Goal: Information Seeking & Learning: Understand process/instructions

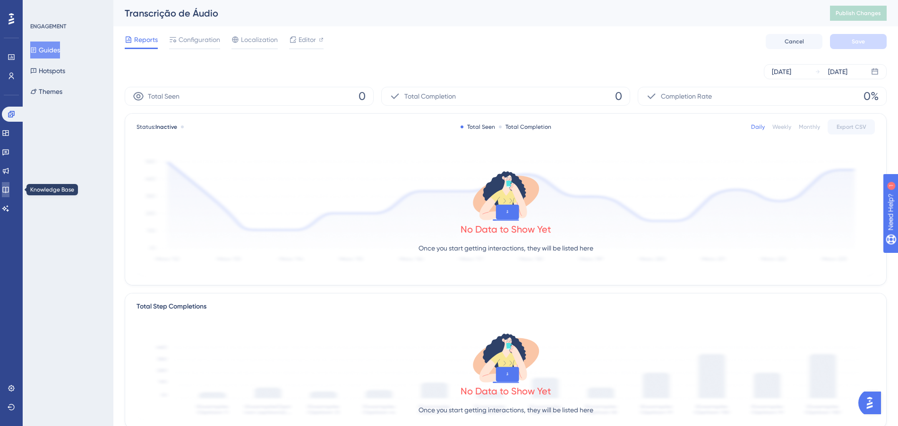
click at [9, 192] on link at bounding box center [6, 189] width 8 height 15
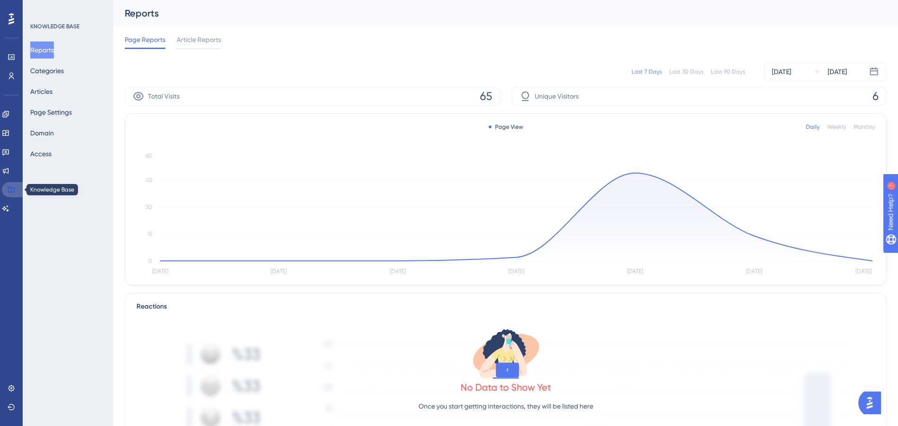
click at [12, 192] on icon at bounding box center [12, 190] width 8 height 8
click at [42, 90] on button "Articles" at bounding box center [41, 91] width 22 height 17
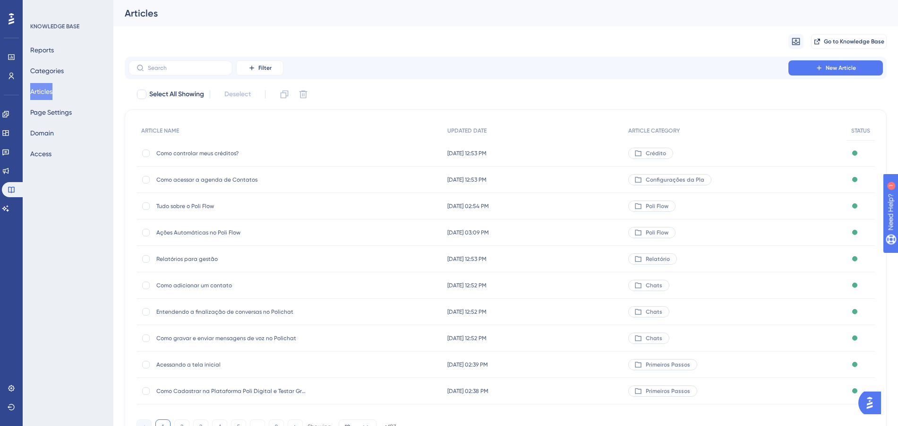
click at [193, 232] on span "Ações Automáticas no Poli Flow" at bounding box center [231, 233] width 151 height 8
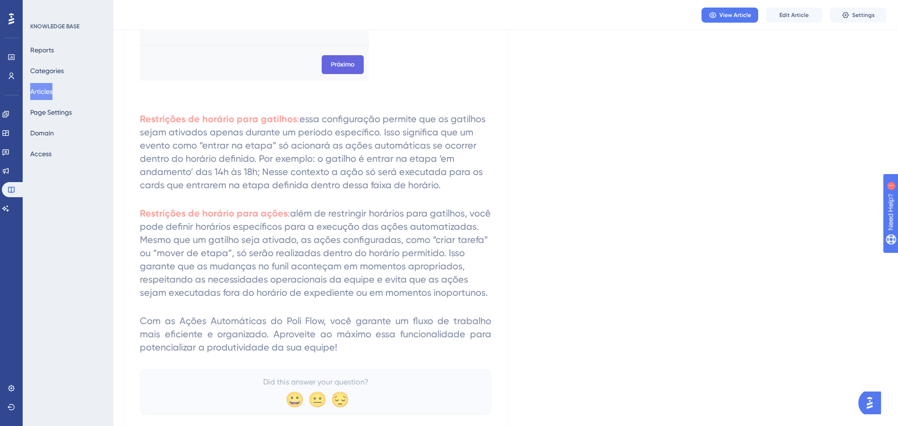
scroll to position [1828, 0]
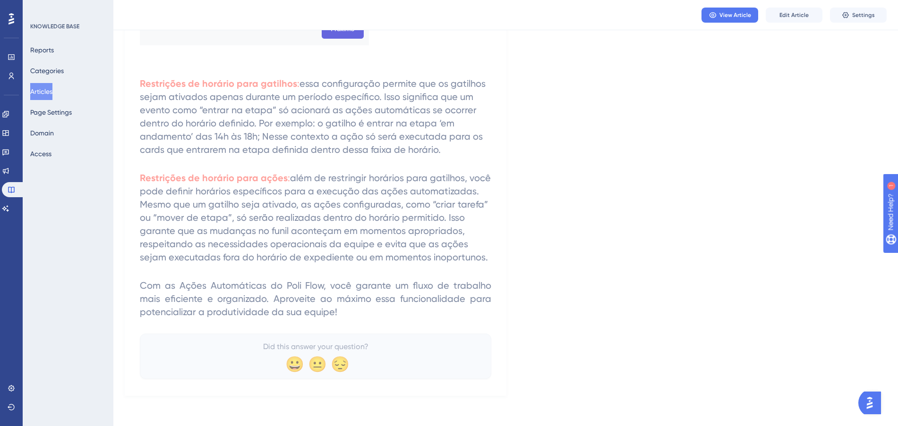
click at [39, 93] on button "Articles" at bounding box center [41, 91] width 22 height 17
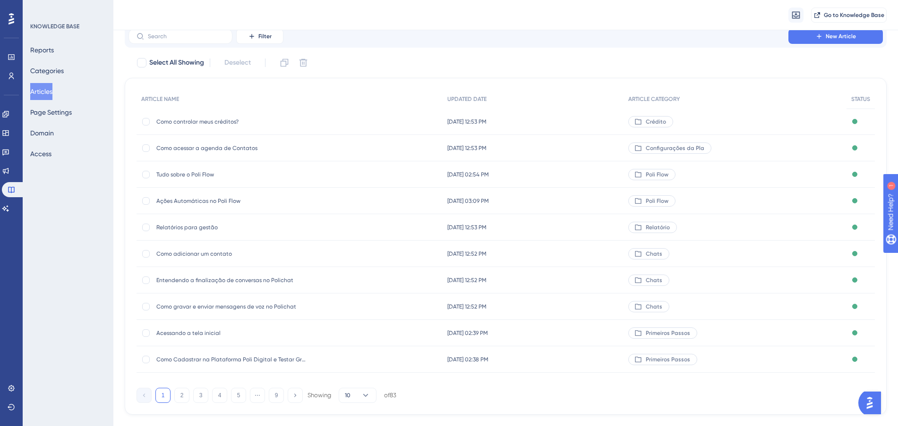
scroll to position [51, 0]
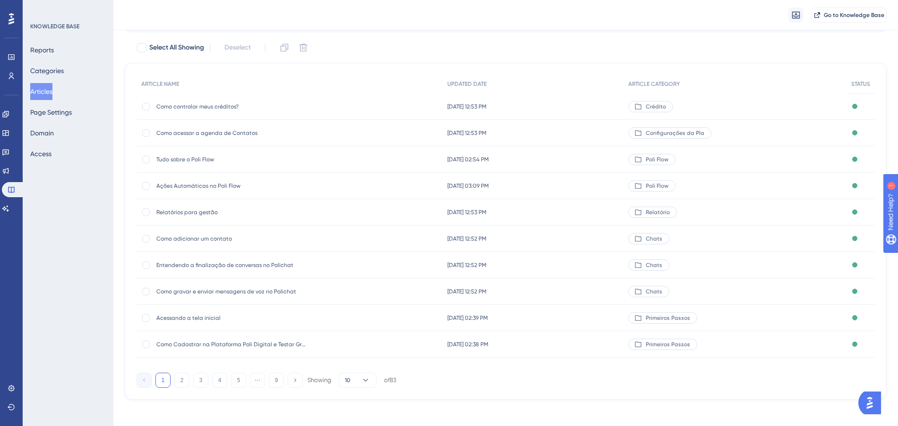
click at [206, 157] on span "Tudo sobre o Poli Flow" at bounding box center [231, 160] width 151 height 8
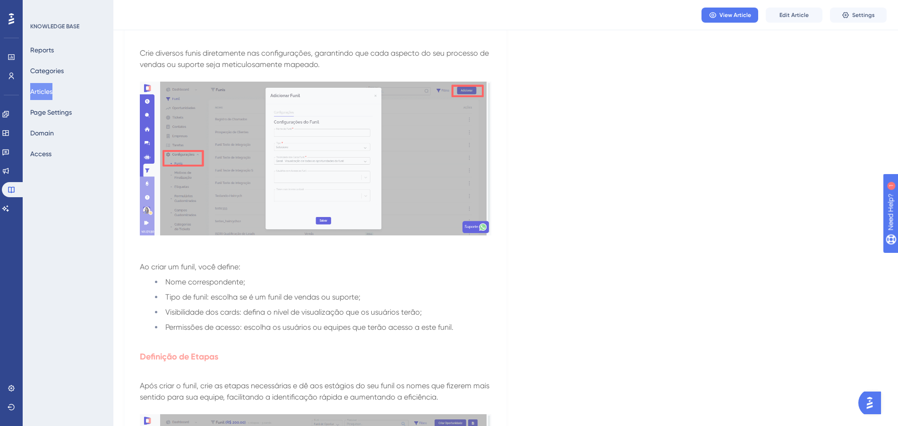
scroll to position [2833, 0]
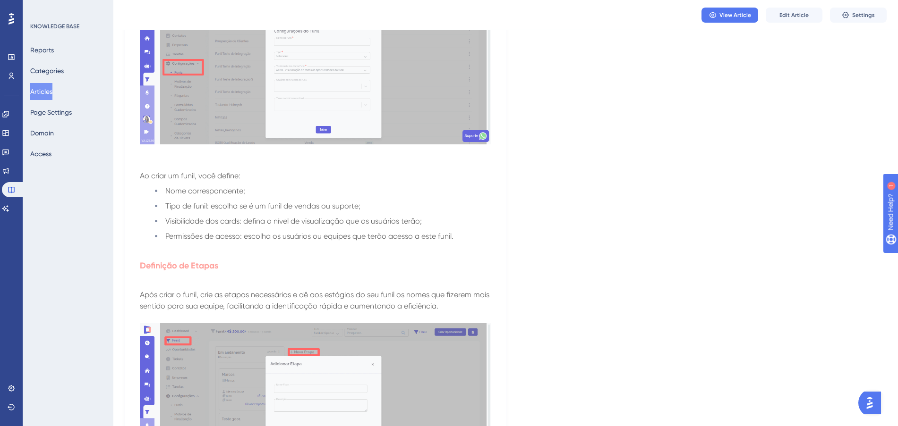
click at [39, 92] on button "Articles" at bounding box center [41, 91] width 22 height 17
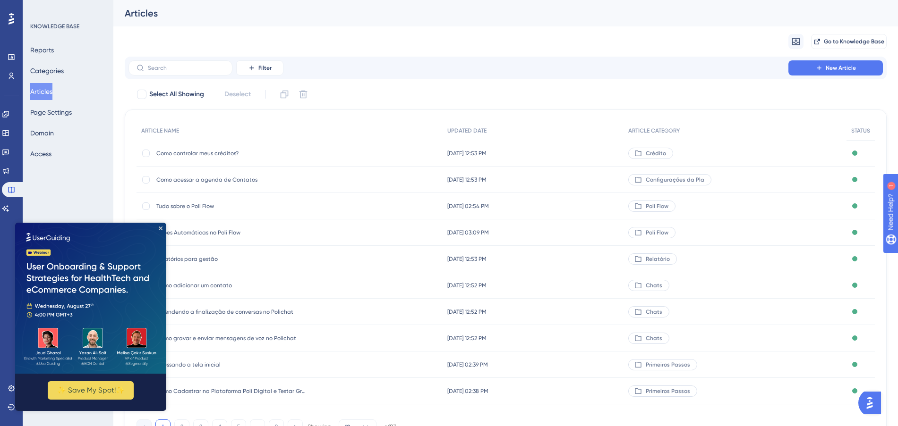
click at [203, 154] on span "Como controlar meus créditos?" at bounding box center [231, 154] width 151 height 8
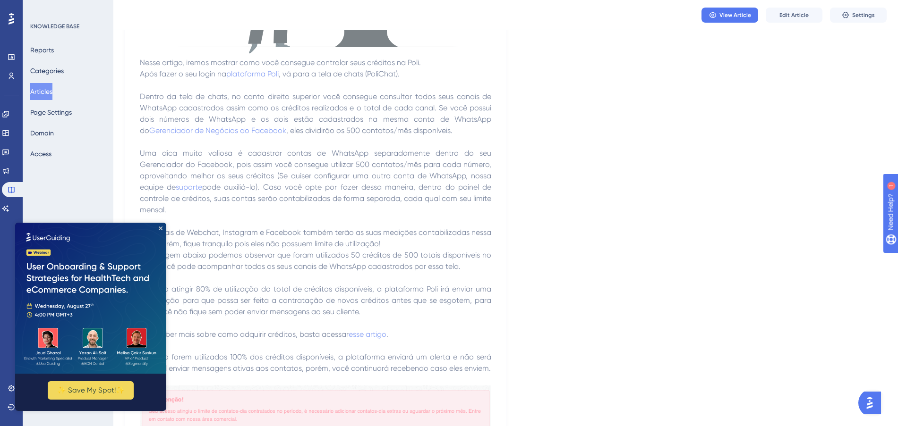
scroll to position [472, 0]
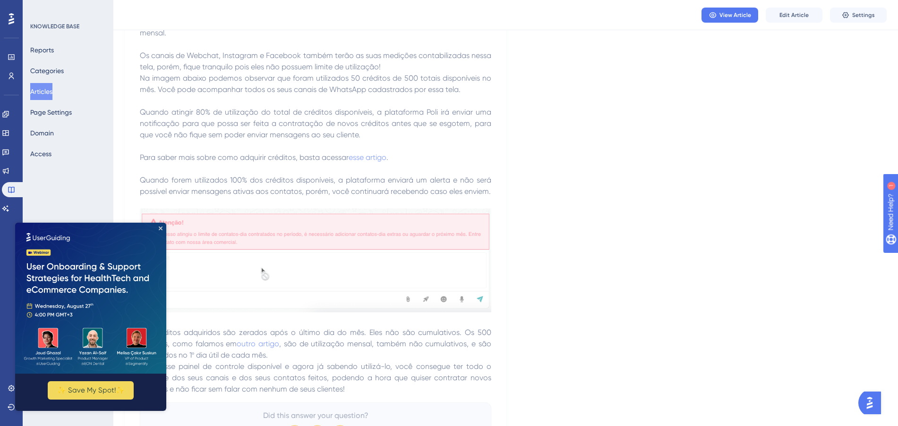
click at [166, 225] on img at bounding box center [90, 298] width 151 height 151
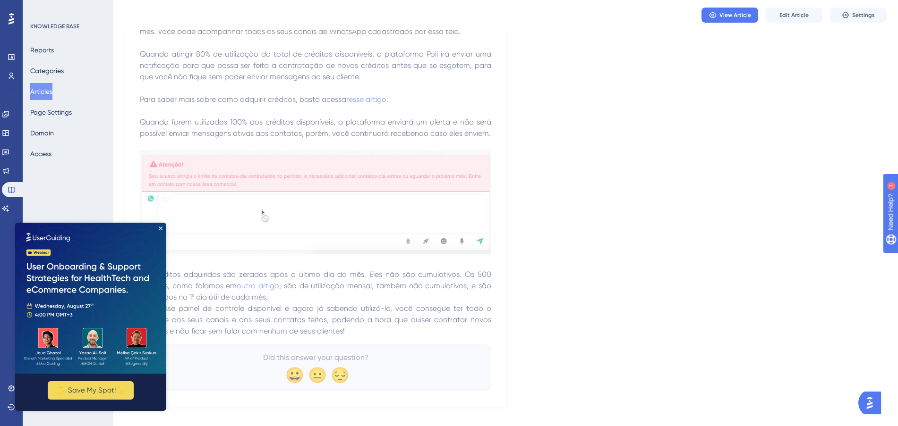
scroll to position [541, 0]
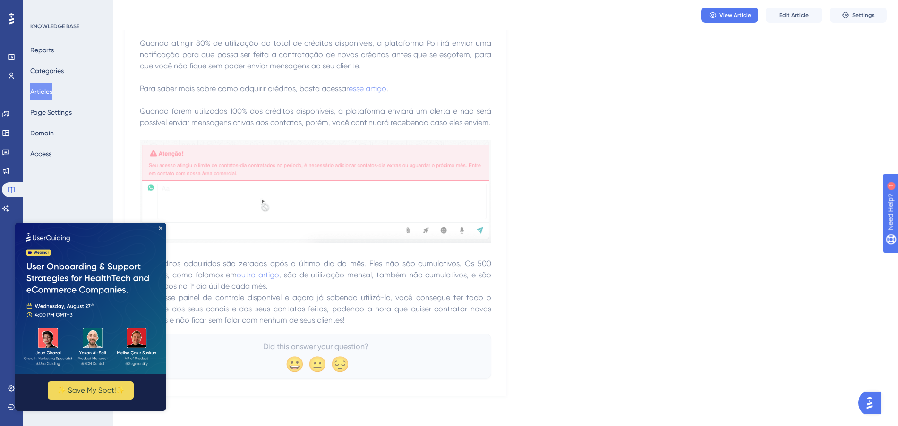
click at [163, 225] on img at bounding box center [90, 298] width 151 height 151
click at [159, 229] on icon "Close Preview" at bounding box center [161, 229] width 4 height 4
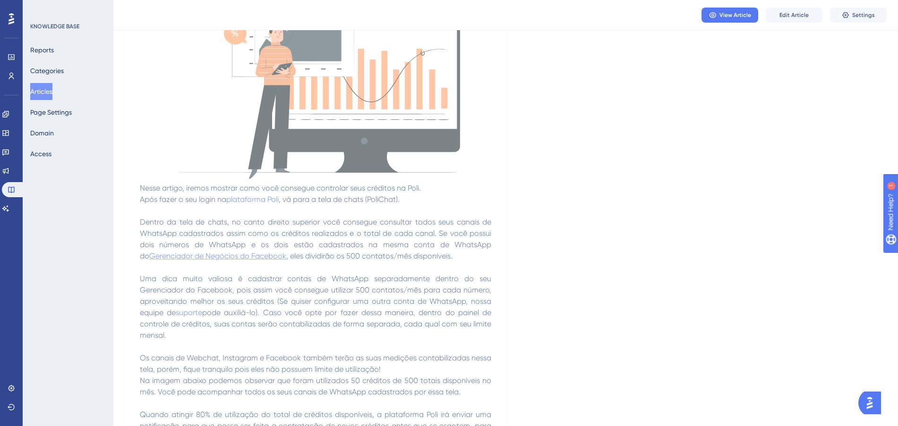
scroll to position [69, 0]
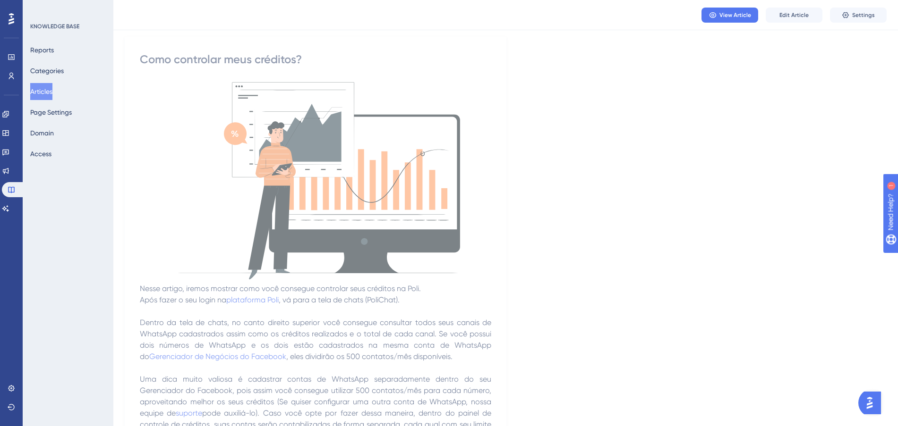
click at [39, 93] on button "Articles" at bounding box center [41, 91] width 22 height 17
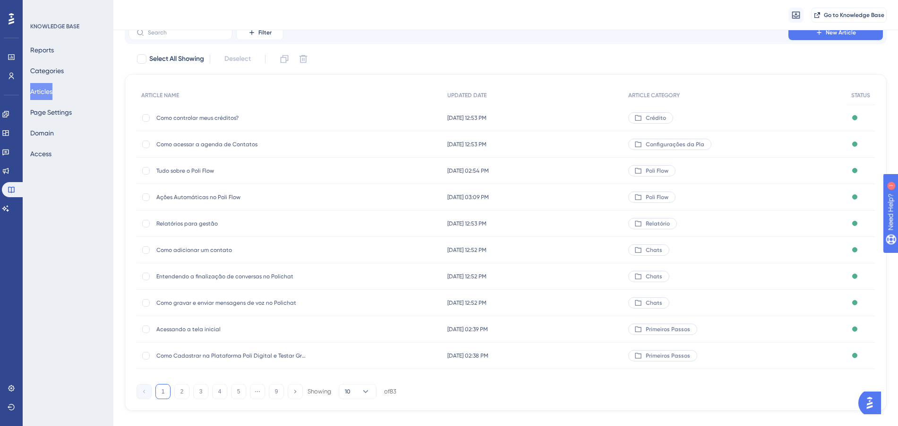
scroll to position [51, 0]
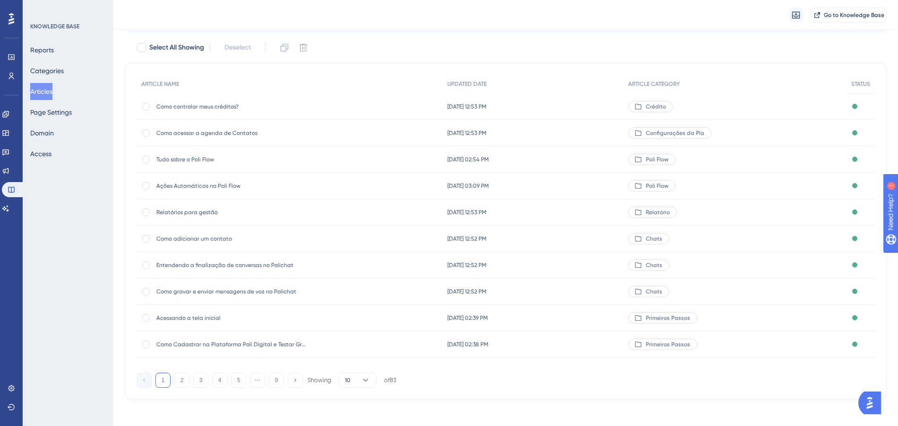
click at [224, 231] on div "Como adicionar um contato Como adicionar um contato" at bounding box center [231, 239] width 151 height 26
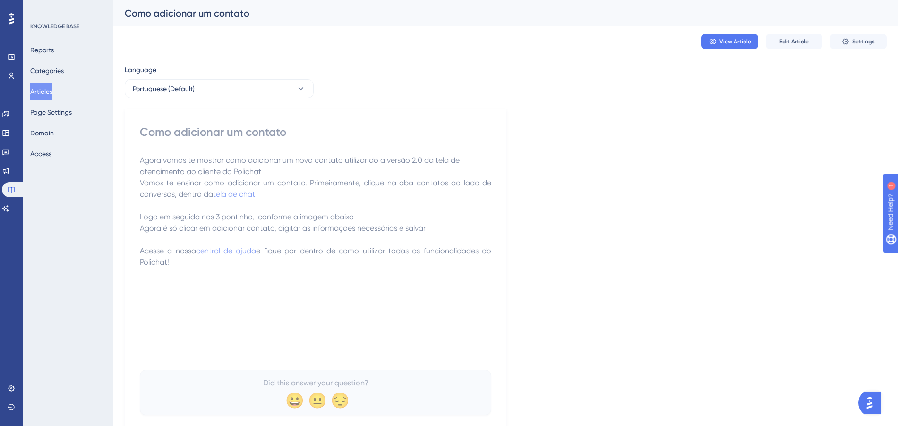
click at [218, 225] on span "Agora é só clicar em adicionar contato, digitar as informações necessárias e sa…" at bounding box center [283, 228] width 286 height 9
click at [794, 44] on span "Edit Article" at bounding box center [793, 42] width 29 height 8
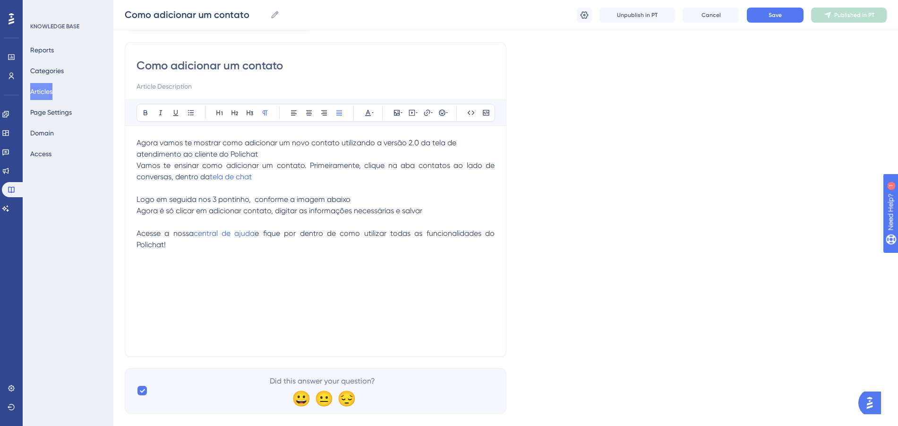
scroll to position [81, 0]
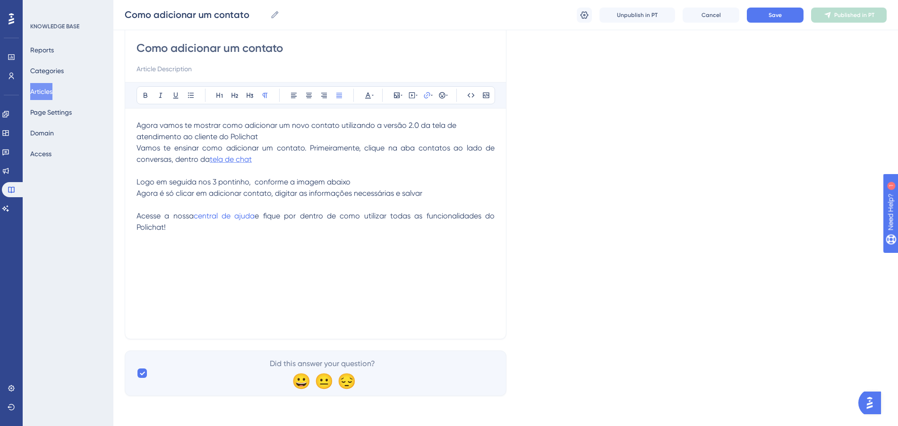
click at [241, 159] on span "tela de chat" at bounding box center [231, 159] width 42 height 9
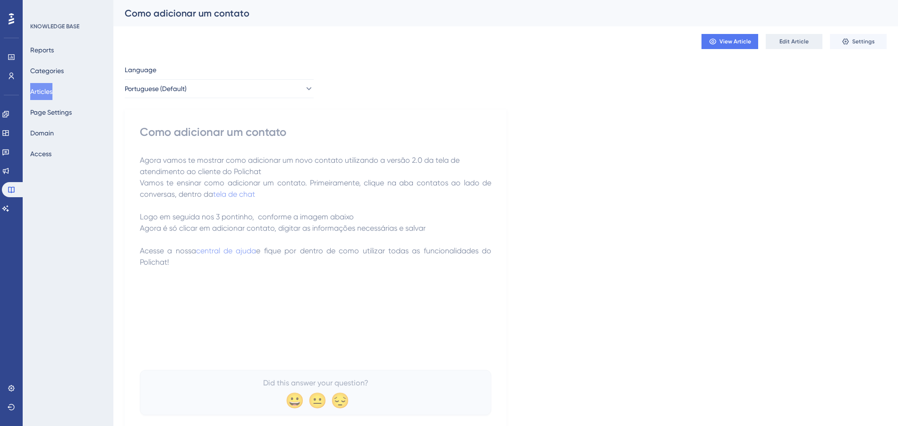
click at [783, 40] on span "Edit Article" at bounding box center [793, 42] width 29 height 8
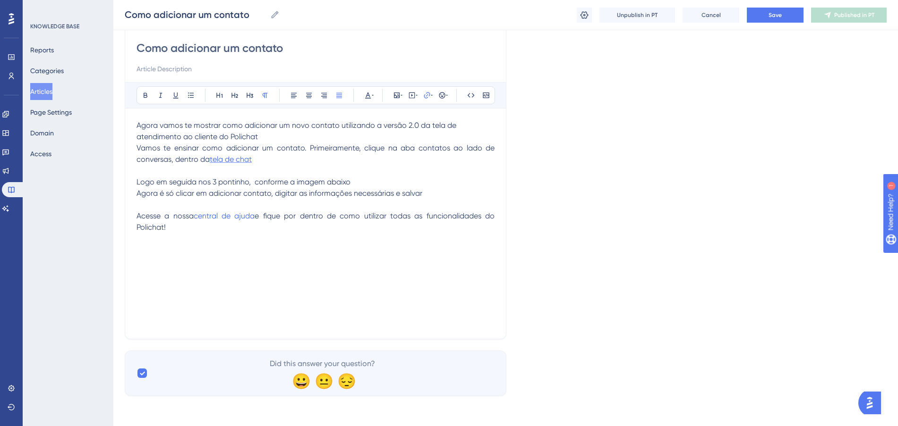
click at [252, 161] on span "tela de chat" at bounding box center [231, 159] width 42 height 9
click at [456, 153] on input "[URL][DOMAIN_NAME]" at bounding box center [427, 157] width 88 height 10
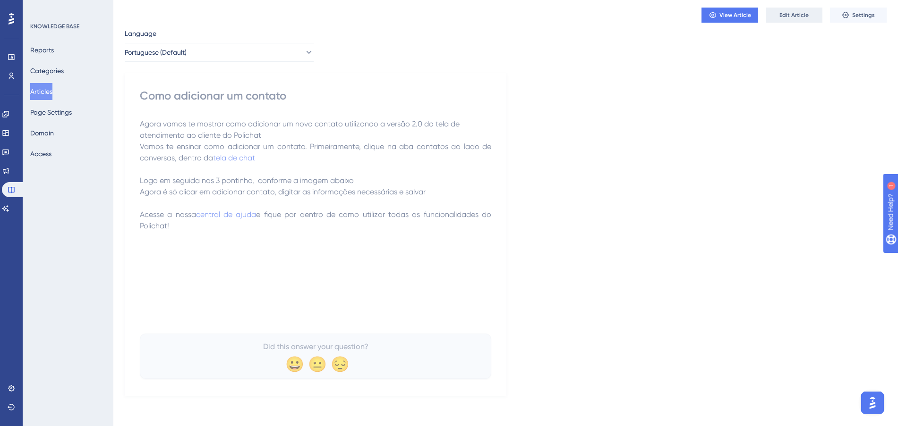
click at [782, 13] on span "Edit Article" at bounding box center [793, 15] width 29 height 8
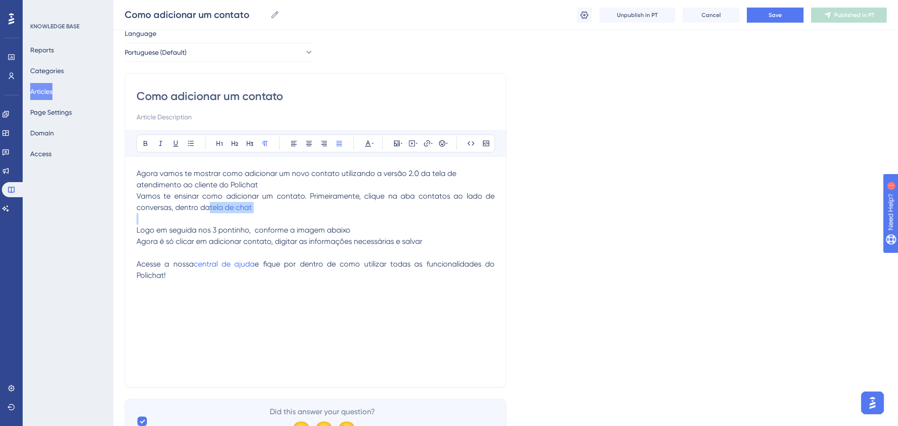
drag, startPoint x: 271, startPoint y: 217, endPoint x: 209, endPoint y: 210, distance: 62.7
click at [209, 210] on div "Agora vamos te mostrar como adicionar um novo contato utilizando a versão 2.0 d…" at bounding box center [315, 272] width 358 height 208
click at [283, 208] on p "Vamos te ensinar como adicionar um contato. Primeiramente, clique na aba contat…" at bounding box center [315, 202] width 358 height 23
drag, startPoint x: 277, startPoint y: 206, endPoint x: 212, endPoint y: 210, distance: 65.7
click at [212, 210] on p "Vamos te ensinar como adicionar um contato. Primeiramente, clique na aba contat…" at bounding box center [315, 202] width 358 height 23
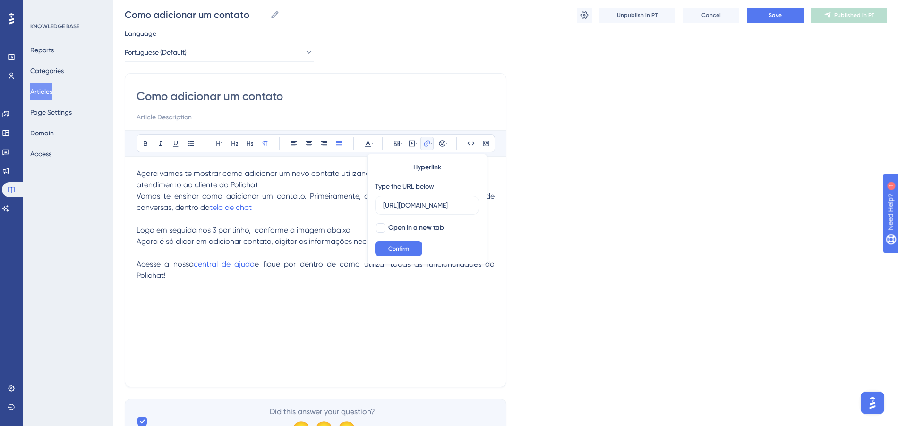
scroll to position [0, 23]
drag, startPoint x: 417, startPoint y: 207, endPoint x: 442, endPoint y: 208, distance: 25.0
click at [442, 208] on input "https://app.polichat.com.br/chat?&" at bounding box center [427, 205] width 88 height 10
click at [792, 160] on div "Language Portuguese (Default) Como adicionar um contato Bold Italic Underline B…" at bounding box center [506, 236] width 762 height 416
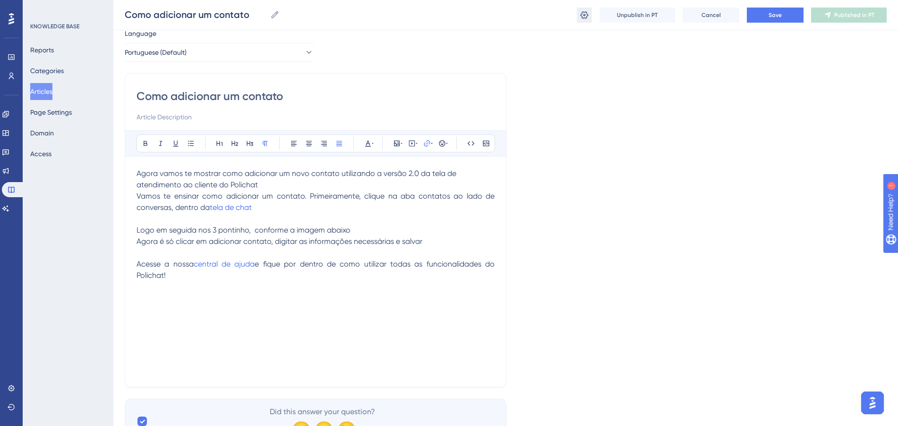
click at [582, 13] on icon at bounding box center [584, 15] width 8 height 8
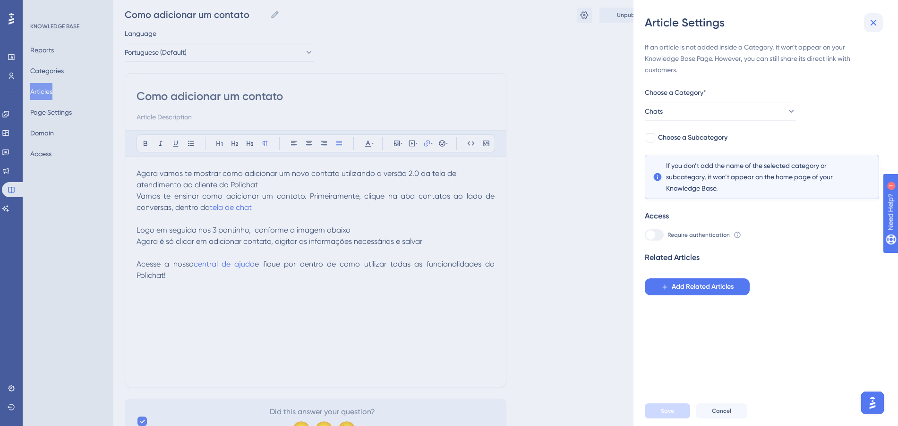
click at [875, 24] on icon at bounding box center [872, 22] width 11 height 11
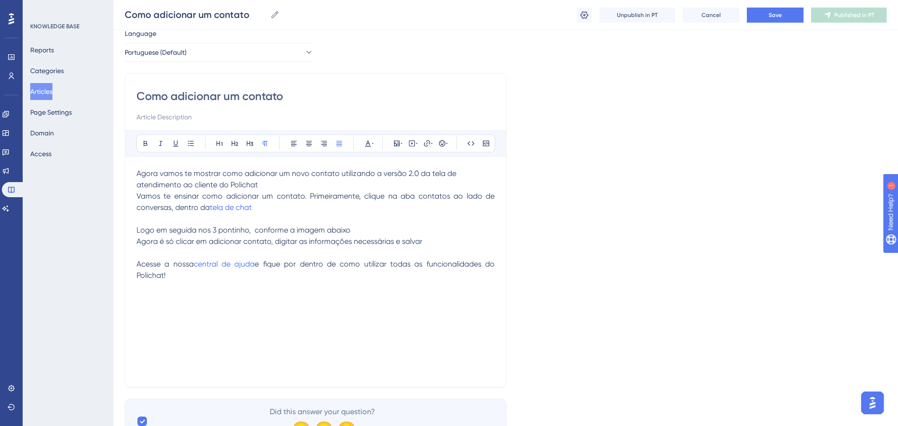
drag, startPoint x: 136, startPoint y: 263, endPoint x: 242, endPoint y: 270, distance: 106.0
click at [242, 270] on p "Acesse a nossa central de ajuda e fique por dentro de como utilizar todas as fu…" at bounding box center [315, 270] width 358 height 23
click at [284, 211] on p "Vamos te ensinar como adicionar um contato. Primeiramente, clique na aba contat…" at bounding box center [315, 202] width 358 height 23
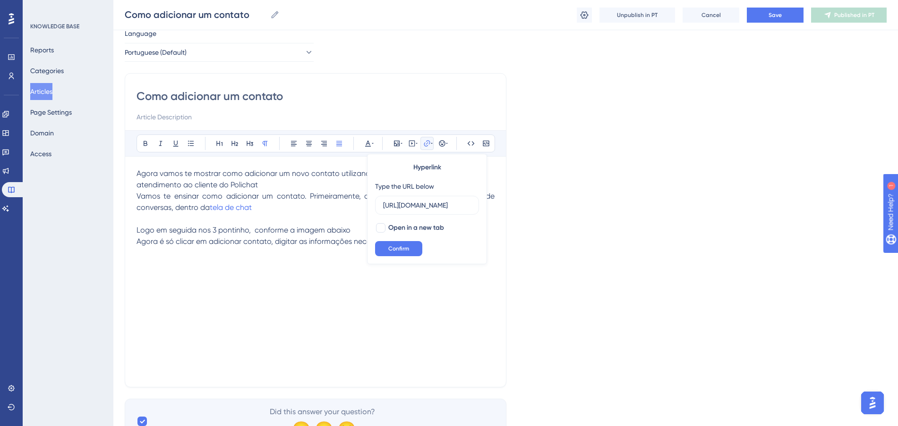
click at [284, 211] on p "Vamos te ensinar como adicionar um contato. Primeiramente, clique na aba contat…" at bounding box center [315, 202] width 358 height 23
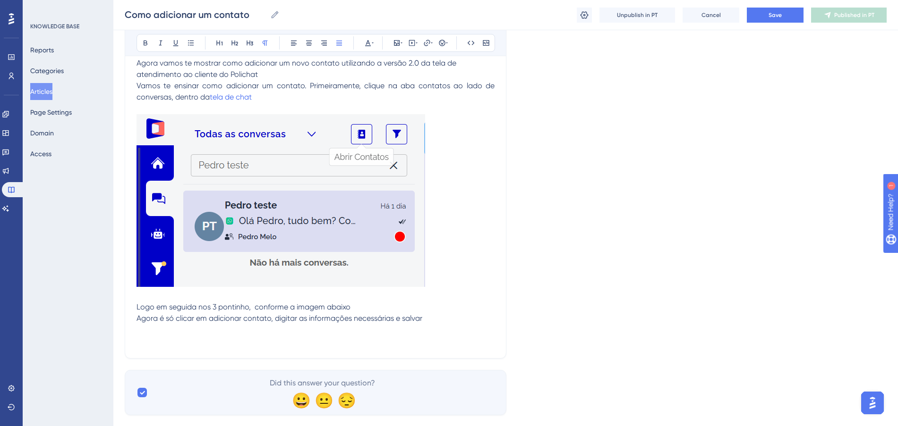
scroll to position [162, 0]
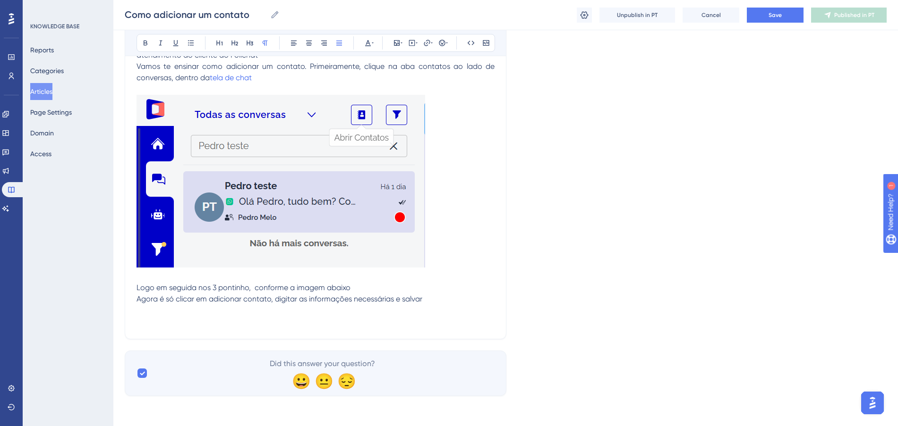
click at [253, 316] on p at bounding box center [315, 321] width 358 height 11
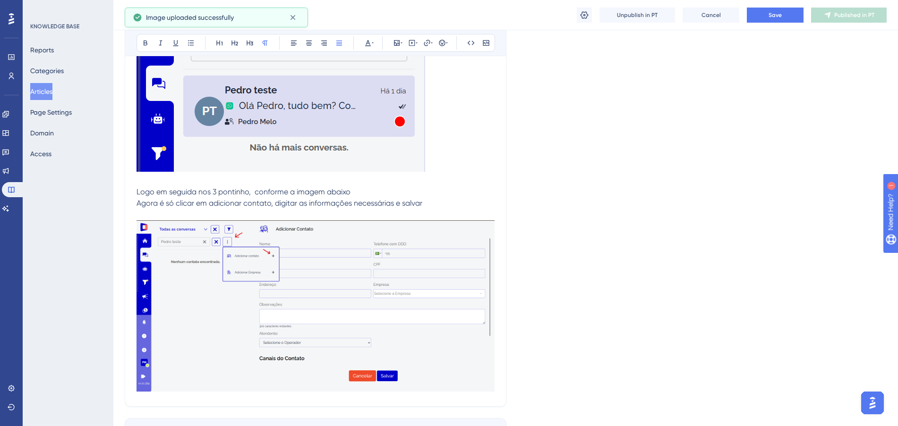
scroll to position [326, 0]
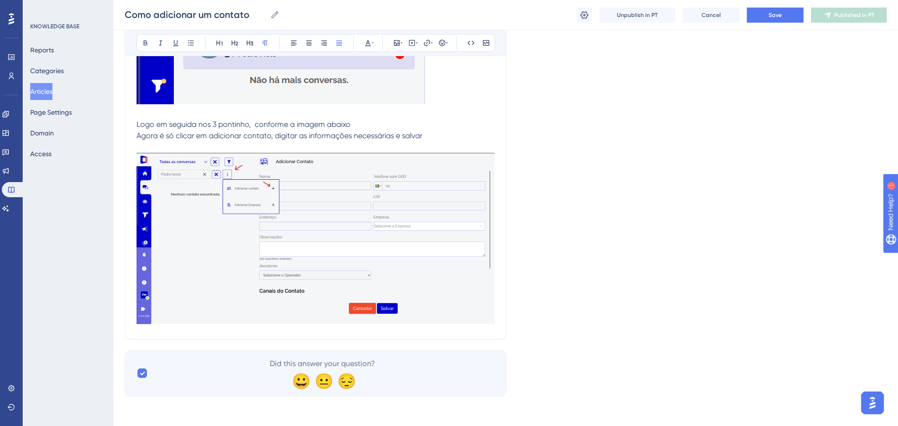
drag, startPoint x: 398, startPoint y: 141, endPoint x: 433, endPoint y: 132, distance: 37.0
click at [433, 132] on p "Agora é só clicar em adicionar contato, digitar as informações necessárias e sa…" at bounding box center [315, 135] width 358 height 11
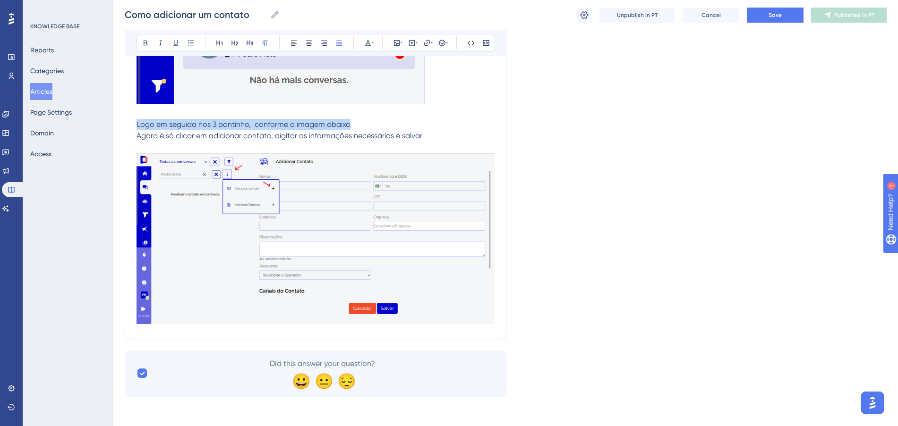
drag, startPoint x: 358, startPoint y: 121, endPoint x: 75, endPoint y: 126, distance: 283.3
click at [113, 126] on div "Performance Users Engagement Widgets Feedback Product Updates Knowledge Base AI…" at bounding box center [505, 42] width 784 height 737
click at [438, 130] on p "Agora é só clicar em adicionar contato, digitar as informações necessárias e sa…" at bounding box center [315, 135] width 358 height 11
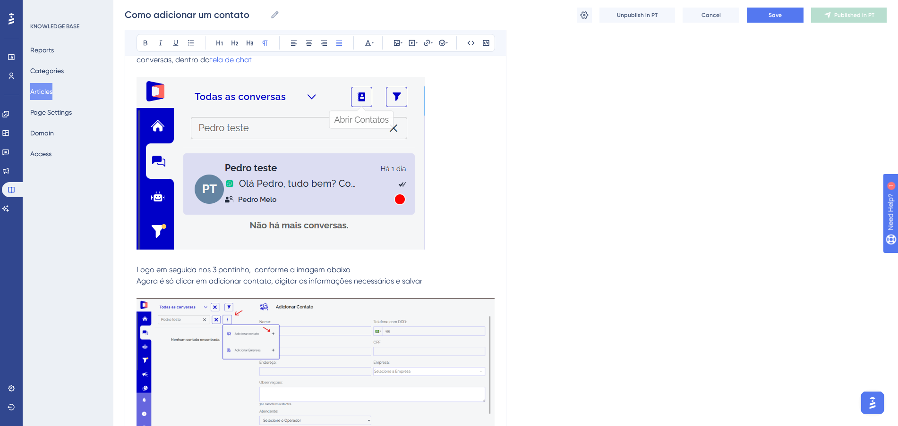
scroll to position [177, 0]
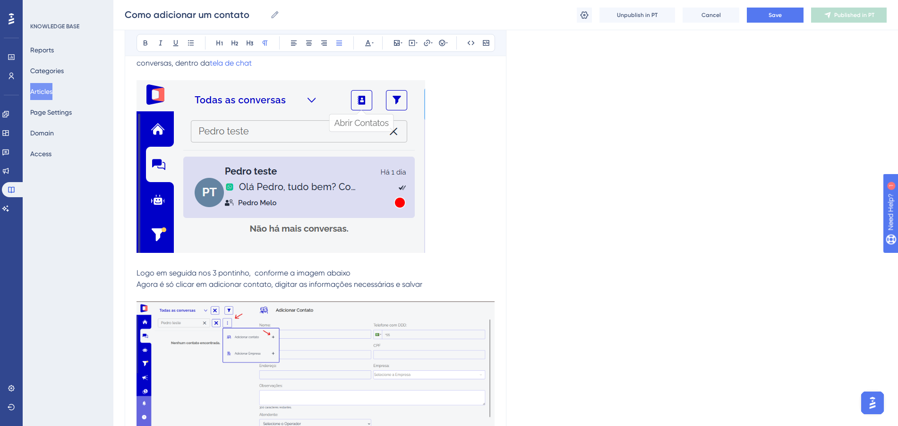
click at [358, 175] on img at bounding box center [280, 166] width 288 height 173
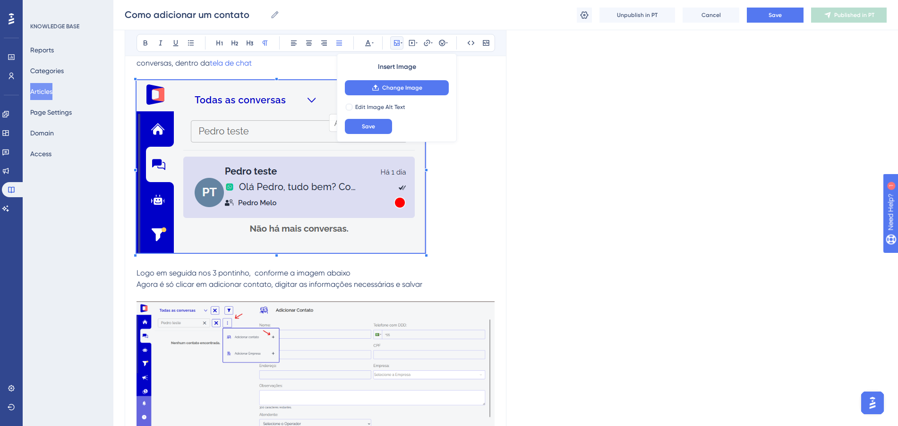
scroll to position [150, 0]
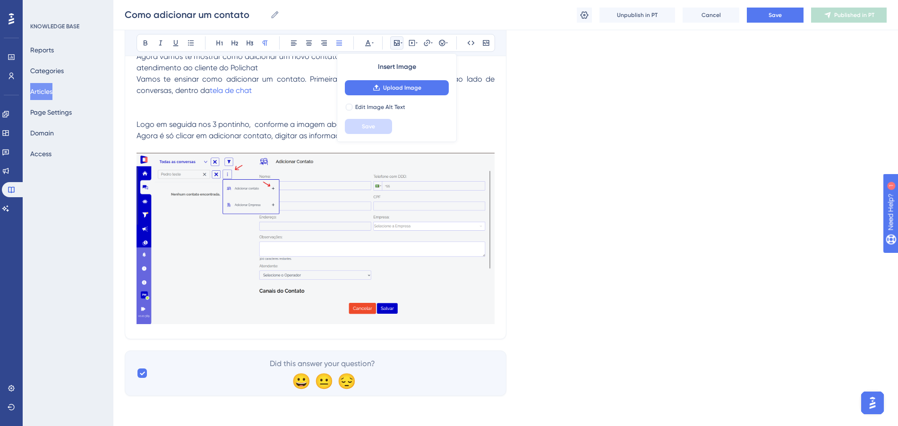
click at [366, 237] on img at bounding box center [315, 238] width 358 height 171
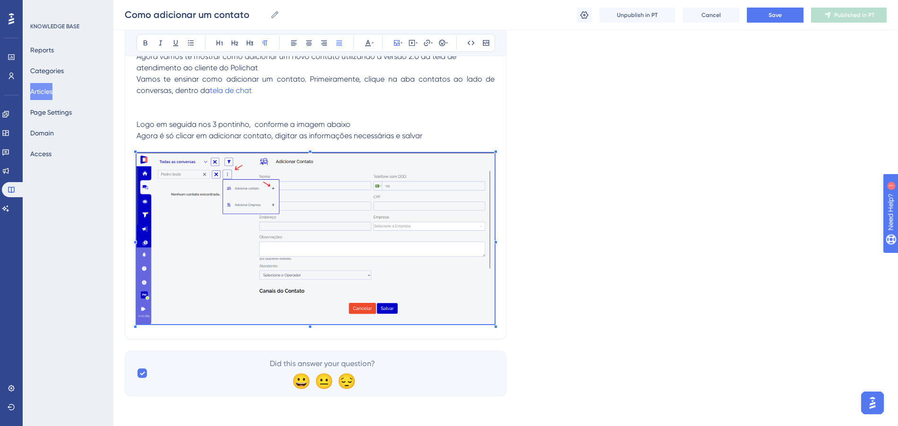
scroll to position [81, 0]
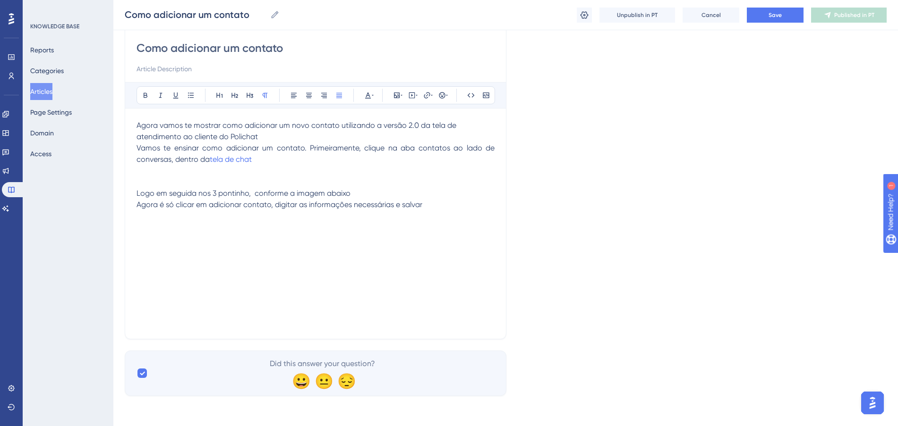
click at [280, 175] on p at bounding box center [315, 170] width 358 height 11
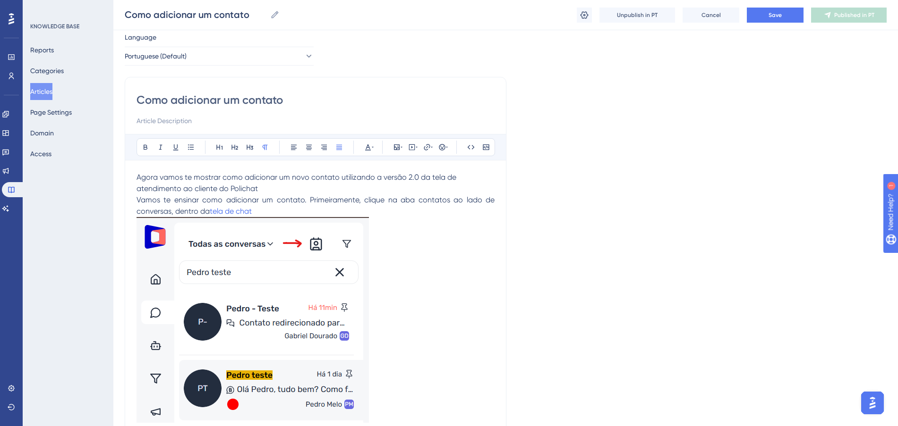
scroll to position [7, 0]
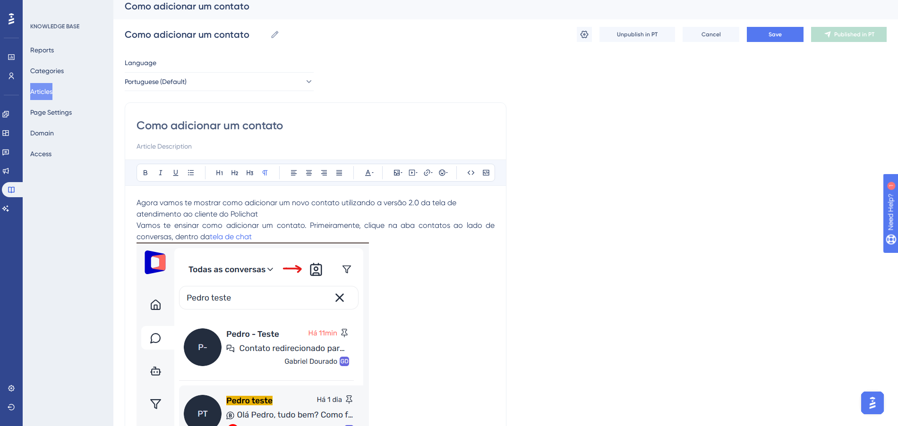
click at [243, 213] on span "Agora vamos te mostrar como adicionar um novo contato utilizando a versão 2.0 d…" at bounding box center [297, 208] width 322 height 20
click at [320, 212] on p "Agora vamos te mostrar como adicionar um novo contato utilizando a versão 2.0 d…" at bounding box center [315, 208] width 358 height 23
click at [297, 234] on p "Vamos te ensinar como adicionar um contato. Primeiramente, clique na aba contat…" at bounding box center [315, 231] width 358 height 23
click at [297, 217] on p "Agora vamos te mostrar como adicionar um novo contato utilizando a versão 2.0 d…" at bounding box center [315, 208] width 358 height 23
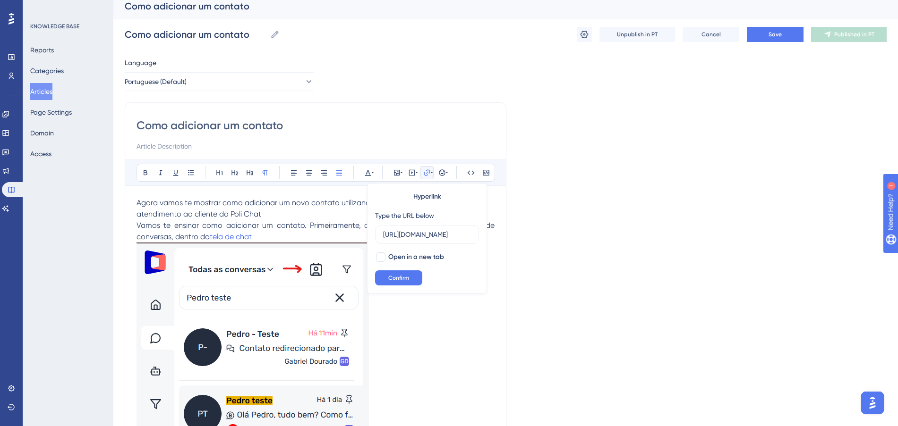
scroll to position [0, 0]
click at [434, 239] on p "Vamos te ensinar como adicionar um contato. Primeiramente, clique na aba contat…" at bounding box center [315, 231] width 358 height 23
click at [312, 244] on img at bounding box center [252, 346] width 232 height 206
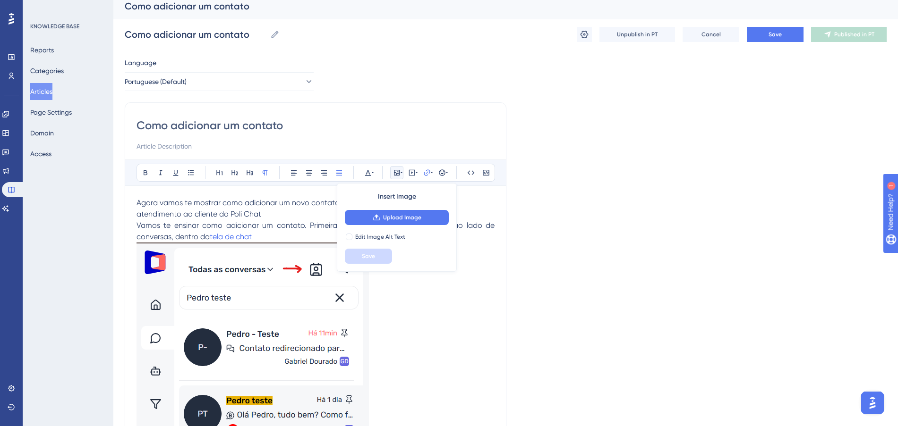
click at [324, 236] on p "Vamos te ensinar como adicionar um contato. Primeiramente, clique na aba contat…" at bounding box center [315, 231] width 358 height 23
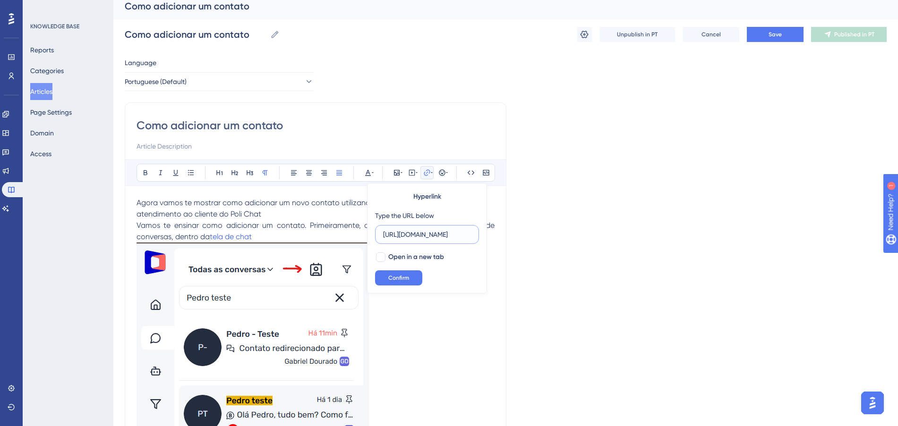
click at [428, 238] on input "https://app.polichat.com.br/chat?&" at bounding box center [427, 234] width 88 height 10
paste input "https://app-spa.poli.digital/chat"
type input "https://app-spa.poli.digital/chat"
click at [410, 279] on button "Confirm" at bounding box center [398, 278] width 47 height 15
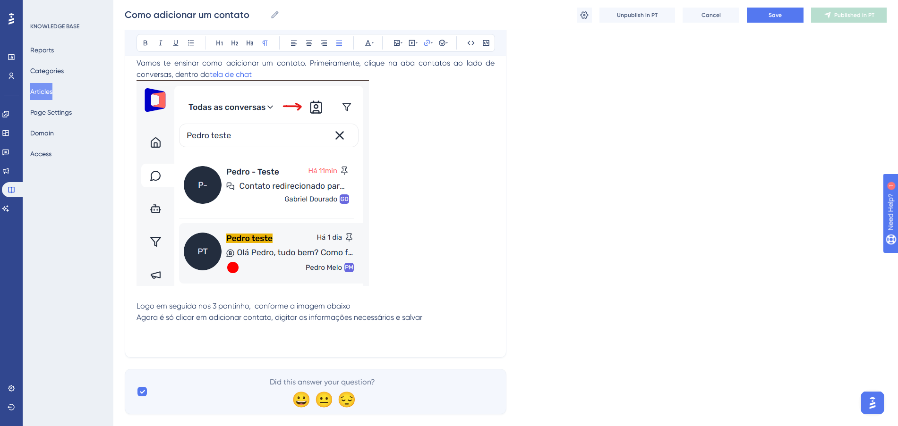
scroll to position [184, 0]
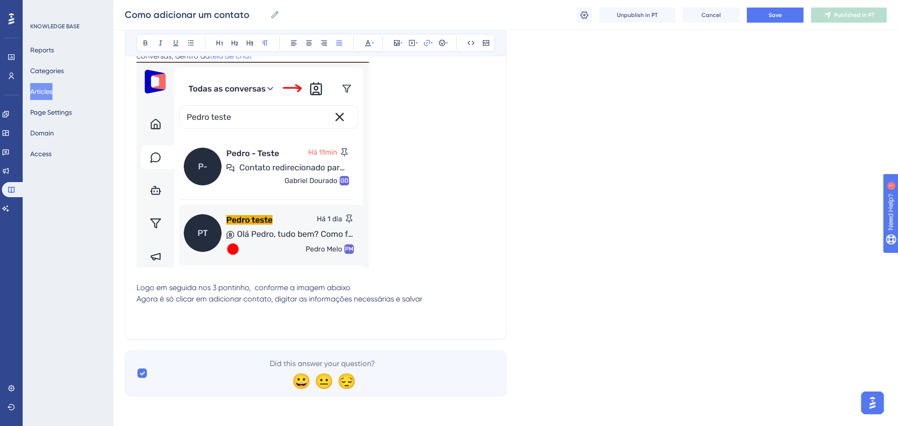
click at [365, 282] on p "Logo em seguida nos 3 pontinho, conforme a imagem abaixo" at bounding box center [315, 287] width 358 height 11
click at [242, 288] on span "Logo em seguida nos 3 pontinho, conforme a imagem abaixo" at bounding box center [243, 287] width 214 height 9
drag, startPoint x: 252, startPoint y: 285, endPoint x: 212, endPoint y: 286, distance: 39.2
click at [212, 286] on span "Logo em seguida nos 3 pontinho, conforme a imagem abaixo" at bounding box center [243, 287] width 214 height 9
drag, startPoint x: 402, startPoint y: 291, endPoint x: 294, endPoint y: 285, distance: 108.3
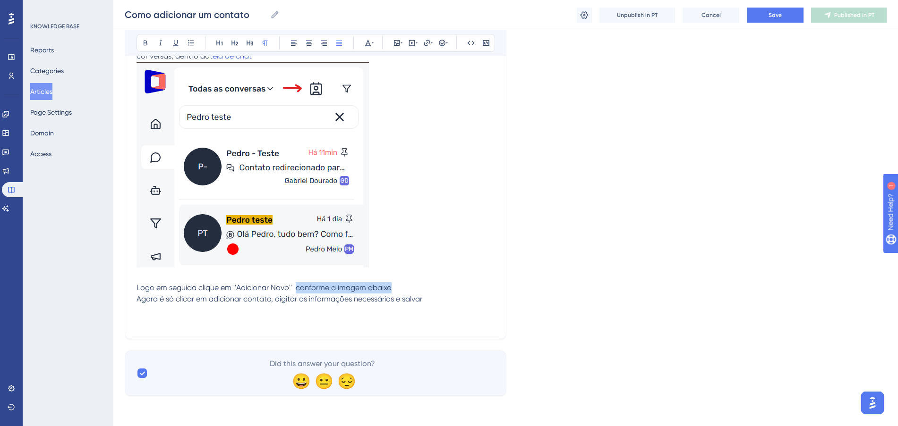
click at [294, 285] on p "Logo em seguida clique em ''Adicionar Novo'' conforme a imagem abaixo" at bounding box center [315, 287] width 358 height 11
click at [427, 302] on p "Agora é só clicar em adicionar contato, digitar as informações necessárias e sa…" at bounding box center [315, 299] width 358 height 11
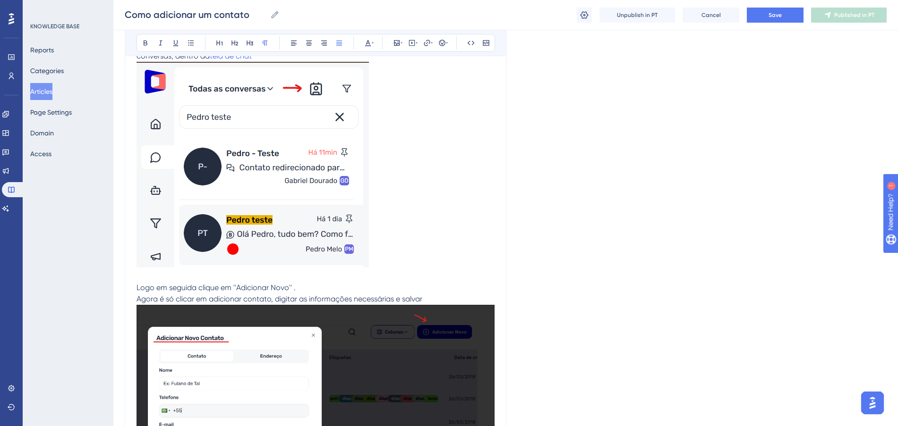
scroll to position [0, 0]
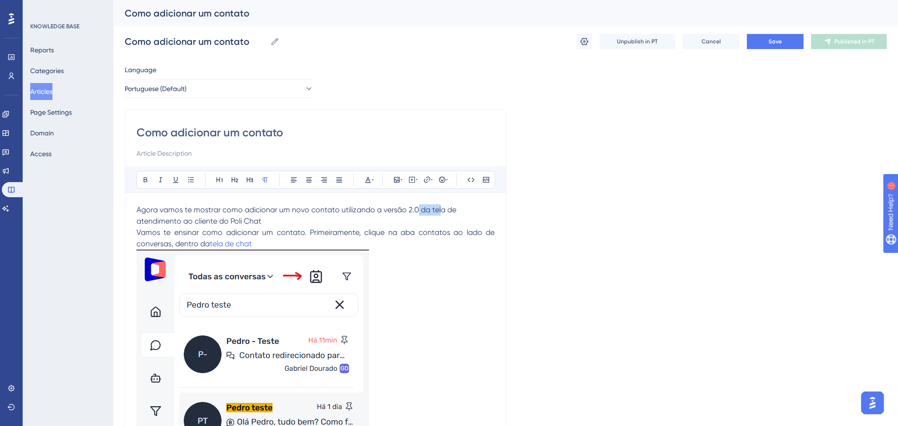
drag, startPoint x: 416, startPoint y: 210, endPoint x: 439, endPoint y: 204, distance: 23.3
click at [439, 204] on p "Agora vamos te mostrar como adicionar um novo contato utilizando a versão 2.0 d…" at bounding box center [315, 215] width 358 height 23
drag, startPoint x: 442, startPoint y: 207, endPoint x: 338, endPoint y: 208, distance: 104.3
click at [338, 208] on span "Agora vamos te mostrar como adicionar um novo contato utilizando a versão 2.0 d…" at bounding box center [297, 215] width 322 height 20
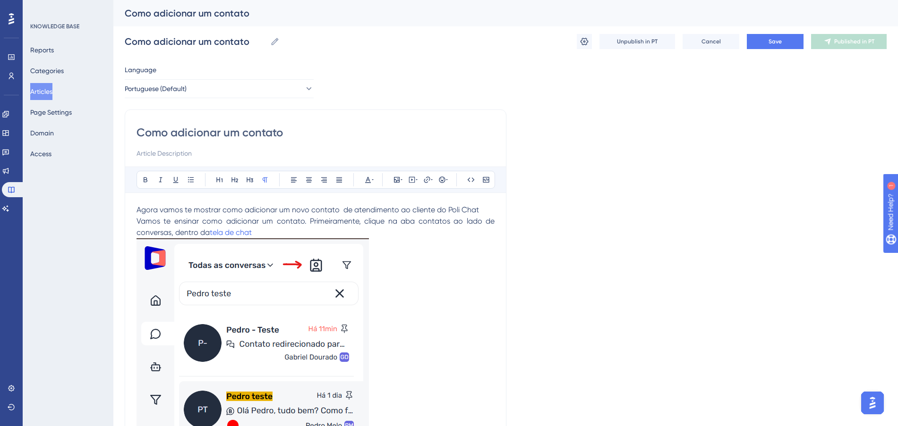
click at [340, 207] on span "Agora vamos te mostrar como adicionar um novo contato de atendimento ao cliente…" at bounding box center [307, 209] width 342 height 9
click at [361, 217] on span "Vamos te ensinar como adicionar um contato. Primeiramente, clique na aba contat…" at bounding box center [316, 227] width 360 height 20
click at [339, 207] on span "Agora vamos te mostrar como adicionar um novo contato de atendimento ao cliente…" at bounding box center [306, 209] width 340 height 9
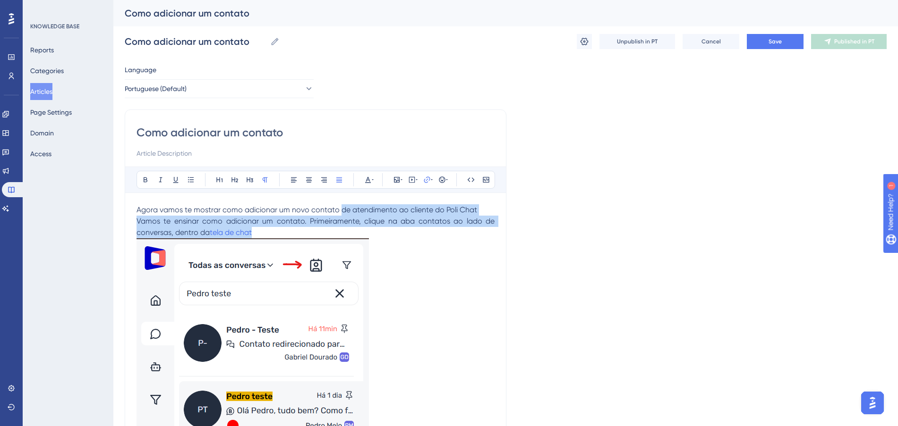
drag, startPoint x: 339, startPoint y: 209, endPoint x: 494, endPoint y: 231, distance: 156.5
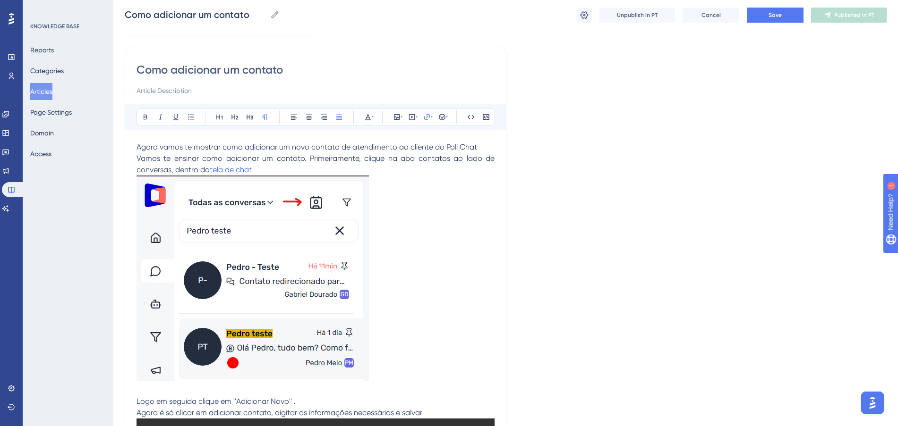
scroll to position [236, 0]
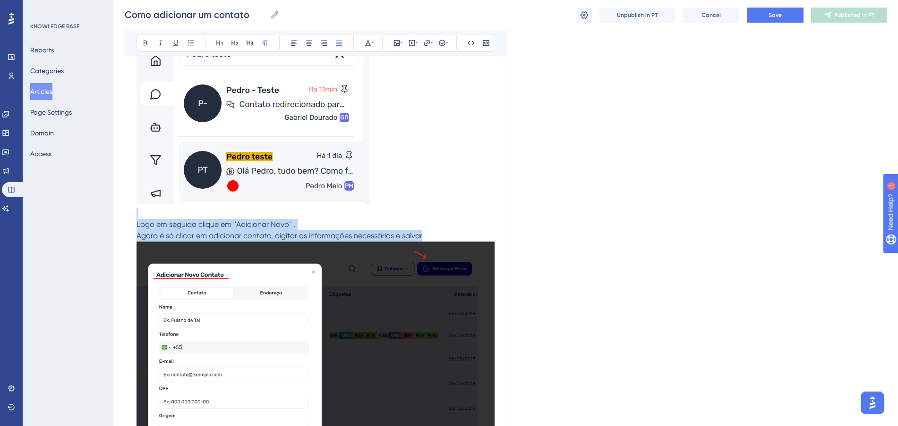
drag, startPoint x: 137, startPoint y: 218, endPoint x: 460, endPoint y: 235, distance: 323.4
click at [460, 235] on div "Agora vamos te mostrar como adicionar um novo contato de atendimento ao cliente…" at bounding box center [315, 238] width 358 height 546
copy div "Logo em seguida clique em ''Adicionar Novo'' . Agora é só clicar em adicionar c…"
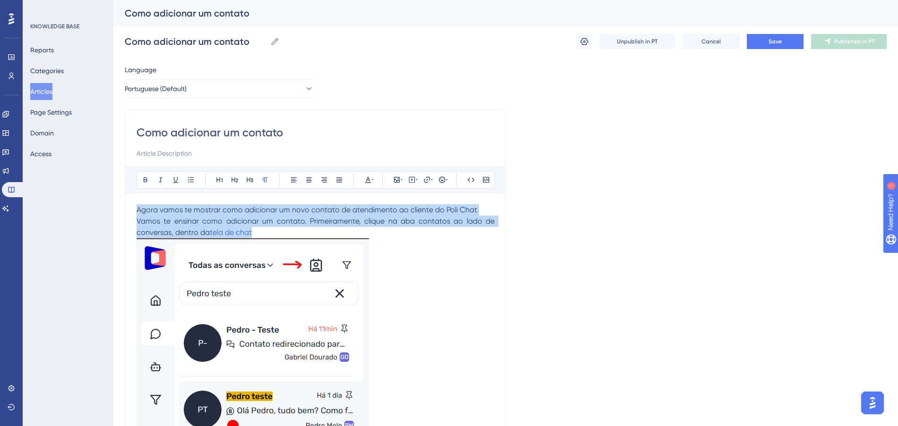
drag, startPoint x: 408, startPoint y: 231, endPoint x: 115, endPoint y: 195, distance: 294.9
click at [115, 195] on div "Performance Users Engagement Widgets Feedback Product Updates Knowledge Base AI…" at bounding box center [505, 417] width 784 height 834
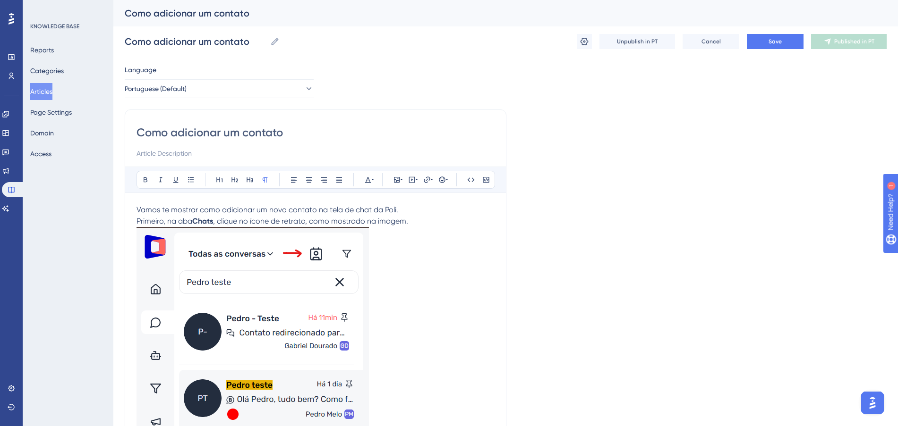
click at [213, 220] on strong "Chats" at bounding box center [202, 221] width 21 height 9
drag, startPoint x: 214, startPoint y: 220, endPoint x: 249, endPoint y: 206, distance: 36.9
click at [195, 218] on strong "Chats" at bounding box center [202, 221] width 21 height 9
click at [429, 178] on icon at bounding box center [427, 180] width 8 height 8
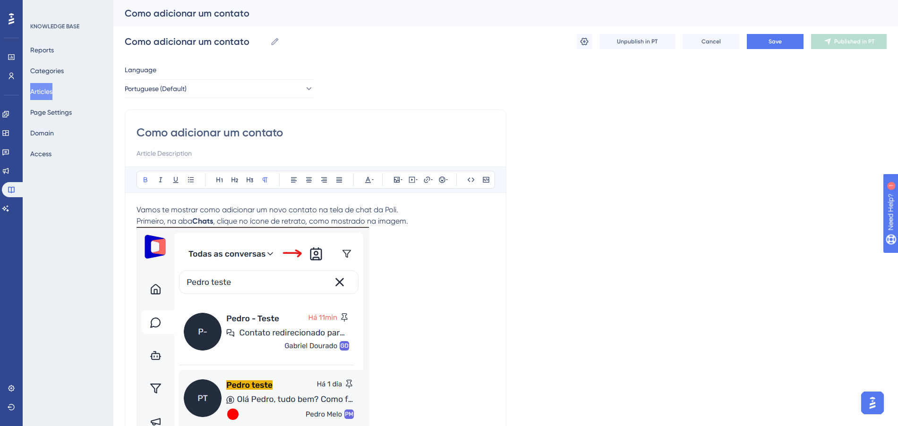
click at [501, 161] on div "Como adicionar um contato Bold Italic Underline Bullet Point Heading 1 Heading …" at bounding box center [316, 431] width 382 height 642
click at [194, 220] on p "Vamos te mostrar como adicionar um novo contato na tela de chat da Poli. Primei…" at bounding box center [315, 215] width 358 height 23
click at [367, 177] on icon at bounding box center [368, 180] width 8 height 8
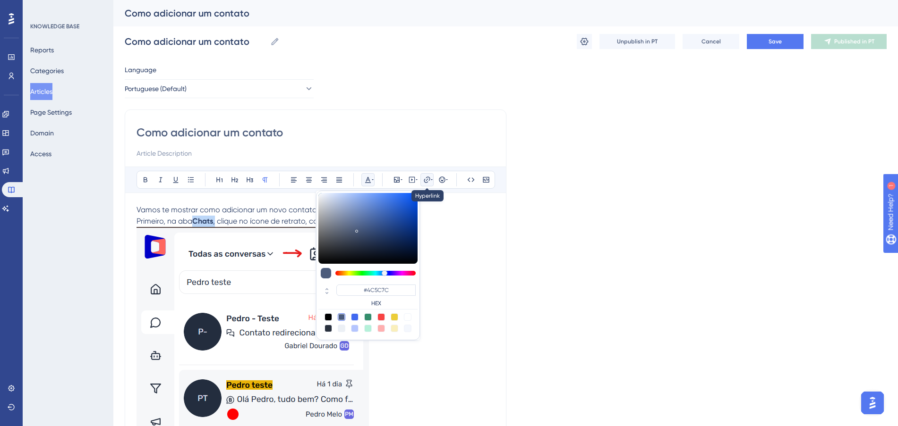
click at [424, 181] on icon at bounding box center [427, 180] width 8 height 8
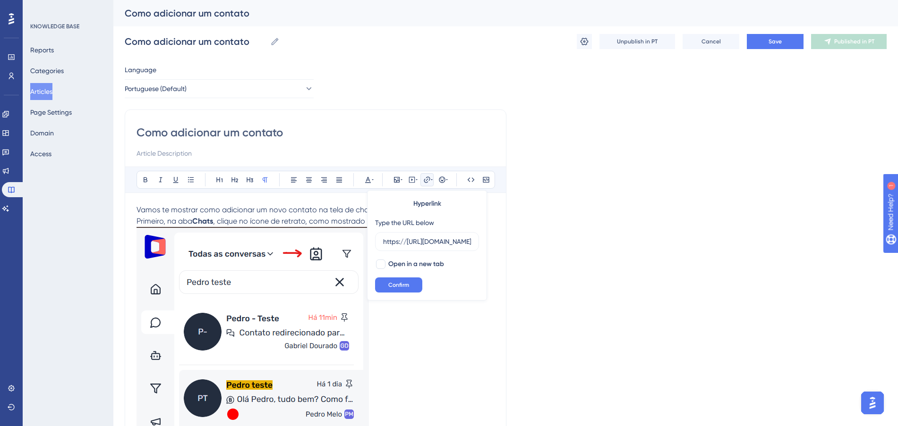
scroll to position [0, 39]
click at [405, 243] on input "https://https://app-spa.poli.digital/chat" at bounding box center [427, 242] width 88 height 10
type input "https://app-spa.poli.digital/chat"
click at [414, 282] on button "Confirm" at bounding box center [398, 285] width 47 height 15
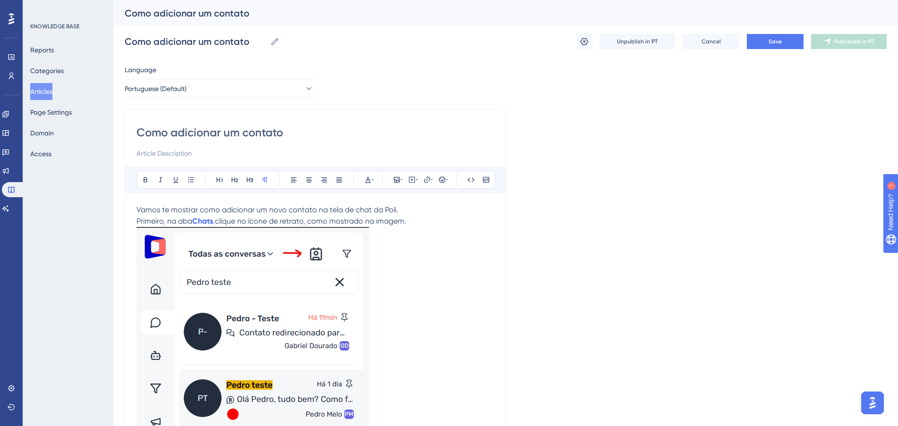
click at [443, 215] on p "Vamos te mostrar como adicionar um novo contato na tela de chat da Poli. Primei…" at bounding box center [315, 215] width 358 height 23
click at [426, 220] on p "Vamos te mostrar como adicionar um novo contato na tela de chat da Poli. Primei…" at bounding box center [315, 215] width 358 height 23
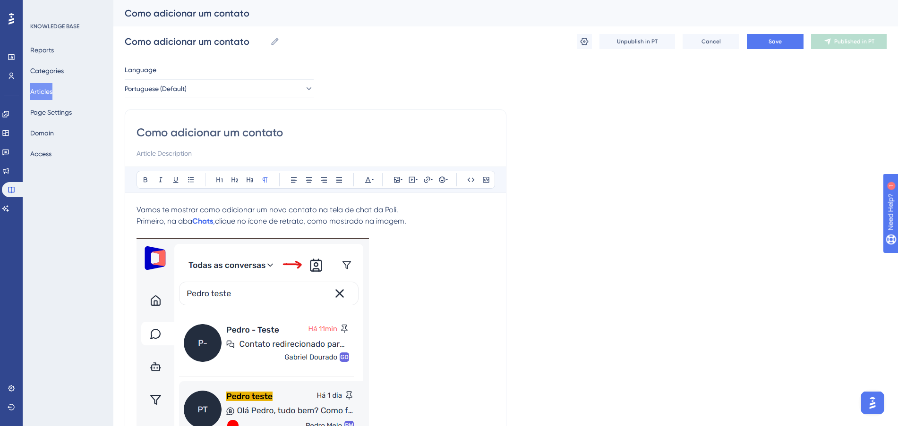
click at [378, 252] on p at bounding box center [315, 342] width 358 height 209
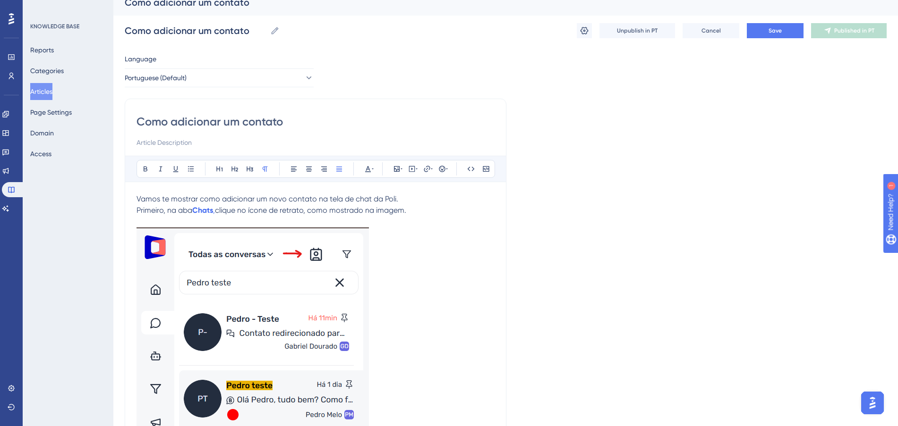
click at [408, 201] on p "Vamos te mostrar como adicionar um novo contato na tela de chat da Poli. Primei…" at bounding box center [315, 205] width 358 height 23
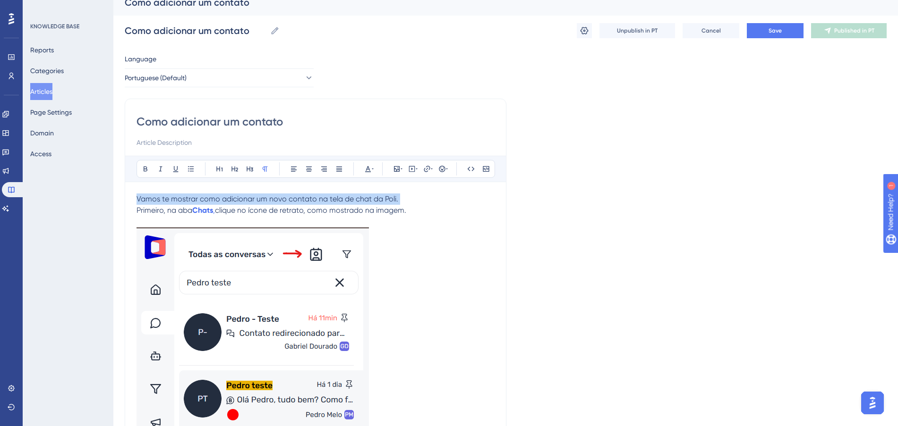
drag, startPoint x: 418, startPoint y: 200, endPoint x: 124, endPoint y: 205, distance: 293.7
click at [124, 205] on div "Performance Users Engagement Widgets Feedback Product Updates Knowledge Base AI…" at bounding box center [505, 406] width 784 height 834
click at [399, 197] on p "Vamos te mostrar como adicionar um novo contato na tela de chat da Poli. Primei…" at bounding box center [315, 205] width 358 height 23
drag, startPoint x: 399, startPoint y: 197, endPoint x: 85, endPoint y: 169, distance: 315.3
click at [113, 169] on div "Performance Users Engagement Widgets Feedback Product Updates Knowledge Base AI…" at bounding box center [505, 406] width 784 height 834
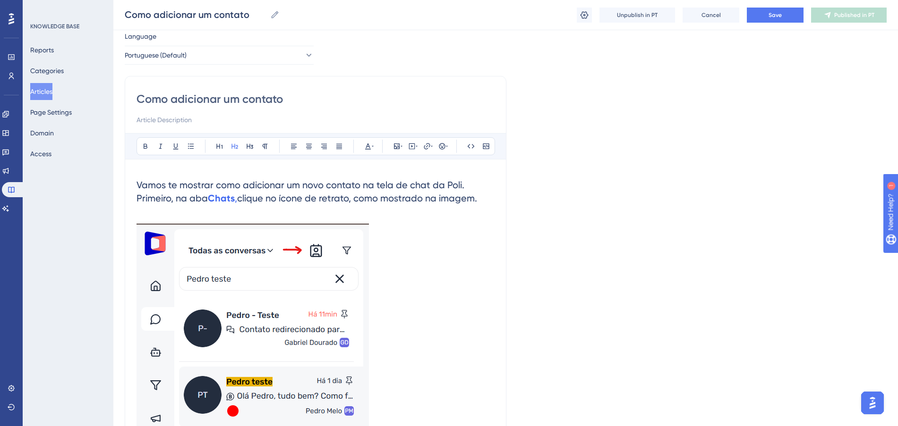
click at [352, 204] on h2 "Vamos te mostrar como adicionar um novo contato na tela de chat da Poli. Primei…" at bounding box center [315, 192] width 358 height 42
click at [467, 184] on h2 "Vamos te mostrar como adicionar um novo contato na tela de chat da Poli. Primei…" at bounding box center [315, 192] width 358 height 42
click at [473, 183] on h2 "Vamos te mostrar como adicionar um novo contato na tela de chat da Poli. Primei…" at bounding box center [315, 192] width 358 height 42
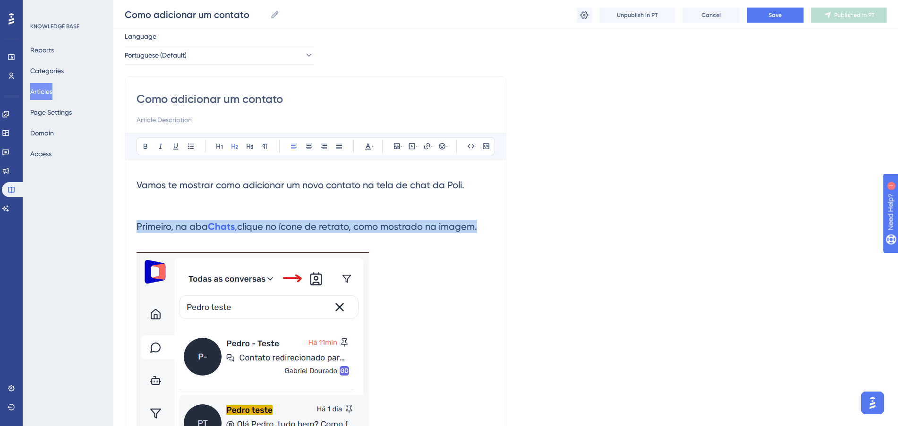
drag, startPoint x: 476, startPoint y: 227, endPoint x: 93, endPoint y: 235, distance: 383.0
click at [113, 235] on div "Performance Users Engagement Widgets Feedback Product Updates Knowledge Base AI…" at bounding box center [505, 409] width 784 height 878
click at [231, 149] on icon at bounding box center [235, 147] width 8 height 8
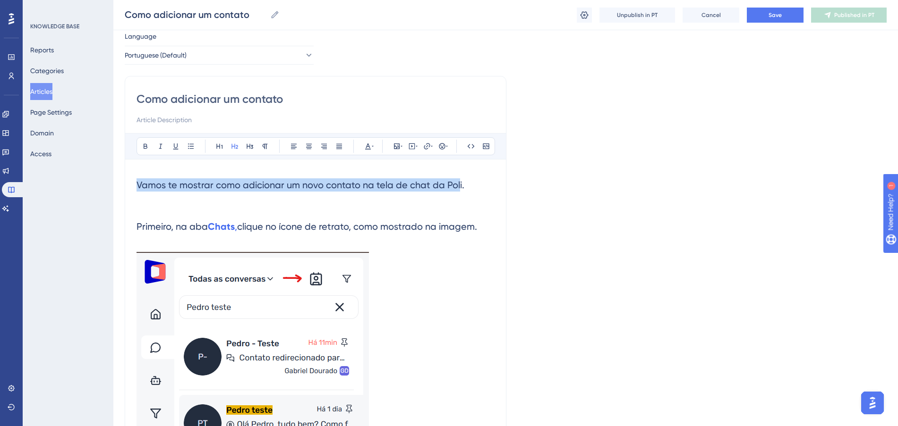
drag, startPoint x: 458, startPoint y: 186, endPoint x: 86, endPoint y: 181, distance: 371.6
click at [113, 184] on div "Performance Users Engagement Widgets Feedback Product Updates Knowledge Base AI…" at bounding box center [505, 409] width 784 height 878
drag, startPoint x: 475, startPoint y: 183, endPoint x: 93, endPoint y: 169, distance: 383.2
click at [113, 183] on div "Performance Users Engagement Widgets Feedback Product Updates Knowledge Base AI…" at bounding box center [505, 409] width 784 height 878
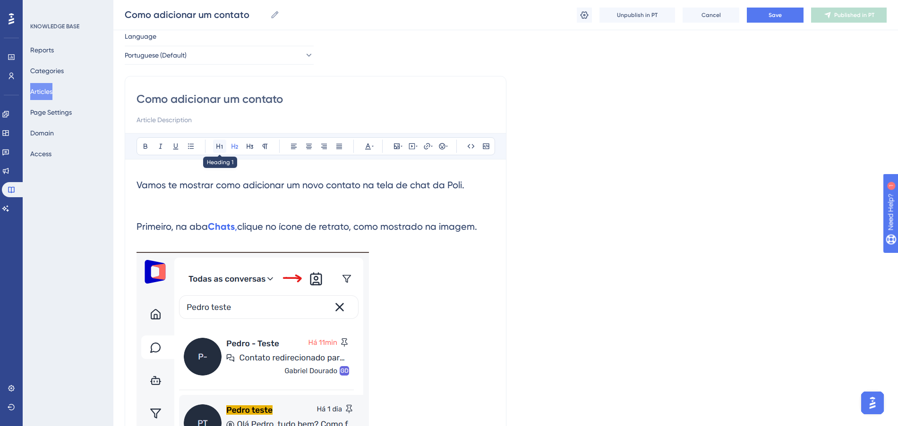
click at [215, 147] on button at bounding box center [219, 146] width 13 height 13
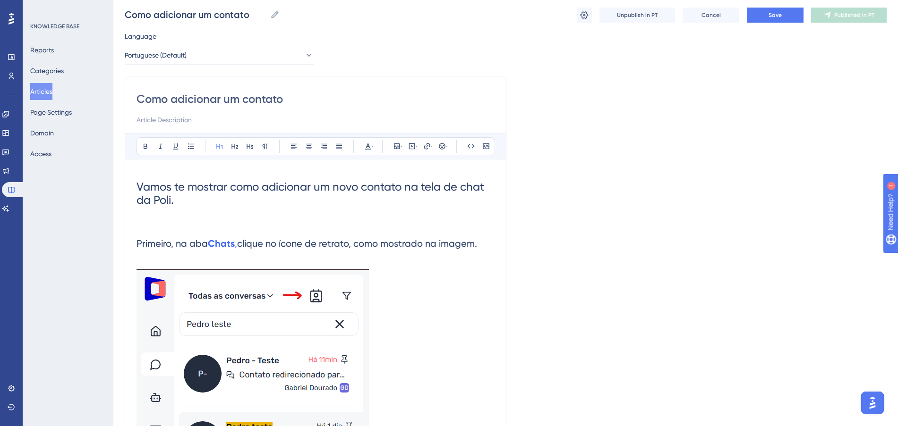
click at [253, 238] on span "clique no ícone de retrato, como mostrado na imagem." at bounding box center [357, 243] width 240 height 11
click at [279, 229] on h2 "Primeiro, na aba Chats , clique no ícone de retrato, como mostrado na imagem." at bounding box center [315, 237] width 358 height 42
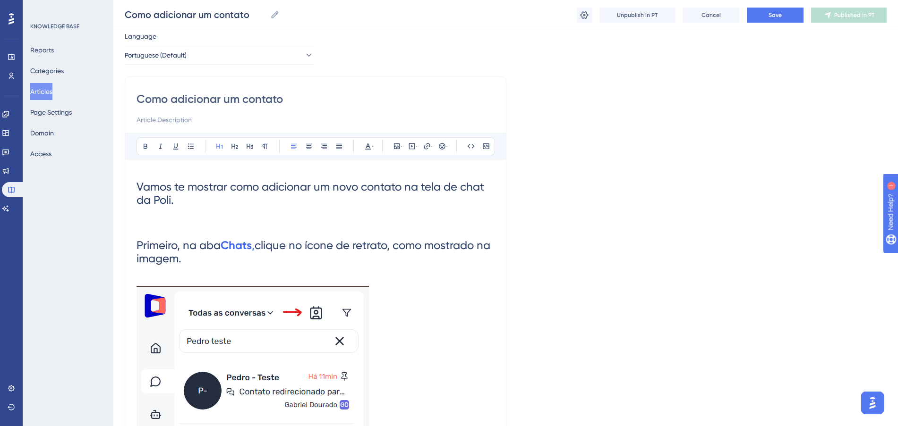
drag, startPoint x: 138, startPoint y: 246, endPoint x: 192, endPoint y: 143, distance: 116.4
click at [227, 263] on h1 "Primeiro, na aba Chats , clique no ícone de retrato, como mostrado na imagem." at bounding box center [315, 245] width 358 height 59
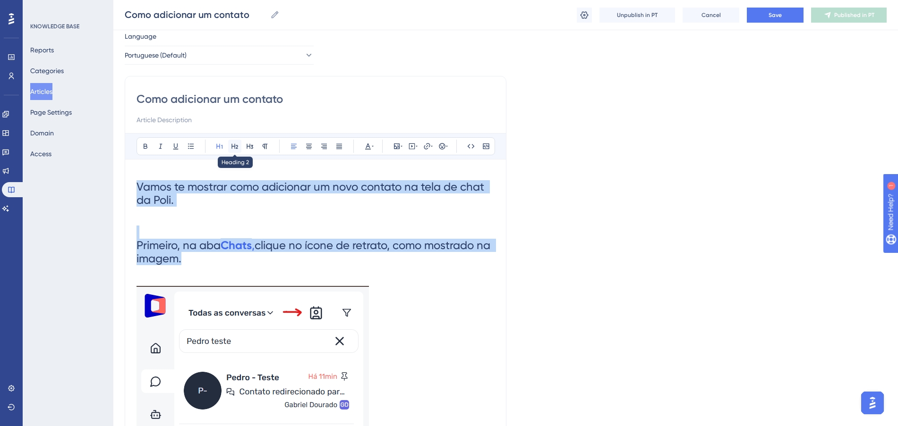
click at [237, 147] on icon at bounding box center [234, 146] width 7 height 5
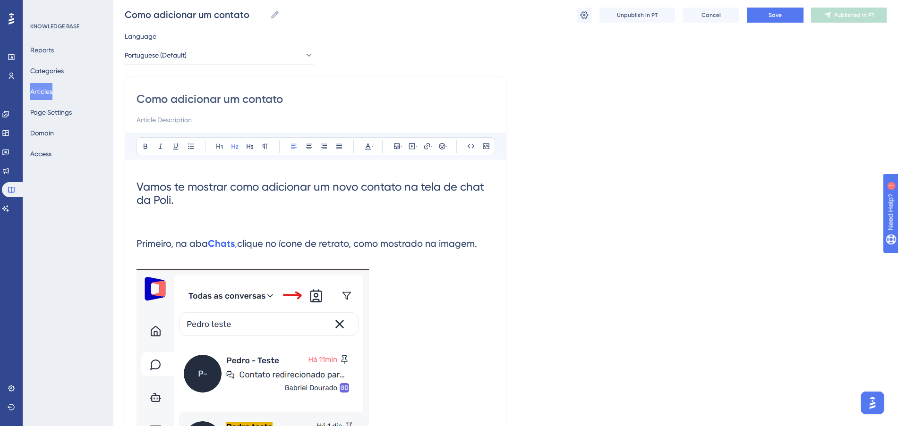
drag, startPoint x: 293, startPoint y: 226, endPoint x: 505, endPoint y: 261, distance: 214.9
click at [293, 226] on h2 "Primeiro, na aba Chats , clique no ícone de retrato, como mostrado na imagem." at bounding box center [315, 237] width 358 height 42
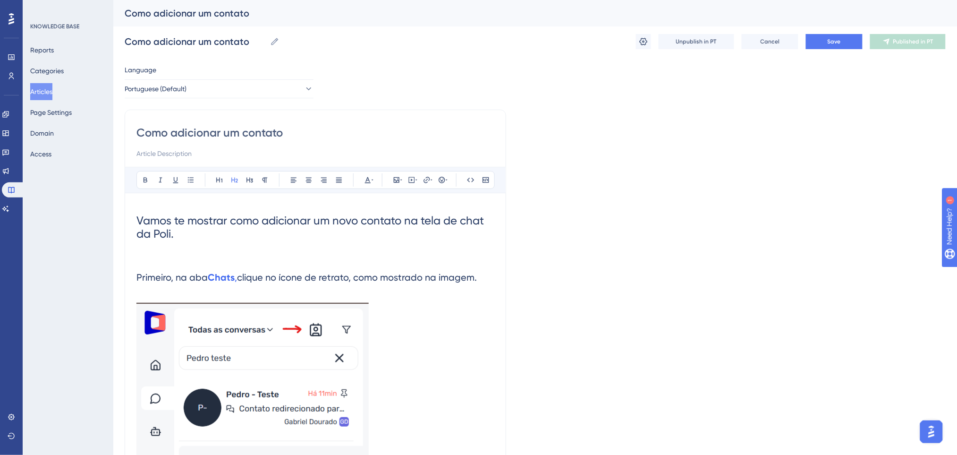
click at [207, 236] on h1 "Vamos te mostrar como adicionar um novo contato na tela de chat da Poli." at bounding box center [315, 226] width 358 height 45
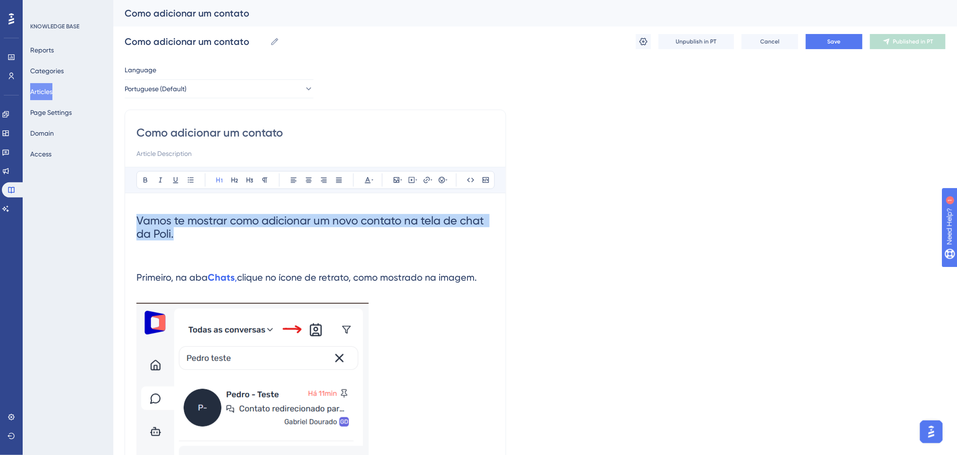
drag, startPoint x: 224, startPoint y: 228, endPoint x: 102, endPoint y: 204, distance: 124.2
click at [113, 204] on div "Performance Users Engagement Widgets Feedback Product Updates Knowledge Base AI…" at bounding box center [535, 449] width 844 height 899
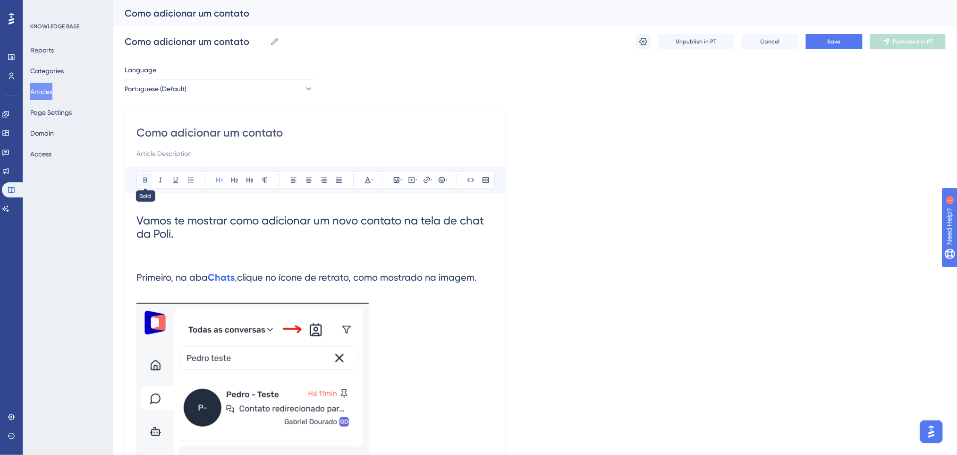
click at [146, 178] on icon at bounding box center [146, 180] width 4 height 5
click at [311, 264] on h2 "Primeiro, na aba Chats , clique no ícone de retrato, como mostrado na imagem." at bounding box center [315, 271] width 358 height 42
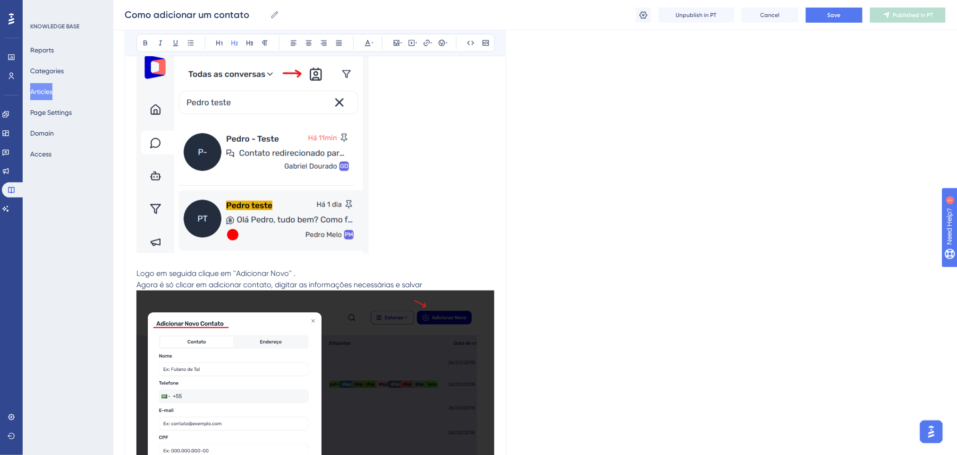
scroll to position [63, 0]
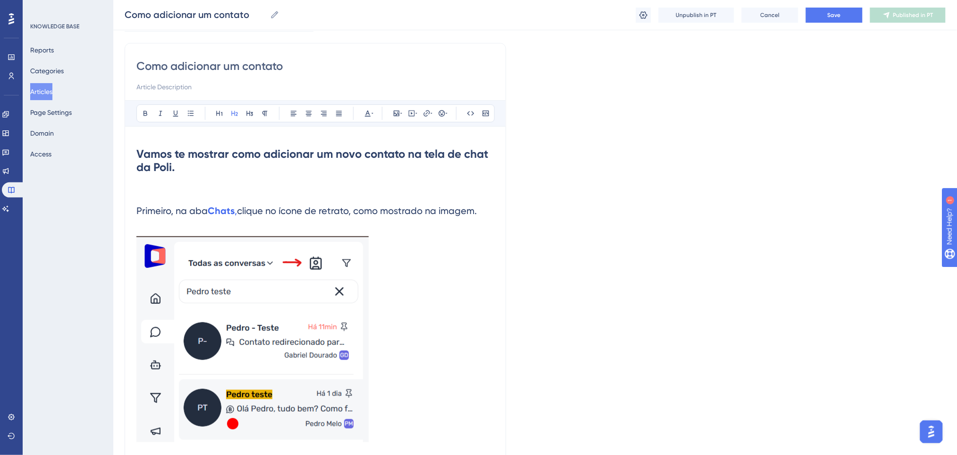
click at [241, 220] on h2 "Primeiro, na aba Chats , clique no ícone de retrato, como mostrado na imagem." at bounding box center [315, 204] width 358 height 42
click at [413, 222] on h2 "Primeiro, na aba Chats , clique no ícone de retrato, como mostrado na imagem." at bounding box center [315, 204] width 358 height 42
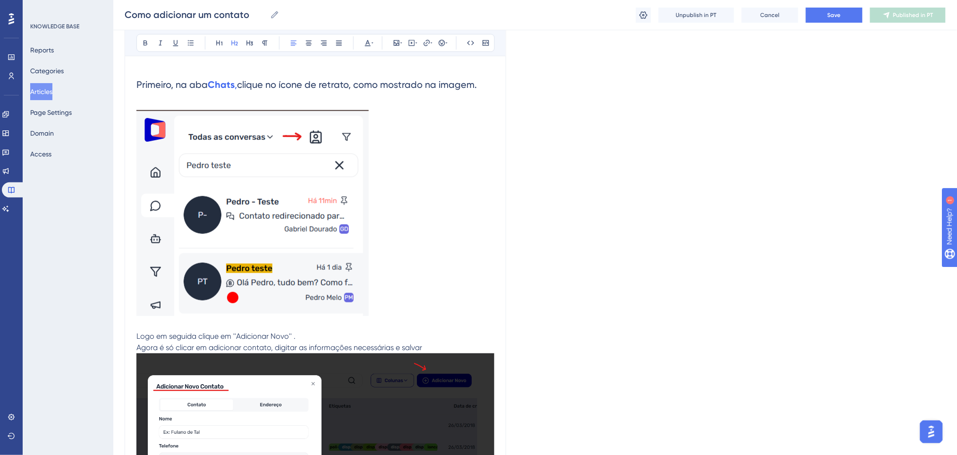
scroll to position [378, 0]
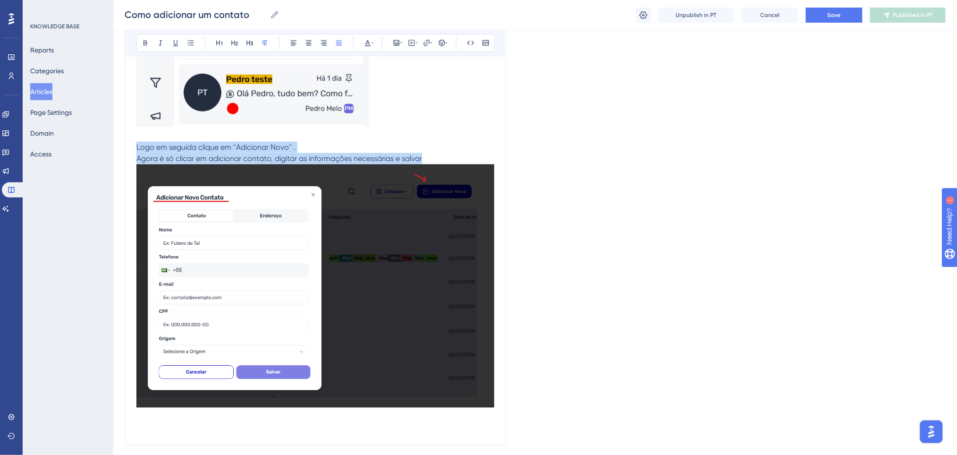
drag, startPoint x: 455, startPoint y: 157, endPoint x: 122, endPoint y: 145, distance: 333.1
click at [122, 145] on div "Performance Users Engagement Widgets Feedback Product Updates Knowledge Base AI…" at bounding box center [535, 69] width 844 height 895
drag, startPoint x: 375, startPoint y: 155, endPoint x: 111, endPoint y: 152, distance: 264.0
click at [113, 152] on div "Performance Users Engagement Widgets Feedback Product Updates Knowledge Base AI…" at bounding box center [535, 69] width 844 height 895
click at [237, 45] on icon at bounding box center [234, 43] width 7 height 5
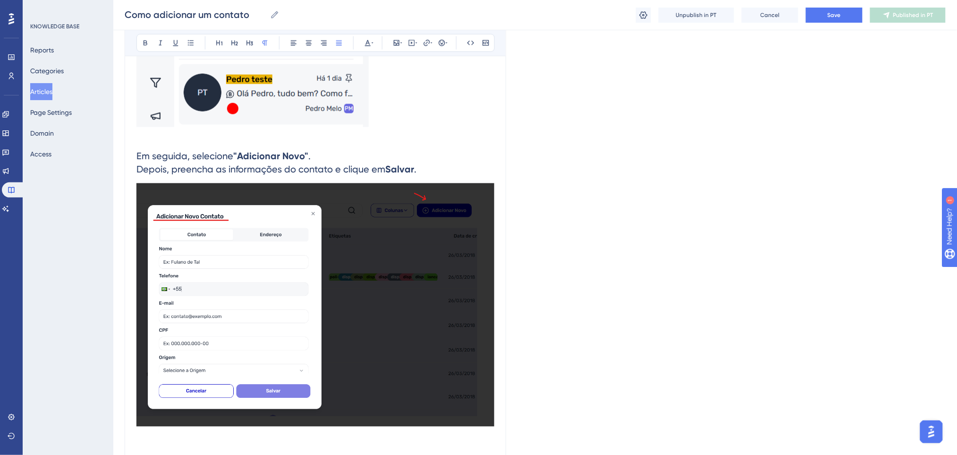
click at [448, 121] on p at bounding box center [315, 25] width 358 height 209
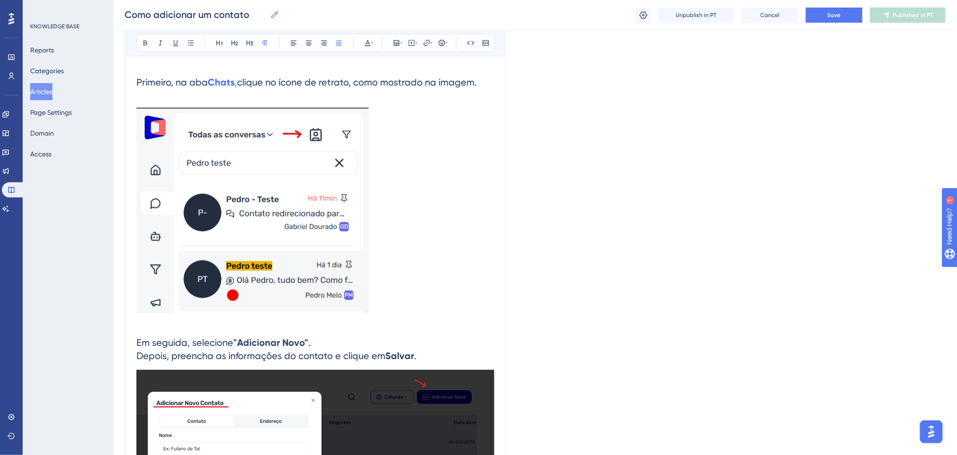
scroll to position [189, 0]
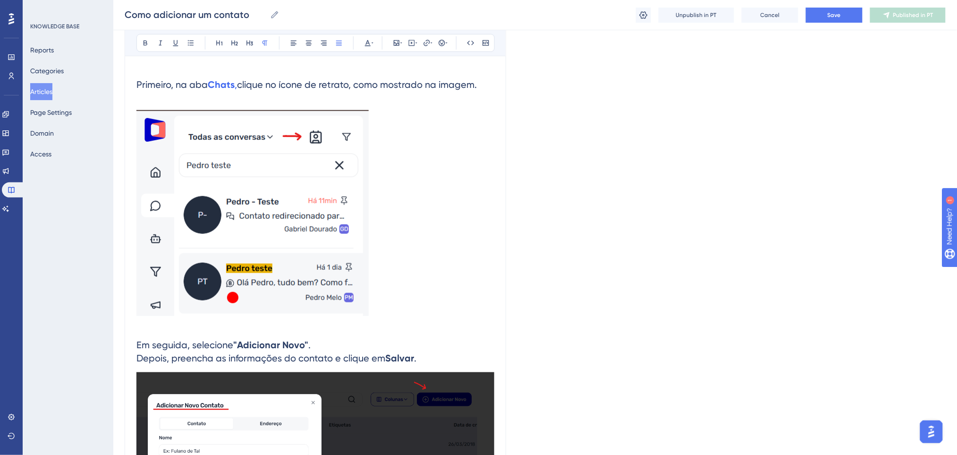
click at [387, 316] on p at bounding box center [315, 214] width 358 height 209
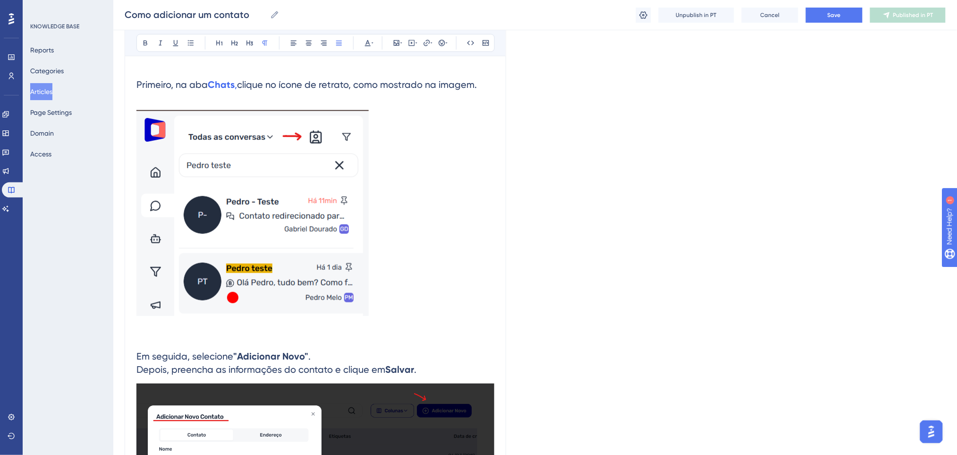
click at [444, 367] on h2 "Em seguida, selecione "Adicionar Novo" . Depois, preencha as informações do con…" at bounding box center [315, 363] width 358 height 42
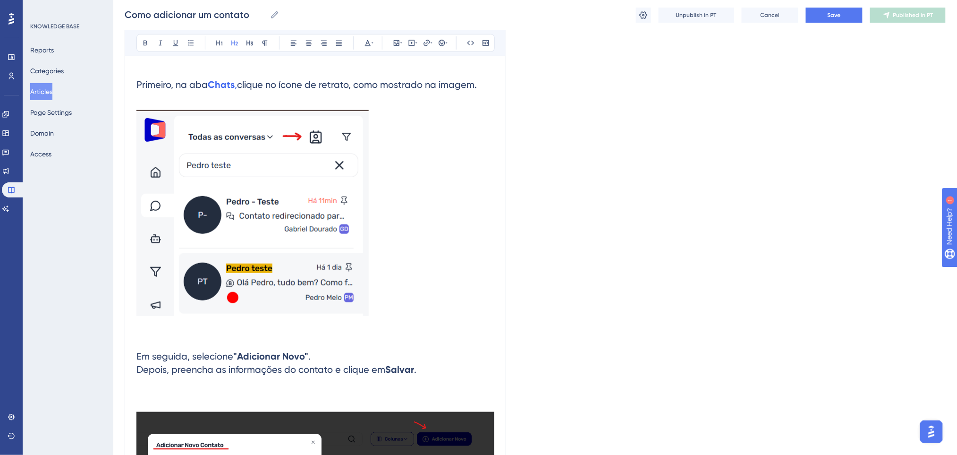
click at [409, 329] on p at bounding box center [315, 324] width 358 height 11
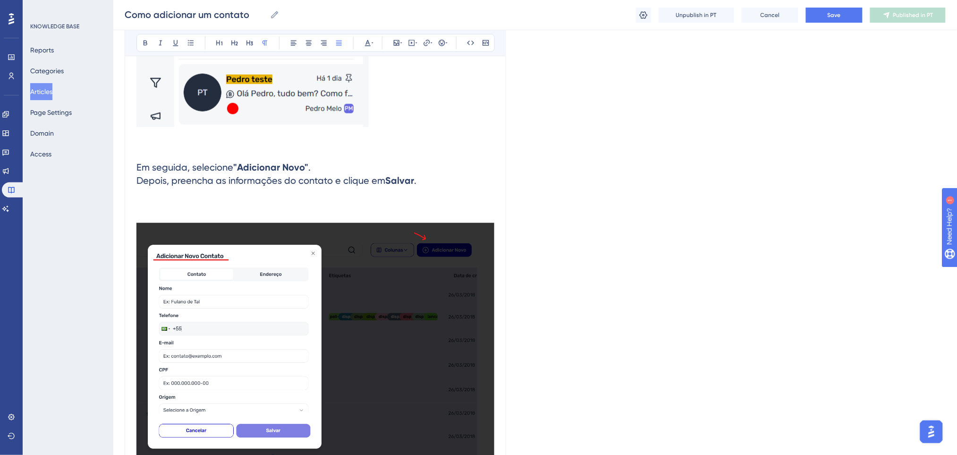
scroll to position [126, 0]
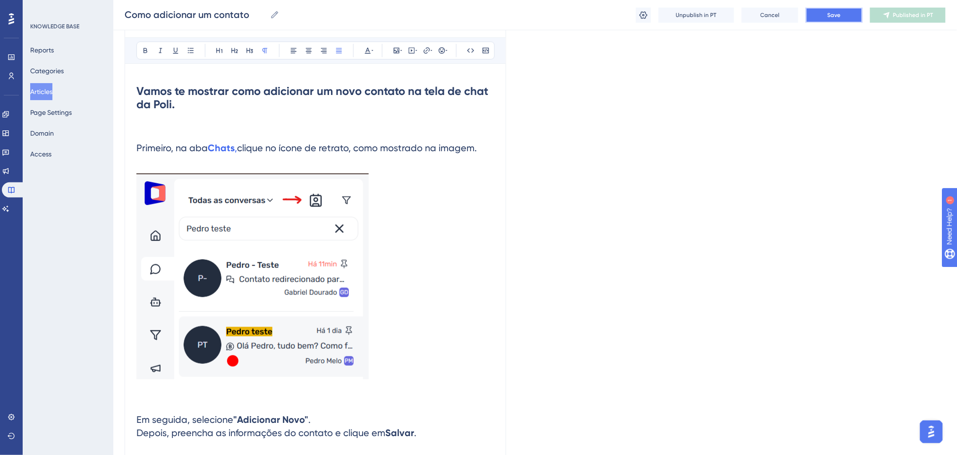
click at [821, 13] on button "Save" at bounding box center [834, 15] width 57 height 15
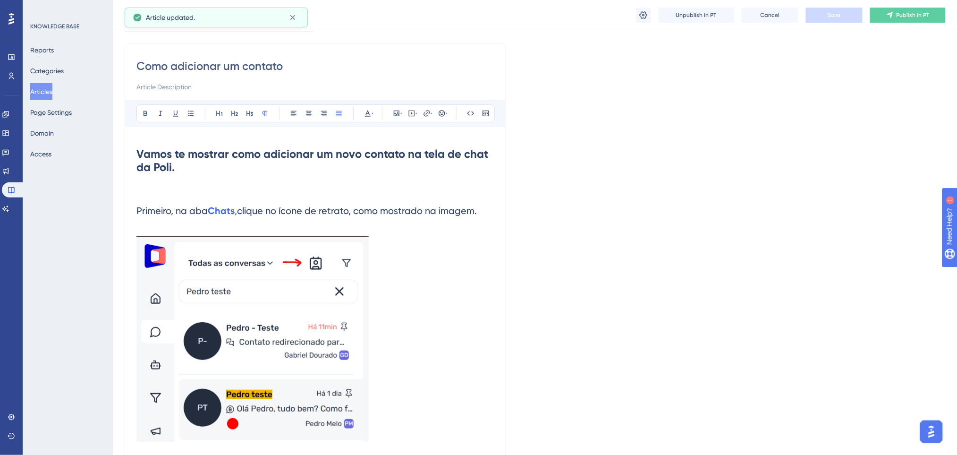
scroll to position [0, 0]
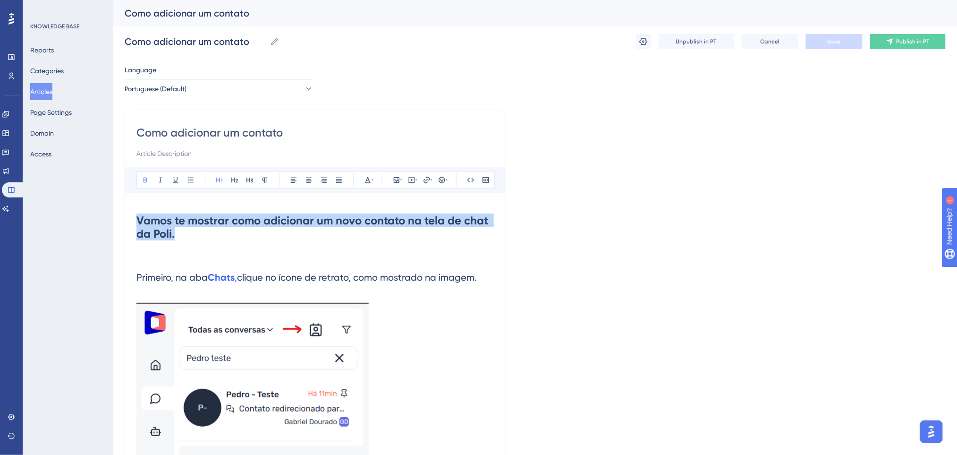
drag, startPoint x: 305, startPoint y: 235, endPoint x: 89, endPoint y: 197, distance: 219.5
copy strong "Vamos te mostrar como adicionar um novo contato na tela de chat da Poli."
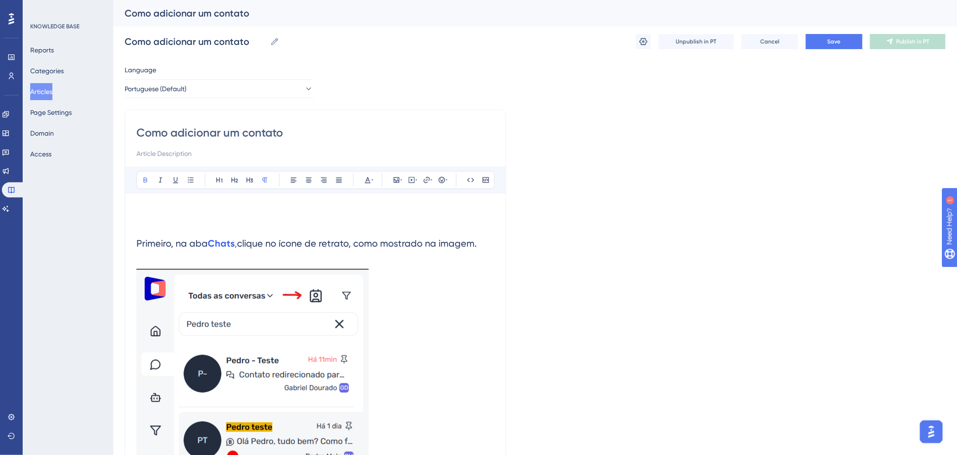
click at [153, 233] on h2 "Primeiro, na aba Chats , clique no ícone de retrato, como mostrado na imagem." at bounding box center [315, 237] width 358 height 42
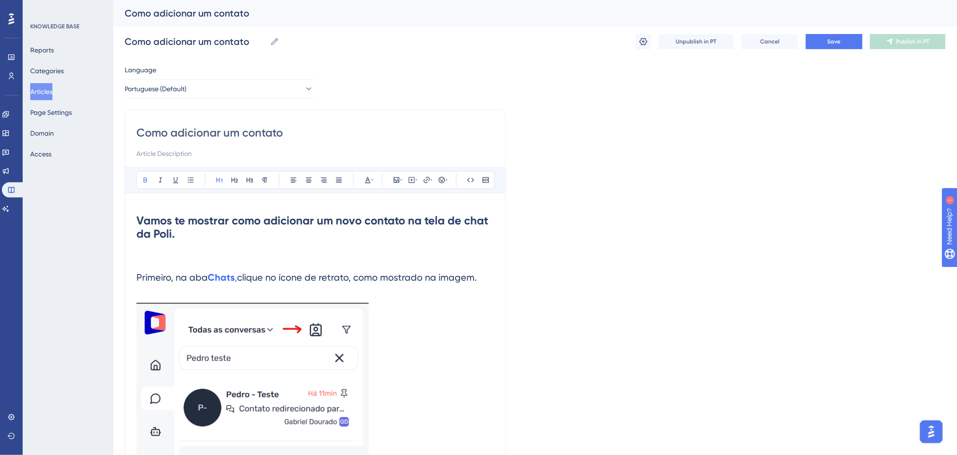
click at [185, 223] on strong "Vamos te mostrar como adicionar um novo contato na tela de chat da Poli." at bounding box center [313, 226] width 355 height 27
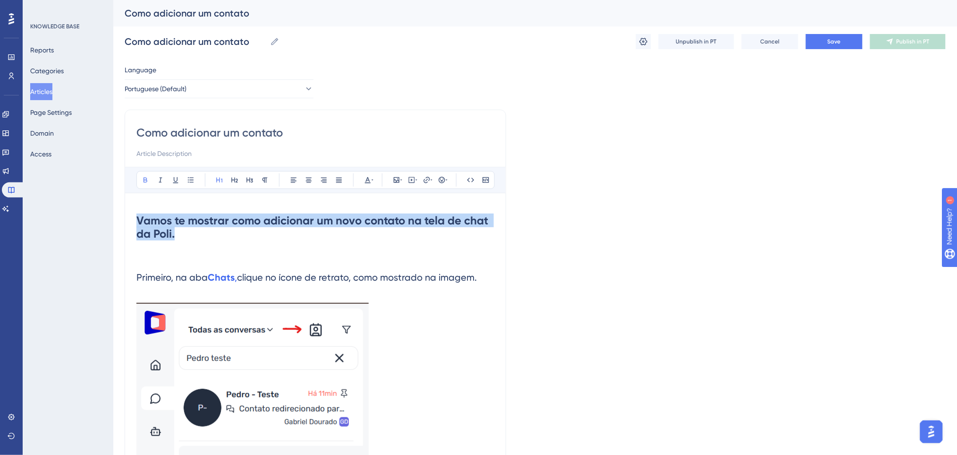
drag, startPoint x: 190, startPoint y: 240, endPoint x: 133, endPoint y: 215, distance: 62.8
copy strong "Vamos te mostrar como adicionar um novo contato na tela de chat da Poli."
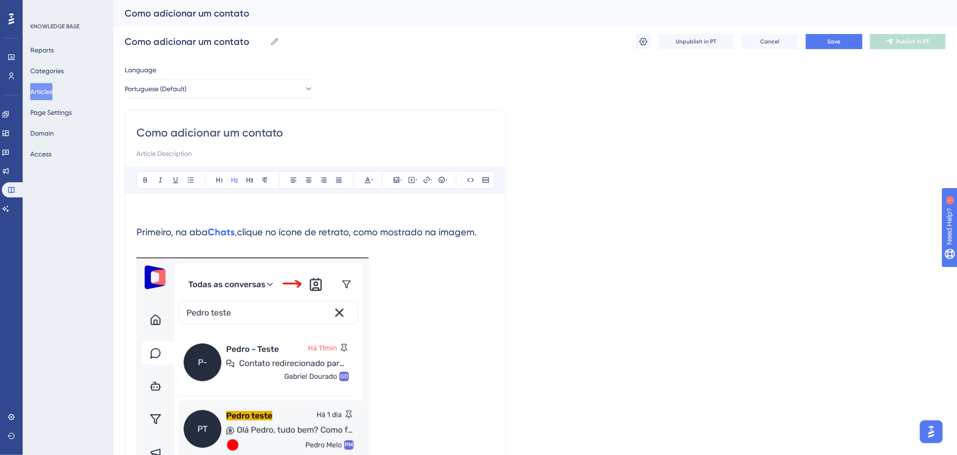
drag, startPoint x: 441, startPoint y: 224, endPoint x: 110, endPoint y: 220, distance: 332.0
click at [113, 220] on div "Performance Users Engagement Widgets Feedback Product Updates Knowledge Base AI…" at bounding box center [535, 456] width 844 height 912
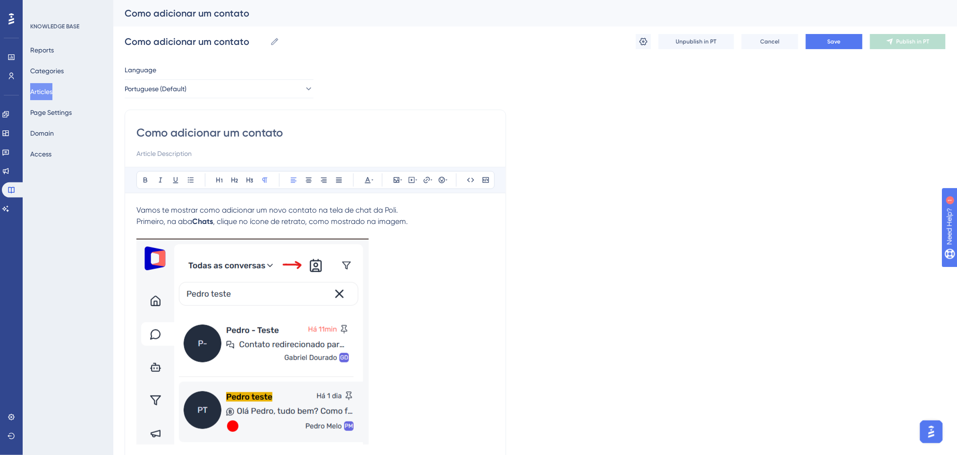
click at [404, 206] on p "Vamos te mostrar como adicionar um novo contato na tela de chat da Poli. Primei…" at bounding box center [315, 215] width 358 height 23
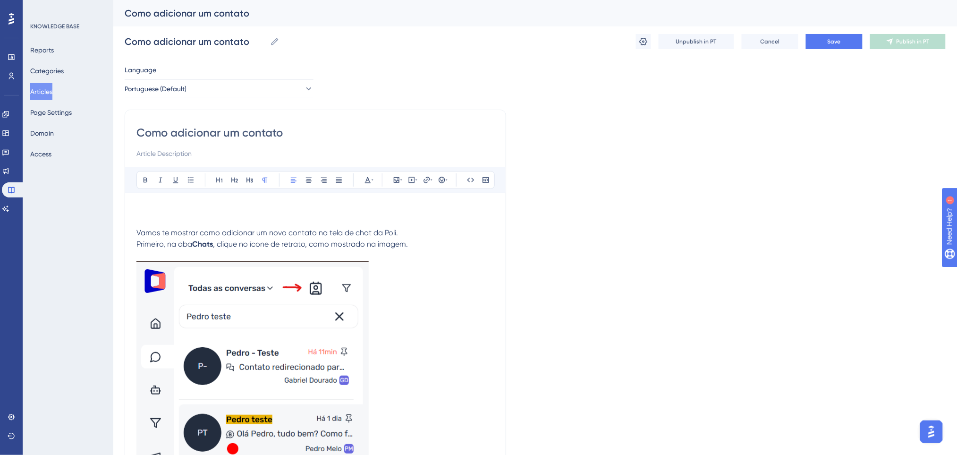
drag, startPoint x: 458, startPoint y: 265, endPoint x: 443, endPoint y: 263, distance: 15.2
click at [452, 265] on p at bounding box center [315, 365] width 358 height 209
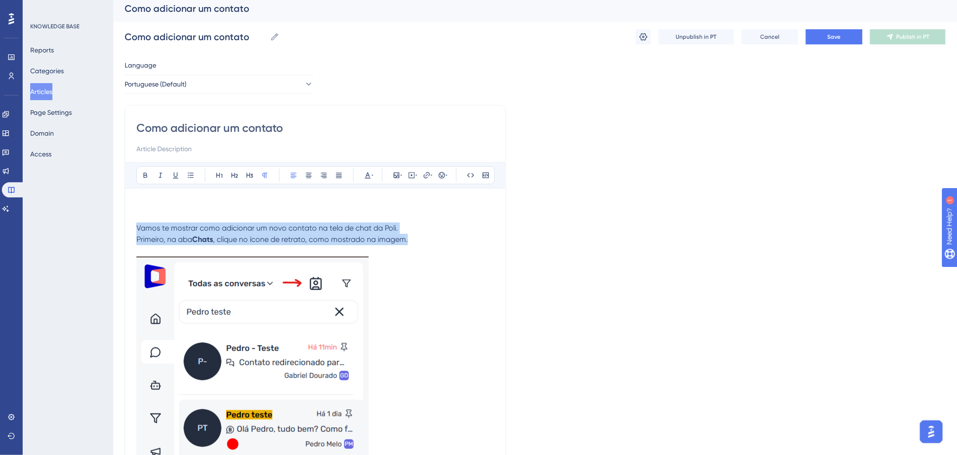
drag, startPoint x: 427, startPoint y: 242, endPoint x: 132, endPoint y: 225, distance: 295.6
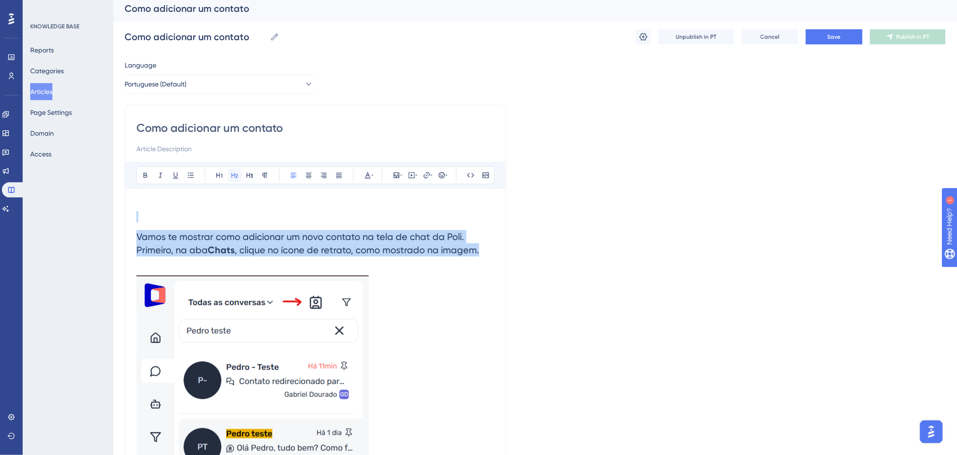
click at [233, 176] on icon at bounding box center [235, 175] width 8 height 8
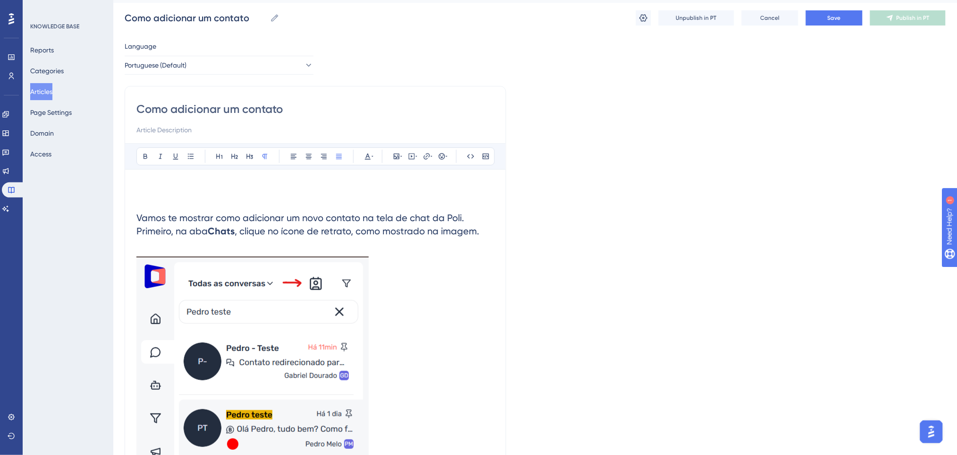
click at [478, 339] on p at bounding box center [315, 360] width 358 height 209
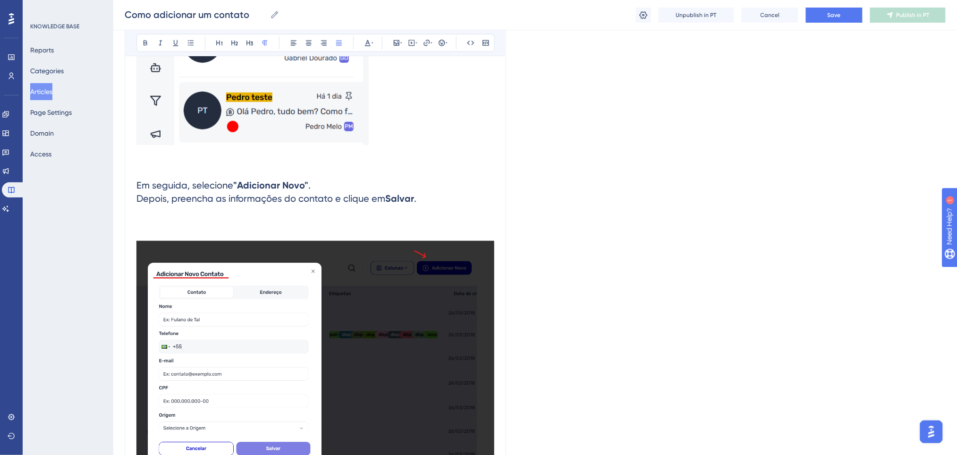
scroll to position [338, 0]
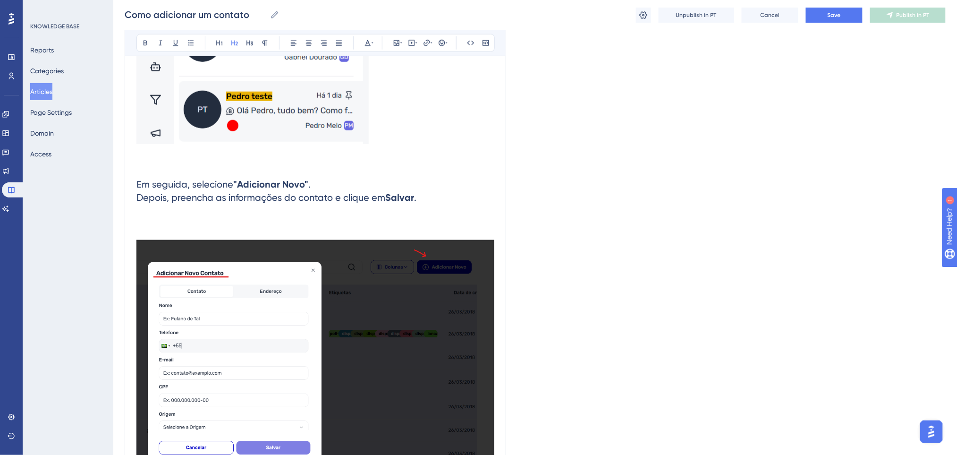
click at [356, 220] on h2 at bounding box center [315, 226] width 358 height 28
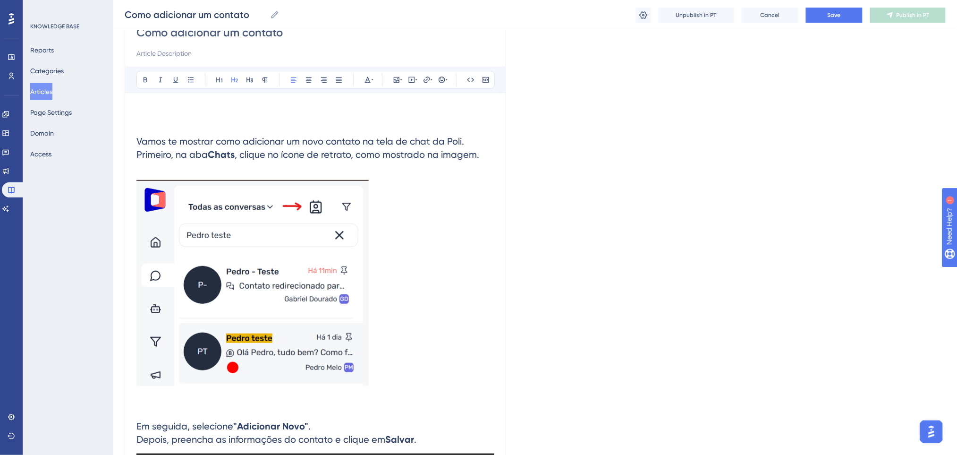
scroll to position [85, 0]
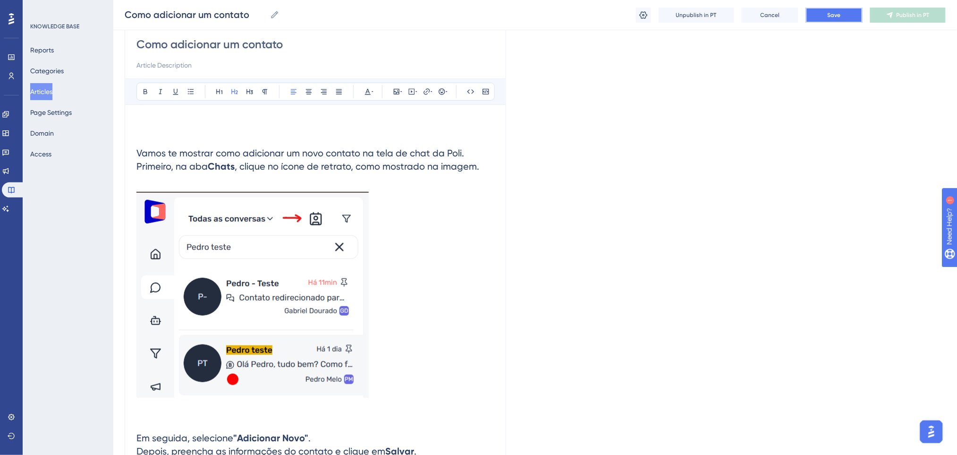
click at [840, 15] on span "Save" at bounding box center [834, 15] width 13 height 8
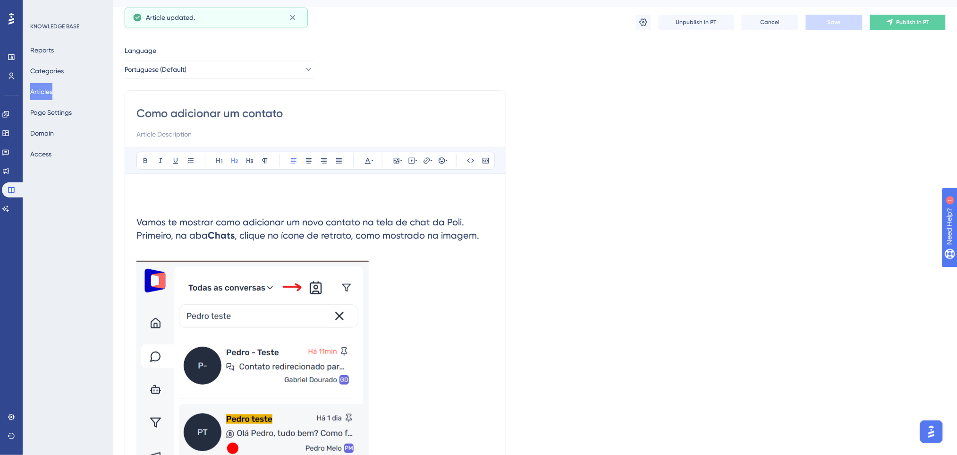
scroll to position [0, 0]
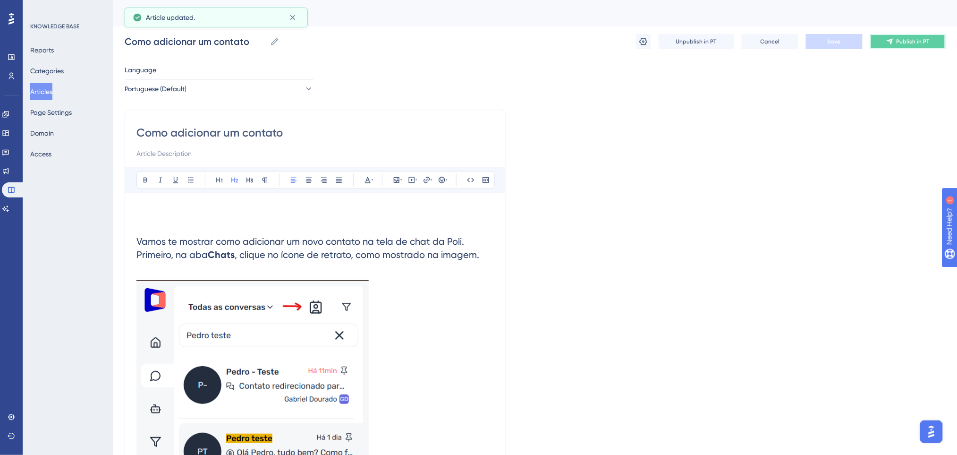
click at [897, 37] on button "Publish in PT" at bounding box center [908, 41] width 76 height 15
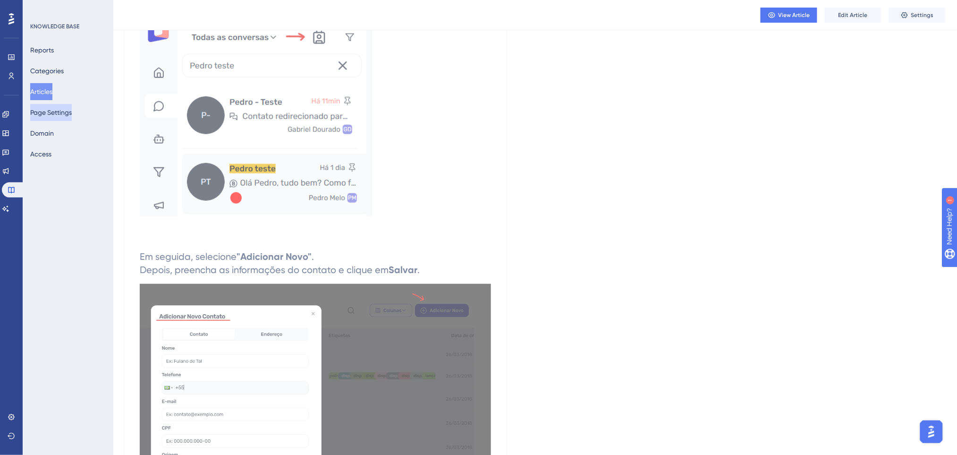
scroll to position [32, 0]
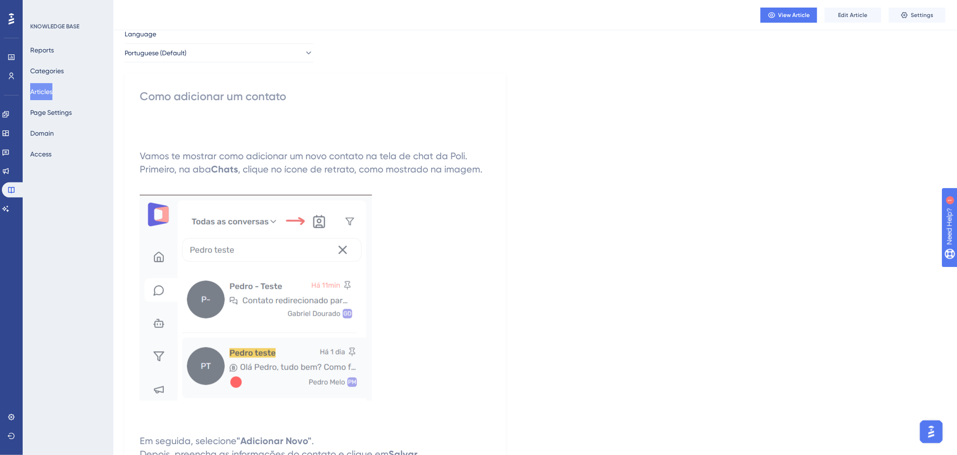
click at [46, 93] on button "Articles" at bounding box center [41, 91] width 22 height 17
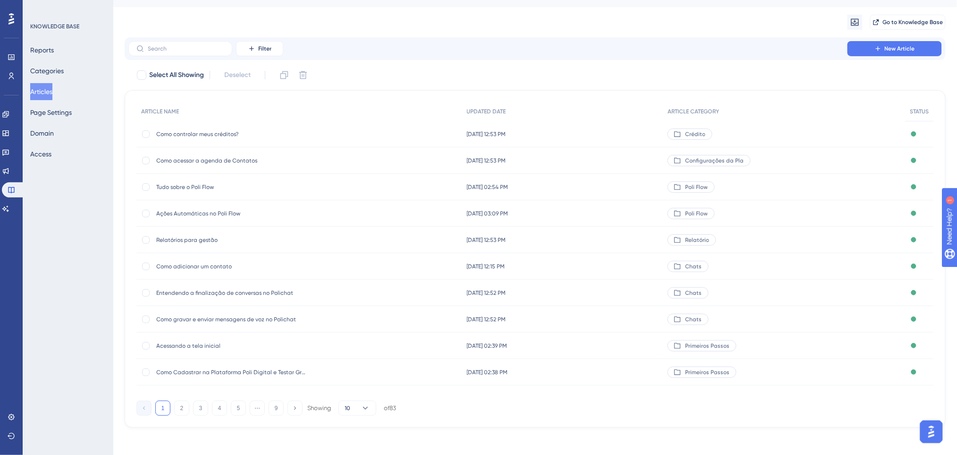
scroll to position [22, 0]
click at [183, 407] on button "2" at bounding box center [181, 405] width 15 height 15
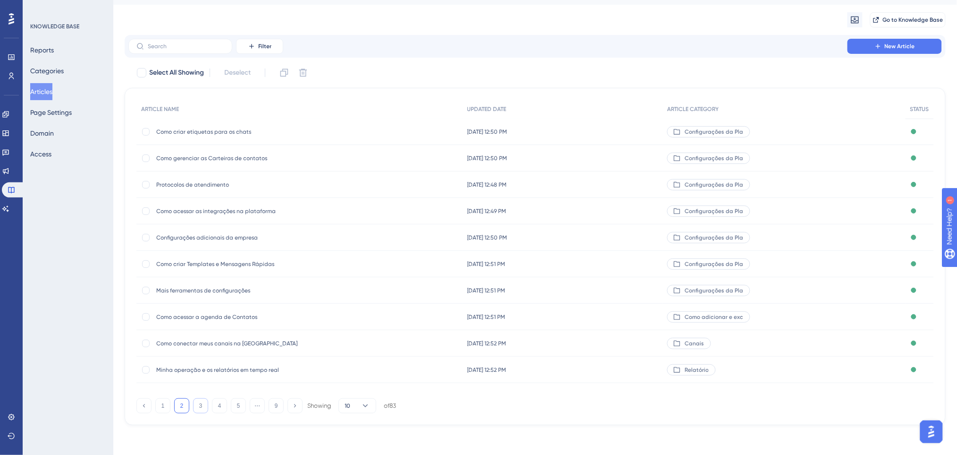
click at [199, 405] on button "3" at bounding box center [200, 405] width 15 height 15
click at [223, 403] on button "4" at bounding box center [219, 405] width 15 height 15
click at [243, 402] on button "5" at bounding box center [238, 405] width 15 height 15
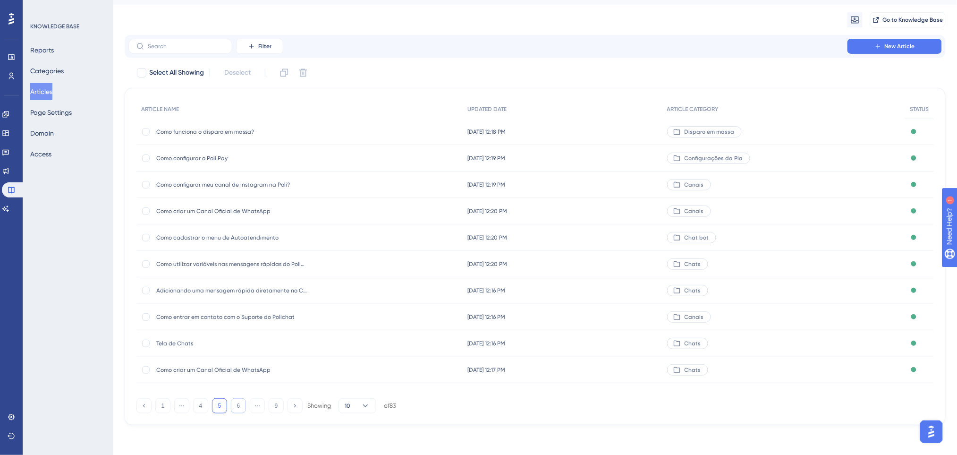
click at [244, 405] on button "6" at bounding box center [238, 405] width 15 height 15
click at [244, 405] on button "7" at bounding box center [238, 405] width 15 height 15
click at [252, 401] on button "8" at bounding box center [257, 405] width 15 height 15
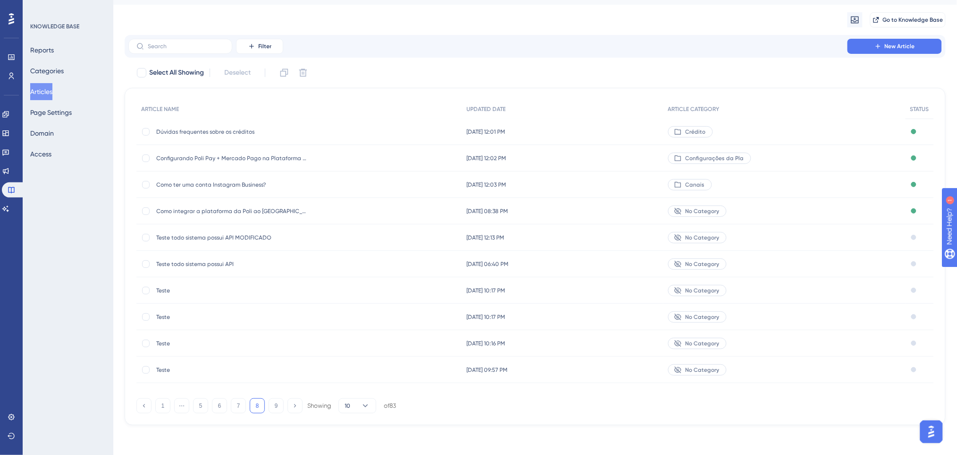
drag, startPoint x: 210, startPoint y: 404, endPoint x: 187, endPoint y: 403, distance: 23.1
click at [209, 404] on div "1 ⋯ 5 6 7 8 9 Showing 10 of 83" at bounding box center [266, 405] width 260 height 15
click at [161, 407] on button "1" at bounding box center [162, 405] width 15 height 15
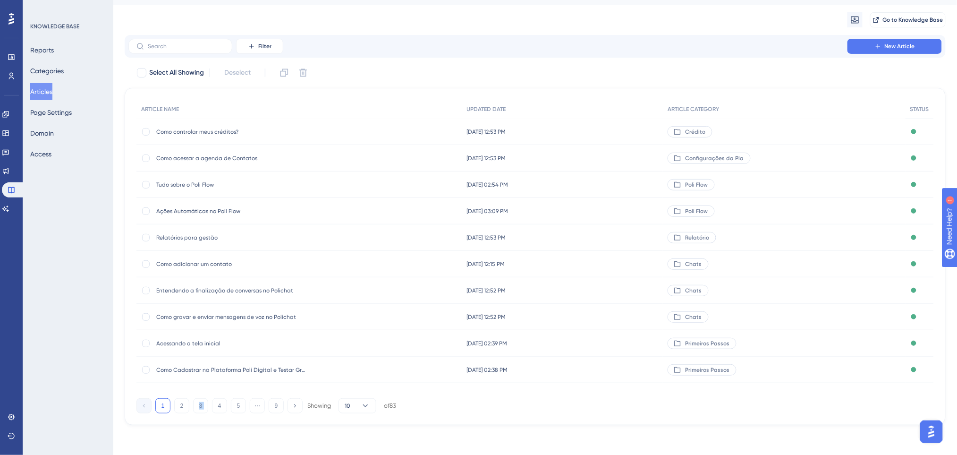
click at [161, 407] on button "1" at bounding box center [162, 405] width 15 height 15
click at [179, 404] on button "2" at bounding box center [181, 405] width 15 height 15
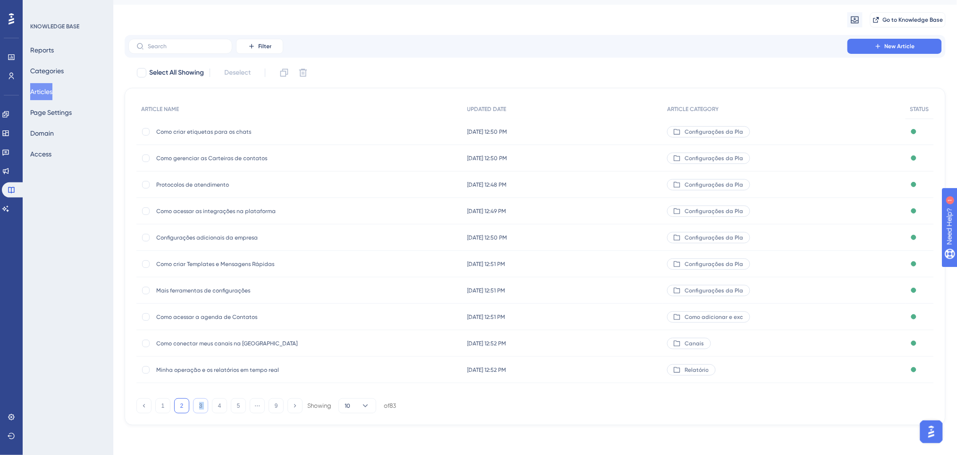
click at [205, 400] on button "3" at bounding box center [200, 405] width 15 height 15
click at [219, 403] on button "4" at bounding box center [219, 405] width 15 height 15
click at [233, 405] on button "5" at bounding box center [238, 405] width 15 height 15
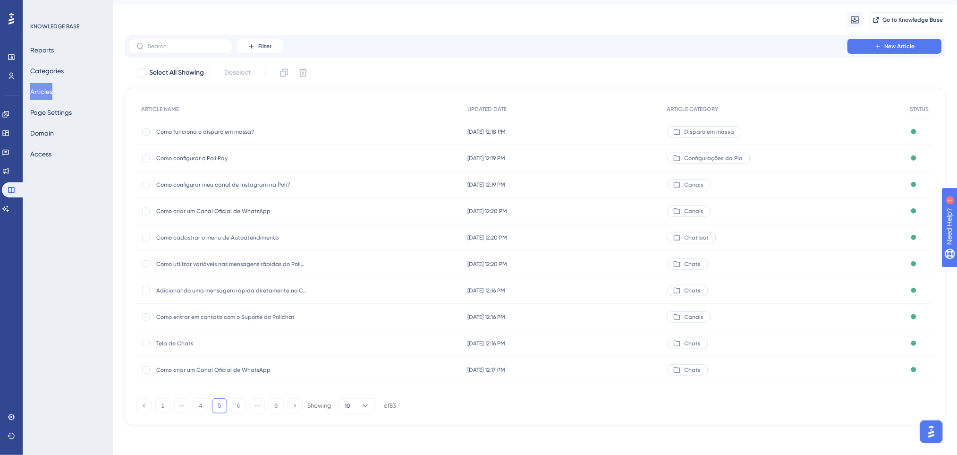
click at [180, 342] on span "Tela de Chats" at bounding box center [231, 343] width 151 height 8
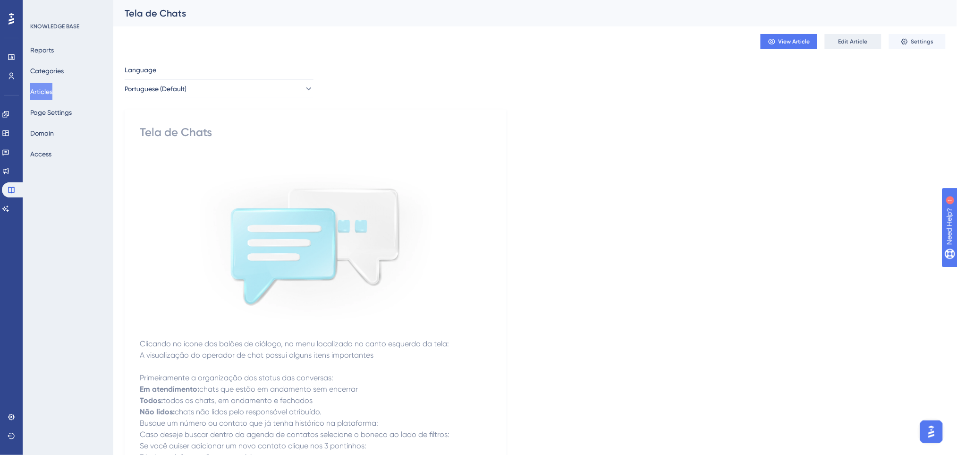
click at [869, 39] on button "Edit Article" at bounding box center [853, 41] width 57 height 15
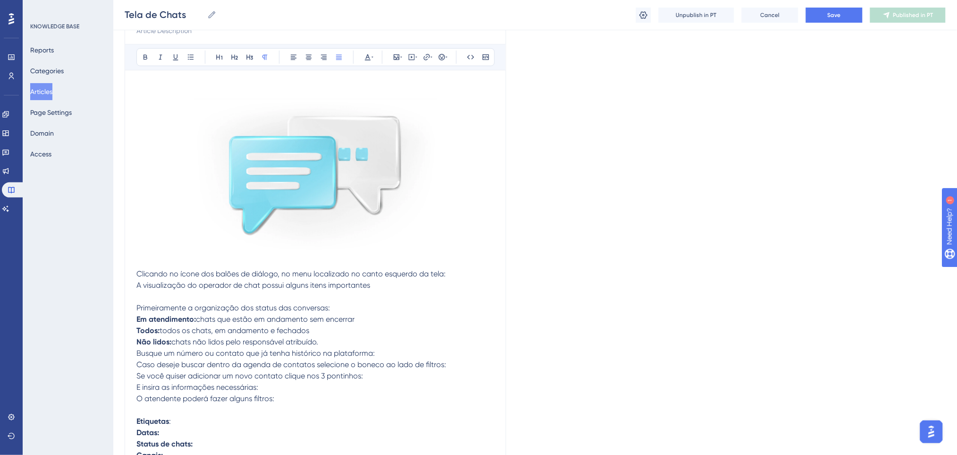
scroll to position [63, 0]
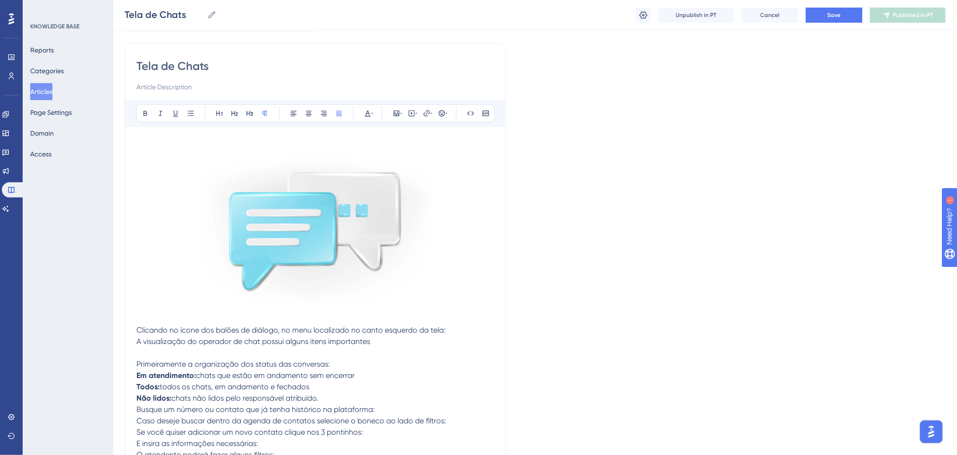
click at [453, 328] on p "Clicando no ícone dos balões de diálogo, no menu localizado no canto esquerdo d…" at bounding box center [315, 329] width 358 height 11
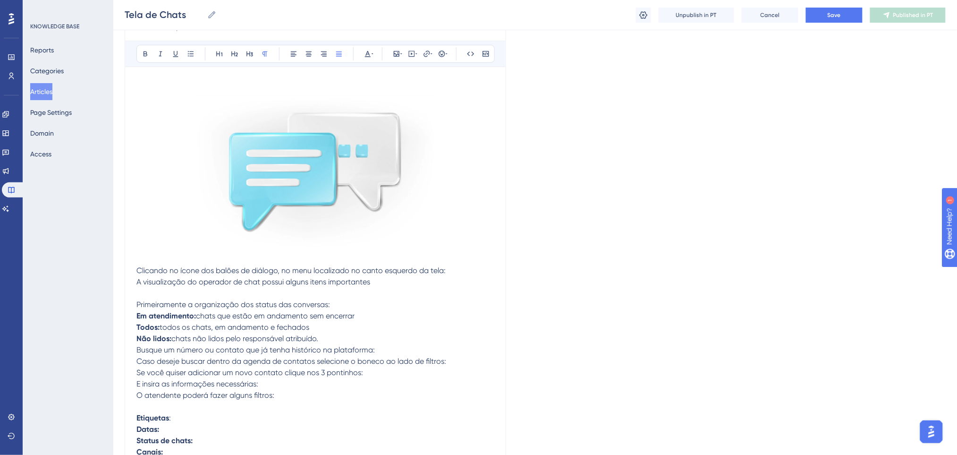
scroll to position [189, 0]
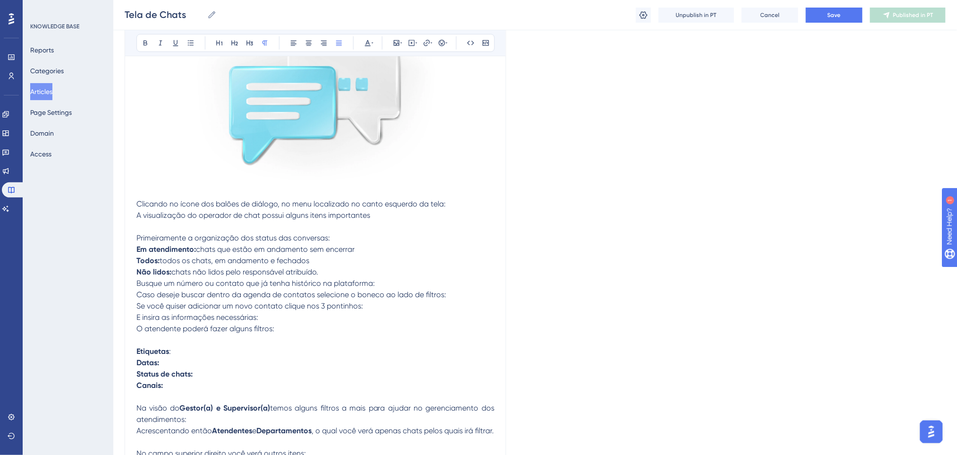
click at [374, 234] on p "Primeiramente a organização dos status das conversas:" at bounding box center [315, 237] width 358 height 11
click at [449, 204] on p "Clicando no ícone dos balões de diálogo, no menu localizado no canto esquerdo d…" at bounding box center [315, 203] width 358 height 11
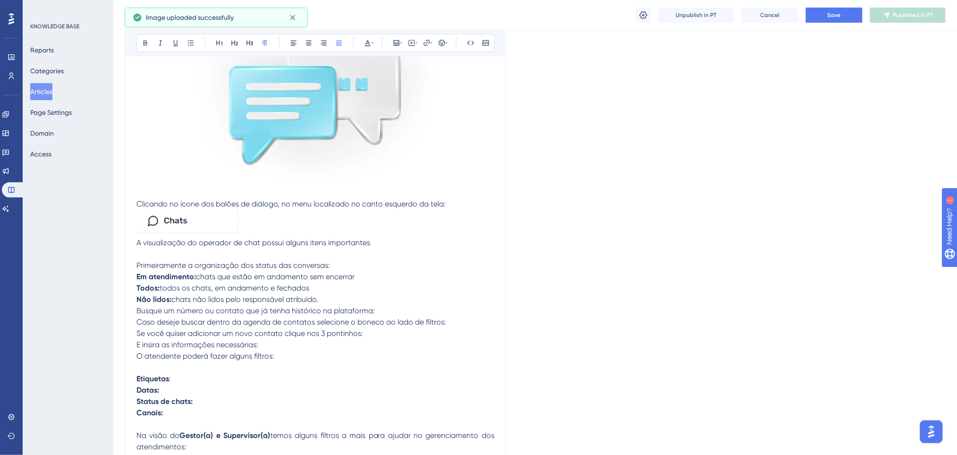
click at [417, 244] on p "A visualização do operador de chat possui alguns itens importantes" at bounding box center [315, 242] width 358 height 11
click at [372, 295] on p "Todos: todos os chats, em andamento e fechados Não lidos: chats não lidos pelo …" at bounding box center [315, 293] width 358 height 23
click at [154, 287] on strong "Todos:" at bounding box center [147, 287] width 23 height 9
click at [170, 302] on strong "Não lidos:" at bounding box center [153, 299] width 35 height 9
click at [334, 294] on p "Todas as conversas : todos os chats, em andamento e fechados Não lidos: chats n…" at bounding box center [315, 293] width 358 height 23
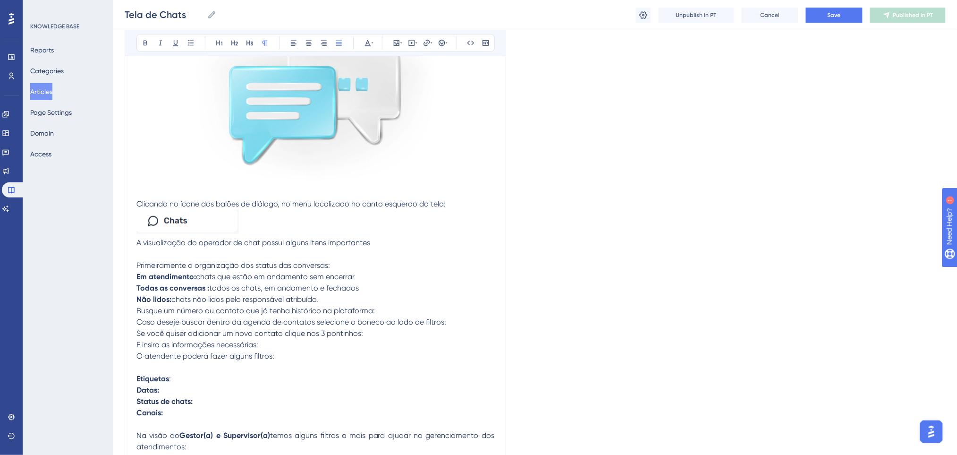
click at [330, 298] on p "Todas as conversas : todos os chats, em andamento e fechados Não lidos: chats n…" at bounding box center [315, 293] width 358 height 23
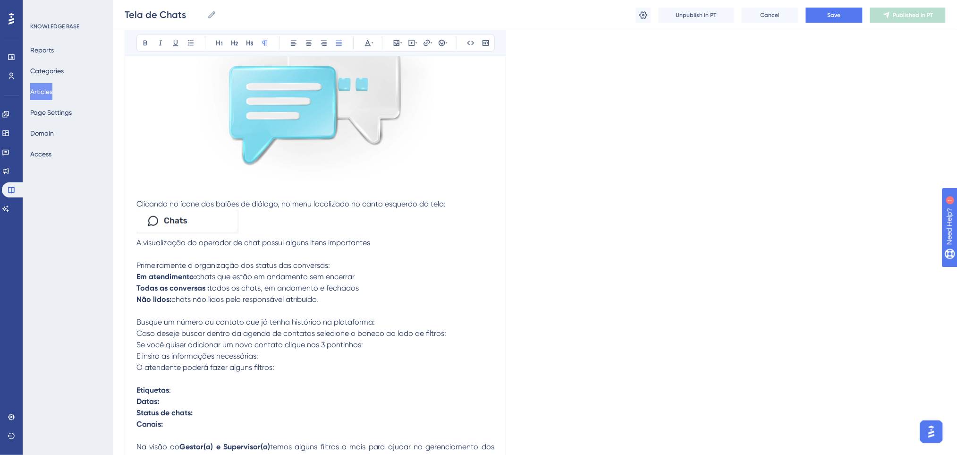
copy div "Primeiramente a organização dos status das conversas: Em atendimento: chats que…"
drag, startPoint x: 312, startPoint y: 289, endPoint x: 131, endPoint y: 261, distance: 183.0
click at [335, 294] on p "Todas as conversas : todos os chats, em andamento e fechados Não lidos: chats n…" at bounding box center [315, 293] width 358 height 23
drag, startPoint x: 293, startPoint y: 297, endPoint x: 125, endPoint y: 277, distance: 169.8
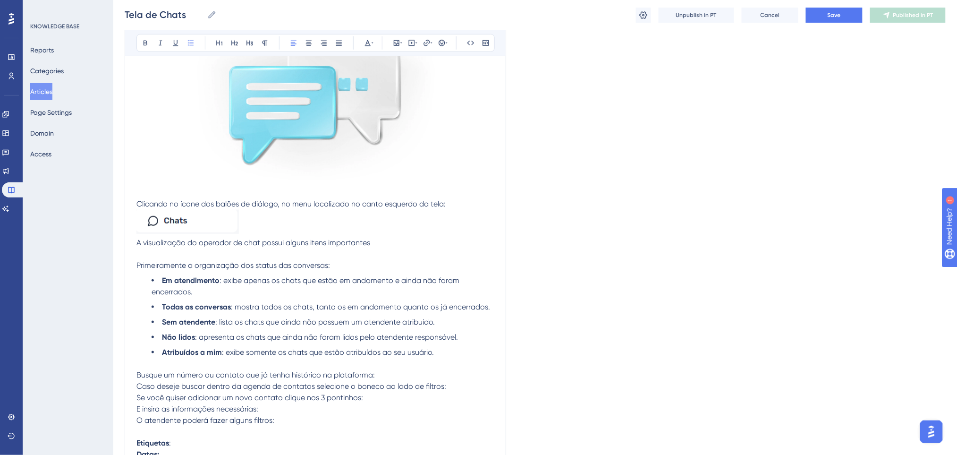
click at [151, 295] on ul "Em atendimento : exibe apenas os chats que estão em andamento e ainda não foram…" at bounding box center [315, 316] width 358 height 83
click at [149, 294] on ul "Em atendimento : exibe apenas os chats que estão em andamento e ainda não foram…" at bounding box center [315, 316] width 358 height 83
drag, startPoint x: 295, startPoint y: 291, endPoint x: 121, endPoint y: 288, distance: 174.3
click at [152, 293] on span ": exibe apenas os chats que estão em andamento e ainda não foram finalizados" at bounding box center [307, 286] width 310 height 20
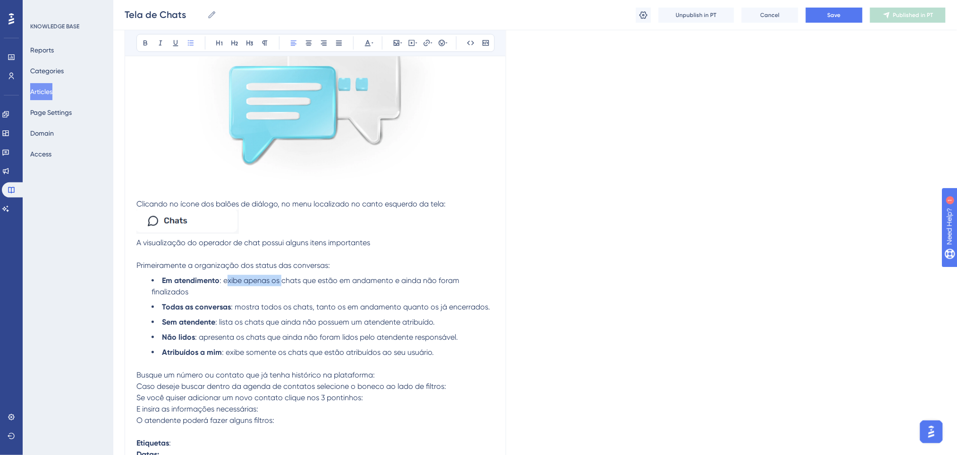
drag, startPoint x: 282, startPoint y: 280, endPoint x: 227, endPoint y: 280, distance: 54.8
click at [227, 280] on span ": exibe apenas os chats que estão em andamento e ainda não foram finalizados" at bounding box center [308, 286] width 312 height 20
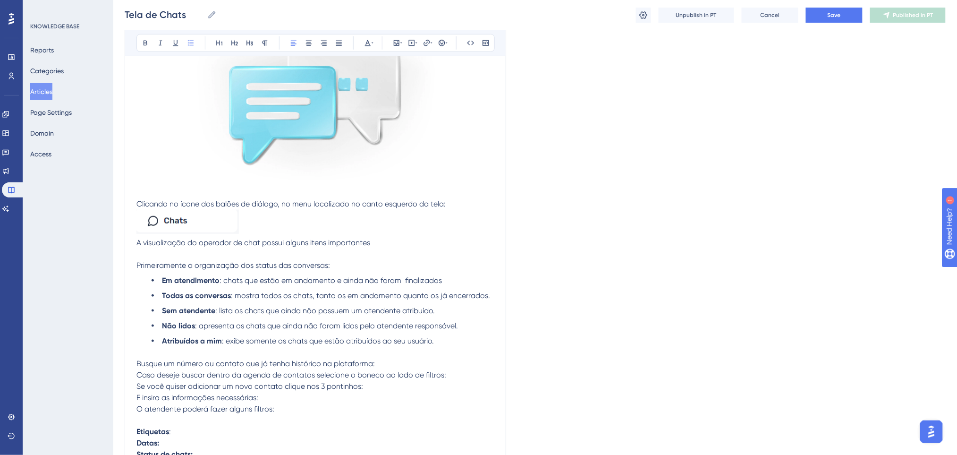
click at [393, 278] on span ": chats que estão em andamento e ainda não foram finalizados" at bounding box center [331, 280] width 222 height 9
click at [449, 282] on li "Em atendimento : chats que estão em andamento e ainda não foram finalizados" at bounding box center [323, 280] width 343 height 11
click at [405, 279] on span ": chats que estão em andamento e ainda não foram finalizados" at bounding box center [331, 280] width 222 height 9
click at [441, 278] on li "Em atendimento : chats que estão em andamento e ainda não foram finalizados" at bounding box center [323, 280] width 343 height 11
click at [470, 305] on li "Sem atendente : lista os chats que ainda não possuem um atendente atribuído." at bounding box center [323, 310] width 343 height 11
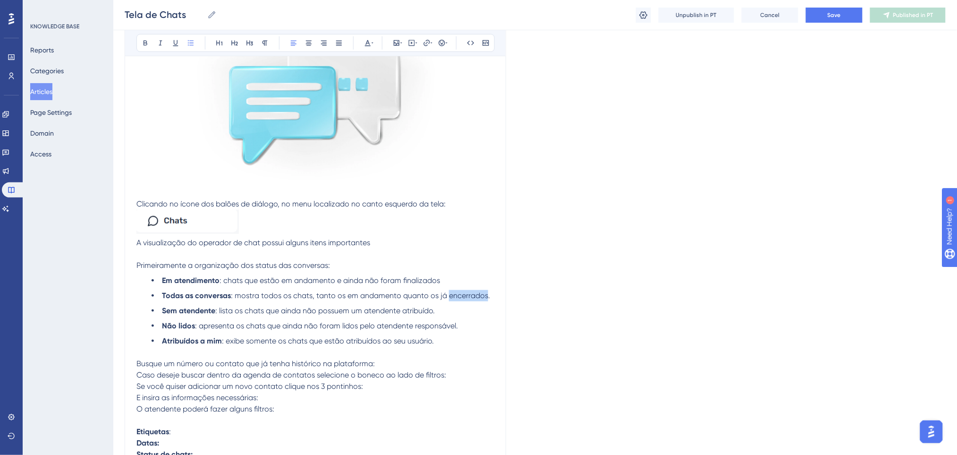
drag, startPoint x: 485, startPoint y: 292, endPoint x: 447, endPoint y: 289, distance: 38.8
click at [447, 290] on li "Todas as conversas : mostra todos os chats, tanto os em andamento quanto os já …" at bounding box center [323, 295] width 343 height 11
click at [457, 316] on li "Sem atendente : lista os chats que ainda não possuem um atendente atribuído." at bounding box center [323, 310] width 343 height 11
click at [472, 320] on li "Não lidos : apresenta os chats que ainda não foram lidos pelo atendente respons…" at bounding box center [323, 325] width 343 height 11
click at [331, 260] on p "Primeiramente a organização dos status das conversas:" at bounding box center [315, 265] width 358 height 11
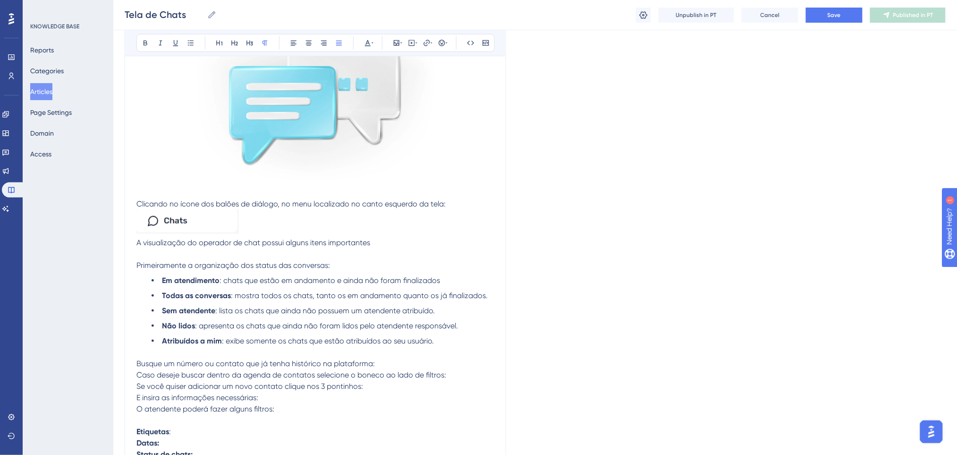
click at [374, 255] on p at bounding box center [315, 253] width 358 height 11
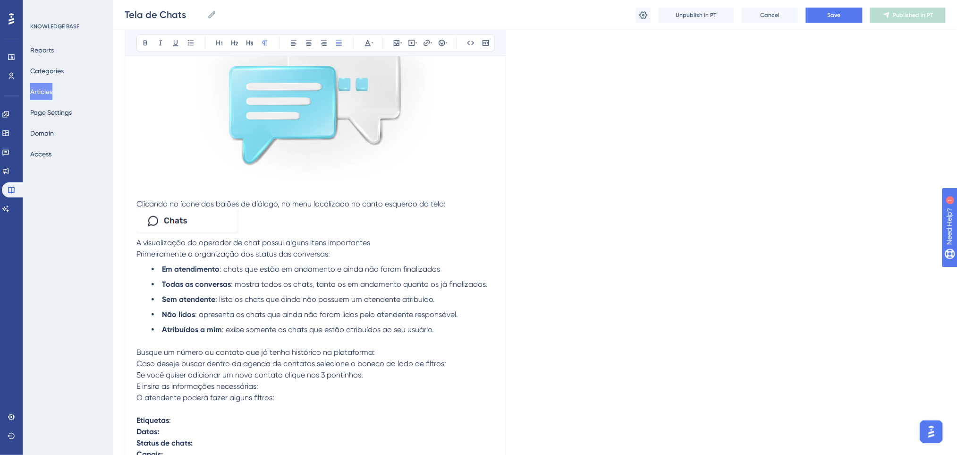
click at [374, 229] on p at bounding box center [315, 223] width 358 height 27
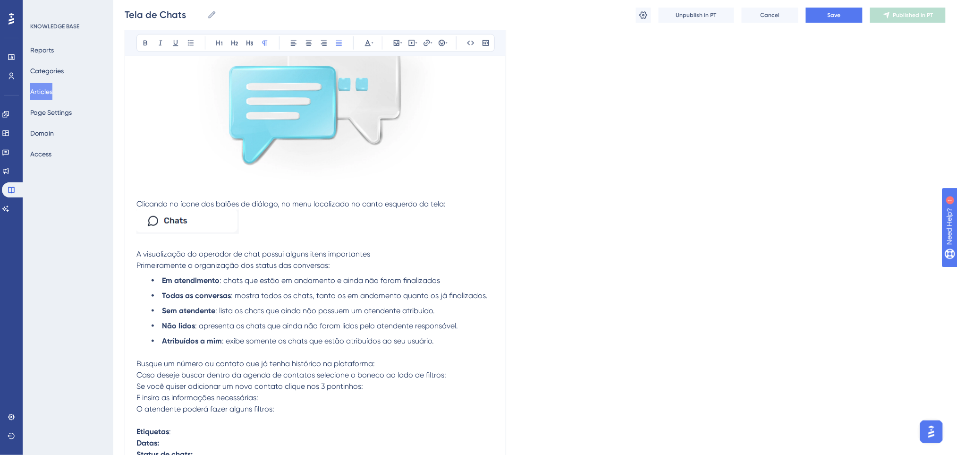
click at [373, 252] on p "A visualização do operador de chat possui alguns itens importantes" at bounding box center [315, 253] width 358 height 11
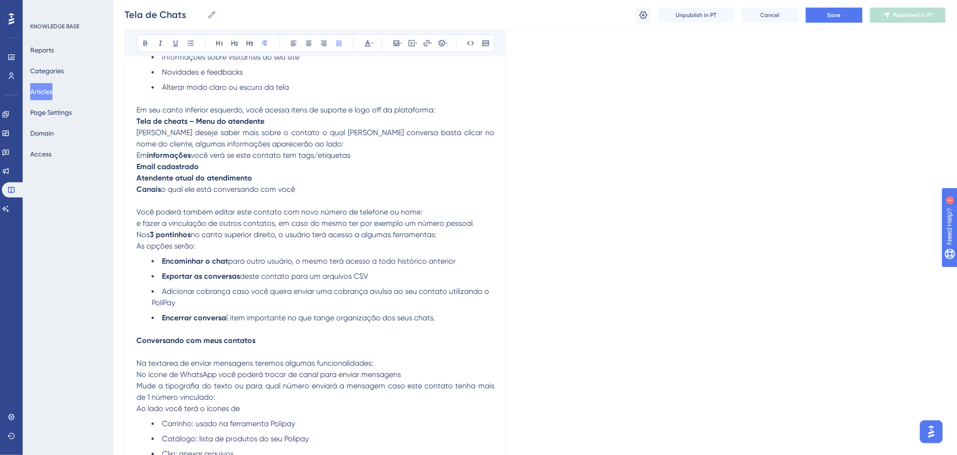
scroll to position [755, 0]
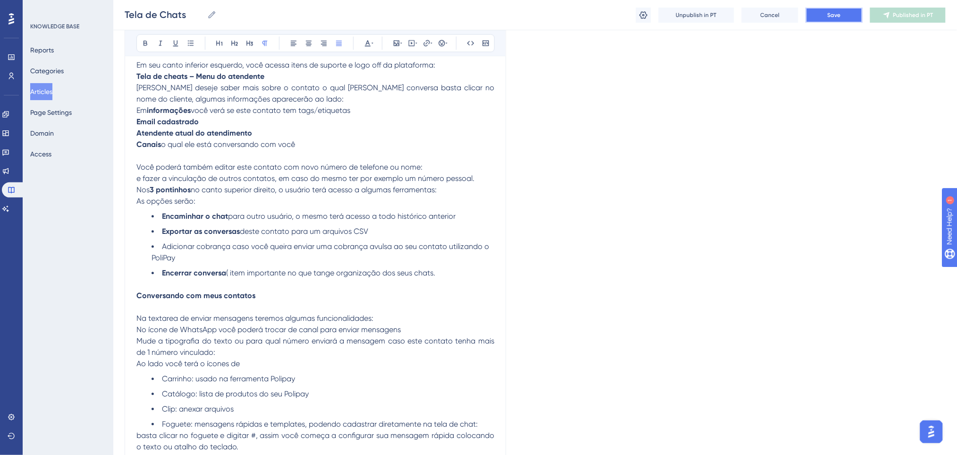
click at [839, 16] on span "Save" at bounding box center [834, 15] width 13 height 8
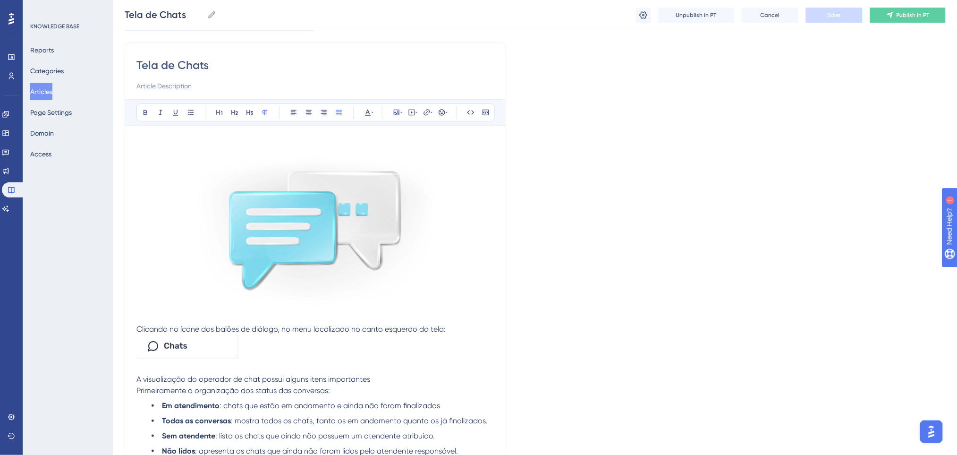
scroll to position [63, 0]
click at [451, 331] on p "Clicando no ícone dos balões de diálogo, no menu localizado no canto esquerdo d…" at bounding box center [315, 329] width 358 height 11
drag, startPoint x: 186, startPoint y: 349, endPoint x: 157, endPoint y: 312, distance: 47.5
drag, startPoint x: 138, startPoint y: 309, endPoint x: 135, endPoint y: 300, distance: 9.0
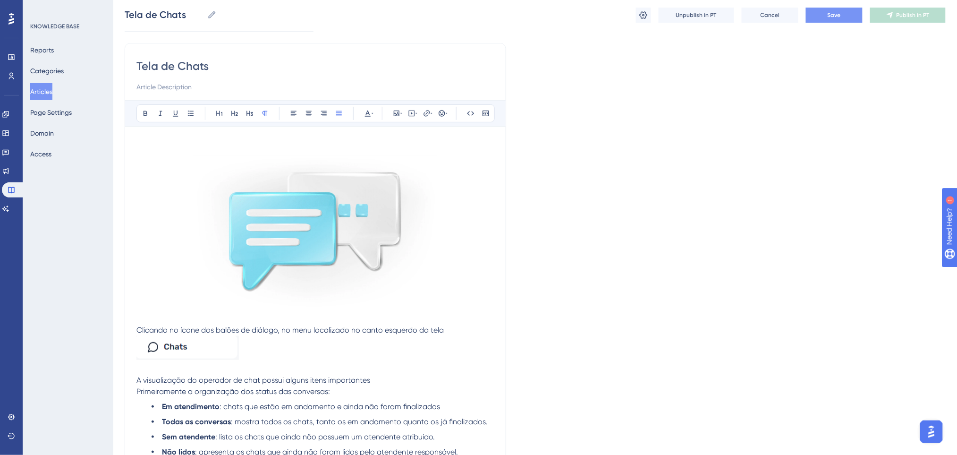
drag, startPoint x: 136, startPoint y: 328, endPoint x: 466, endPoint y: 332, distance: 329.6
click at [466, 332] on p "Clicando no ícone dos balões de diálogo, no menu localizado no canto esquerdo d…" at bounding box center [315, 329] width 358 height 11
copy span "Clicando no ícone dos balões de diálogo, no menu localizado no canto esquerdo d…"
click at [232, 356] on img at bounding box center [187, 348] width 102 height 24
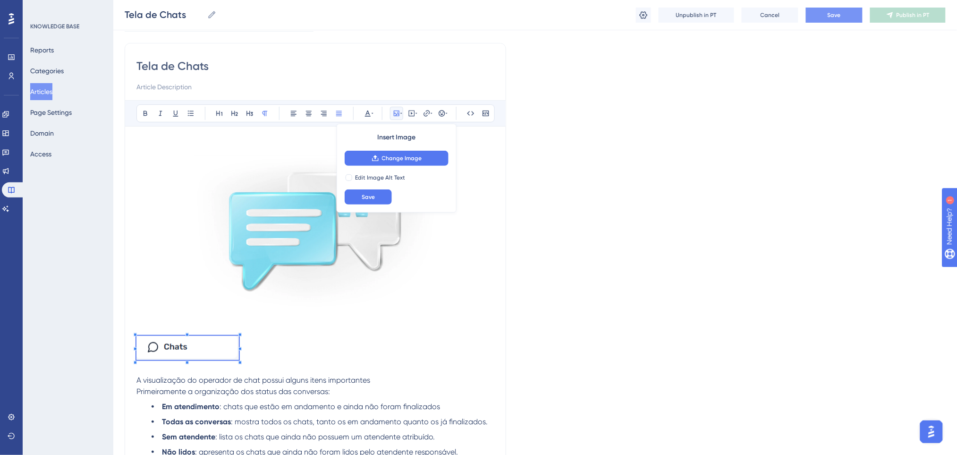
click at [263, 348] on p at bounding box center [315, 349] width 358 height 27
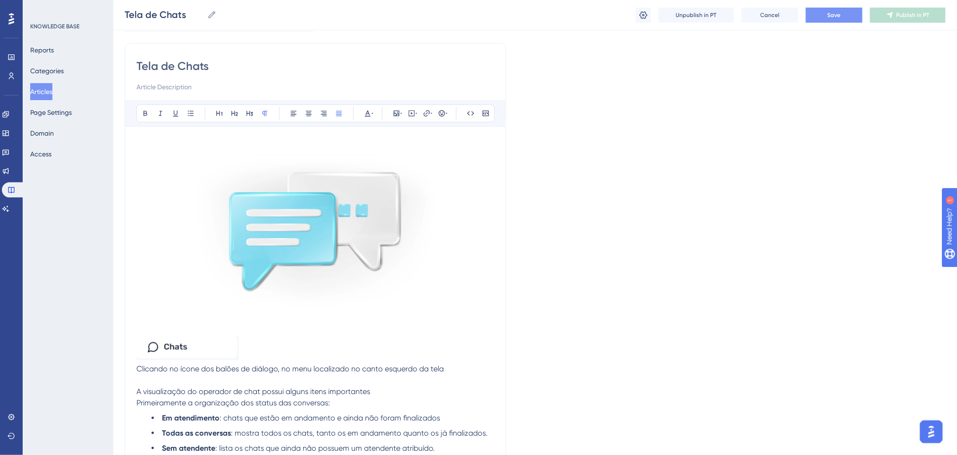
click at [290, 358] on p at bounding box center [315, 349] width 358 height 27
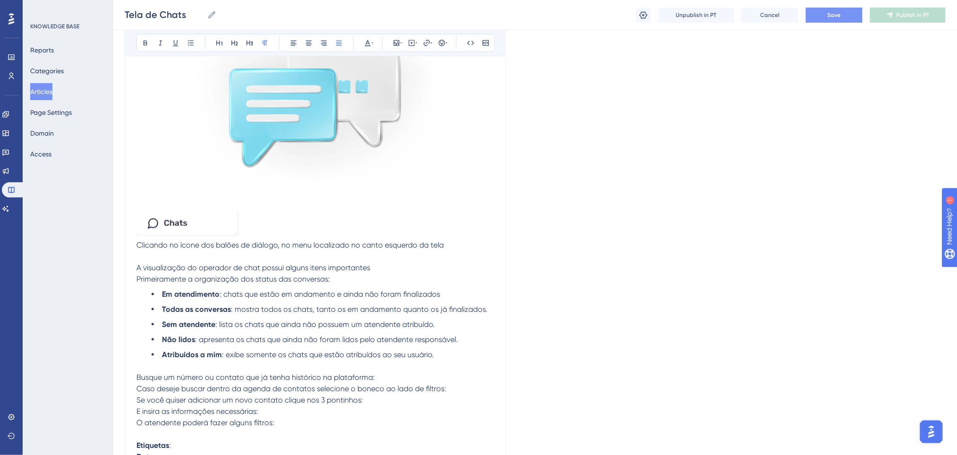
scroll to position [189, 0]
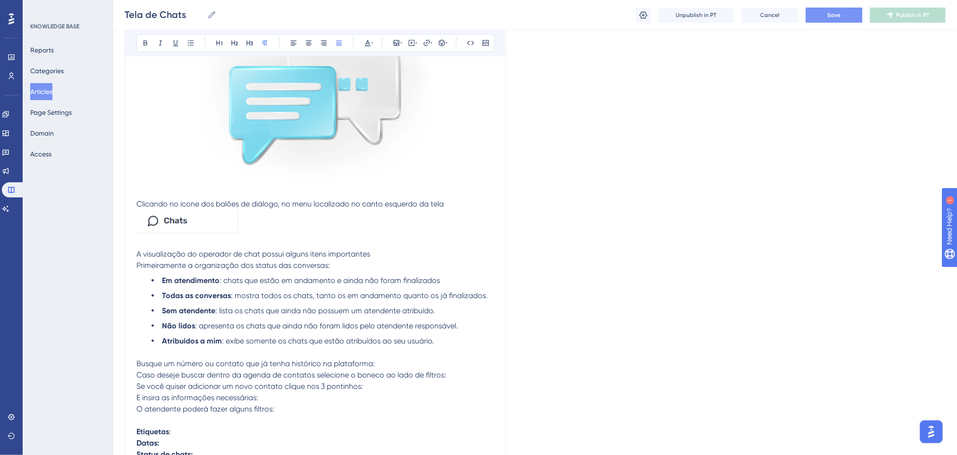
click at [397, 243] on p at bounding box center [315, 242] width 358 height 11
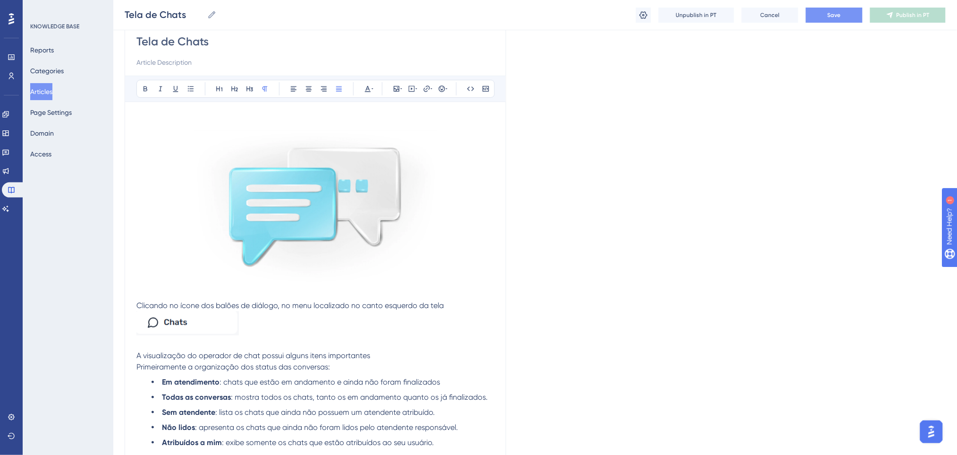
scroll to position [63, 0]
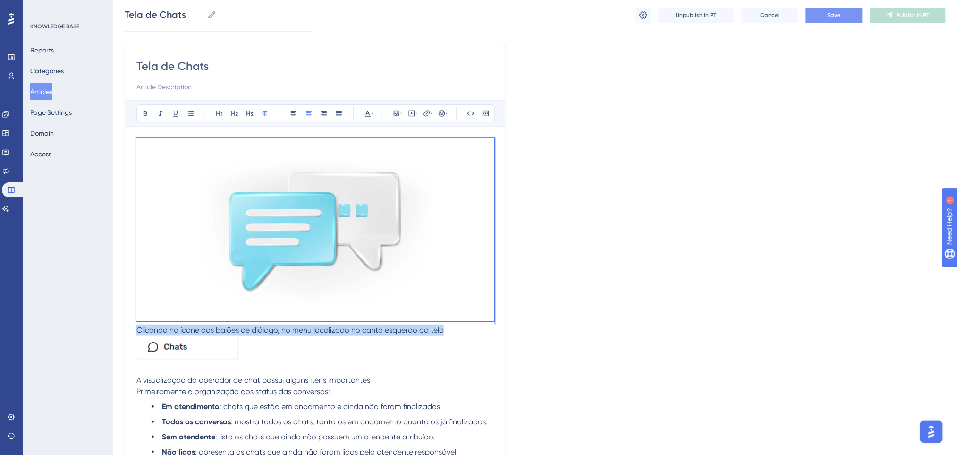
drag, startPoint x: 445, startPoint y: 329, endPoint x: 93, endPoint y: 320, distance: 351.9
copy div "Clicando no ícone dos balões de diálogo, no menu localizado no canto esquerdo d…"
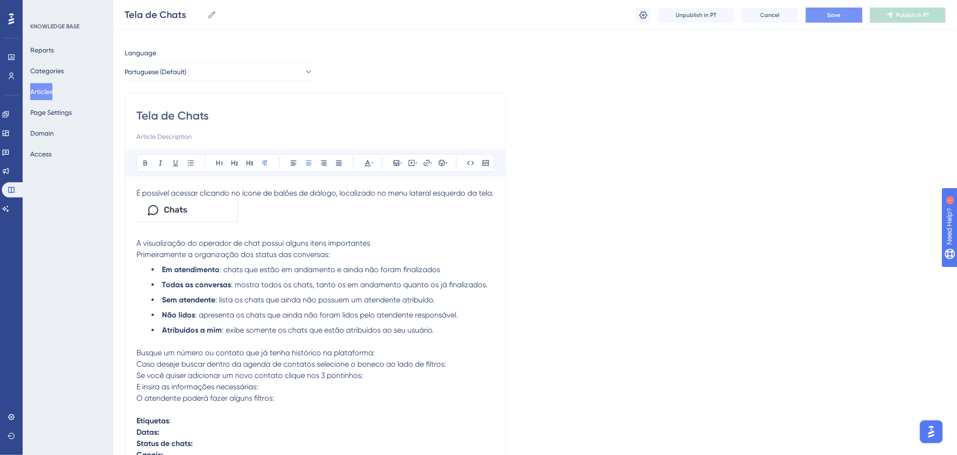
scroll to position [0, 0]
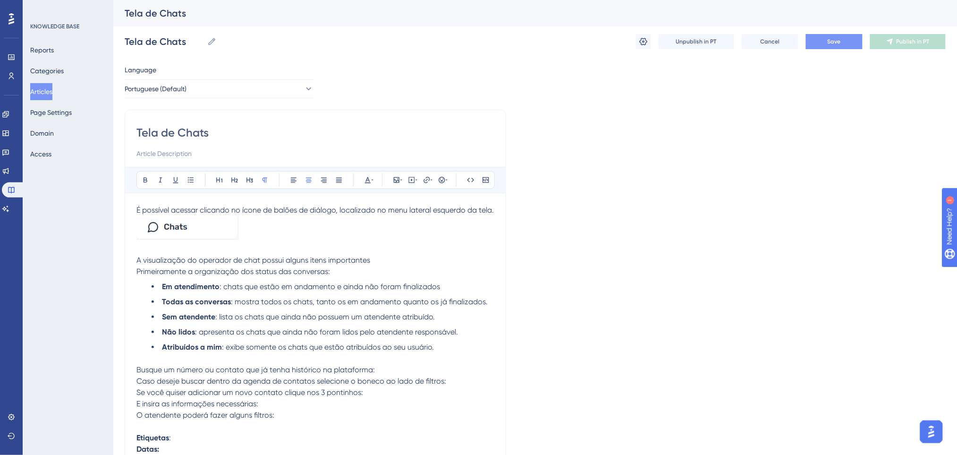
click at [308, 214] on span "É possível acessar clicando no ícone de balões de diálogo, localizado no menu l…" at bounding box center [315, 209] width 357 height 9
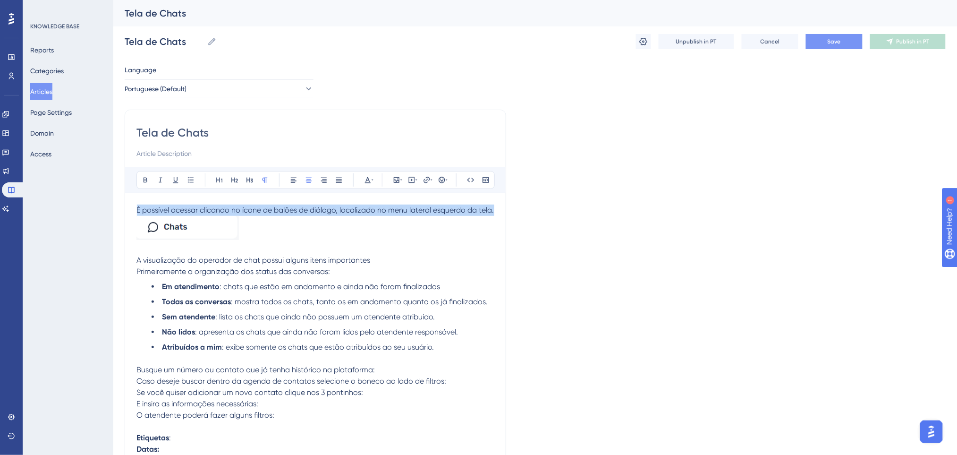
drag, startPoint x: 143, startPoint y: 207, endPoint x: 477, endPoint y: 225, distance: 335.2
click at [477, 216] on p "É possível acessar clicando no ícone de balões de diálogo, localizado no menu l…" at bounding box center [315, 209] width 358 height 11
click at [294, 177] on icon at bounding box center [294, 180] width 8 height 8
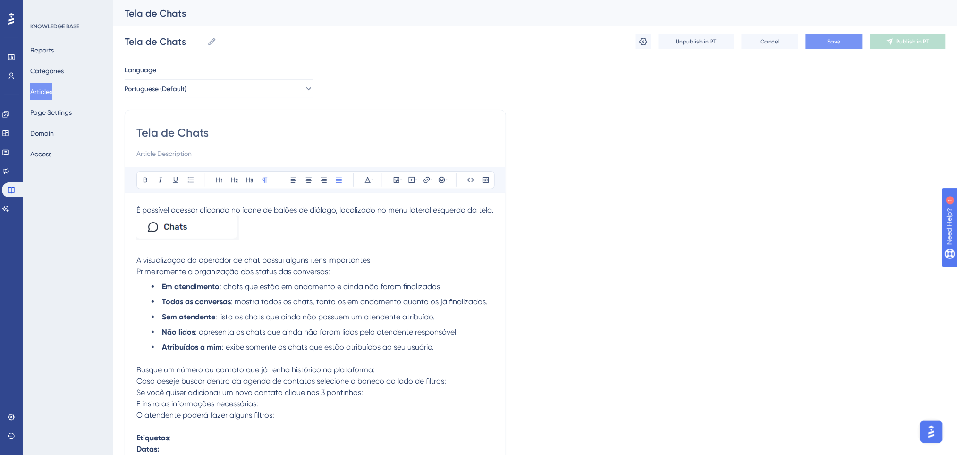
click at [360, 234] on p at bounding box center [315, 229] width 358 height 27
click at [344, 229] on p at bounding box center [315, 229] width 358 height 27
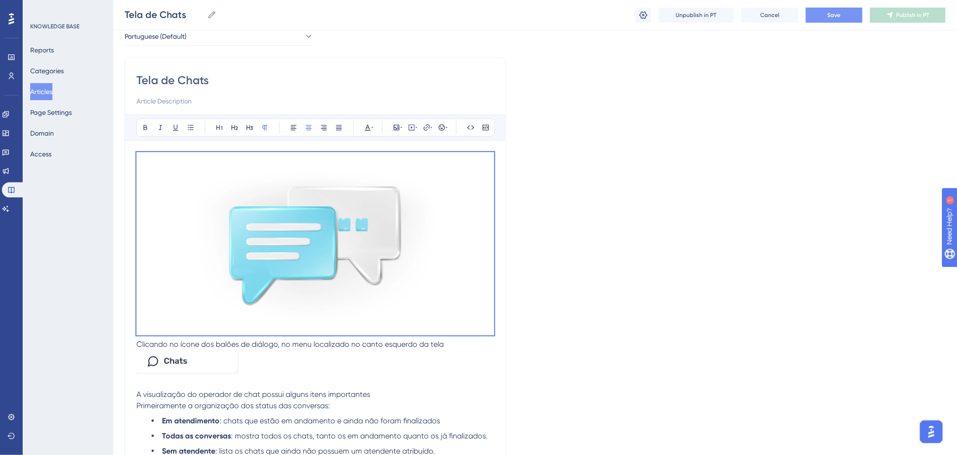
scroll to position [63, 0]
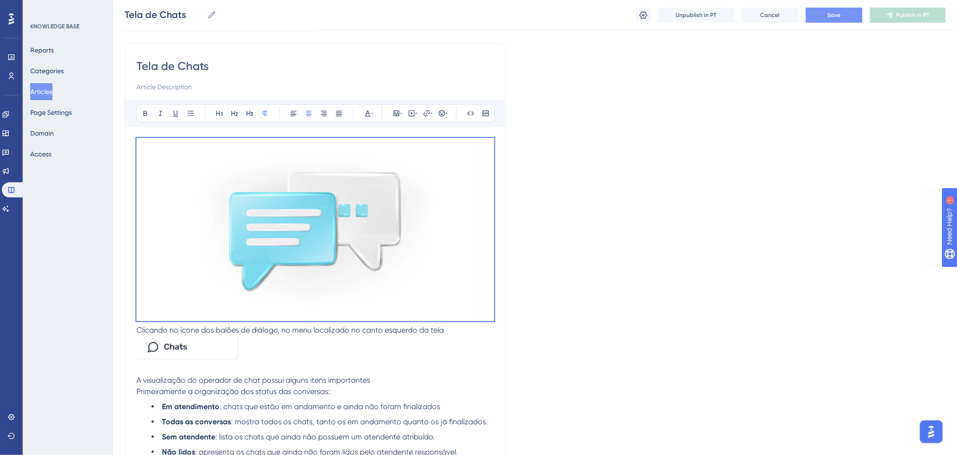
click at [479, 340] on p at bounding box center [315, 349] width 358 height 27
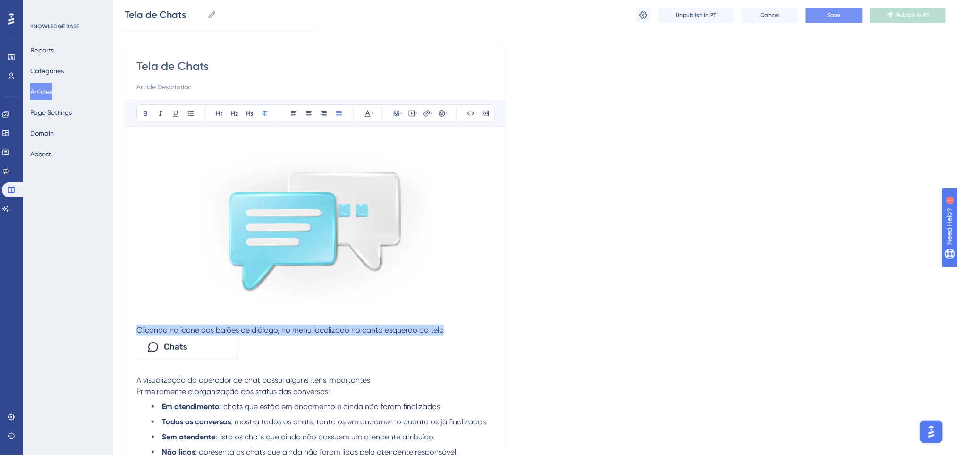
drag, startPoint x: 474, startPoint y: 334, endPoint x: 136, endPoint y: 334, distance: 337.6
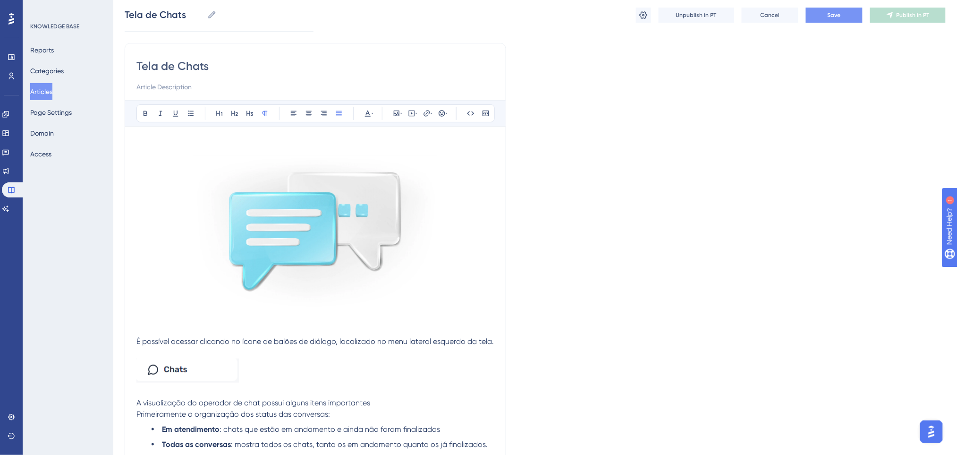
click at [175, 358] on p at bounding box center [315, 352] width 358 height 11
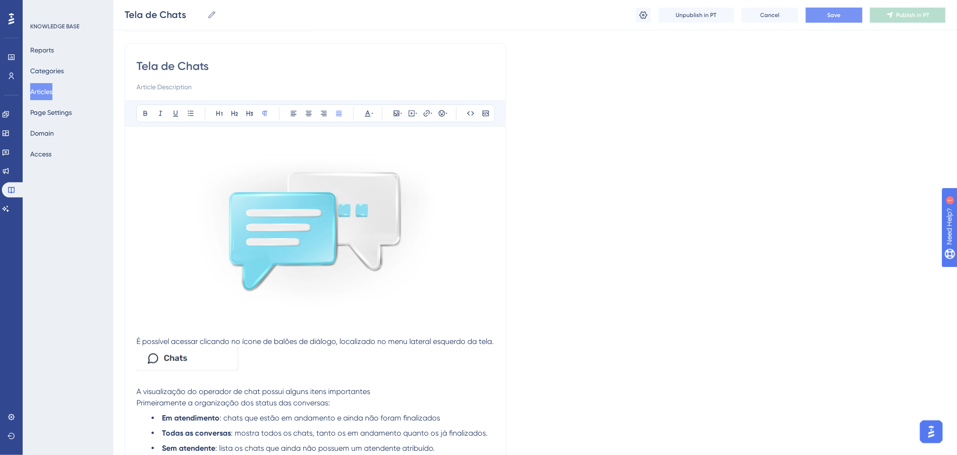
click at [270, 361] on p at bounding box center [315, 360] width 358 height 27
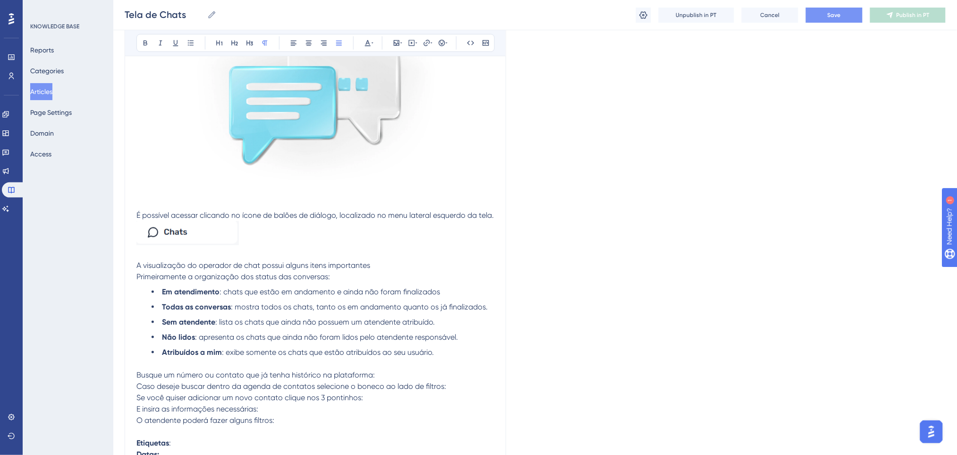
click at [183, 221] on p "É possível acessar clicando no ícone de balões de diálogo, localizado no menu l…" at bounding box center [315, 215] width 358 height 11
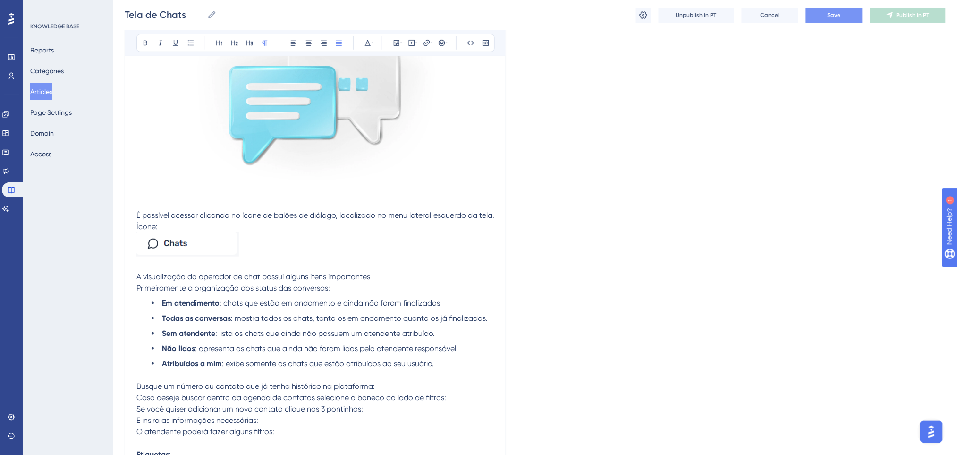
click at [289, 249] on p at bounding box center [315, 245] width 358 height 27
click at [292, 249] on p at bounding box center [315, 245] width 358 height 27
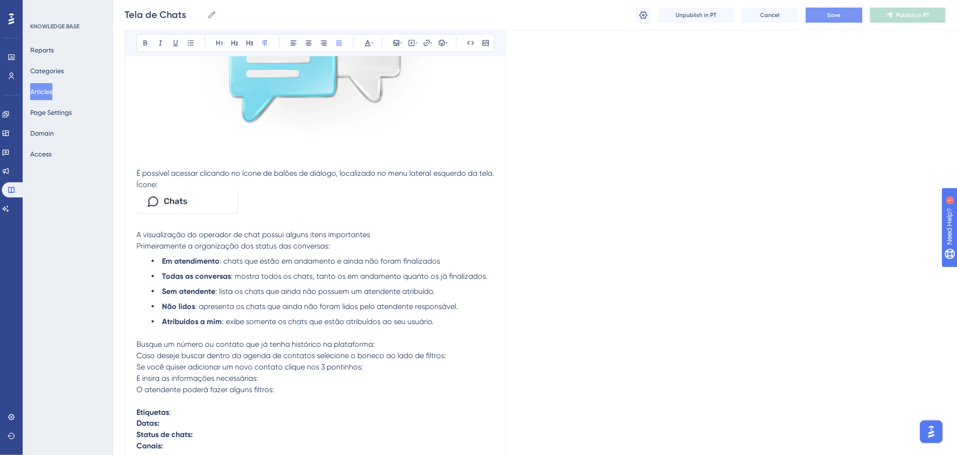
scroll to position [252, 0]
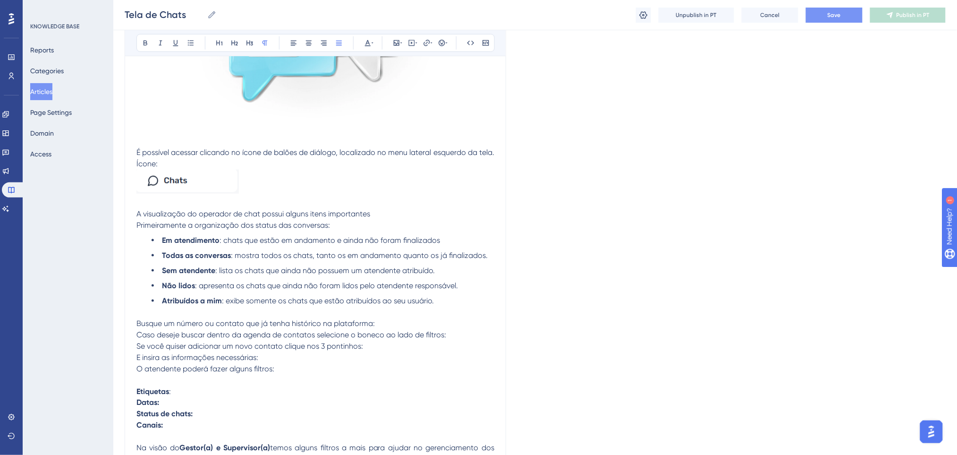
click at [829, 17] on span "Save" at bounding box center [834, 15] width 13 height 8
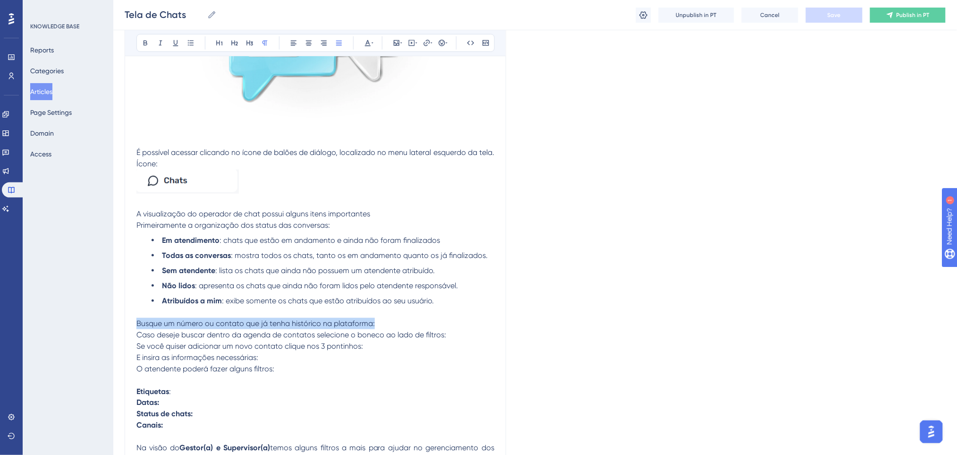
drag, startPoint x: 383, startPoint y: 319, endPoint x: 0, endPoint y: 319, distance: 383.4
click at [113, 319] on div "Performance Users Engagement Widgets Feedback Product Updates Knowledge Base AI…" at bounding box center [535, 433] width 844 height 1371
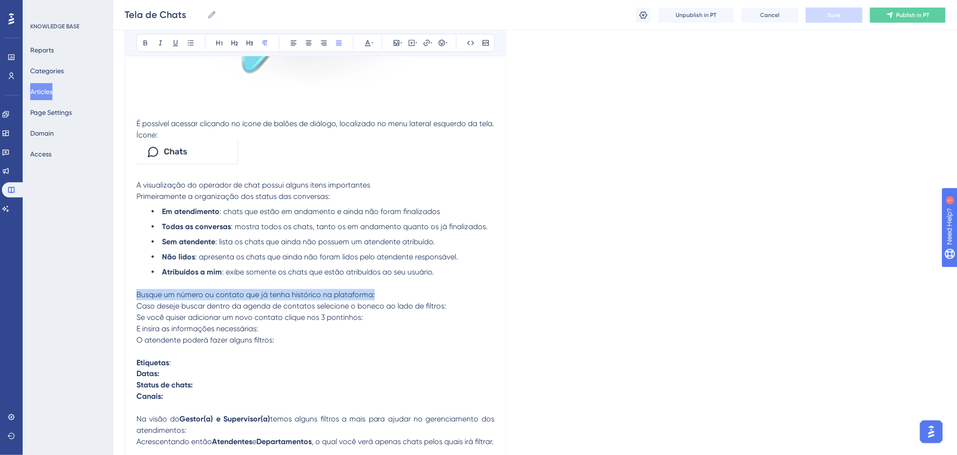
scroll to position [314, 0]
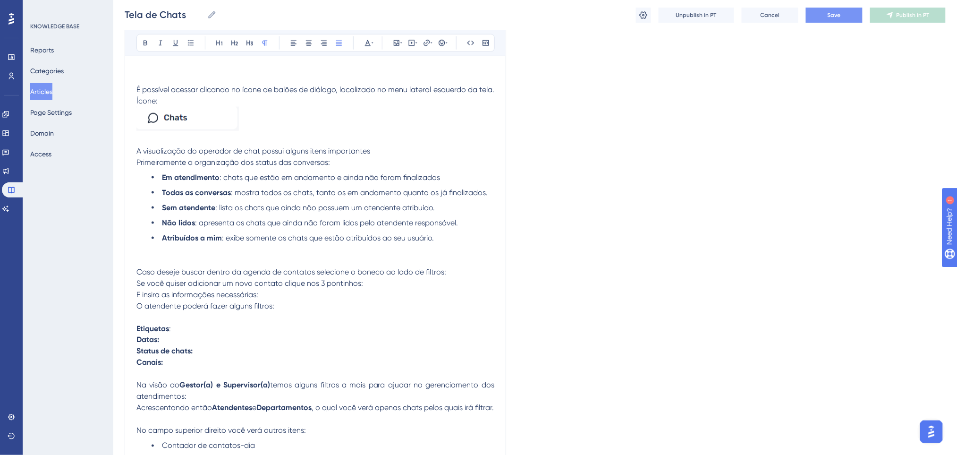
click at [335, 257] on p at bounding box center [315, 260] width 358 height 11
click at [373, 287] on p "Se você quiser adicionar um novo contato clique nos 3 pontinhos:" at bounding box center [315, 283] width 358 height 11
click at [453, 270] on p "Caso deseje buscar dentro da agenda de contatos selecione o boneco ao lado de f…" at bounding box center [315, 271] width 358 height 11
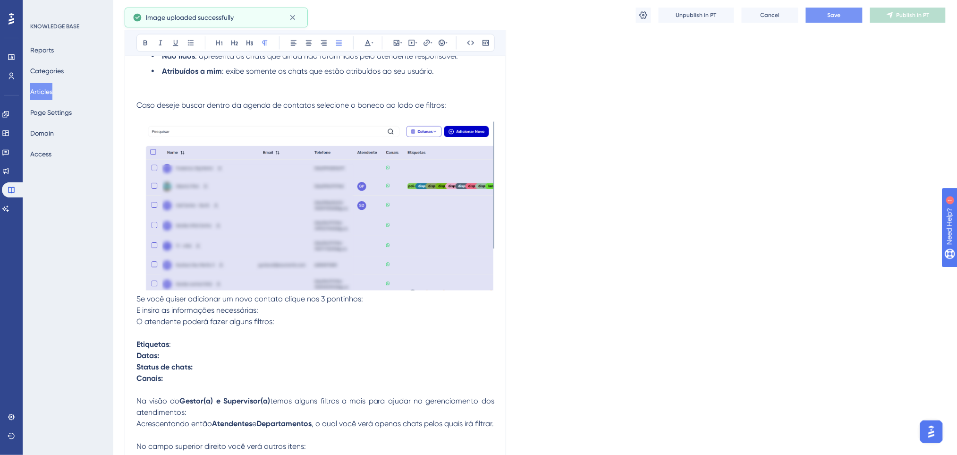
scroll to position [503, 0]
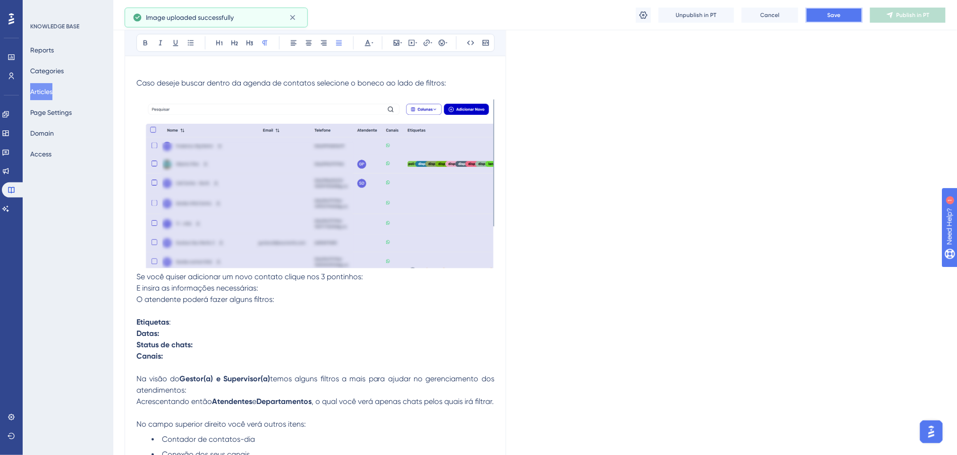
click at [827, 17] on button "Save" at bounding box center [834, 15] width 57 height 15
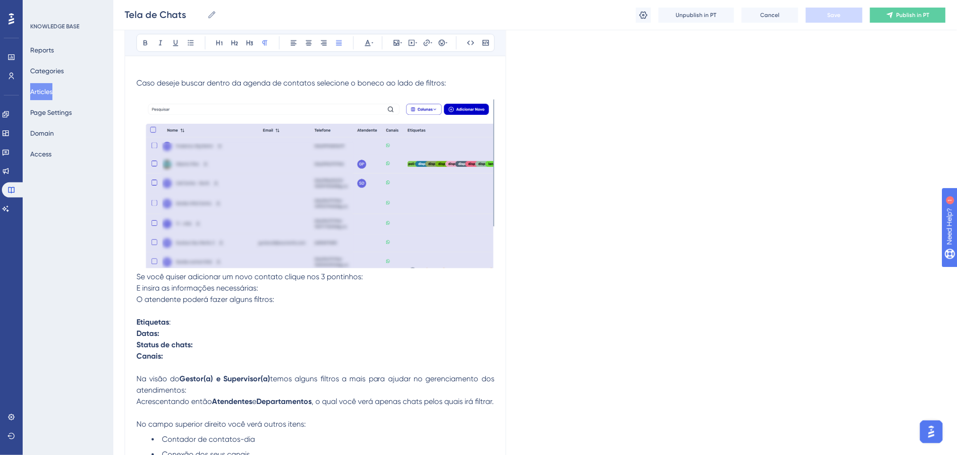
click at [382, 216] on img at bounding box center [315, 178] width 358 height 179
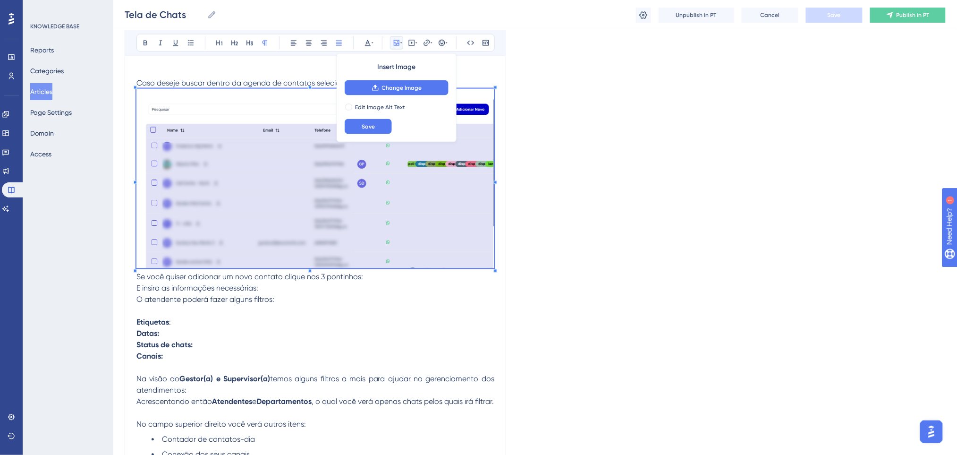
click at [656, 188] on div "Language Portuguese (Default) Tela de Chats Bold Italic Underline Bullet Point …" at bounding box center [535, 296] width 821 height 1478
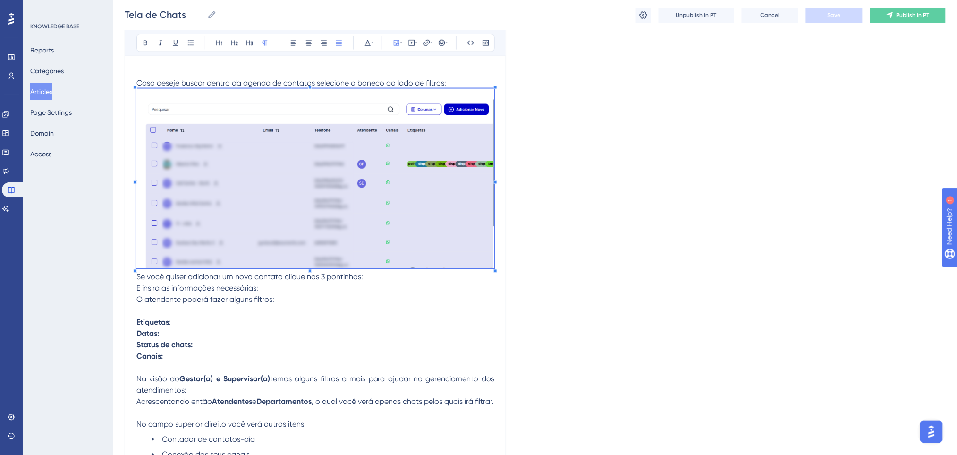
click at [644, 292] on div "Language Portuguese (Default) Tela de Chats Bold Italic Underline Bullet Point …" at bounding box center [535, 296] width 821 height 1478
click at [396, 290] on p "E insira as informações necessárias:" at bounding box center [315, 288] width 358 height 11
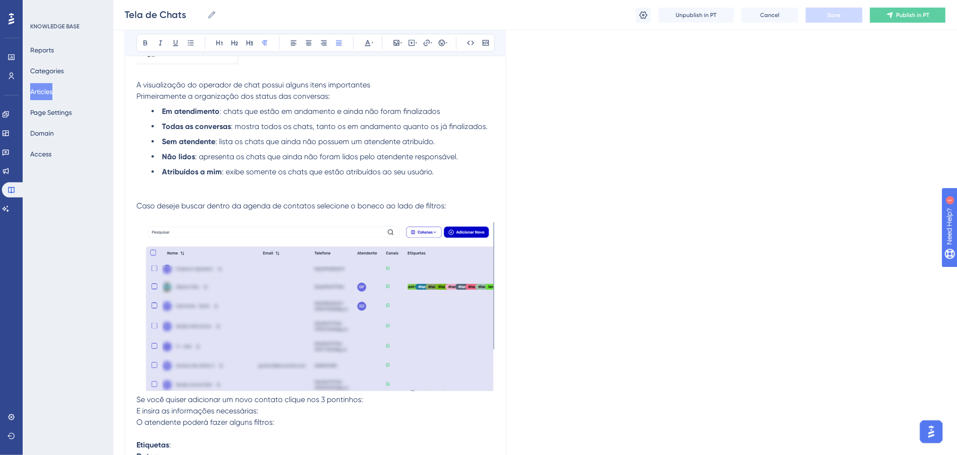
scroll to position [378, 0]
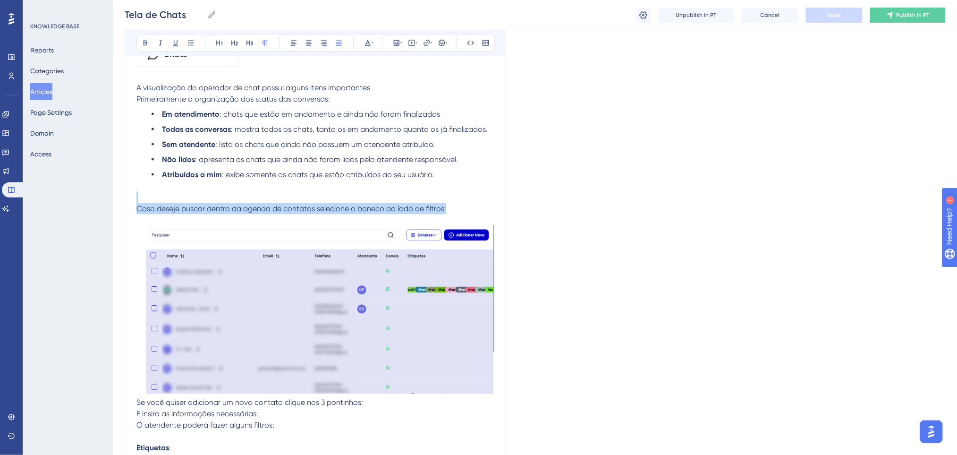
drag, startPoint x: 447, startPoint y: 210, endPoint x: 145, endPoint y: 199, distance: 301.9
click at [145, 199] on div "É possível acessar clicando no ícone de balões de diálogo, localizado no menu l…" at bounding box center [315, 457] width 358 height 1269
click at [446, 209] on span "Caso deseje buscar dentro da agenda de contatos selecione o boneco ao lado de f…" at bounding box center [291, 208] width 310 height 9
click at [212, 213] on span "Caso deseje buscar dentro da agenda de contatos selecione o boneco ao lado de f…" at bounding box center [291, 208] width 310 height 9
click at [208, 210] on span "Caso deseje buscar dentro da agenda de contatos selecione o boneco ao lado de f…" at bounding box center [291, 208] width 310 height 9
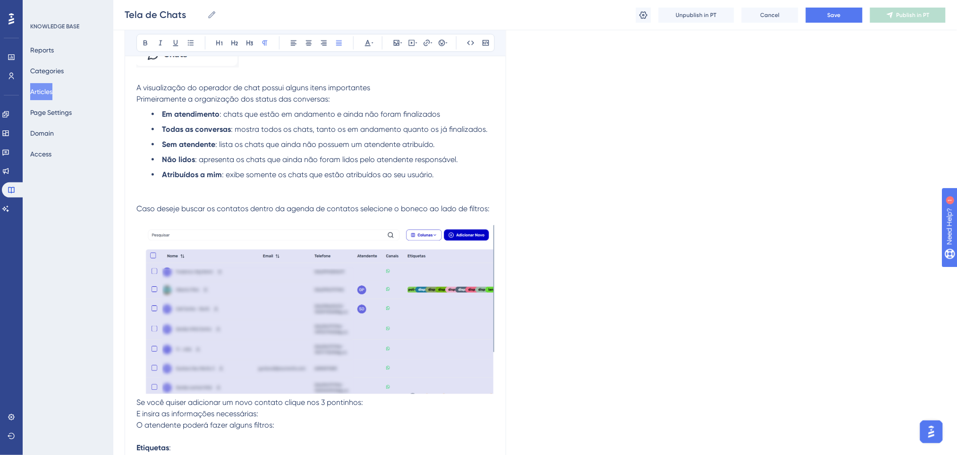
click at [483, 213] on span "Caso deseje buscar os contatos dentro da agenda de contatos selecione o boneco …" at bounding box center [312, 208] width 353 height 9
drag, startPoint x: 491, startPoint y: 207, endPoint x: 402, endPoint y: 207, distance: 88.8
click at [402, 207] on p "Caso deseje buscar os contatos dentro da agenda de contatos selecione o boneco …" at bounding box center [315, 208] width 358 height 11
click at [402, 207] on p "Caso deseje buscar os contatos dentro da agenda de contatos selecione o" at bounding box center [315, 208] width 358 height 11
click at [845, 17] on button "Save" at bounding box center [834, 15] width 57 height 15
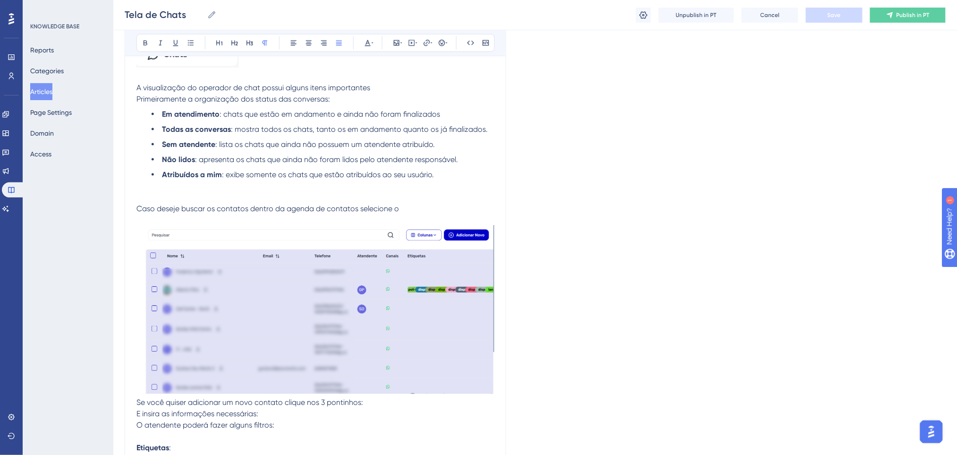
click at [418, 211] on p "Caso deseje buscar os contatos dentro da agenda de contatos selecione o" at bounding box center [315, 208] width 358 height 11
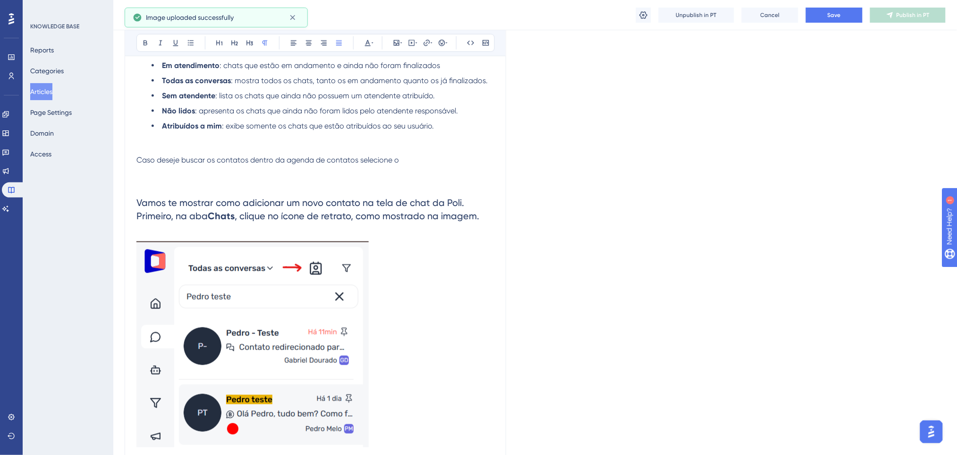
scroll to position [441, 0]
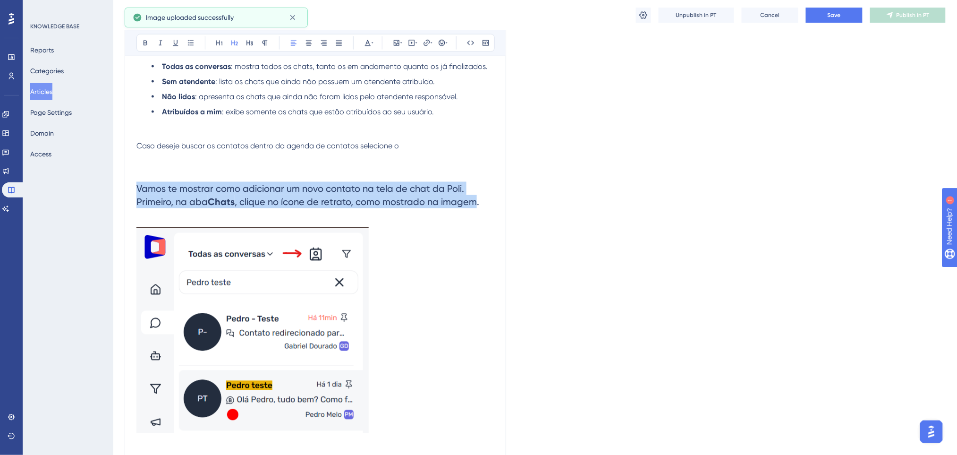
drag, startPoint x: 477, startPoint y: 214, endPoint x: 89, endPoint y: 180, distance: 389.6
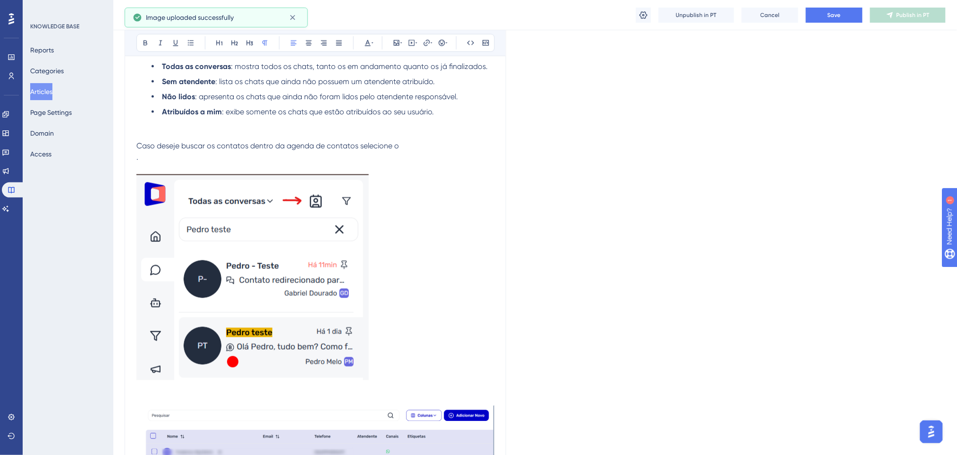
click at [260, 166] on p at bounding box center [315, 168] width 358 height 11
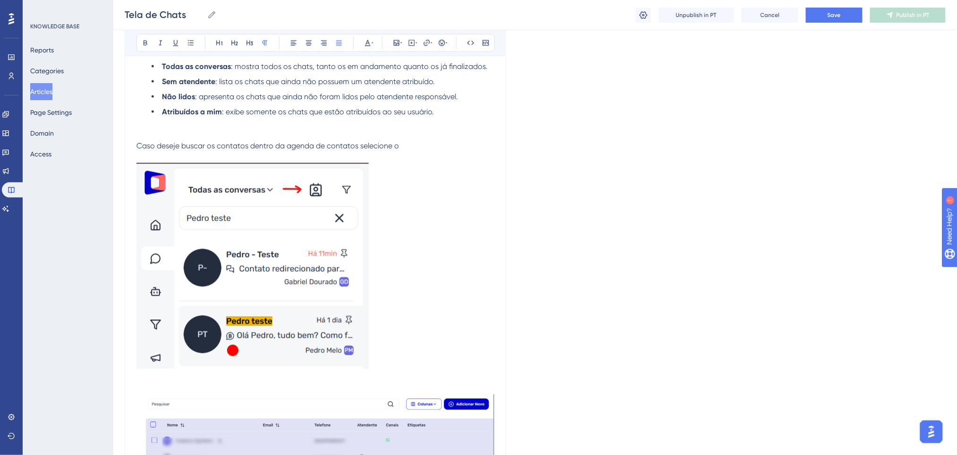
click at [410, 180] on p at bounding box center [315, 267] width 358 height 209
click at [410, 147] on p "Caso deseje buscar os contatos dentro da agenda de contatos selecione o" at bounding box center [315, 145] width 358 height 11
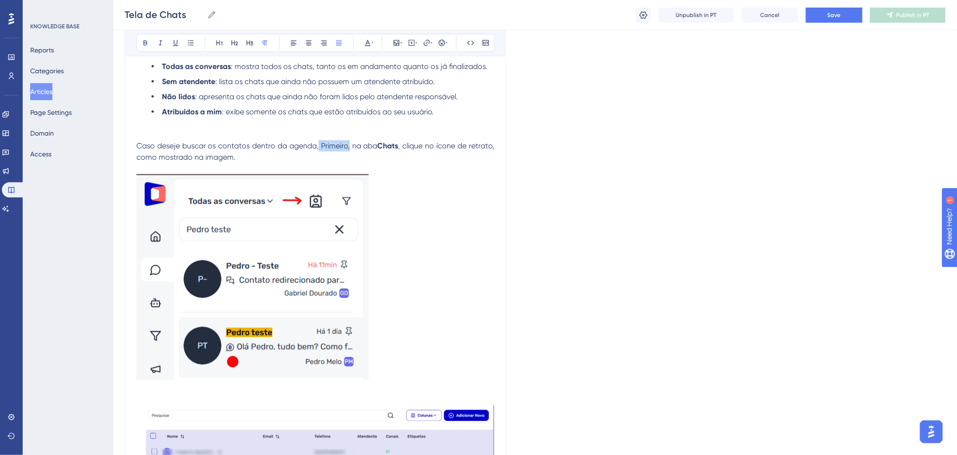
drag, startPoint x: 318, startPoint y: 143, endPoint x: 349, endPoint y: 141, distance: 31.2
click at [349, 141] on span "Caso deseje buscar os contatos dentro da agenda, Primeiro, na aba" at bounding box center [256, 145] width 241 height 9
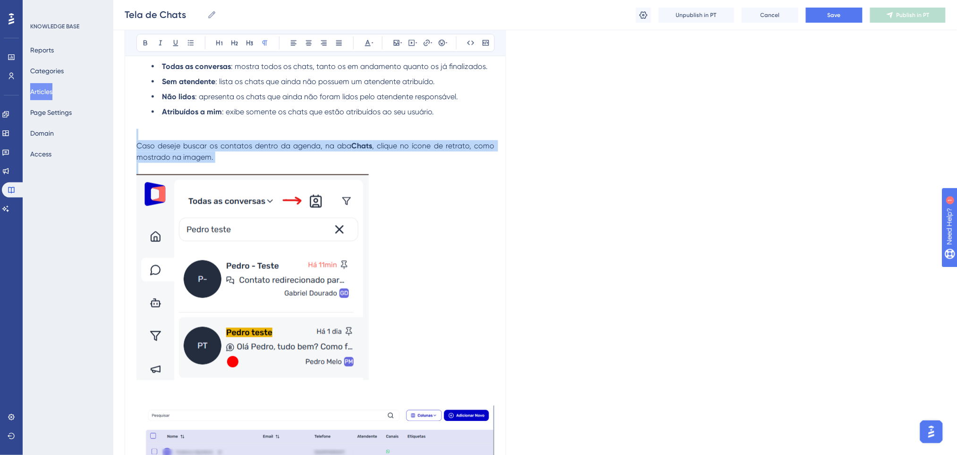
drag, startPoint x: 381, startPoint y: 165, endPoint x: 143, endPoint y: 136, distance: 239.7
copy div "Caso deseje buscar os contatos dentro da agenda, na aba Chats , clique no ícone…"
click at [306, 158] on p "Caso deseje buscar os contatos dentro da agenda, na aba Chats , clique no ícone…" at bounding box center [315, 151] width 358 height 23
drag, startPoint x: 193, startPoint y: 136, endPoint x: 136, endPoint y: 145, distance: 56.9
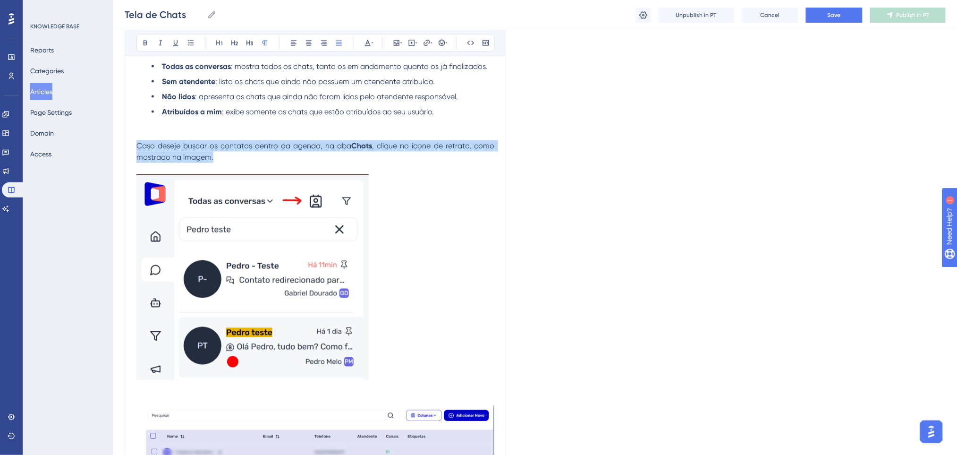
click at [136, 145] on p "Caso deseje buscar os contatos dentro da agenda, na aba Chats , clique no ícone…" at bounding box center [315, 151] width 358 height 23
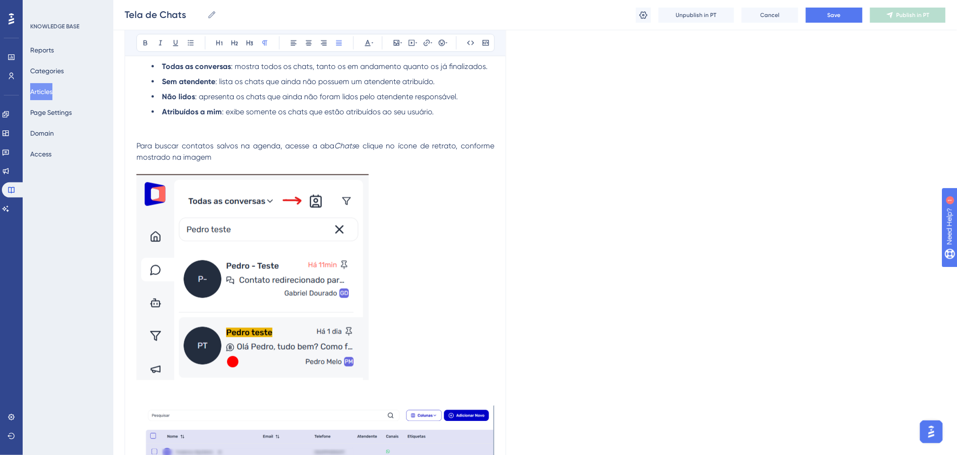
click at [399, 161] on p "Para buscar contatos salvos na agenda, acesse a aba Chats e clique no ícone de …" at bounding box center [315, 151] width 358 height 23
drag, startPoint x: 457, startPoint y: 142, endPoint x: 424, endPoint y: 144, distance: 32.6
click at [424, 144] on span "e clique no ícone de retrato, conforme mostrado na imagem" at bounding box center [316, 151] width 360 height 20
click at [384, 158] on p "Para buscar contatos salvos na agenda, acesse a aba Chats e clique no ícone , c…" at bounding box center [315, 151] width 358 height 23
drag, startPoint x: 396, startPoint y: 160, endPoint x: 106, endPoint y: 146, distance: 290.7
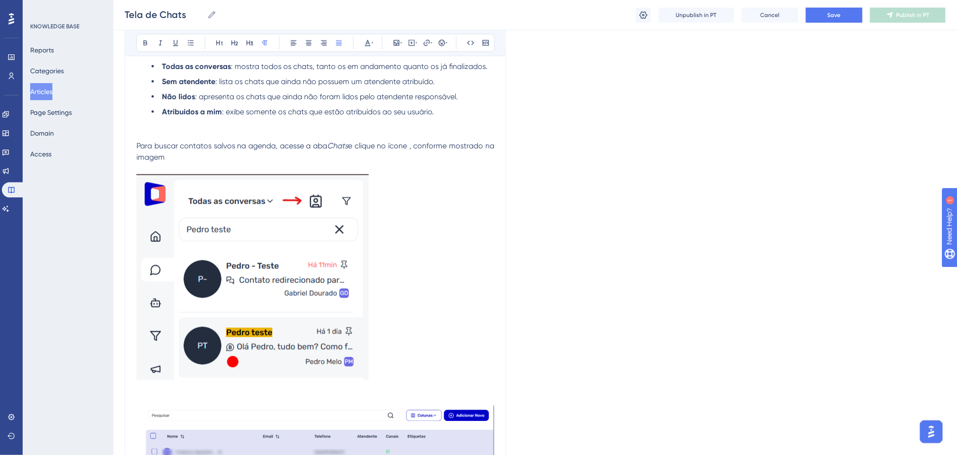
click at [113, 146] on div "Performance Users Engagement Widgets Feedback Product Updates Knowledge Base AI…" at bounding box center [535, 457] width 844 height 1797
click at [148, 42] on icon at bounding box center [146, 43] width 8 height 8
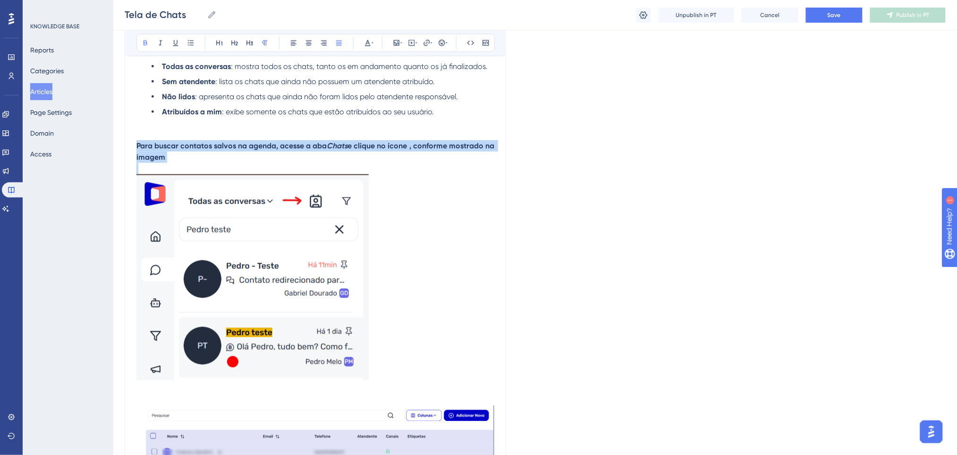
drag, startPoint x: 416, startPoint y: 165, endPoint x: 216, endPoint y: 59, distance: 225.8
click at [235, 44] on icon at bounding box center [234, 43] width 7 height 5
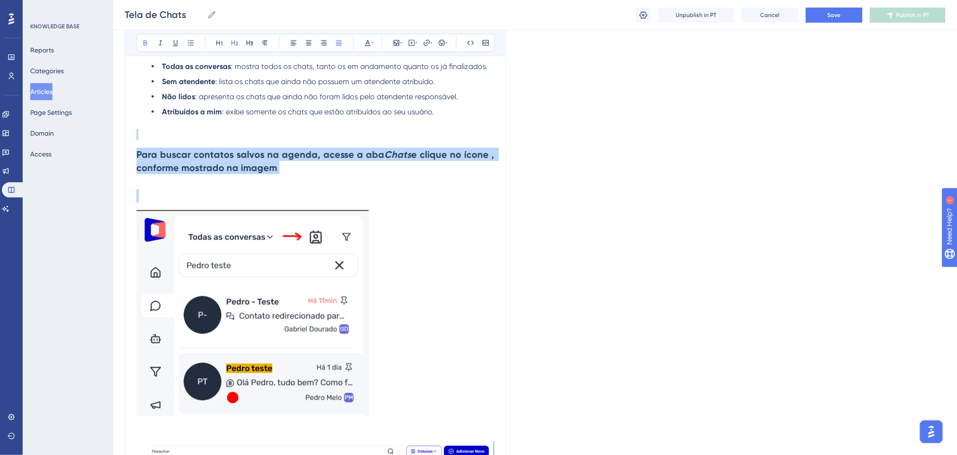
click at [412, 180] on h2 "Para buscar contatos salvos na agenda, acesse a aba Chats e clique no ícone , c…" at bounding box center [315, 161] width 358 height 42
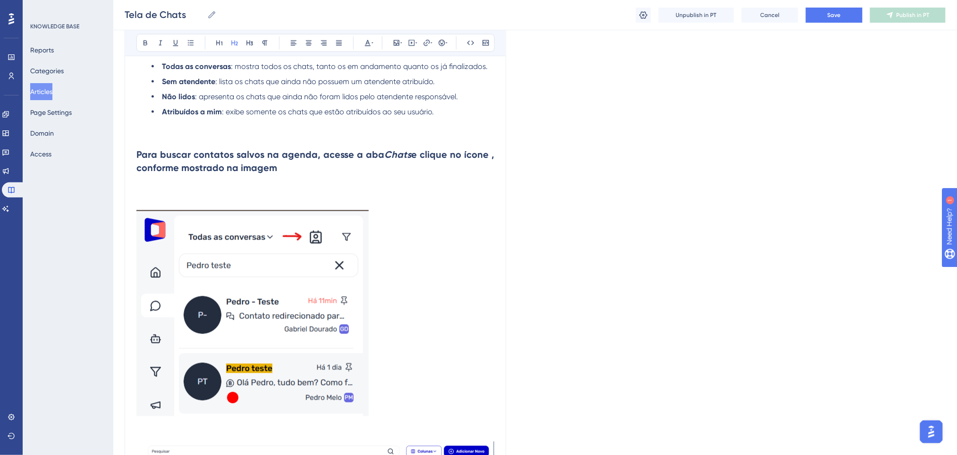
click at [351, 196] on h2 at bounding box center [315, 196] width 358 height 28
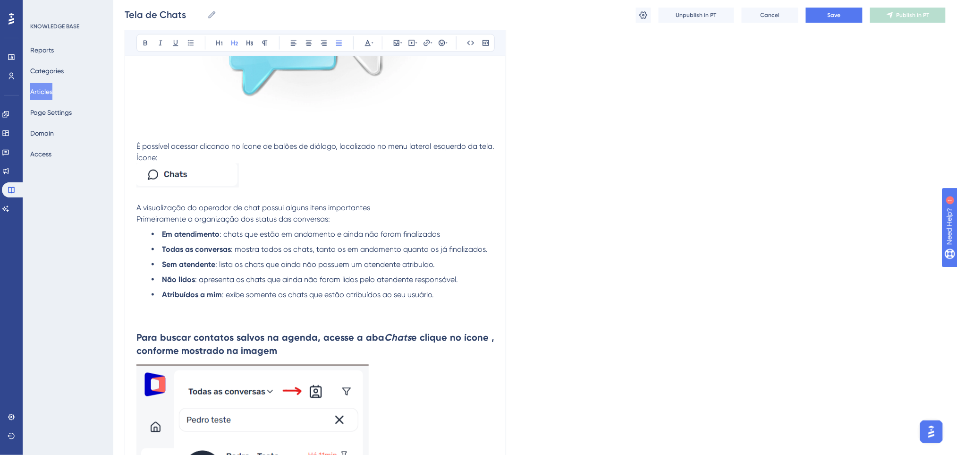
scroll to position [252, 0]
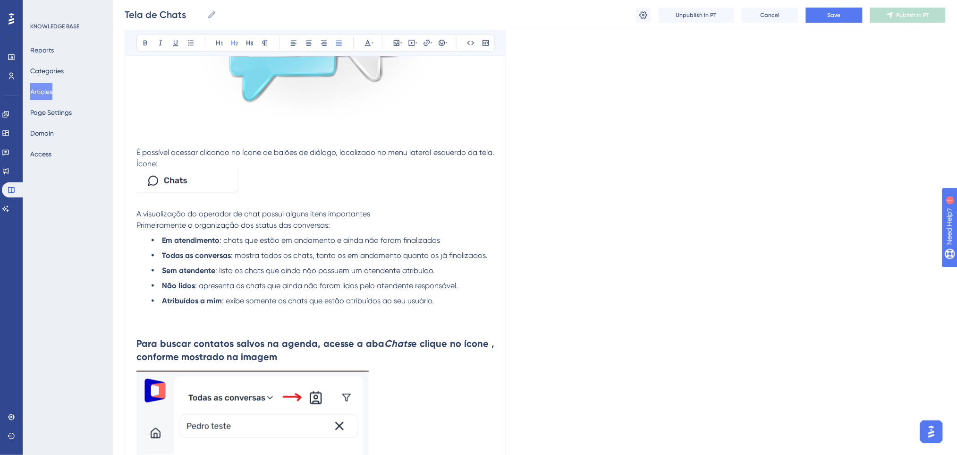
click at [459, 295] on li "Atribuídos a mim : exibe somente os chats que estão atribuídos ao seu usuário." at bounding box center [323, 300] width 343 height 11
click at [384, 228] on p "Primeiramente a organização dos status das conversas:" at bounding box center [315, 225] width 358 height 11
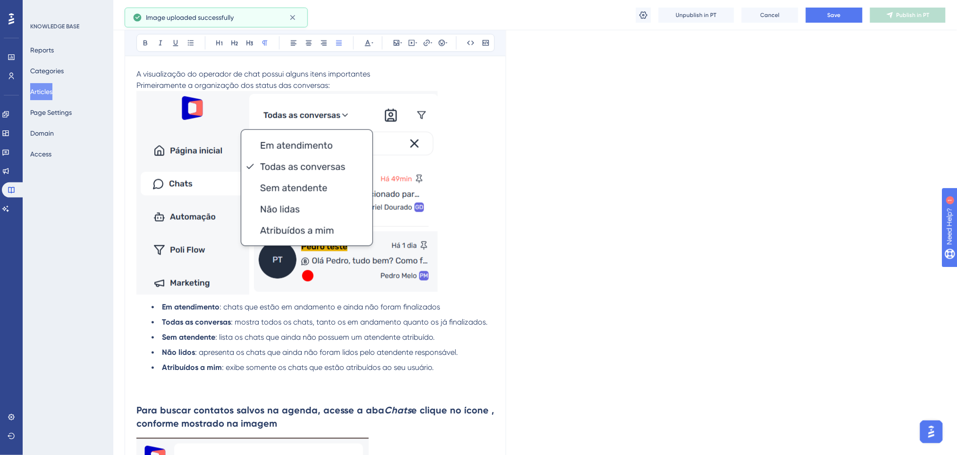
scroll to position [378, 0]
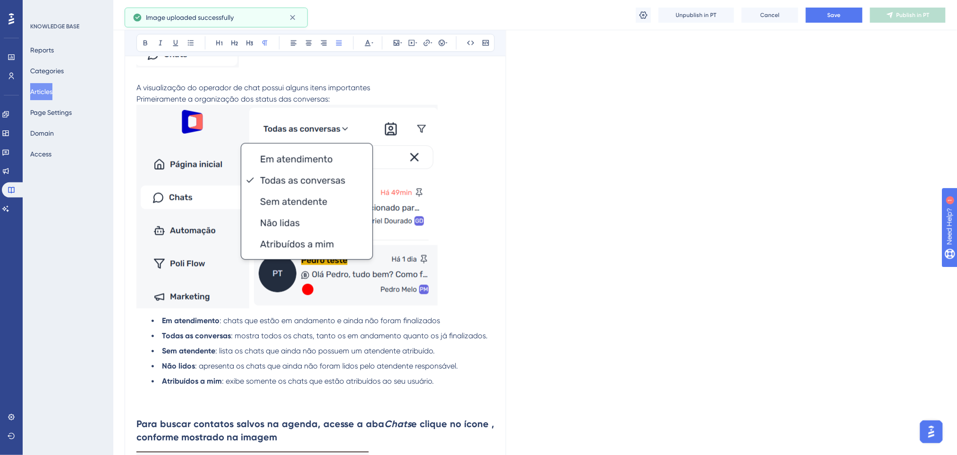
click at [452, 303] on p at bounding box center [315, 208] width 358 height 207
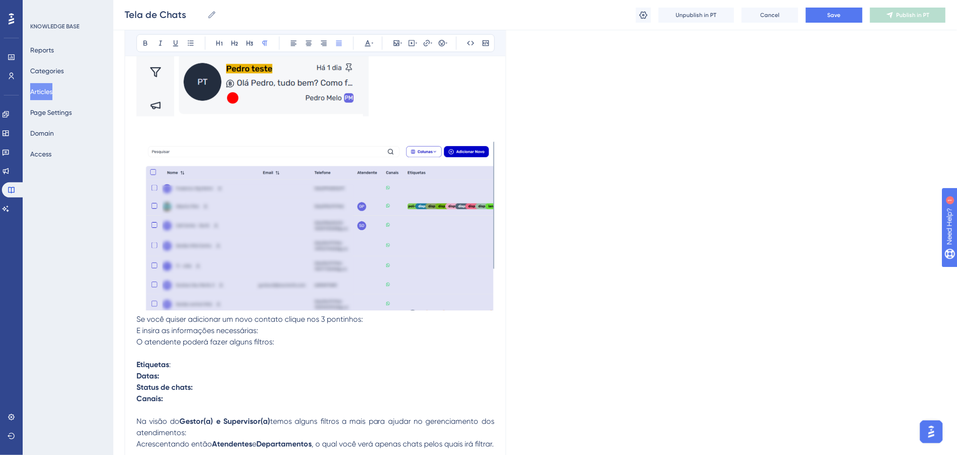
scroll to position [944, 0]
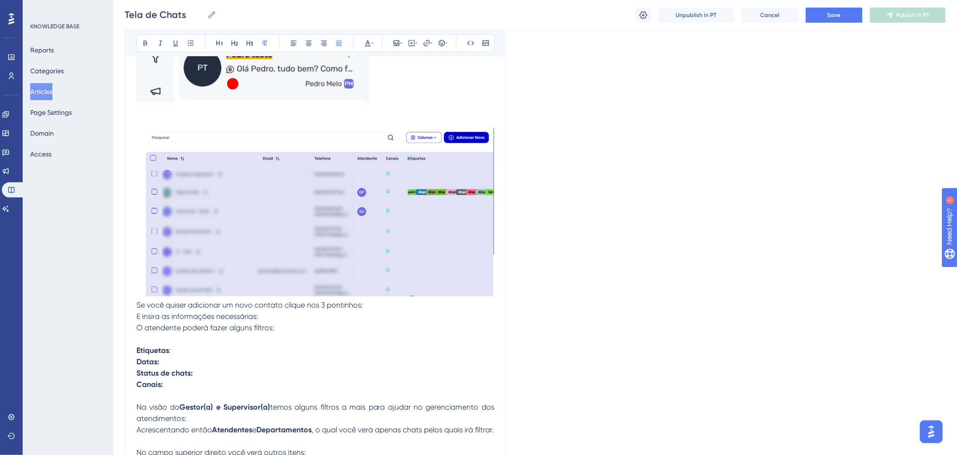
click at [263, 316] on p "E insira as informações necessárias:" at bounding box center [315, 316] width 358 height 11
drag, startPoint x: 135, startPoint y: 300, endPoint x: 154, endPoint y: 301, distance: 19.4
click at [151, 301] on div "Tela de Chats Bold Italic Underline Bullet Point Heading 1 Heading 2 Heading 3 …" at bounding box center [316, 83] width 382 height 1845
drag, startPoint x: 291, startPoint y: 305, endPoint x: 369, endPoint y: 305, distance: 77.9
click at [369, 305] on p "Se você quiser adicionar um novo contato clique nos 3 pontinhos:" at bounding box center [315, 304] width 358 height 11
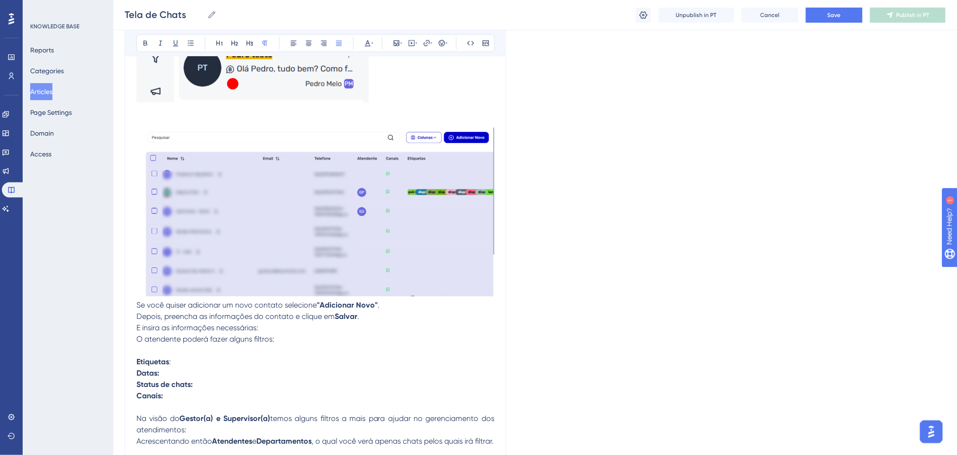
click at [289, 305] on span "Se você quiser adicionar um novo contato selecione" at bounding box center [226, 304] width 180 height 9
click at [408, 310] on p "Se você quiser adicionar um novo contato, selecione "Adicionar Novo" . Depois, …" at bounding box center [315, 310] width 358 height 23
click at [285, 325] on p "E insira as informações necessárias:" at bounding box center [315, 327] width 358 height 11
drag, startPoint x: 285, startPoint y: 325, endPoint x: 112, endPoint y: 324, distance: 173.3
click at [113, 324] on div "Performance Users Engagement Widgets Feedback Product Updates Knowledge Base AI…" at bounding box center [535, 73] width 844 height 2034
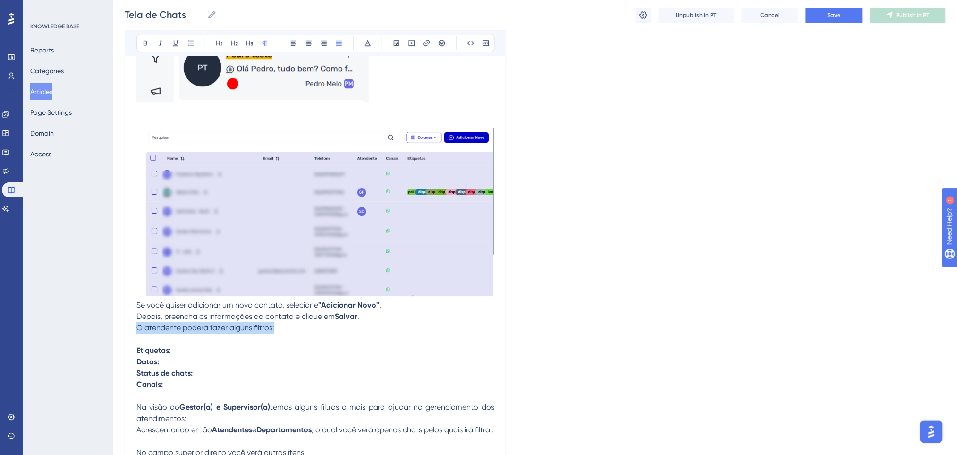
drag, startPoint x: 289, startPoint y: 329, endPoint x: 117, endPoint y: 322, distance: 172.5
click at [117, 322] on div "Performance Users Engagement Widgets Feedback Product Updates Knowledge Base AI…" at bounding box center [535, 67] width 844 height 2022
click at [871, 70] on div "Language Portuguese (Default) Tela de Chats Bold Italic Underline Bullet Point …" at bounding box center [535, 89] width 821 height 1947
click at [840, 17] on span "Save" at bounding box center [834, 15] width 13 height 8
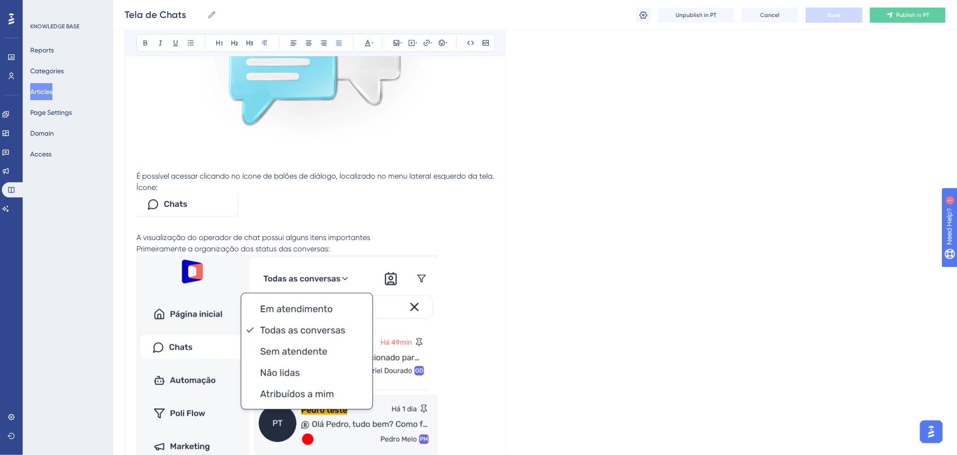
scroll to position [126, 0]
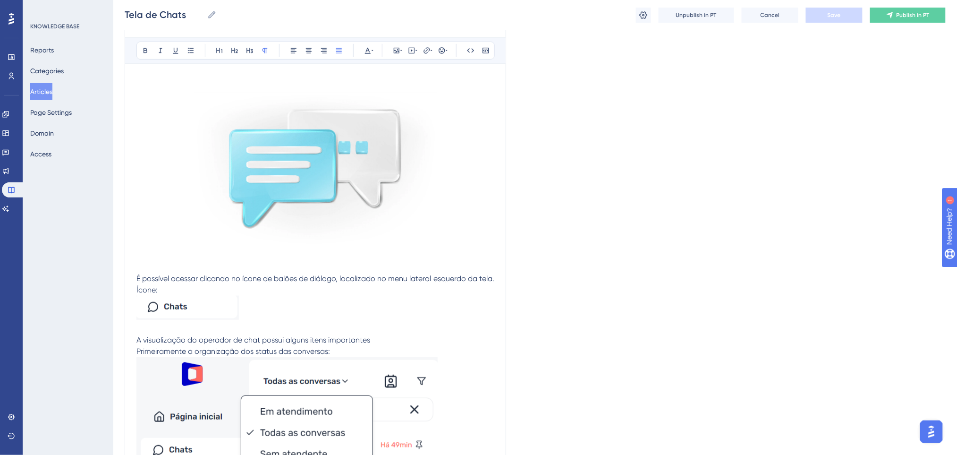
click at [172, 310] on img at bounding box center [187, 308] width 102 height 24
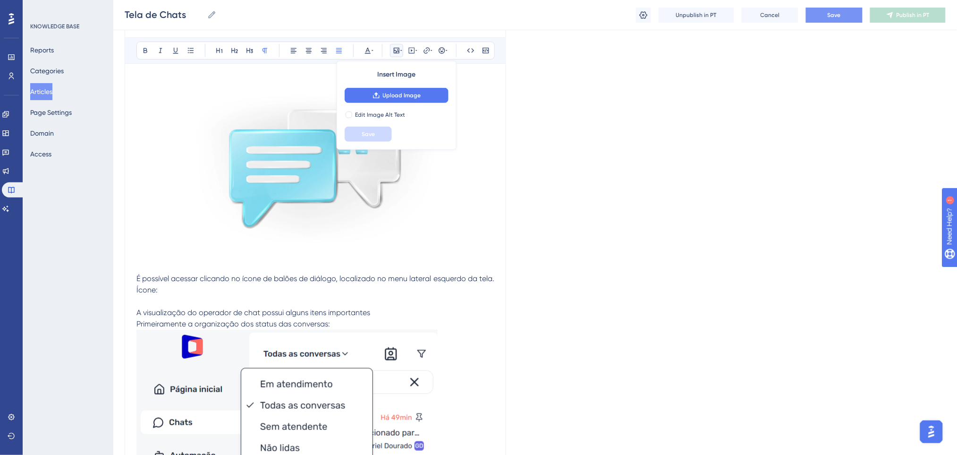
drag, startPoint x: 202, startPoint y: 294, endPoint x: 153, endPoint y: 286, distance: 49.3
click at [153, 286] on p "É possível acessar clicando no ícone de balões de diálogo, localizado no menu l…" at bounding box center [315, 284] width 358 height 23
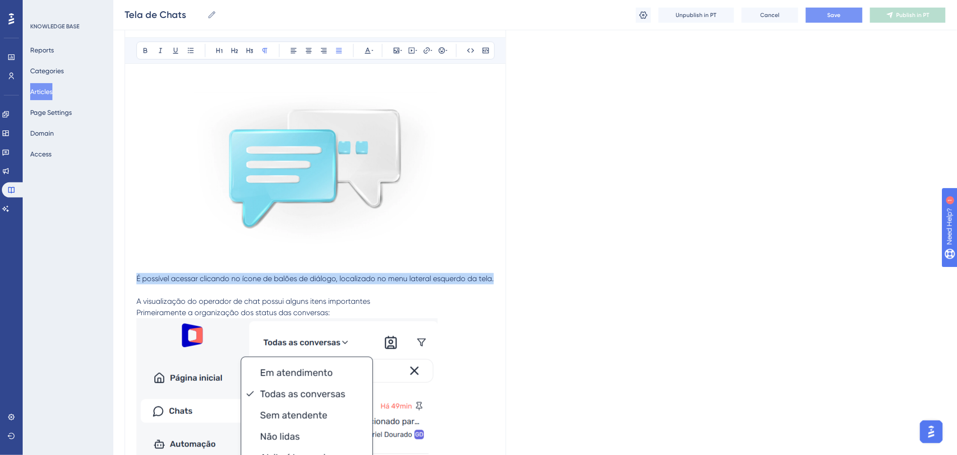
drag, startPoint x: 154, startPoint y: 289, endPoint x: 125, endPoint y: 278, distance: 31.0
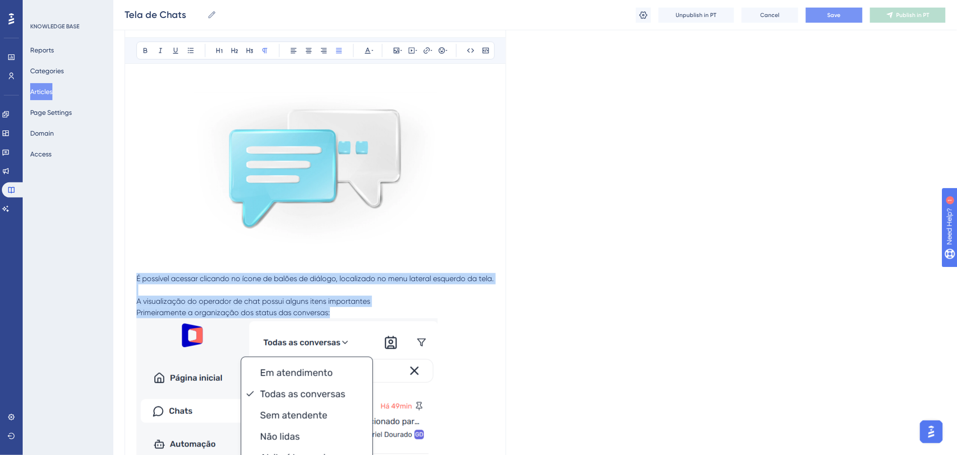
drag, startPoint x: 401, startPoint y: 327, endPoint x: 134, endPoint y: 276, distance: 272.0
copy div "É possível acessar clicando no ícone de balões de diálogo, localizado no menu l…"
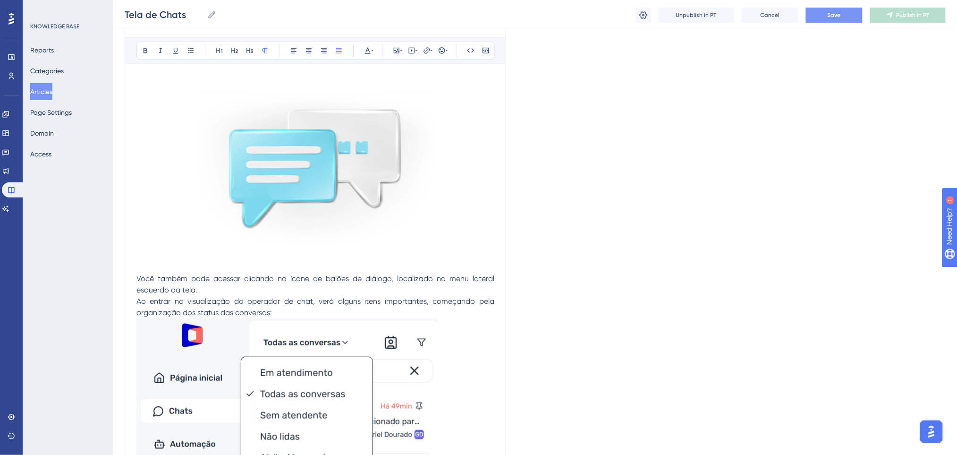
click at [221, 290] on p "Você também pode acessar clicando no ícone de balões de diálogo, localizado no …" at bounding box center [315, 295] width 358 height 45
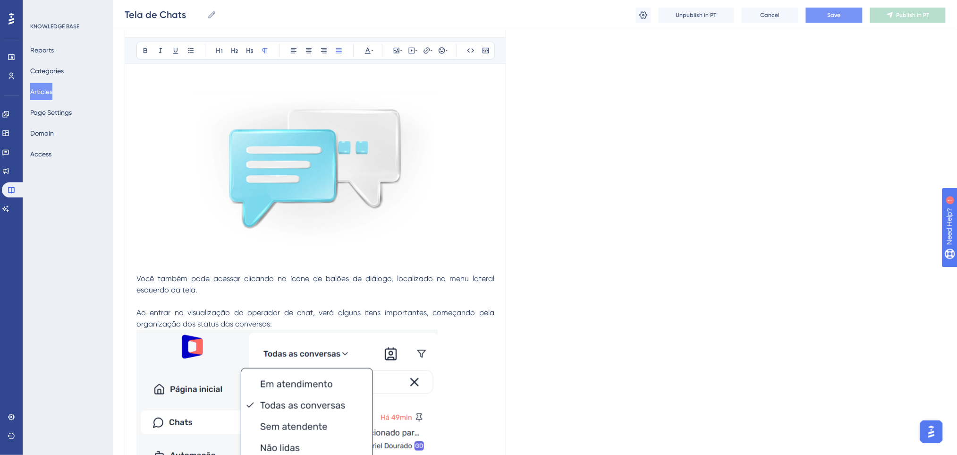
click at [221, 289] on p "Você também pode acessar clicando no ícone de balões de diálogo, localizado no …" at bounding box center [315, 284] width 358 height 23
click at [226, 295] on p "Você também pode acessar clicando no ícone de balões de diálogo, localizado no …" at bounding box center [315, 284] width 358 height 23
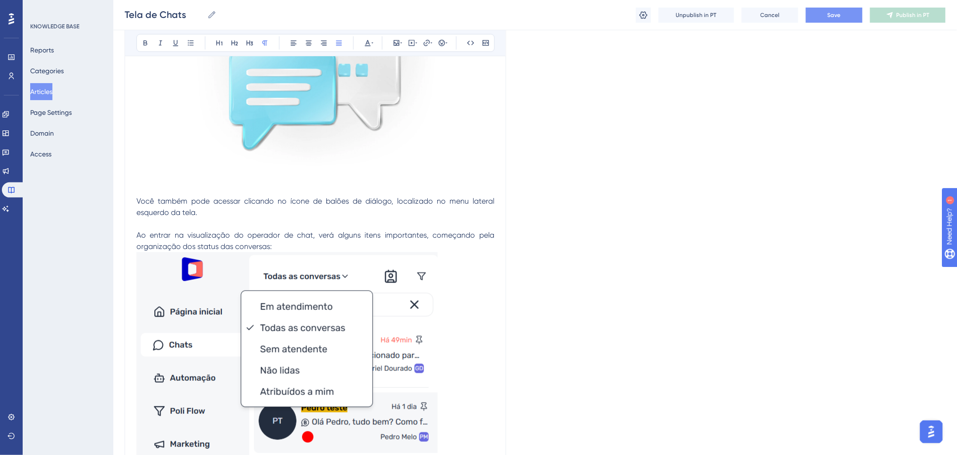
scroll to position [252, 0]
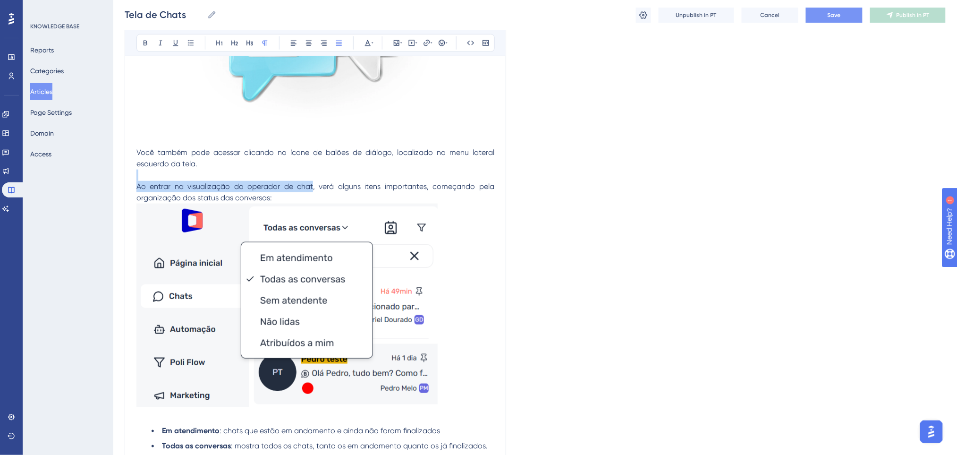
drag, startPoint x: 313, startPoint y: 186, endPoint x: 292, endPoint y: 181, distance: 21.9
click at [292, 181] on p "Ao entrar na visualização do operador de chat, verá alguns itens importantes, c…" at bounding box center [315, 187] width 358 height 34
click at [302, 194] on p "Ao entrar na visualização do operador de chat, verá alguns itens importantes, c…" at bounding box center [315, 187] width 358 height 34
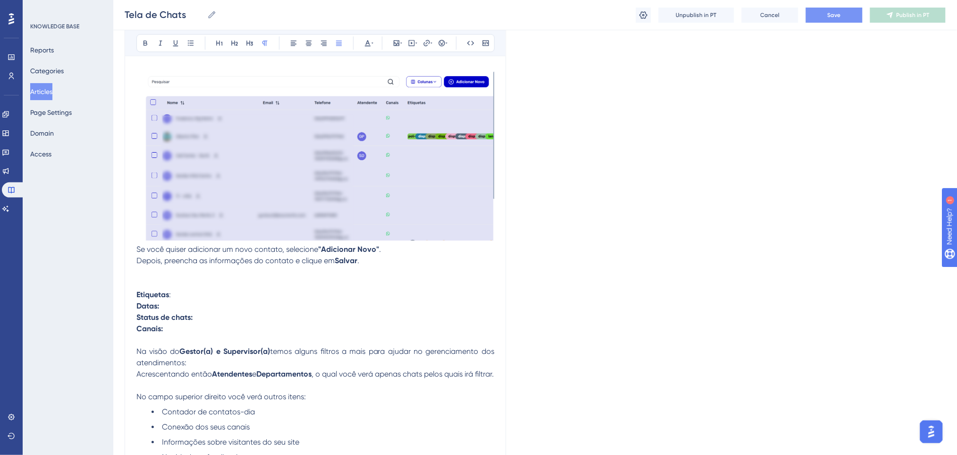
scroll to position [1007, 0]
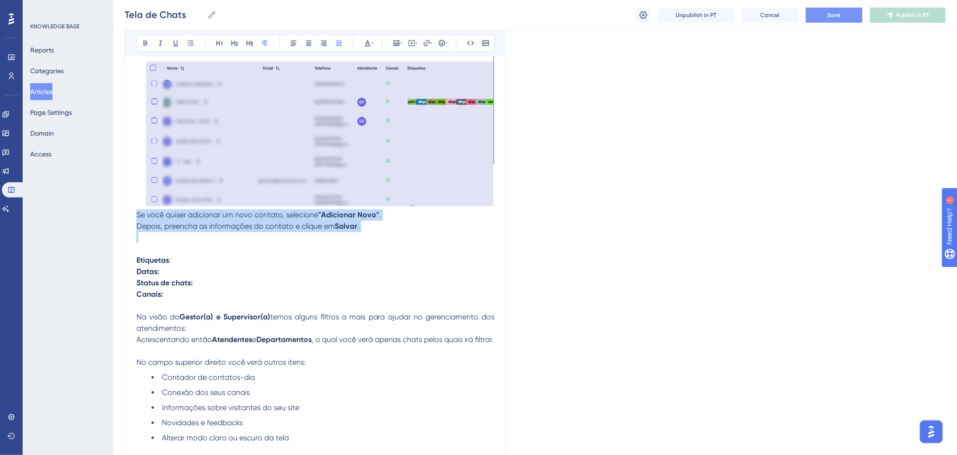
drag, startPoint x: 356, startPoint y: 218, endPoint x: 130, endPoint y: 212, distance: 225.8
click at [130, 212] on div "Tela de Chats Bold Italic Underline Bullet Point Heading 1 Heading 2 Heading 3 …" at bounding box center [316, 7] width 382 height 1817
copy p "Se você quiser adicionar um novo contato, selecione "Adicionar Novo" . Depois, …"
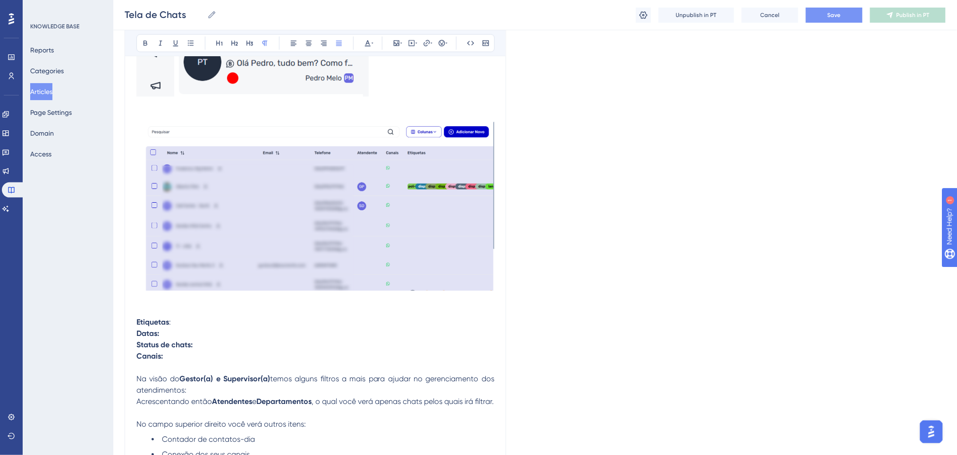
scroll to position [755, 0]
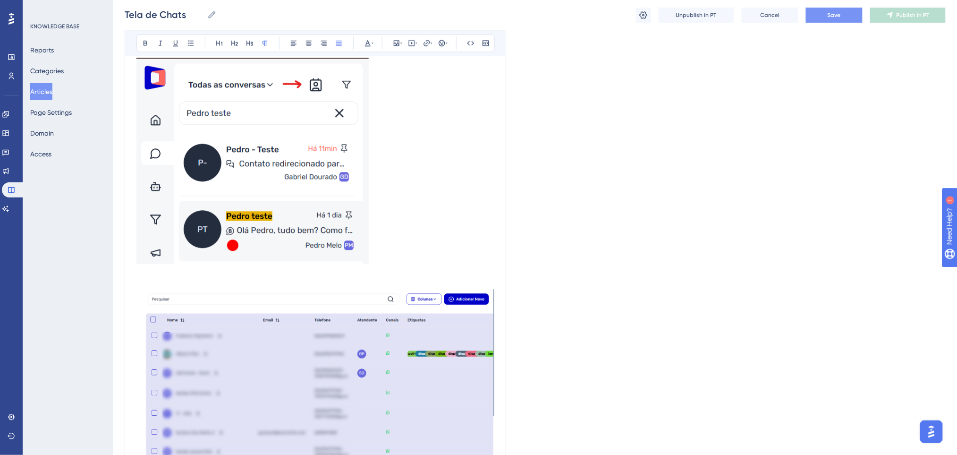
click at [289, 291] on img at bounding box center [315, 367] width 358 height 179
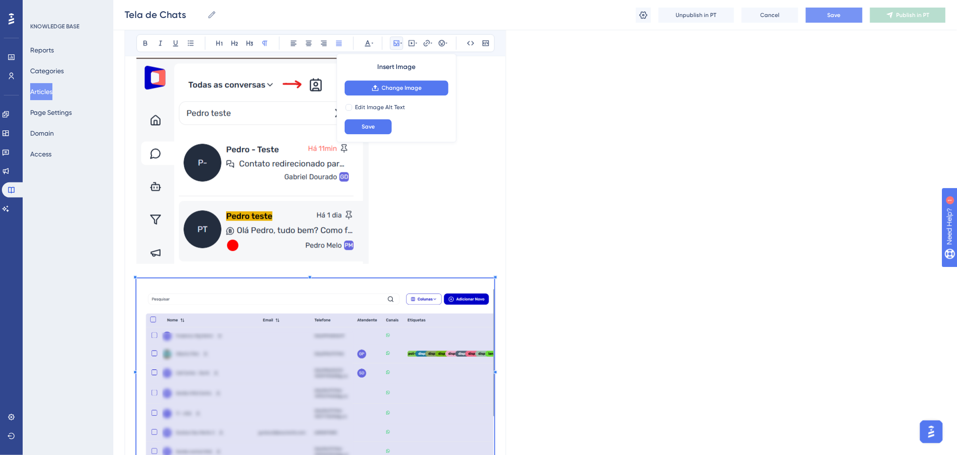
click at [425, 268] on p at bounding box center [315, 272] width 358 height 11
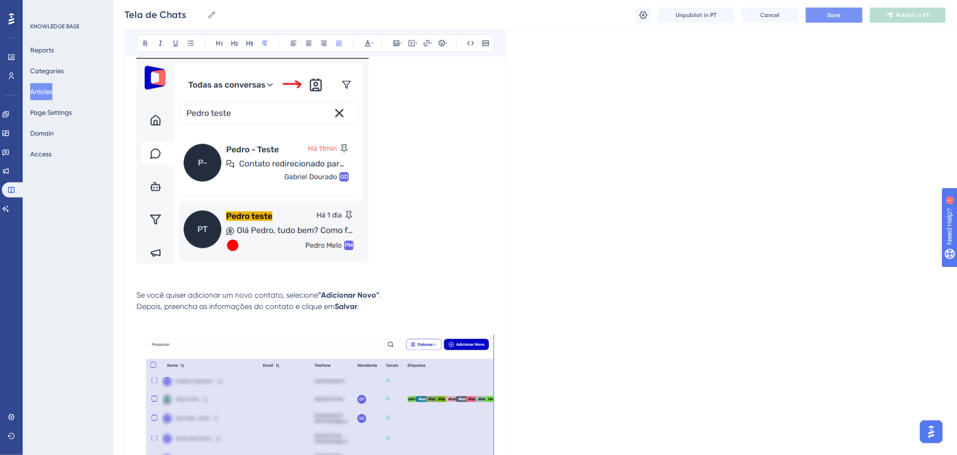
drag, startPoint x: 360, startPoint y: 333, endPoint x: 358, endPoint y: 328, distance: 6.1
click at [358, 331] on img at bounding box center [315, 412] width 358 height 179
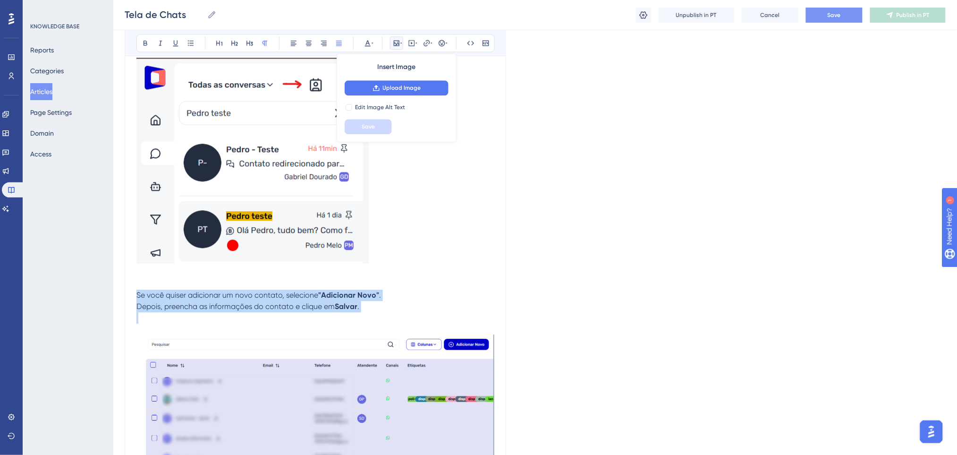
drag, startPoint x: 381, startPoint y: 314, endPoint x: 137, endPoint y: 295, distance: 244.9
click at [137, 295] on div "Você também pode acessar clicando no ícone de balões de diálogo, localizado no …" at bounding box center [315, 311] width 358 height 1733
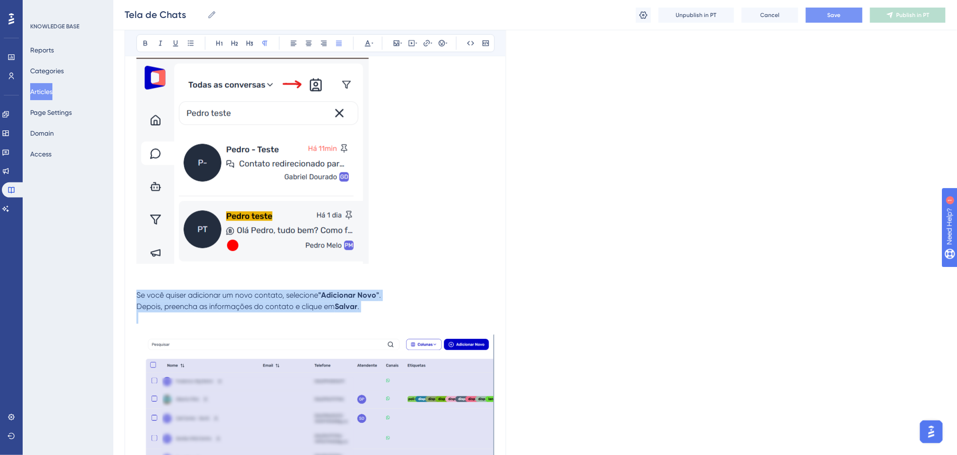
click at [324, 291] on strong ""Adicionar Novo"" at bounding box center [348, 294] width 61 height 9
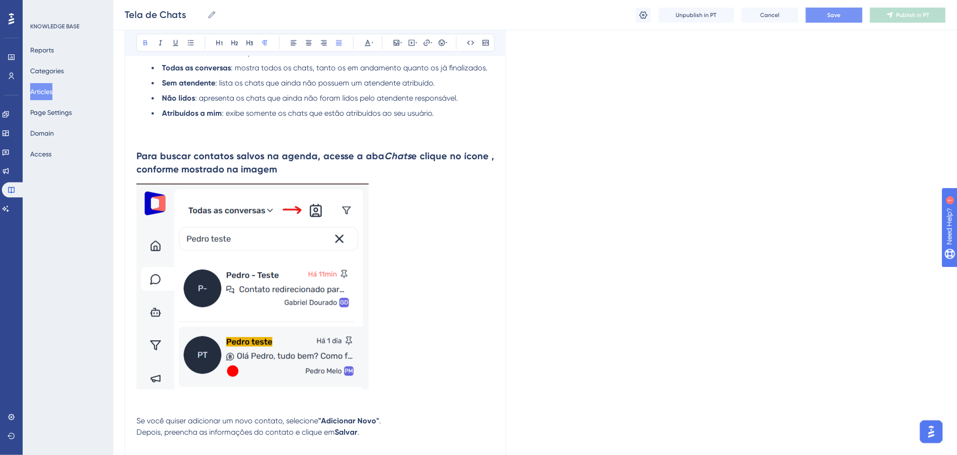
scroll to position [692, 0]
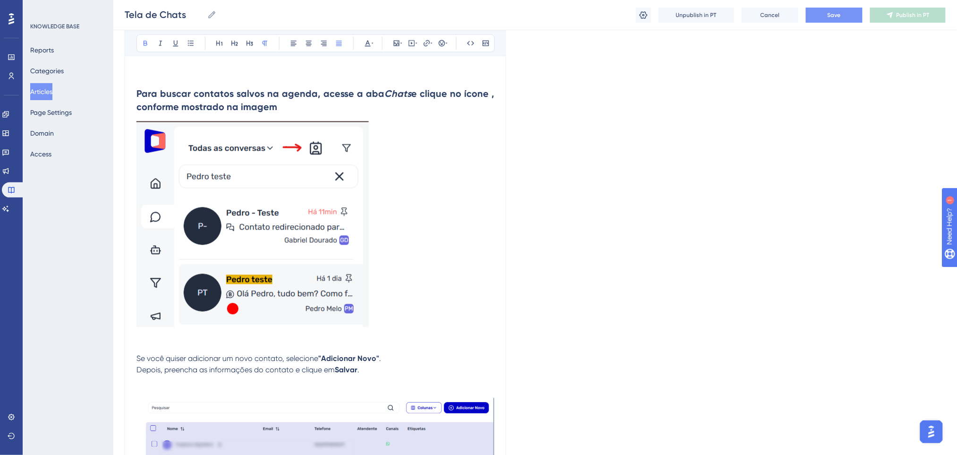
click at [133, 356] on div "Tela de Chats Bold Italic Underline Bullet Point Heading 1 Heading 2 Heading 3 …" at bounding box center [316, 334] width 382 height 1840
click at [135, 356] on div "Tela de Chats Bold Italic Underline Bullet Point Heading 1 Heading 2 Heading 3 …" at bounding box center [316, 334] width 382 height 1840
click at [140, 357] on span "Se você quiser adicionar um novo contato, selecione" at bounding box center [227, 358] width 182 height 9
click at [138, 356] on span "Se você quiser adicionar um novo contato, selecione" at bounding box center [227, 358] width 182 height 9
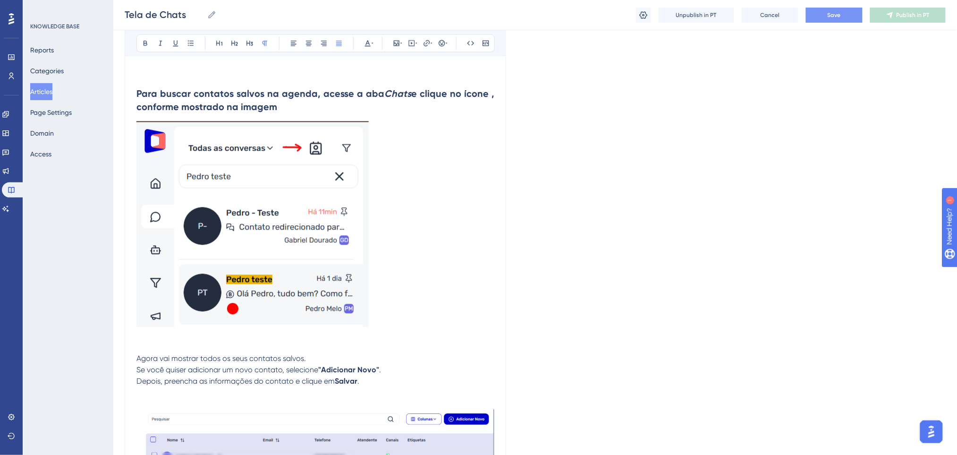
click at [135, 357] on div "Tela de Chats Bold Italic Underline Bullet Point Heading 1 Heading 2 Heading 3 …" at bounding box center [316, 339] width 382 height 1851
click at [138, 357] on span "Agora vai mostrar todos os seus contatos salvos." at bounding box center [221, 358] width 170 height 9
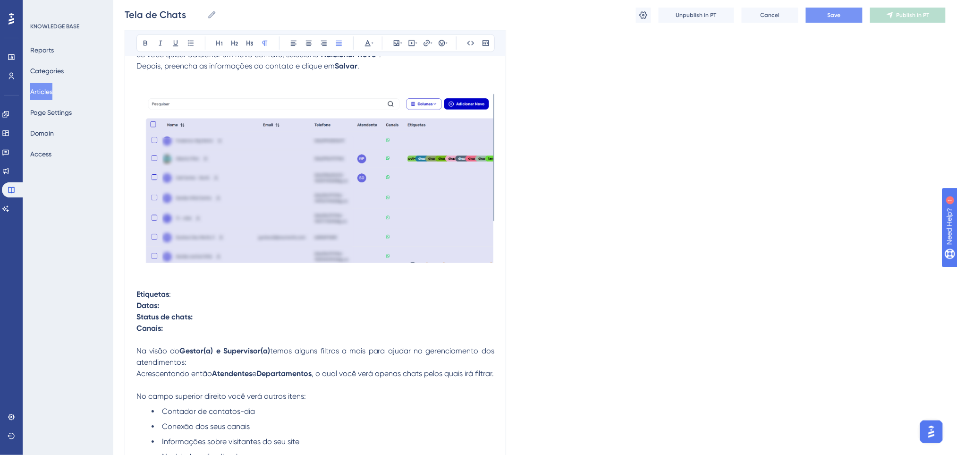
scroll to position [818, 0]
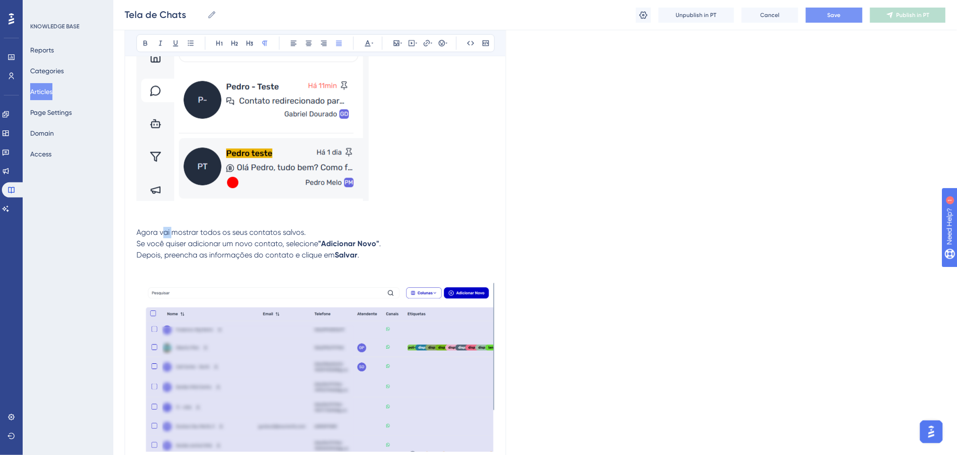
drag, startPoint x: 171, startPoint y: 230, endPoint x: 162, endPoint y: 228, distance: 9.7
click at [162, 228] on span "Agora vai mostrar todos os seus contatos salvos." at bounding box center [221, 232] width 170 height 9
drag, startPoint x: 183, startPoint y: 231, endPoint x: 161, endPoint y: 228, distance: 21.9
click at [161, 228] on span "Agora mostrar todos os seus contatos salvos." at bounding box center [215, 232] width 158 height 9
drag, startPoint x: 186, startPoint y: 233, endPoint x: 160, endPoint y: 229, distance: 26.2
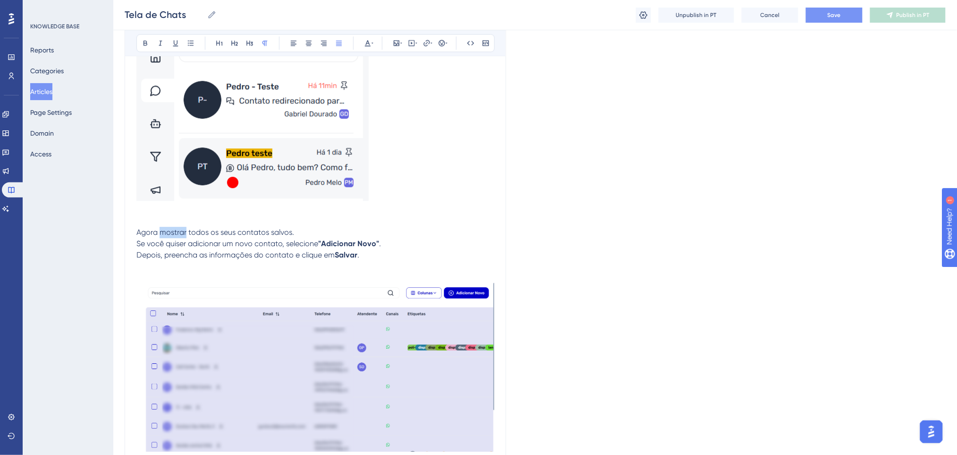
click at [160, 229] on span "Agora mostrar todos os seus contatos salvos." at bounding box center [215, 232] width 158 height 9
click at [150, 229] on span "Agora mostrará todos os seus contatos salvos." at bounding box center [217, 232] width 162 height 9
drag, startPoint x: 136, startPoint y: 230, endPoint x: 348, endPoint y: 253, distance: 212.3
click at [348, 253] on div "Tela de Chats Bold Italic Underline Bullet Point Heading 1 Heading 2 Heading 3 …" at bounding box center [316, 213] width 382 height 1851
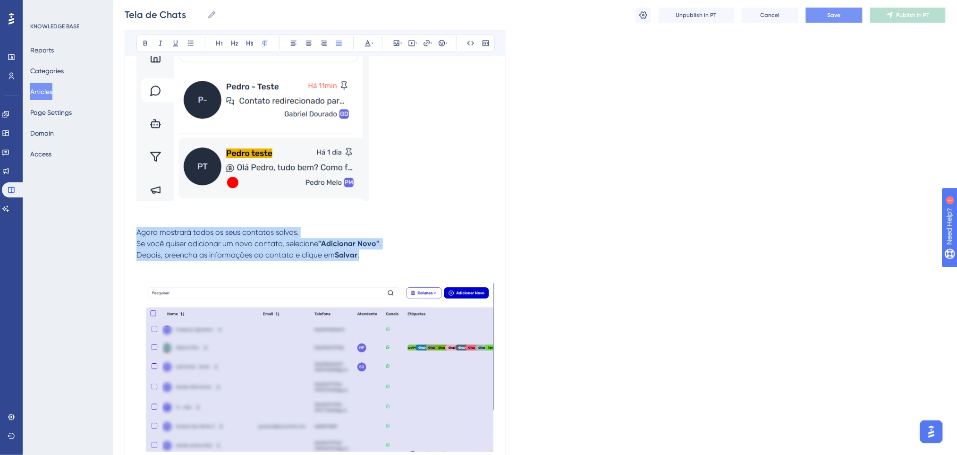
drag, startPoint x: 366, startPoint y: 255, endPoint x: 131, endPoint y: 229, distance: 236.6
click at [131, 229] on div "Tela de Chats Bold Italic Underline Bullet Point Heading 1 Heading 2 Heading 3 …" at bounding box center [316, 213] width 382 height 1851
copy p "Agora mostrará todos os seus contatos salvos. Se você quiser adicionar um novo …"
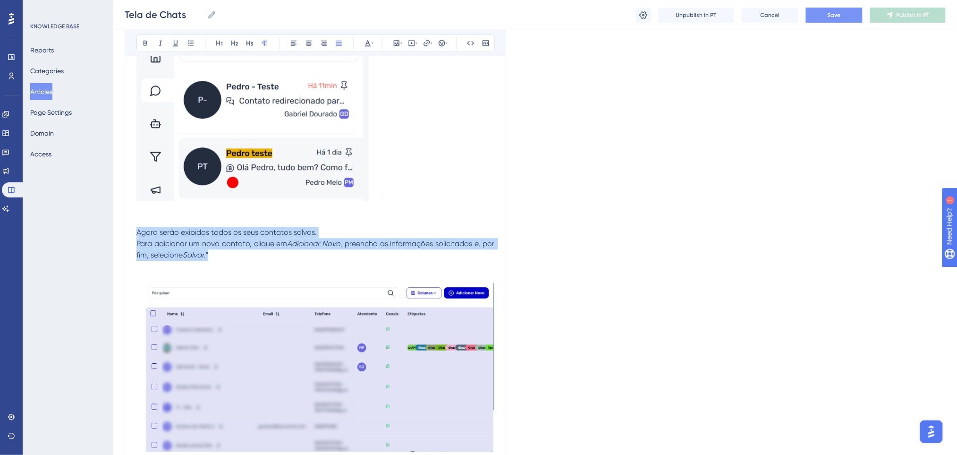
drag, startPoint x: 228, startPoint y: 258, endPoint x: 134, endPoint y: 232, distance: 97.4
click at [134, 232] on div "Tela de Chats Bold Italic Underline Bullet Point Heading 1 Heading 2 Heading 3 …" at bounding box center [316, 213] width 382 height 1851
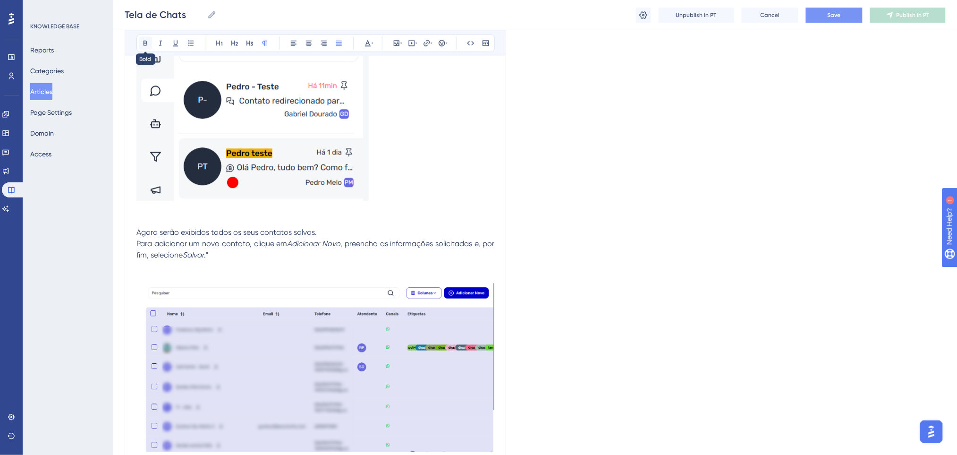
click at [145, 42] on icon at bounding box center [146, 43] width 4 height 5
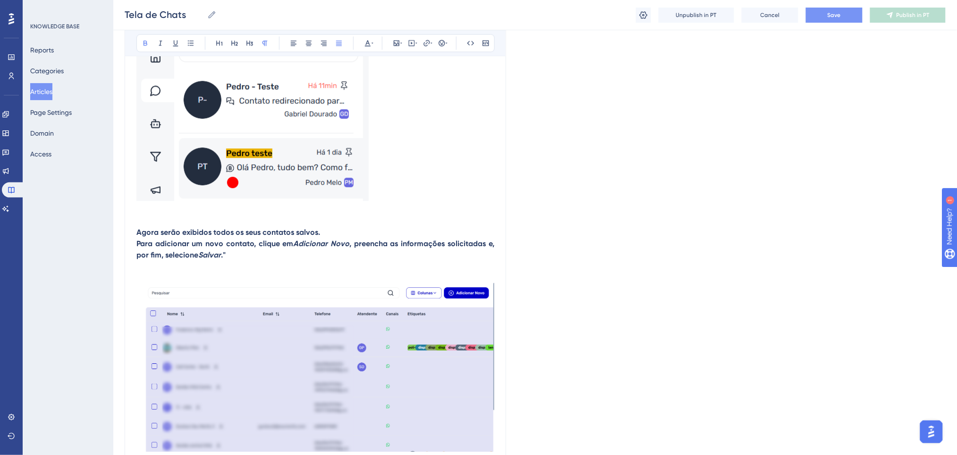
click at [300, 255] on p "Agora serão exibidos todos os seus contatos salvos. Para adicionar um novo cont…" at bounding box center [315, 244] width 358 height 34
click at [298, 268] on p at bounding box center [315, 266] width 358 height 11
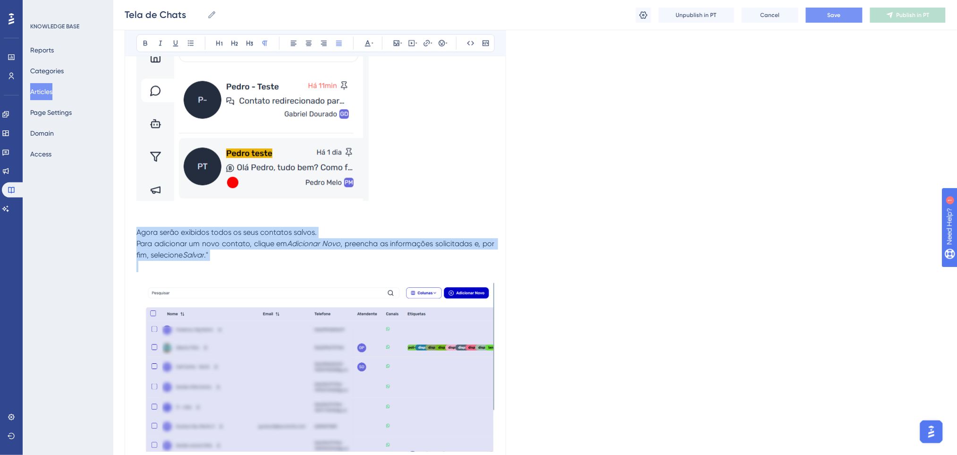
drag, startPoint x: 296, startPoint y: 264, endPoint x: 144, endPoint y: 174, distance: 177.0
click at [126, 234] on div "Tela de Chats Bold Italic Underline Bullet Point Heading 1 Heading 2 Heading 3 …" at bounding box center [316, 213] width 382 height 1851
click at [235, 40] on icon at bounding box center [235, 43] width 8 height 8
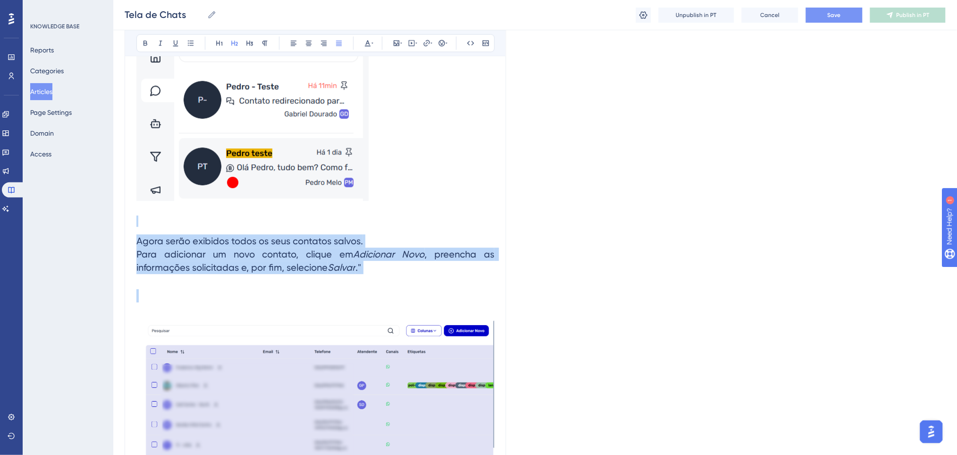
click at [359, 275] on h2 "Agora serão exibidos todos os seus contatos salvos. Para adicionar um novo cont…" at bounding box center [315, 254] width 358 height 55
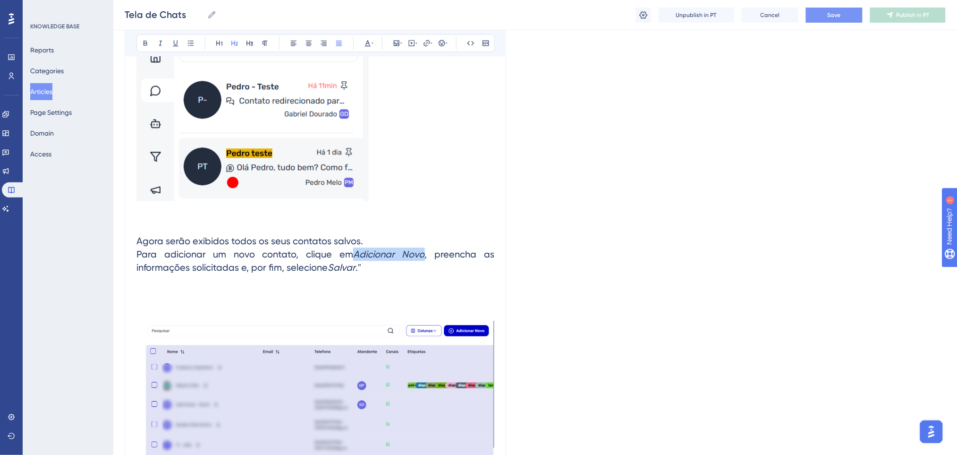
drag, startPoint x: 366, startPoint y: 253, endPoint x: 427, endPoint y: 254, distance: 60.9
click at [427, 254] on h2 "Agora serão exibidos todos os seus contatos salvos. Para adicionar um novo cont…" at bounding box center [315, 254] width 358 height 55
click at [426, 254] on span ", preencha as informações solicitadas e, por fim, selecione" at bounding box center [316, 260] width 360 height 25
click at [356, 251] on em "Adicionar Novo''" at bounding box center [388, 253] width 75 height 11
click at [389, 266] on h2 "Agora serão exibidos todos os seus contatos salvos. Para adicionar um novo cont…" at bounding box center [315, 254] width 358 height 55
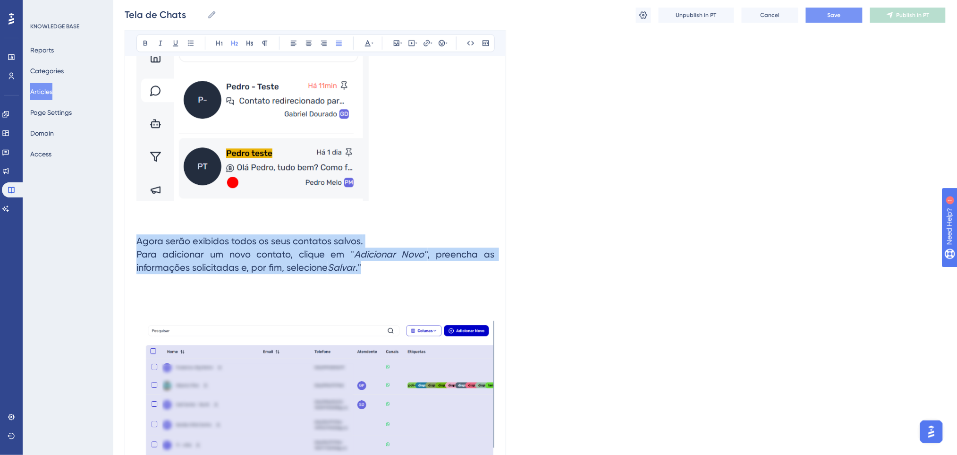
drag, startPoint x: 390, startPoint y: 269, endPoint x: 131, endPoint y: 236, distance: 260.8
click at [131, 237] on div "Tela de Chats Bold Italic Underline Bullet Point Heading 1 Heading 2 Heading 3 …" at bounding box center [316, 232] width 382 height 1889
click at [159, 48] on button at bounding box center [160, 42] width 13 height 13
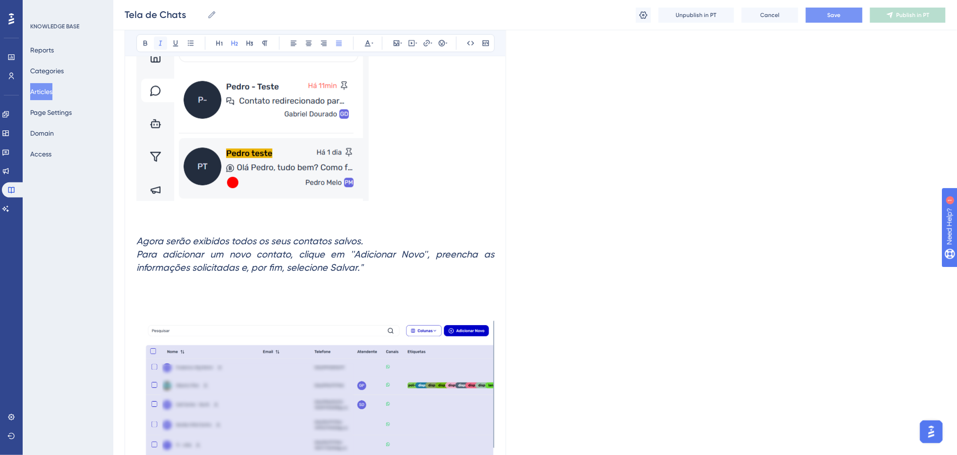
click at [159, 48] on button at bounding box center [160, 42] width 13 height 13
click at [424, 288] on h2 at bounding box center [315, 295] width 358 height 28
drag, startPoint x: 356, startPoint y: 253, endPoint x: 424, endPoint y: 255, distance: 67.5
click at [424, 255] on span "Para adicionar um novo contato, clique em ''Adicionar Novo'', preencha as infor…" at bounding box center [316, 260] width 360 height 25
click at [142, 45] on icon at bounding box center [146, 43] width 8 height 8
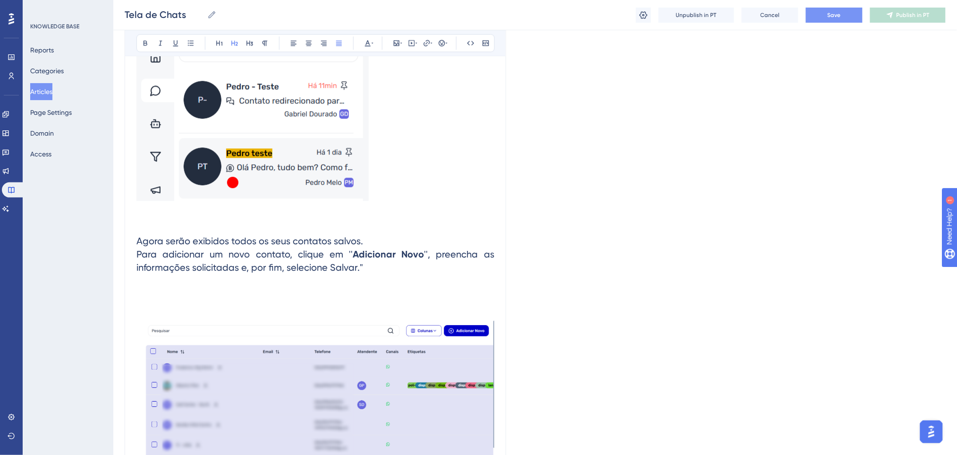
click at [457, 299] on h2 at bounding box center [315, 295] width 358 height 28
click at [377, 238] on h2 "Agora serão exibidos todos os seus contatos salvos. Para adicionar um novo cont…" at bounding box center [315, 254] width 358 height 55
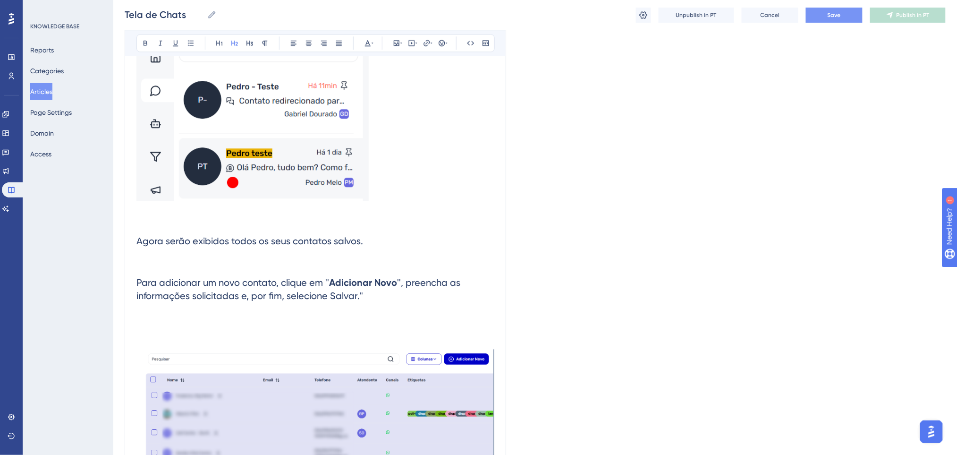
click at [329, 301] on h2 "Para adicionar um novo contato, clique em '' Adicionar Novo '', preencha as inf…" at bounding box center [315, 282] width 358 height 55
drag, startPoint x: 330, startPoint y: 296, endPoint x: 305, endPoint y: 156, distance: 142.1
click at [356, 295] on span "'', preencha as informações solicitadas e, por fim, selecione Salvar."" at bounding box center [299, 289] width 326 height 25
click at [145, 43] on icon at bounding box center [146, 43] width 8 height 8
click at [416, 278] on span "'', preencha as informações solicitadas e, por fim, selecione" at bounding box center [299, 289] width 326 height 25
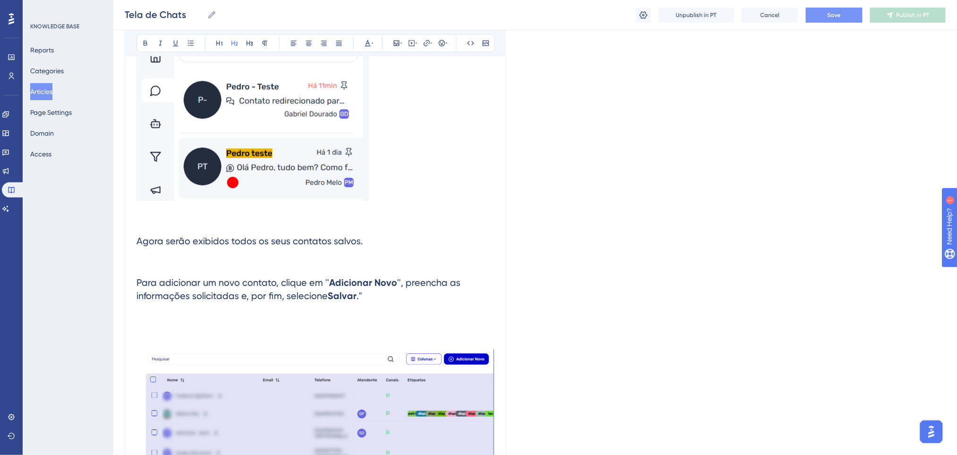
click at [366, 263] on h2 "Para adicionar um novo contato, clique em '' Adicionar Novo '', preencha as inf…" at bounding box center [315, 282] width 358 height 55
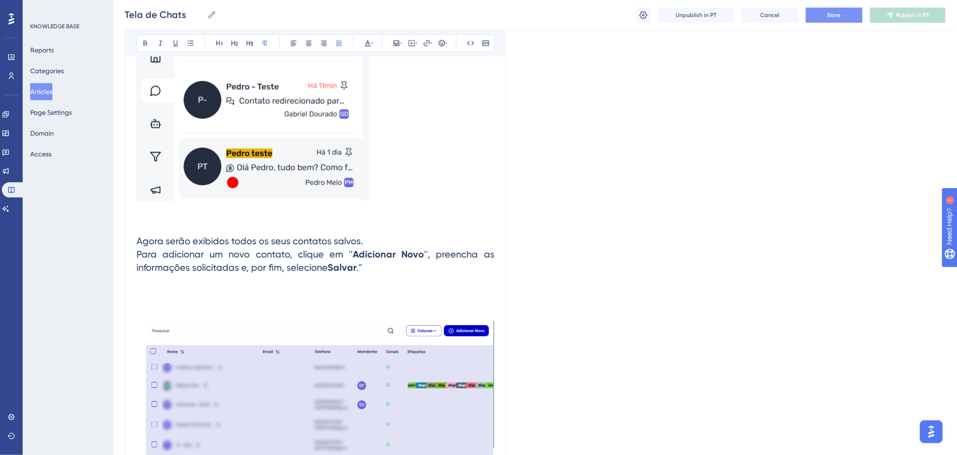
click at [399, 220] on p at bounding box center [315, 220] width 358 height 11
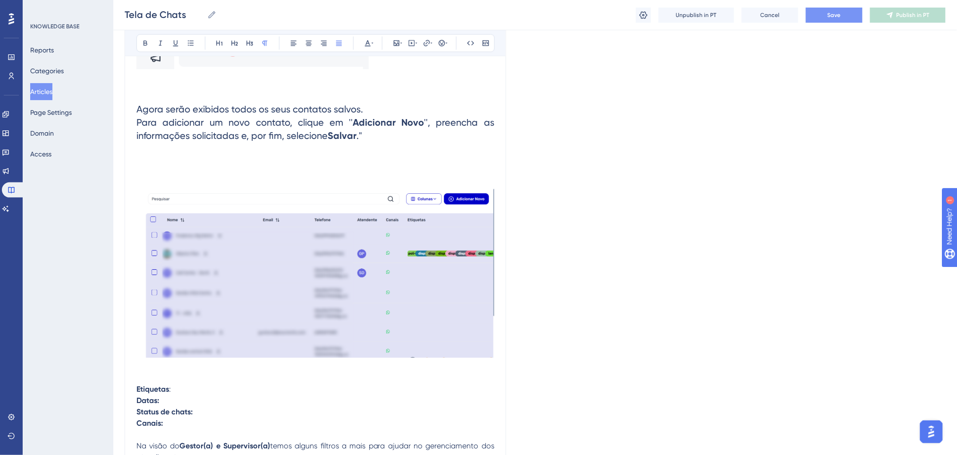
scroll to position [944, 0]
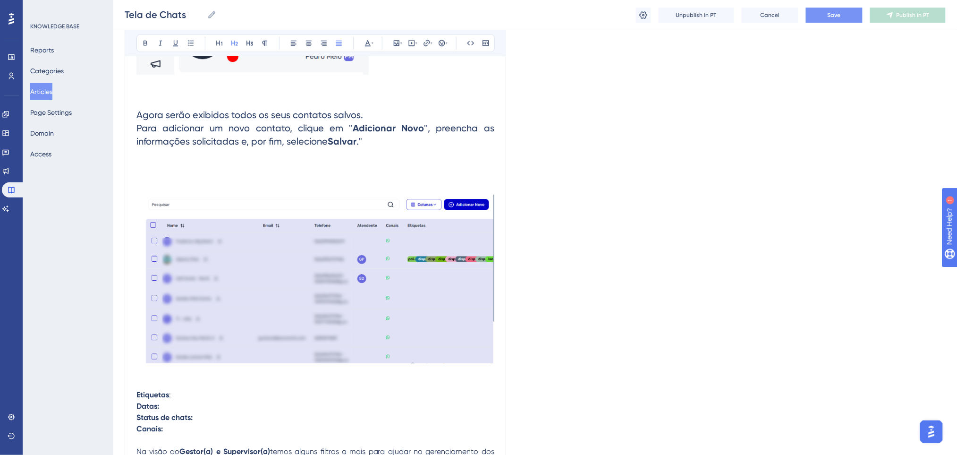
click at [348, 173] on h2 at bounding box center [315, 169] width 358 height 28
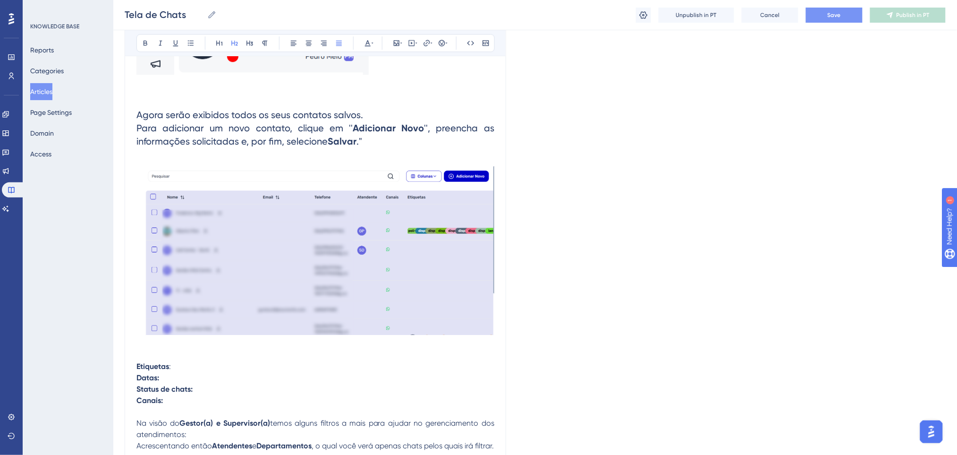
click at [393, 112] on h2 "Agora serão exibidos todos os seus contatos salvos. Para adicionar um novo cont…" at bounding box center [315, 128] width 358 height 55
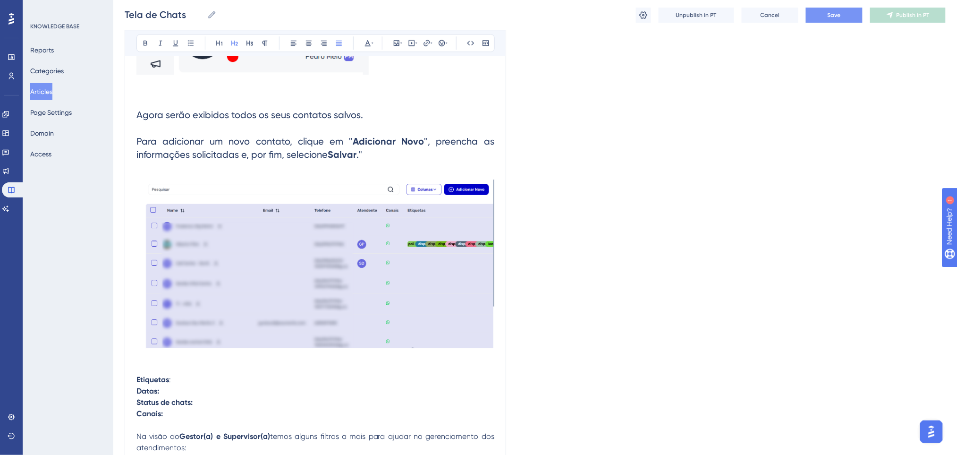
click at [350, 122] on h2 "Agora serão exibidos todos os seus contatos salvos. Para adicionar um novo cont…" at bounding box center [315, 135] width 358 height 68
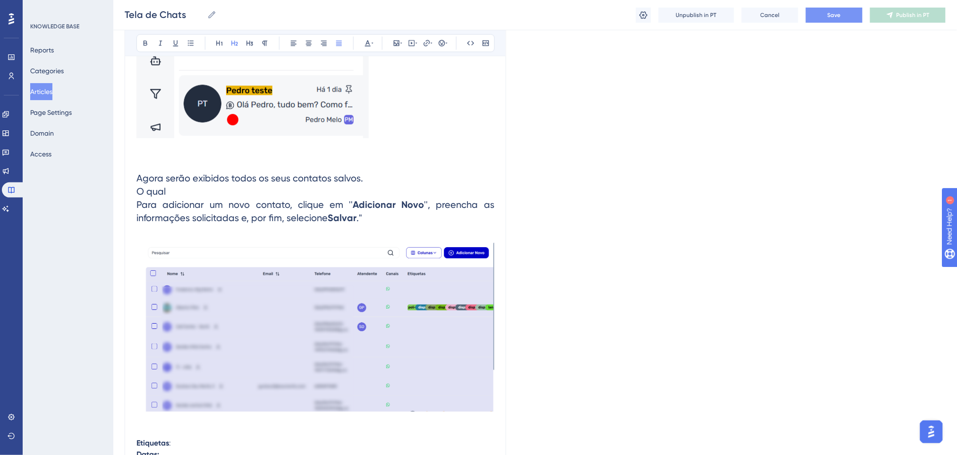
click at [388, 182] on h2 "Agora serão exibidos todos os seus contatos salvos. O qual Para adicionar um no…" at bounding box center [315, 198] width 358 height 68
click at [376, 199] on strong "Adicionar Novo" at bounding box center [388, 204] width 71 height 11
click at [402, 317] on img at bounding box center [315, 321] width 358 height 179
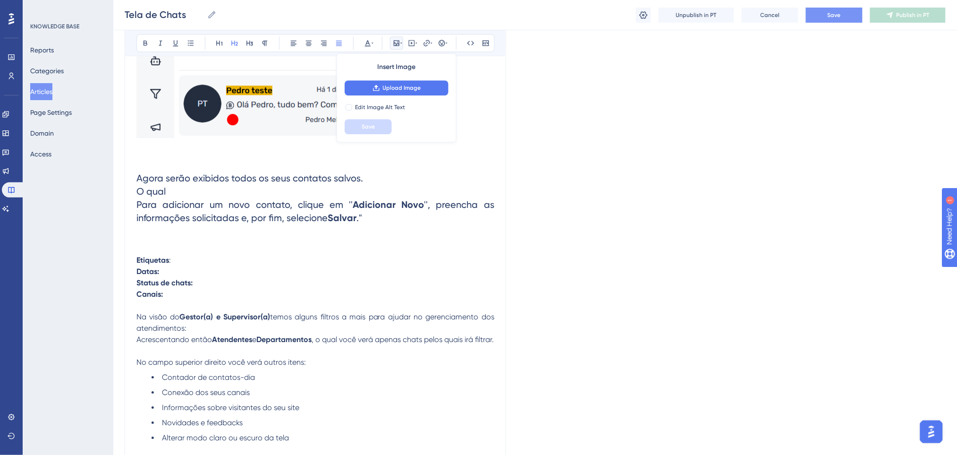
click at [367, 223] on h2 "Agora serão exibidos todos os seus contatos salvos. O qual Para adicionar um no…" at bounding box center [315, 198] width 358 height 68
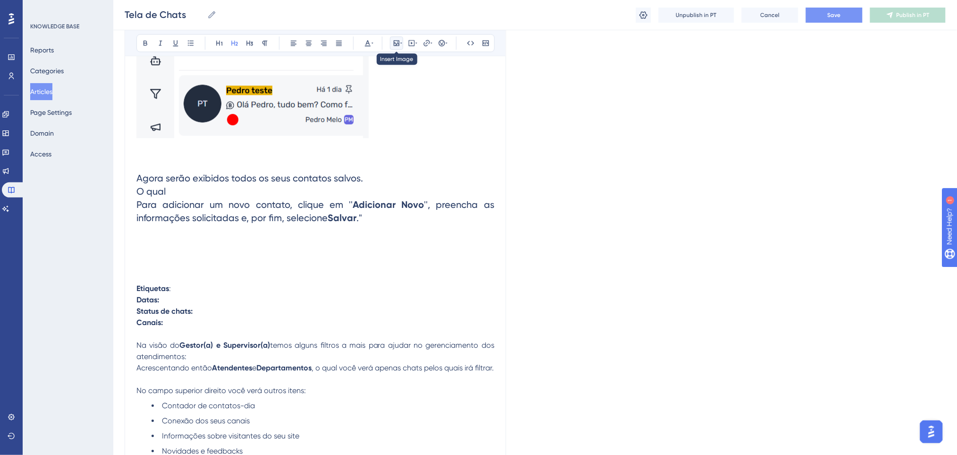
click at [395, 40] on icon at bounding box center [397, 43] width 8 height 8
click at [374, 87] on icon at bounding box center [377, 88] width 8 height 8
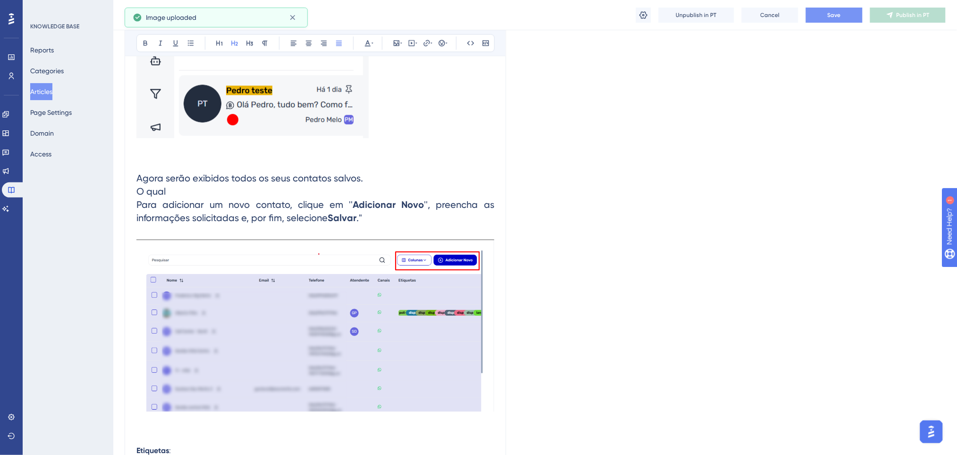
click at [276, 186] on h2 "Agora serão exibidos todos os seus contatos salvos. O qual Para adicionar um no…" at bounding box center [315, 198] width 358 height 68
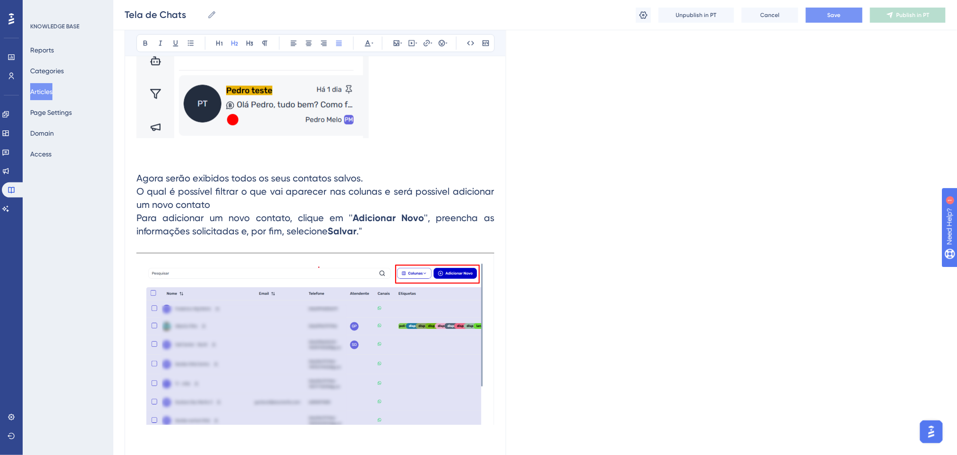
click at [173, 192] on span "O qual é possível filtrar o que vai aparecer nas colunas e será possivel adicio…" at bounding box center [316, 198] width 360 height 25
click at [253, 207] on span "O qual será possível filtrar o que vai aparecer nas colunas e será possivel adi…" at bounding box center [316, 198] width 360 height 25
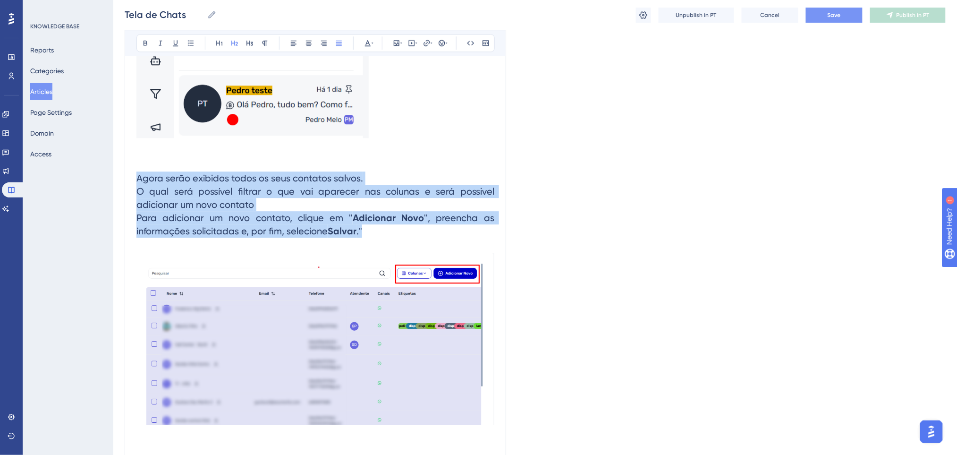
drag, startPoint x: 372, startPoint y: 236, endPoint x: 112, endPoint y: 183, distance: 265.0
click at [113, 183] on div "Performance Users Engagement Widgets Feedback Product Updates Knowledge Base AI…" at bounding box center [535, 155] width 844 height 2072
click at [399, 233] on h2 "Agora serão exibidos todos os seus contatos salvos. O qual será possível filtra…" at bounding box center [315, 204] width 358 height 81
drag, startPoint x: 384, startPoint y: 225, endPoint x: 137, endPoint y: 177, distance: 251.6
click at [137, 177] on h2 "Agora serão exibidos todos os seus contatos salvos. O qual será possível filtra…" at bounding box center [315, 204] width 358 height 81
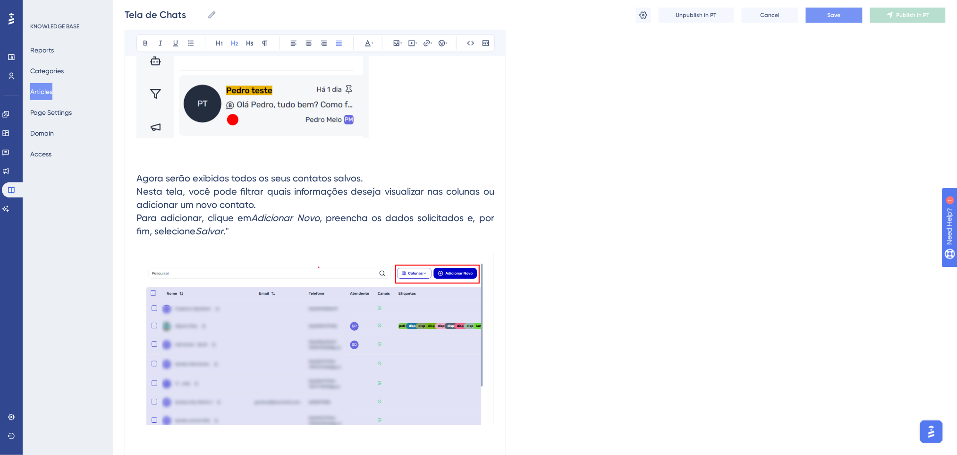
click at [357, 170] on h2 "Agora serão exibidos todos os seus contatos salvos. Nesta tela, você pode filtr…" at bounding box center [315, 204] width 358 height 81
click at [322, 194] on span "Nesta tela, você pode filtrar quais informações deseja visualizar nas colunas o…" at bounding box center [316, 198] width 360 height 25
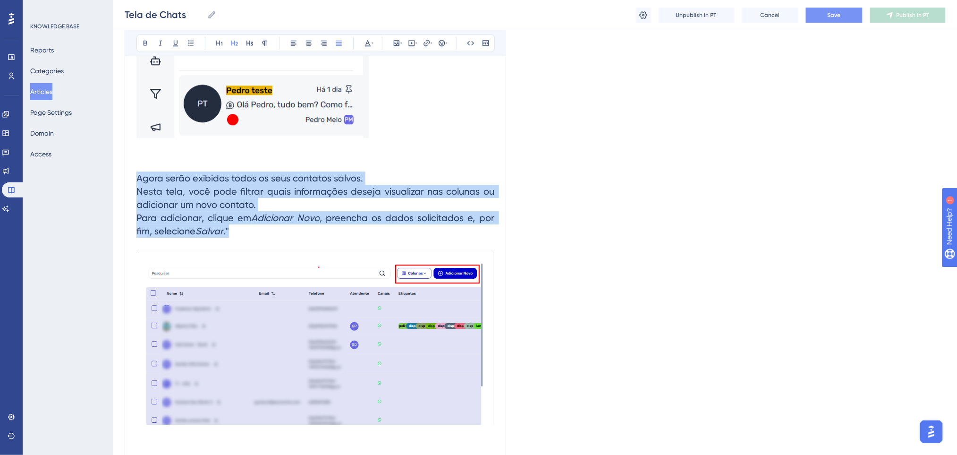
drag, startPoint x: 301, startPoint y: 232, endPoint x: 135, endPoint y: 174, distance: 175.6
click at [135, 174] on div "Tela de Chats Bold Italic Underline Bullet Point Heading 1 Heading 2 Heading 3 …" at bounding box center [316, 172] width 382 height 1895
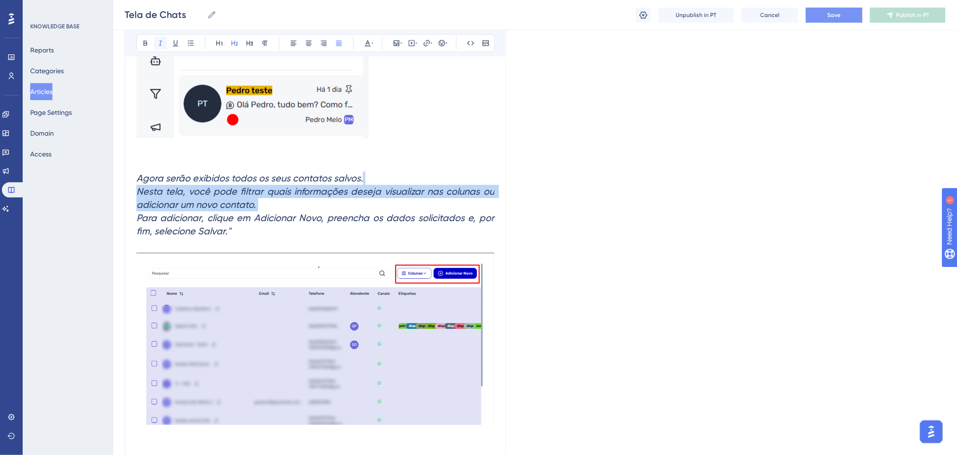
click at [164, 42] on button at bounding box center [160, 42] width 13 height 13
click at [163, 41] on icon at bounding box center [161, 43] width 8 height 8
click at [298, 208] on h2 "Agora serão exibidos todos os seus contatos salvos. Nesta tela, você pode filtr…" at bounding box center [315, 204] width 358 height 81
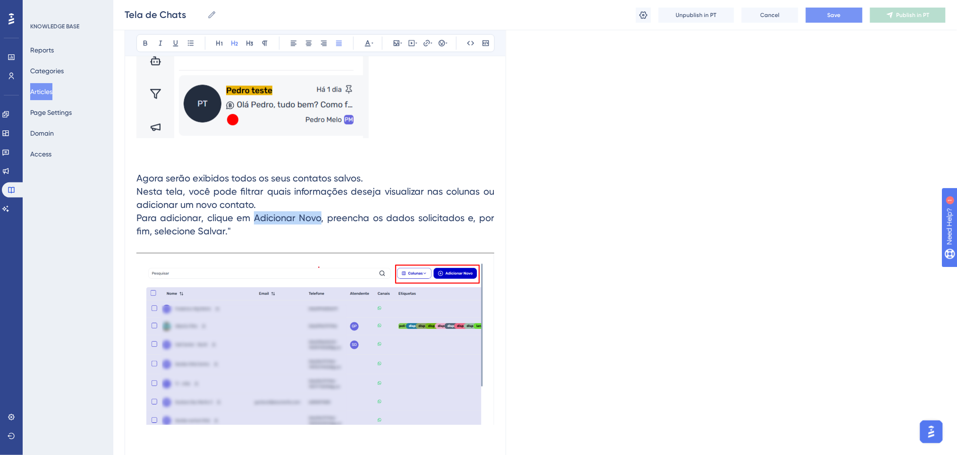
drag, startPoint x: 295, startPoint y: 217, endPoint x: 267, endPoint y: 71, distance: 148.5
click at [321, 214] on span "Para adicionar, clique em Adicionar Novo, preencha os dados solicitados e, por …" at bounding box center [316, 224] width 360 height 25
click at [144, 39] on icon at bounding box center [146, 43] width 8 height 8
click at [356, 217] on span ", preencha os dados solicitados e, por fim, selecione Salvar."" at bounding box center [316, 224] width 360 height 25
drag, startPoint x: 225, startPoint y: 231, endPoint x: 199, endPoint y: 230, distance: 26.0
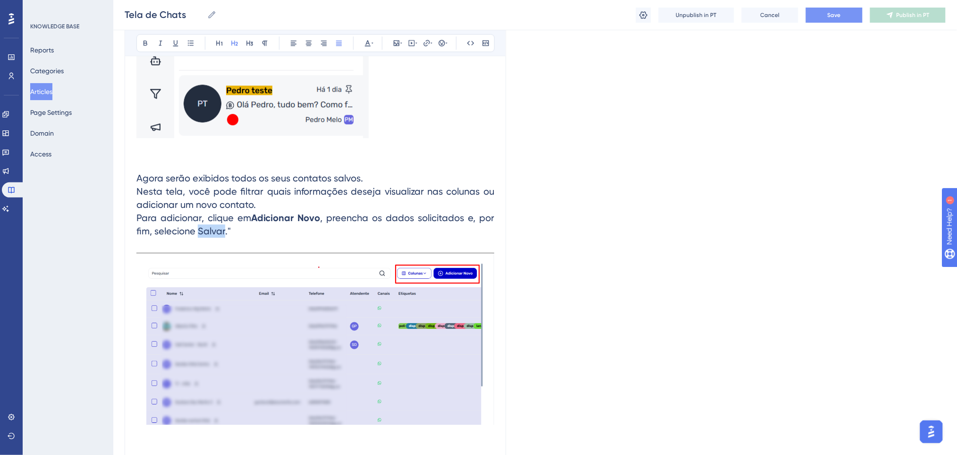
click at [199, 230] on span ", preencha os dados solicitados e, por fim, selecione Salvar."" at bounding box center [316, 224] width 360 height 25
click at [218, 234] on span ", preencha os dados solicitados e, por fim, selecione Salvar."" at bounding box center [316, 224] width 360 height 25
drag, startPoint x: 225, startPoint y: 233, endPoint x: 198, endPoint y: 230, distance: 27.0
click at [198, 230] on span ", preencha os dados solicitados e, por fim, selecione Salvar."" at bounding box center [316, 224] width 360 height 25
click at [145, 44] on icon at bounding box center [146, 43] width 8 height 8
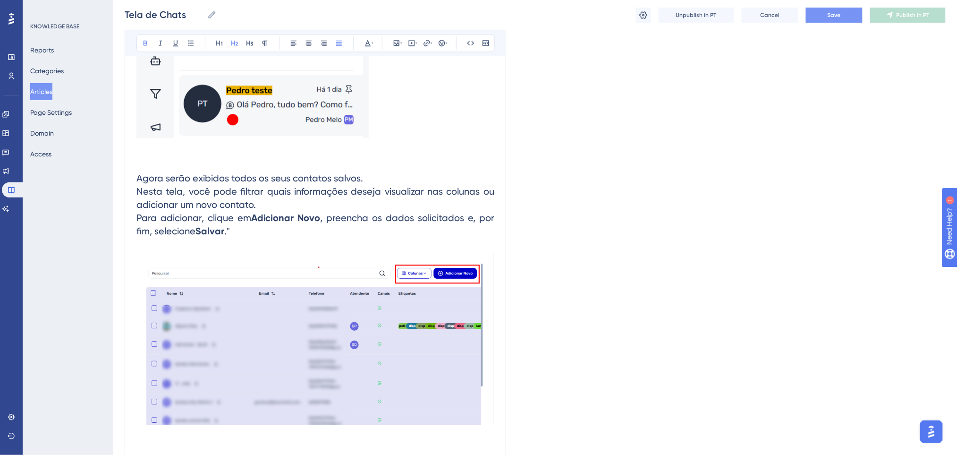
drag, startPoint x: 321, startPoint y: 222, endPoint x: 308, endPoint y: 229, distance: 13.7
click at [320, 223] on h2 "Agora serão exibidos todos os seus contatos salvos. Nesta tela, você pode filtr…" at bounding box center [315, 204] width 358 height 81
click at [281, 236] on h2 "Agora serão exibidos todos os seus contatos salvos. Nesta tela, você pode filtr…" at bounding box center [315, 204] width 358 height 81
click at [347, 186] on span "Nesta tela, você pode filtrar quais informações deseja visualizar nas colunas o…" at bounding box center [316, 198] width 360 height 25
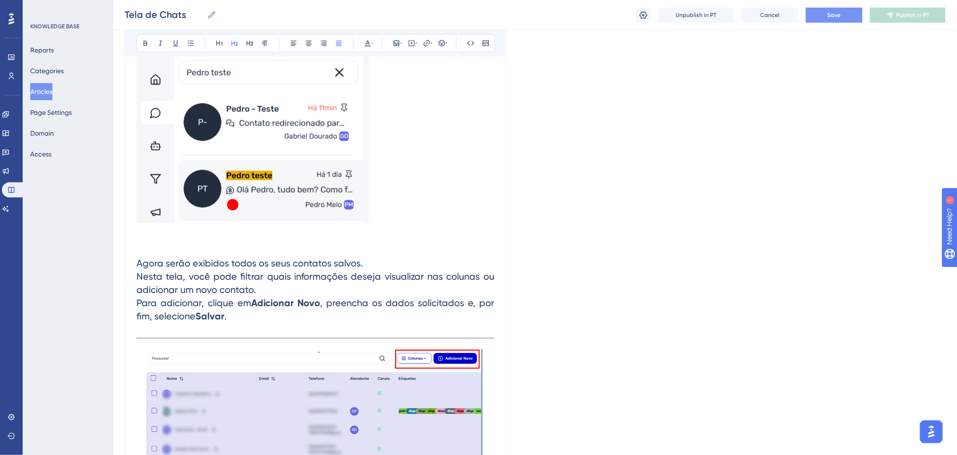
scroll to position [818, 0]
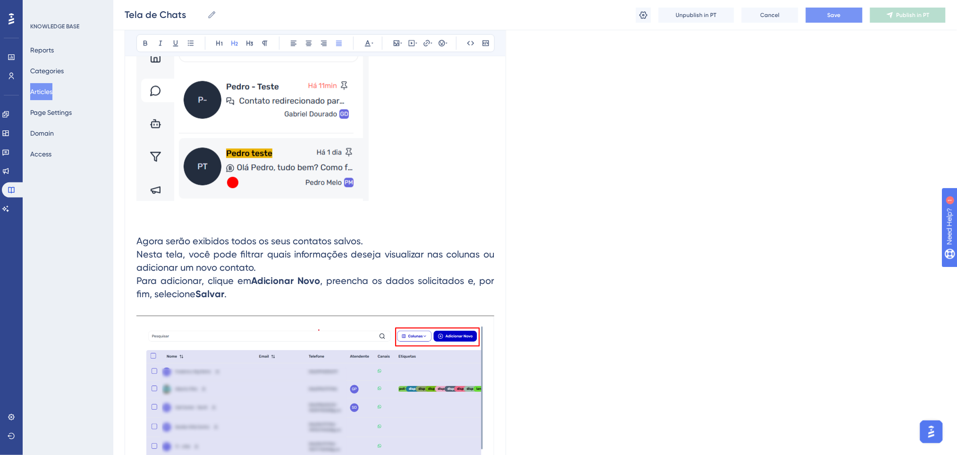
click at [368, 267] on h2 "Agora serão exibidos todos os seus contatos salvos. Nesta tela, você pode filtr…" at bounding box center [315, 267] width 358 height 81
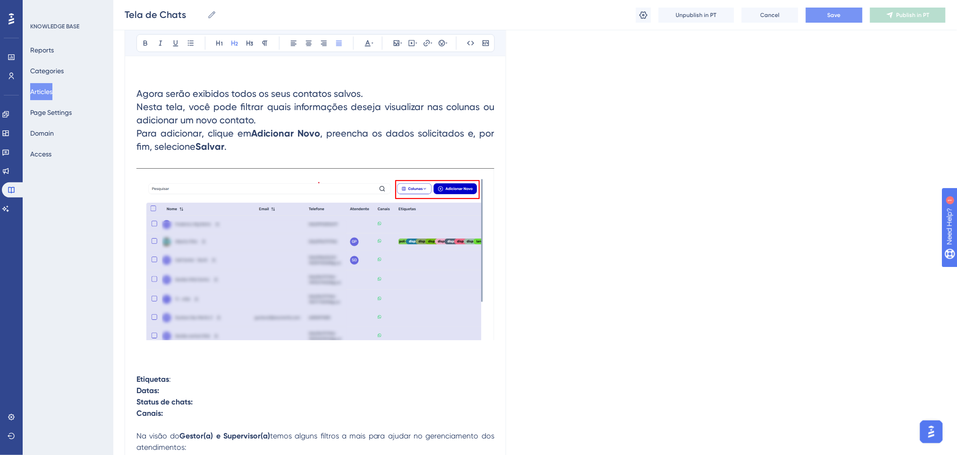
scroll to position [944, 0]
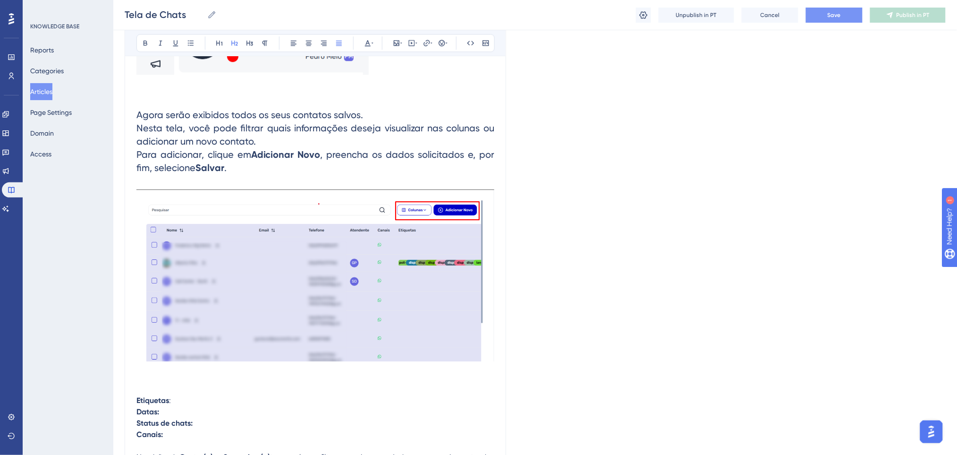
click at [450, 125] on span "Nesta tela, você pode filtrar quais informações deseja visualizar nas colunas o…" at bounding box center [316, 134] width 360 height 25
click at [489, 109] on h2 "Agora serão exibidos todos os seus contatos salvos. Nesta tela, você pode filtr…" at bounding box center [315, 141] width 358 height 81
drag, startPoint x: 478, startPoint y: 128, endPoint x: 447, endPoint y: 124, distance: 31.4
click at [447, 124] on span "Nesta tela, você pode filtrar quais informações deseja visualizar nas Colunas o…" at bounding box center [316, 134] width 360 height 25
click at [144, 46] on icon at bounding box center [146, 43] width 8 height 8
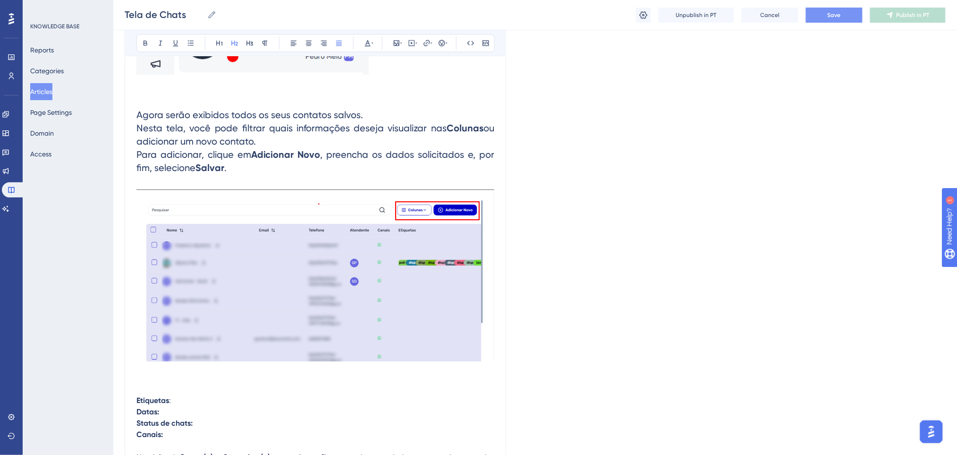
click at [463, 146] on h2 "Agora serão exibidos todos os seus contatos salvos. Nesta tela, você pode filtr…" at bounding box center [315, 141] width 358 height 81
click at [472, 173] on h2 "Agora serão exibidos todos os seus contatos salvos. Nesta tela, você pode filtr…" at bounding box center [315, 141] width 358 height 81
click at [319, 137] on h2 "Agora serão exibidos todos os seus contatos salvos. Nesta tela, você pode filtr…" at bounding box center [315, 141] width 358 height 81
click at [320, 137] on h2 "Agora serão exibidos todos os seus contatos salvos. Nesta tela, você pode filtr…" at bounding box center [315, 141] width 358 height 81
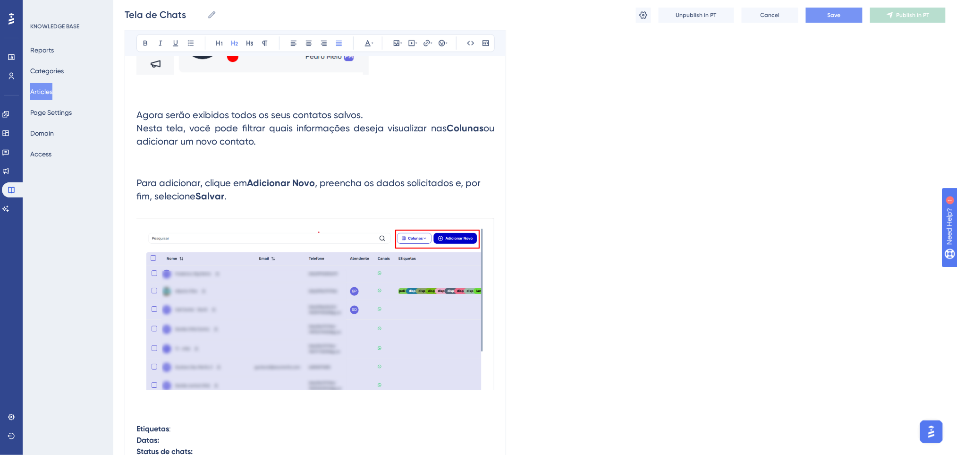
click at [335, 139] on h2 "Agora serão exibidos todos os seus contatos salvos. Nesta tela, você pode filtr…" at bounding box center [315, 128] width 358 height 55
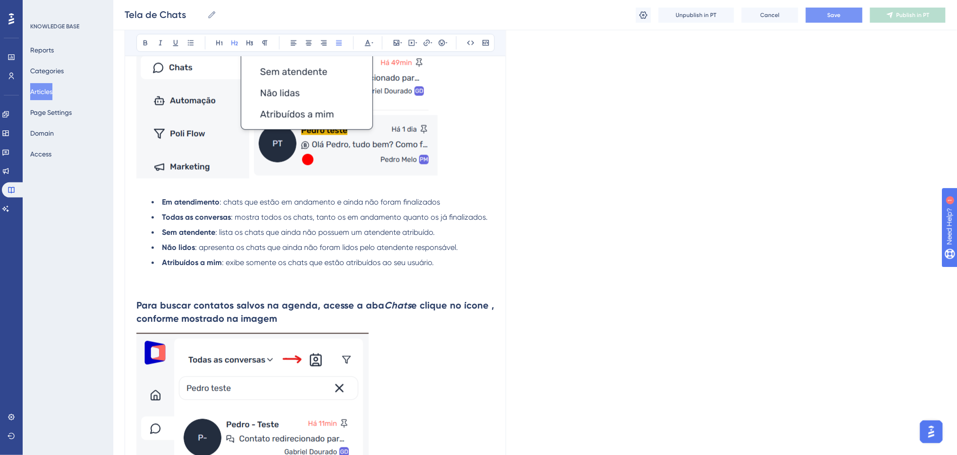
scroll to position [441, 0]
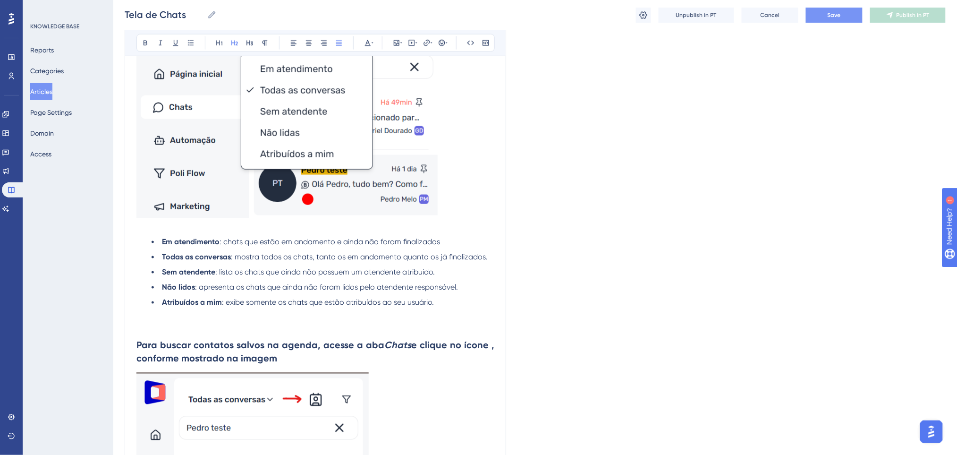
click at [842, 17] on button "Save" at bounding box center [834, 15] width 57 height 15
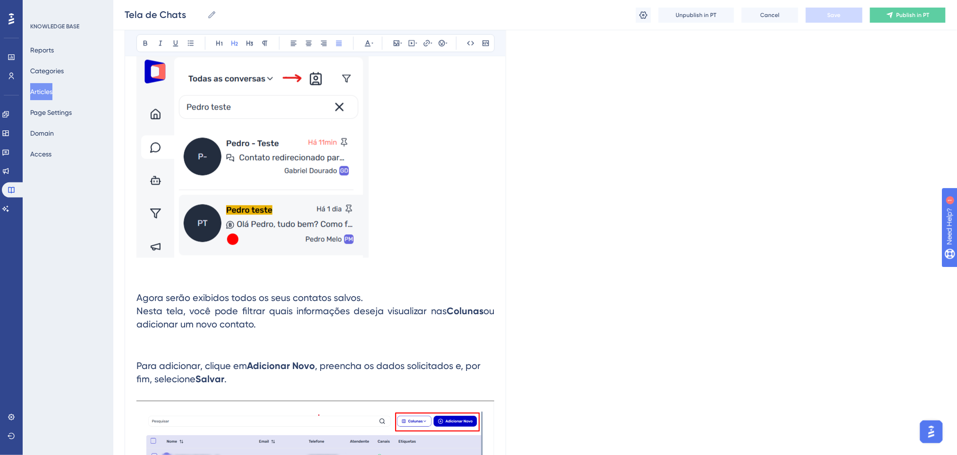
scroll to position [881, 0]
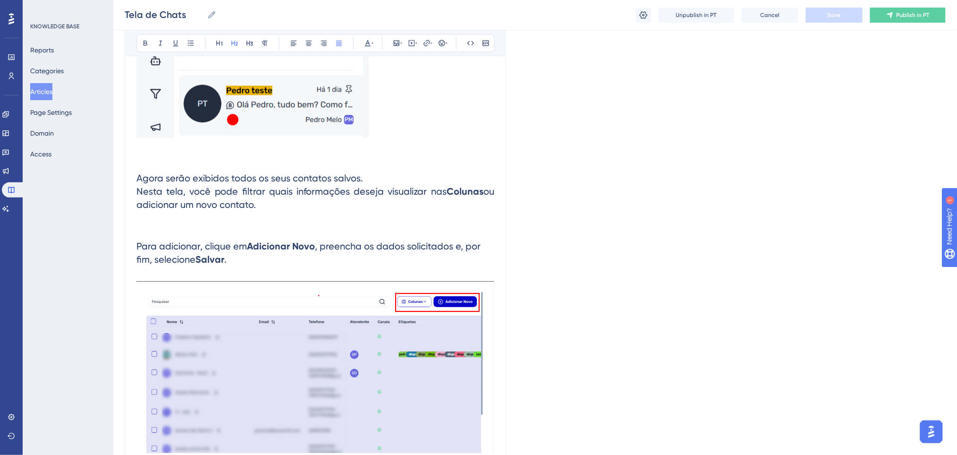
click at [393, 214] on h2 "Agora serão exibidos todos os seus contatos salvos. Nesta tela, você pode filtr…" at bounding box center [315, 191] width 358 height 55
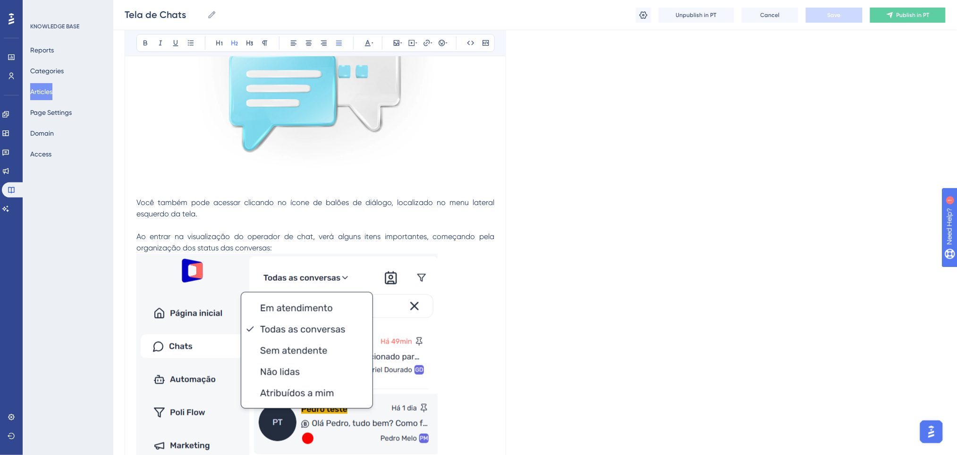
scroll to position [189, 0]
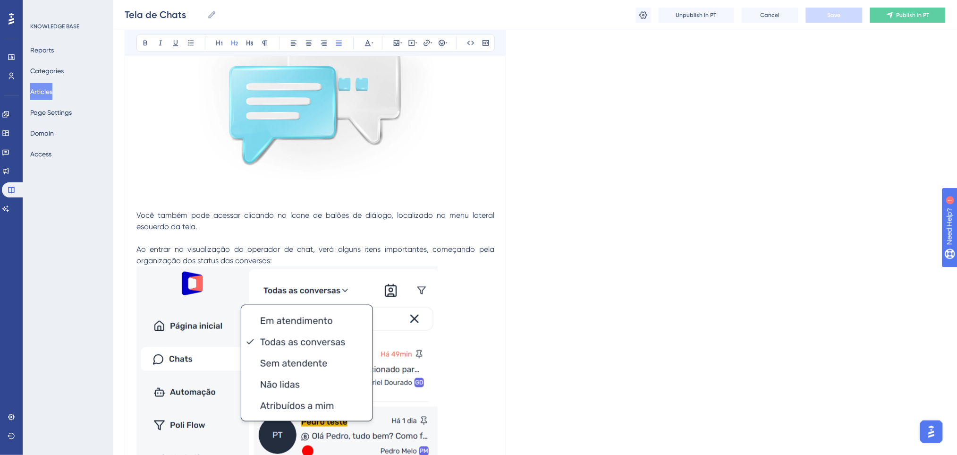
click at [205, 223] on p "Você também pode acessar clicando no ícone de balões de diálogo, localizado no …" at bounding box center [315, 221] width 358 height 23
drag, startPoint x: 195, startPoint y: 214, endPoint x: 158, endPoint y: 210, distance: 38.0
click at [158, 210] on p "Você também pode acessar clicando no ícone de balões de diálogo, localizado no …" at bounding box center [315, 221] width 358 height 23
click at [230, 228] on p "Você pode acessar clicando no ícone de balões de diálogo, localizado no menu la…" at bounding box center [315, 221] width 358 height 23
click at [138, 211] on span "Você pode acessar clicando no ícone de balões de diálogo, localizado no menu la…" at bounding box center [316, 221] width 360 height 20
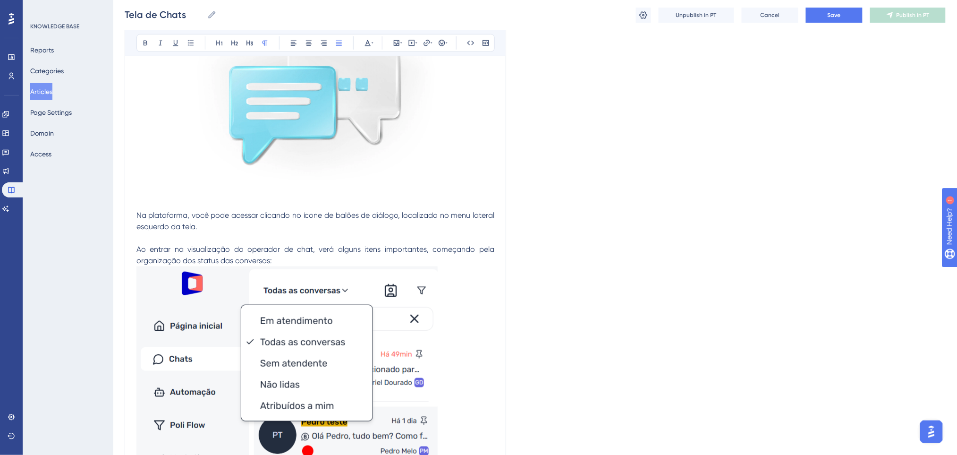
click at [260, 216] on span "Na plataforma, você pode acessar clicando no ícone de balões de diálogo, locali…" at bounding box center [316, 221] width 360 height 20
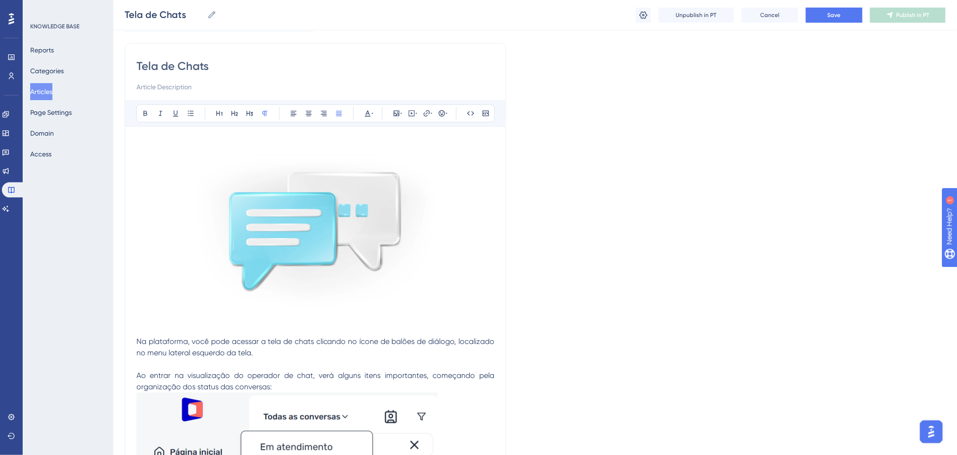
click at [341, 358] on p "Ao entrar na visualização do operador de chat, verá alguns itens importantes, c…" at bounding box center [315, 375] width 358 height 34
click at [833, 18] on span "Save" at bounding box center [834, 15] width 13 height 8
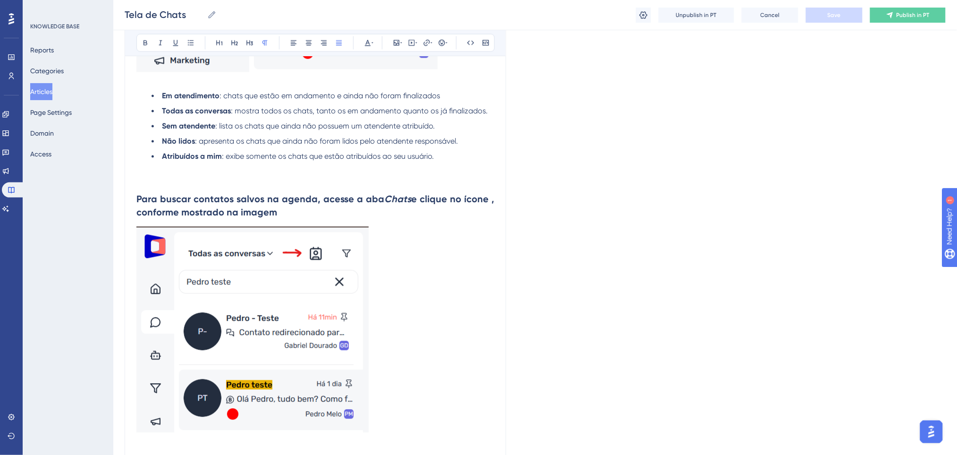
scroll to position [567, 0]
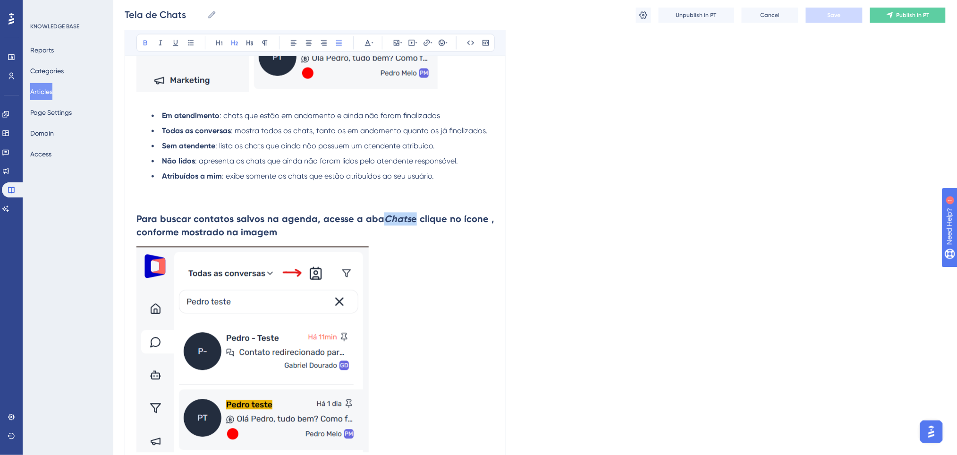
drag, startPoint x: 384, startPoint y: 216, endPoint x: 412, endPoint y: 207, distance: 29.4
click at [412, 207] on h2 "Para buscar contatos salvos na agenda, acesse a aba Chats e clique no ícone , c…" at bounding box center [315, 226] width 358 height 42
click at [409, 213] on strong "e clique no ícone , conforme mostrado na imagem" at bounding box center [316, 225] width 360 height 25
drag, startPoint x: 409, startPoint y: 213, endPoint x: 390, endPoint y: 212, distance: 19.9
click at [390, 212] on h2 "Para buscar contatos salvos na agenda, acesse a aba Chats e clique no ícone , c…" at bounding box center [315, 226] width 358 height 42
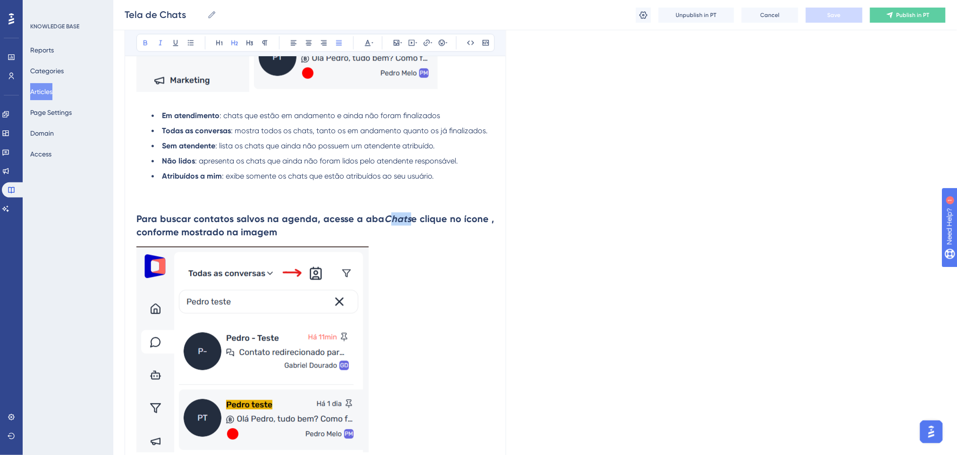
click at [390, 212] on h2 "Para buscar contatos salvos na agenda, acesse a aba Chats e clique no ícone , c…" at bounding box center [315, 226] width 358 height 42
drag, startPoint x: 382, startPoint y: 222, endPoint x: 408, endPoint y: 220, distance: 26.6
click at [408, 220] on h2 "Para buscar contatos salvos na agenda, acesse a aba Chats e clique no ícone , c…" at bounding box center [315, 226] width 358 height 42
click at [431, 40] on icon at bounding box center [432, 43] width 2 height 8
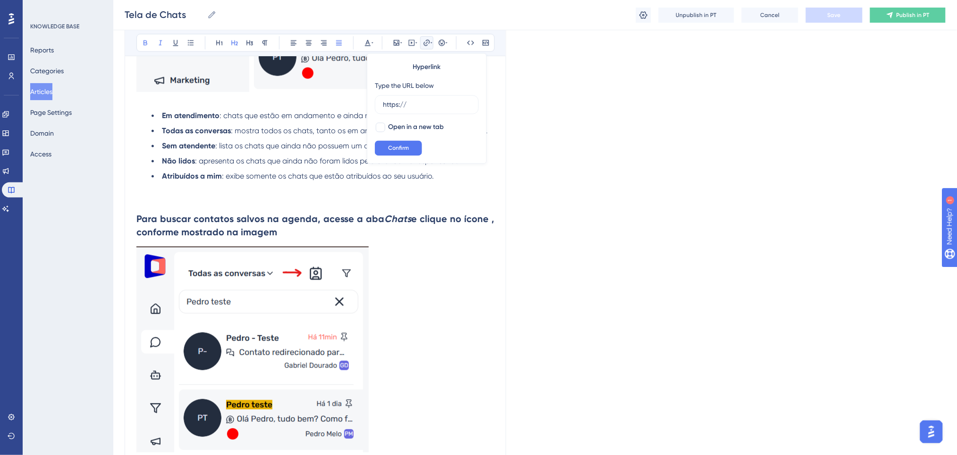
type input "https://spa.poli.digital/chat"
drag, startPoint x: 449, startPoint y: 104, endPoint x: 361, endPoint y: 102, distance: 87.8
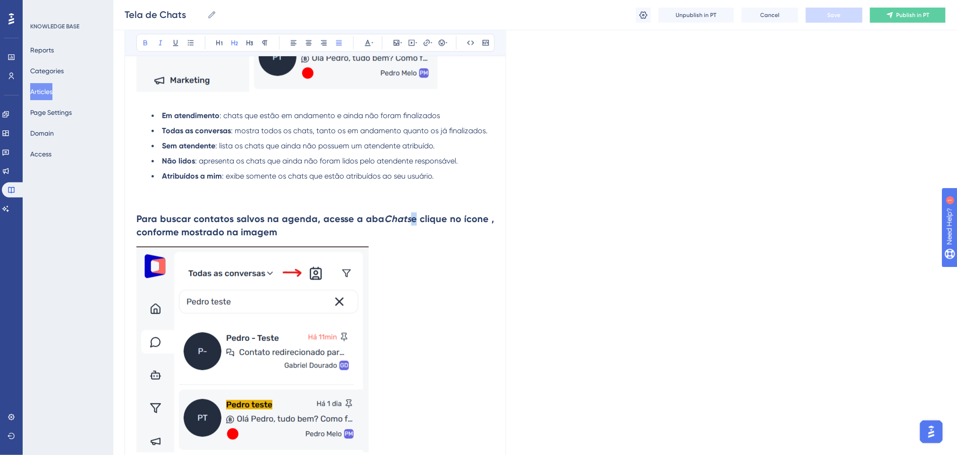
click at [410, 218] on strong "e clique no ícone , conforme mostrado na imagem" at bounding box center [316, 225] width 360 height 25
drag, startPoint x: 410, startPoint y: 218, endPoint x: 383, endPoint y: 212, distance: 27.0
click at [383, 215] on h2 "Para buscar contatos salvos na agenda, acesse a aba Chats e clique no ícone , c…" at bounding box center [315, 226] width 358 height 42
click at [425, 41] on icon at bounding box center [427, 43] width 8 height 8
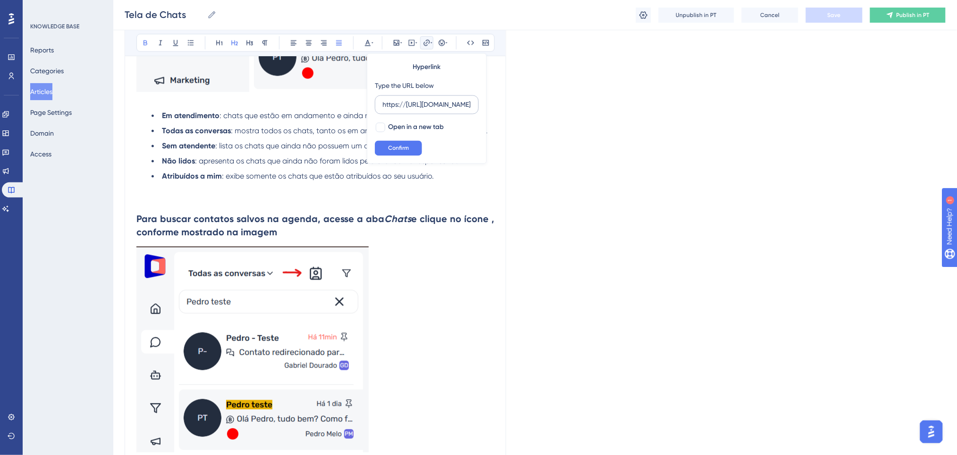
scroll to position [0, 0]
type input "https://spa.poli.digital/chat"
click at [409, 152] on button "Confirm" at bounding box center [398, 148] width 47 height 15
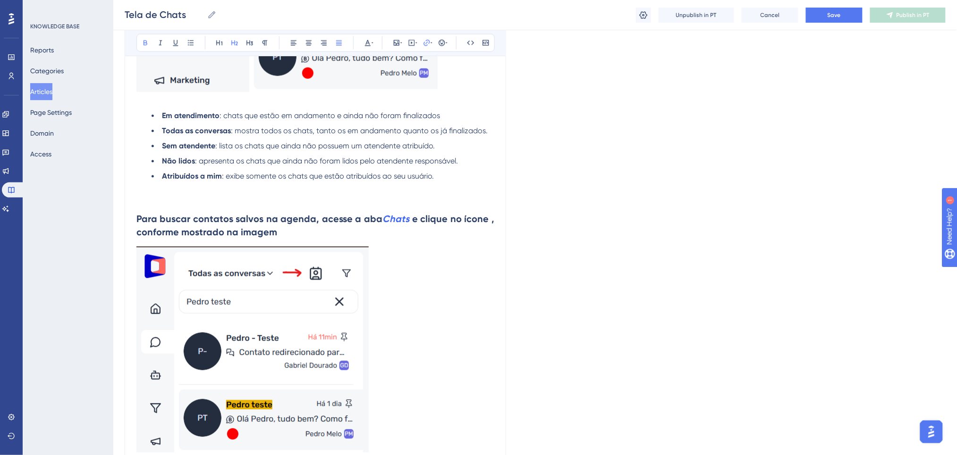
click at [838, 13] on span "Save" at bounding box center [834, 15] width 13 height 8
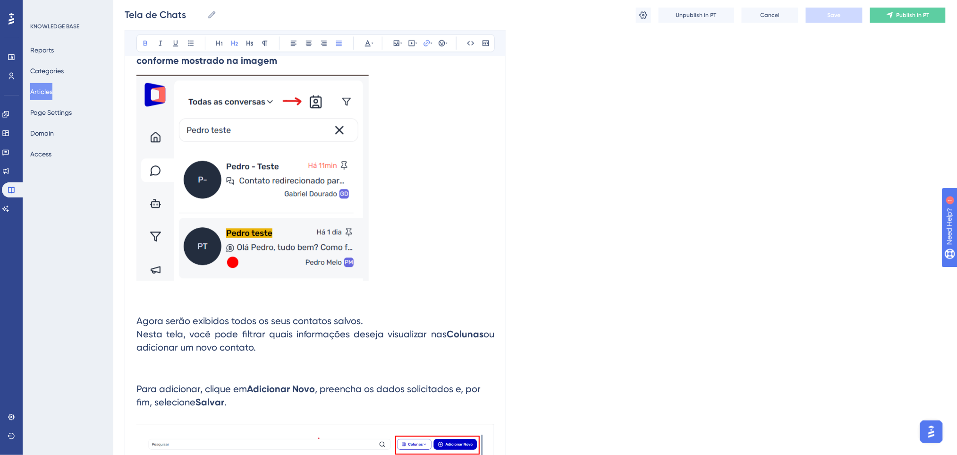
scroll to position [755, 0]
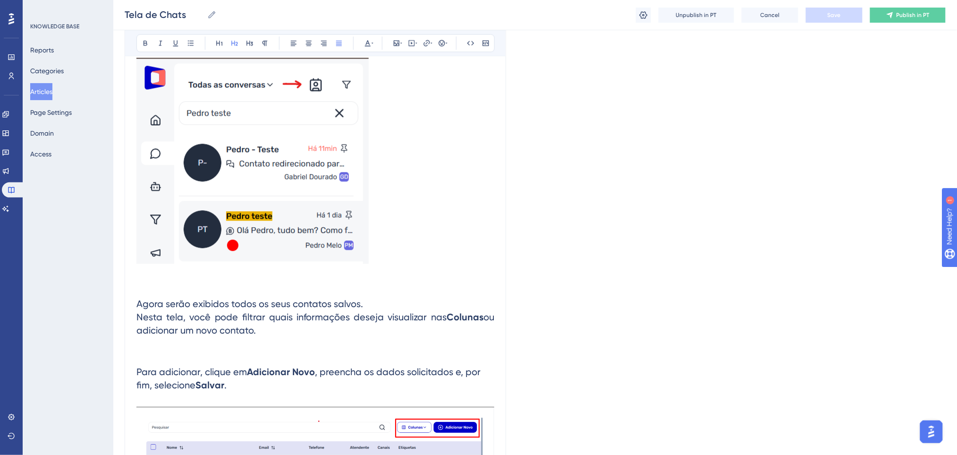
click at [408, 343] on h2 "Agora serão exibidos todos os seus contatos salvos. Nesta tela, você pode filtr…" at bounding box center [315, 316] width 358 height 55
click at [417, 351] on h2 "Para adicionar, clique em Adicionar Novo , preencha os dados solicitados e, por…" at bounding box center [315, 371] width 358 height 55
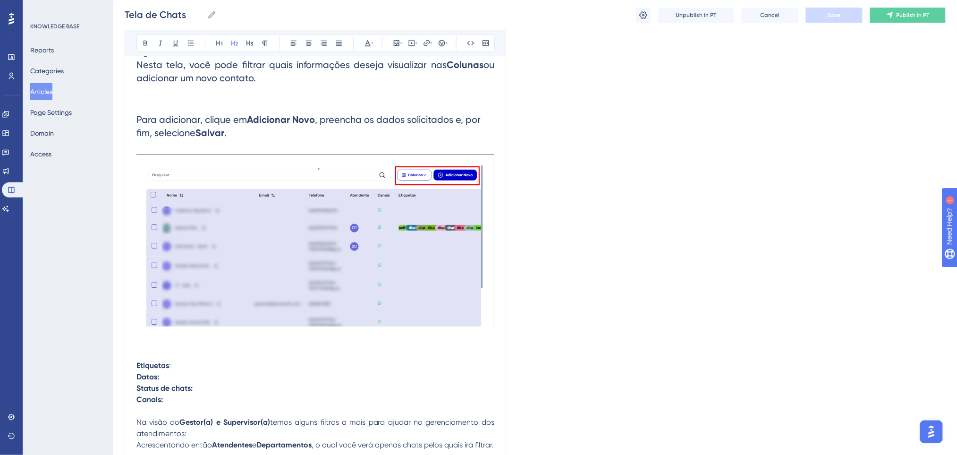
scroll to position [1007, 0]
click at [308, 346] on p at bounding box center [315, 343] width 358 height 11
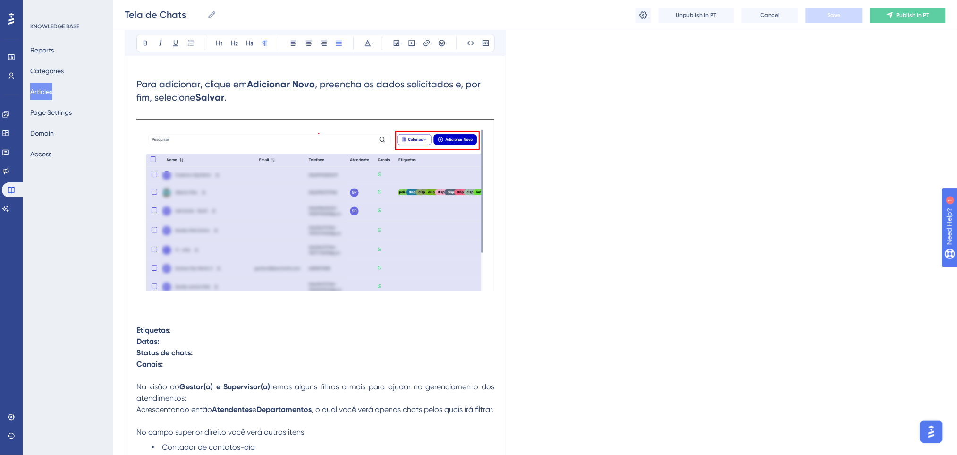
scroll to position [1196, 0]
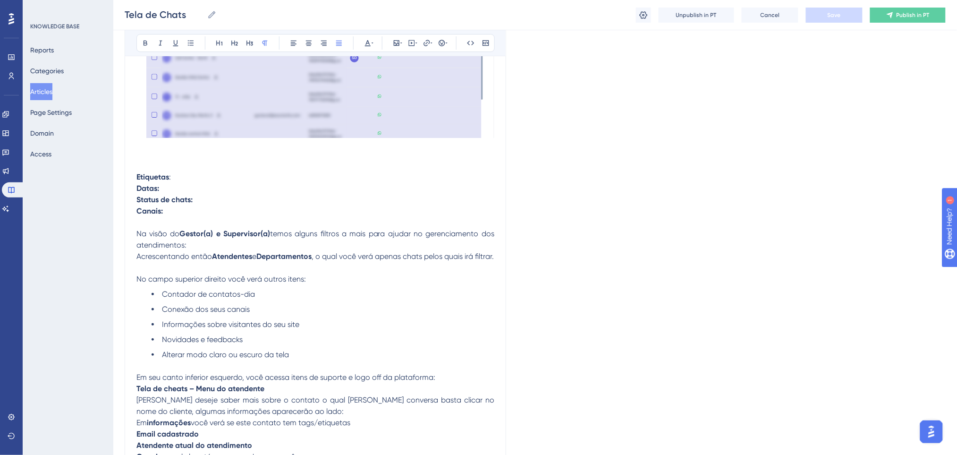
click at [291, 188] on p "Datas:" at bounding box center [315, 188] width 358 height 11
drag, startPoint x: 206, startPoint y: 213, endPoint x: 136, endPoint y: 174, distance: 80.1
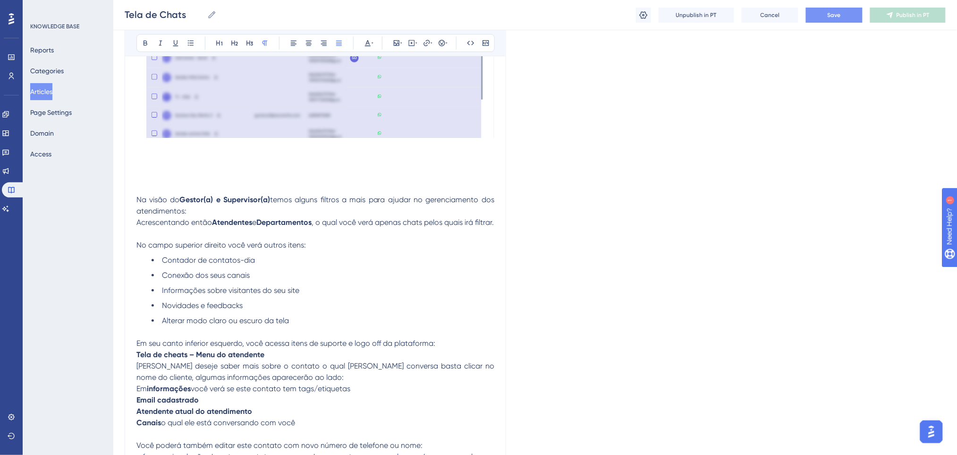
click at [153, 167] on p at bounding box center [315, 165] width 358 height 11
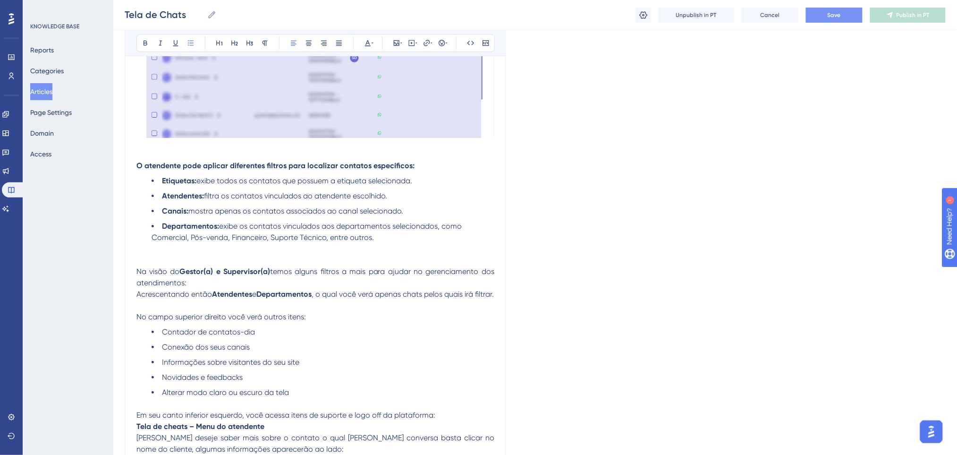
click at [418, 163] on p "O atendente pode aplicar diferentes filtros para localizar contatos específicos:" at bounding box center [315, 165] width 358 height 11
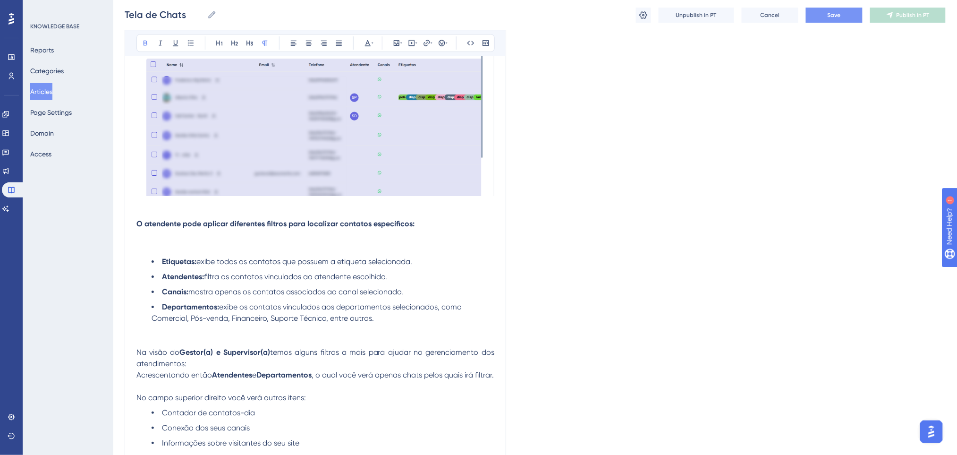
scroll to position [1070, 0]
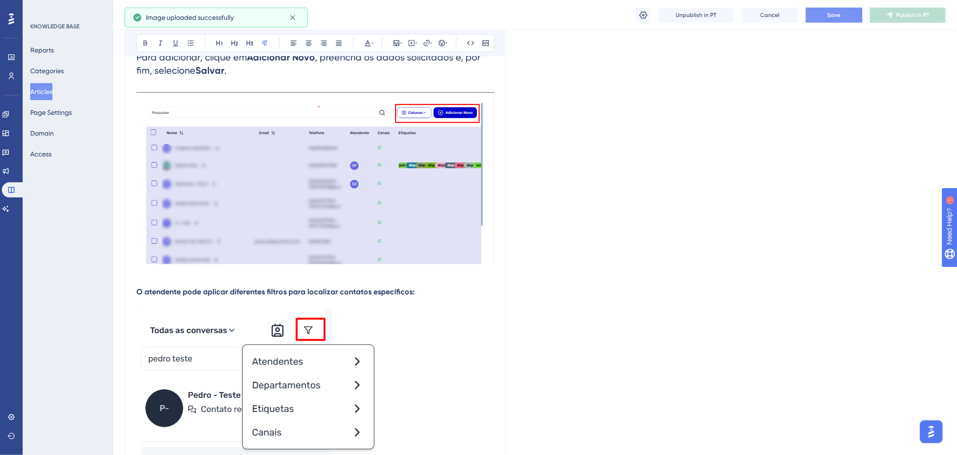
click at [265, 313] on img at bounding box center [261, 411] width 250 height 205
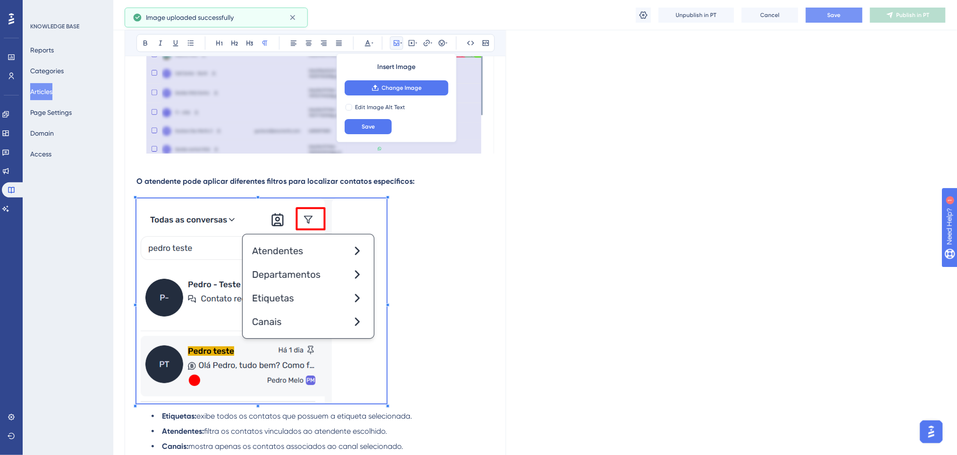
scroll to position [1196, 0]
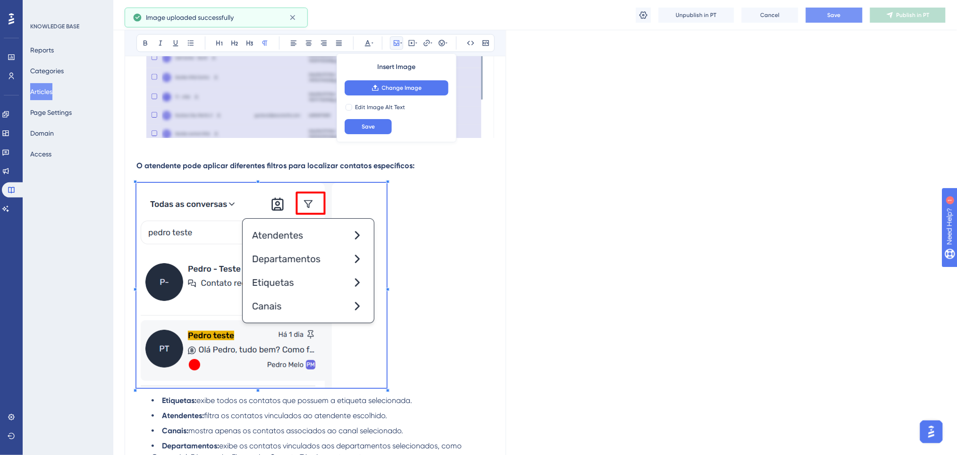
click at [457, 259] on p at bounding box center [315, 287] width 358 height 208
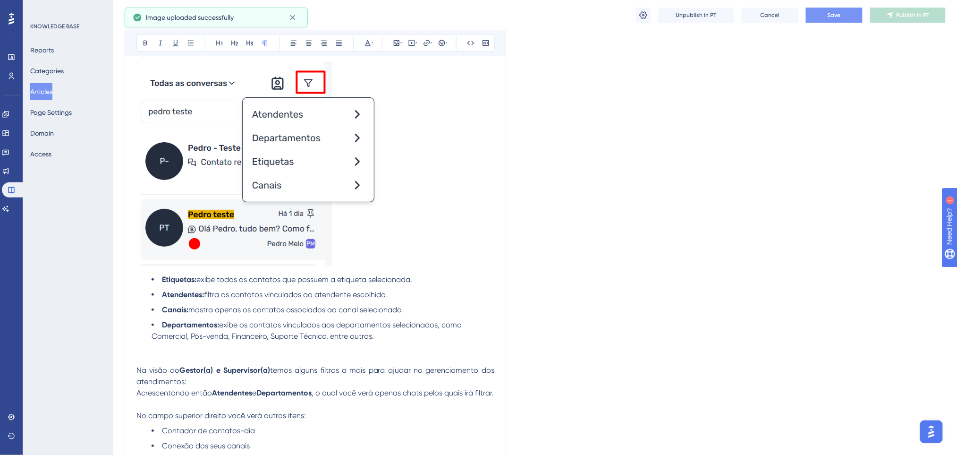
scroll to position [1322, 0]
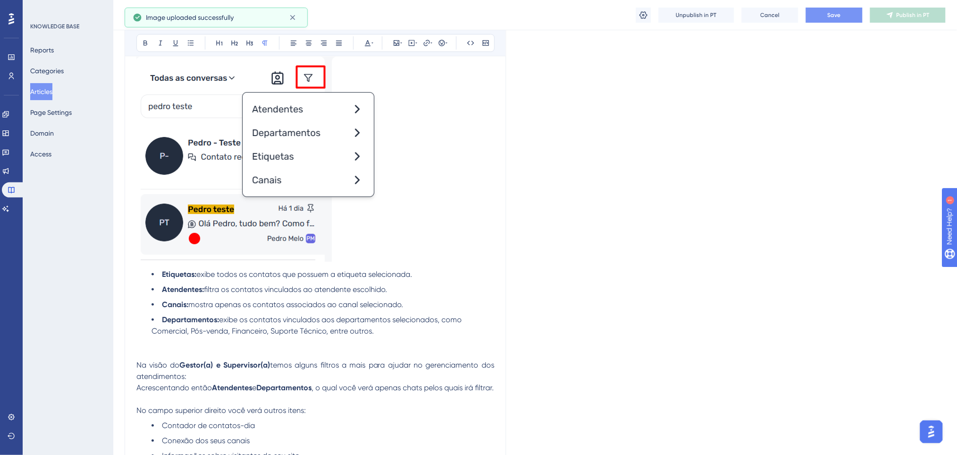
click at [442, 247] on p at bounding box center [315, 161] width 358 height 208
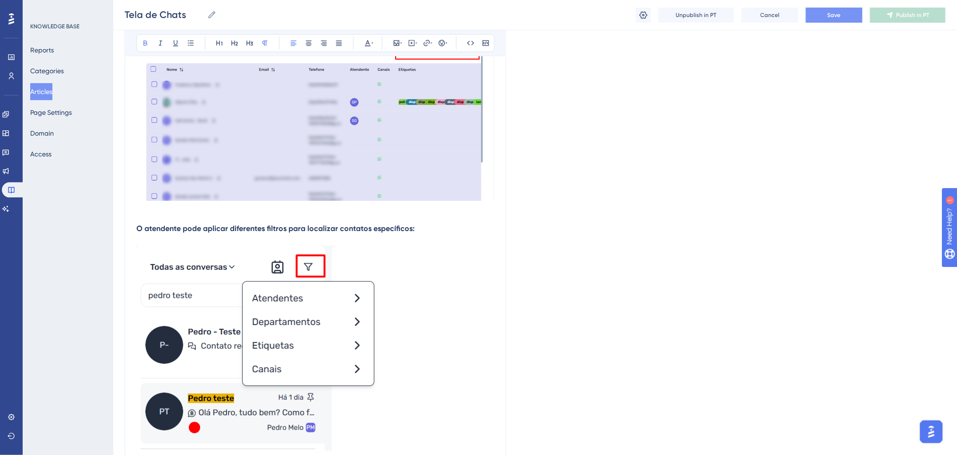
click at [138, 228] on strong "O atendente pode aplicar diferentes filtros para localizar contatos específicos:" at bounding box center [275, 228] width 278 height 9
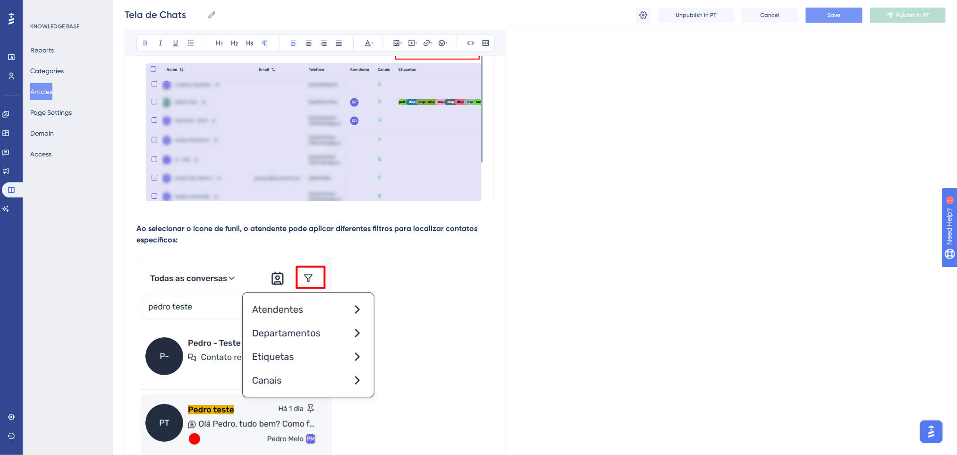
click at [189, 220] on p at bounding box center [315, 217] width 358 height 11
drag, startPoint x: 134, startPoint y: 227, endPoint x: 218, endPoint y: 247, distance: 87.0
click at [218, 247] on div "Tela de Chats Bold Italic Underline Bullet Point Heading 1 Heading 2 Heading 3 …" at bounding box center [316, 69] width 382 height 2192
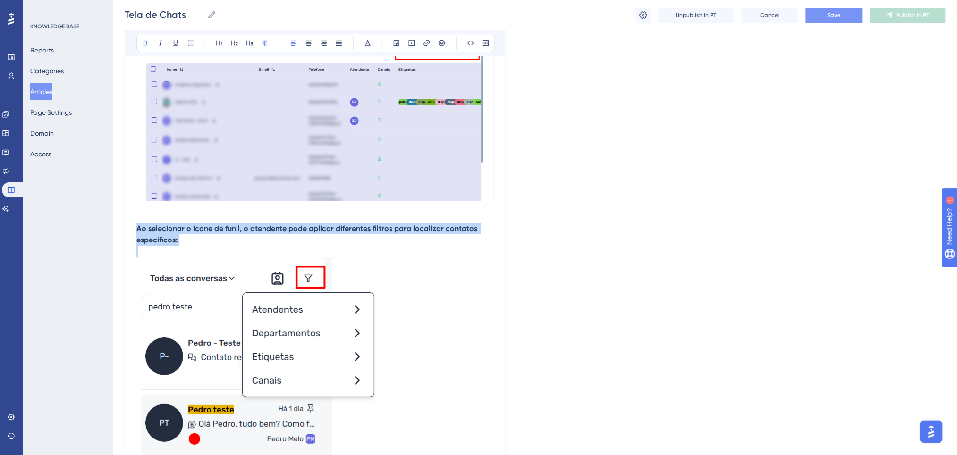
drag, startPoint x: 218, startPoint y: 247, endPoint x: 130, endPoint y: 229, distance: 90.3
click at [130, 229] on div "Tela de Chats Bold Italic Underline Bullet Point Heading 1 Heading 2 Heading 3 …" at bounding box center [316, 69] width 382 height 2192
click at [314, 237] on p "Ao selecionar o ícone de funil, o atendente pode aplicar diferentes filtros par…" at bounding box center [315, 234] width 358 height 23
drag, startPoint x: 314, startPoint y: 237, endPoint x: 99, endPoint y: 225, distance: 215.6
click at [113, 225] on div "Performance Users Engagement Widgets Feedback Product Updates Knowledge Base AI…" at bounding box center [535, 51] width 844 height 2369
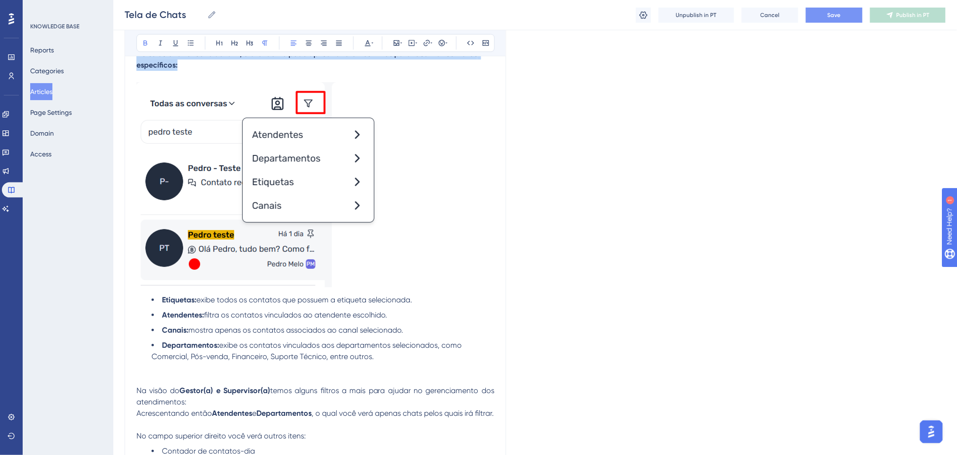
scroll to position [1322, 0]
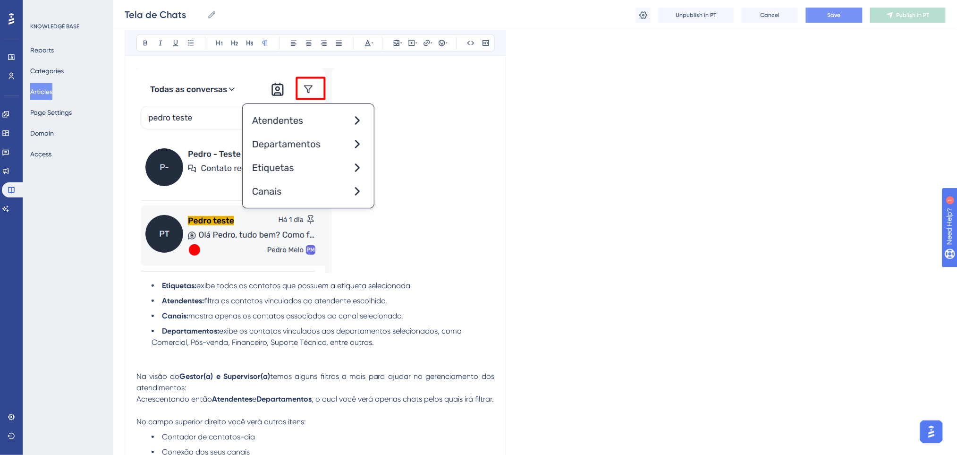
click at [442, 221] on p at bounding box center [315, 172] width 358 height 208
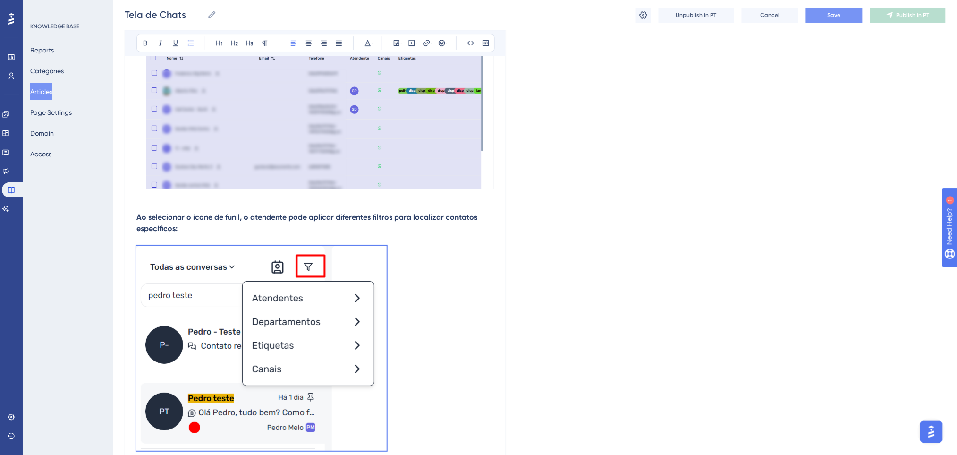
scroll to position [1133, 0]
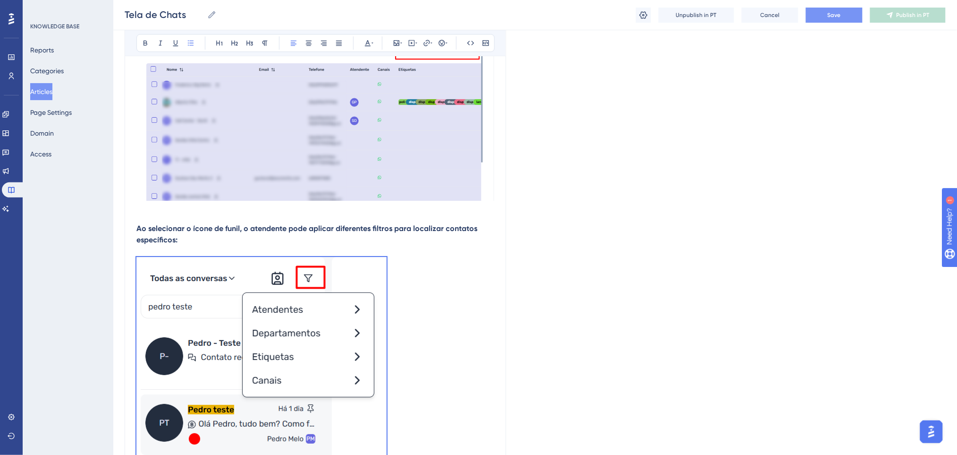
drag, startPoint x: 399, startPoint y: 325, endPoint x: 129, endPoint y: 225, distance: 287.1
click at [129, 225] on div "Tela de Chats Bold Italic Underline Bullet Point Heading 1 Heading 2 Heading 3 …" at bounding box center [316, 69] width 382 height 2192
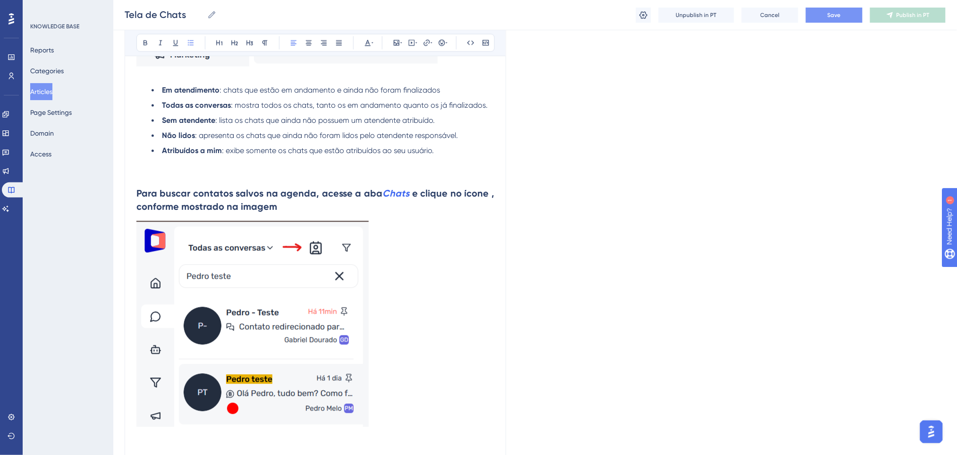
scroll to position [503, 0]
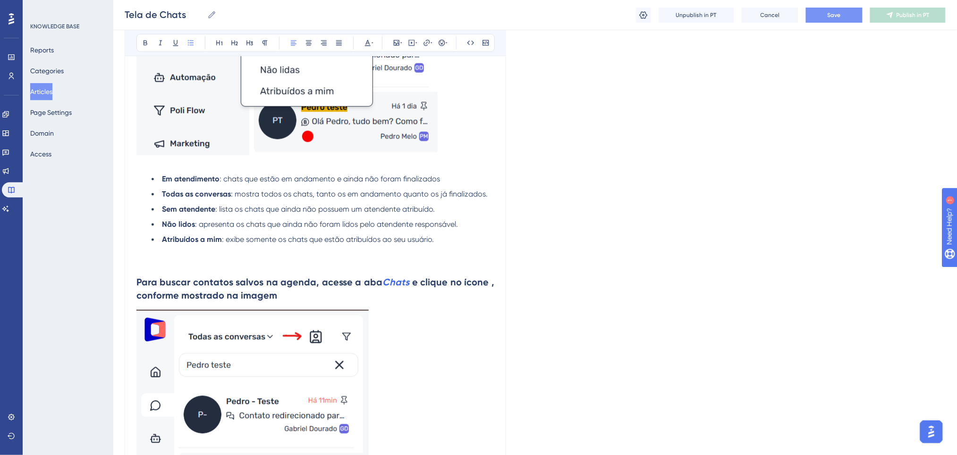
click at [441, 241] on li "Atribuídos a mim : exibe somente os chats que estão atribuídos ao seu usuário." at bounding box center [323, 239] width 343 height 11
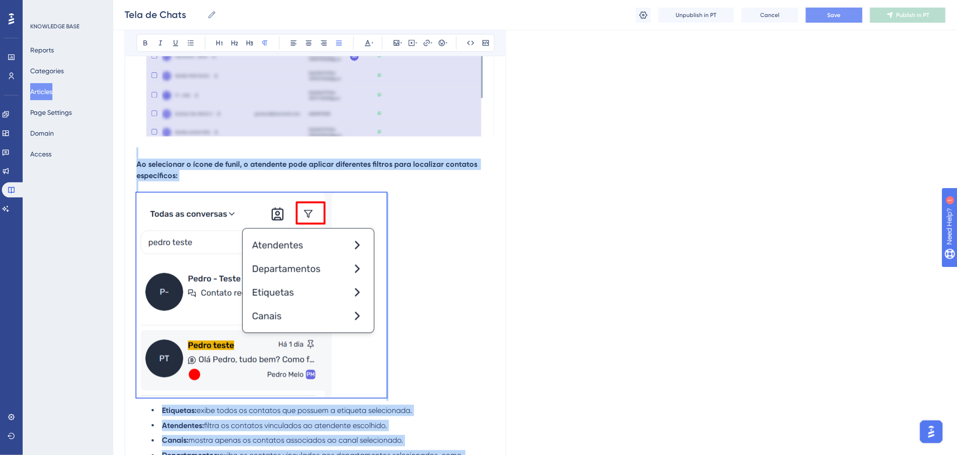
scroll to position [1511, 0]
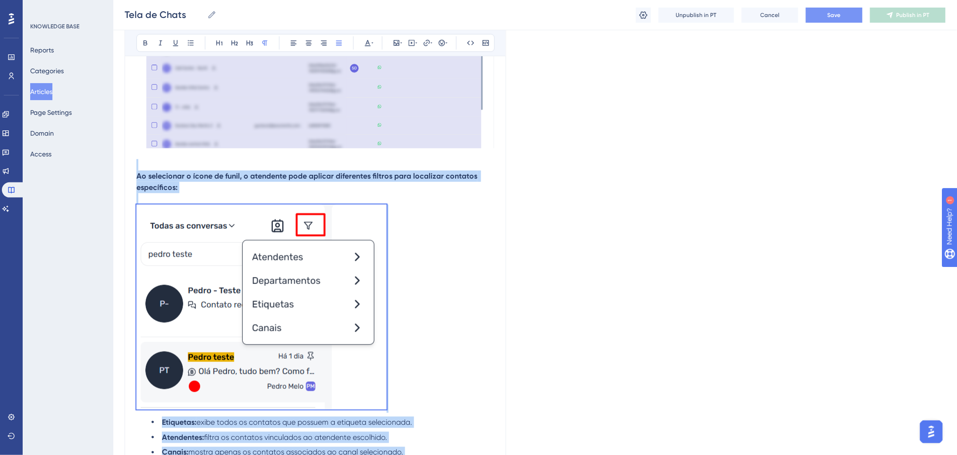
drag, startPoint x: 419, startPoint y: 349, endPoint x: 139, endPoint y: 162, distance: 336.9
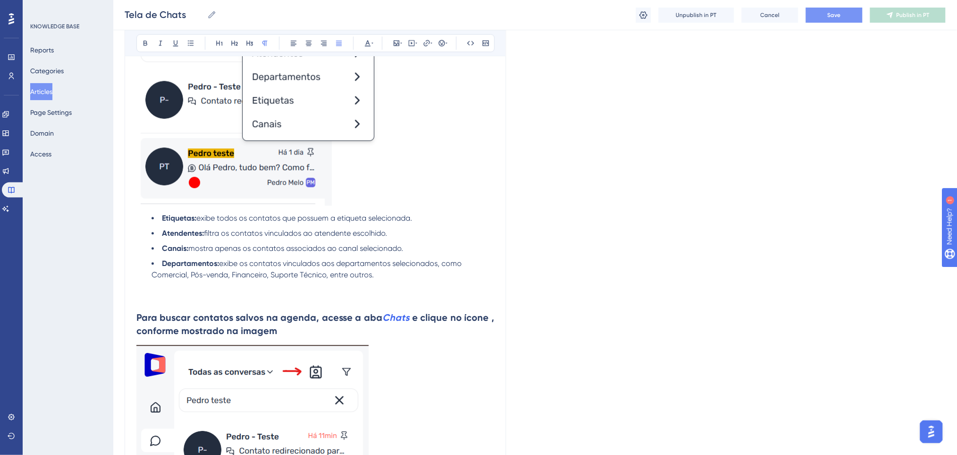
scroll to position [692, 0]
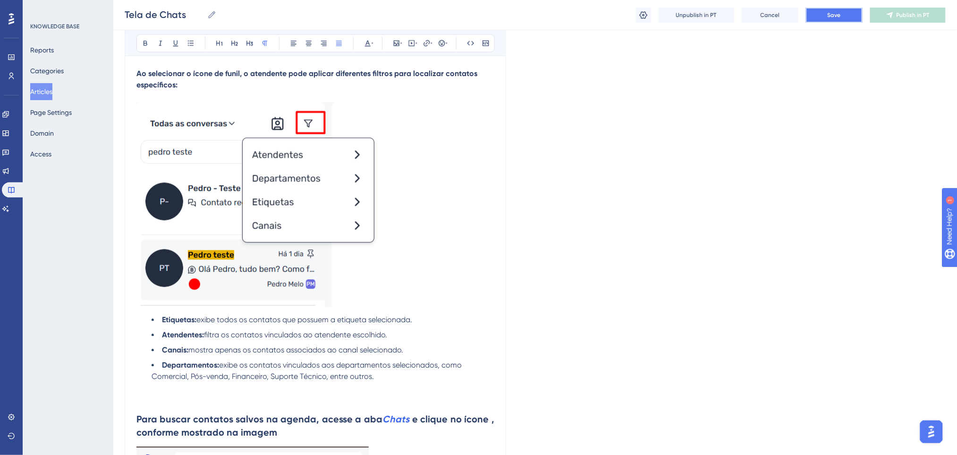
click at [835, 14] on span "Save" at bounding box center [834, 15] width 13 height 8
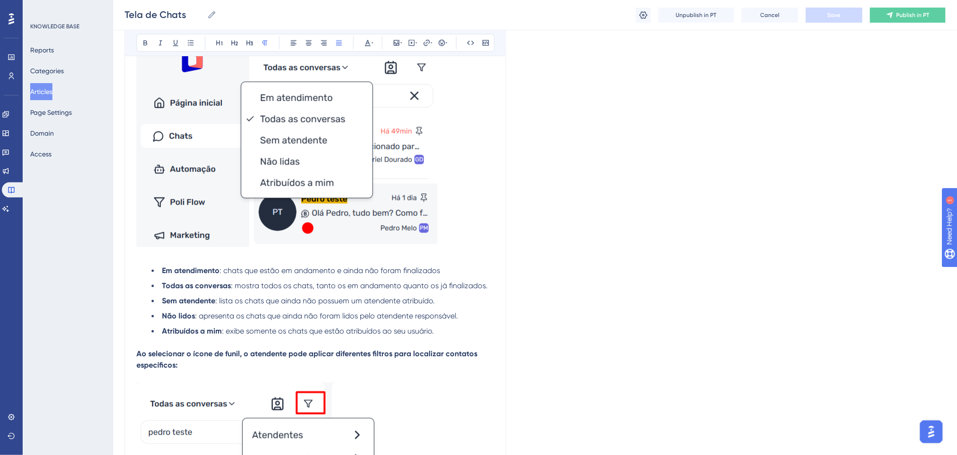
scroll to position [441, 0]
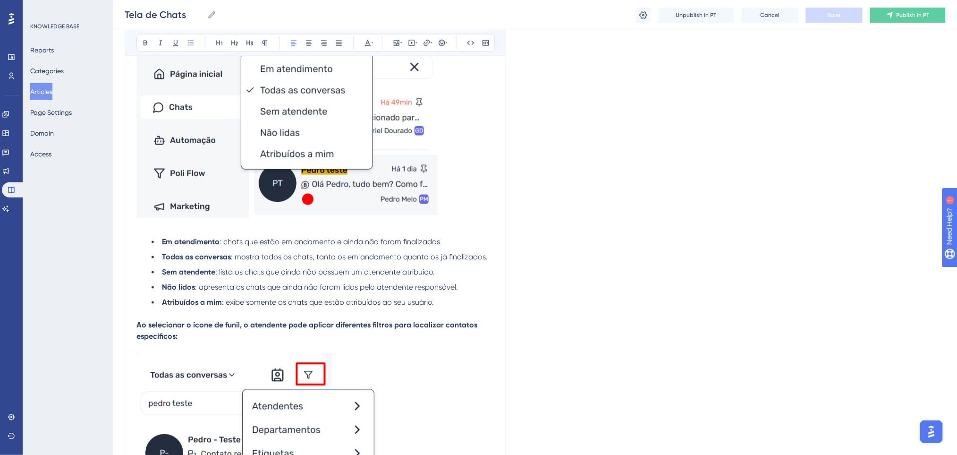
click at [461, 295] on ul "Em atendimento : chats que estão em andamento e ainda não foram finalizados Tod…" at bounding box center [315, 273] width 358 height 72
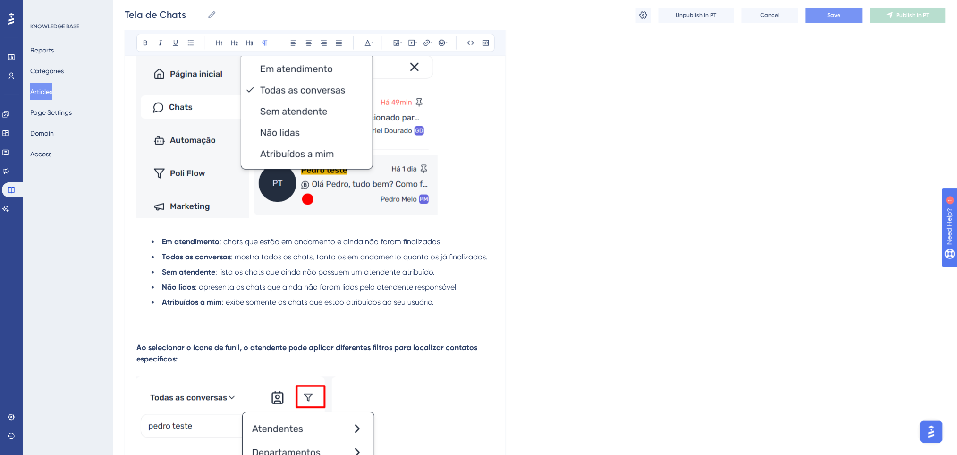
click at [472, 292] on li "Não lidos : apresenta os chats que ainda não foram lidos pelo atendente respons…" at bounding box center [323, 287] width 343 height 11
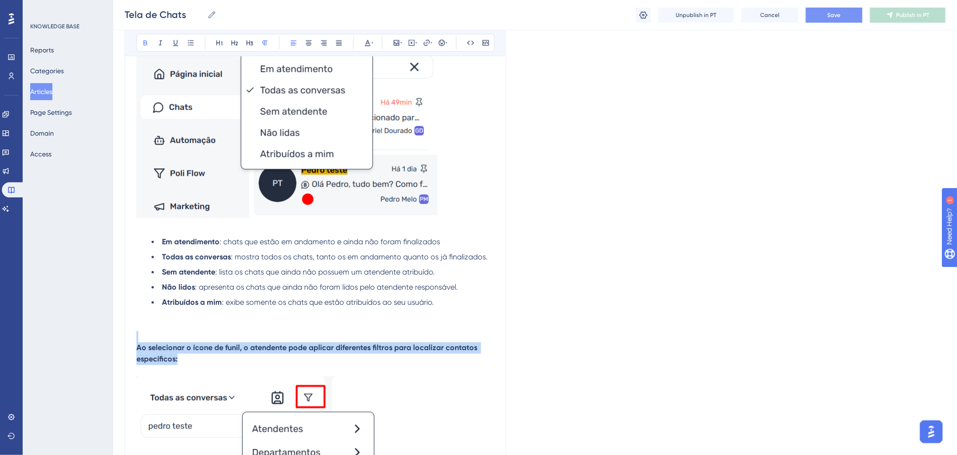
drag, startPoint x: 182, startPoint y: 356, endPoint x: 255, endPoint y: 87, distance: 278.9
click at [232, 44] on icon at bounding box center [235, 43] width 8 height 8
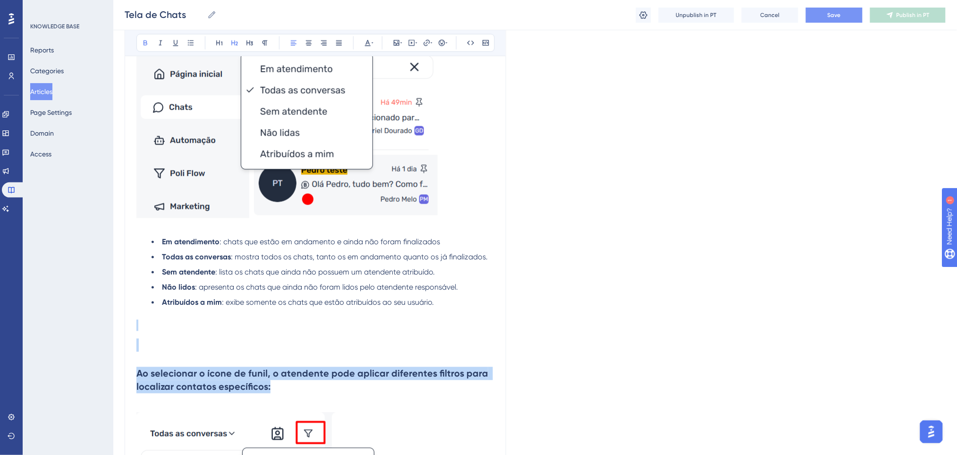
click at [370, 336] on h2 at bounding box center [315, 345] width 358 height 28
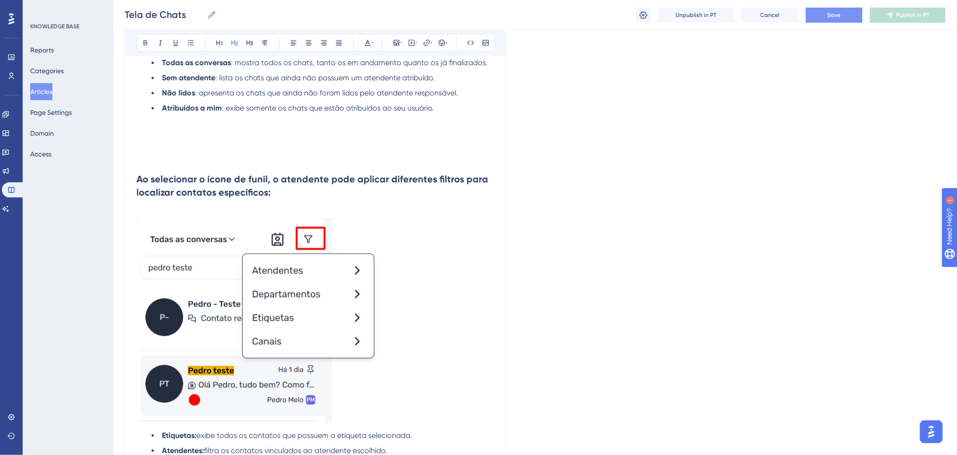
scroll to position [567, 0]
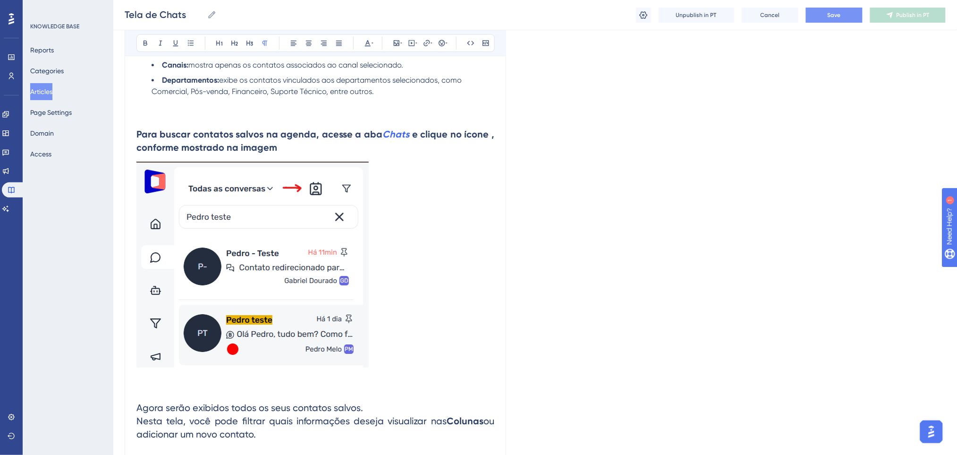
scroll to position [1133, 0]
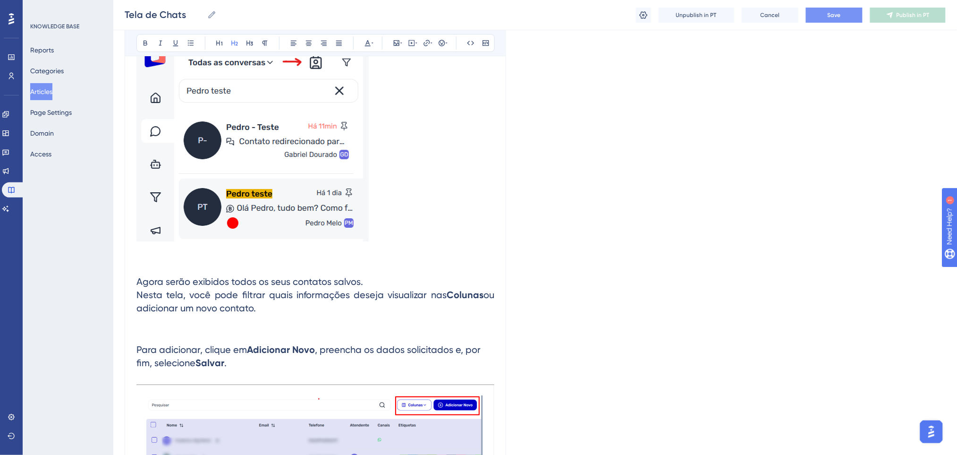
click at [232, 325] on h2 "Para adicionar, clique em Adicionar Novo , preencha os dados solicitados e, por…" at bounding box center [315, 349] width 358 height 55
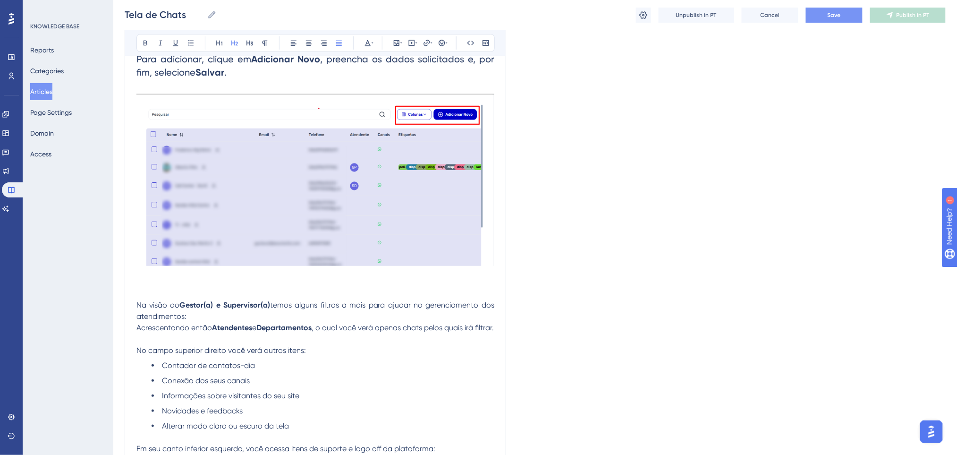
scroll to position [1448, 0]
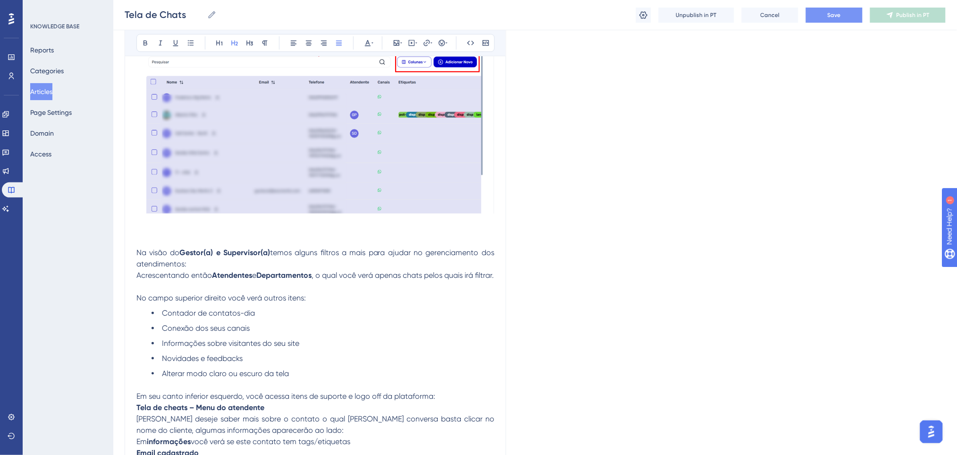
click at [844, 16] on button "Save" at bounding box center [834, 15] width 57 height 15
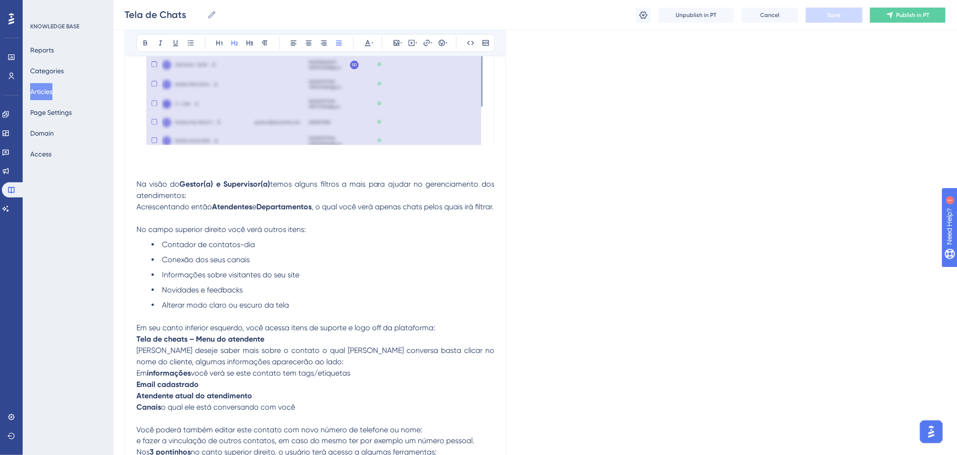
scroll to position [1502, 0]
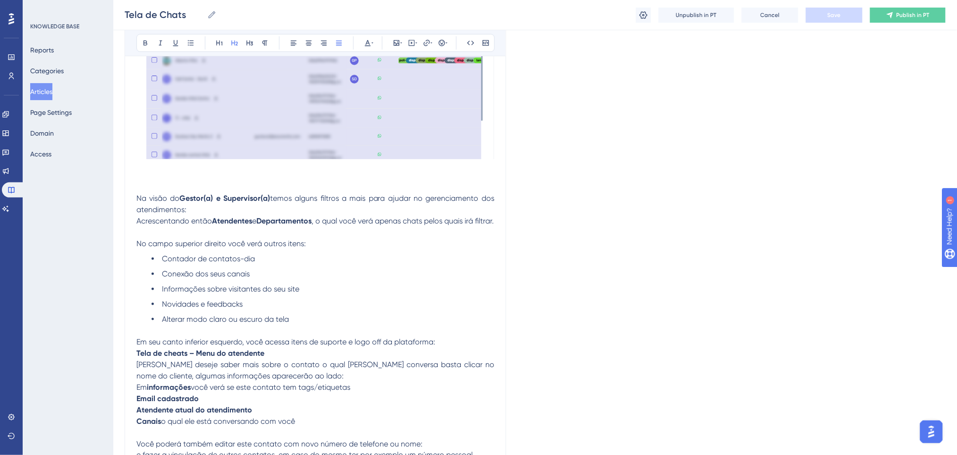
drag, startPoint x: 135, startPoint y: 190, endPoint x: 288, endPoint y: 292, distance: 184.3
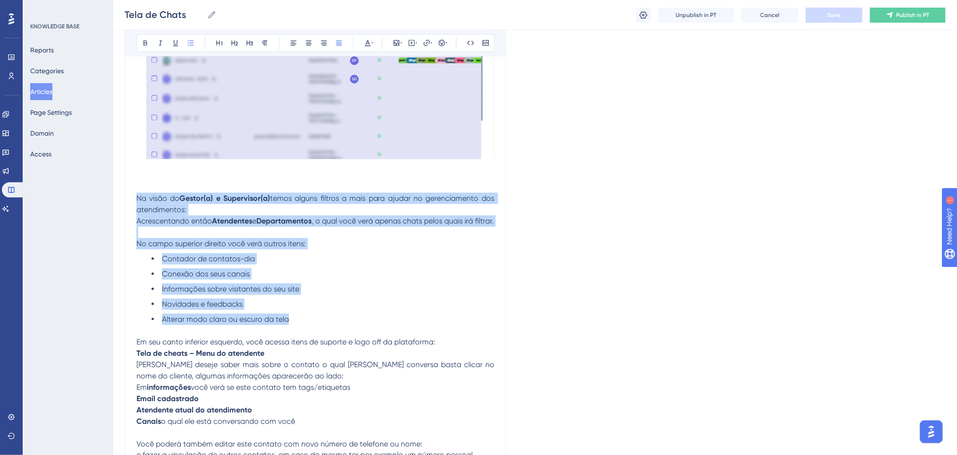
drag, startPoint x: 303, startPoint y: 332, endPoint x: 133, endPoint y: 200, distance: 215.7
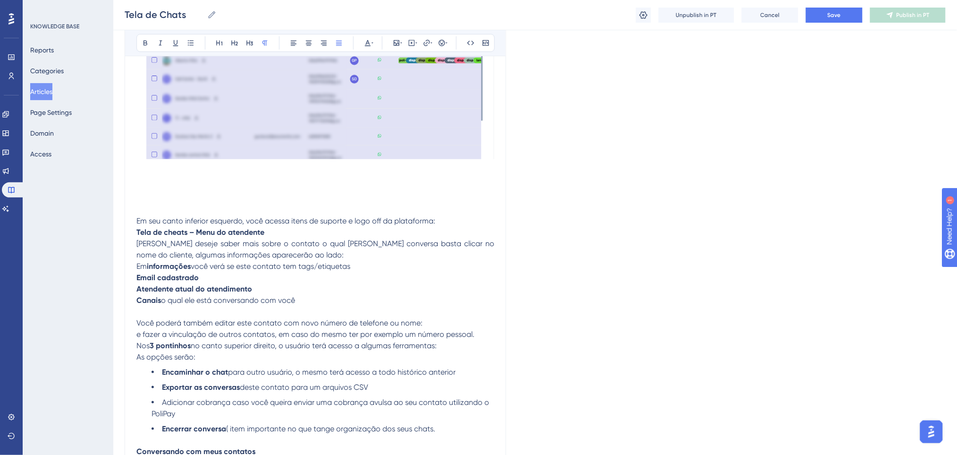
click at [341, 249] on p "Caso deseje saber mais sobre o contato o qual esteja conversa basta clicar no n…" at bounding box center [315, 249] width 358 height 23
drag, startPoint x: 342, startPoint y: 250, endPoint x: 336, endPoint y: 246, distance: 7.5
click at [336, 246] on p "Caso deseje saber mais sobre o contato o qual esteja conversa basta clicar no n…" at bounding box center [315, 249] width 358 height 23
click at [336, 246] on span "Caso deseje saber mais sobre o contato o qual esteja conversa basta clicar no n…" at bounding box center [316, 249] width 360 height 20
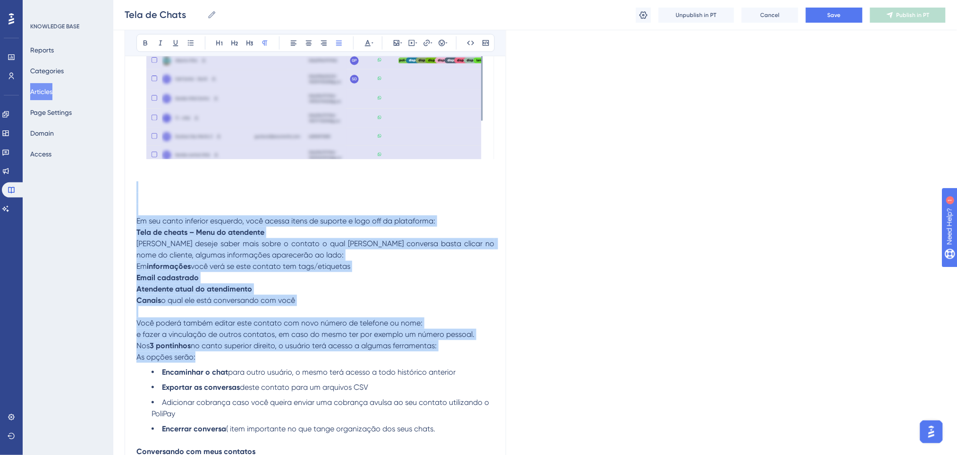
drag, startPoint x: 343, startPoint y: 352, endPoint x: 148, endPoint y: 190, distance: 253.2
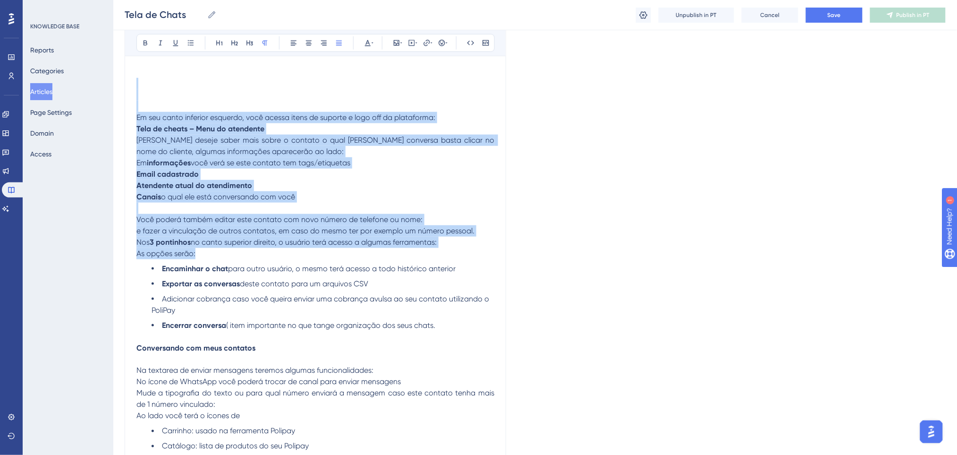
scroll to position [1691, 0]
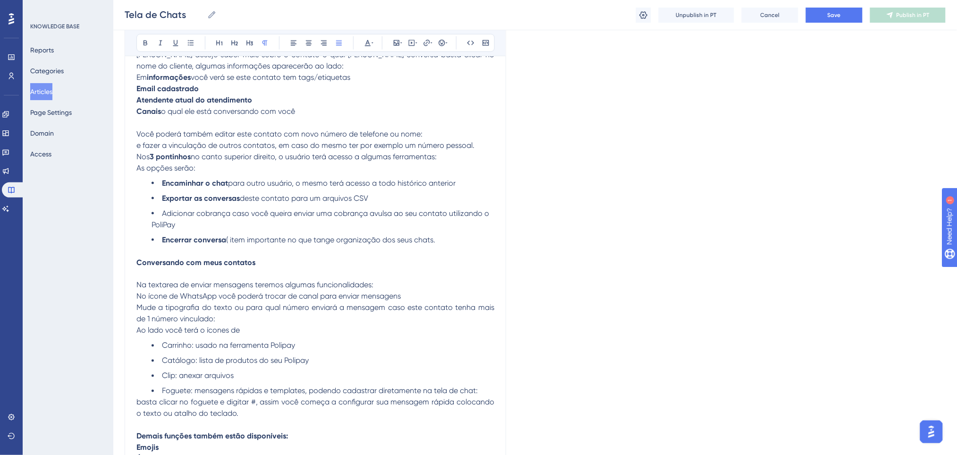
click at [177, 210] on span "Adicionar cobrança caso você queira enviar uma cobrança avulsa ao seu contato u…" at bounding box center [321, 219] width 339 height 20
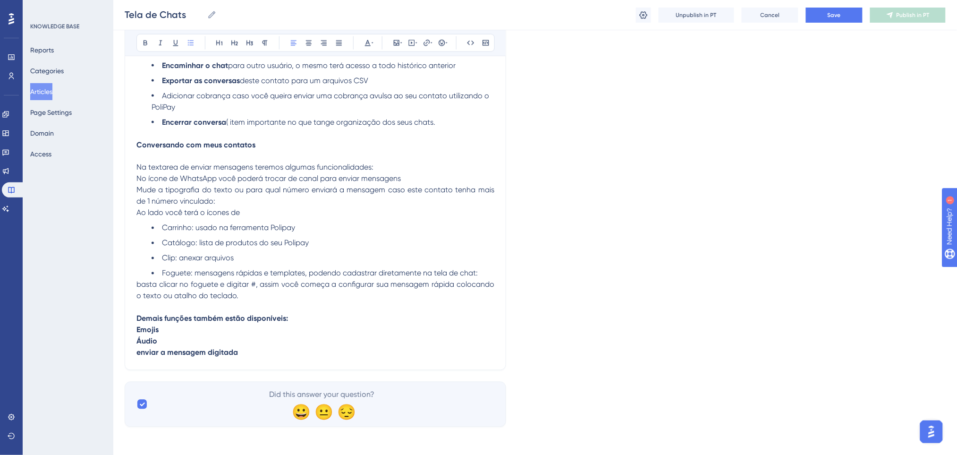
scroll to position [1811, 0]
drag, startPoint x: 269, startPoint y: 358, endPoint x: 291, endPoint y: 361, distance: 22.4
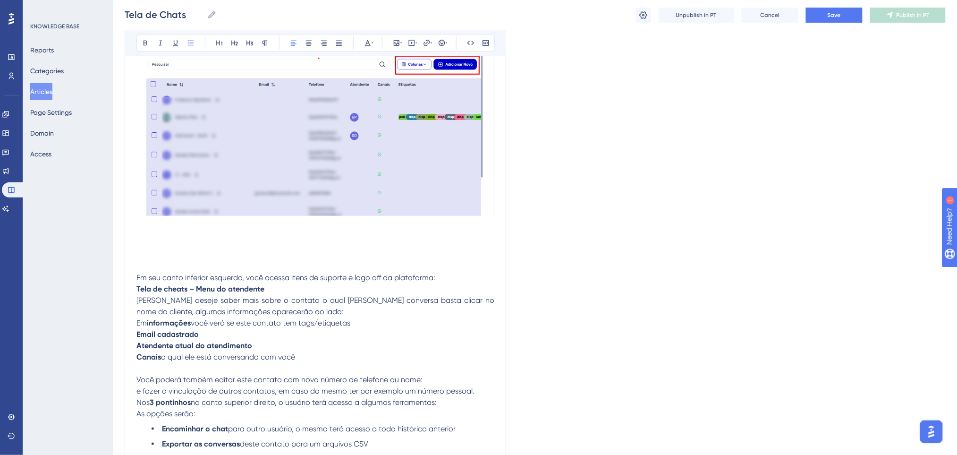
scroll to position [1559, 0]
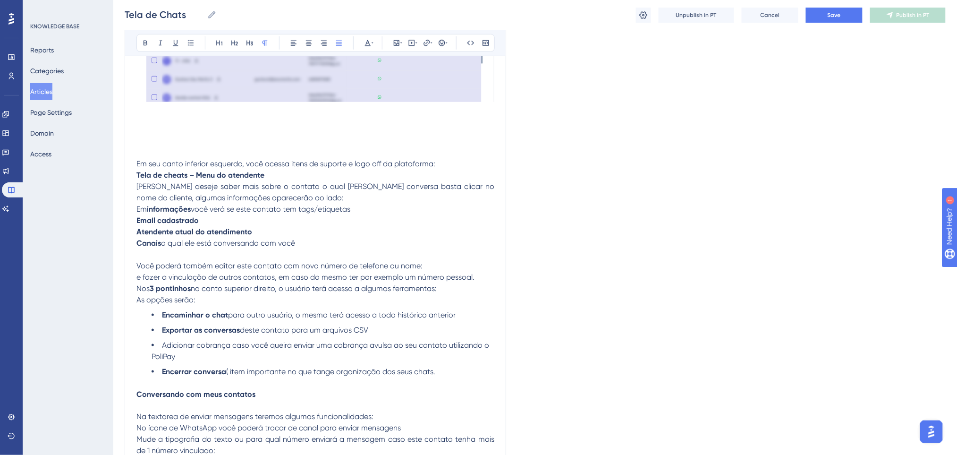
click at [236, 240] on span "o qual ele está conversando com você" at bounding box center [228, 242] width 134 height 9
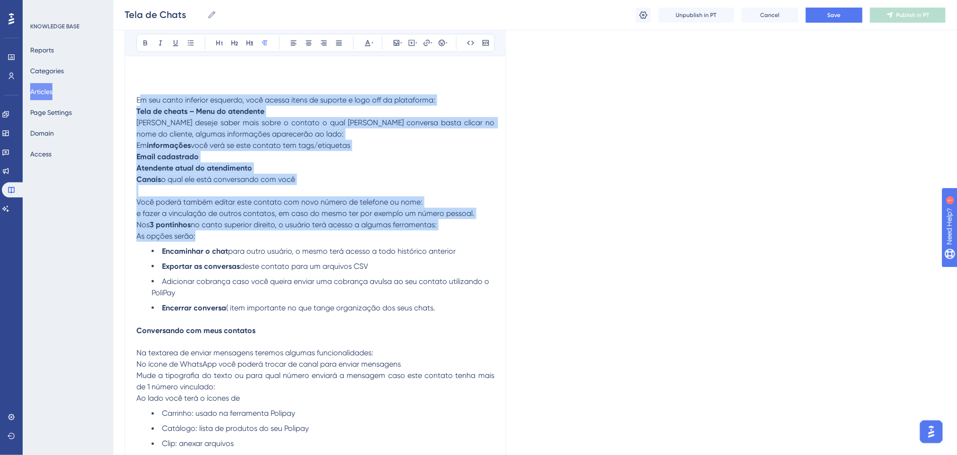
scroll to position [1811, 0]
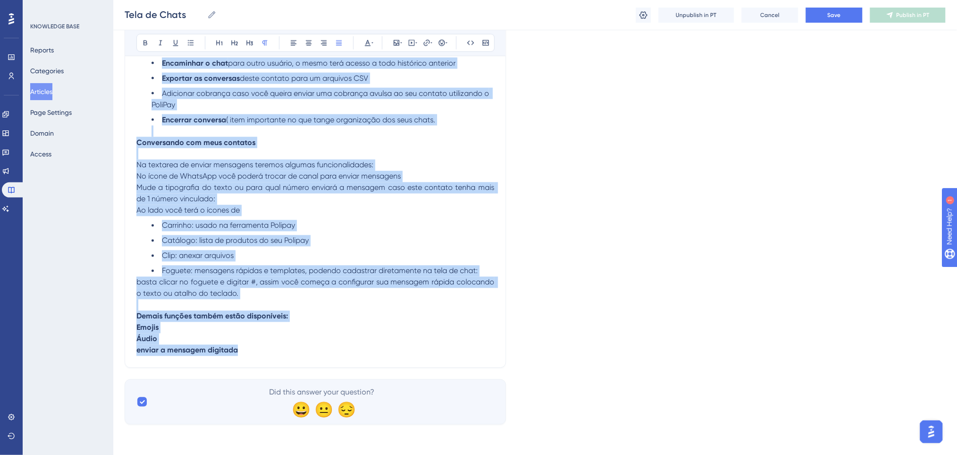
drag, startPoint x: 141, startPoint y: 161, endPoint x: 367, endPoint y: 361, distance: 302.1
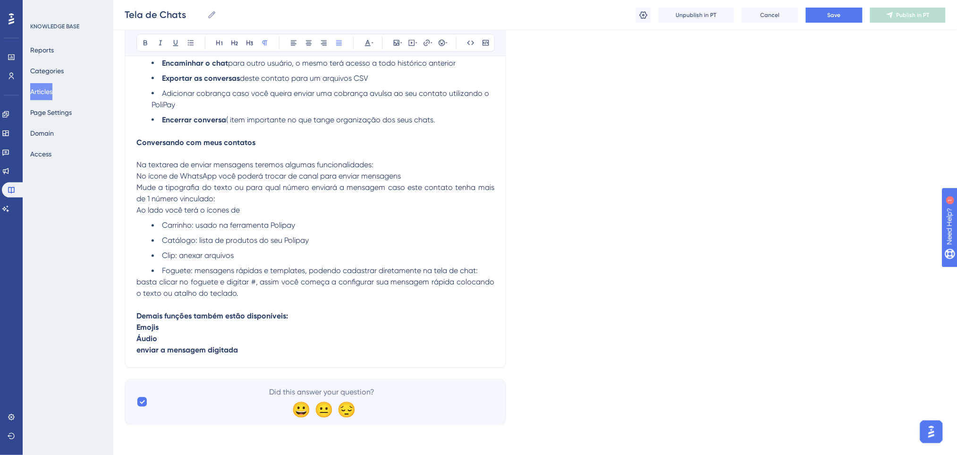
scroll to position [1373, 0]
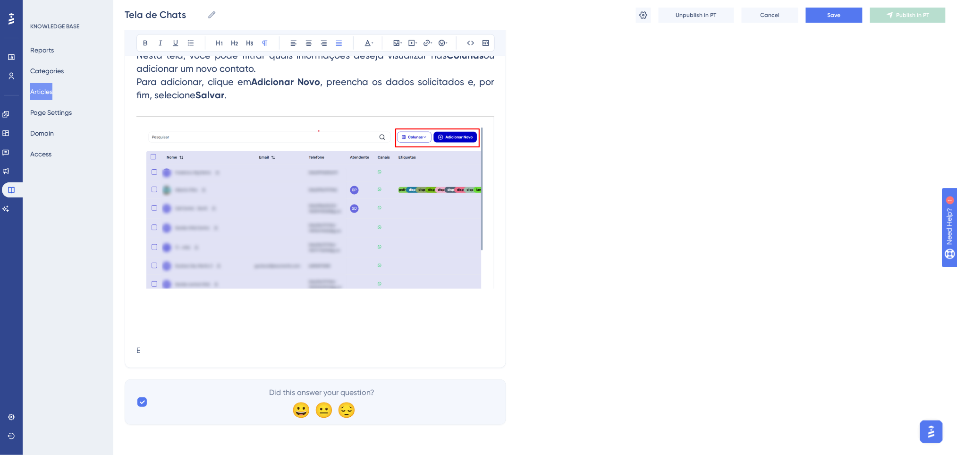
click at [280, 331] on p at bounding box center [315, 333] width 358 height 23
click at [254, 347] on p "E" at bounding box center [315, 350] width 358 height 11
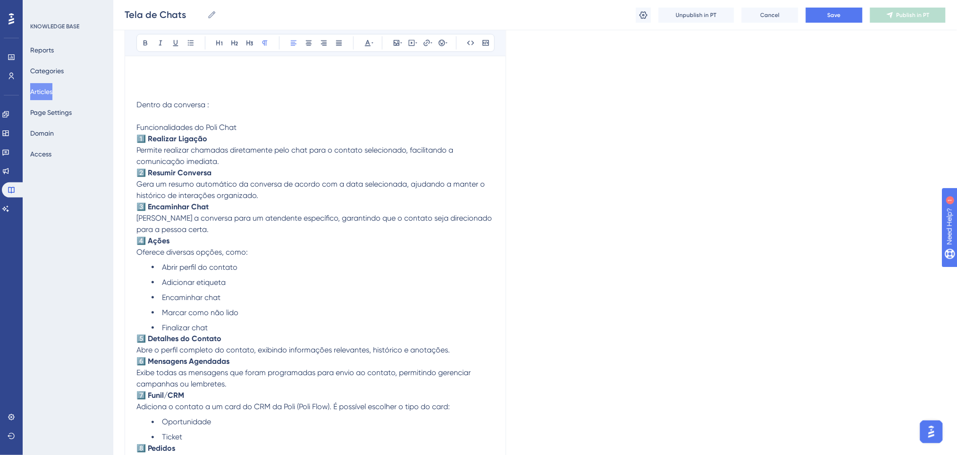
scroll to position [1492, 0]
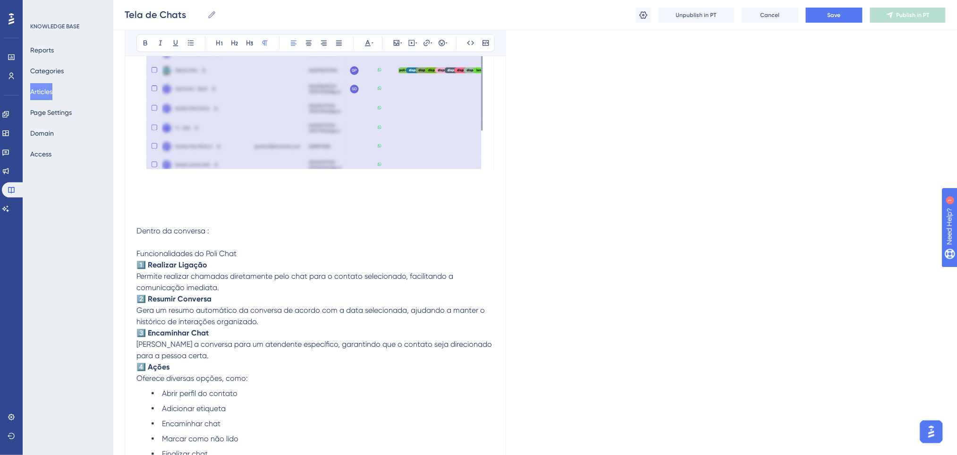
click at [146, 261] on strong "1️⃣ Realizar Ligação" at bounding box center [171, 264] width 71 height 9
click at [146, 263] on strong "1️ Realizar Ligação" at bounding box center [171, 264] width 71 height 9
click at [140, 263] on strong "1 Realizar Ligação" at bounding box center [168, 264] width 64 height 9
click at [146, 298] on strong "2️⃣ Resumir Conversa" at bounding box center [173, 298] width 75 height 9
drag, startPoint x: 145, startPoint y: 331, endPoint x: 135, endPoint y: 331, distance: 10.9
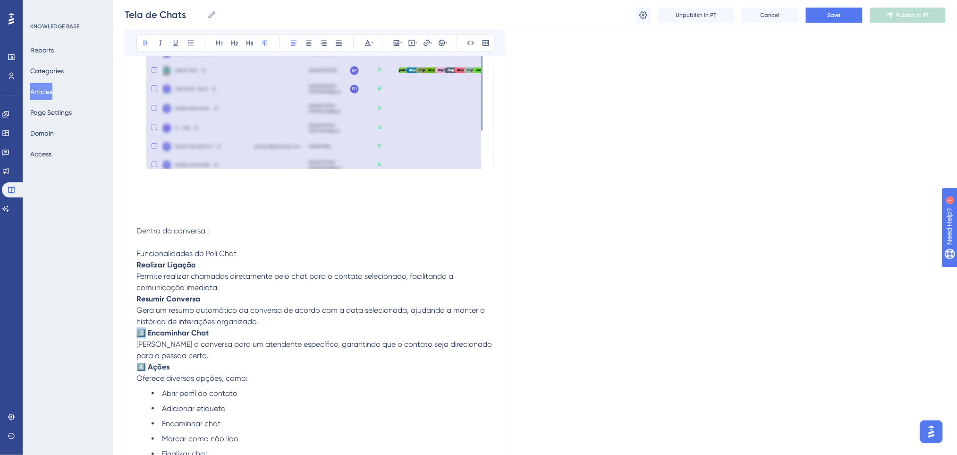
drag, startPoint x: 149, startPoint y: 362, endPoint x: 134, endPoint y: 367, distance: 16.4
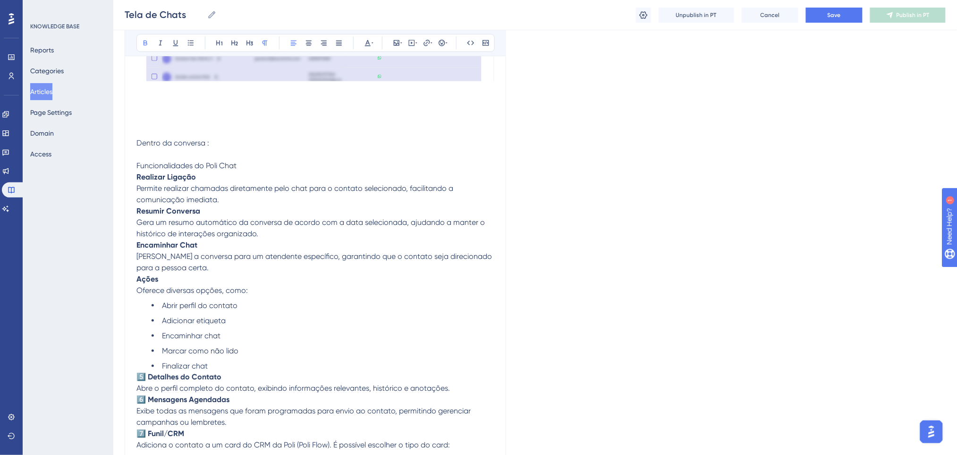
scroll to position [1618, 0]
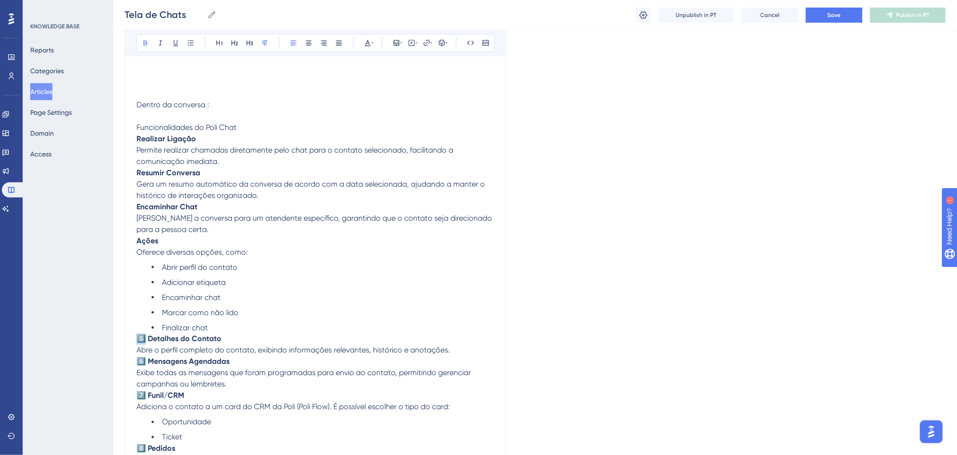
drag, startPoint x: 146, startPoint y: 338, endPoint x: 132, endPoint y: 336, distance: 14.8
drag, startPoint x: 147, startPoint y: 363, endPoint x: 135, endPoint y: 361, distance: 12.0
drag, startPoint x: 147, startPoint y: 398, endPoint x: 133, endPoint y: 394, distance: 14.5
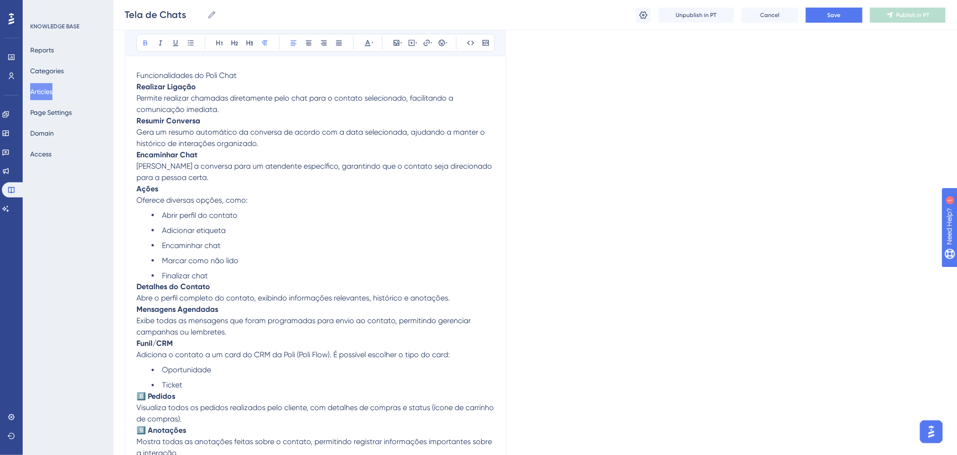
scroll to position [1744, 0]
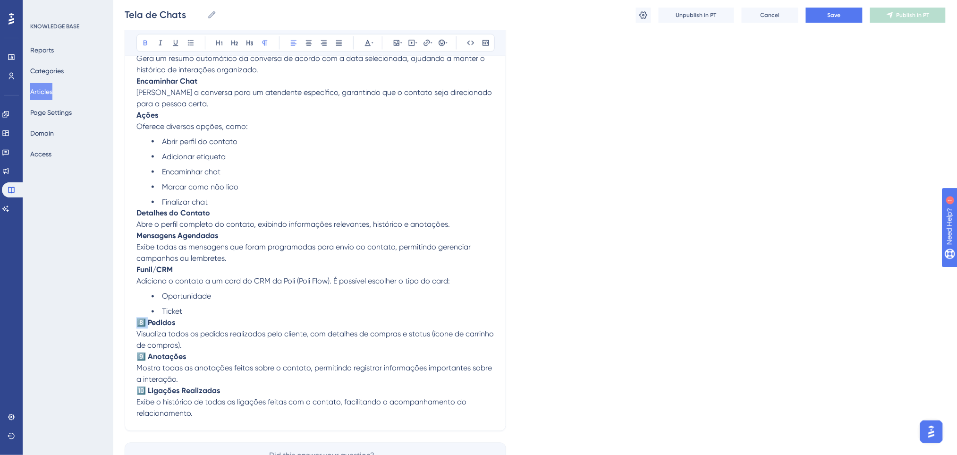
drag, startPoint x: 149, startPoint y: 327, endPoint x: 135, endPoint y: 327, distance: 14.2
drag, startPoint x: 147, startPoint y: 359, endPoint x: 135, endPoint y: 357, distance: 12.9
drag, startPoint x: 150, startPoint y: 389, endPoint x: 135, endPoint y: 387, distance: 15.2
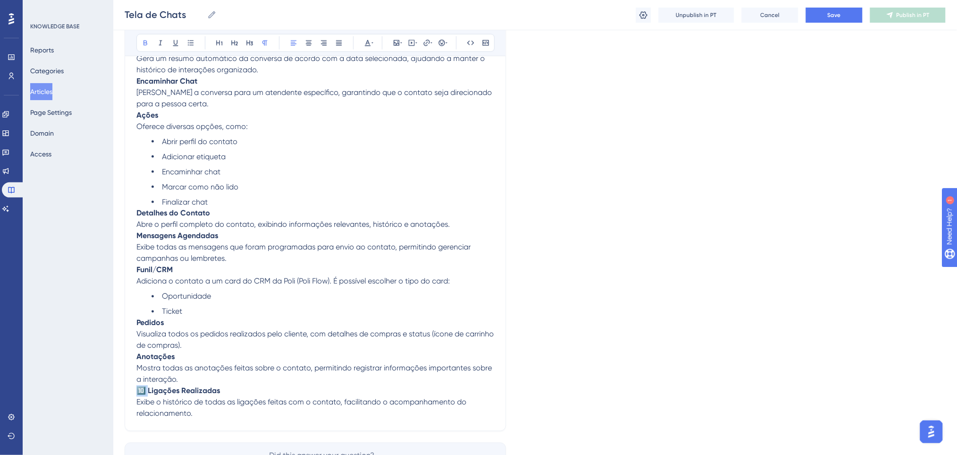
click at [182, 381] on p "Anotações Mostra todas as anotações feitas sobre o contato, permitindo registra…" at bounding box center [315, 368] width 358 height 34
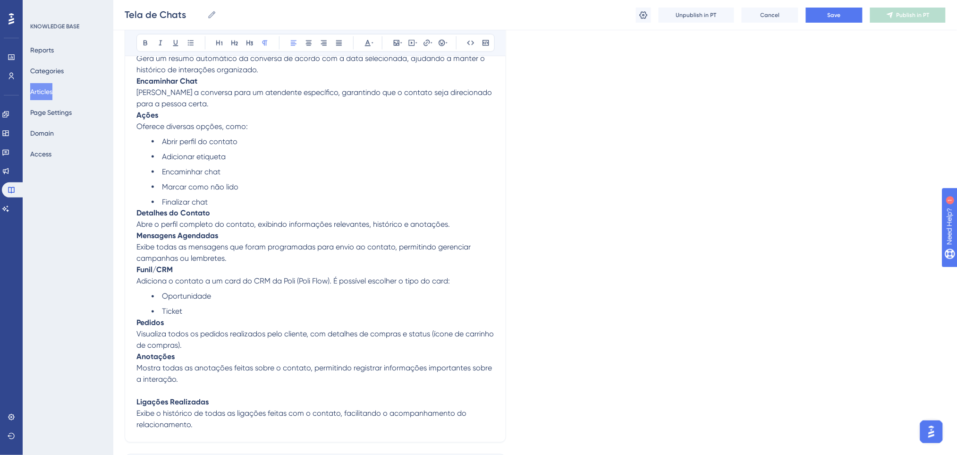
click at [193, 347] on p "Pedidos Visualiza todos os pedidos realizados pelo cliente, com detalhes de com…" at bounding box center [315, 334] width 358 height 34
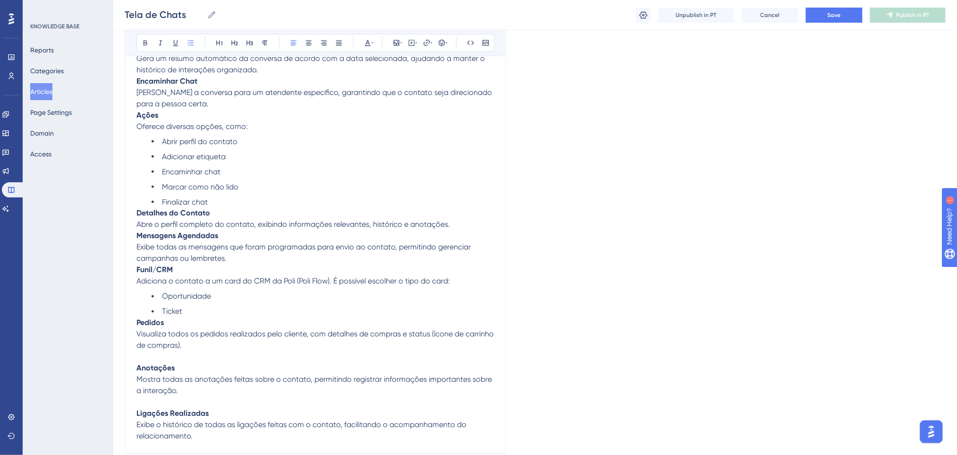
click at [195, 309] on li "Ticket" at bounding box center [323, 311] width 343 height 11
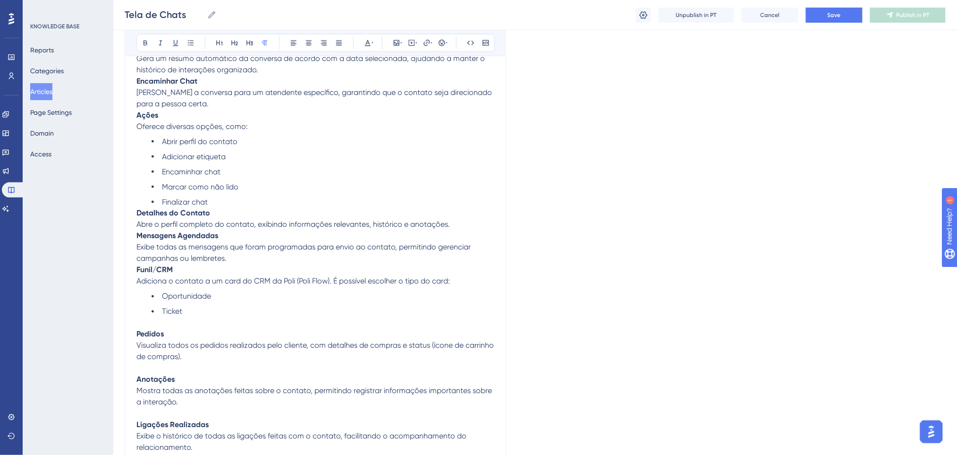
click at [186, 270] on p "Funil/CRM Adiciona o contato a um card do CRM da Poli (Poli Flow). É possível e…" at bounding box center [315, 275] width 358 height 23
click at [232, 256] on p "Mensagens Agendadas Exibe todas as mensagens que foram programadas para envio a…" at bounding box center [315, 247] width 358 height 34
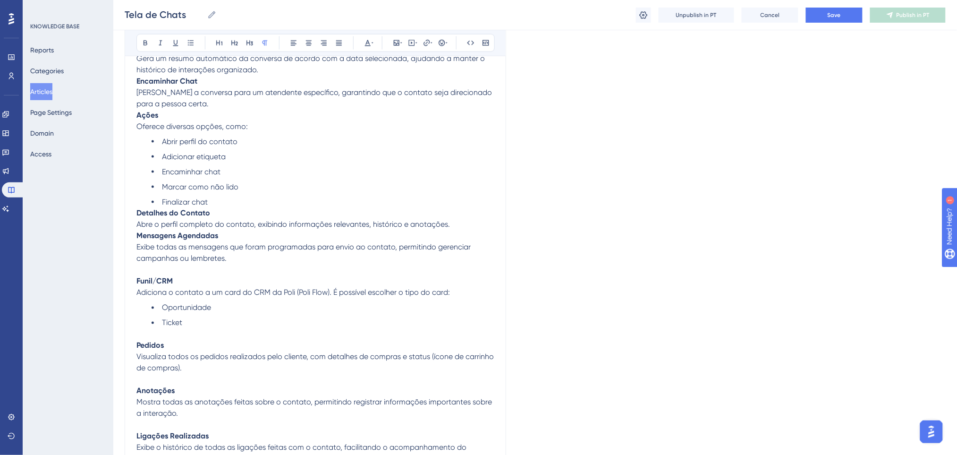
click at [450, 225] on p "Detalhes do Contato Abre o perfil completo do contato, exibindo informações rel…" at bounding box center [315, 219] width 358 height 23
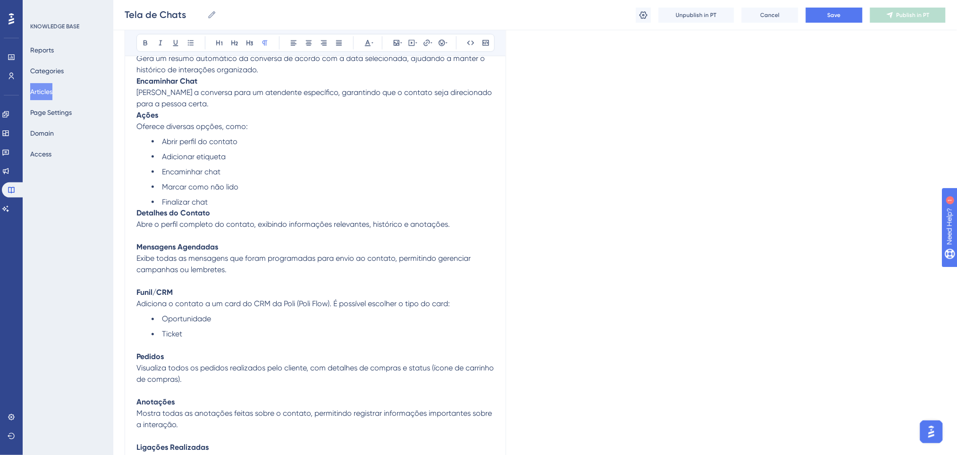
click at [229, 201] on li "Finalizar chat" at bounding box center [323, 201] width 343 height 11
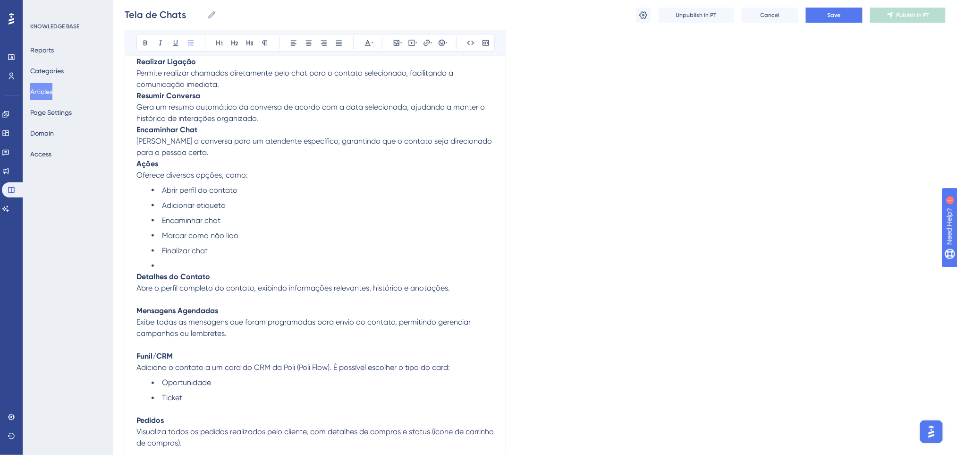
scroll to position [1681, 0]
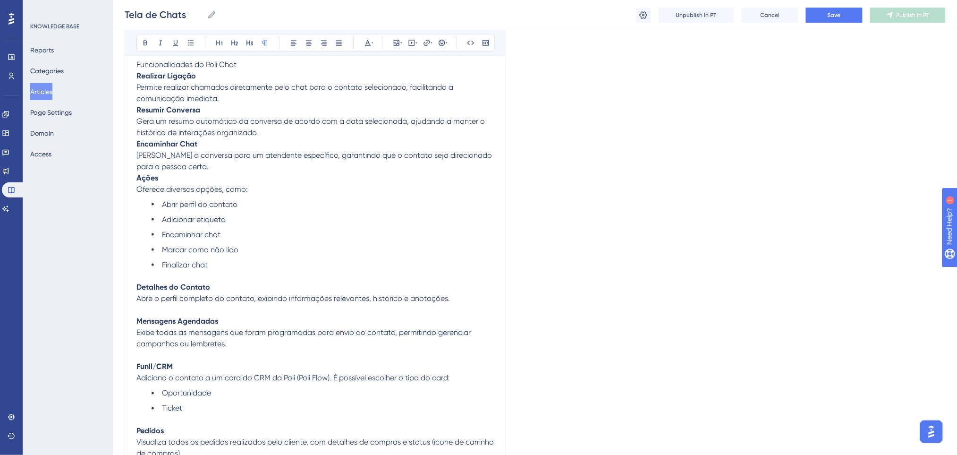
click at [260, 185] on p "Ações Oferece diversas opções, como:" at bounding box center [315, 183] width 358 height 23
click at [216, 177] on p "Ações Oferece diversas opções, como:" at bounding box center [315, 183] width 358 height 23
click at [223, 168] on p "Encaminhar Chat Encaminha a conversa para um atendente específico, garantindo q…" at bounding box center [315, 155] width 358 height 34
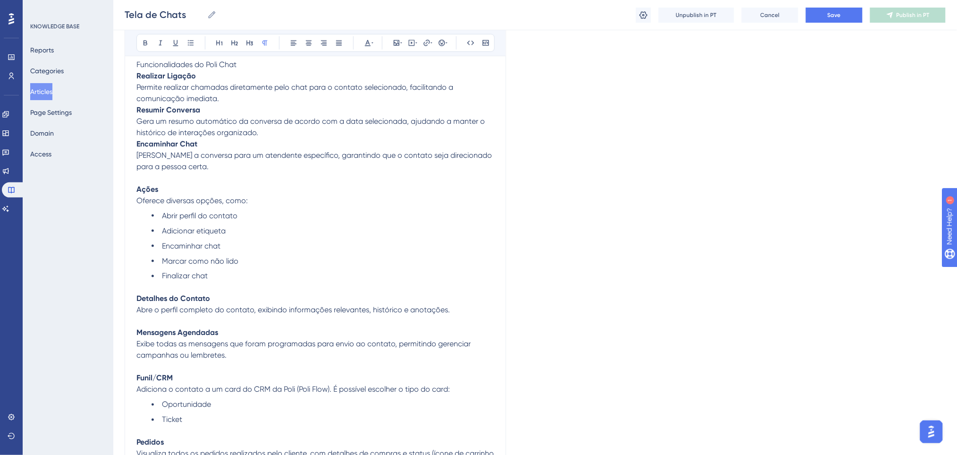
click at [270, 133] on p "Resumir Conversa Gera um resumo automático da conversa de acordo com a data sel…" at bounding box center [315, 121] width 358 height 34
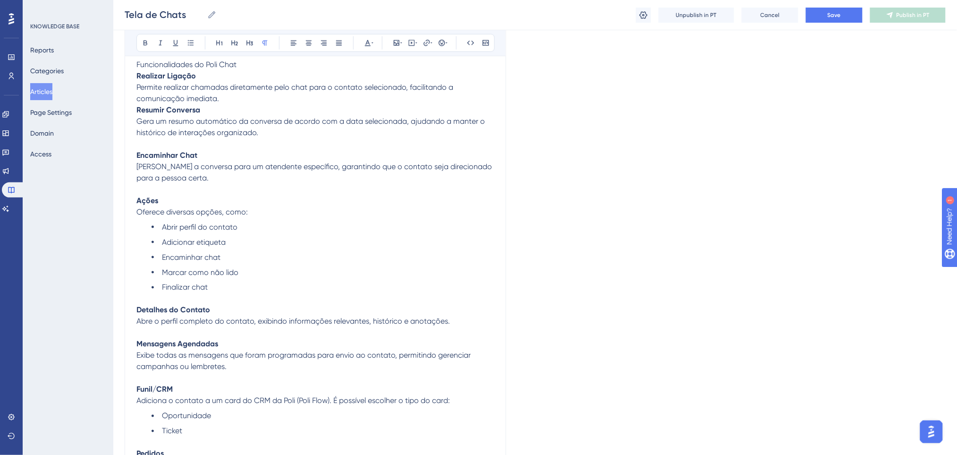
click at [239, 100] on p "Realizar Ligação Permite realizar chamadas diretamente pelo chat para o contato…" at bounding box center [315, 87] width 358 height 34
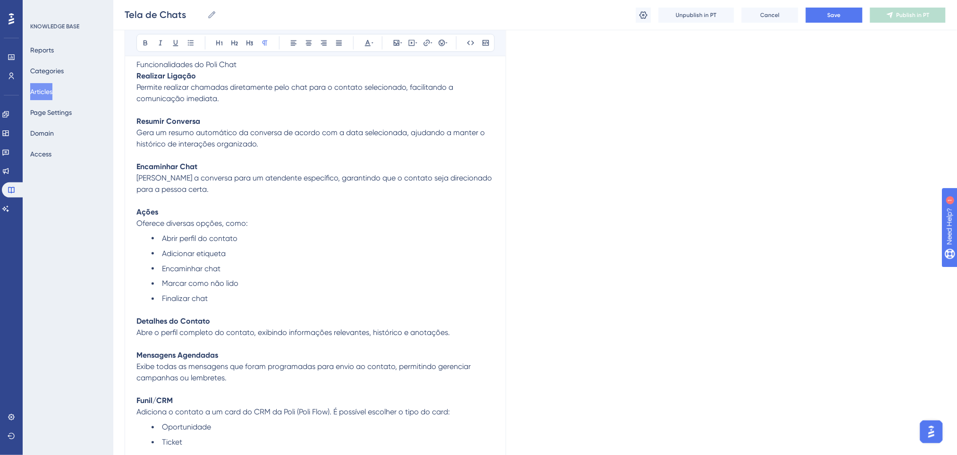
scroll to position [1555, 0]
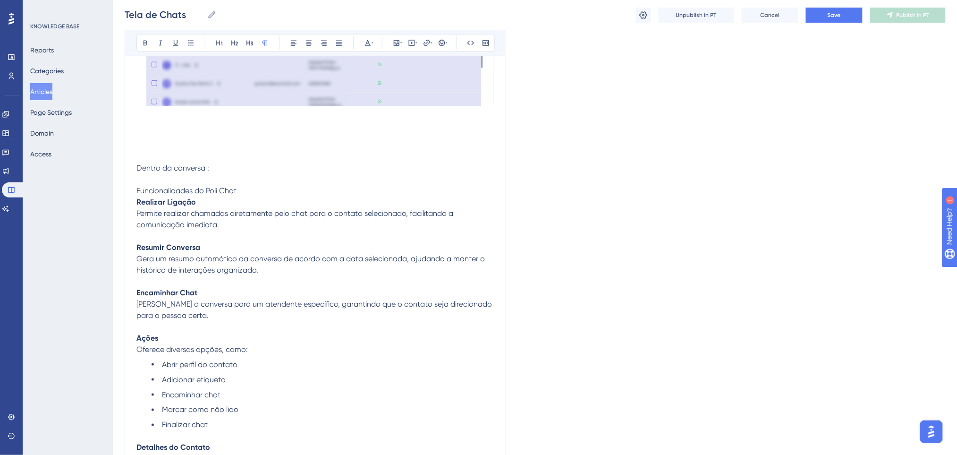
click at [250, 187] on p "Dentro da conversa : Funcionalidades do Poli Chat" at bounding box center [315, 179] width 358 height 34
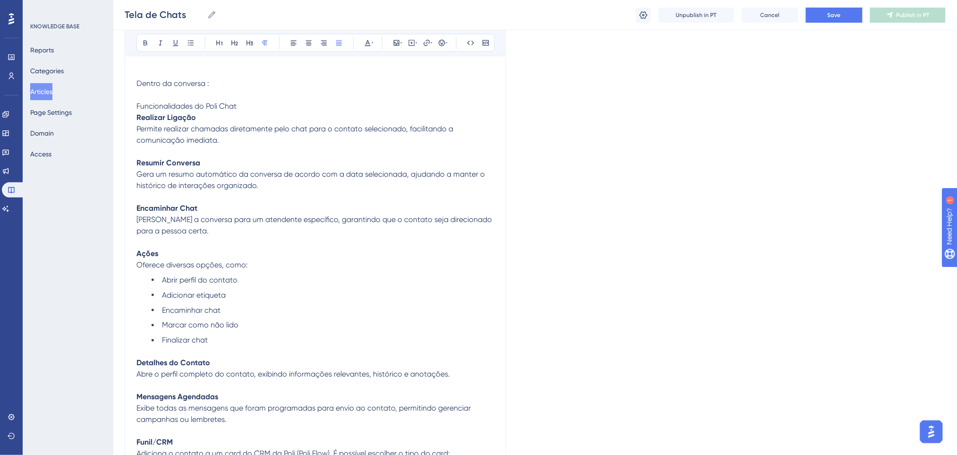
scroll to position [1594, 0]
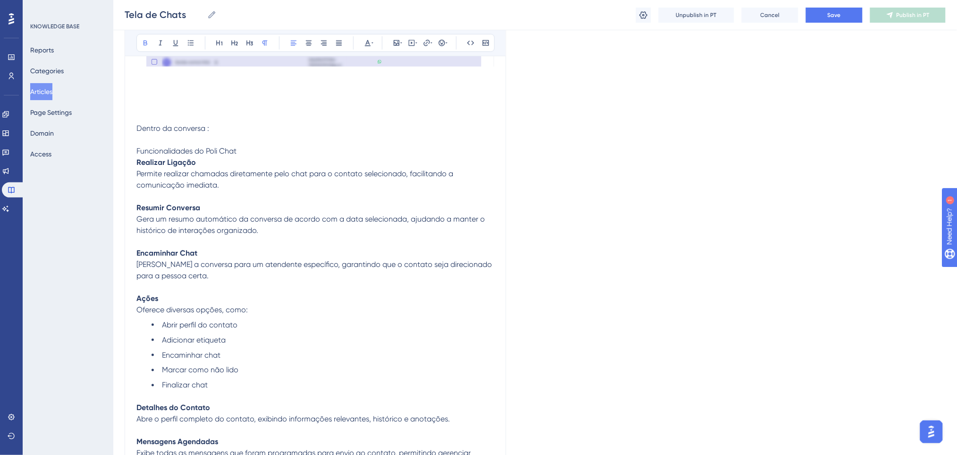
drag, startPoint x: 212, startPoint y: 163, endPoint x: 130, endPoint y: 163, distance: 82.2
click at [259, 178] on span "Permite realizar chamadas diretamente pelo chat para o contato selecionado, fac…" at bounding box center [295, 179] width 319 height 20
click at [222, 168] on p "Realizar Ligação Permite realizar chamadas diretamente pelo chat para o contato…" at bounding box center [315, 174] width 358 height 34
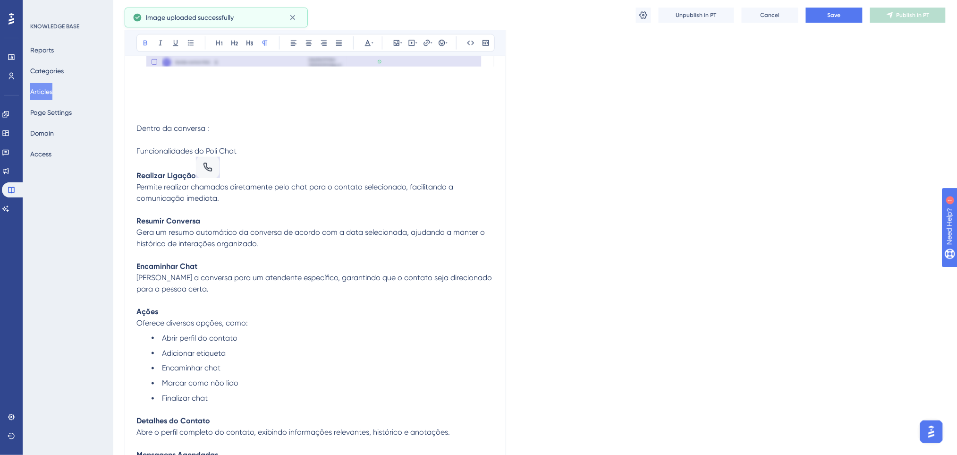
click at [267, 170] on p "Realizar Ligação Permite realizar chamadas diretamente pelo chat para o contato…" at bounding box center [315, 180] width 358 height 47
click at [232, 171] on p "Realizar Ligação Permite realizar chamadas diretamente pelo chat para o contato…" at bounding box center [315, 180] width 358 height 47
click at [195, 176] on strong "Realizar Ligação" at bounding box center [165, 175] width 59 height 9
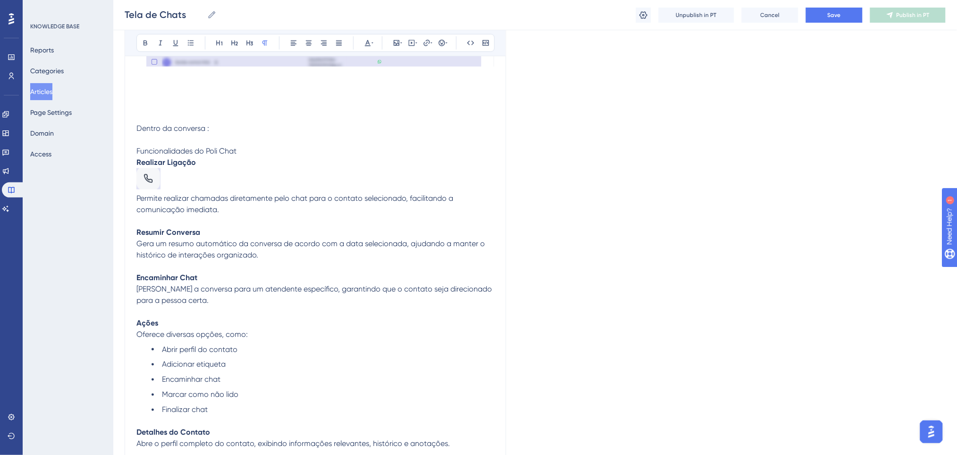
click at [242, 170] on p "Permite realizar chamadas diretamente pelo chat para o contato selecionado, fac…" at bounding box center [315, 191] width 358 height 47
click at [426, 159] on p "Realizar Ligação" at bounding box center [315, 162] width 358 height 11
click at [218, 184] on p "Permite realizar chamadas diretamente pelo chat para o contato selecionado, fac…" at bounding box center [315, 191] width 358 height 47
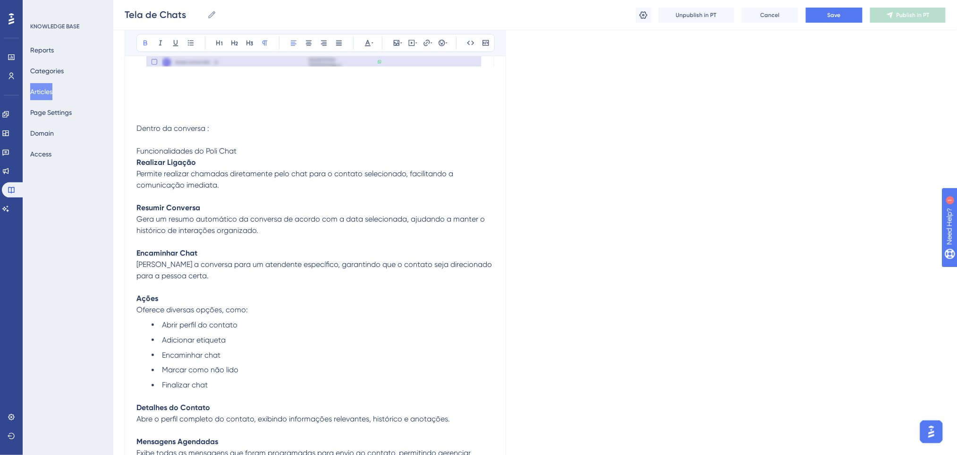
click at [250, 149] on p "Dentro da conversa : Funcionalidades do Poli Chat" at bounding box center [315, 140] width 358 height 34
click at [237, 168] on p "Realizar Ligação Permite realizar chamadas diretamente pelo chat para o contato…" at bounding box center [315, 174] width 358 height 34
click at [217, 160] on p "Realizar Ligação Permite realizar chamadas diretamente pelo chat para o contato…" at bounding box center [315, 174] width 358 height 34
click at [239, 129] on p "Dentro da conversa : Funcionalidades do Poli Chat" at bounding box center [315, 140] width 358 height 34
click at [235, 137] on p "Dentro da conversa : Funcionalidades do Poli Chat" at bounding box center [315, 140] width 358 height 34
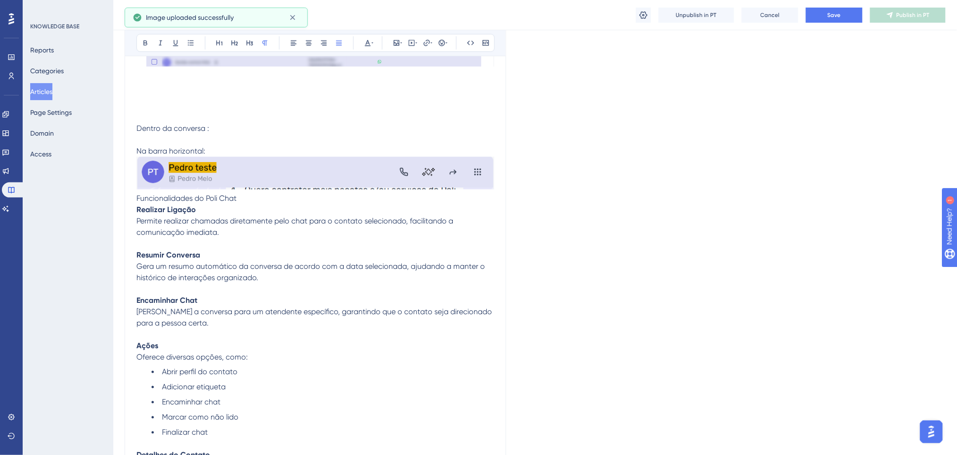
click at [288, 140] on p "Dentro da conversa :" at bounding box center [315, 134] width 358 height 23
click at [204, 204] on p "Realizar Ligação Permite realizar chamadas diretamente pelo chat para o contato…" at bounding box center [315, 221] width 358 height 34
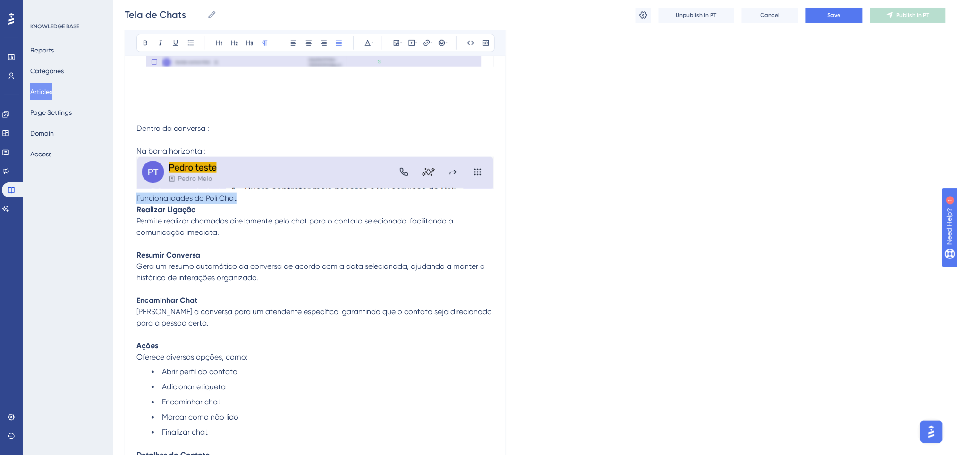
drag, startPoint x: 249, startPoint y: 200, endPoint x: 114, endPoint y: 204, distance: 135.6
drag, startPoint x: 214, startPoint y: 148, endPoint x: 137, endPoint y: 136, distance: 77.3
click at [262, 213] on p "Realizar Ligação Permite realizar chamadas diretamente pelo chat para o contato…" at bounding box center [315, 221] width 358 height 34
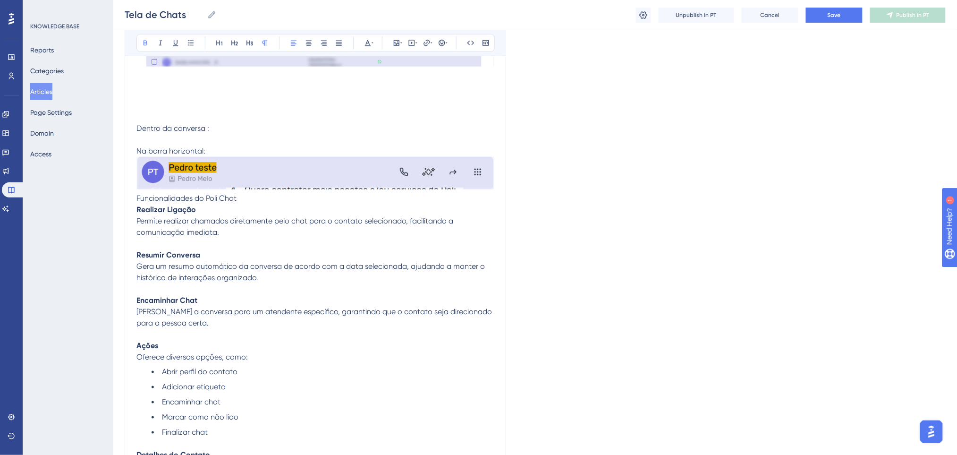
click at [235, 242] on p at bounding box center [315, 243] width 358 height 11
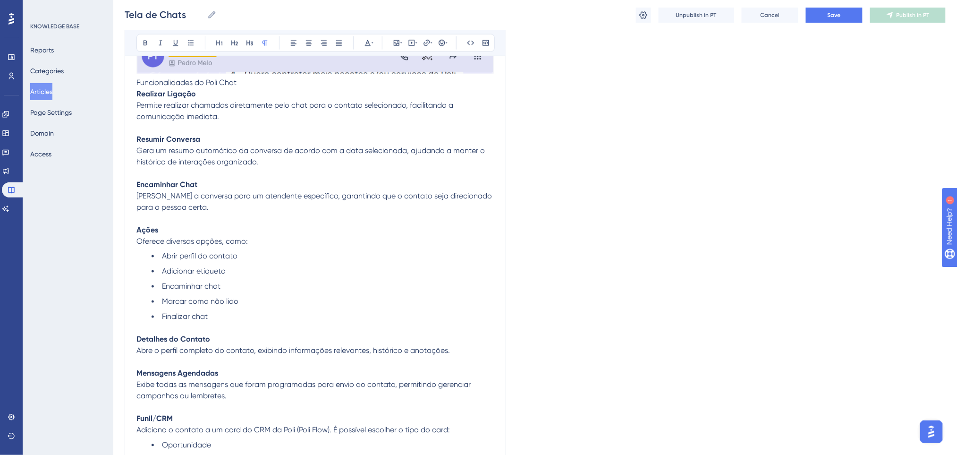
scroll to position [1783, 0]
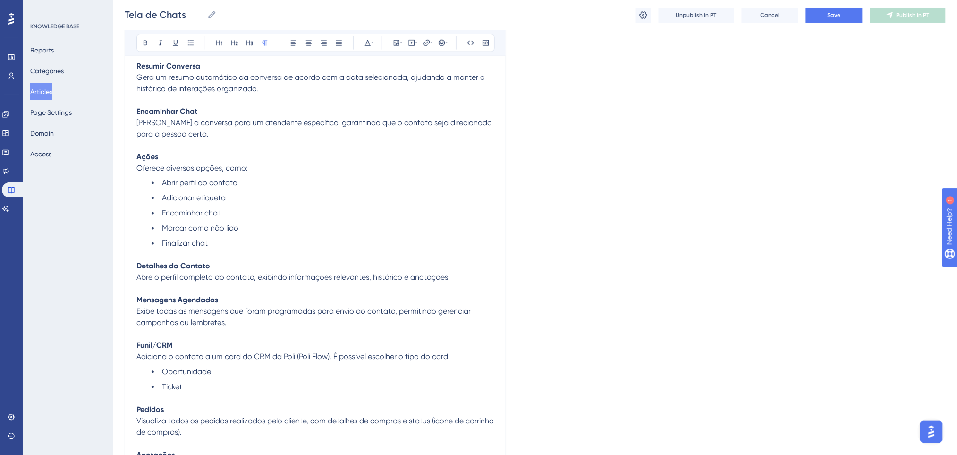
click at [230, 259] on p at bounding box center [315, 254] width 358 height 11
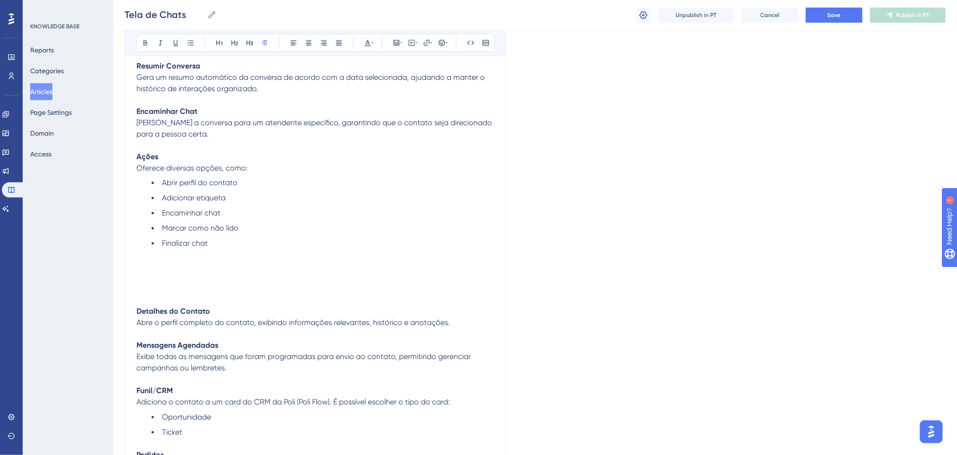
scroll to position [1594, 0]
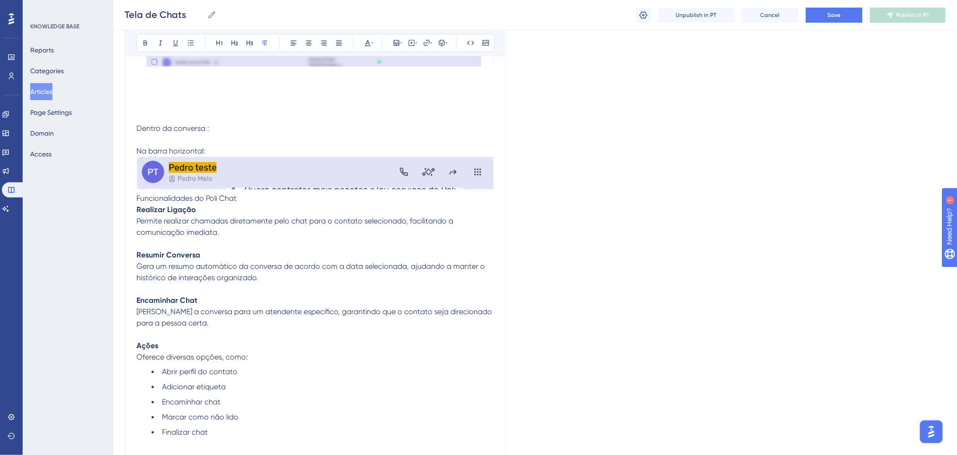
click at [406, 174] on img at bounding box center [315, 173] width 358 height 33
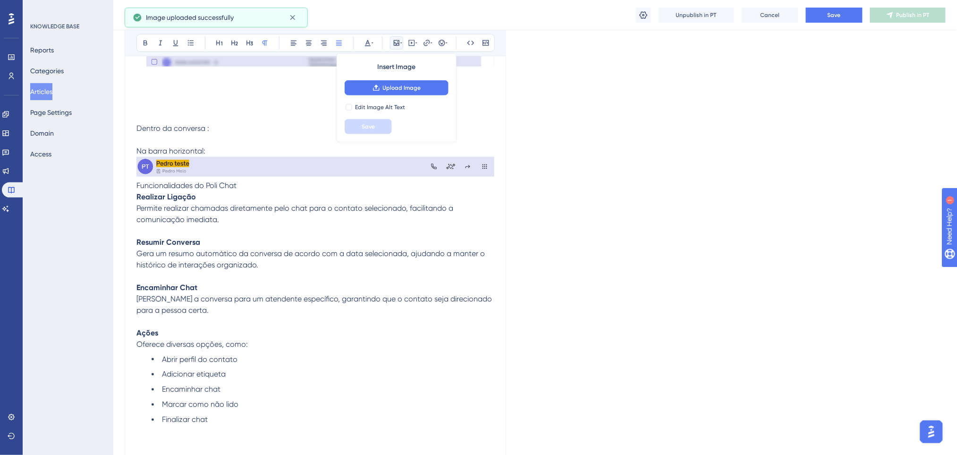
click at [253, 121] on p at bounding box center [315, 111] width 358 height 23
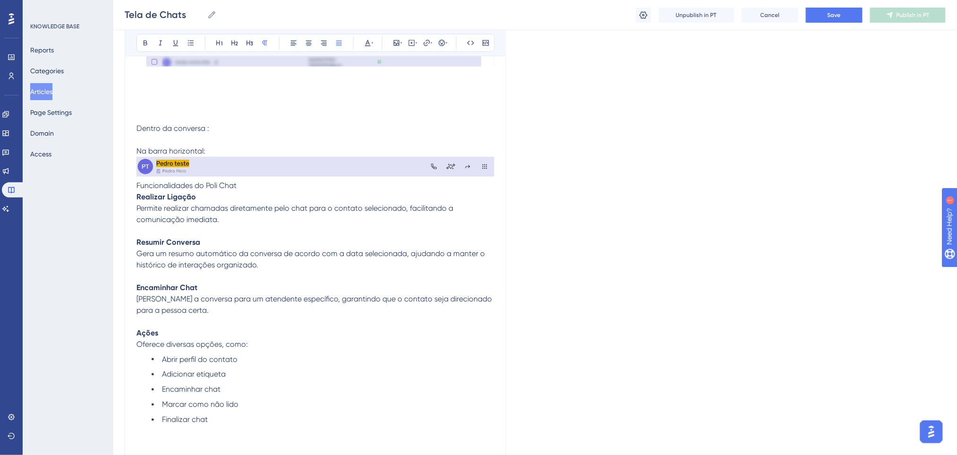
click at [407, 117] on p at bounding box center [315, 111] width 358 height 23
click at [369, 166] on img at bounding box center [315, 167] width 358 height 20
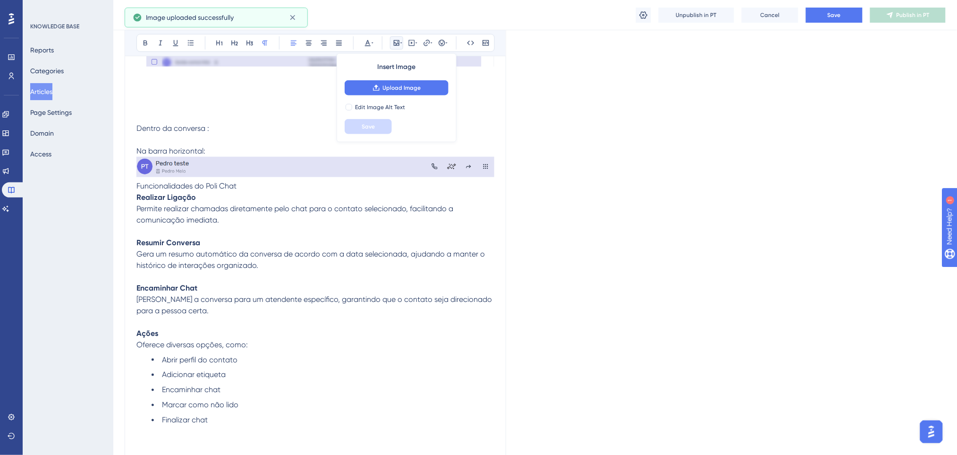
click at [282, 204] on span "Permite realizar chamadas diretamente pelo chat para o contato selecionado, fac…" at bounding box center [295, 214] width 319 height 20
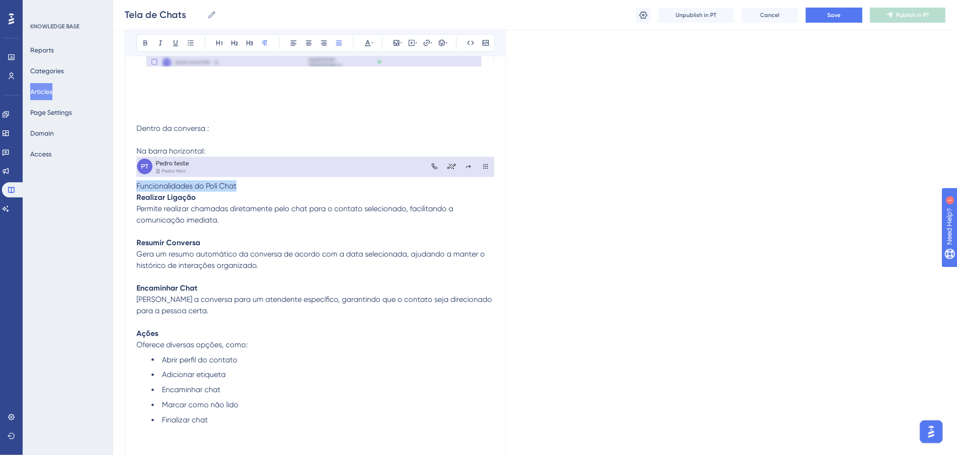
drag, startPoint x: 305, startPoint y: 184, endPoint x: 130, endPoint y: 185, distance: 175.6
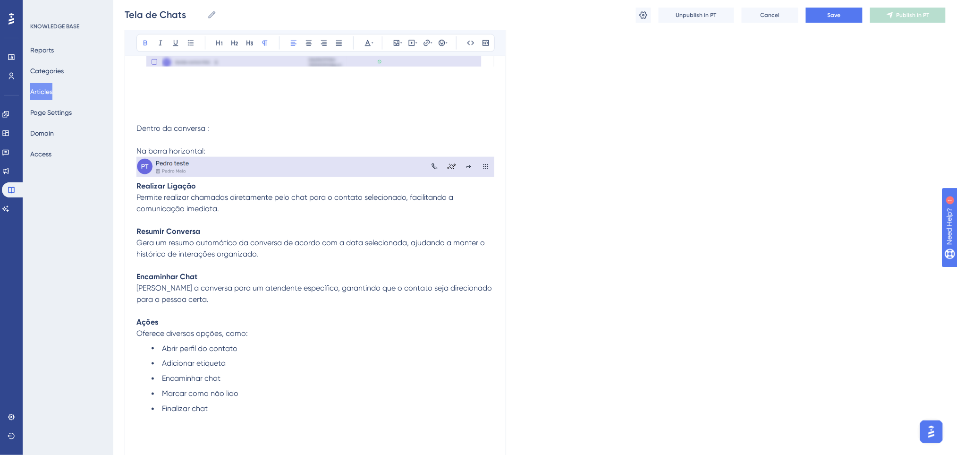
click at [204, 183] on p "Realizar Ligação Permite realizar chamadas diretamente pelo chat para o contato…" at bounding box center [315, 197] width 358 height 34
click at [140, 186] on strong "Realizar Ligação" at bounding box center [165, 185] width 59 height 9
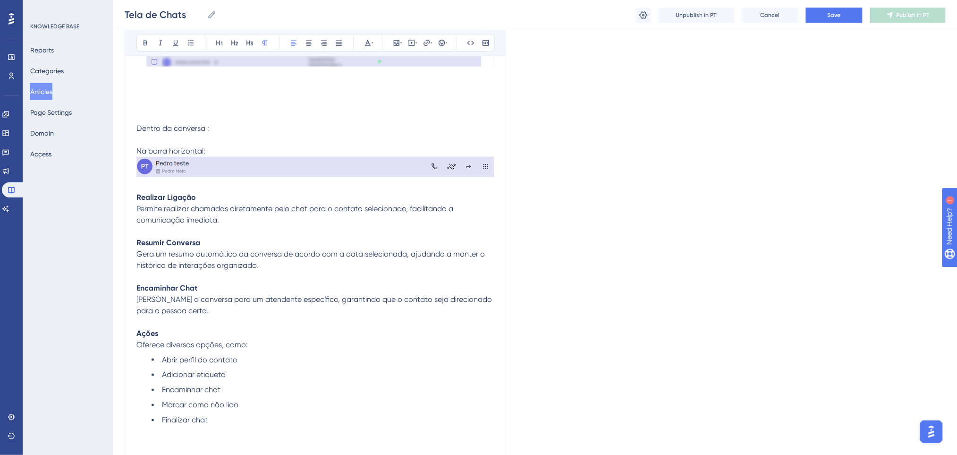
click at [211, 213] on p "Realizar Ligação Permite realizar chamadas diretamente pelo chat para o contato…" at bounding box center [315, 202] width 358 height 45
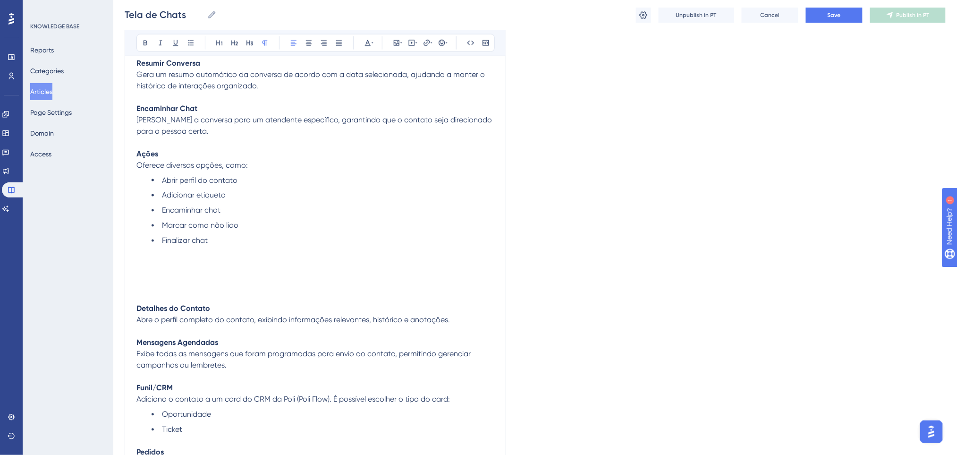
scroll to position [1783, 0]
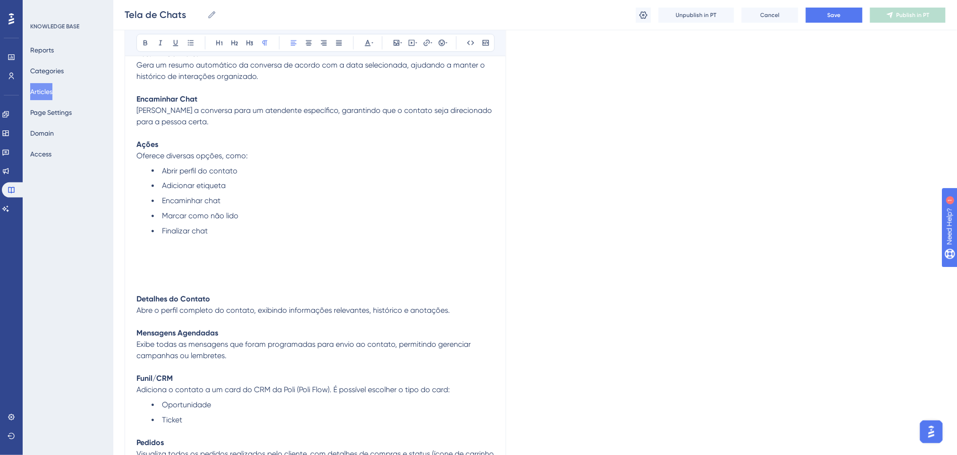
click at [195, 267] on p at bounding box center [315, 265] width 358 height 11
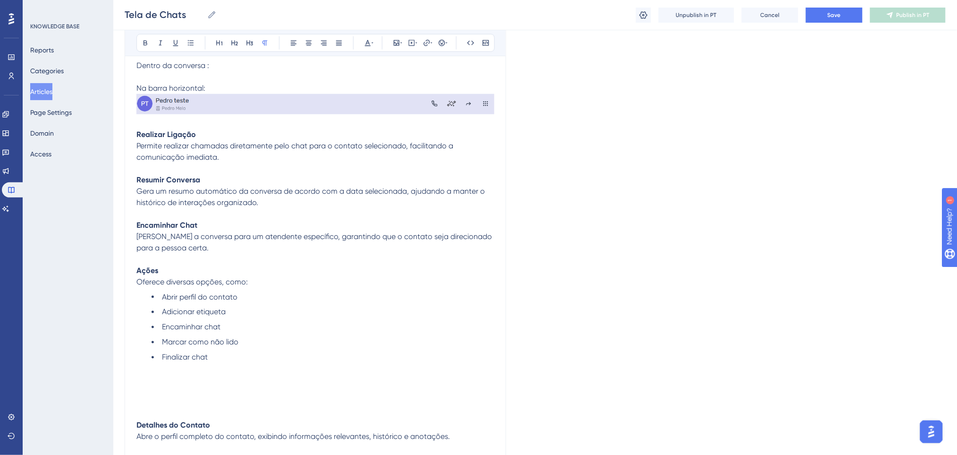
scroll to position [1531, 0]
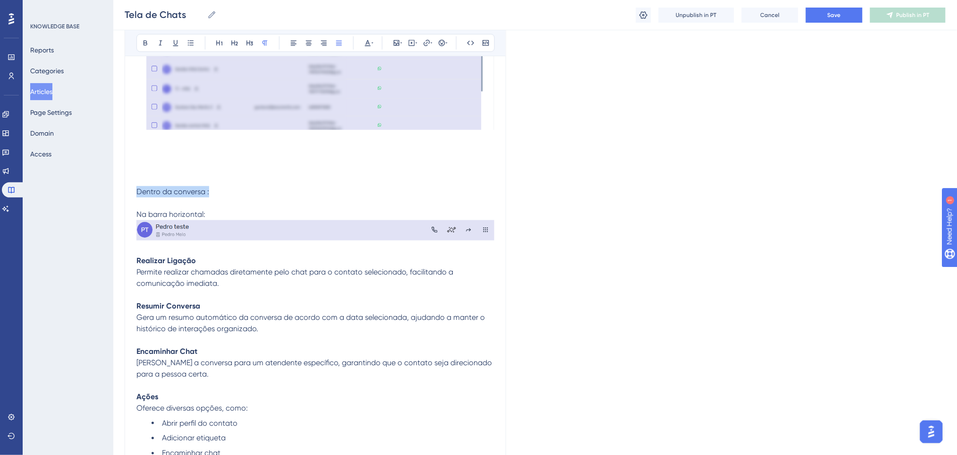
drag, startPoint x: 237, startPoint y: 193, endPoint x: 43, endPoint y: 194, distance: 193.6
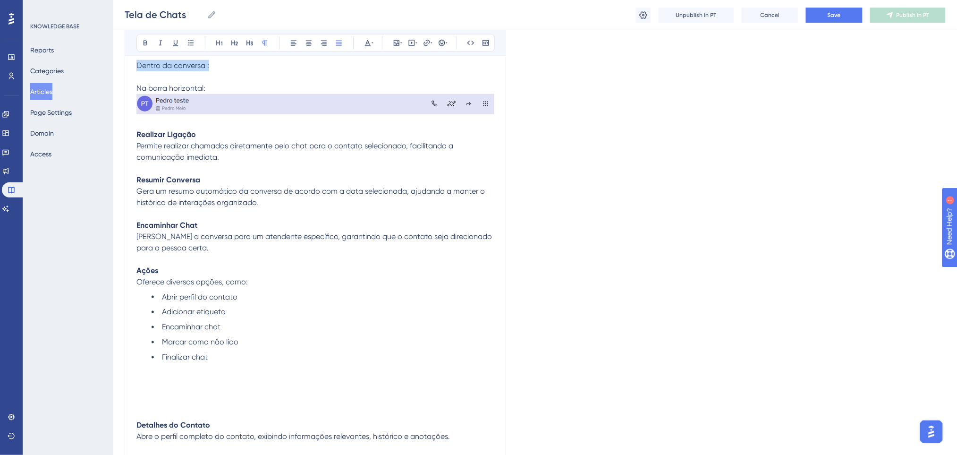
scroll to position [1594, 0]
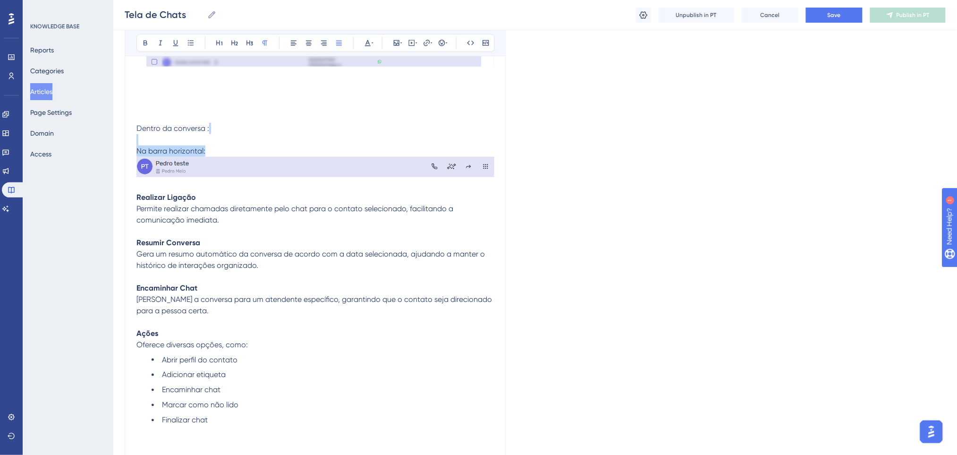
drag, startPoint x: 228, startPoint y: 148, endPoint x: 126, endPoint y: 142, distance: 102.7
drag, startPoint x: 214, startPoint y: 129, endPoint x: 121, endPoint y: 128, distance: 93.0
drag, startPoint x: 210, startPoint y: 136, endPoint x: 132, endPoint y: 139, distance: 78.0
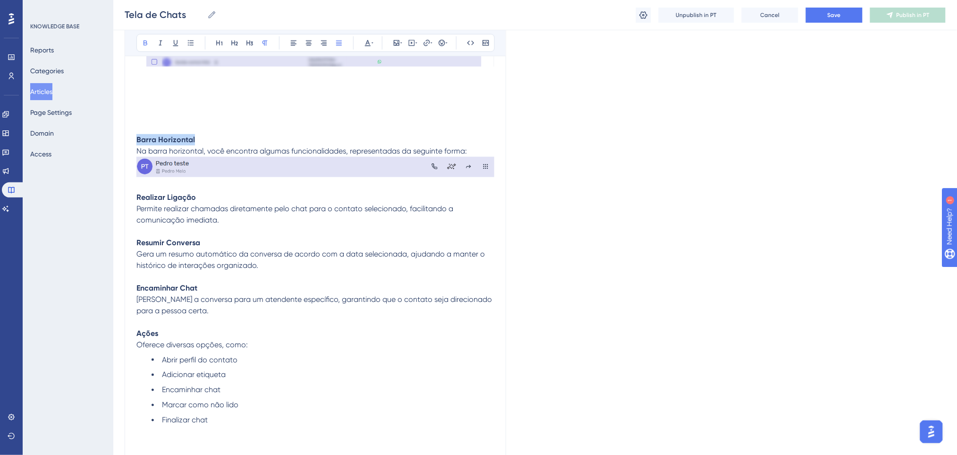
click at [220, 40] on icon at bounding box center [220, 43] width 8 height 8
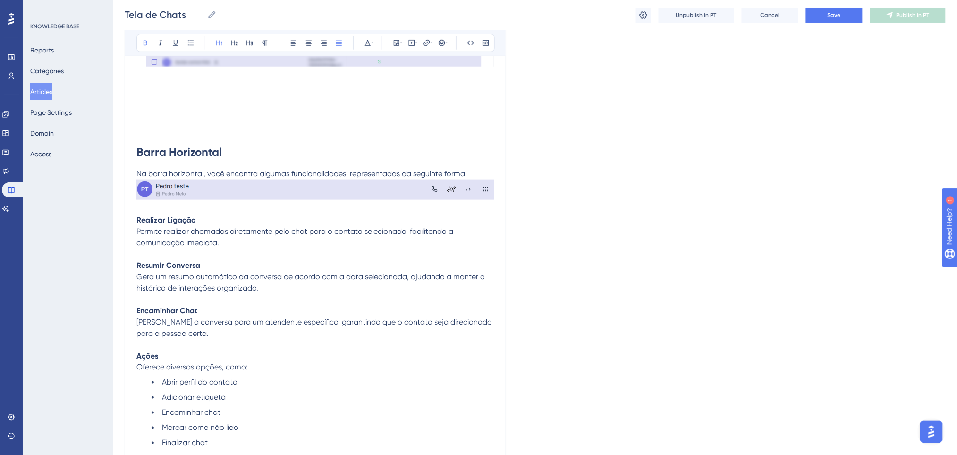
click at [268, 140] on h1 "Barra Horizontal" at bounding box center [315, 145] width 358 height 45
click at [252, 160] on h1 "Barra Horizontal" at bounding box center [315, 145] width 358 height 45
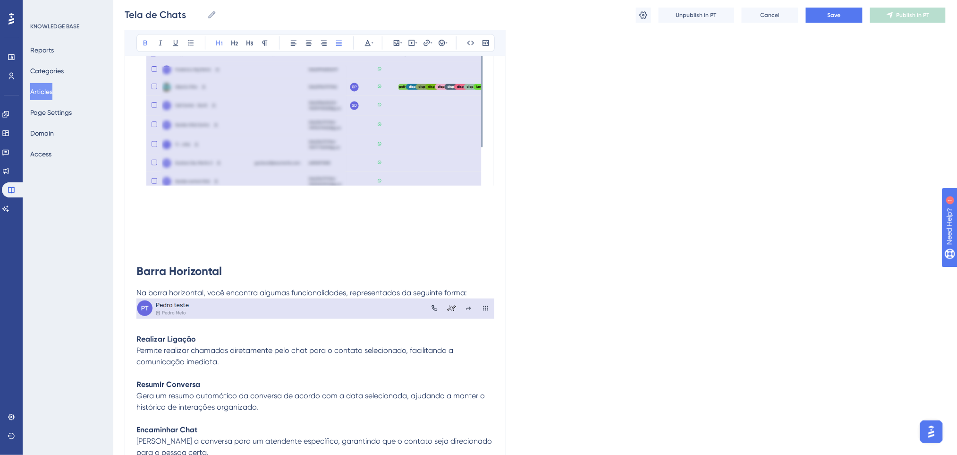
scroll to position [1531, 0]
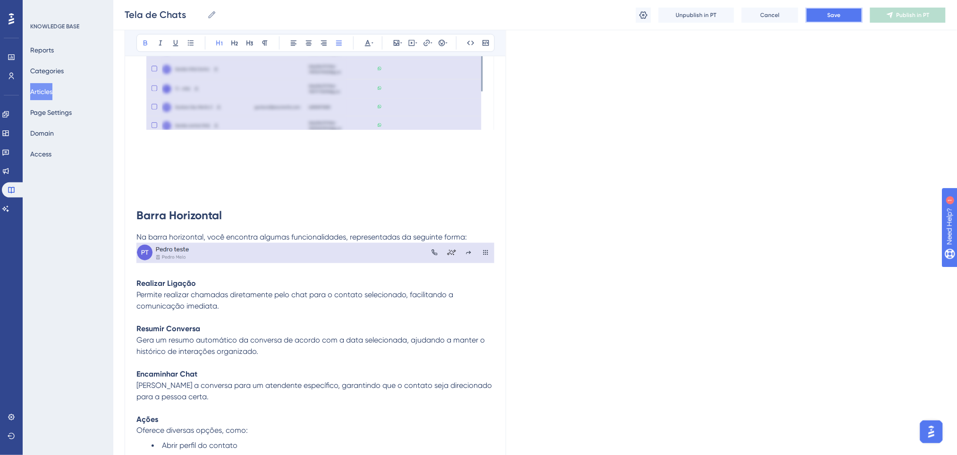
click at [850, 18] on button "Save" at bounding box center [834, 15] width 57 height 15
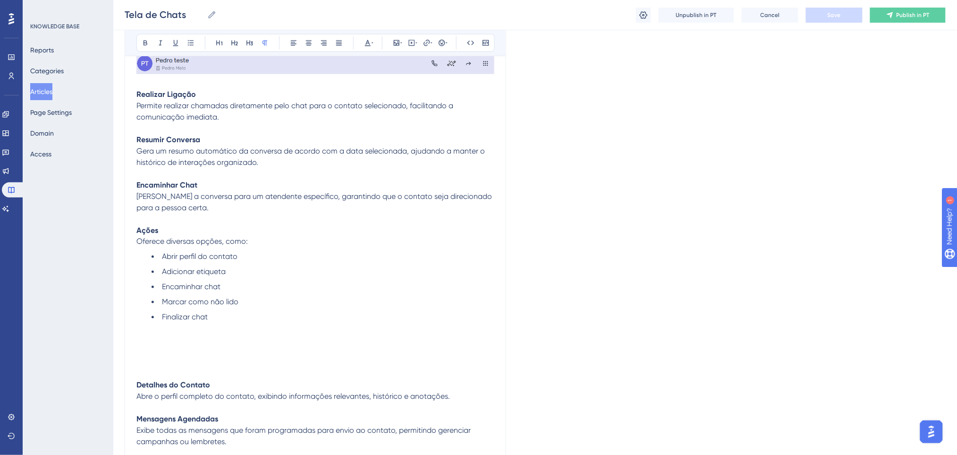
click at [254, 330] on p at bounding box center [315, 328] width 358 height 11
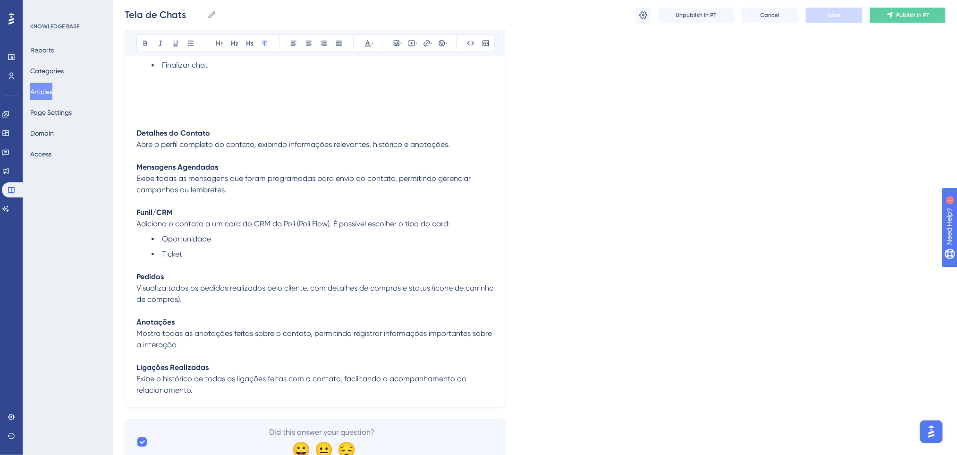
scroll to position [1846, 0]
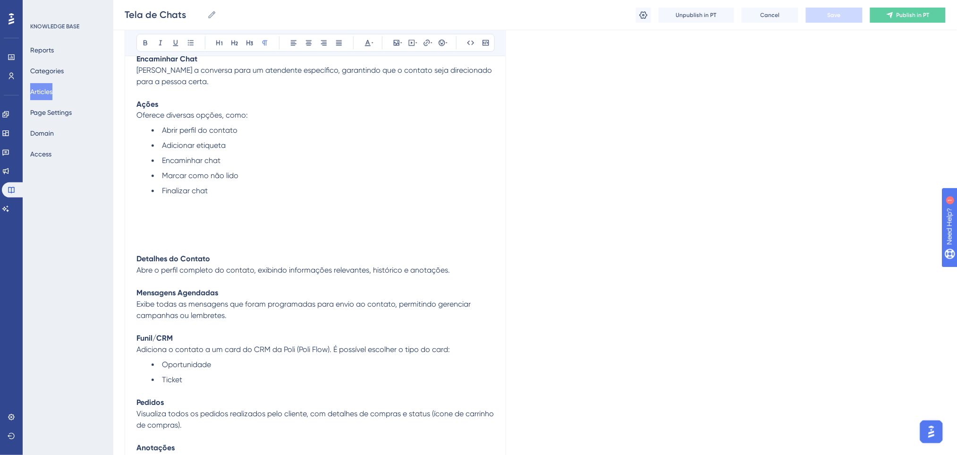
click at [232, 214] on p at bounding box center [315, 213] width 358 height 11
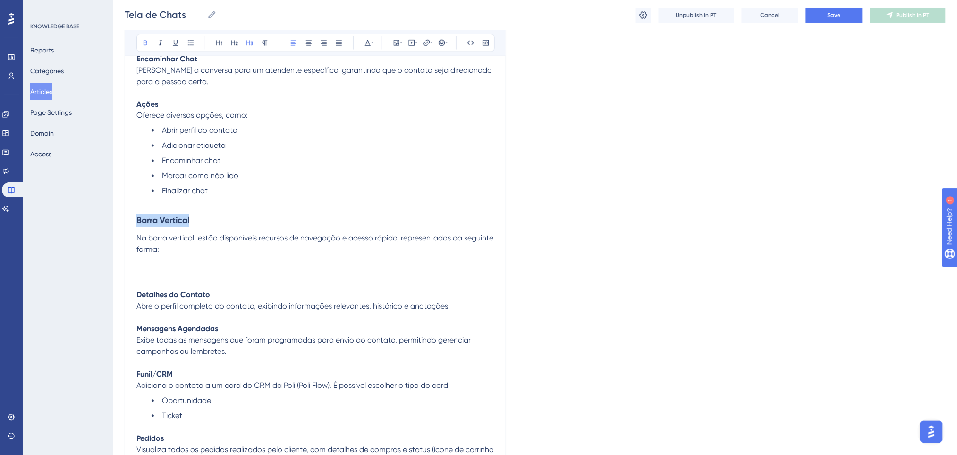
drag, startPoint x: 209, startPoint y: 222, endPoint x: 185, endPoint y: 41, distance: 182.9
click at [221, 38] on button at bounding box center [219, 42] width 13 height 13
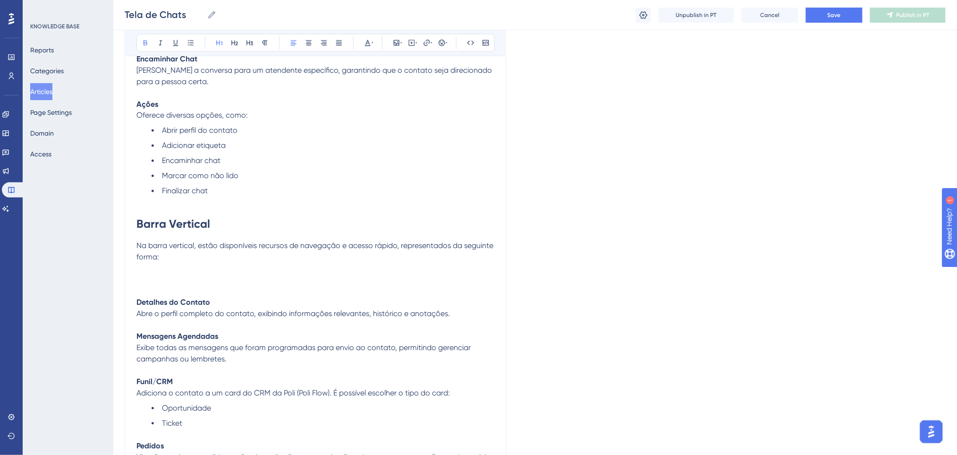
click at [269, 219] on h1 "Barra Vertical" at bounding box center [315, 224] width 358 height 32
click at [262, 261] on p "Na barra vertical, estão disponíveis recursos de navegação e acesso rápido, rep…" at bounding box center [315, 251] width 358 height 23
click at [231, 272] on p at bounding box center [315, 268] width 358 height 11
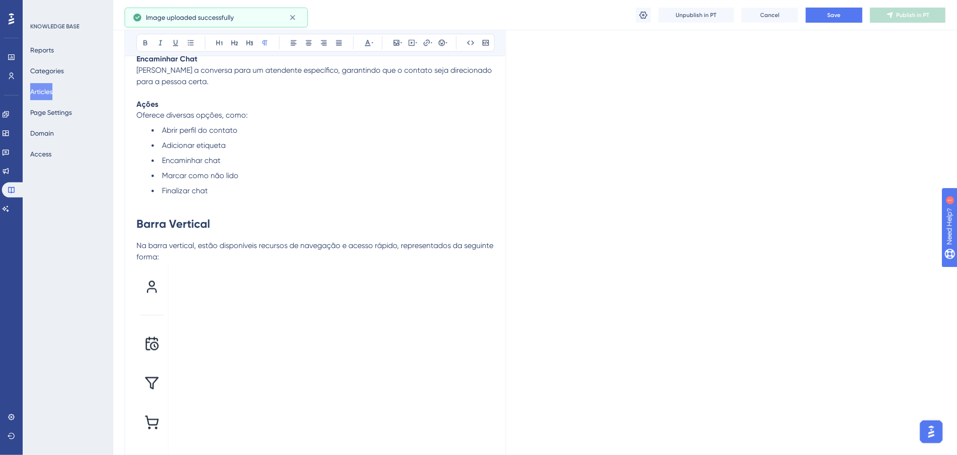
click at [350, 309] on p at bounding box center [315, 392] width 358 height 259
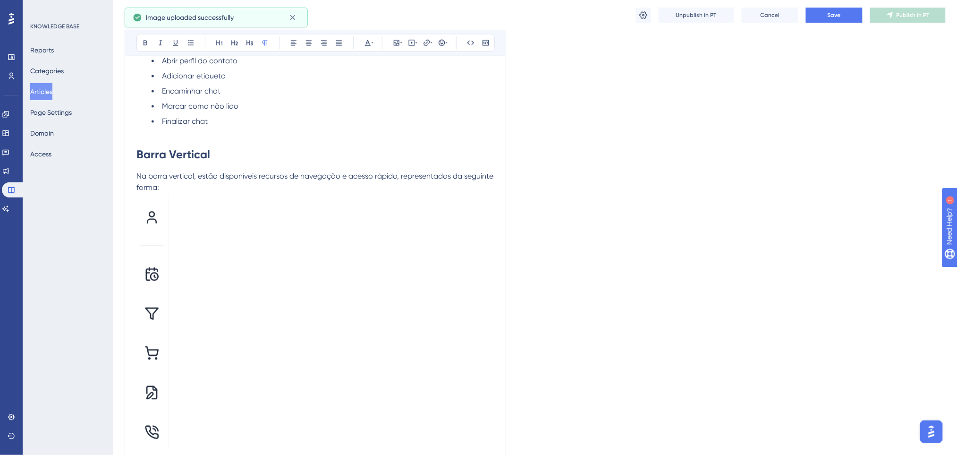
scroll to position [1909, 0]
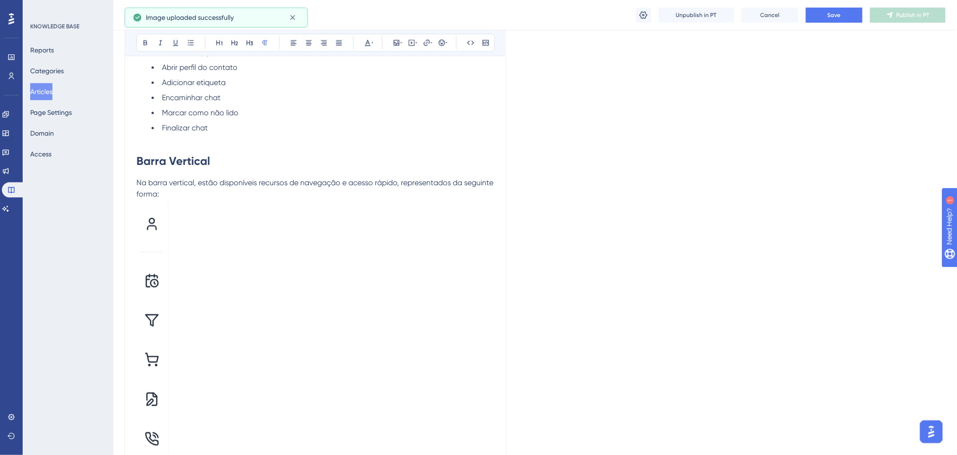
click at [300, 278] on p at bounding box center [315, 329] width 358 height 259
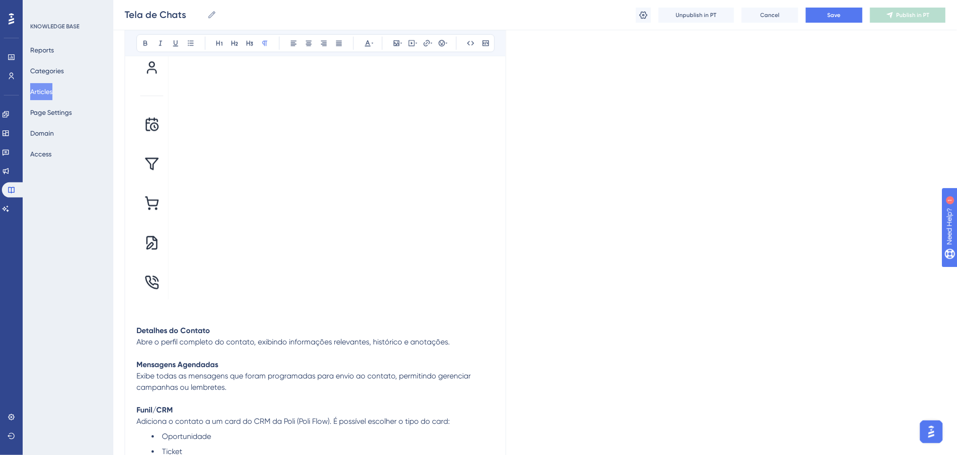
scroll to position [2035, 0]
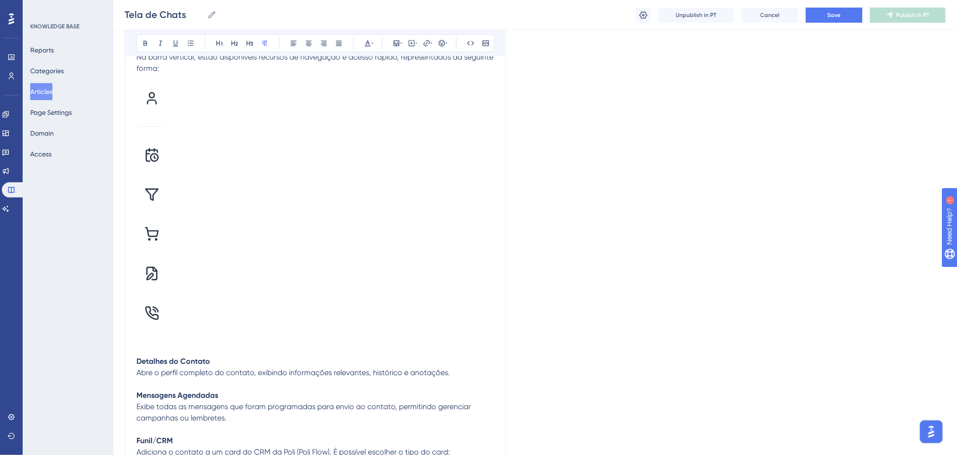
drag, startPoint x: 149, startPoint y: 158, endPoint x: 93, endPoint y: 166, distance: 56.4
click at [162, 208] on img at bounding box center [152, 201] width 32 height 255
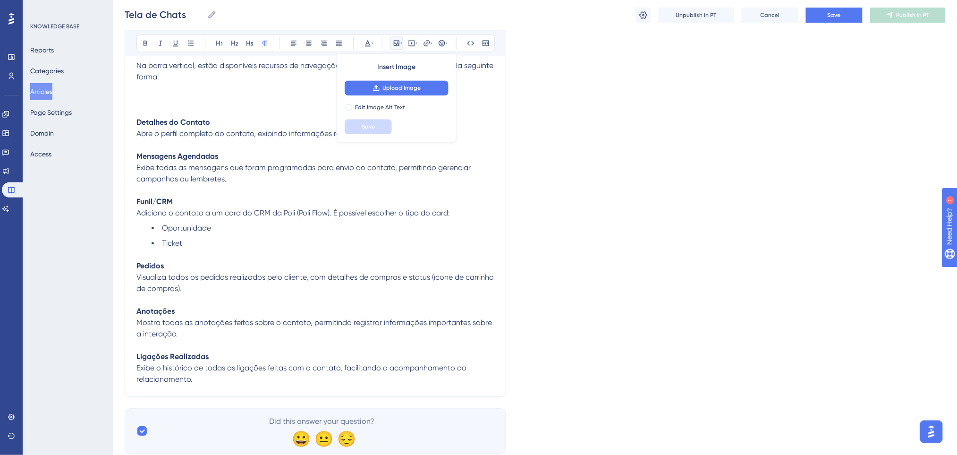
scroll to position [1909, 0]
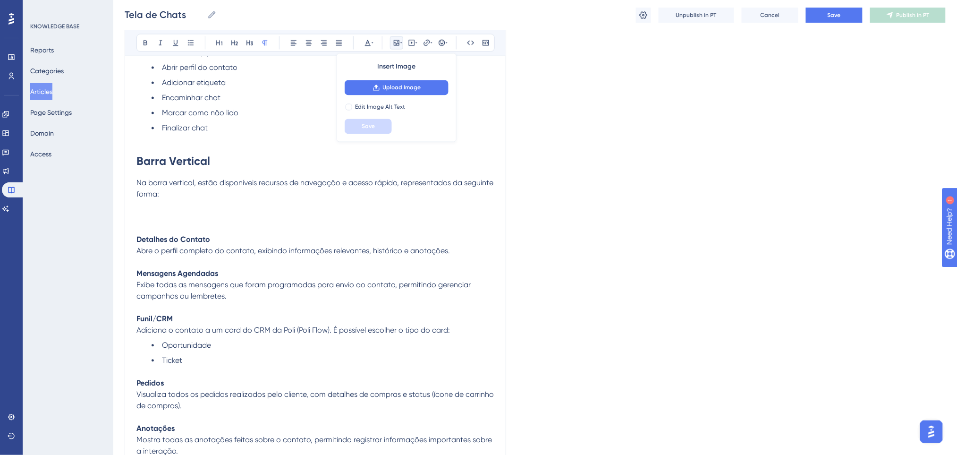
click at [330, 227] on p at bounding box center [315, 228] width 358 height 11
click at [442, 206] on p at bounding box center [315, 205] width 358 height 11
click at [443, 233] on p at bounding box center [315, 228] width 358 height 11
click at [455, 250] on p "Detalhes do Contato Abre o perfil completo do contato, exibindo informações rel…" at bounding box center [315, 245] width 358 height 23
click at [304, 225] on p at bounding box center [315, 228] width 358 height 11
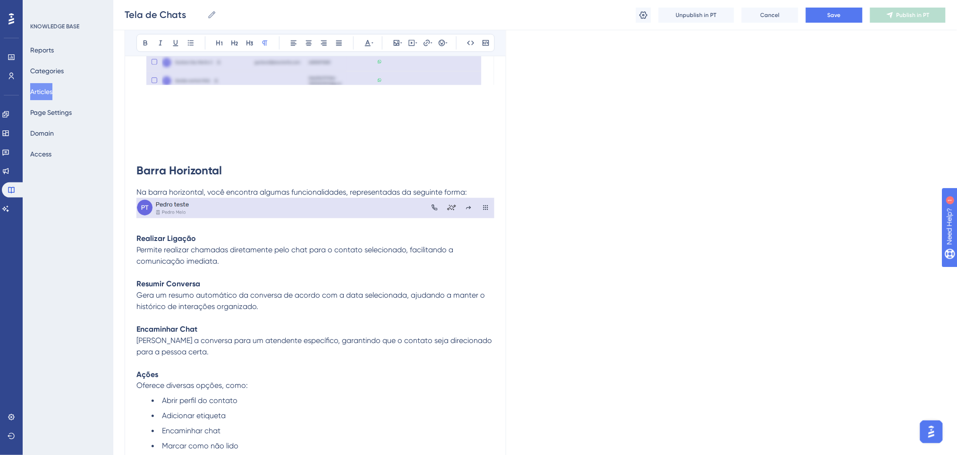
scroll to position [1531, 0]
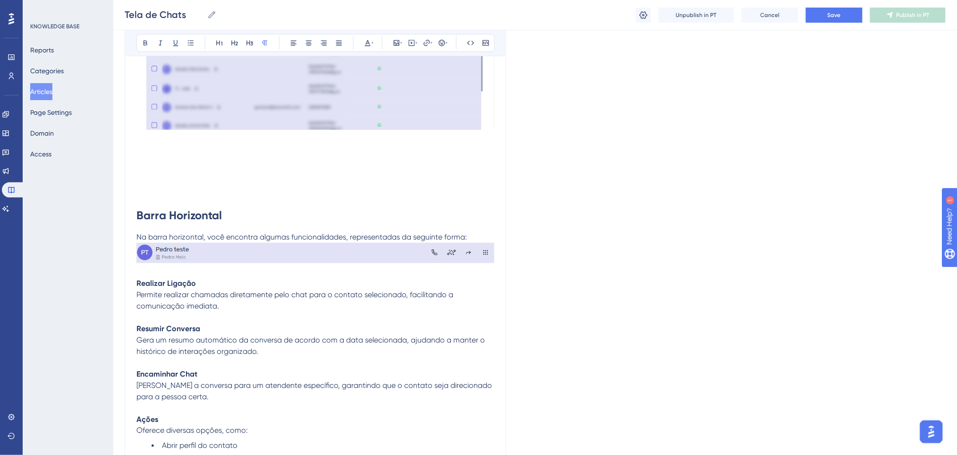
click at [426, 253] on img at bounding box center [315, 253] width 358 height 20
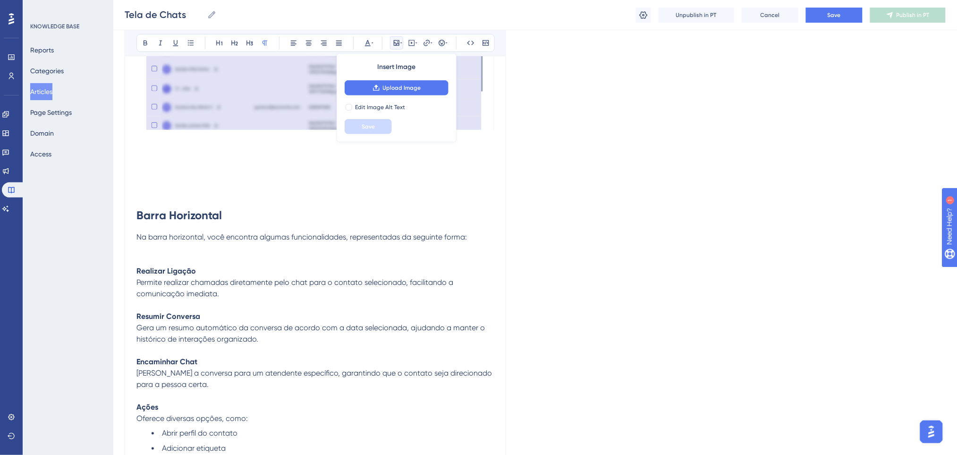
click at [216, 241] on span "Na barra horizontal, você encontra algumas funcionalidades, representadas da se…" at bounding box center [301, 236] width 331 height 9
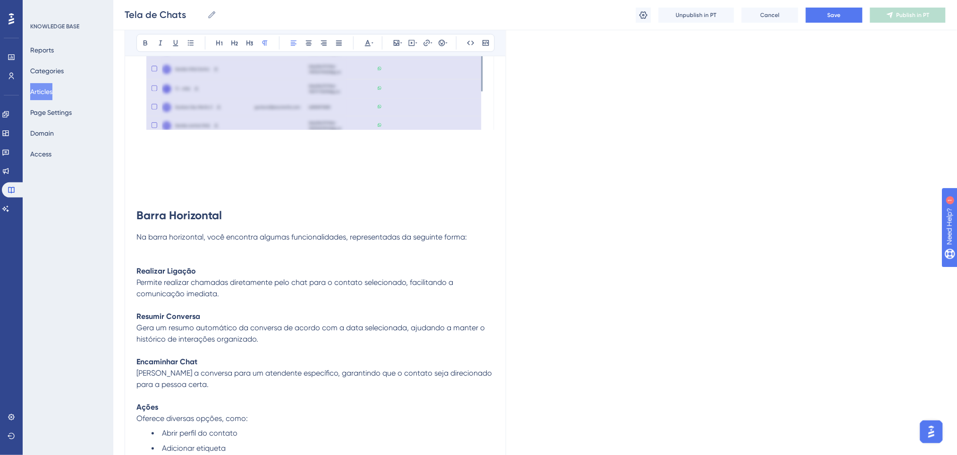
click at [221, 188] on h1 "Barra Horizontal" at bounding box center [315, 208] width 358 height 45
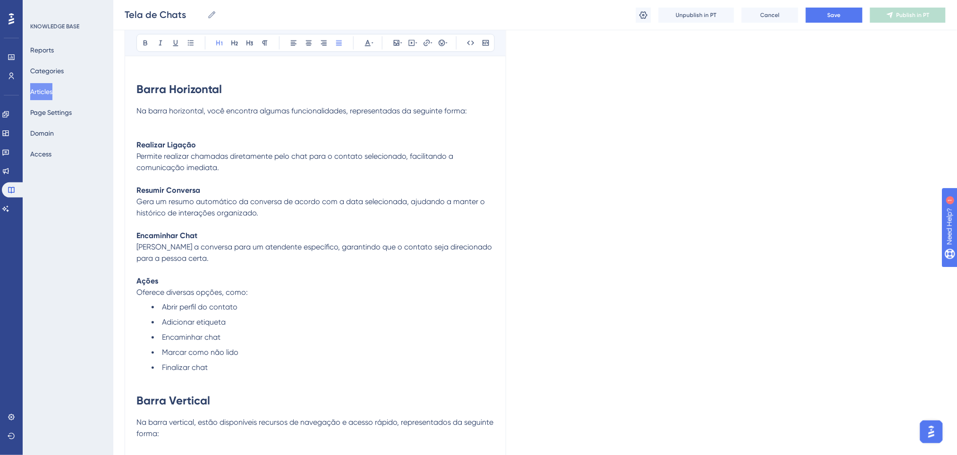
scroll to position [1468, 0]
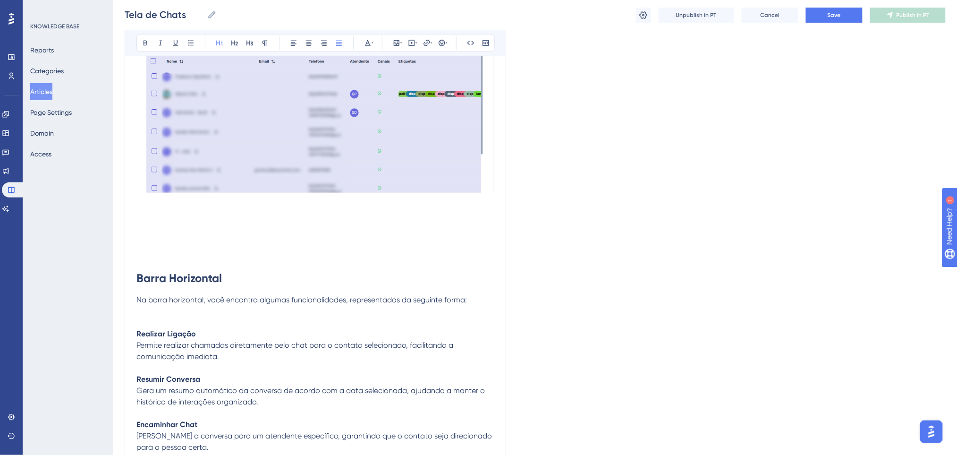
click at [223, 297] on span "Na barra horizontal, você encontra algumas funcionalidades, representadas da se…" at bounding box center [301, 299] width 331 height 9
click at [216, 331] on p "Realizar Ligação Permite realizar chamadas diretamente pelo chat para o contato…" at bounding box center [315, 339] width 358 height 45
click at [214, 318] on p "Realizar Ligação Permite realizar chamadas diretamente pelo chat para o contato…" at bounding box center [315, 339] width 358 height 45
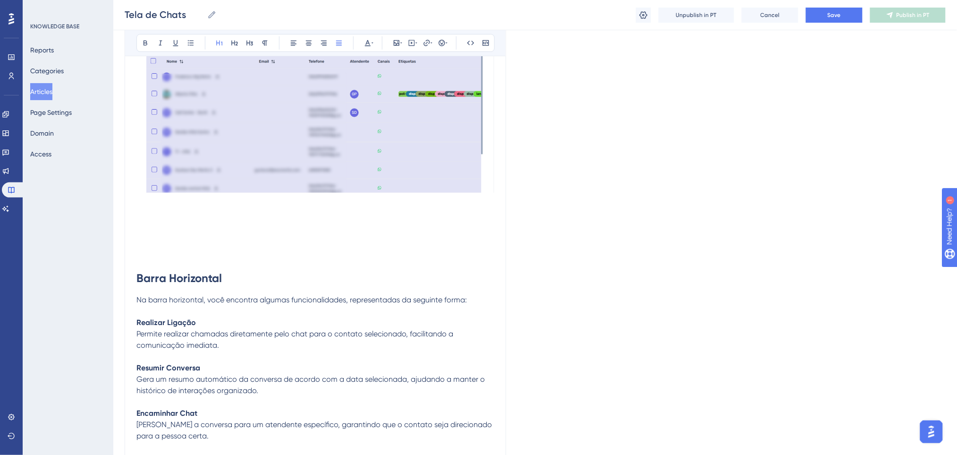
click at [213, 249] on h1 "Barra Horizontal" at bounding box center [315, 271] width 358 height 45
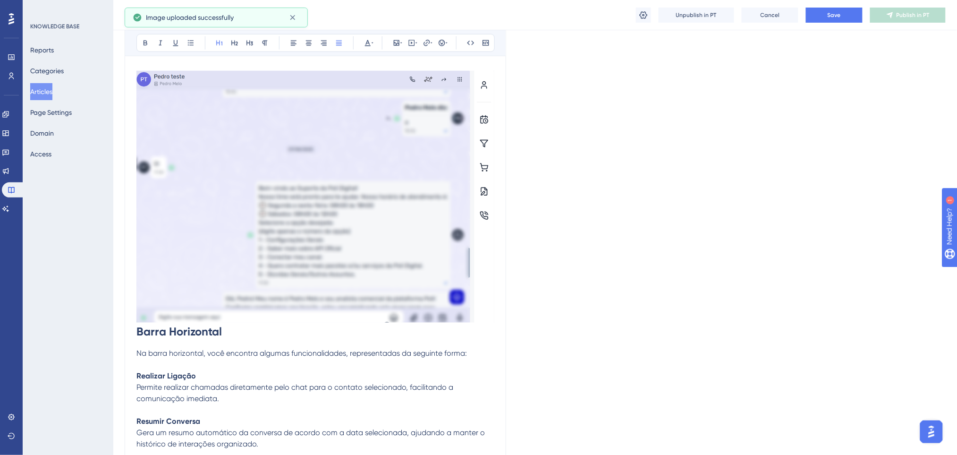
scroll to position [1657, 0]
click at [258, 226] on img at bounding box center [315, 195] width 358 height 252
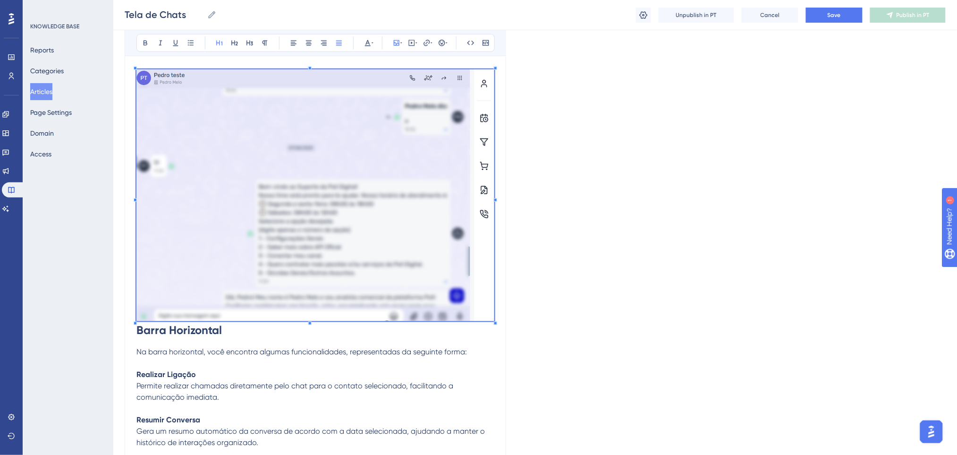
click at [280, 354] on span "Na barra horizontal, você encontra algumas funcionalidades, representadas da se…" at bounding box center [301, 352] width 331 height 9
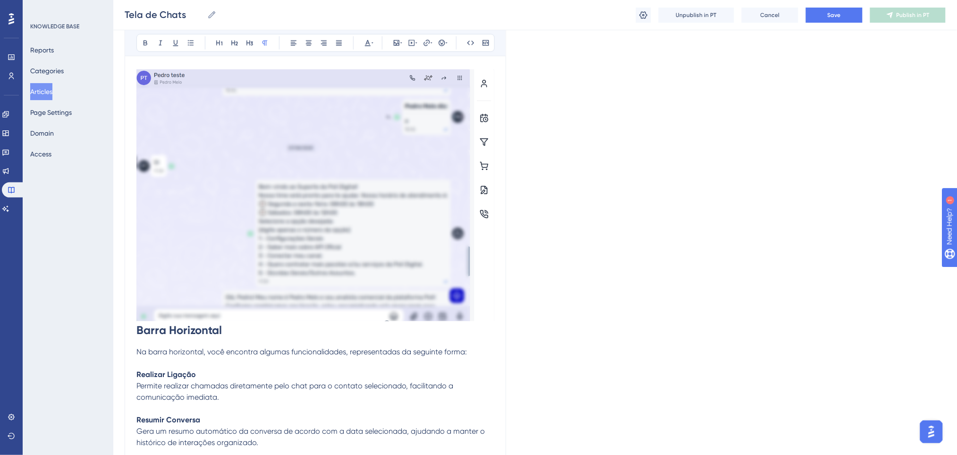
click at [344, 360] on p "Na barra horizontal, você encontra algumas funcionalidades, representadas da se…" at bounding box center [315, 375] width 358 height 57
drag, startPoint x: 465, startPoint y: 353, endPoint x: 403, endPoint y: 352, distance: 61.9
click at [403, 352] on span "Na barra horizontal, você encontra algumas funcionalidades, representadas da se…" at bounding box center [301, 352] width 331 height 9
click at [452, 356] on p "Na barra horizontal, você encontra algumas funcionalidades, representadas pelos…" at bounding box center [315, 375] width 358 height 57
click at [443, 355] on span "Na barra horizontal, você encontra algumas funcionalidades, representadas pelos…" at bounding box center [291, 352] width 310 height 9
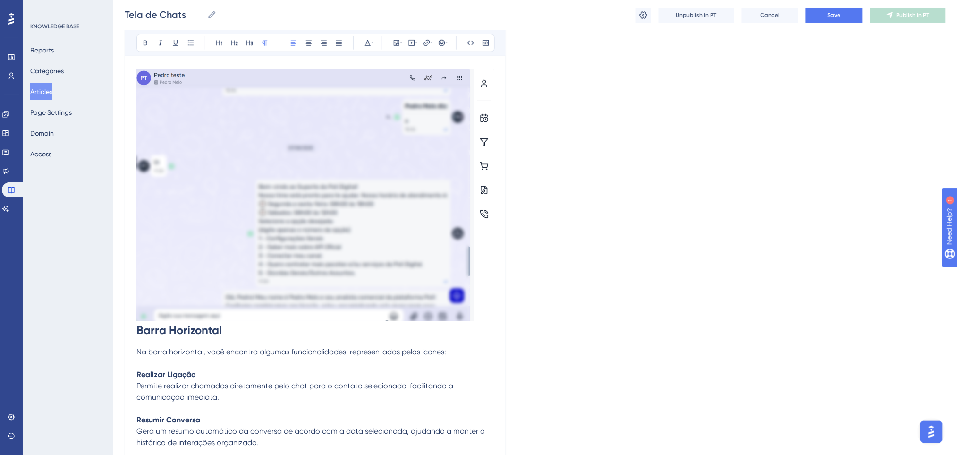
click at [458, 351] on p "Na barra horizontal, você encontra algumas funcionalidades, representadas pelos…" at bounding box center [315, 375] width 358 height 57
click at [224, 364] on p "Na barra horizontal, você encontra algumas funcionalidades, representadas pelos…" at bounding box center [315, 375] width 358 height 57
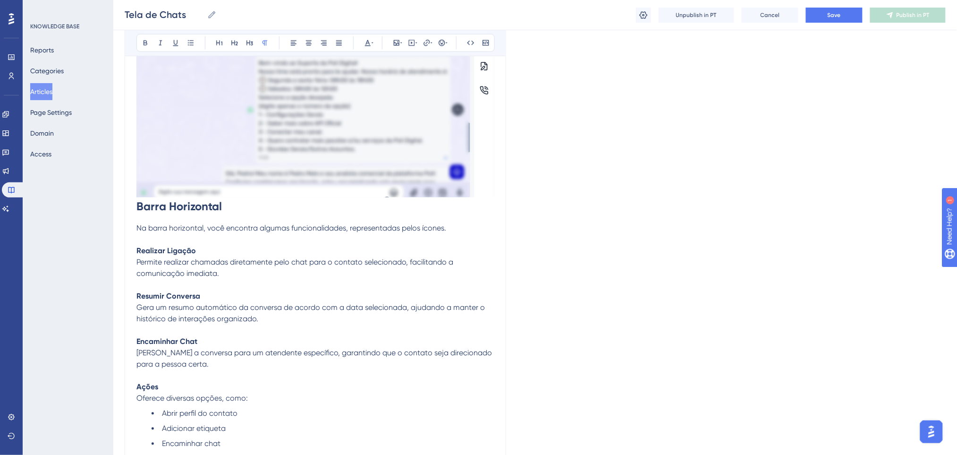
scroll to position [1783, 0]
click at [406, 242] on p "Na barra horizontal, você encontra algumas funcionalidades, representadas pelos…" at bounding box center [315, 248] width 358 height 57
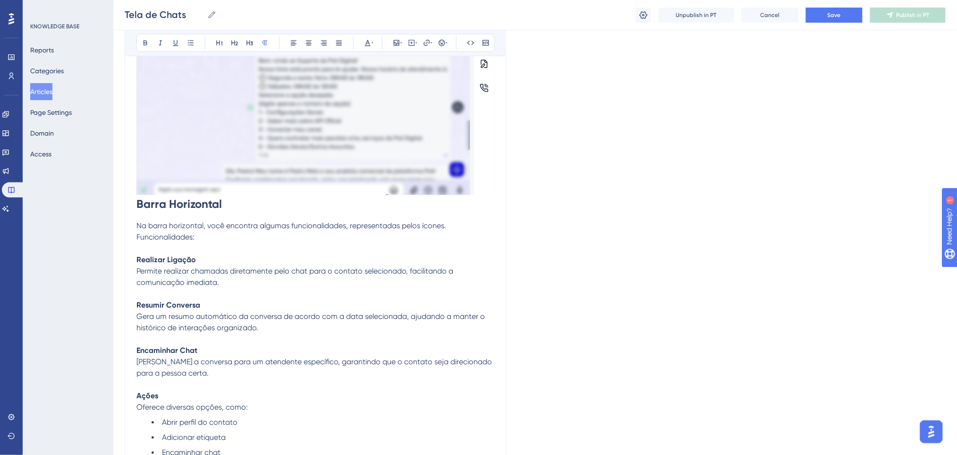
click at [323, 245] on p "Realizar Ligação Permite realizar chamadas diretamente pelo chat para o contato…" at bounding box center [315, 265] width 358 height 45
click at [254, 298] on p at bounding box center [315, 293] width 358 height 11
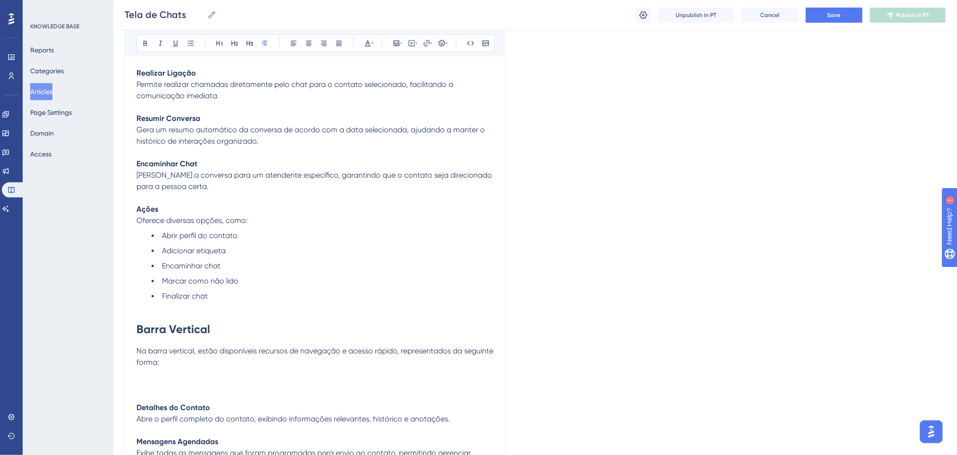
scroll to position [1972, 0]
click at [194, 384] on p at bounding box center [315, 382] width 358 height 11
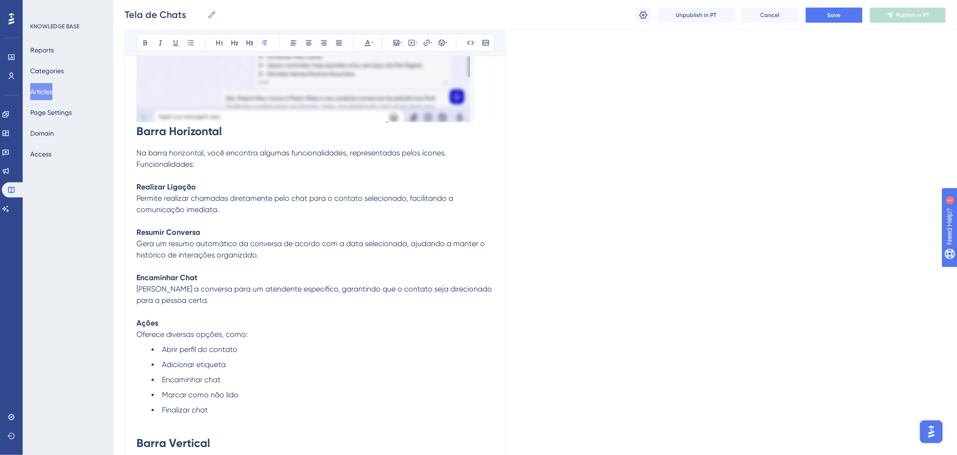
scroll to position [1783, 0]
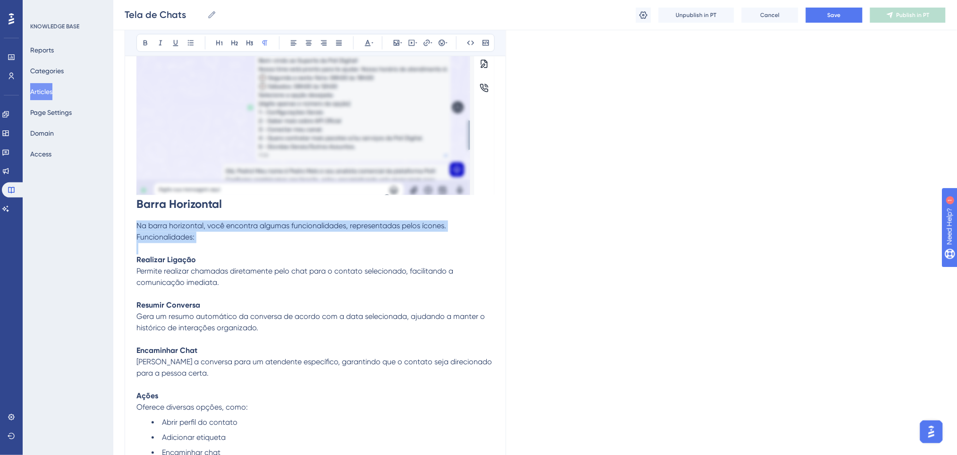
drag, startPoint x: 136, startPoint y: 221, endPoint x: 281, endPoint y: 252, distance: 148.2
click at [280, 246] on p "Realizar Ligação Permite realizar chamadas diretamente pelo chat para o contato…" at bounding box center [315, 265] width 358 height 45
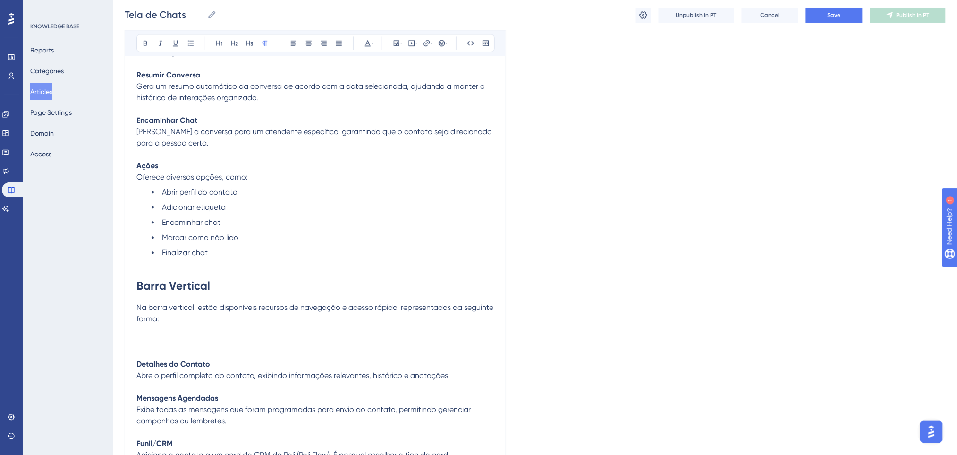
scroll to position [2035, 0]
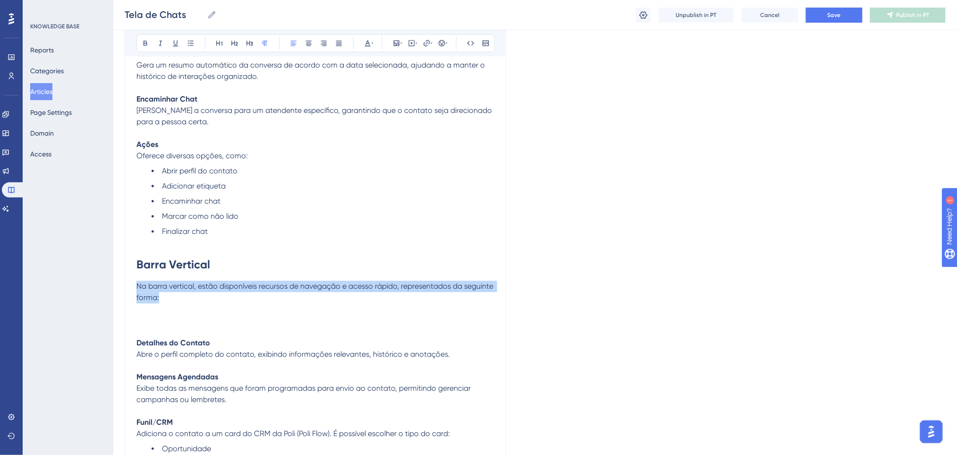
drag, startPoint x: 225, startPoint y: 291, endPoint x: 135, endPoint y: 284, distance: 90.0
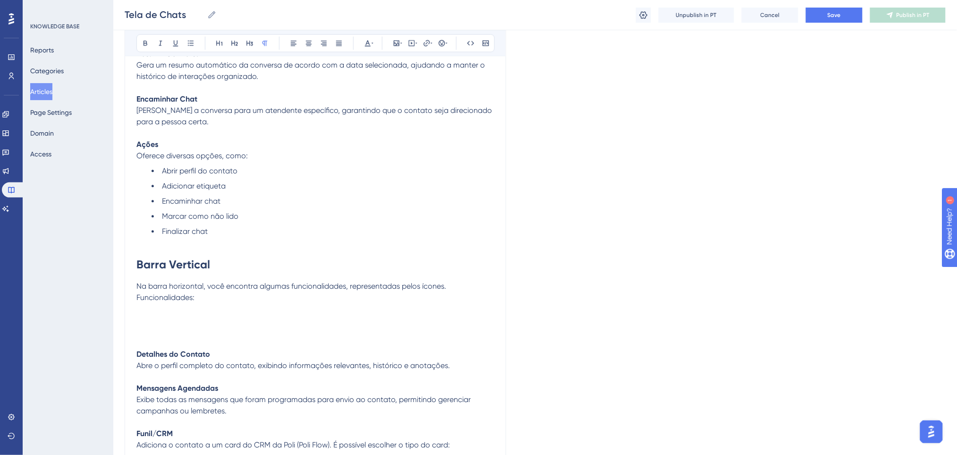
click at [228, 305] on p at bounding box center [315, 308] width 358 height 11
drag, startPoint x: 202, startPoint y: 282, endPoint x: 169, endPoint y: 283, distance: 33.1
click at [169, 283] on span "Na barra horizontal, você encontra algumas funcionalidades, representadas pelos…" at bounding box center [291, 285] width 310 height 9
drag, startPoint x: 280, startPoint y: 285, endPoint x: 305, endPoint y: 253, distance: 40.1
click at [282, 284] on span "Na barra vertical, você encontra algumas funcionalidades, representadas pelos í…" at bounding box center [286, 285] width 300 height 9
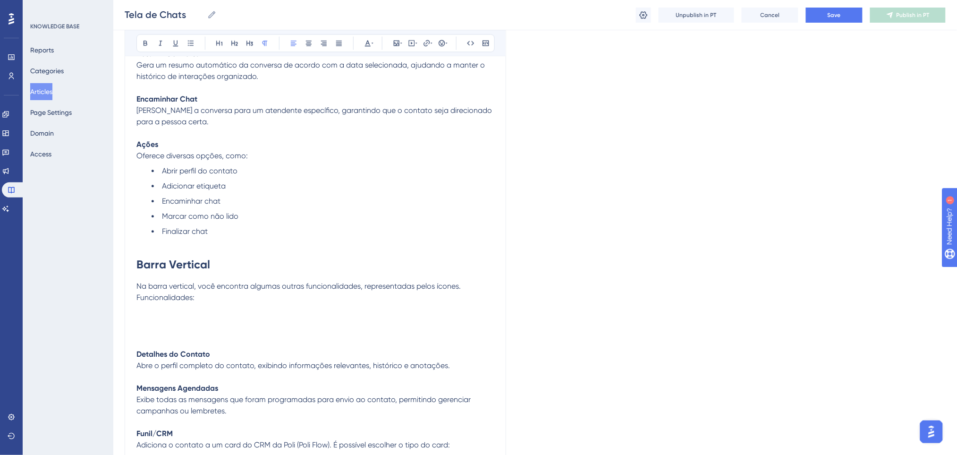
click at [310, 309] on p at bounding box center [315, 308] width 358 height 11
click at [390, 295] on p "Na barra vertical, você encontra algumas outras funcionalidades, representadas …" at bounding box center [315, 291] width 358 height 23
click at [264, 324] on p at bounding box center [315, 319] width 358 height 11
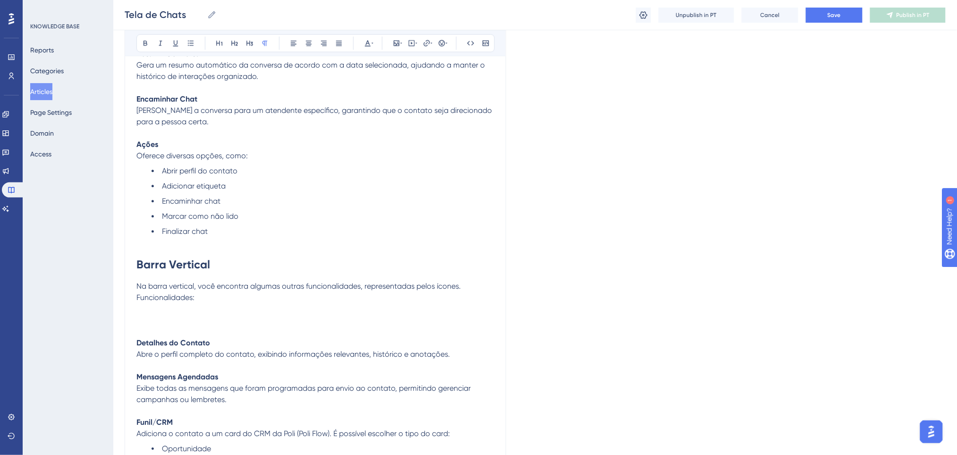
click at [264, 324] on p at bounding box center [315, 319] width 358 height 11
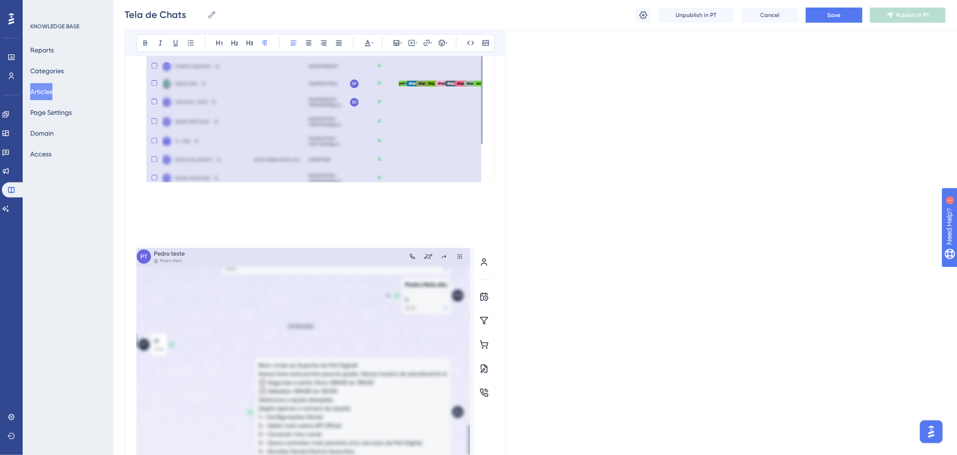
scroll to position [1594, 0]
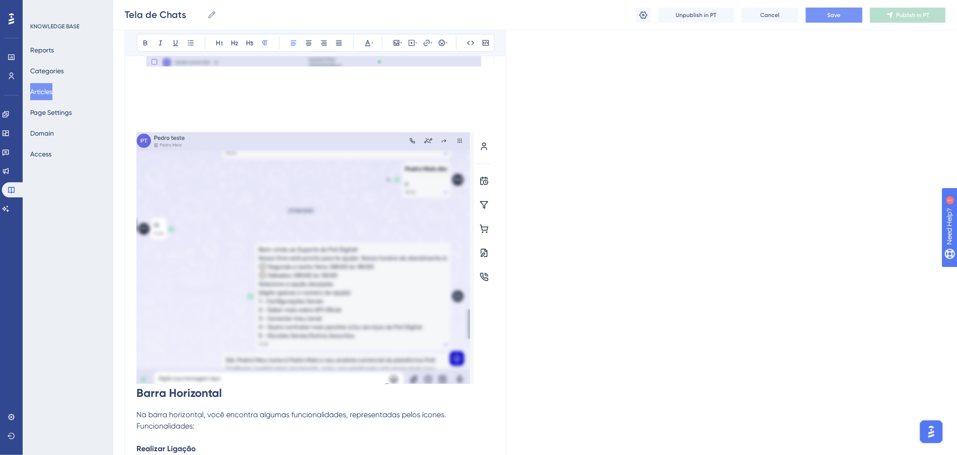
click at [850, 13] on button "Save" at bounding box center [834, 15] width 57 height 15
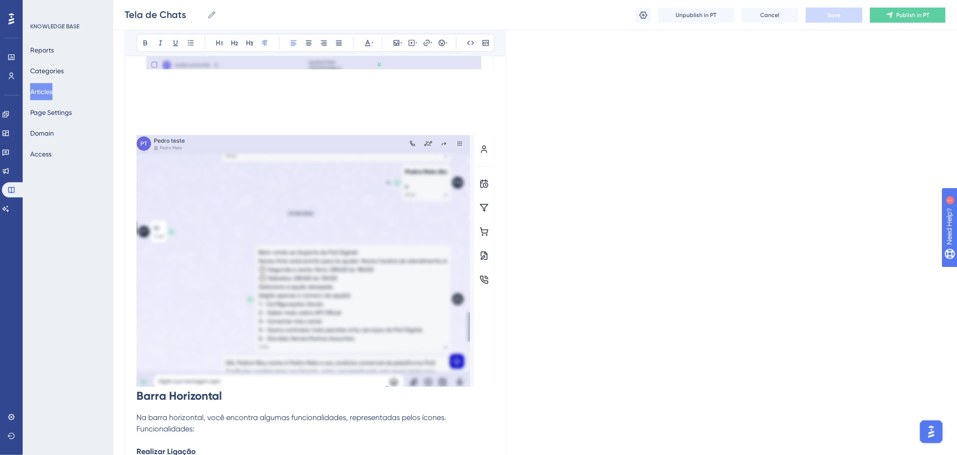
scroll to position [1531, 0]
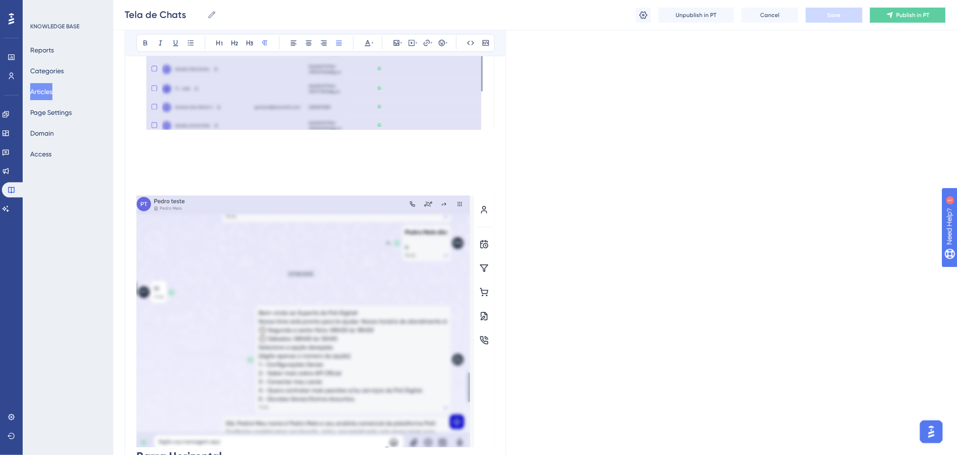
click at [205, 177] on p at bounding box center [315, 174] width 358 height 23
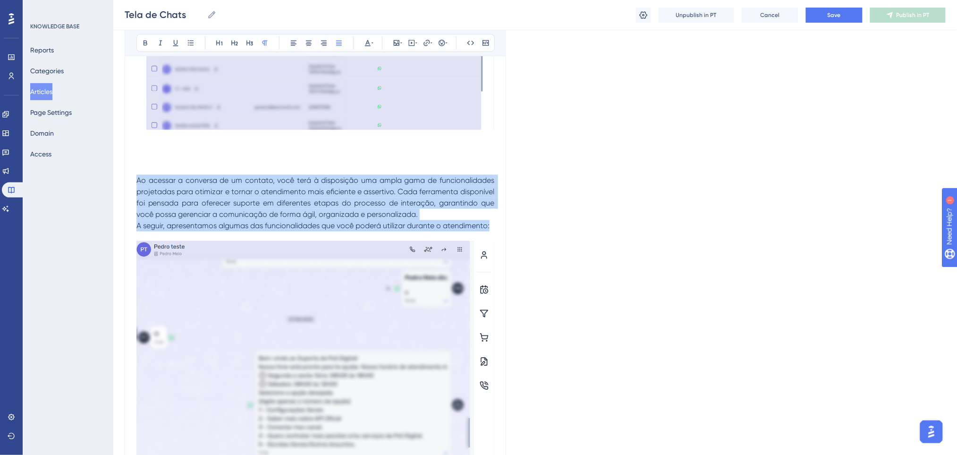
drag, startPoint x: 137, startPoint y: 177, endPoint x: 493, endPoint y: 233, distance: 360.3
click at [235, 42] on icon at bounding box center [235, 43] width 8 height 8
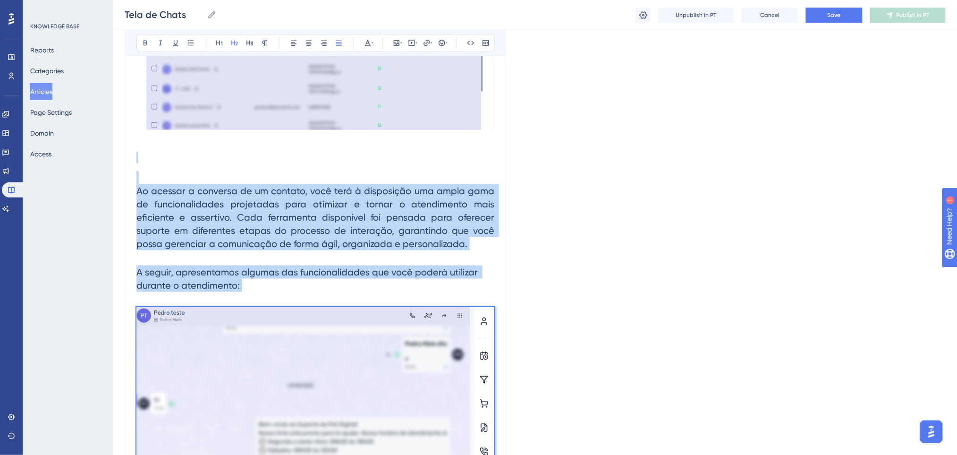
click at [369, 220] on span "Ao acessar a conversa de um contato, você terá à disposição uma ampla gama de f…" at bounding box center [316, 217] width 360 height 64
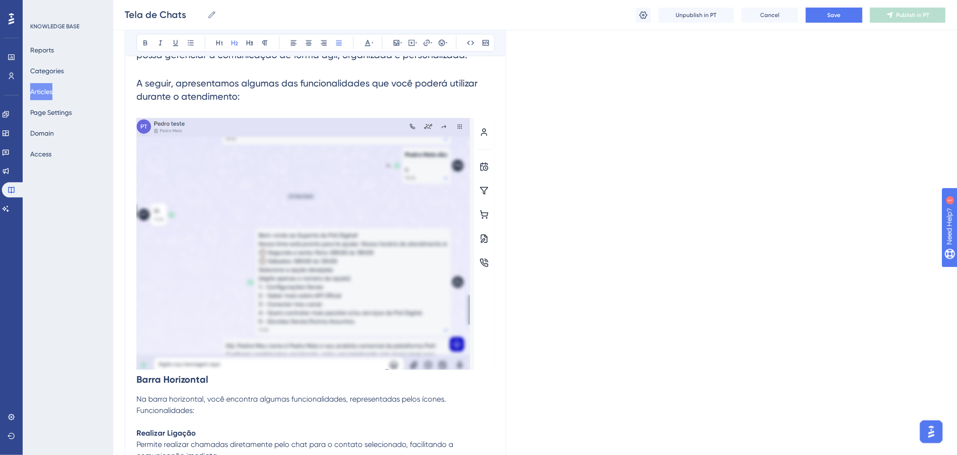
scroll to position [1657, 0]
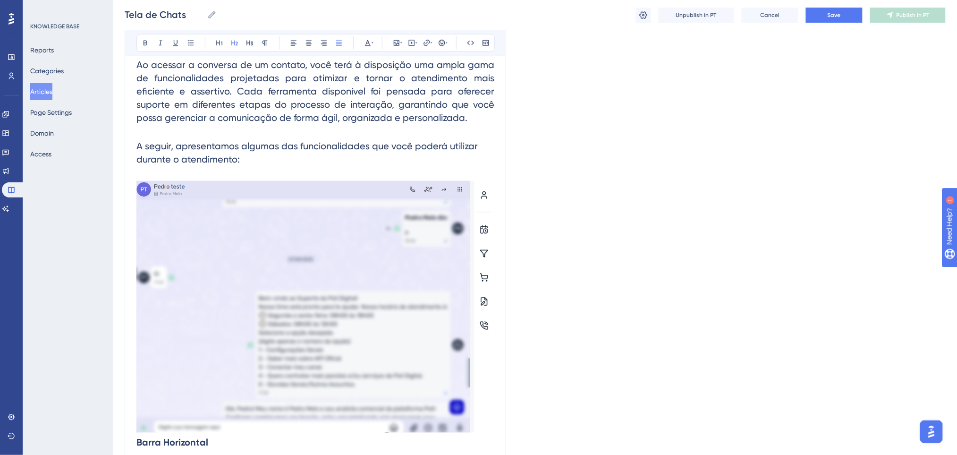
click at [386, 301] on img at bounding box center [315, 307] width 358 height 252
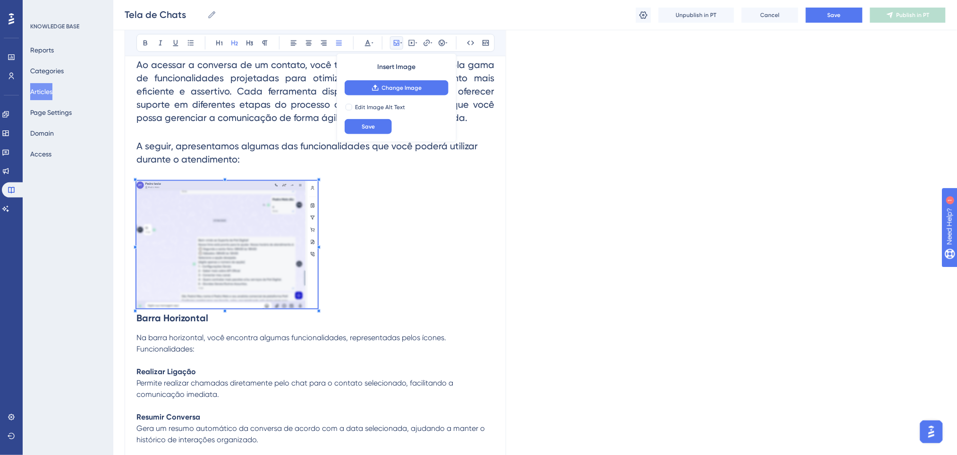
click at [320, 314] on h2 "Barra Horizontal" at bounding box center [315, 252] width 358 height 159
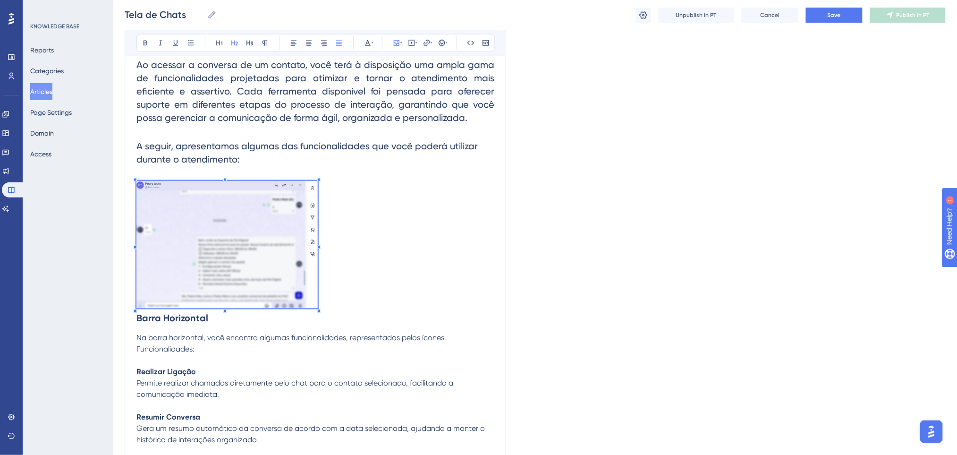
click at [403, 264] on h2 "Barra Horizontal" at bounding box center [315, 252] width 358 height 159
click at [194, 327] on h2 "Barra Horizontal" at bounding box center [315, 252] width 358 height 159
click at [228, 331] on h2 "Barra Horizontal" at bounding box center [315, 252] width 358 height 159
click at [220, 333] on p "Na barra horizontal, você encontra algumas funcionalidades, representadas pelos…" at bounding box center [315, 343] width 358 height 23
click at [212, 326] on h2 "Barra Horizontal" at bounding box center [315, 252] width 358 height 159
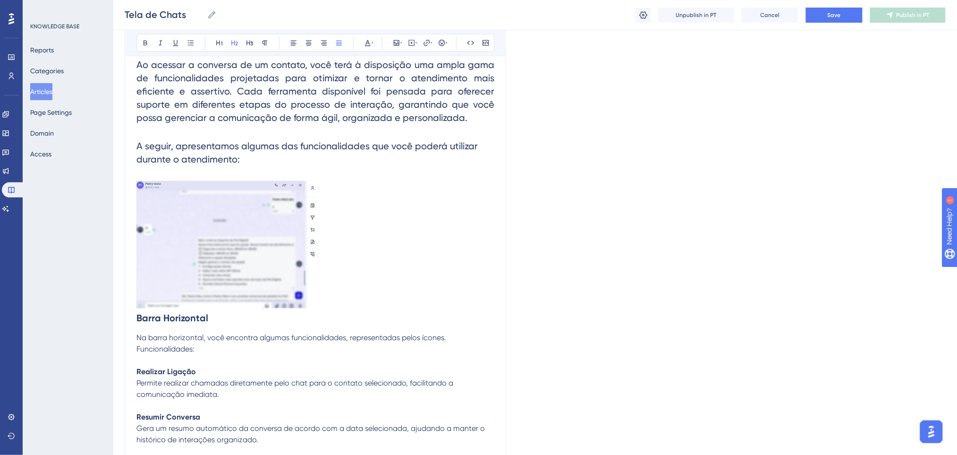
click at [336, 300] on h2 "Barra Horizontal" at bounding box center [315, 252] width 358 height 159
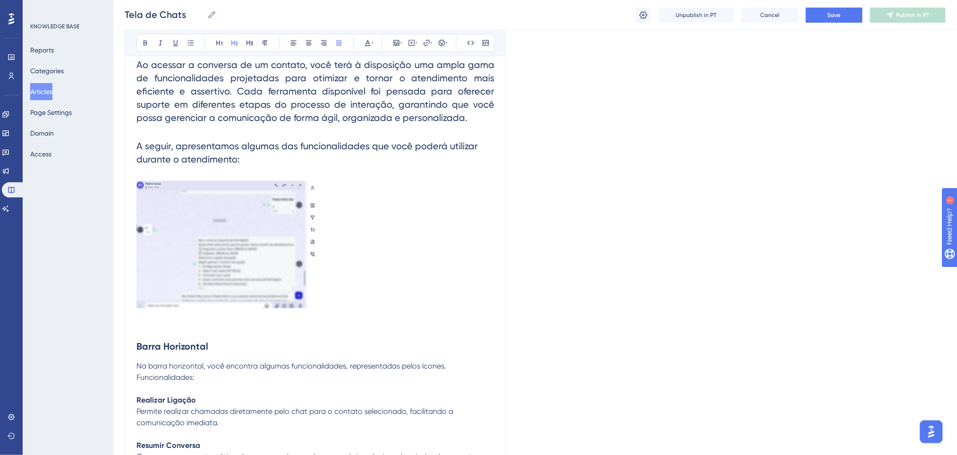
click at [337, 301] on h2 at bounding box center [315, 246] width 358 height 146
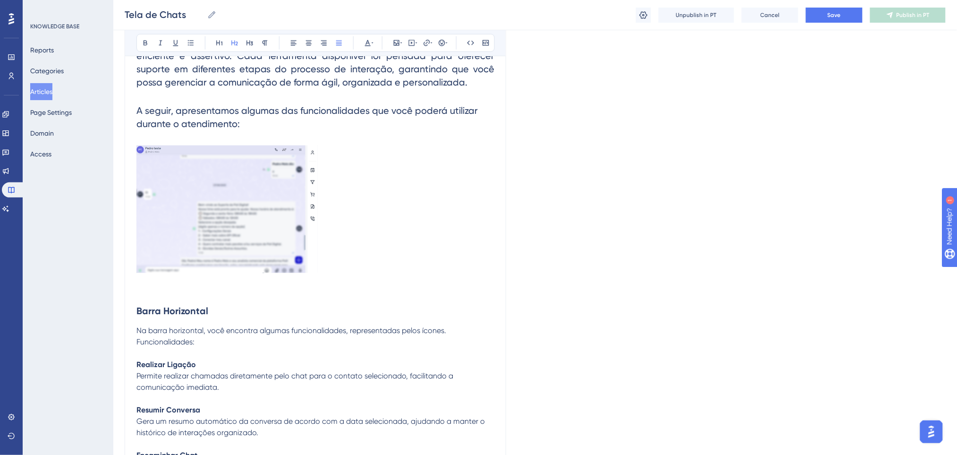
scroll to position [1594, 0]
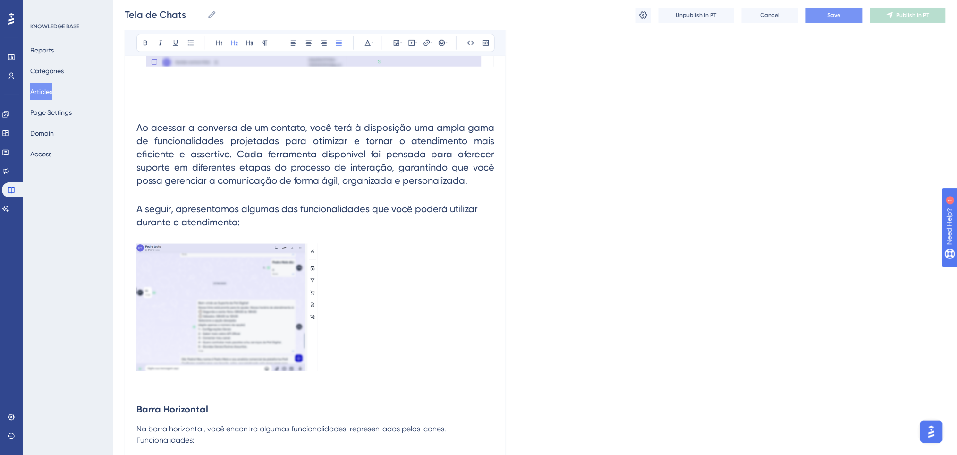
click at [823, 17] on button "Save" at bounding box center [834, 15] width 57 height 15
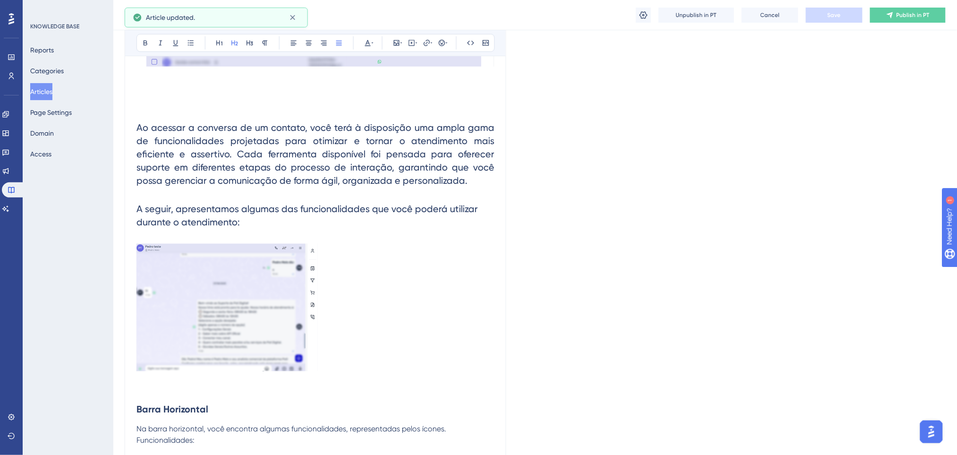
click at [358, 264] on h2 at bounding box center [315, 309] width 358 height 146
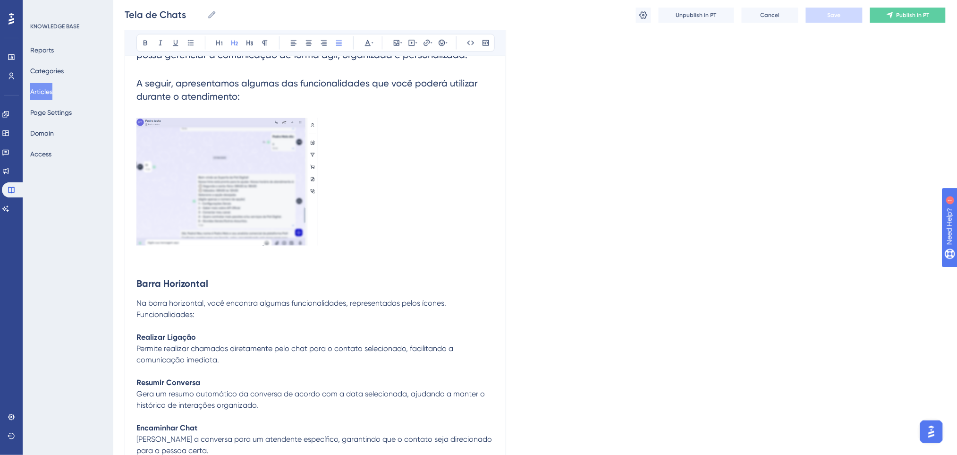
scroll to position [1783, 0]
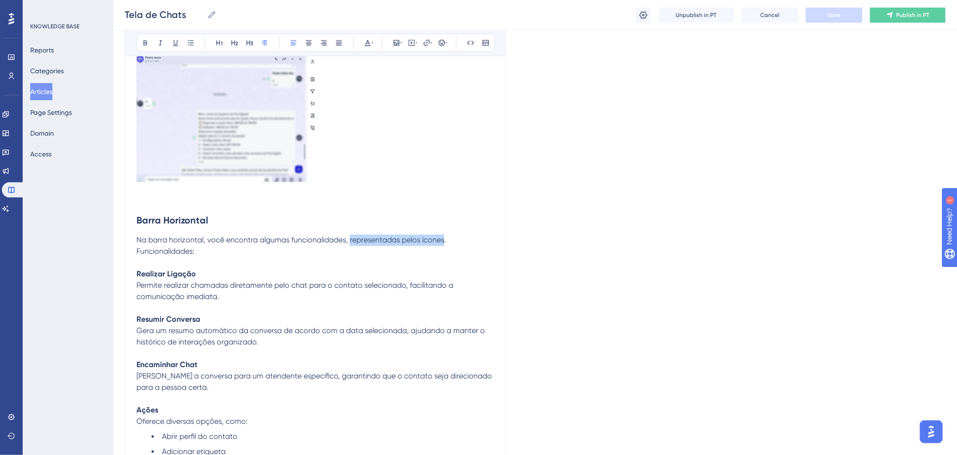
drag, startPoint x: 349, startPoint y: 237, endPoint x: 443, endPoint y: 242, distance: 94.6
click at [443, 242] on span "Na barra horizontal, você encontra algumas funcionalidades, representadas pelos…" at bounding box center [291, 240] width 310 height 9
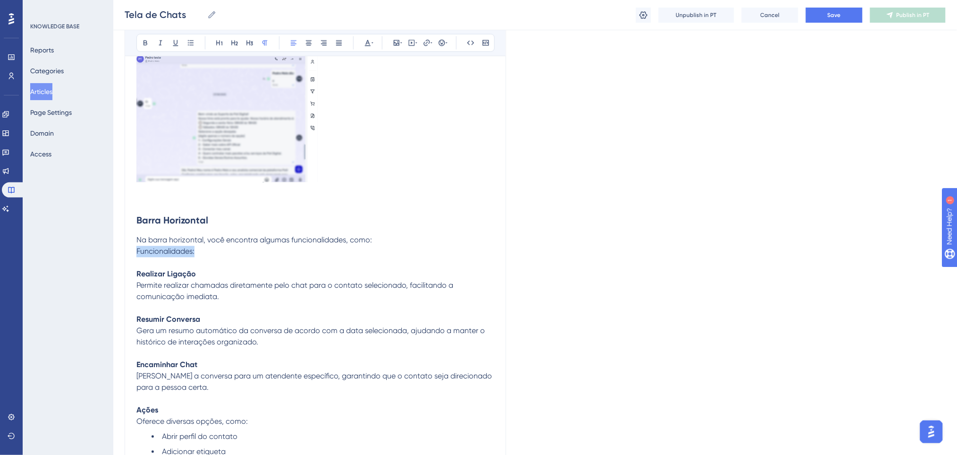
drag, startPoint x: 224, startPoint y: 251, endPoint x: 133, endPoint y: 251, distance: 91.1
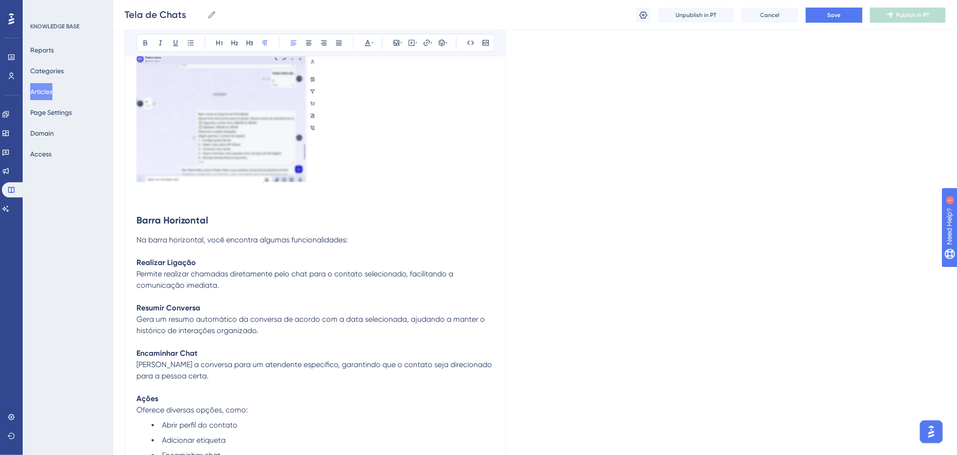
click at [236, 220] on h2 "Barra Horizontal" at bounding box center [315, 214] width 358 height 42
drag, startPoint x: 352, startPoint y: 244, endPoint x: 104, endPoint y: 244, distance: 247.9
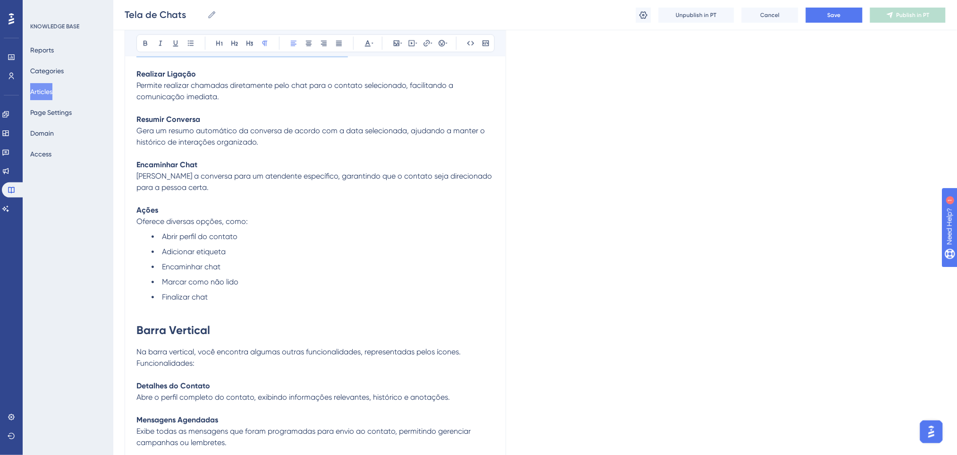
scroll to position [2098, 0]
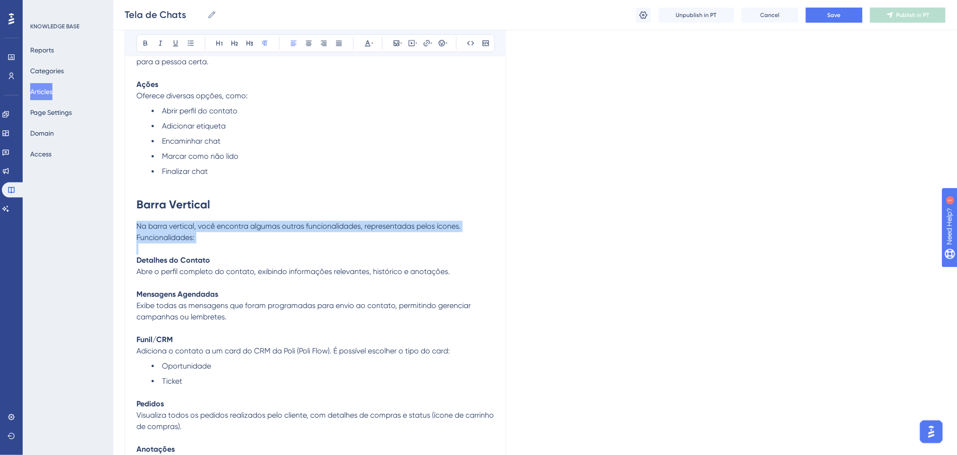
drag, startPoint x: 269, startPoint y: 226, endPoint x: 135, endPoint y: 231, distance: 134.7
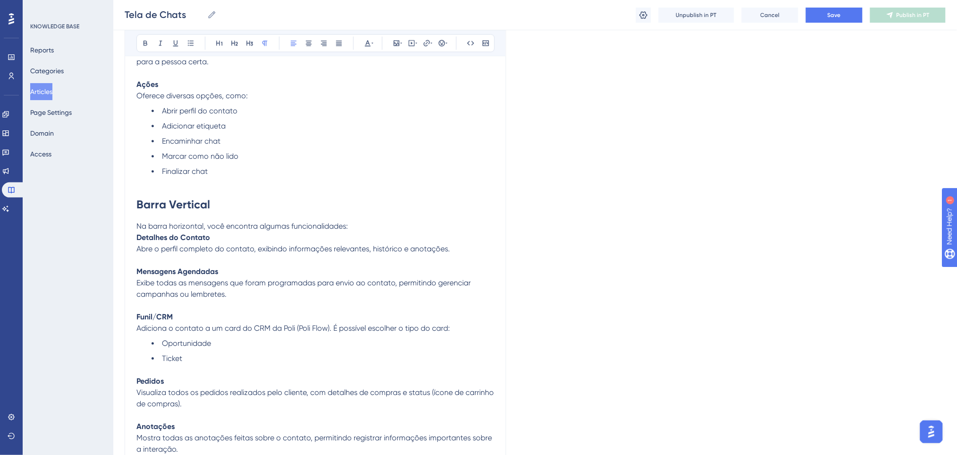
click at [203, 225] on span "Na barra horizontal, você encontra algumas funcionalidades:" at bounding box center [242, 225] width 212 height 9
drag, startPoint x: 189, startPoint y: 225, endPoint x: 169, endPoint y: 221, distance: 20.1
click at [169, 221] on span "Na barra horizontal, você encontra algumas funcionalidades:" at bounding box center [242, 225] width 212 height 9
click at [345, 227] on p "Na barra vertical, você encontra algumas funcionalidades:" at bounding box center [315, 225] width 358 height 11
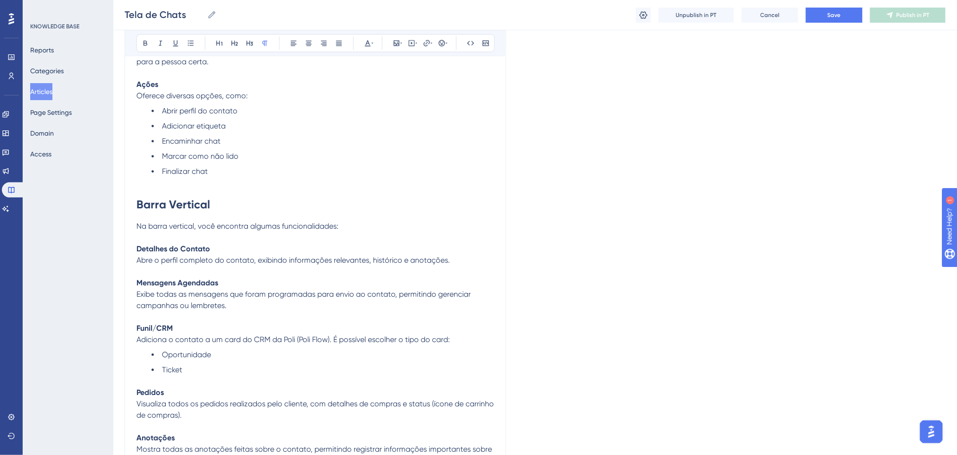
click at [344, 227] on p "Na barra vertical, você encontra algumas funcionalidades:" at bounding box center [315, 225] width 358 height 11
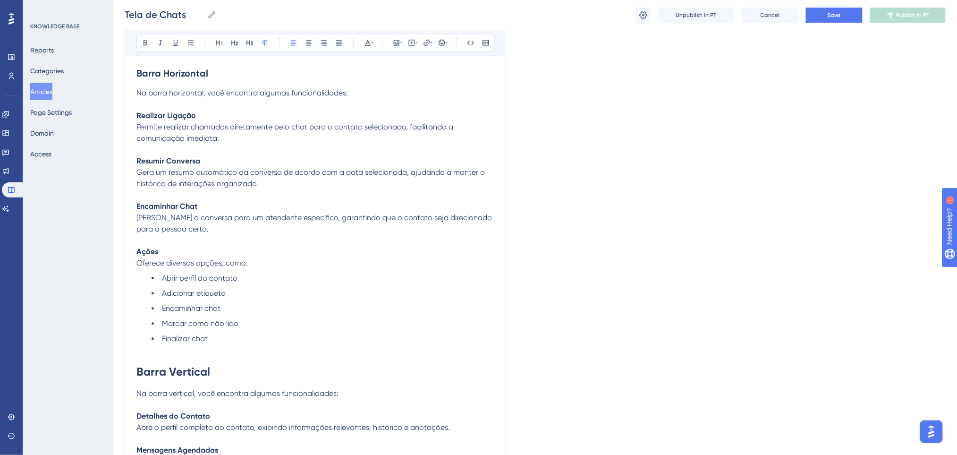
scroll to position [1846, 0]
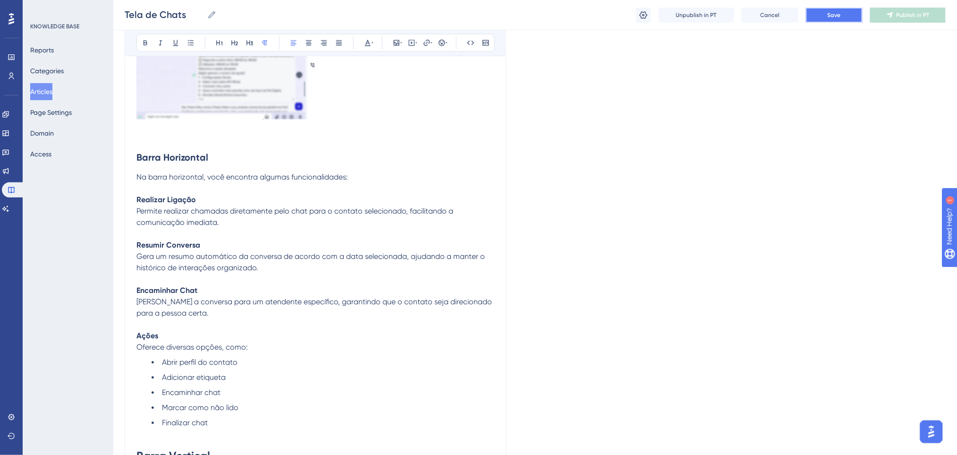
click at [830, 15] on span "Save" at bounding box center [834, 15] width 13 height 8
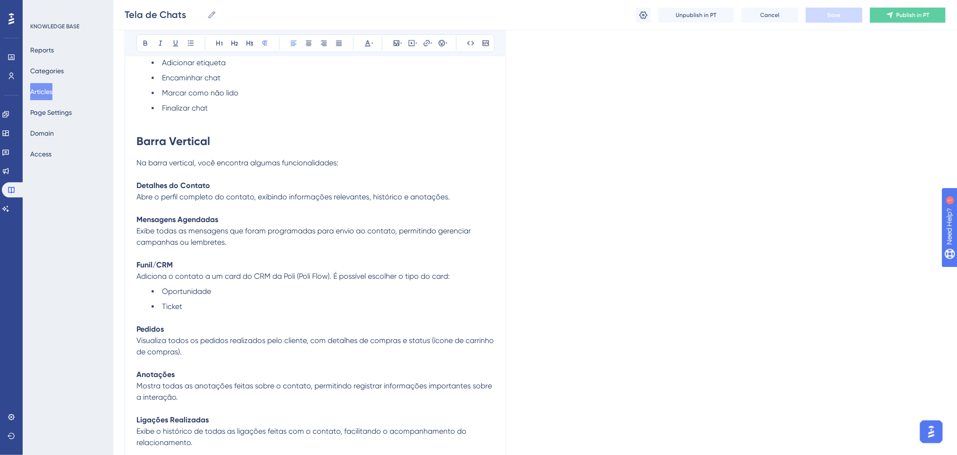
scroll to position [1909, 0]
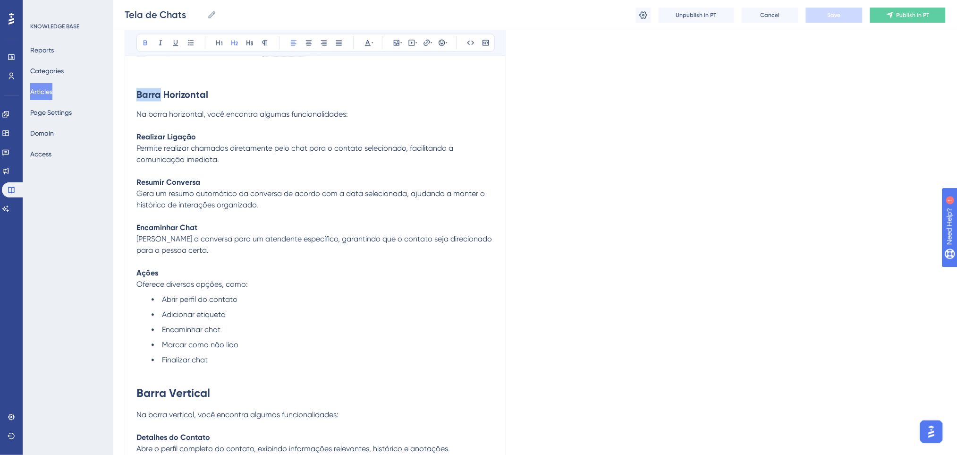
drag, startPoint x: 161, startPoint y: 90, endPoint x: 132, endPoint y: 37, distance: 60.4
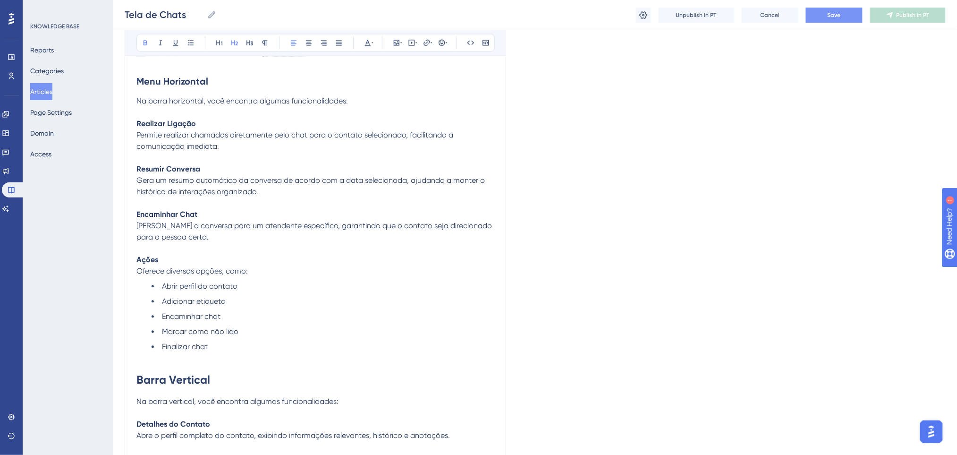
drag, startPoint x: 338, startPoint y: 331, endPoint x: 192, endPoint y: 346, distance: 146.2
click at [334, 331] on li "Marcar como não lido" at bounding box center [323, 331] width 343 height 11
drag, startPoint x: 167, startPoint y: 380, endPoint x: 144, endPoint y: 341, distance: 44.9
click at [288, 371] on h1 "Menu Vertical" at bounding box center [315, 380] width 358 height 32
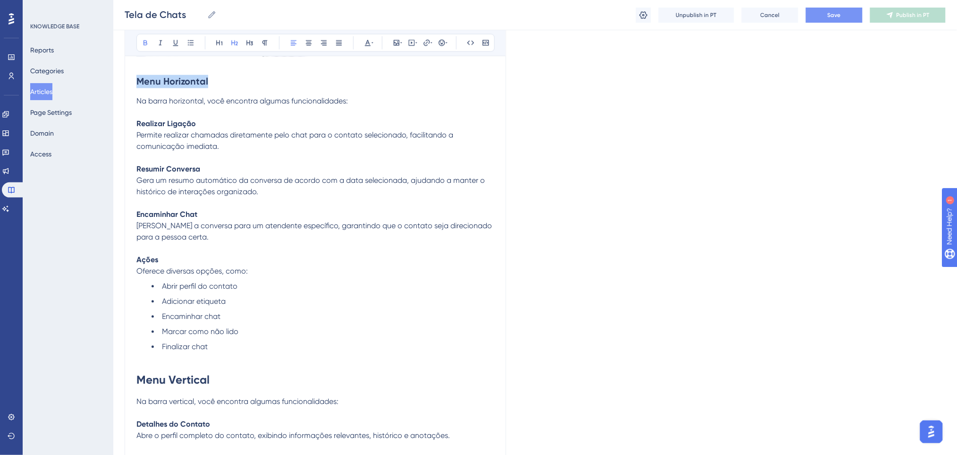
drag, startPoint x: 220, startPoint y: 78, endPoint x: 138, endPoint y: 77, distance: 81.7
click at [138, 77] on h2 "Menu Horizontal" at bounding box center [315, 82] width 358 height 28
click at [222, 42] on icon at bounding box center [219, 43] width 6 height 5
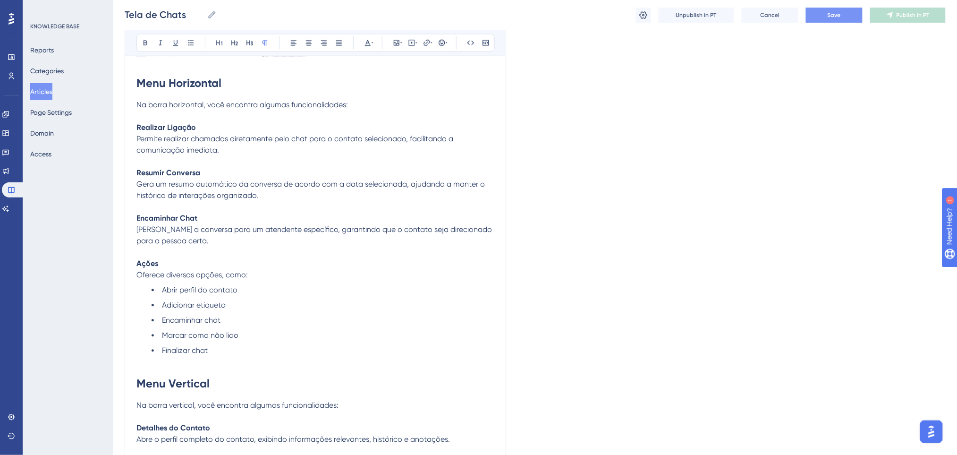
click at [387, 161] on p at bounding box center [315, 161] width 358 height 11
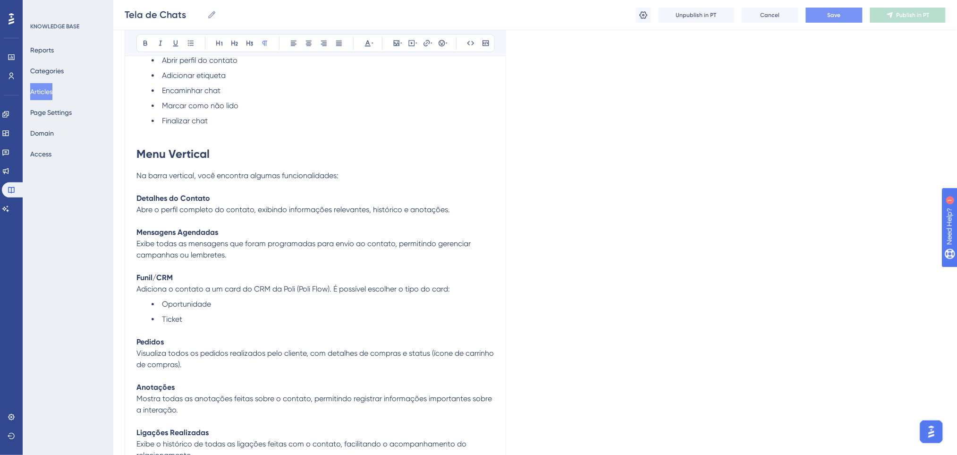
scroll to position [2161, 0]
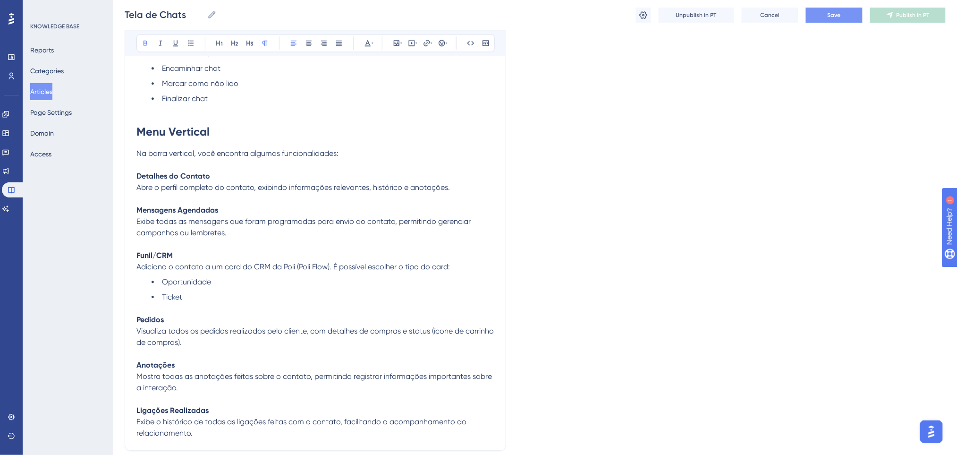
click at [139, 362] on strong "Anotações" at bounding box center [155, 364] width 38 height 9
click at [223, 341] on p "Pedidos Visualiza todos os pedidos realizados pelo cliente, com detalhes de com…" at bounding box center [315, 331] width 358 height 34
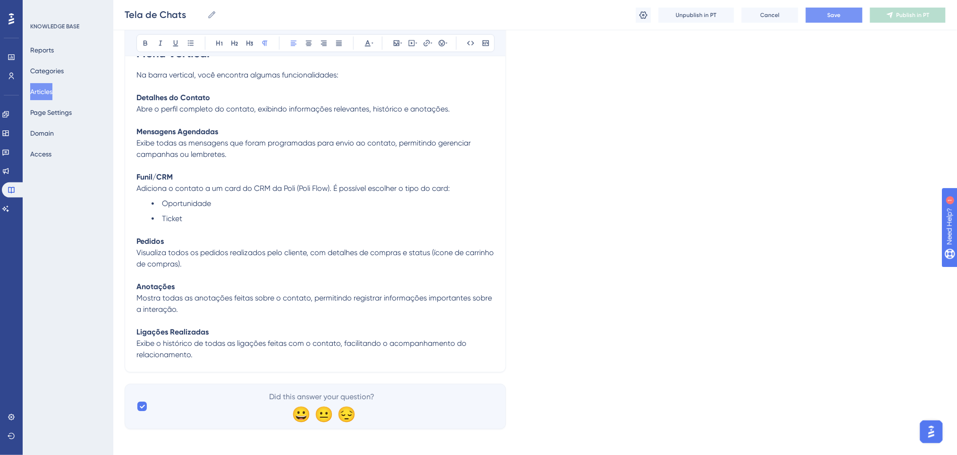
scroll to position [2244, 0]
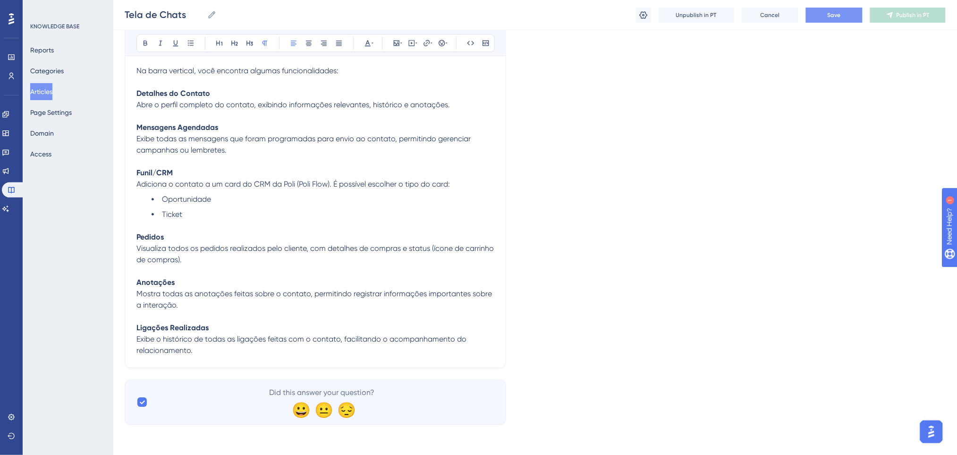
click at [817, 8] on button "Save" at bounding box center [834, 15] width 57 height 15
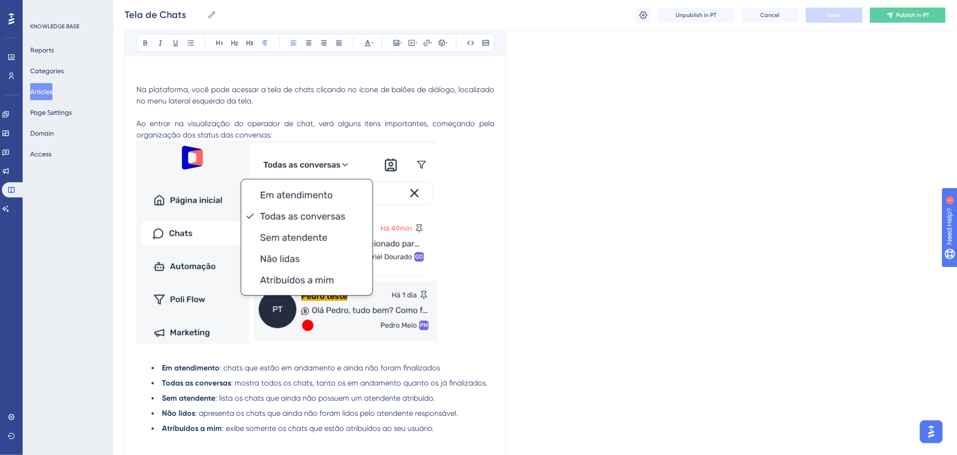
scroll to position [189, 0]
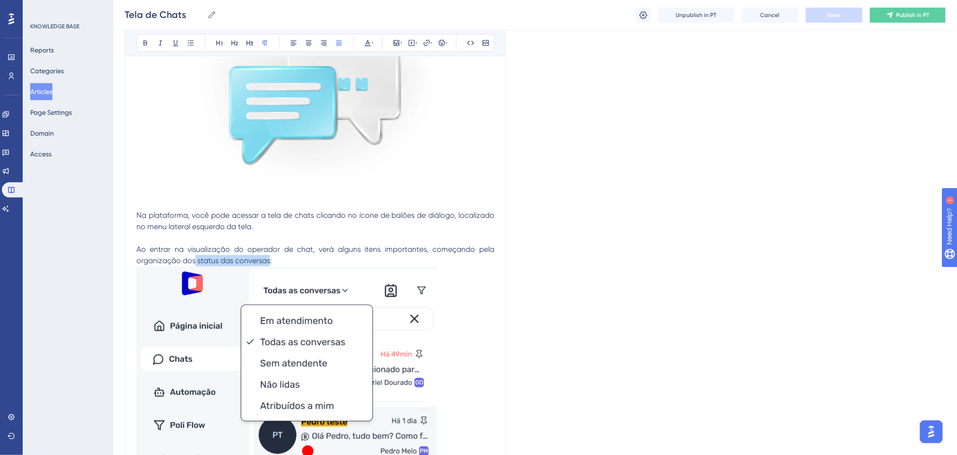
drag, startPoint x: 268, startPoint y: 260, endPoint x: 195, endPoint y: 260, distance: 72.7
click at [195, 260] on span "Ao entrar na visualização do operador de chat, verá alguns itens importantes, c…" at bounding box center [316, 255] width 360 height 20
click at [146, 42] on icon at bounding box center [146, 43] width 4 height 5
click at [338, 256] on p "Ao entrar na visualização do operador de chat, verá alguns itens importantes, c…" at bounding box center [315, 249] width 358 height 34
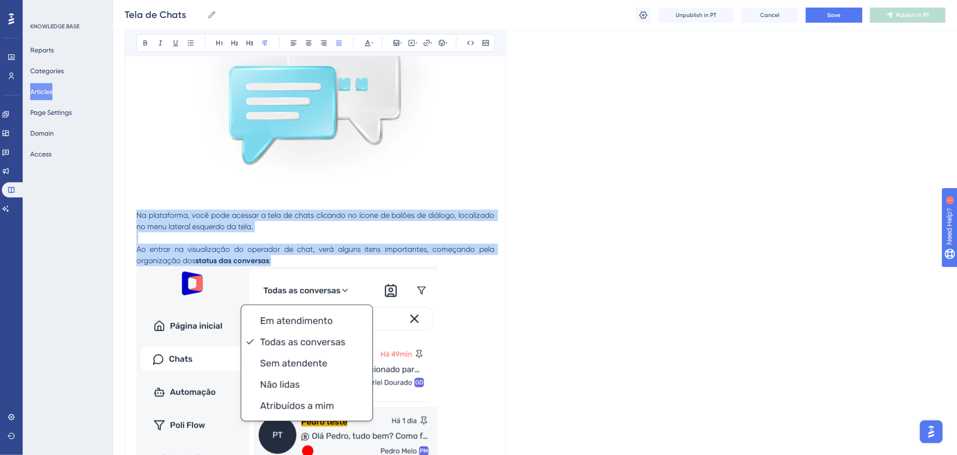
drag, startPoint x: 338, startPoint y: 256, endPoint x: 93, endPoint y: 172, distance: 258.8
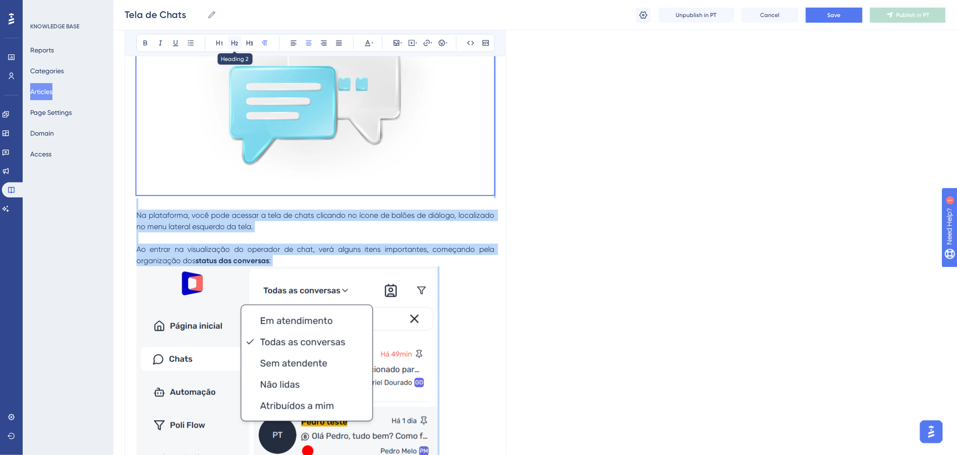
click at [237, 42] on icon at bounding box center [235, 43] width 8 height 8
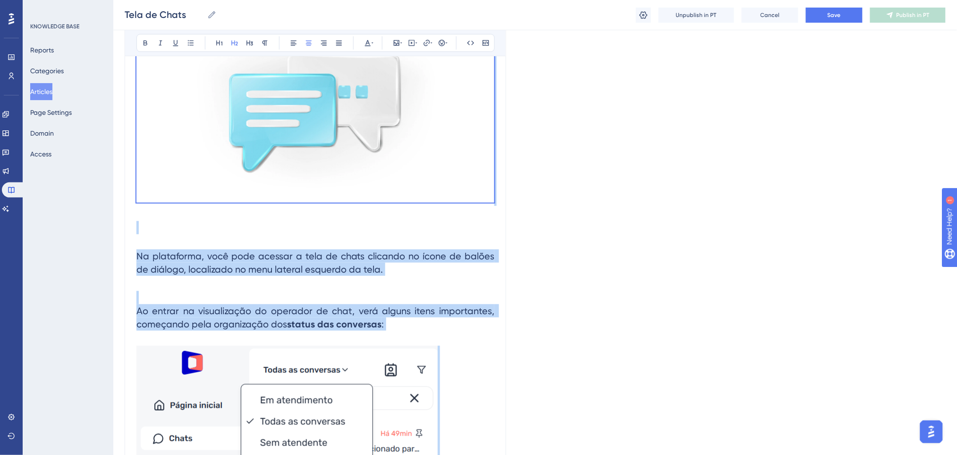
click at [360, 339] on h2 at bounding box center [315, 449] width 358 height 222
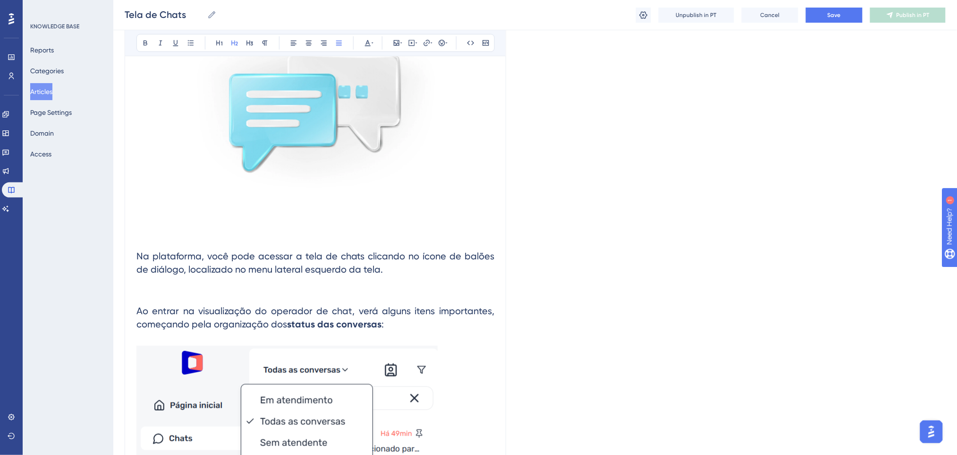
scroll to position [278, 0]
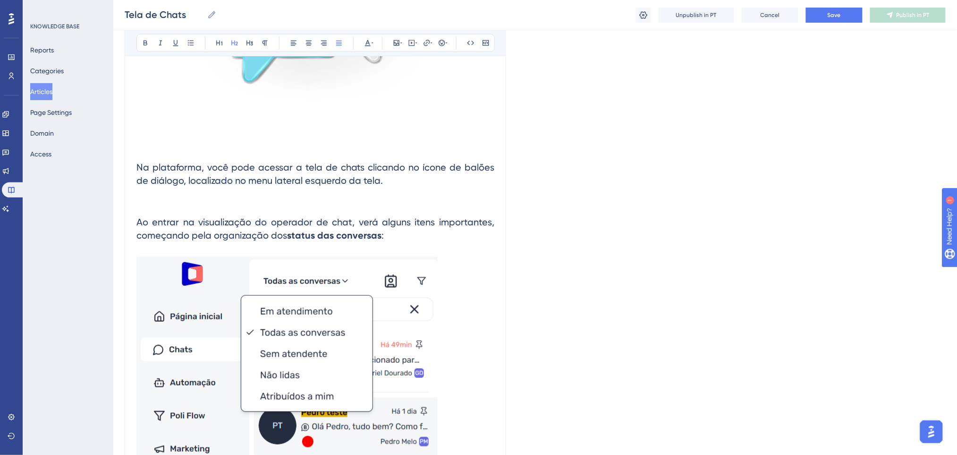
click at [322, 201] on h2 "Ao entrar na visualização do operador de chat, verá alguns itens importantes, c…" at bounding box center [315, 222] width 358 height 55
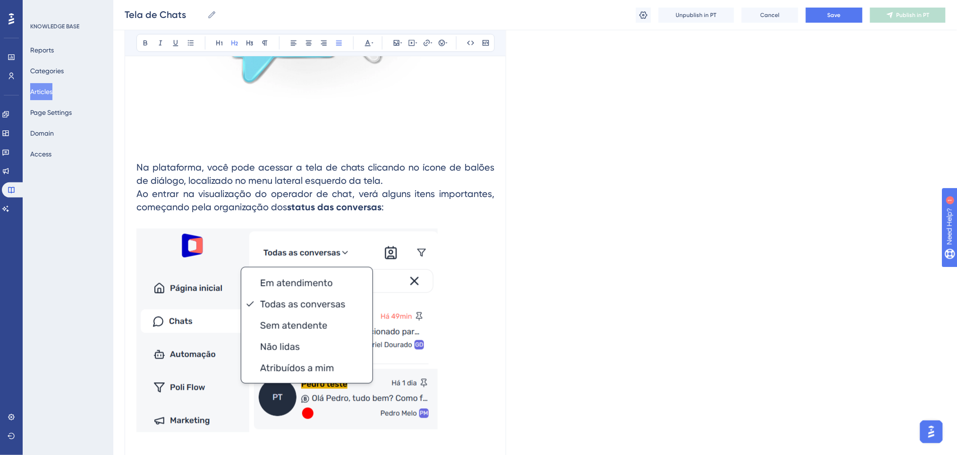
click at [380, 181] on h2 "Na plataforma, você pode acessar a tela de chats clicando no ícone de balões de…" at bounding box center [315, 187] width 358 height 68
click at [402, 201] on h2 "Na plataforma, você pode acessar a tela de chats clicando no ícone de balões de…" at bounding box center [315, 187] width 358 height 68
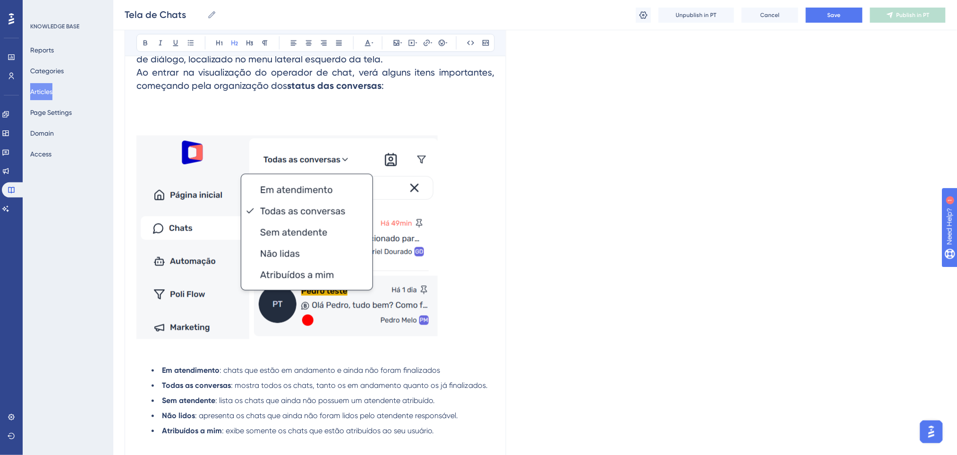
scroll to position [466, 0]
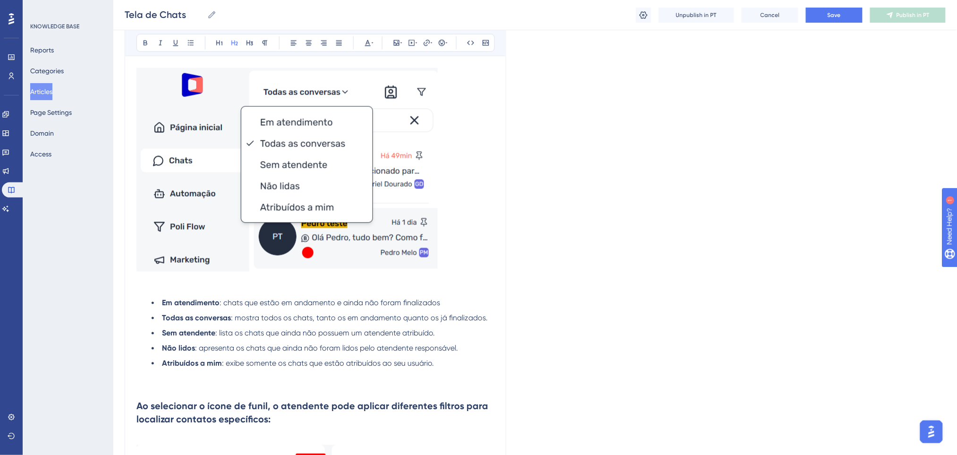
click at [444, 283] on p at bounding box center [315, 287] width 358 height 11
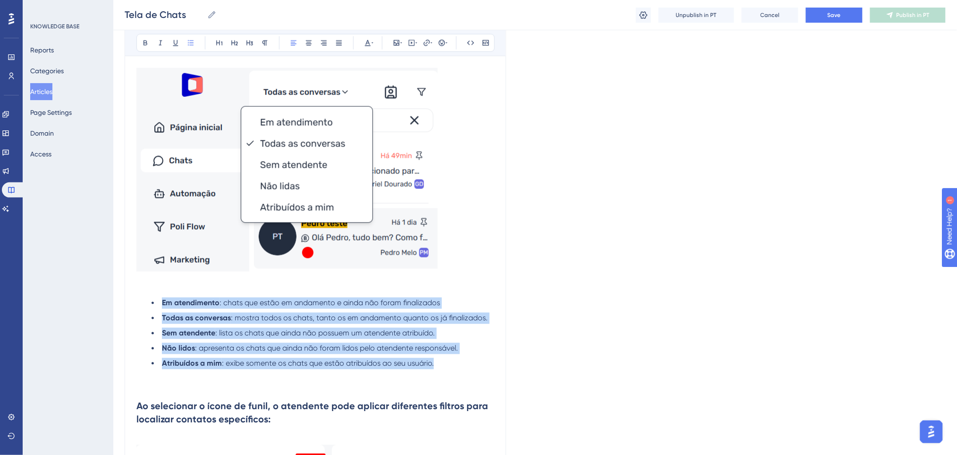
drag, startPoint x: 422, startPoint y: 344, endPoint x: 247, endPoint y: 119, distance: 284.6
click at [236, 39] on icon at bounding box center [235, 43] width 8 height 8
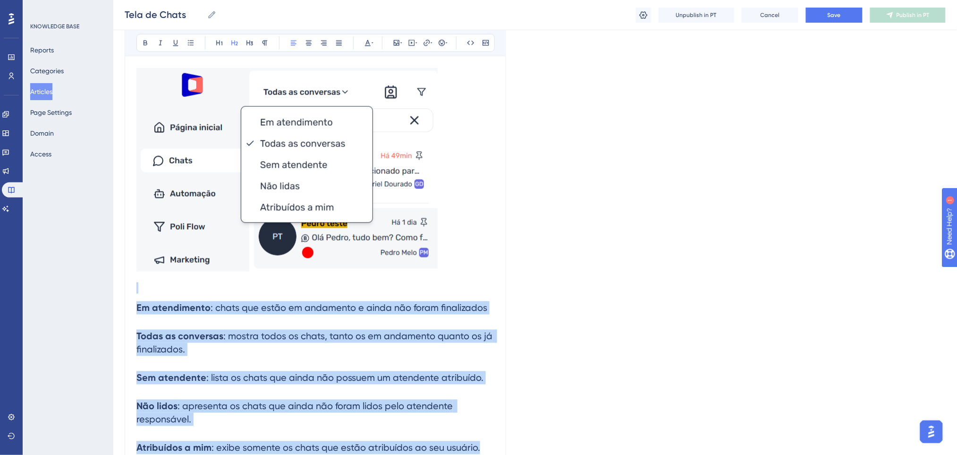
click at [413, 348] on h2 "Todas as conversas : mostra todos os chats, tanto os em andamento quanto os já …" at bounding box center [315, 343] width 358 height 42
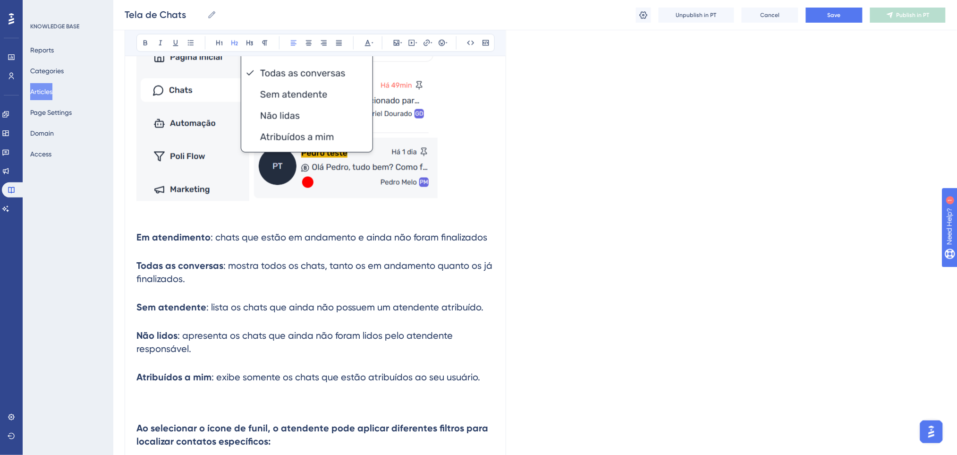
scroll to position [530, 0]
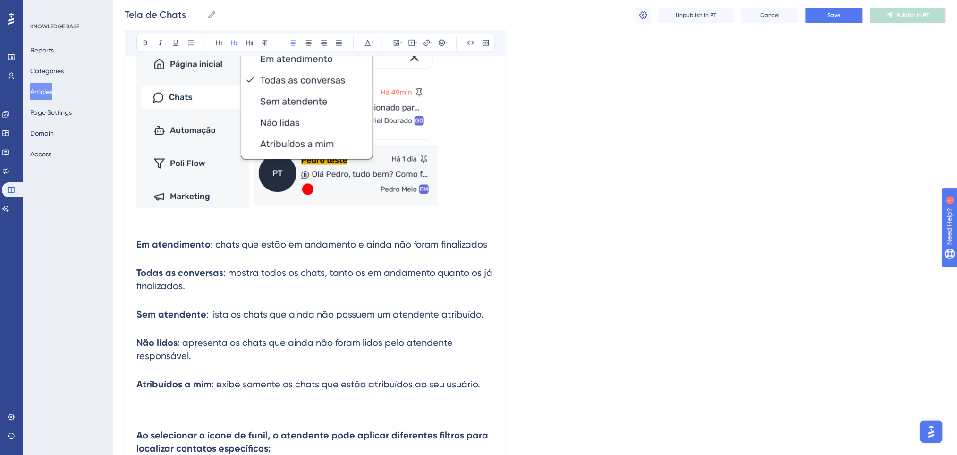
click at [213, 263] on h2 "Todas as conversas : mostra todos os chats, tanto os em andamento quanto os já …" at bounding box center [315, 280] width 358 height 42
click at [204, 258] on h2 "Em atendimento : chats que estão em andamento e ainda não foram finalizados" at bounding box center [315, 244] width 358 height 28
click at [199, 262] on h2 "Todas as conversas : mostra todos os chats, tanto os em andamento quanto os já …" at bounding box center [315, 280] width 358 height 42
click at [179, 259] on h2 "Todas as conversas : mostra todos os chats, tanto os em andamento quanto os já …" at bounding box center [315, 280] width 358 height 42
click at [139, 271] on strong "Todas as conversas" at bounding box center [179, 272] width 87 height 11
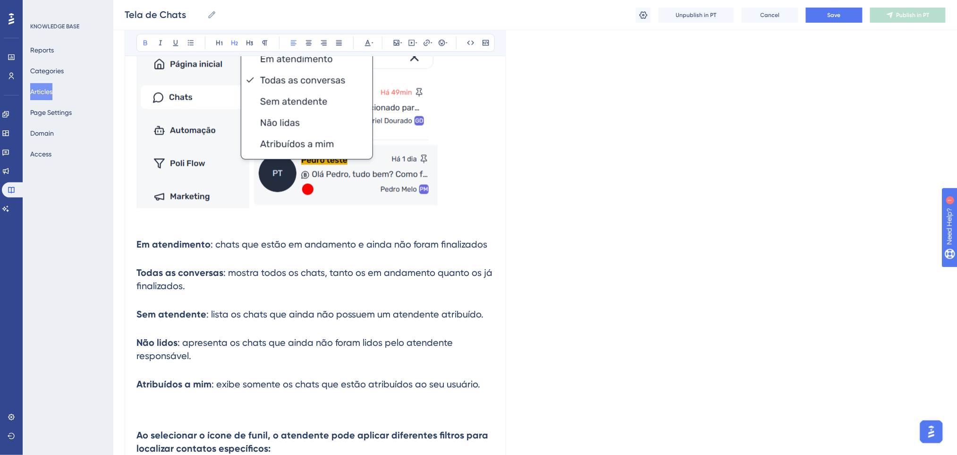
click at [137, 272] on strong "Todas as conversas" at bounding box center [179, 272] width 87 height 11
click at [276, 282] on h2 "Todas as conversas : mostra todos os chats, tanto os em andamento quanto os já …" at bounding box center [315, 280] width 358 height 42
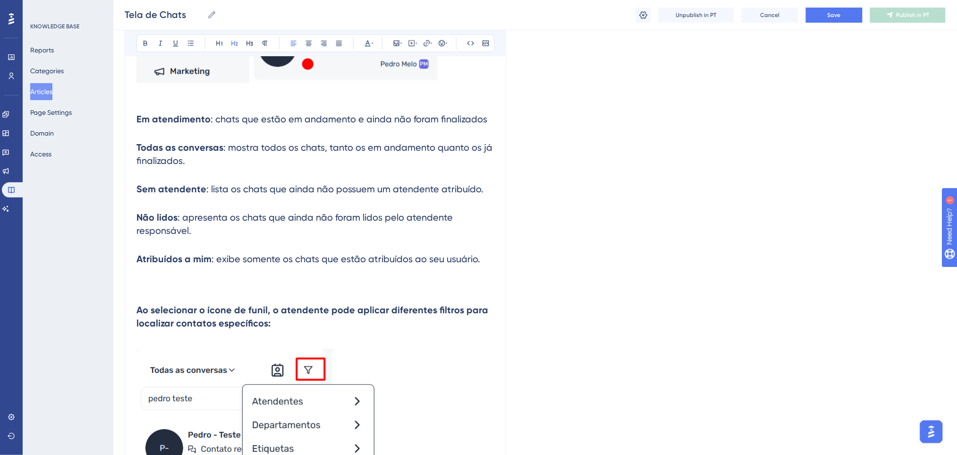
click at [291, 269] on h2 "Atribuídos a mim : exibe somente os chats que estão atribuídos ao seu usuário." at bounding box center [315, 259] width 358 height 28
drag, startPoint x: 203, startPoint y: 281, endPoint x: 164, endPoint y: 283, distance: 38.8
click at [200, 282] on p at bounding box center [315, 278] width 358 height 11
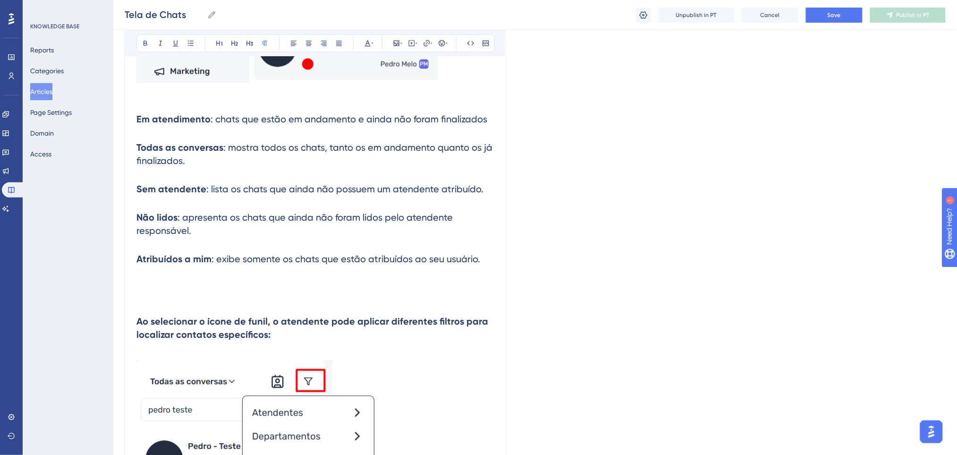
drag, startPoint x: 378, startPoint y: 260, endPoint x: 357, endPoint y: 277, distance: 27.2
click at [378, 261] on span ": exibe somente os chats que estão atribuídos ao seu usuário." at bounding box center [346, 258] width 269 height 11
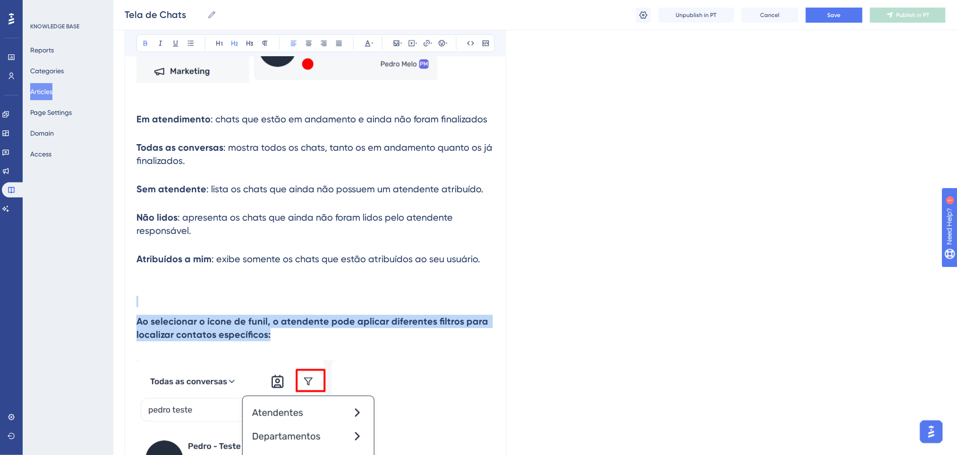
drag, startPoint x: 316, startPoint y: 332, endPoint x: 251, endPoint y: 131, distance: 211.3
click at [221, 42] on icon at bounding box center [220, 43] width 8 height 8
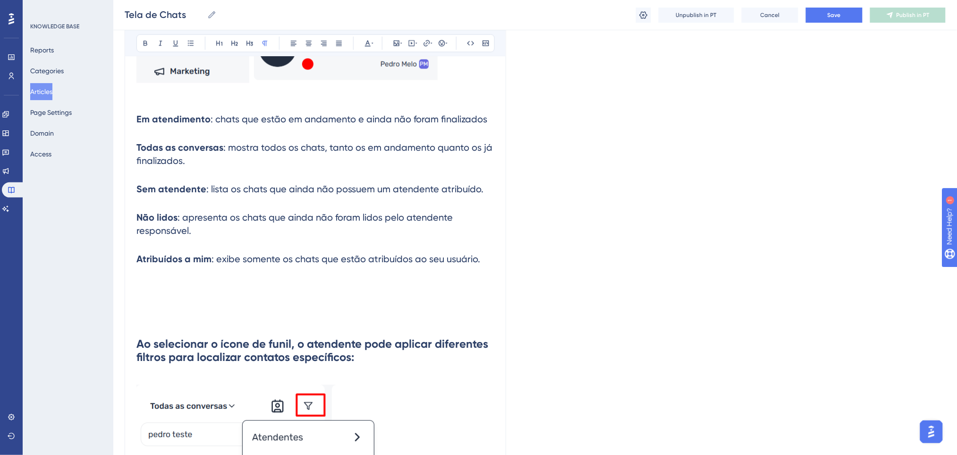
click at [353, 291] on p at bounding box center [315, 289] width 358 height 11
click at [298, 296] on p at bounding box center [315, 289] width 358 height 11
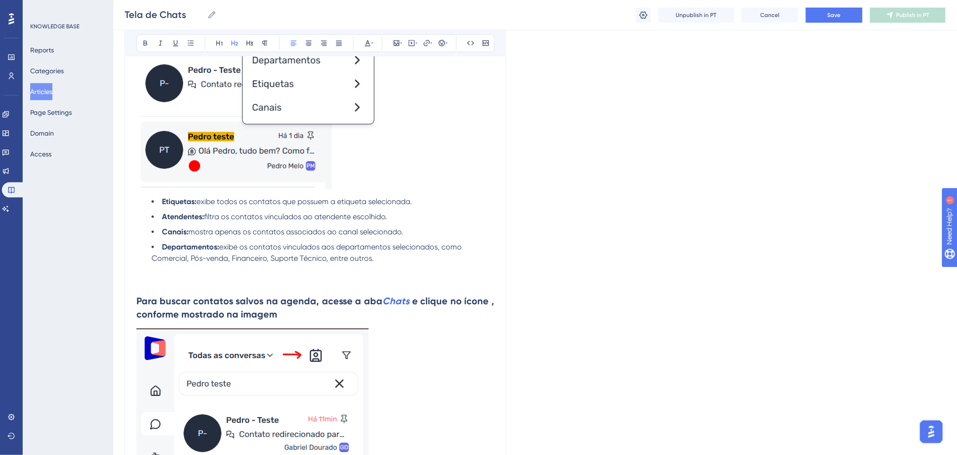
scroll to position [907, 0]
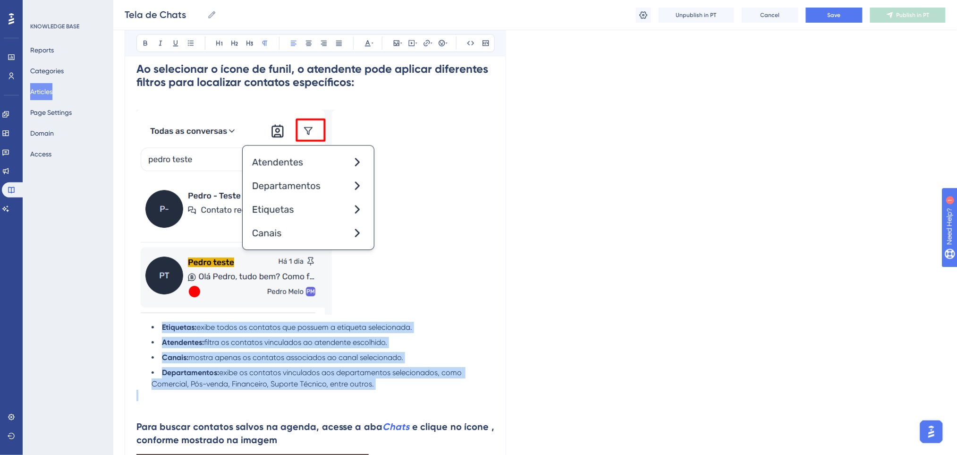
drag, startPoint x: 389, startPoint y: 392, endPoint x: 153, endPoint y: 327, distance: 245.0
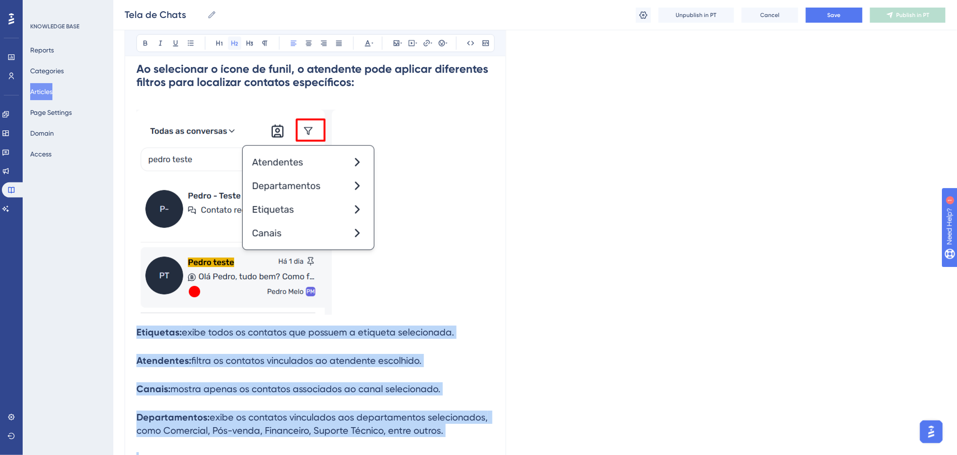
click at [237, 42] on icon at bounding box center [234, 43] width 7 height 5
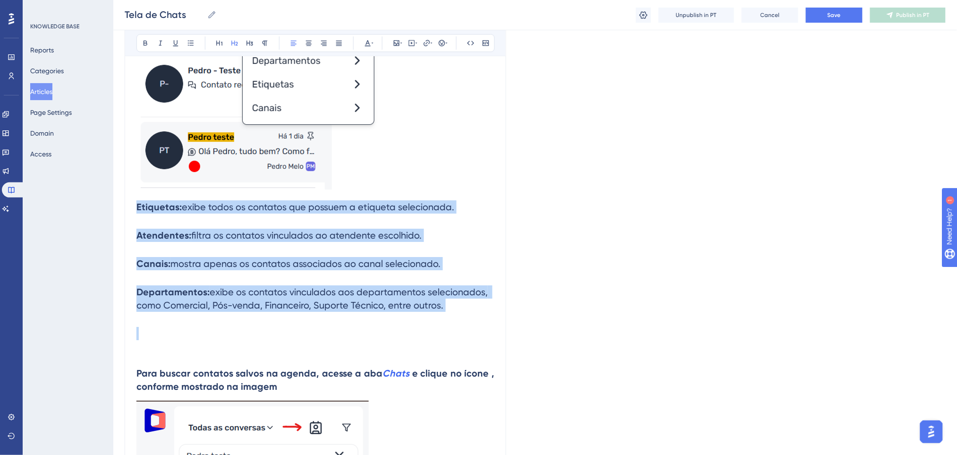
scroll to position [1033, 0]
click at [412, 271] on h2 "Canais: mostra apenas os contatos associados ao canal selecionado." at bounding box center [315, 263] width 358 height 28
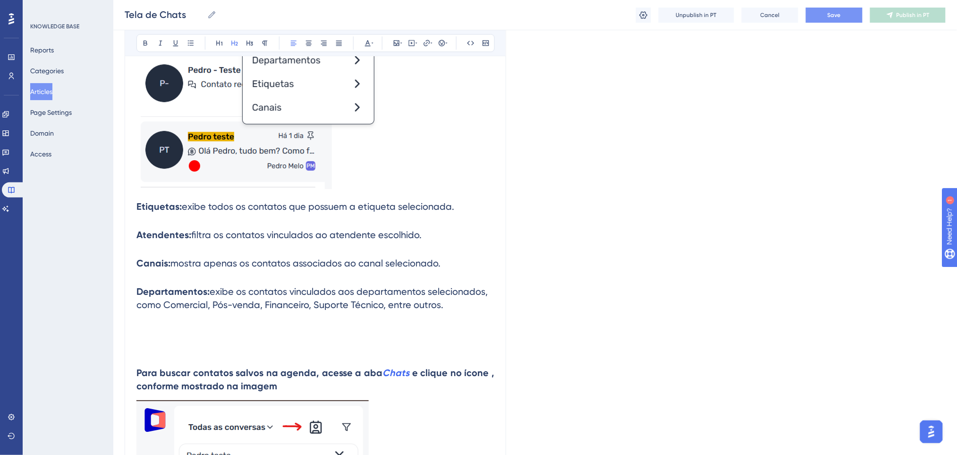
click at [825, 18] on button "Save" at bounding box center [834, 15] width 57 height 15
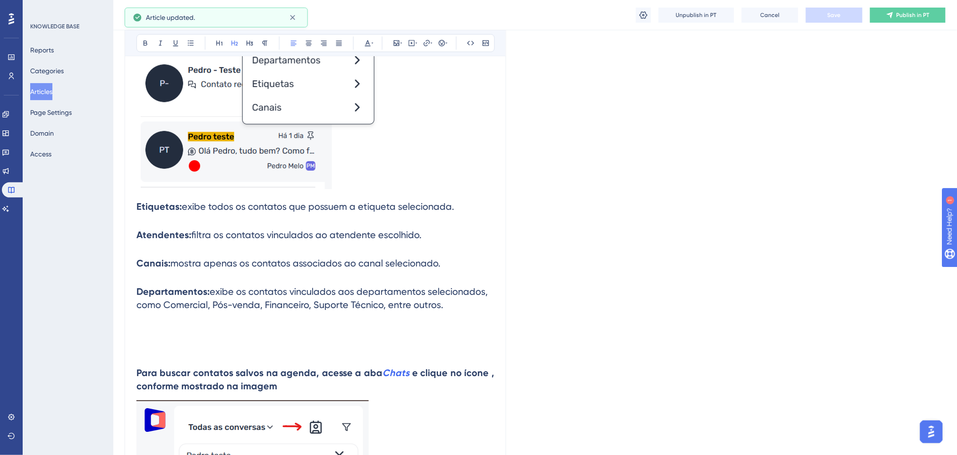
scroll to position [1159, 0]
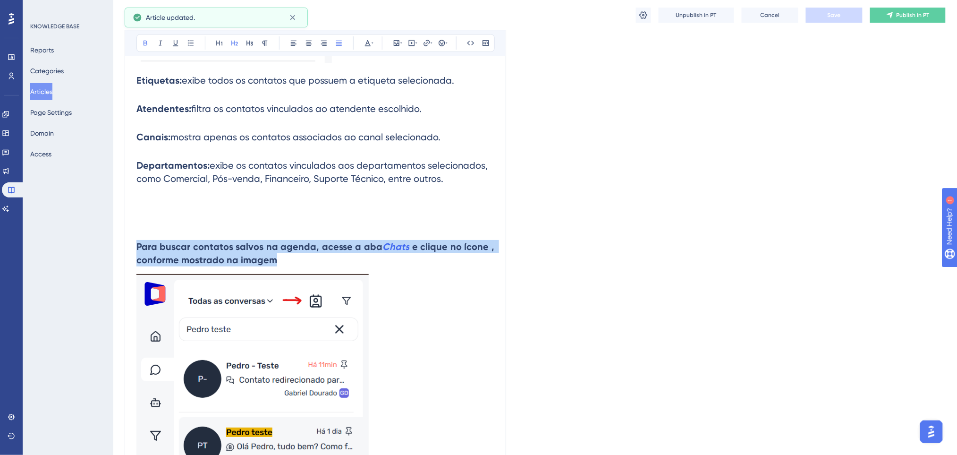
drag, startPoint x: 404, startPoint y: 263, endPoint x: 137, endPoint y: 191, distance: 275.8
click at [133, 230] on div "Tela de Chats Bold Italic Underline Bullet Point Heading 1 Heading 2 Heading 3 …" at bounding box center [316, 332] width 382 height 2770
click at [224, 41] on button at bounding box center [219, 42] width 13 height 13
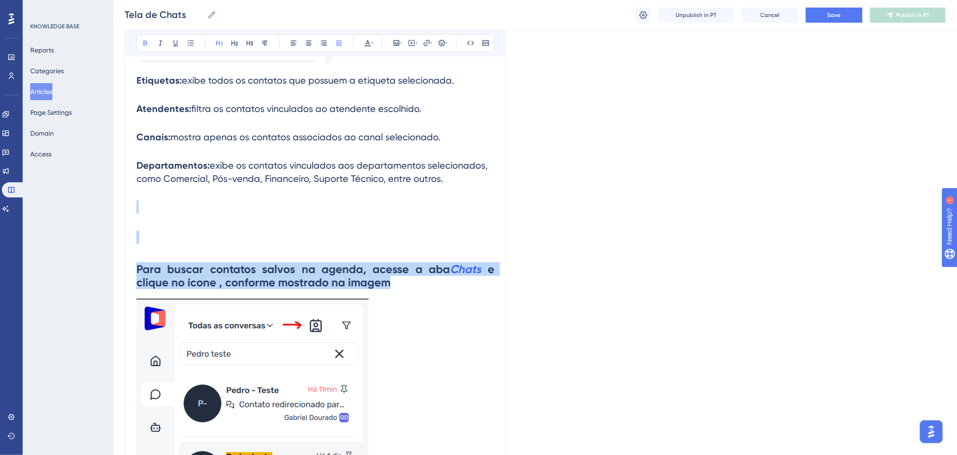
click at [259, 225] on h1 at bounding box center [315, 237] width 358 height 32
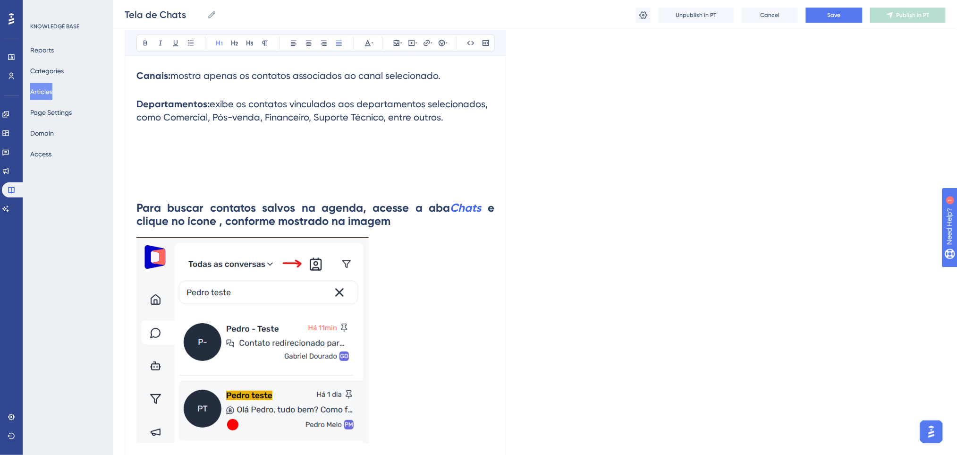
scroll to position [1285, 0]
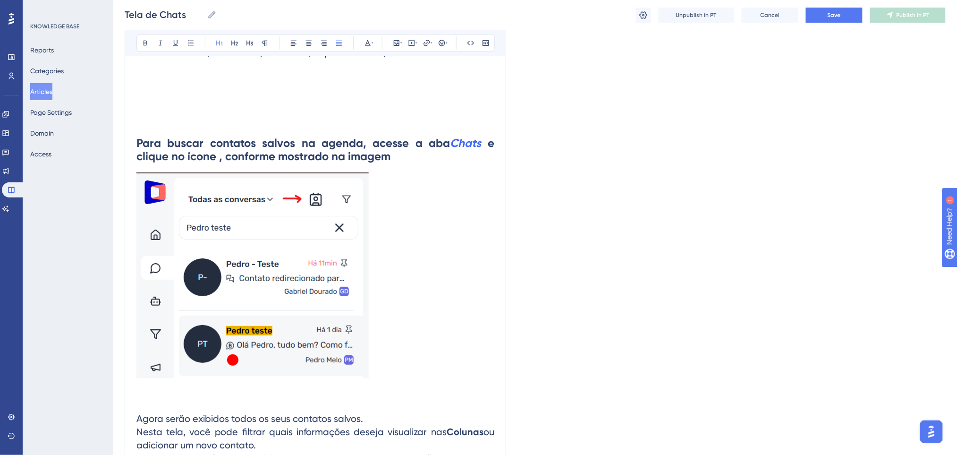
click at [422, 167] on h1 "Para buscar contatos salvos na agenda, acesse a aba Chats e clique no ícone , c…" at bounding box center [315, 149] width 358 height 45
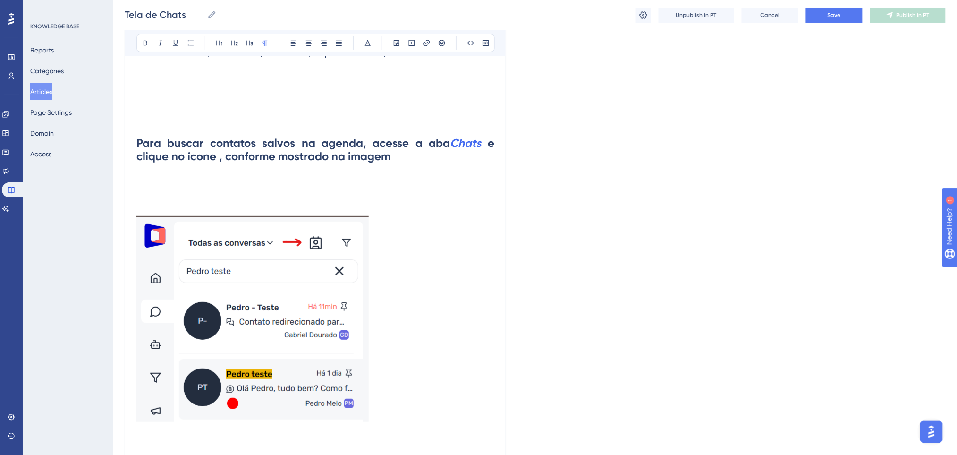
click at [457, 174] on h1 at bounding box center [315, 188] width 358 height 32
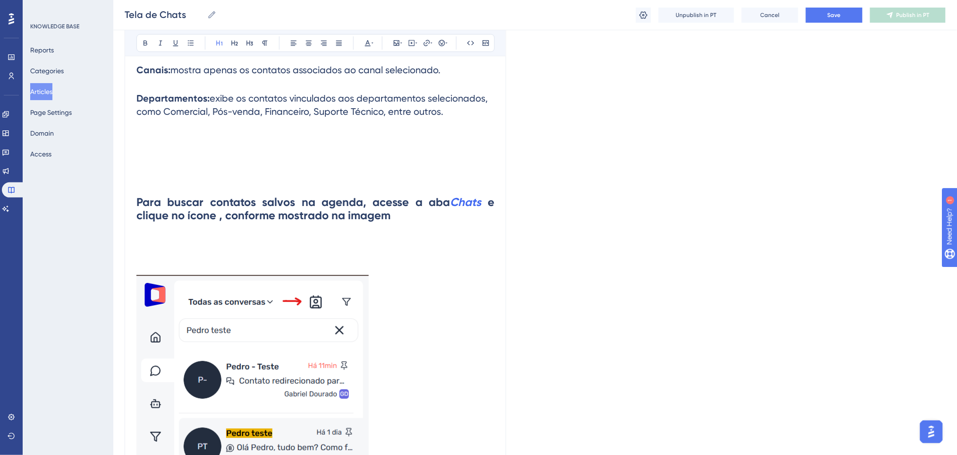
scroll to position [1159, 0]
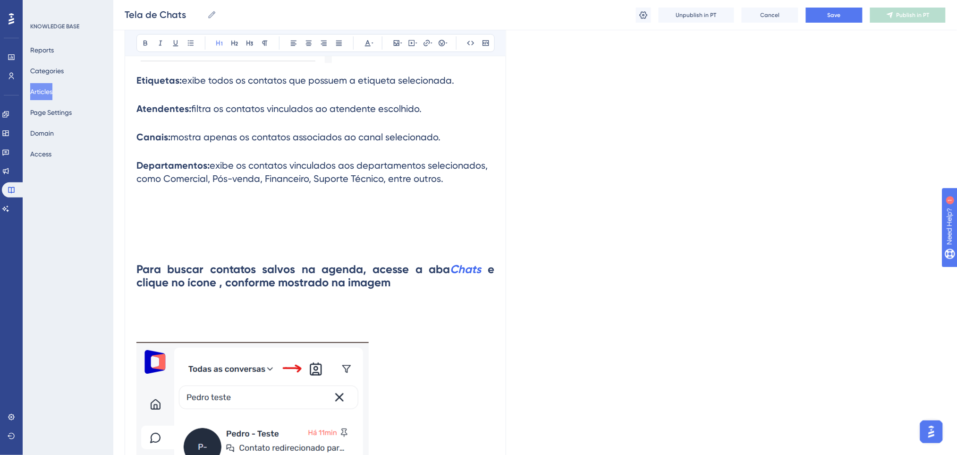
click at [363, 229] on h1 at bounding box center [315, 237] width 358 height 32
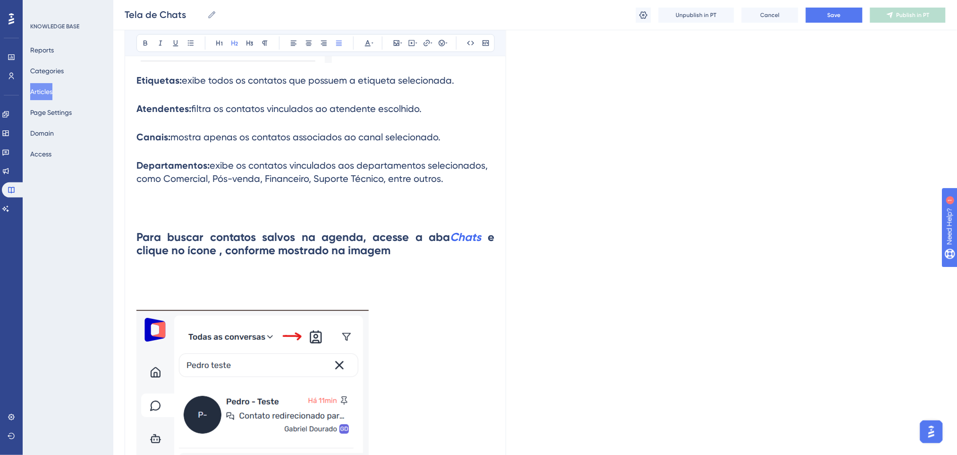
click at [391, 284] on h1 at bounding box center [315, 282] width 358 height 32
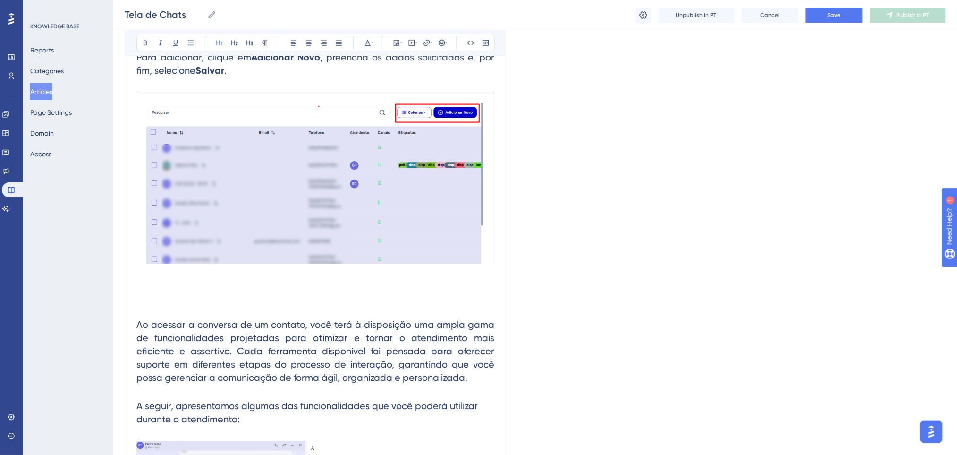
scroll to position [1726, 0]
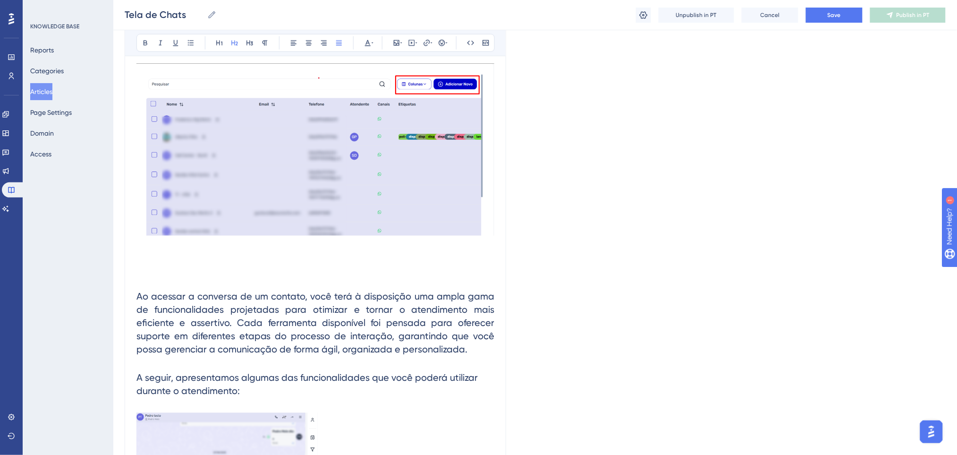
click at [426, 284] on h2 "Ao acessar a conversa de um contato, você terá à disposição uma ampla gama de f…" at bounding box center [315, 316] width 358 height 94
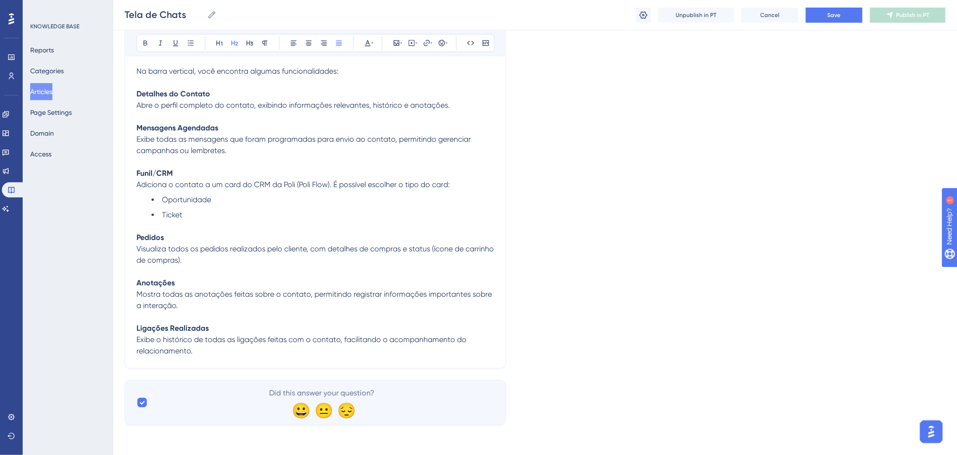
scroll to position [2545, 0]
click at [841, 18] on button "Save" at bounding box center [834, 15] width 57 height 15
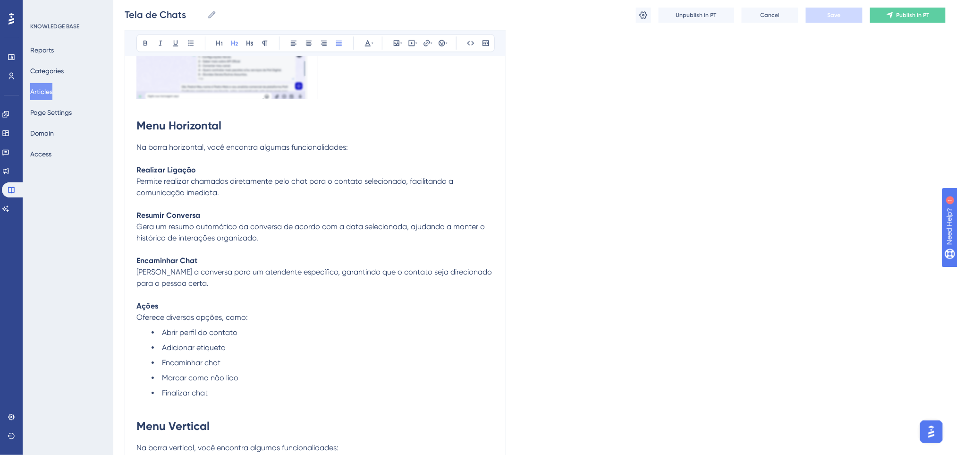
scroll to position [1978, 0]
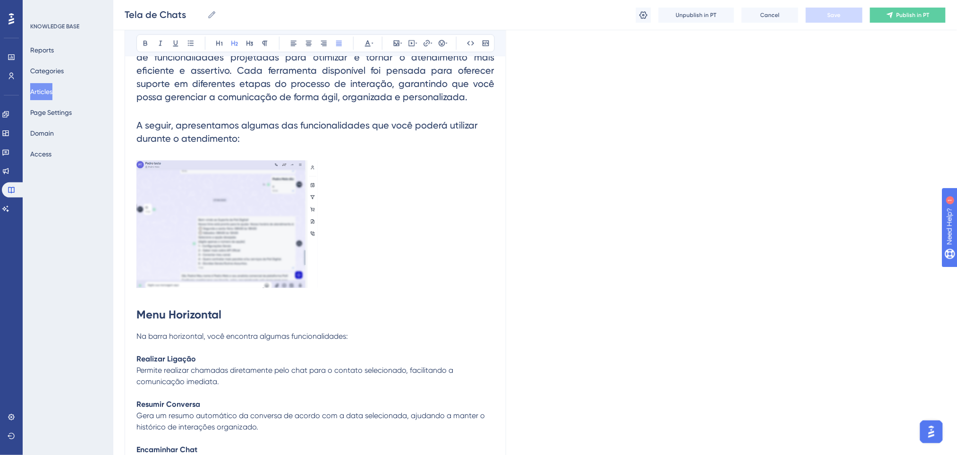
click at [272, 219] on img at bounding box center [226, 223] width 181 height 127
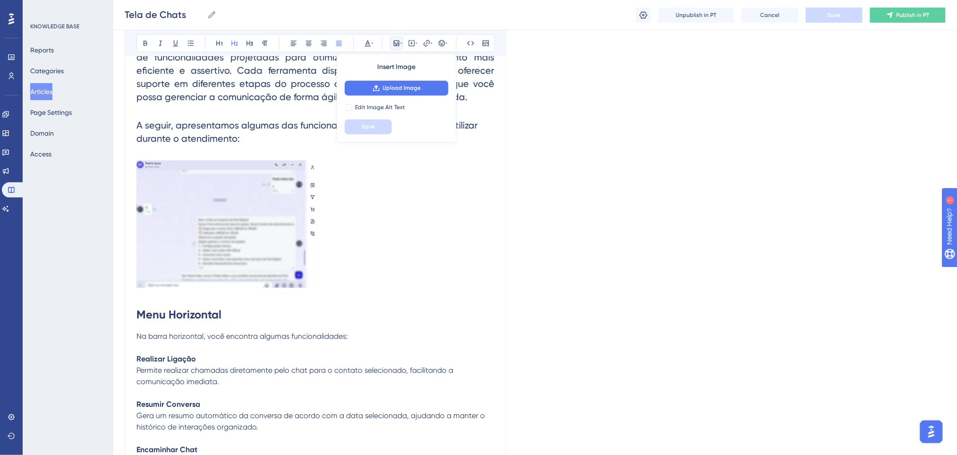
click at [415, 214] on h2 at bounding box center [315, 226] width 358 height 146
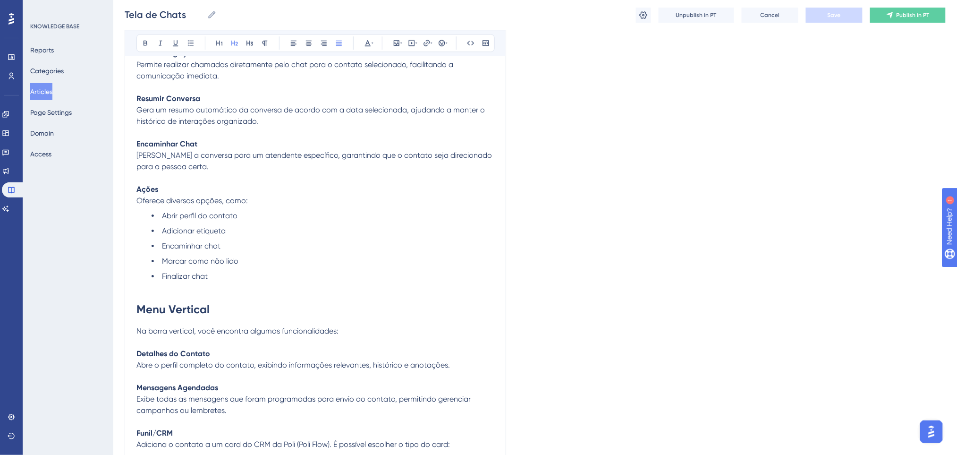
scroll to position [2356, 0]
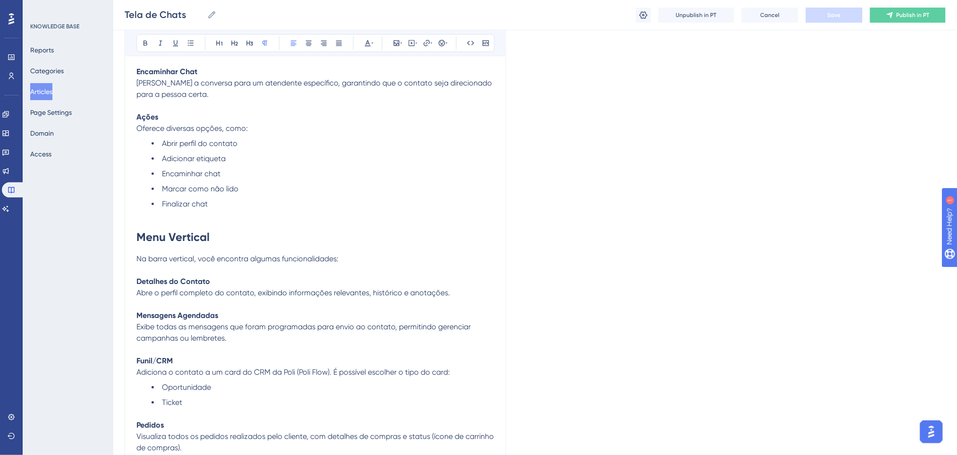
click at [446, 289] on span "Abre o perfil completo do contato, exibindo informações relevantes, histórico e…" at bounding box center [293, 292] width 314 height 9
click at [432, 252] on h1 "Menu Vertical" at bounding box center [315, 237] width 358 height 32
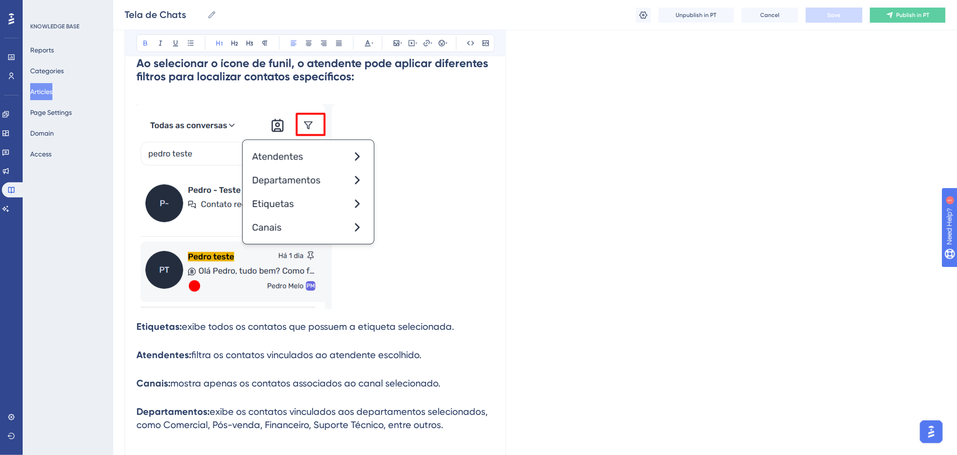
scroll to position [1007, 0]
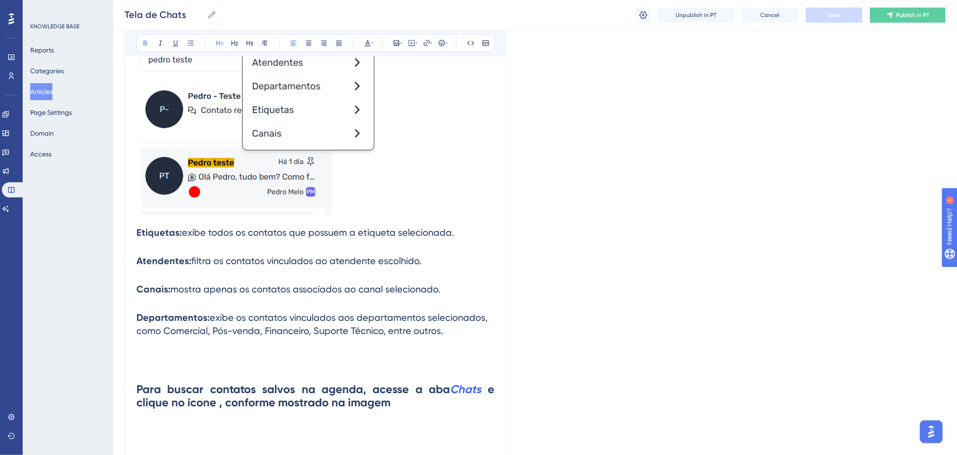
click at [382, 210] on img at bounding box center [261, 112] width 250 height 205
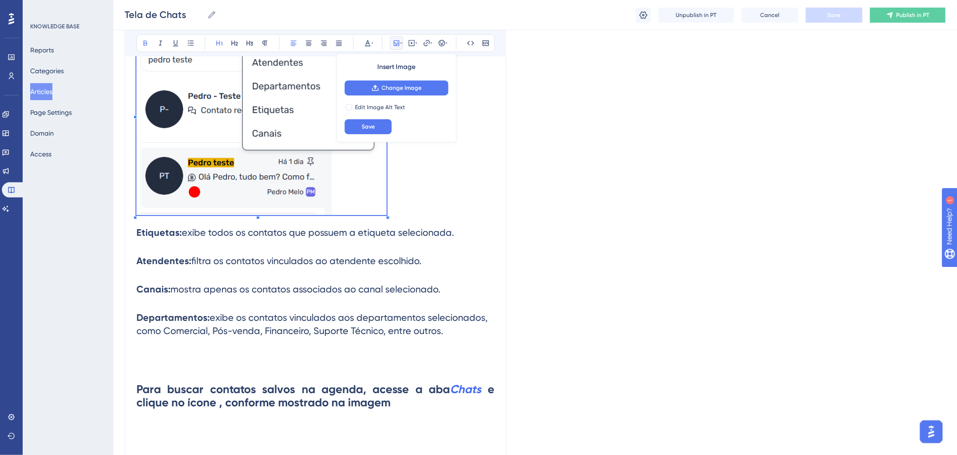
click at [435, 218] on p at bounding box center [315, 114] width 358 height 208
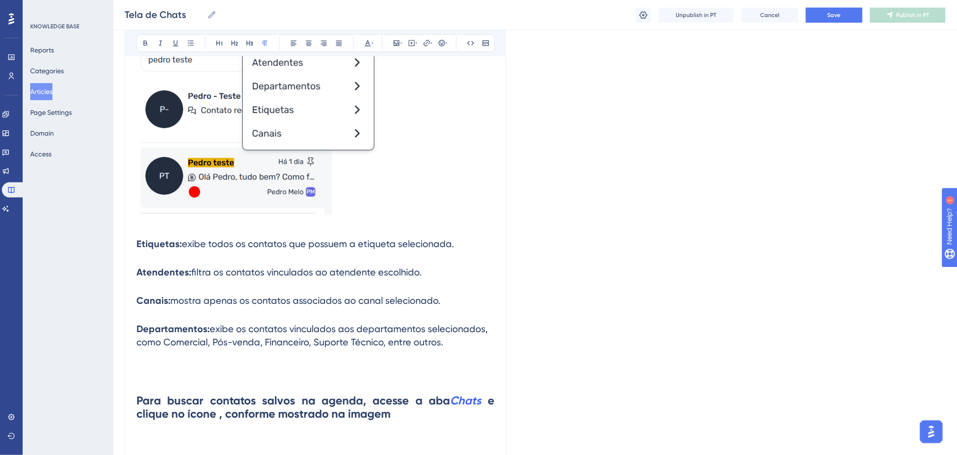
click at [435, 217] on p at bounding box center [315, 114] width 358 height 208
click at [844, 9] on button "Save" at bounding box center [834, 15] width 57 height 15
click at [367, 246] on span "exibe todos os contatos que possuem a etiqueta selecionada." at bounding box center [318, 243] width 272 height 11
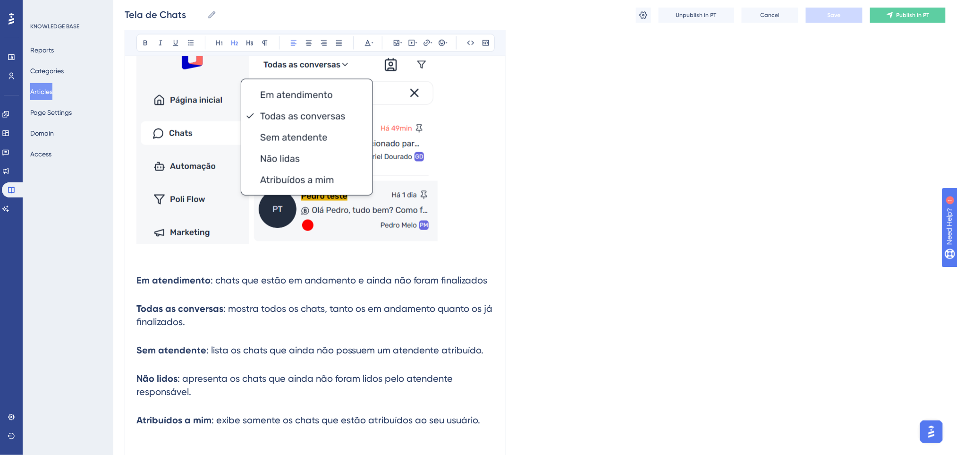
scroll to position [629, 0]
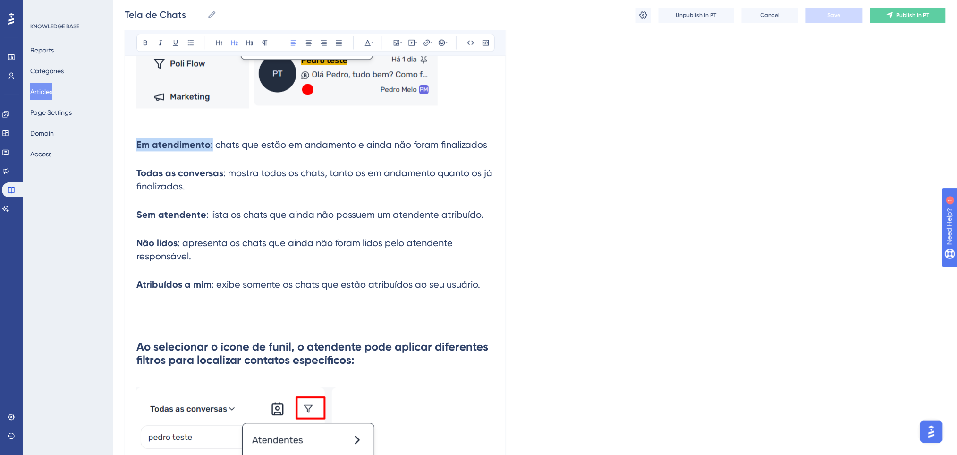
drag, startPoint x: 210, startPoint y: 144, endPoint x: 136, endPoint y: 143, distance: 73.2
click at [136, 143] on h2 "Em atendimento : chats que estão em andamento e ainda não foram finalizados" at bounding box center [315, 145] width 358 height 28
click at [367, 44] on icon at bounding box center [368, 43] width 8 height 8
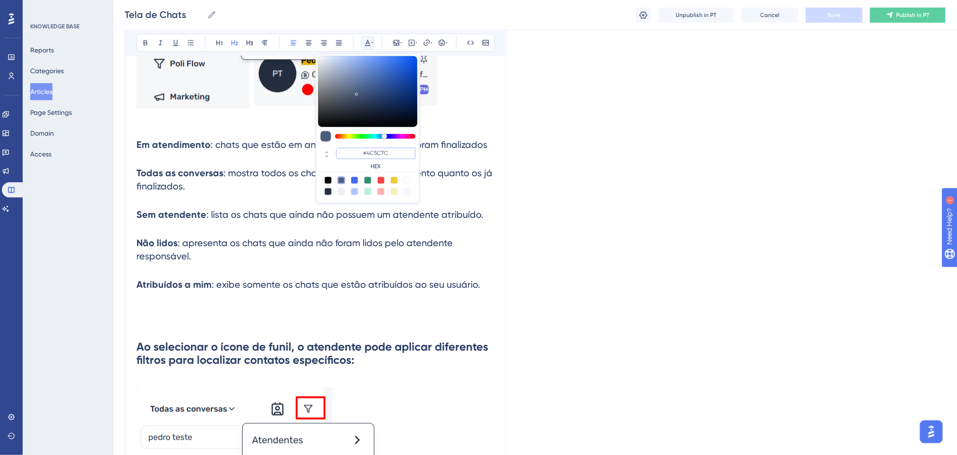
paste input "FF675F"
type input "#FF675F"
drag, startPoint x: 395, startPoint y: 155, endPoint x: 354, endPoint y: 154, distance: 40.6
click at [354, 154] on input "#FF675F" at bounding box center [375, 153] width 79 height 11
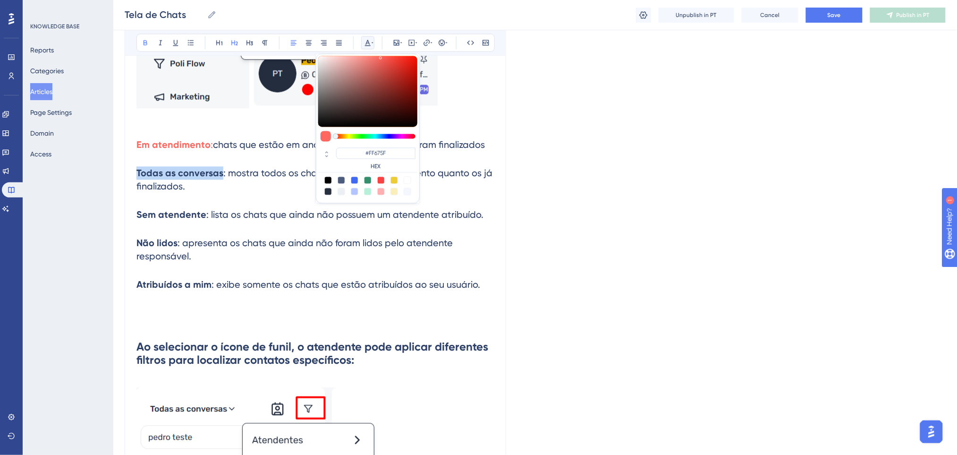
drag, startPoint x: 222, startPoint y: 173, endPoint x: 312, endPoint y: 32, distance: 167.3
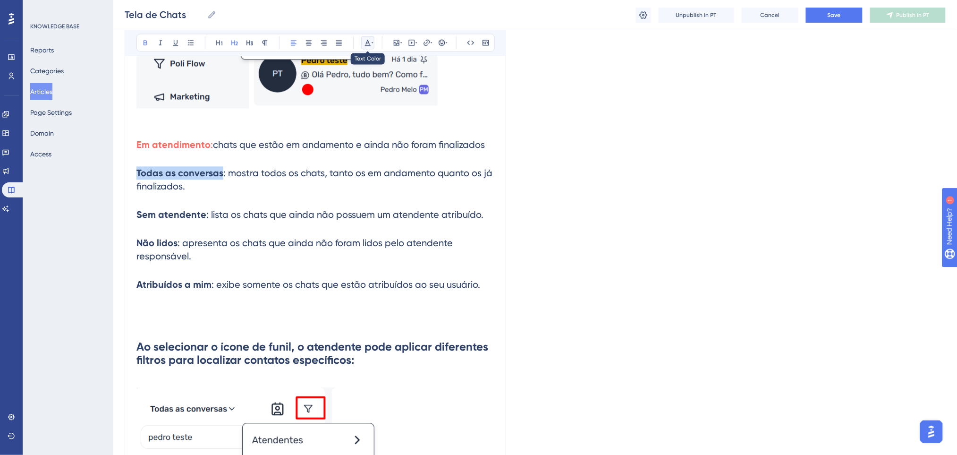
click at [363, 44] on button at bounding box center [367, 42] width 13 height 13
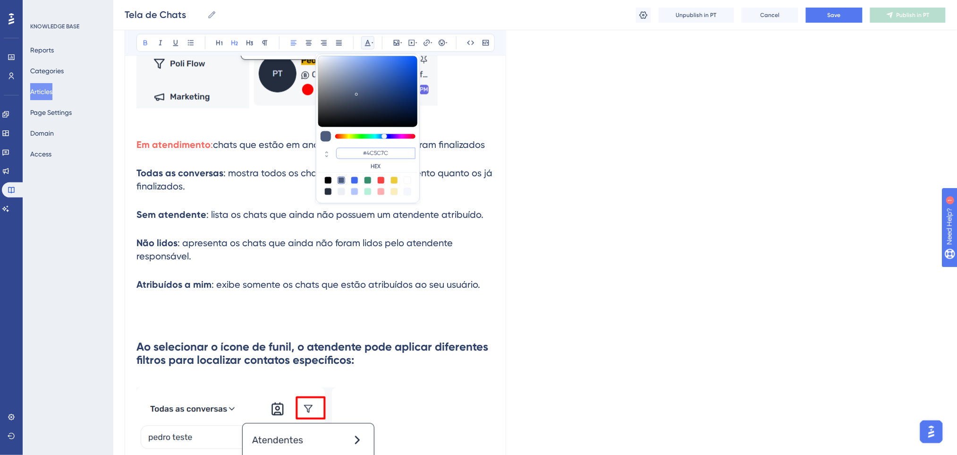
paste input "FF675F"
type input "#FF675F"
drag, startPoint x: 407, startPoint y: 152, endPoint x: 348, endPoint y: 154, distance: 59.1
click at [348, 154] on input "#FF675F" at bounding box center [375, 153] width 79 height 11
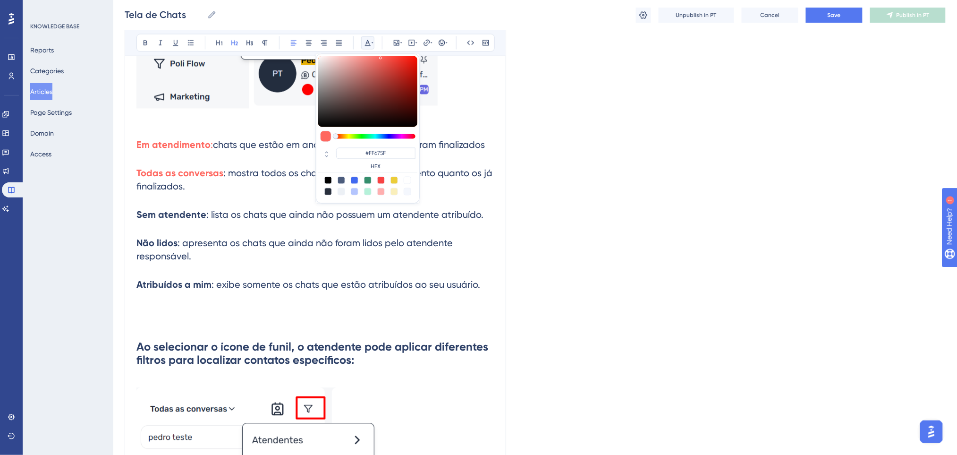
click at [268, 199] on h2 "Todas as conversas : mostra todos os chats, tanto os em andamento quanto os já …" at bounding box center [315, 180] width 358 height 42
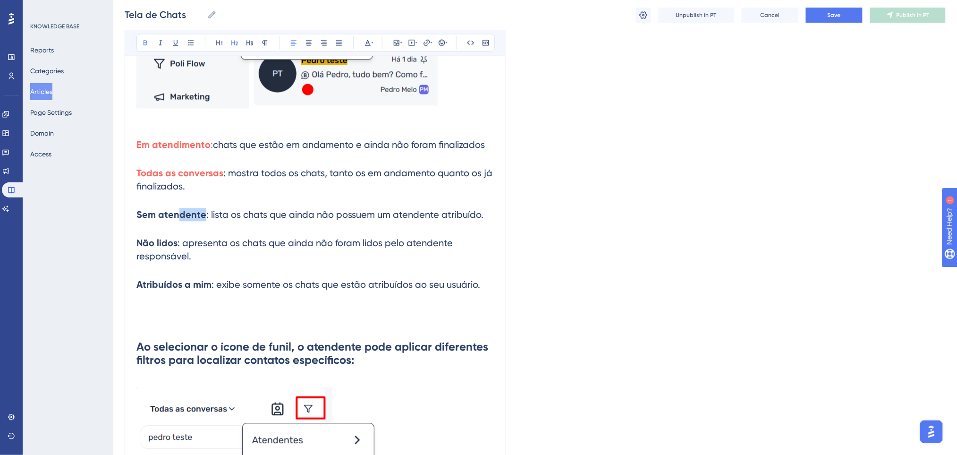
drag, startPoint x: 205, startPoint y: 212, endPoint x: 179, endPoint y: 213, distance: 25.5
click at [179, 213] on h2 "Sem atendente : lista os chats que ainda não possuem um atendente atribuído." at bounding box center [315, 215] width 358 height 28
drag, startPoint x: 206, startPoint y: 216, endPoint x: 127, endPoint y: 216, distance: 78.9
click at [365, 38] on button at bounding box center [367, 42] width 13 height 13
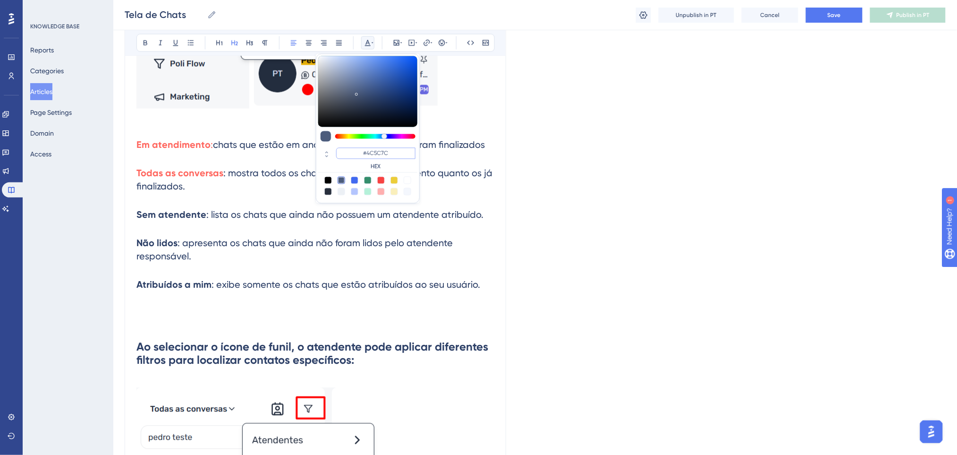
paste input "FF675F"
type input "#FF675F"
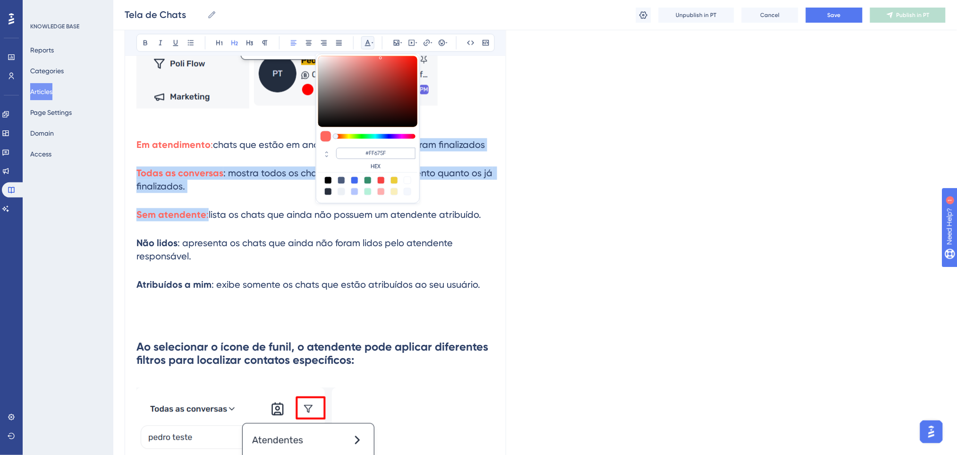
drag, startPoint x: 390, startPoint y: 154, endPoint x: 350, endPoint y: 153, distance: 39.2
click at [350, 153] on input "#FF675F" at bounding box center [375, 153] width 79 height 11
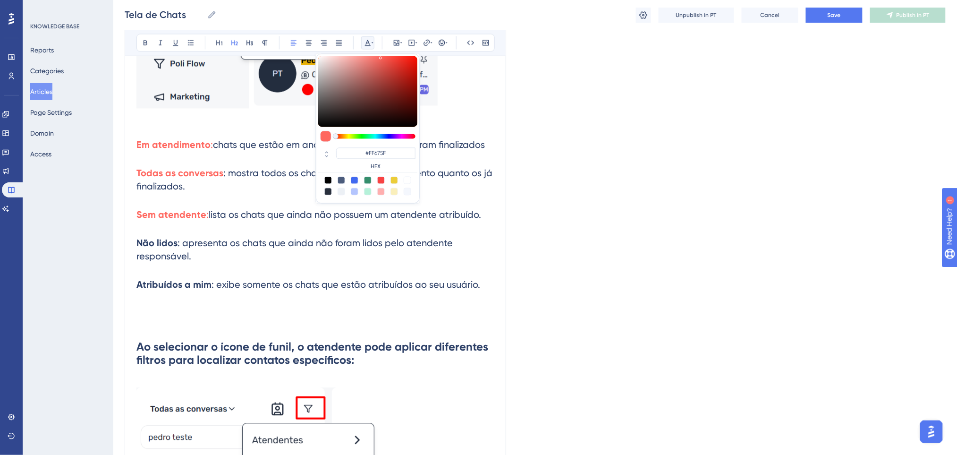
click at [257, 241] on span ": apresenta os chats que ainda não foram lidos pelo atendente responsável." at bounding box center [295, 249] width 319 height 25
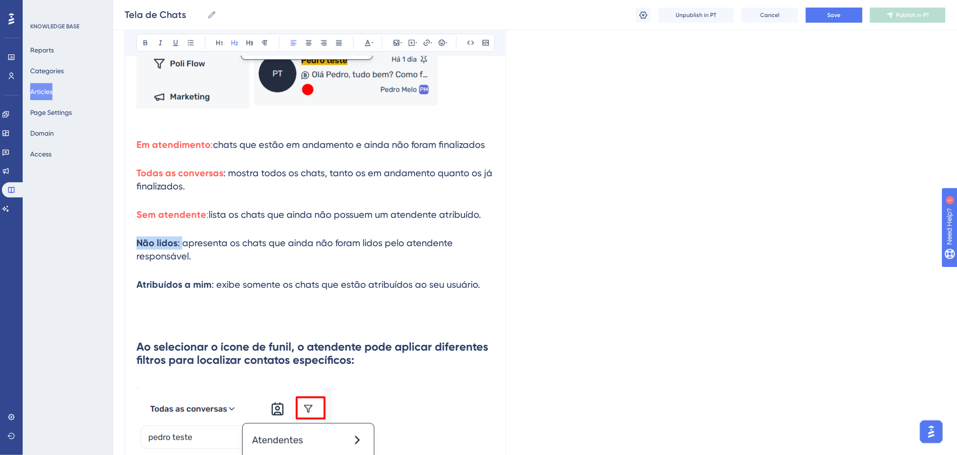
drag, startPoint x: 180, startPoint y: 242, endPoint x: 138, endPoint y: 237, distance: 42.8
click at [138, 238] on h2 "Não lidos : apresenta os chats que ainda não foram lidos pelo atendente respons…" at bounding box center [315, 250] width 358 height 42
click at [364, 40] on icon at bounding box center [368, 43] width 8 height 8
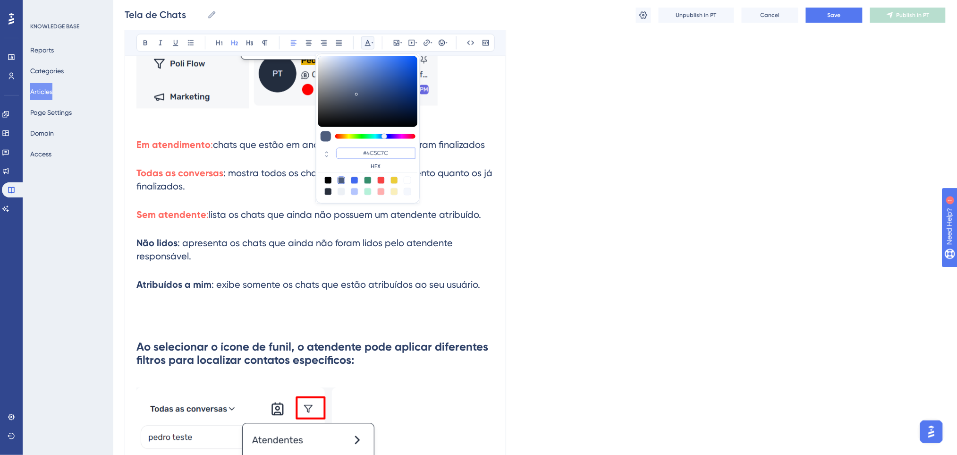
paste input "FF675F"
type input "#FF675F"
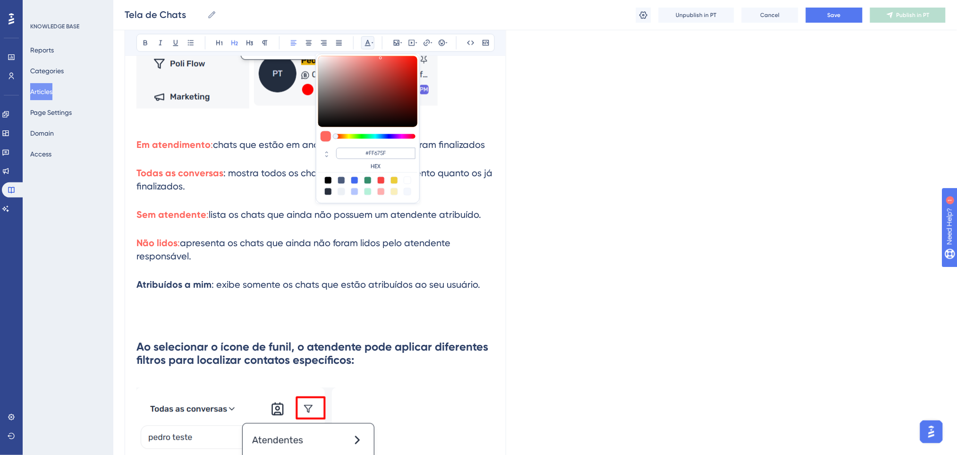
drag, startPoint x: 399, startPoint y: 155, endPoint x: 361, endPoint y: 154, distance: 37.8
click at [361, 154] on input "#FF675F" at bounding box center [375, 153] width 79 height 11
click at [223, 258] on h2 "Não lidos : apresenta os chats que ainda não foram lidos pelo atendente respons…" at bounding box center [315, 250] width 358 height 42
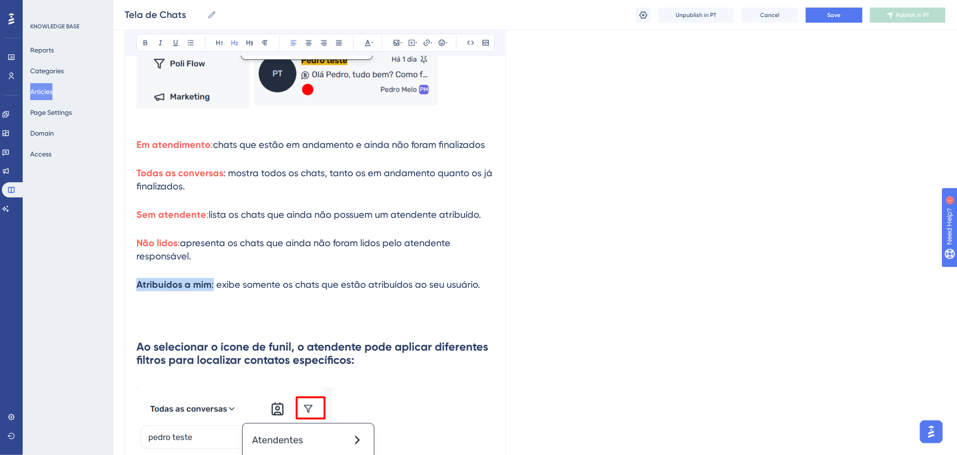
drag, startPoint x: 212, startPoint y: 286, endPoint x: 137, endPoint y: 276, distance: 75.7
click at [137, 278] on h2 "Atribuídos a mim : exibe somente os chats que estão atribuídos ao seu usuário." at bounding box center [315, 285] width 358 height 28
click at [365, 45] on icon at bounding box center [368, 43] width 8 height 8
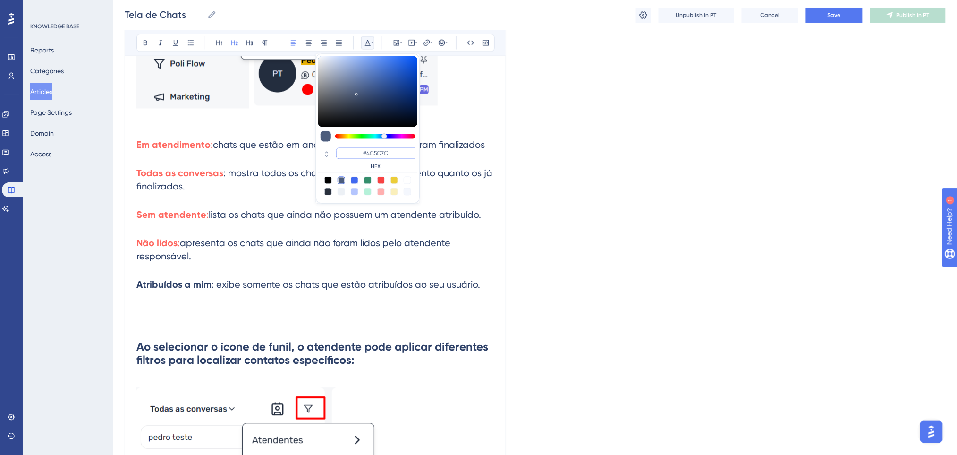
paste input "FF675F"
type input "#FF675F"
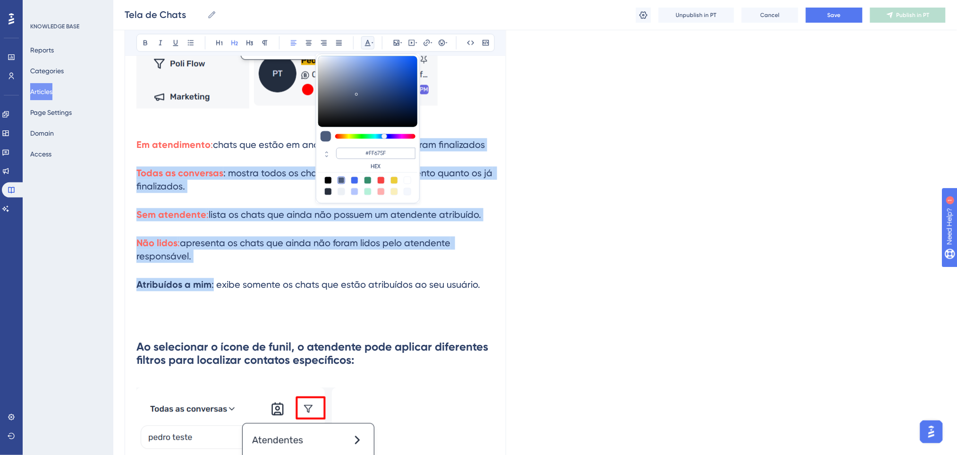
drag, startPoint x: 399, startPoint y: 152, endPoint x: 351, endPoint y: 148, distance: 47.4
click at [351, 148] on input "#FF675F" at bounding box center [375, 153] width 79 height 11
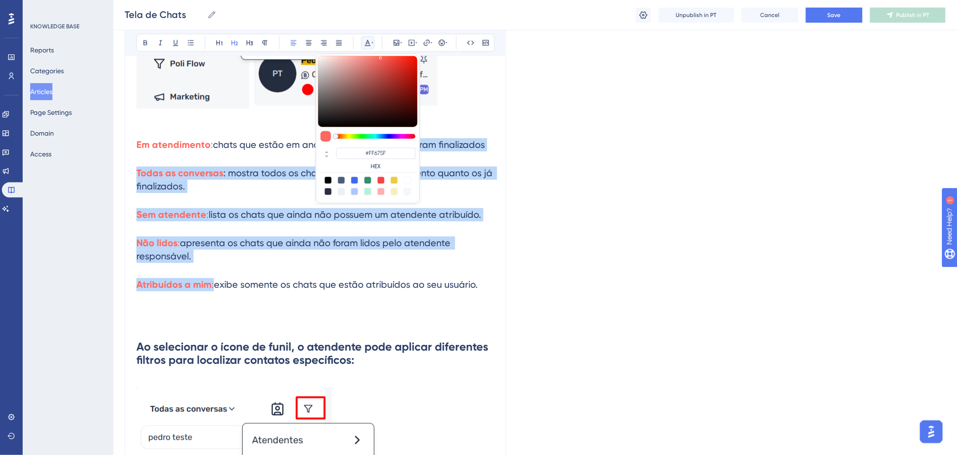
click at [280, 245] on span "apresenta os chats que ainda não foram lidos pelo atendente responsável." at bounding box center [294, 249] width 316 height 25
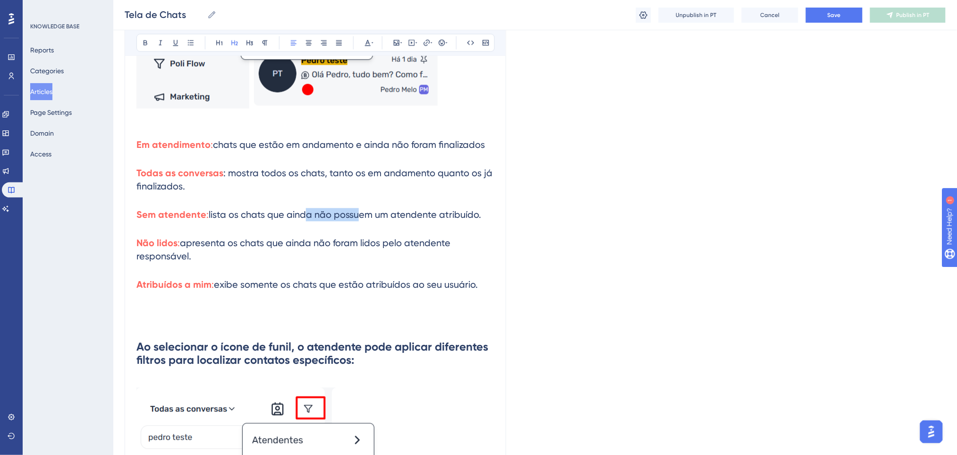
drag, startPoint x: 352, startPoint y: 212, endPoint x: 313, endPoint y: 156, distance: 68.1
click at [298, 207] on h2 "Sem atendente : lista os chats que ainda não possuem um atendente atribuído." at bounding box center [315, 215] width 358 height 28
click at [364, 37] on button at bounding box center [367, 42] width 13 height 13
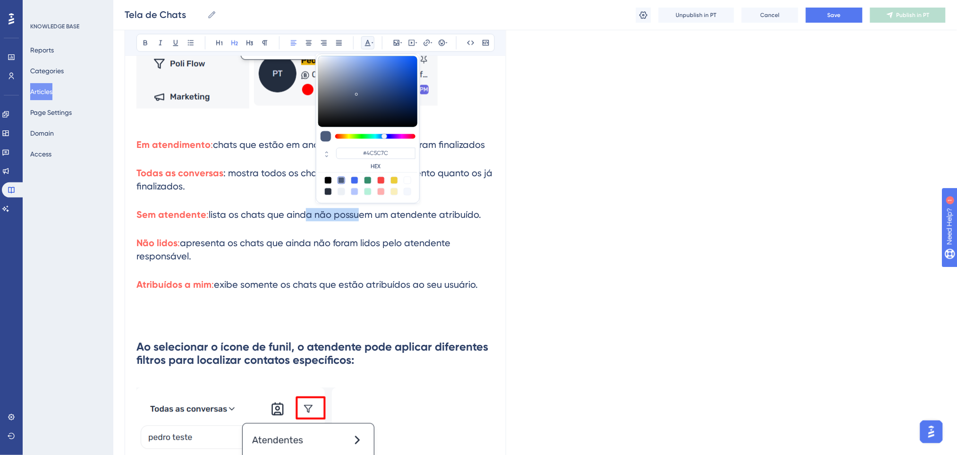
click at [327, 178] on div at bounding box center [328, 181] width 8 height 8
type input "#000000"
click at [308, 239] on span "apresenta os chats que ainda não foram lidos pelo atendente responsável." at bounding box center [294, 249] width 316 height 25
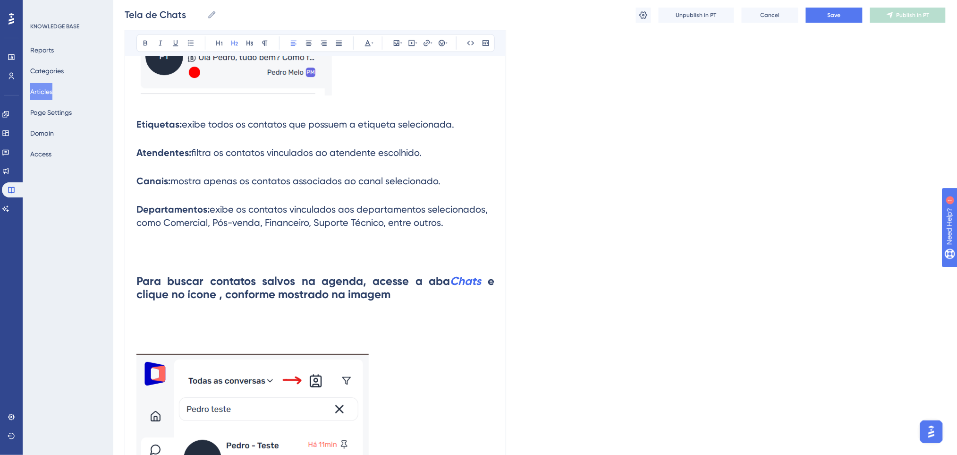
scroll to position [1133, 0]
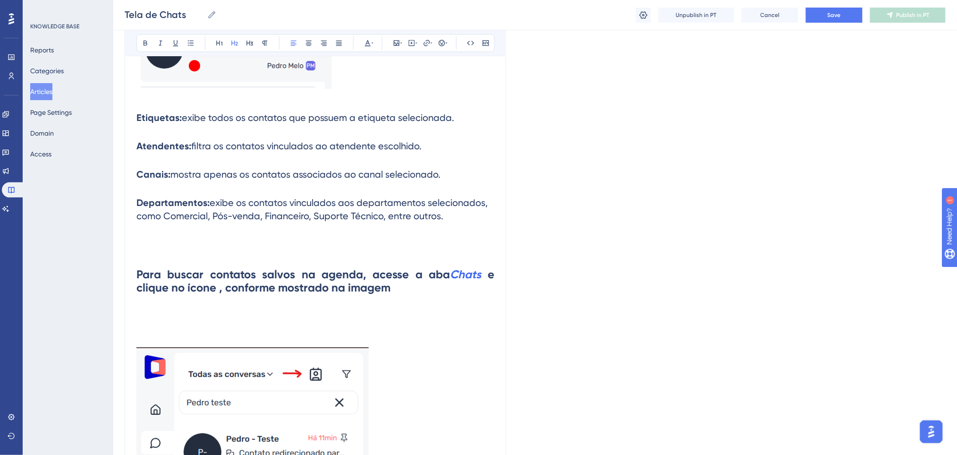
click at [345, 244] on h2 at bounding box center [315, 244] width 358 height 28
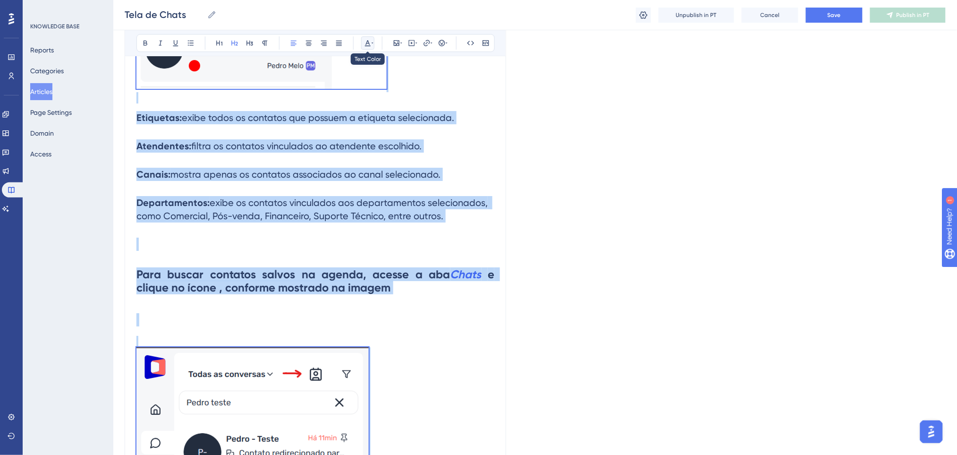
click at [368, 42] on icon at bounding box center [368, 43] width 8 height 8
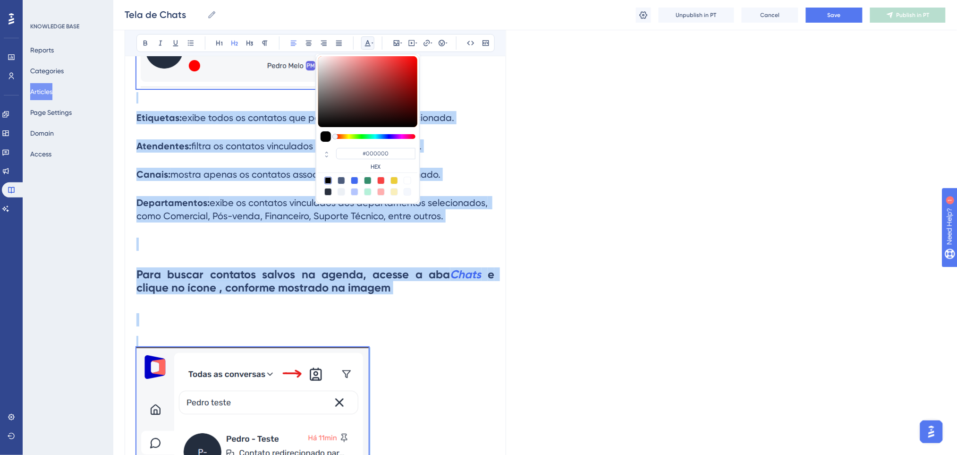
click at [329, 182] on div at bounding box center [328, 181] width 8 height 8
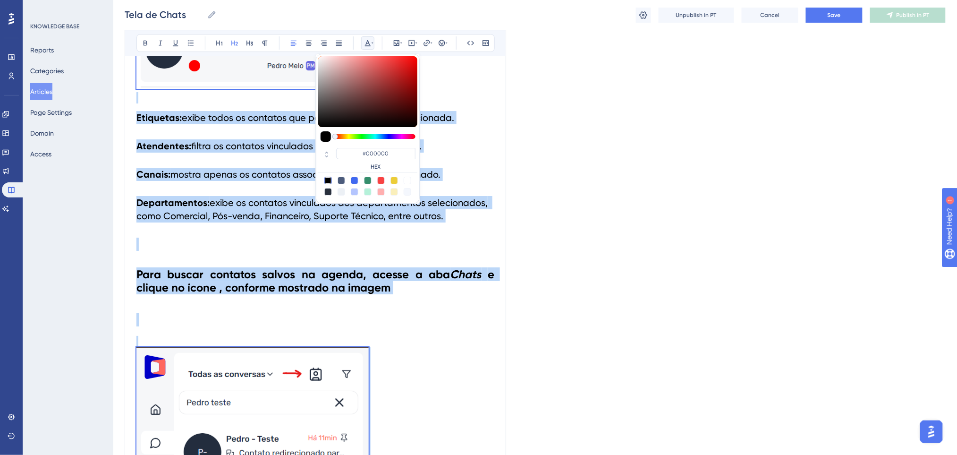
click at [329, 182] on div at bounding box center [328, 181] width 8 height 8
click at [355, 178] on div at bounding box center [355, 181] width 8 height 8
type input "#4169F0"
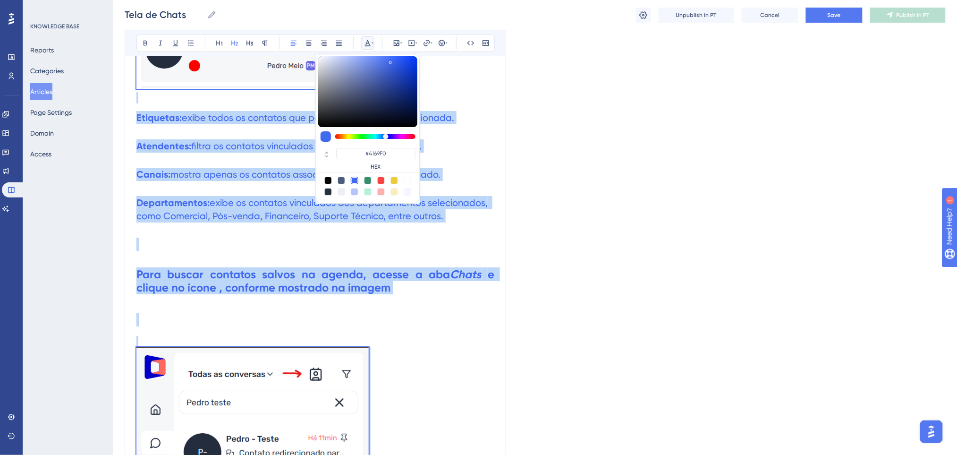
click at [241, 187] on h2 "Canais: mostra apenas os contatos associados ao canal selecionado." at bounding box center [315, 174] width 358 height 28
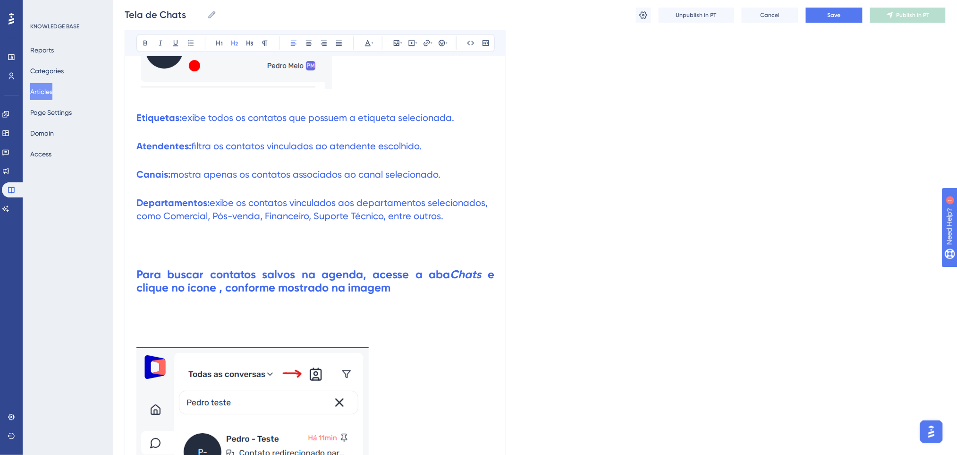
click at [336, 161] on h2 "Canais: mostra apenas os contatos associados ao canal selecionado." at bounding box center [315, 174] width 358 height 28
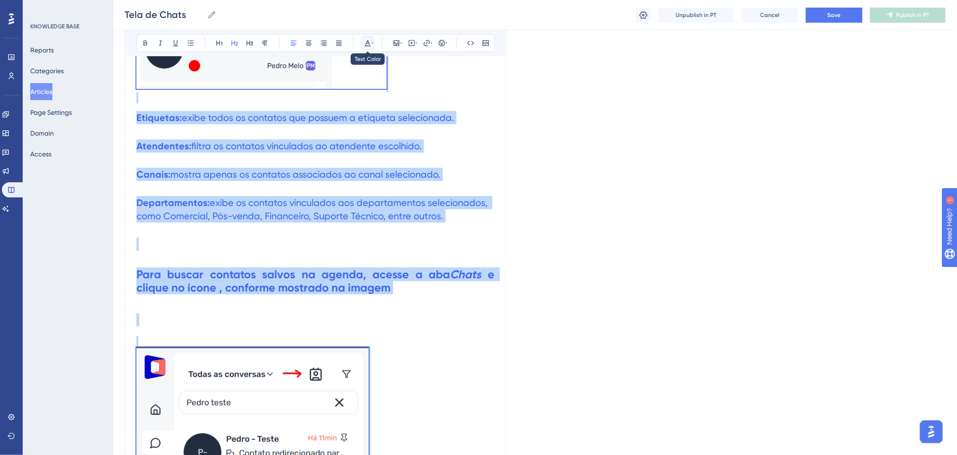
click at [372, 41] on icon at bounding box center [373, 43] width 2 height 8
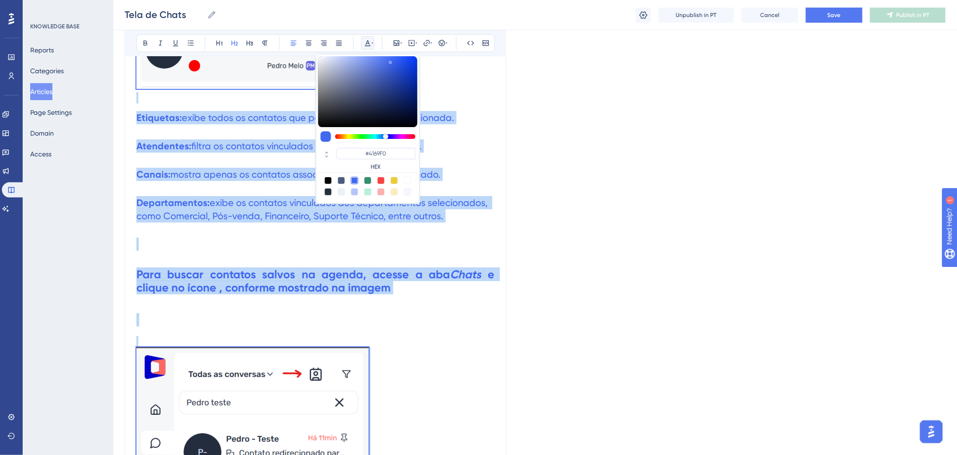
click at [327, 181] on div at bounding box center [328, 181] width 8 height 8
type input "#000000"
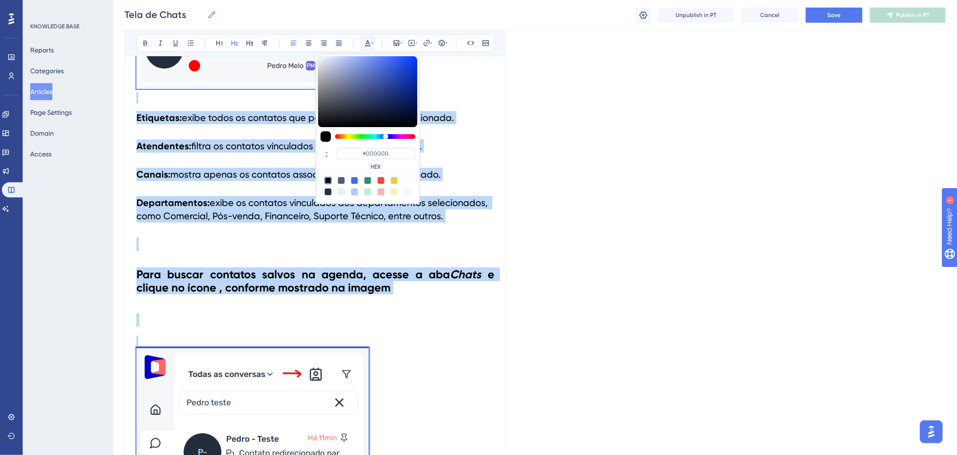
click at [248, 200] on span "exibe os contatos vinculados aos departamentos selecionados, como Comercial, Pó…" at bounding box center [313, 209] width 354 height 25
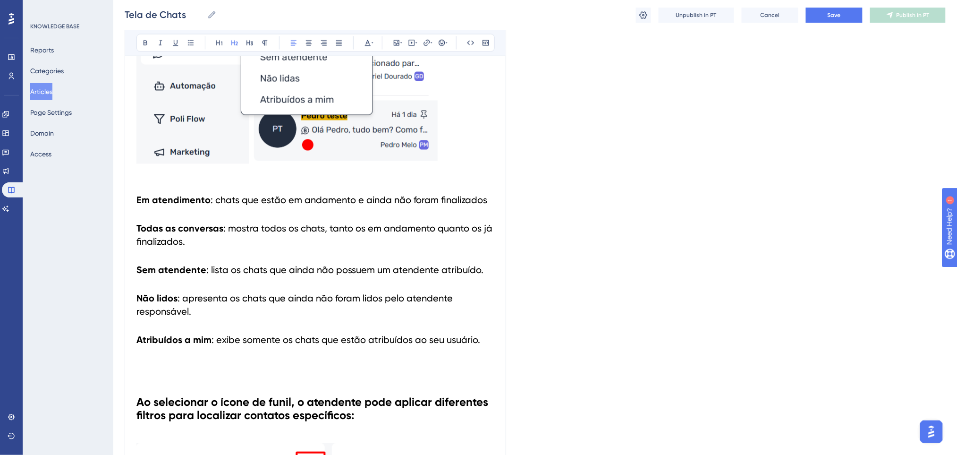
scroll to position [629, 0]
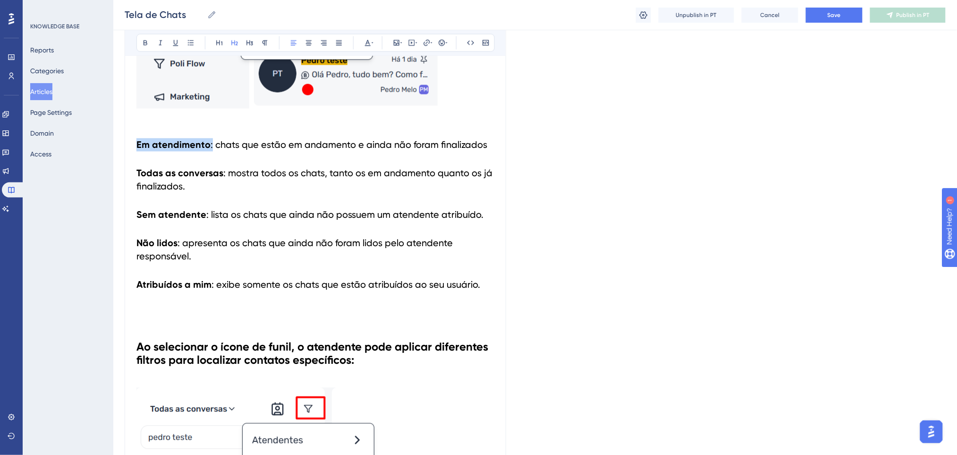
drag, startPoint x: 192, startPoint y: 144, endPoint x: 133, endPoint y: 144, distance: 59.0
click at [371, 42] on icon at bounding box center [368, 43] width 8 height 8
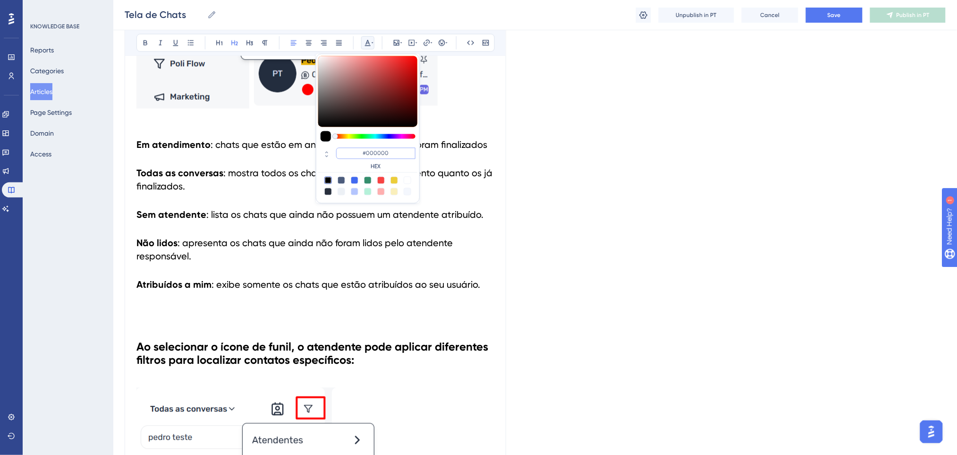
drag, startPoint x: 395, startPoint y: 153, endPoint x: 357, endPoint y: 153, distance: 37.3
click at [357, 153] on input "#000000" at bounding box center [375, 153] width 79 height 11
paste input "FF675F"
type input "#FF675F"
click at [199, 150] on strong "Em atendimento" at bounding box center [173, 144] width 74 height 11
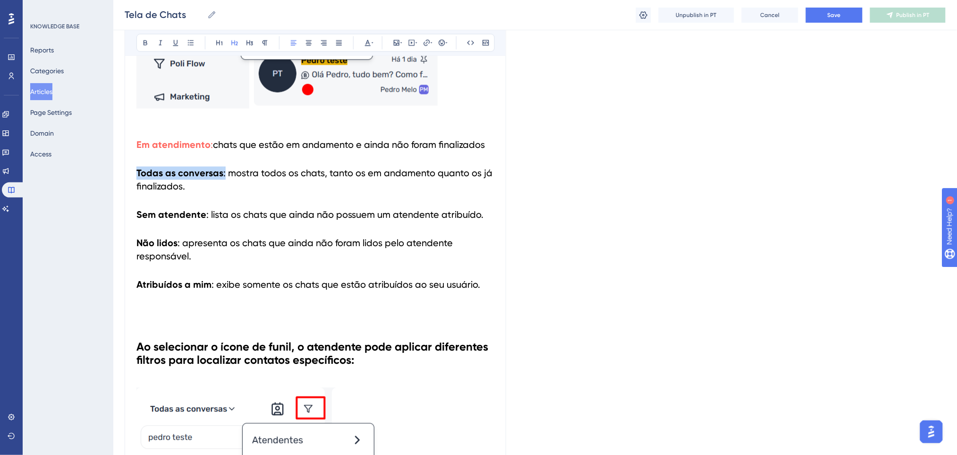
drag, startPoint x: 224, startPoint y: 173, endPoint x: 118, endPoint y: 172, distance: 106.2
click at [366, 44] on icon at bounding box center [368, 43] width 6 height 6
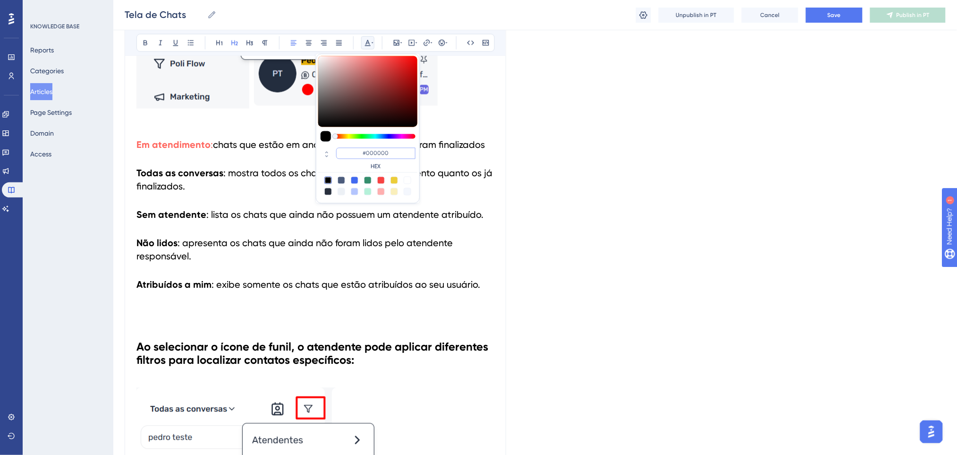
drag, startPoint x: 397, startPoint y: 153, endPoint x: 329, endPoint y: 143, distance: 68.4
click at [329, 143] on div "#000000 HEX" at bounding box center [368, 129] width 104 height 150
paste input "FF675F"
type input "#FF675F"
drag, startPoint x: 275, startPoint y: 195, endPoint x: 259, endPoint y: 211, distance: 22.4
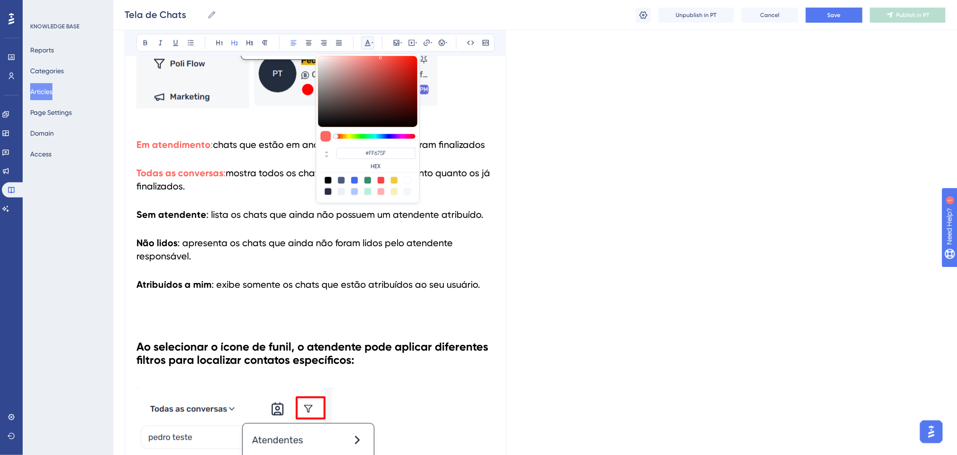
click at [269, 198] on h2 "Todas as conversas : mostra todos os chats, tanto os em andamento quanto os já …" at bounding box center [315, 180] width 358 height 42
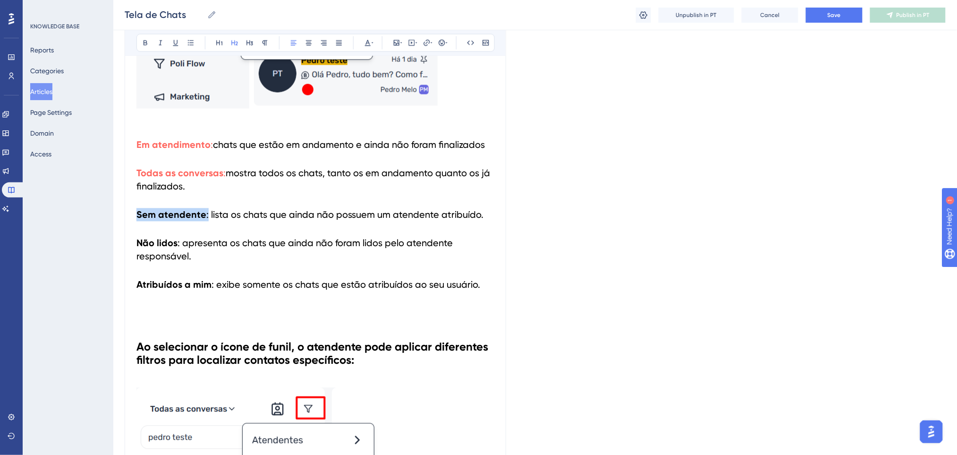
drag, startPoint x: 207, startPoint y: 212, endPoint x: 299, endPoint y: 127, distance: 125.3
click at [371, 41] on icon at bounding box center [368, 43] width 8 height 8
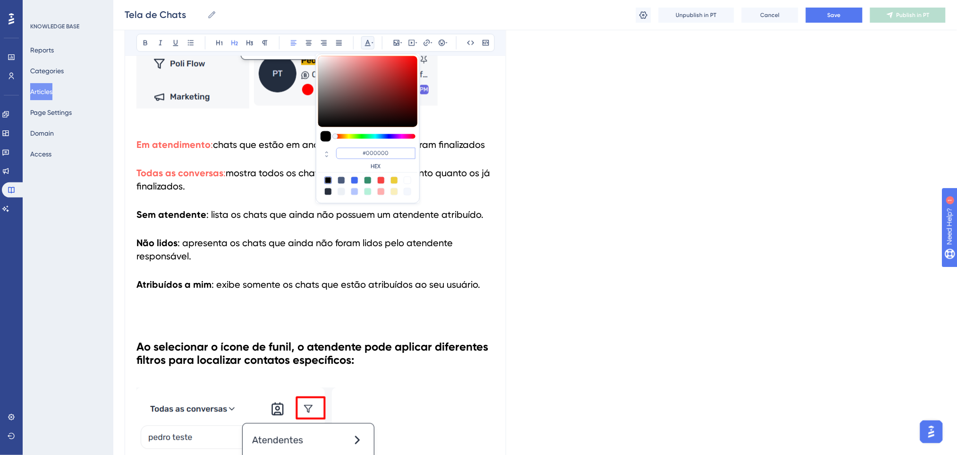
drag, startPoint x: 395, startPoint y: 152, endPoint x: 339, endPoint y: 149, distance: 56.7
click at [339, 149] on input "#000000" at bounding box center [375, 153] width 79 height 11
paste input "FF675F"
type input "#FF675F"
drag, startPoint x: 225, startPoint y: 229, endPoint x: 193, endPoint y: 236, distance: 33.0
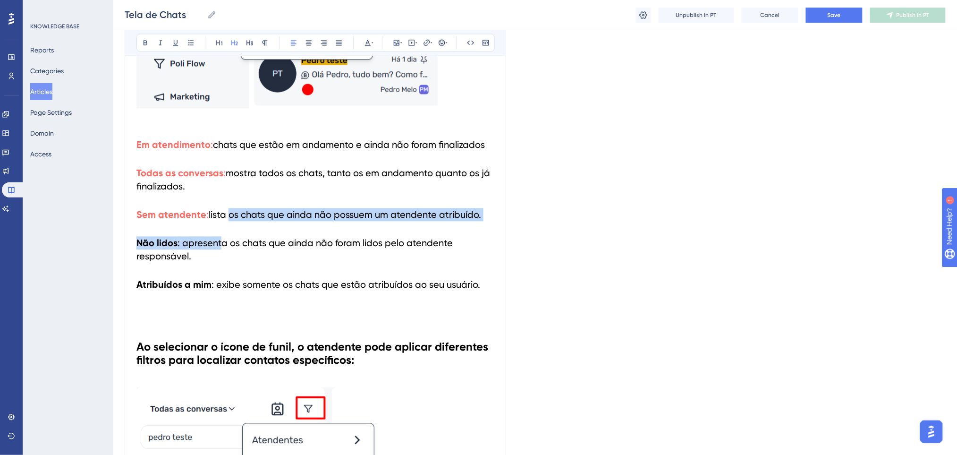
click at [171, 245] on strong "Não lidos" at bounding box center [156, 242] width 41 height 11
drag, startPoint x: 180, startPoint y: 243, endPoint x: 129, endPoint y: 235, distance: 51.2
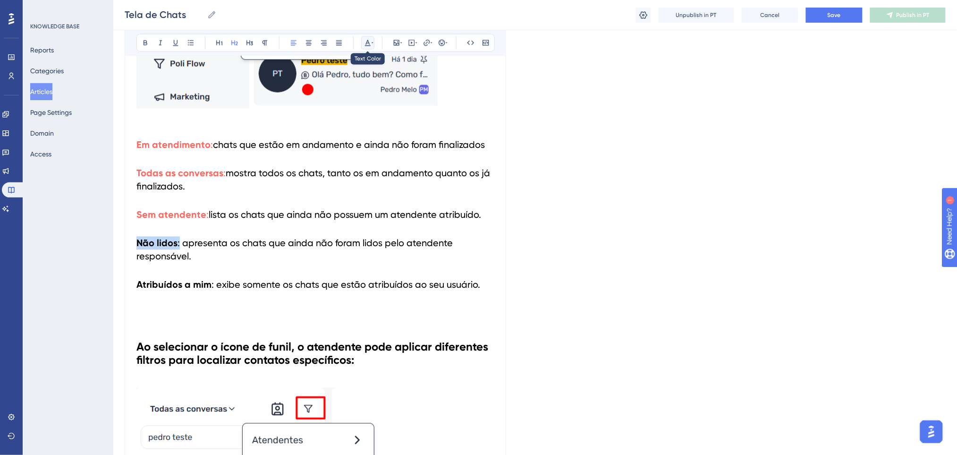
click at [367, 42] on icon at bounding box center [368, 43] width 8 height 8
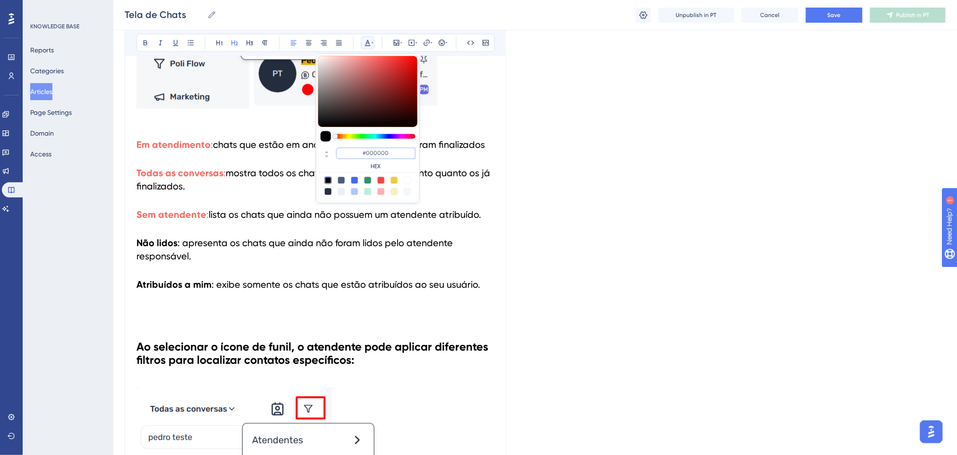
drag, startPoint x: 395, startPoint y: 153, endPoint x: 321, endPoint y: 144, distance: 74.6
click at [321, 144] on div "#000000 HEX" at bounding box center [368, 129] width 104 height 150
paste input "FF675F"
type input "#FF675F"
click at [236, 266] on h2 "Não lidos : apresenta os chats que ainda não foram lidos pelo atendente respons…" at bounding box center [315, 250] width 358 height 42
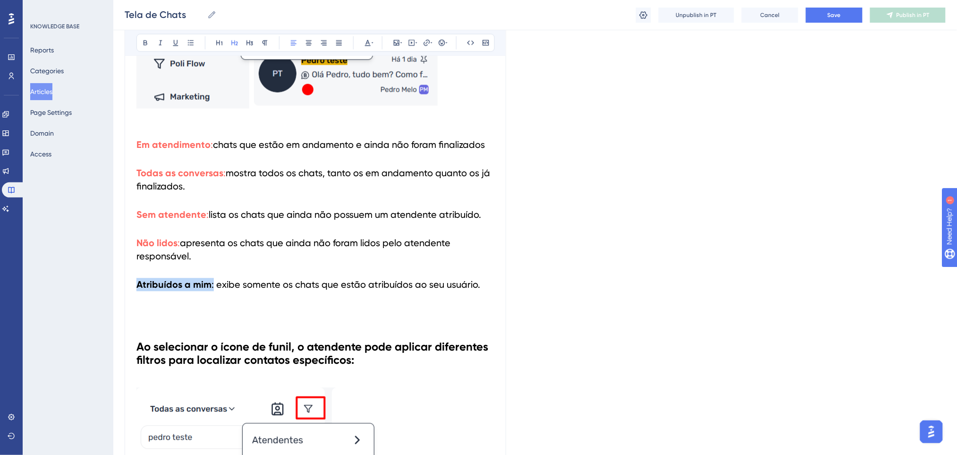
drag, startPoint x: 212, startPoint y: 286, endPoint x: 317, endPoint y: 110, distance: 204.4
click at [373, 39] on icon at bounding box center [373, 43] width 2 height 8
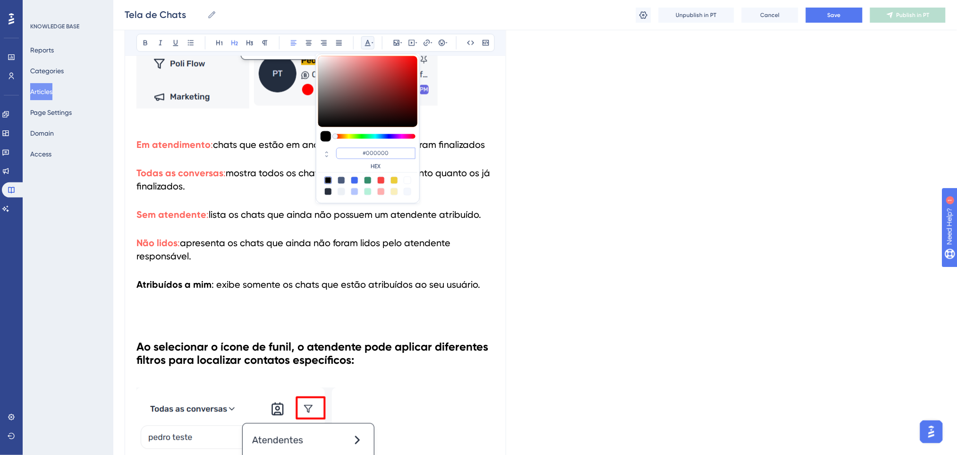
paste input "FF675F"
type input "#FF675F"
drag, startPoint x: 402, startPoint y: 153, endPoint x: 339, endPoint y: 150, distance: 62.9
click at [339, 150] on input "#FF675F" at bounding box center [375, 153] width 79 height 11
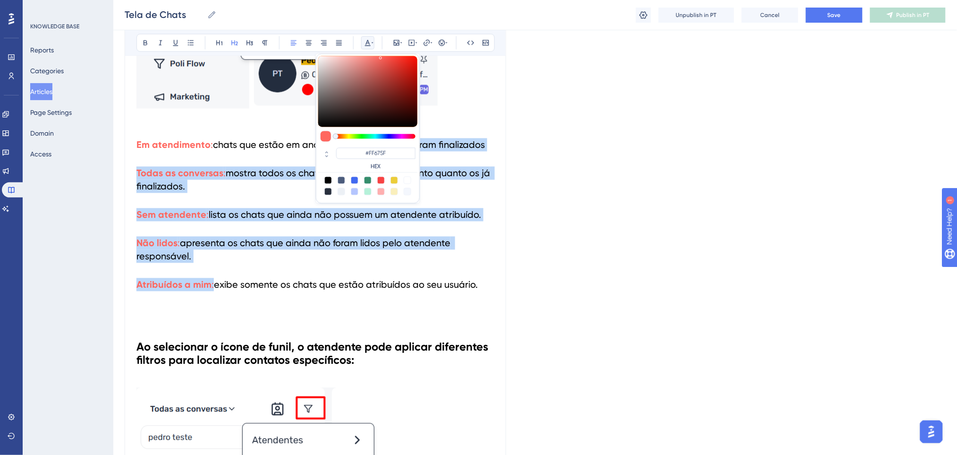
click at [292, 267] on h2 "Não lidos : apresenta os chats que ainda não foram lidos pelo atendente respons…" at bounding box center [315, 250] width 358 height 42
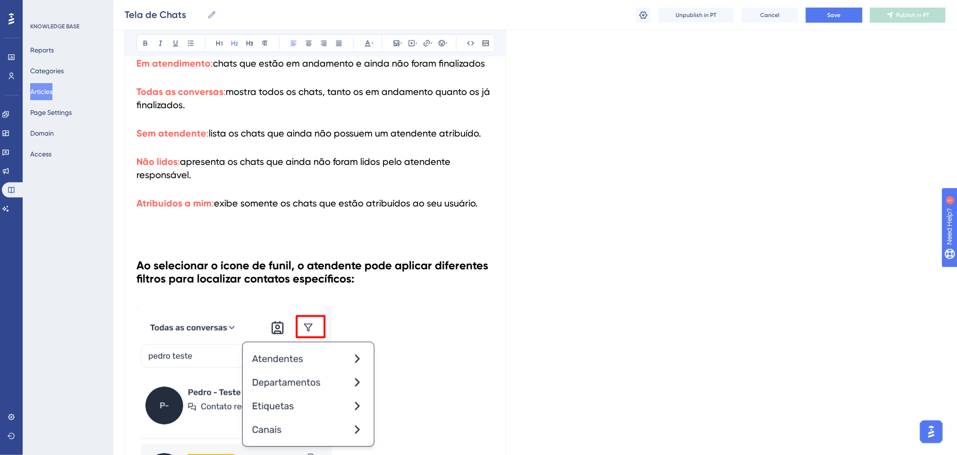
scroll to position [755, 0]
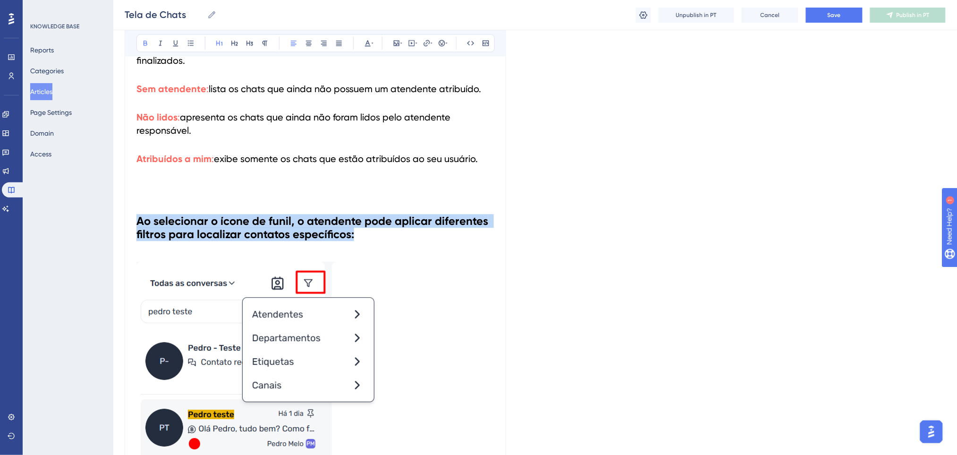
drag, startPoint x: 365, startPoint y: 241, endPoint x: 109, endPoint y: 210, distance: 258.8
click at [372, 40] on icon at bounding box center [373, 43] width 2 height 8
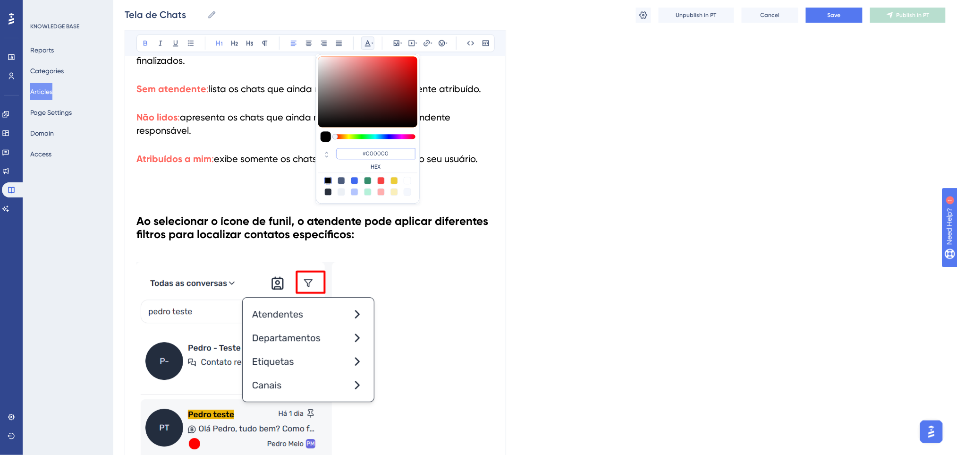
click at [391, 154] on input "#000000" at bounding box center [375, 153] width 79 height 11
type input "#0000FF"
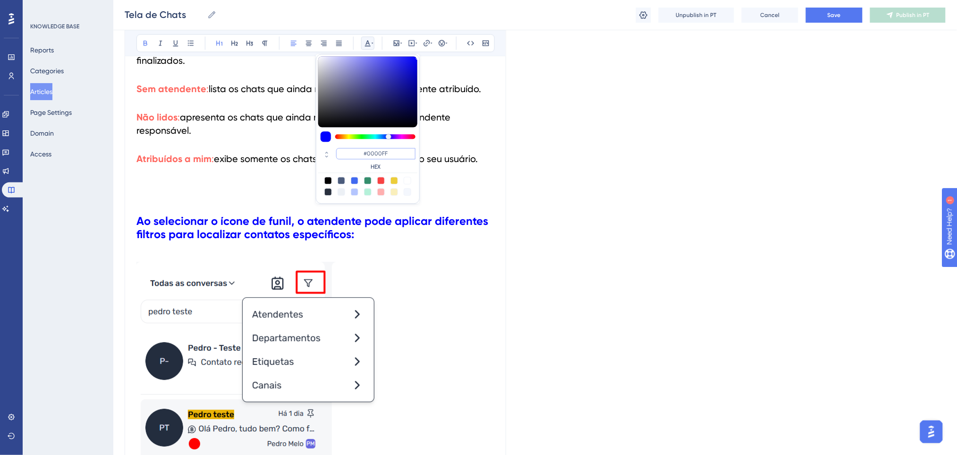
drag, startPoint x: 403, startPoint y: 152, endPoint x: 316, endPoint y: 150, distance: 86.9
click at [316, 150] on div "#0000FF HEX" at bounding box center [368, 129] width 104 height 150
click at [228, 195] on h1 at bounding box center [315, 189] width 358 height 32
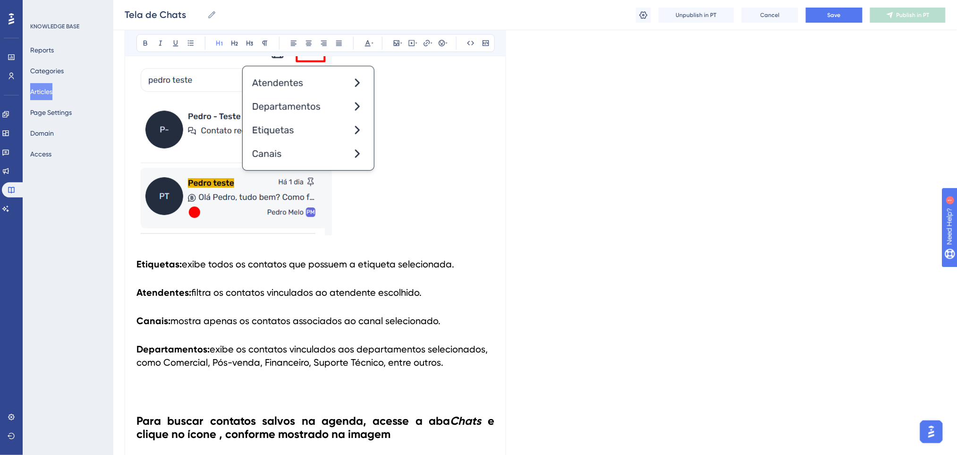
scroll to position [1070, 0]
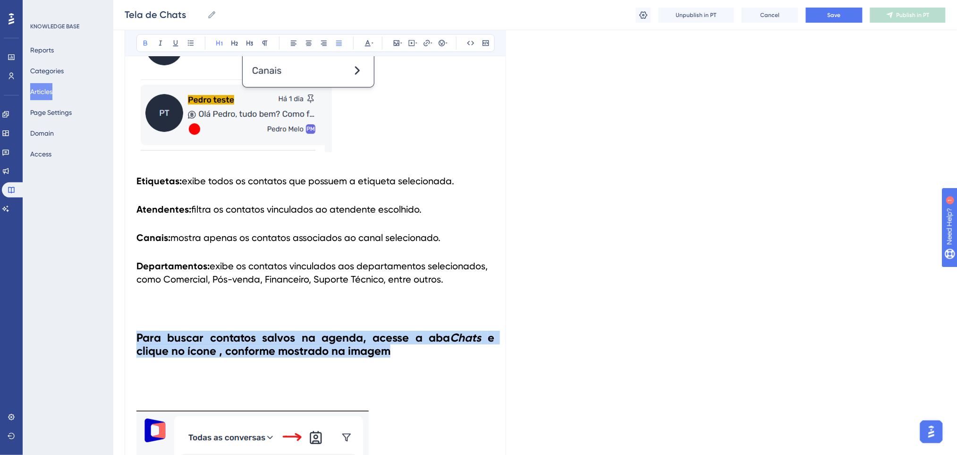
drag, startPoint x: 400, startPoint y: 355, endPoint x: 148, endPoint y: 205, distance: 293.5
click at [113, 317] on div "Performance Users Engagement Widgets Feedback Product Updates Knowledge Base AI…" at bounding box center [535, 427] width 844 height 2995
click at [366, 41] on icon at bounding box center [368, 43] width 8 height 8
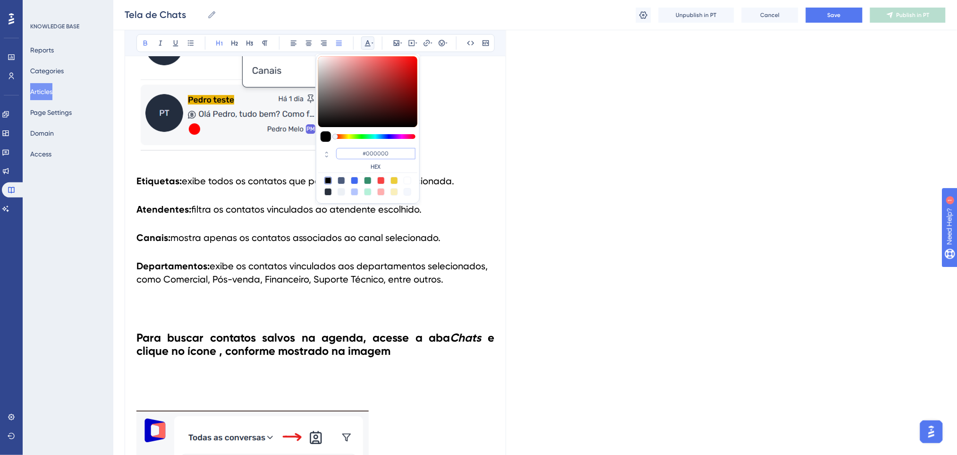
paste input "FF"
type input "#0000FF"
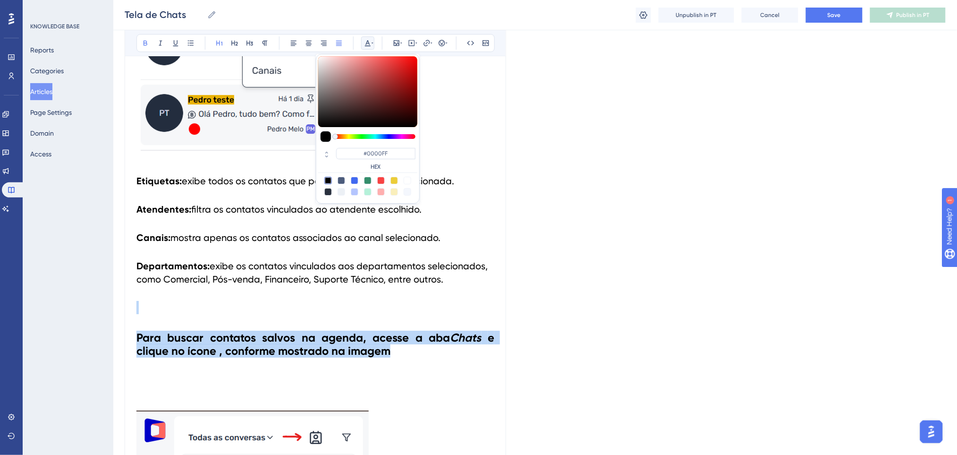
drag, startPoint x: 398, startPoint y: 154, endPoint x: 334, endPoint y: 153, distance: 63.7
click at [334, 153] on div "#0000FF HEX" at bounding box center [367, 159] width 99 height 27
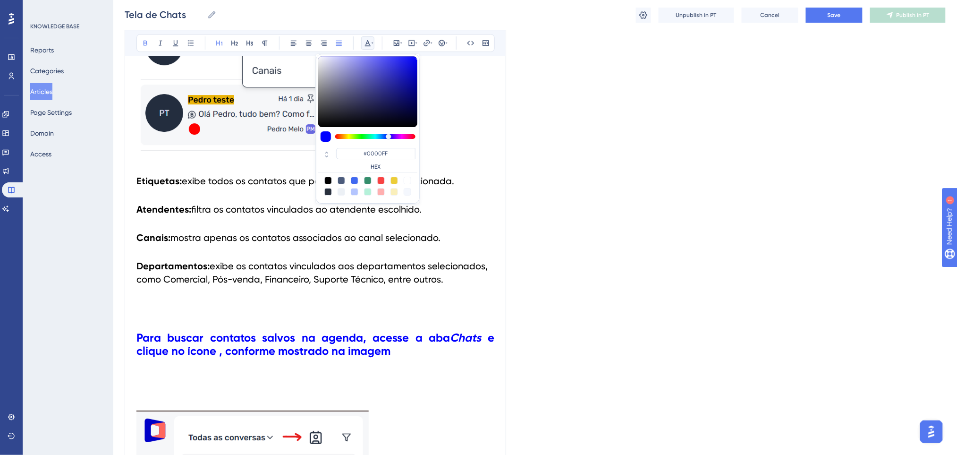
click at [460, 284] on h2 "Departamentos: exibe os contatos vinculados aos departamentos selecionados, com…" at bounding box center [315, 273] width 358 height 42
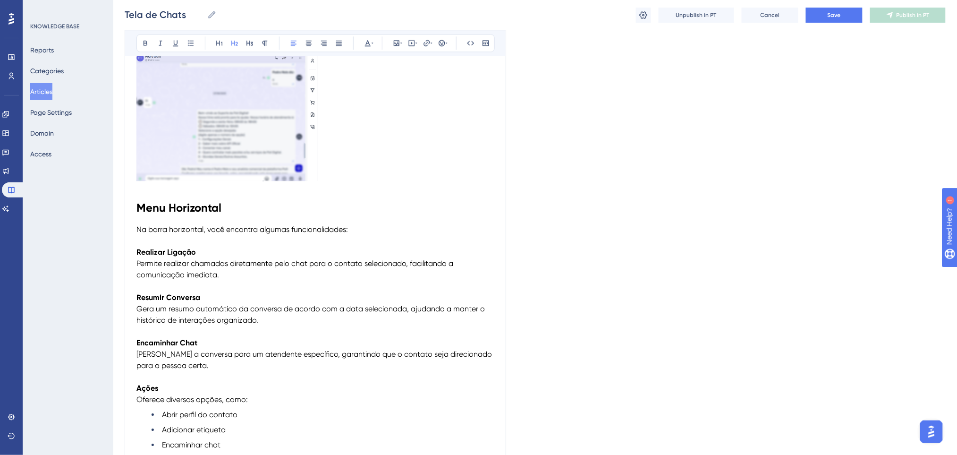
scroll to position [2140, 0]
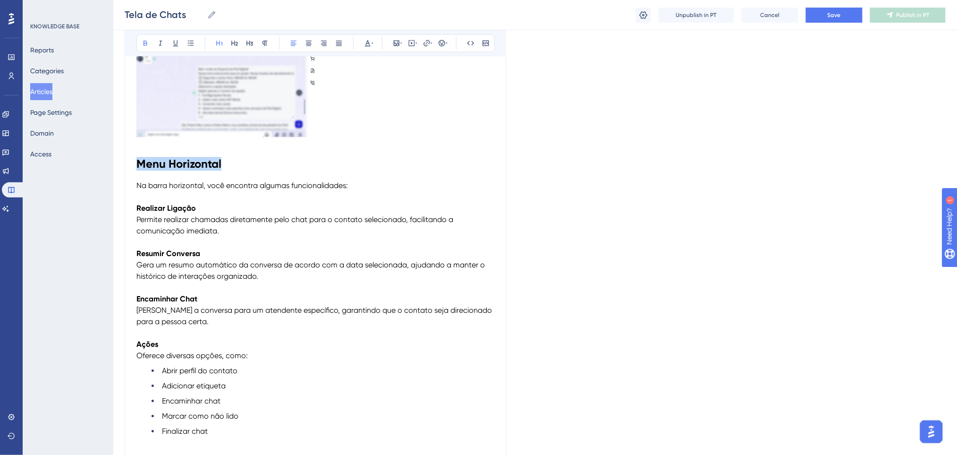
drag, startPoint x: 114, startPoint y: 165, endPoint x: 97, endPoint y: 165, distance: 17.0
click at [367, 40] on icon at bounding box center [368, 43] width 6 height 6
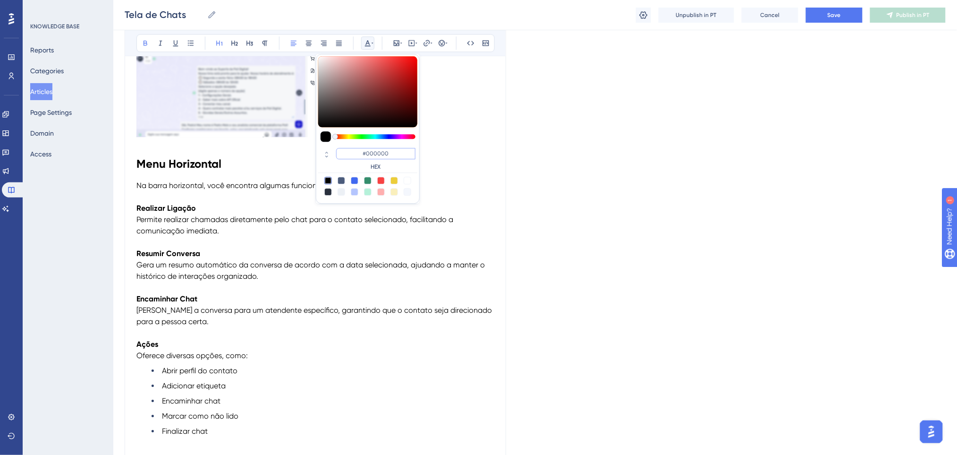
paste input "FF"
type input "#0000FF"
drag, startPoint x: 402, startPoint y: 151, endPoint x: 345, endPoint y: 143, distance: 57.8
click at [345, 143] on div "#0000FF HEX" at bounding box center [368, 129] width 104 height 150
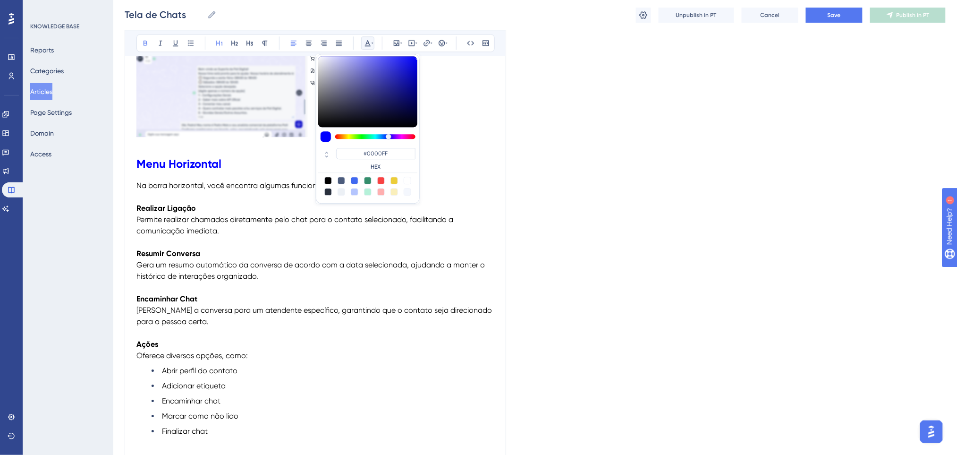
click at [317, 229] on p "Realizar Ligação Permite realizar chamadas diretamente pelo chat para o contato…" at bounding box center [315, 213] width 358 height 45
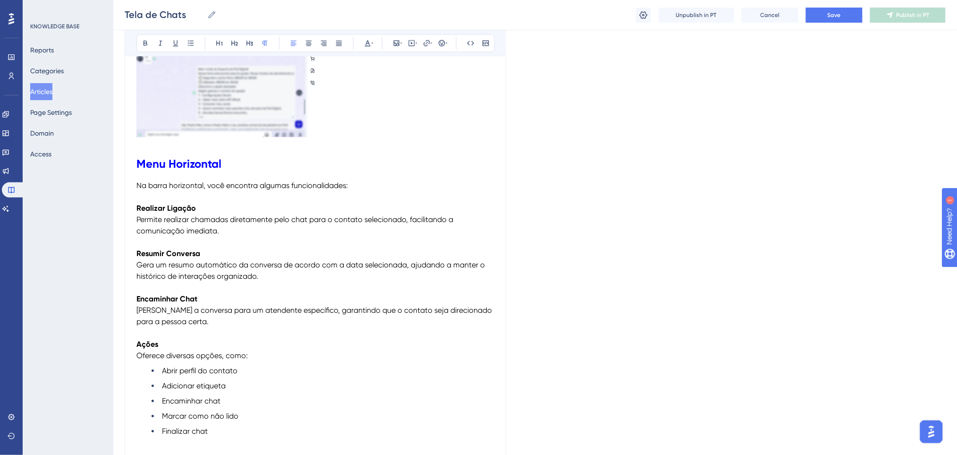
scroll to position [2392, 0]
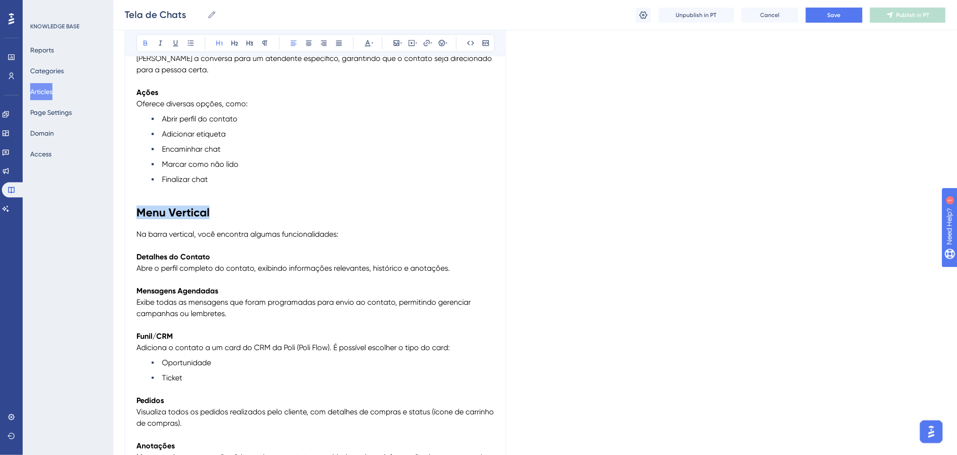
drag, startPoint x: 109, startPoint y: 214, endPoint x: 331, endPoint y: 85, distance: 257.2
click at [371, 44] on icon at bounding box center [368, 43] width 8 height 8
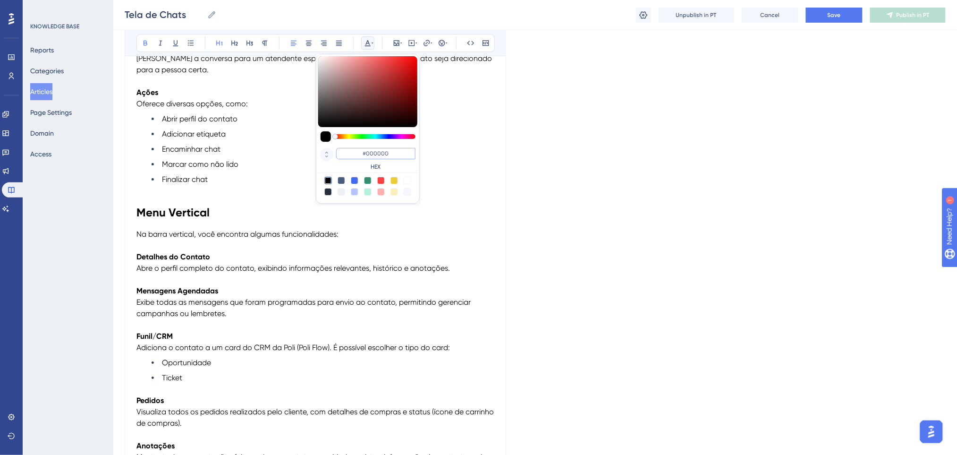
drag, startPoint x: 394, startPoint y: 151, endPoint x: 329, endPoint y: 150, distance: 65.6
click at [329, 150] on div "#000000 HEX" at bounding box center [367, 159] width 99 height 27
paste input "FF"
type input "#0000FF"
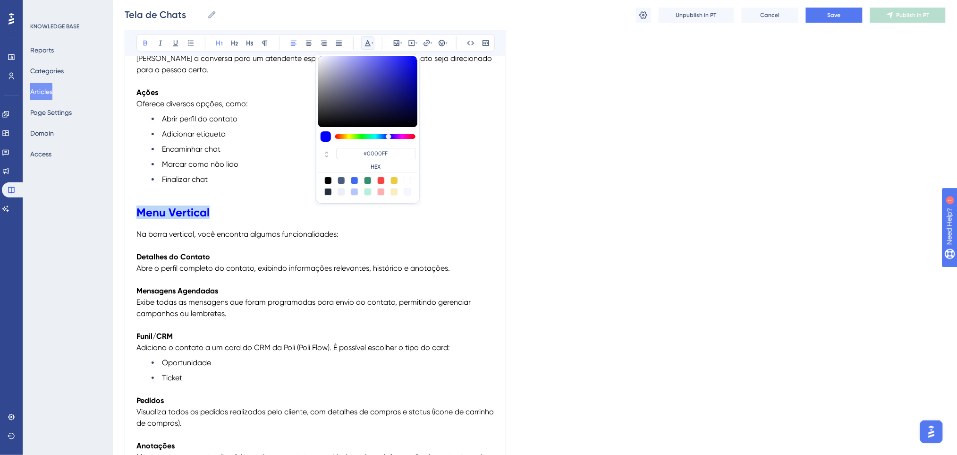
click at [268, 227] on h1 "Menu Vertical" at bounding box center [315, 212] width 358 height 32
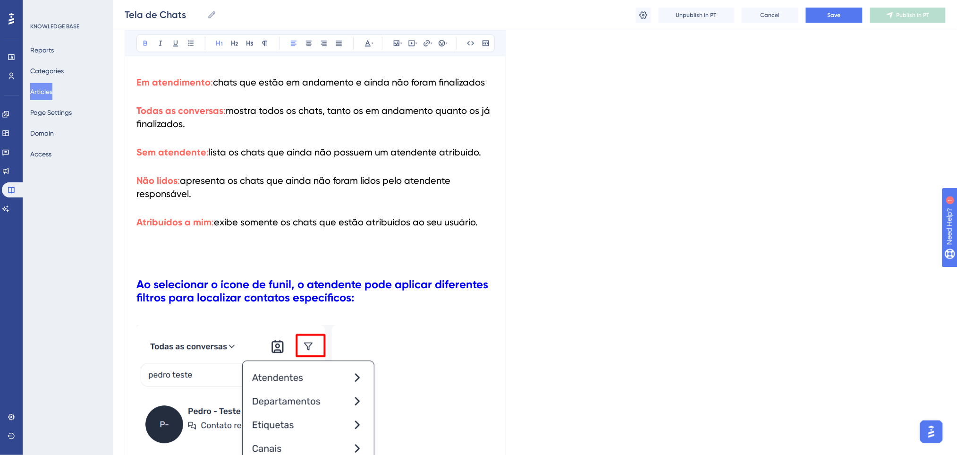
scroll to position [1007, 0]
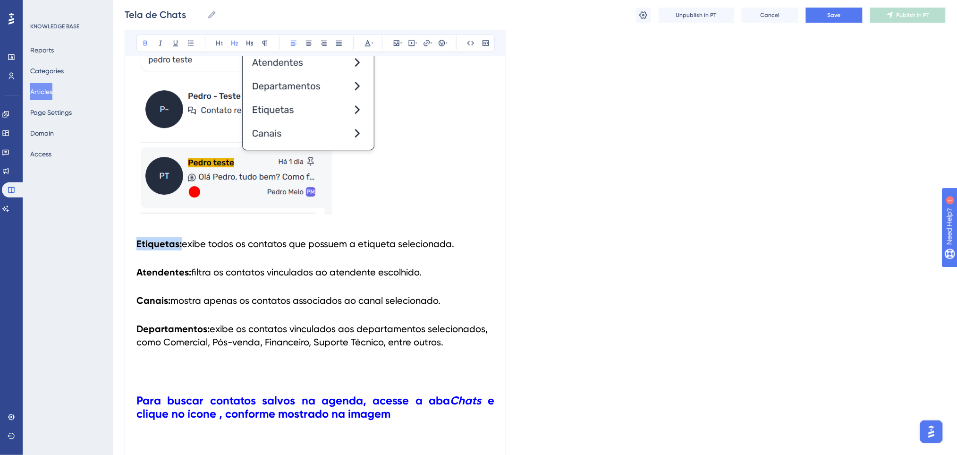
drag, startPoint x: 181, startPoint y: 244, endPoint x: 259, endPoint y: 102, distance: 161.0
click at [138, 245] on h2 "Etiquetas: exibe todos os contatos que possuem a etiqueta selecionada." at bounding box center [315, 243] width 358 height 28
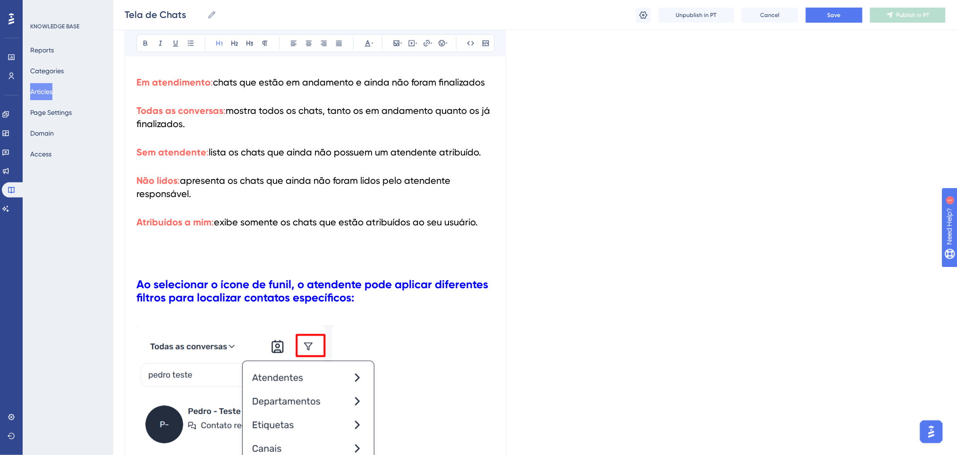
click at [426, 240] on h1 at bounding box center [315, 252] width 358 height 32
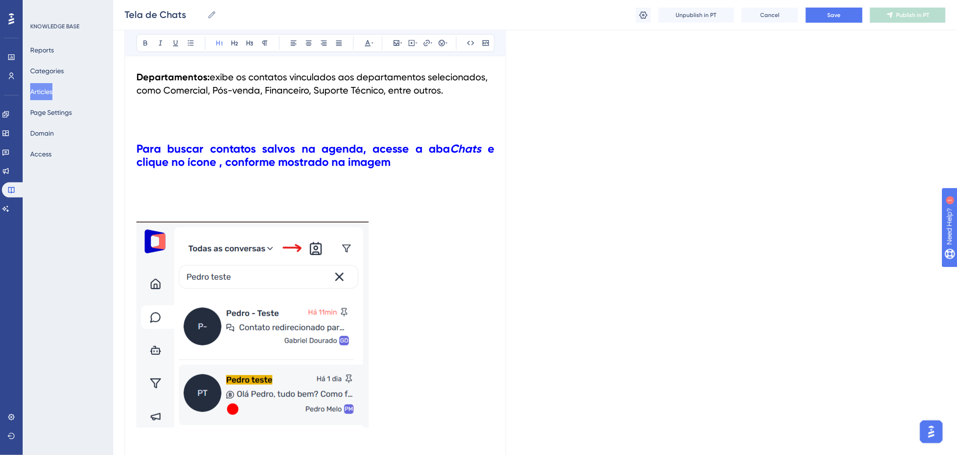
scroll to position [944, 0]
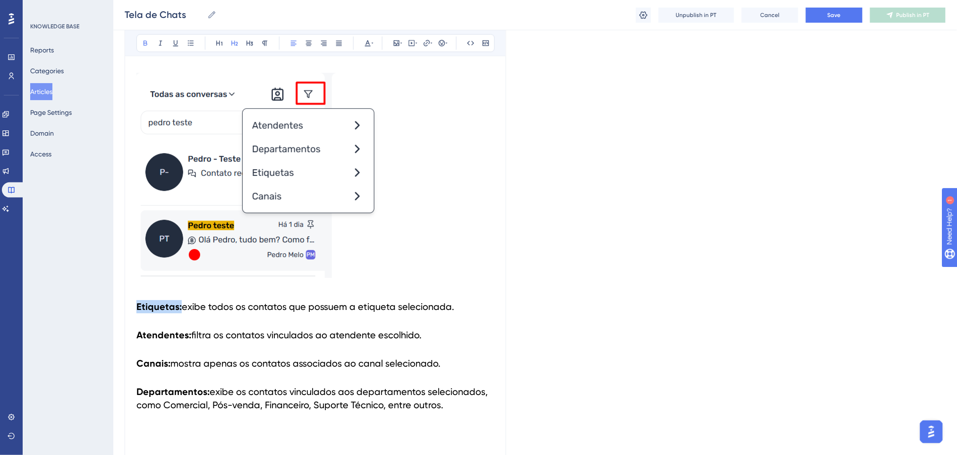
drag, startPoint x: 180, startPoint y: 306, endPoint x: 138, endPoint y: 309, distance: 42.1
click at [138, 309] on h2 "Etiquetas: exibe todos os contatos que possuem a etiqueta selecionada." at bounding box center [315, 306] width 358 height 28
click at [367, 44] on icon at bounding box center [368, 43] width 8 height 8
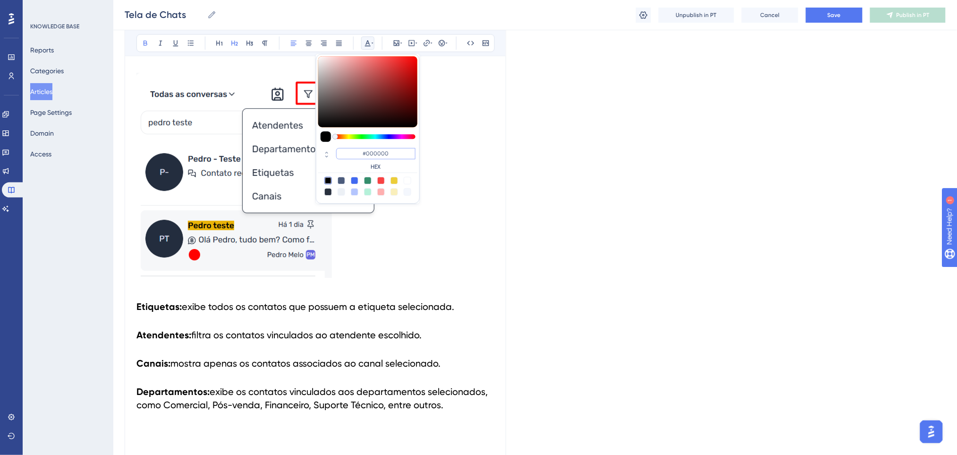
drag, startPoint x: 407, startPoint y: 154, endPoint x: 339, endPoint y: 144, distance: 68.8
click at [339, 144] on div "#000000 HEX" at bounding box center [368, 129] width 104 height 150
paste input "FF675F"
type input "#FF675F"
drag, startPoint x: 391, startPoint y: 153, endPoint x: 348, endPoint y: 153, distance: 43.4
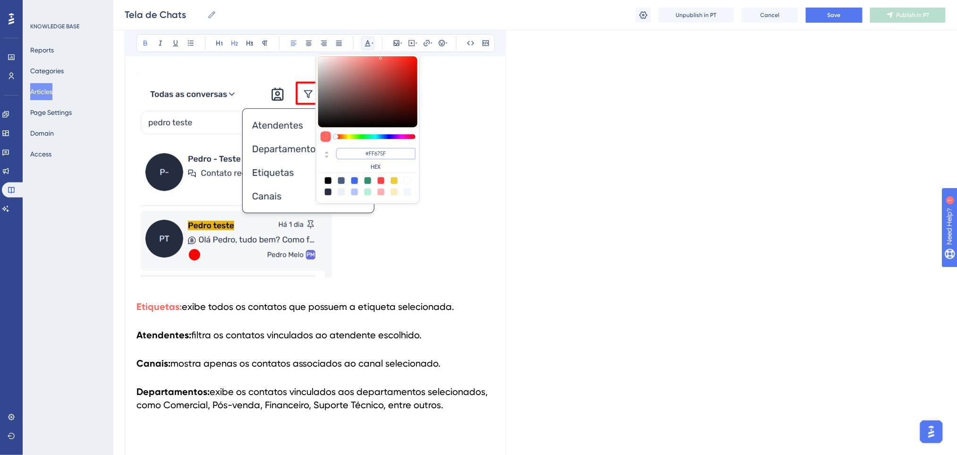
click at [348, 153] on input "#FF675F" at bounding box center [375, 153] width 79 height 11
click at [207, 340] on span "filtra os contatos vinculados ao atendente escolhido." at bounding box center [306, 334] width 230 height 11
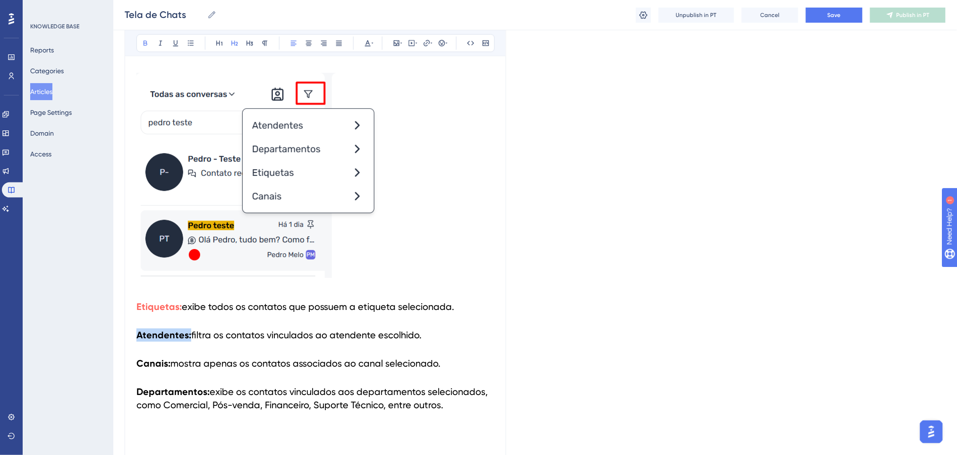
drag, startPoint x: 189, startPoint y: 337, endPoint x: 235, endPoint y: 165, distance: 177.7
click at [137, 336] on h2 "Atendentes: filtra os contatos vinculados ao atendente escolhido." at bounding box center [315, 335] width 358 height 28
click at [367, 45] on icon at bounding box center [368, 43] width 8 height 8
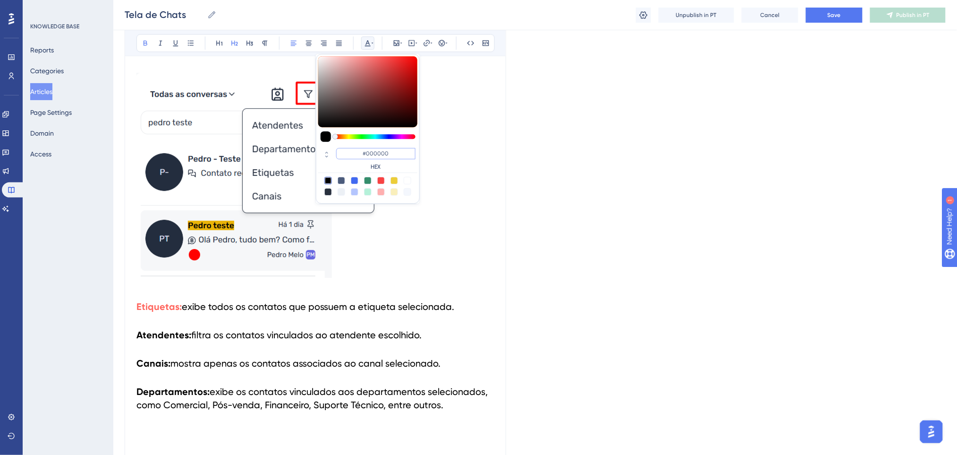
paste input "FF675F"
type input "#FF675F"
drag, startPoint x: 399, startPoint y: 152, endPoint x: 351, endPoint y: 147, distance: 48.3
click at [351, 148] on input "#FF675F" at bounding box center [375, 153] width 79 height 11
drag, startPoint x: 272, startPoint y: 287, endPoint x: 187, endPoint y: 346, distance: 103.5
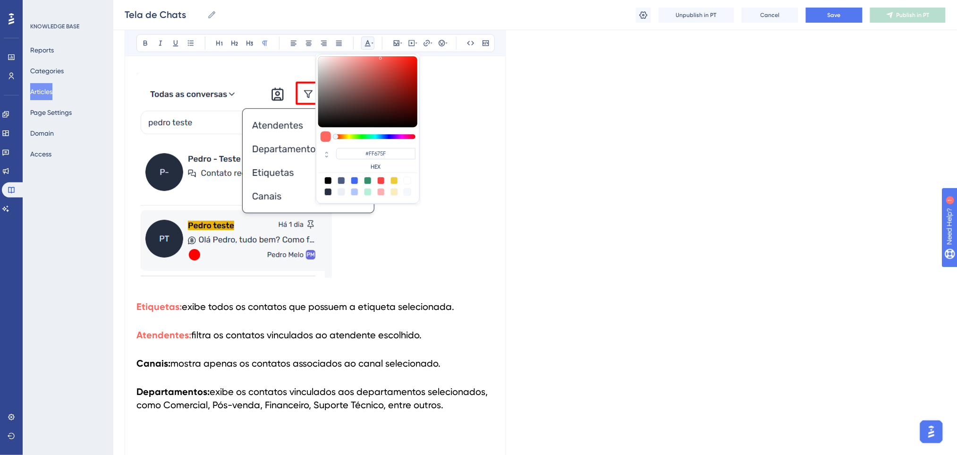
click at [271, 287] on p at bounding box center [315, 286] width 358 height 11
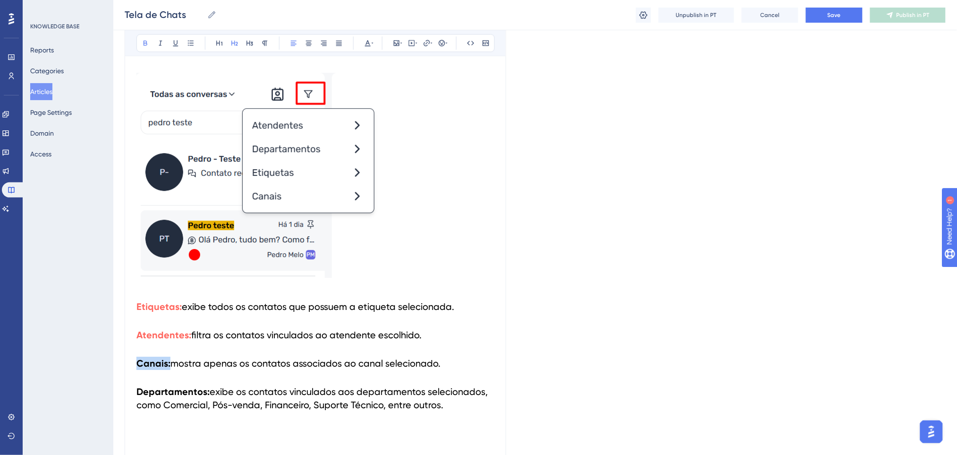
drag, startPoint x: 170, startPoint y: 363, endPoint x: 278, endPoint y: 98, distance: 286.2
click at [367, 42] on icon at bounding box center [368, 43] width 6 height 6
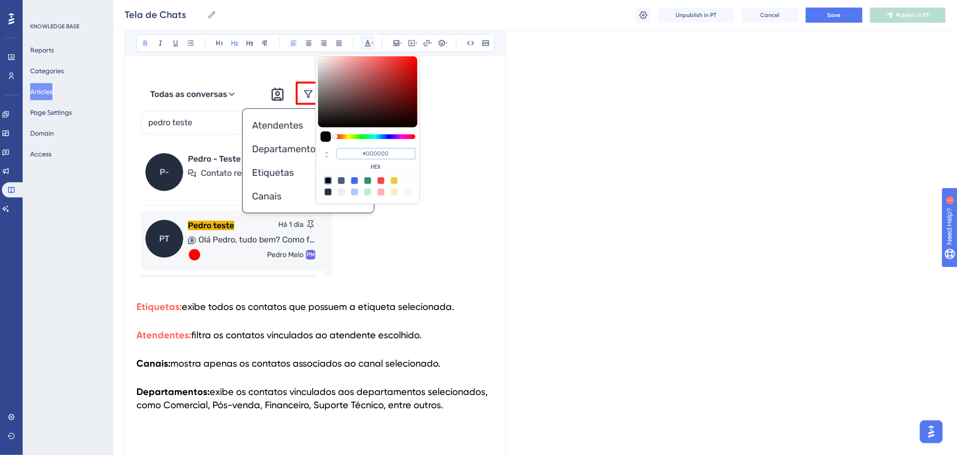
drag, startPoint x: 399, startPoint y: 154, endPoint x: 319, endPoint y: 143, distance: 80.6
click at [319, 143] on div "#000000 HEX" at bounding box center [368, 129] width 104 height 150
paste input "FF675F"
type input "#FF675F"
drag, startPoint x: 234, startPoint y: 334, endPoint x: 221, endPoint y: 348, distance: 18.4
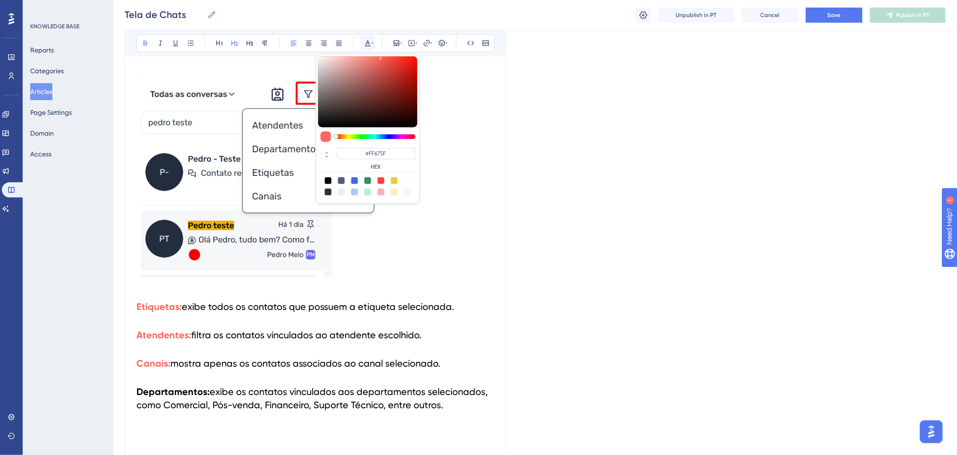
click at [232, 335] on span "filtra os contatos vinculados ao atendente escolhido." at bounding box center [306, 334] width 230 height 11
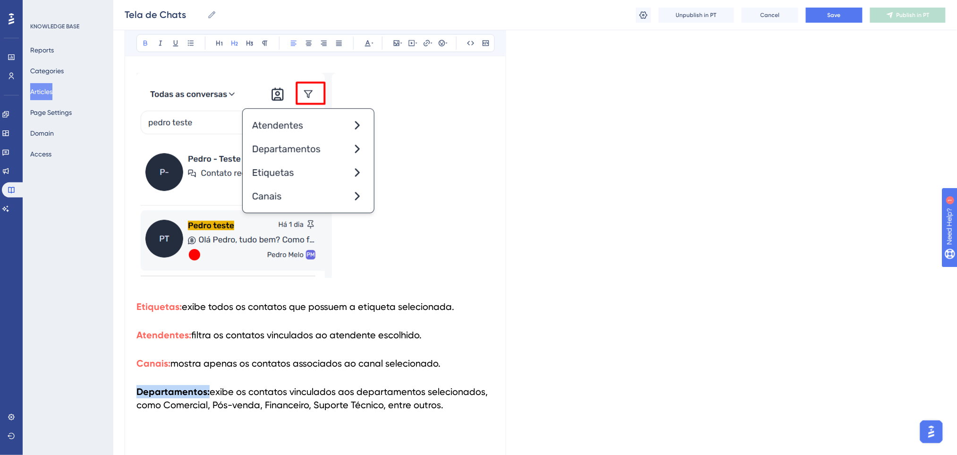
drag, startPoint x: 207, startPoint y: 393, endPoint x: 350, endPoint y: 154, distance: 278.1
click at [367, 41] on icon at bounding box center [368, 43] width 6 height 6
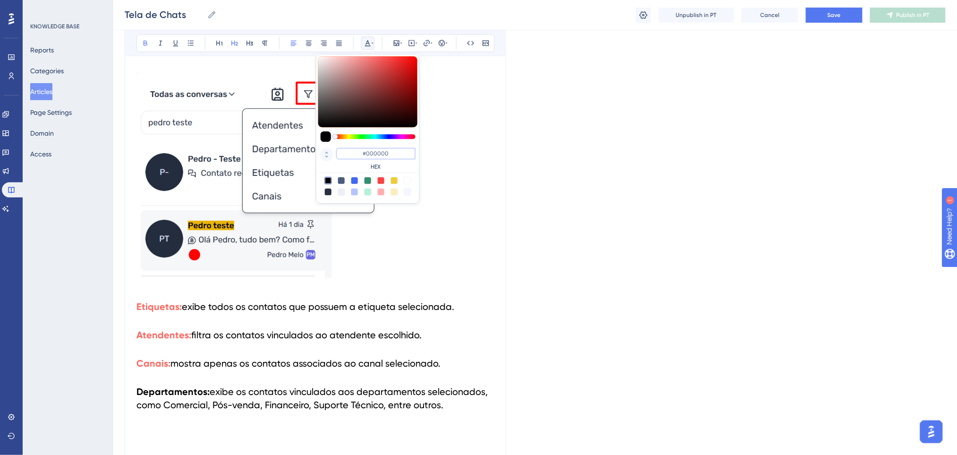
drag, startPoint x: 410, startPoint y: 156, endPoint x: 328, endPoint y: 148, distance: 82.5
click at [328, 148] on div "#000000 HEX" at bounding box center [367, 159] width 99 height 27
paste input "FF675F"
type input "#FF675F"
click at [384, 343] on h2 "Atendentes: filtra os contatos vinculados ao atendente escolhido." at bounding box center [315, 335] width 358 height 28
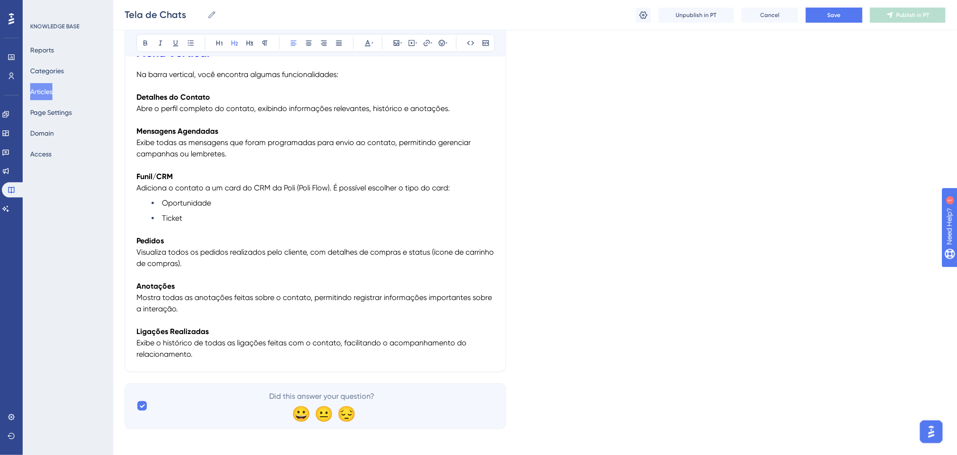
scroll to position [2556, 0]
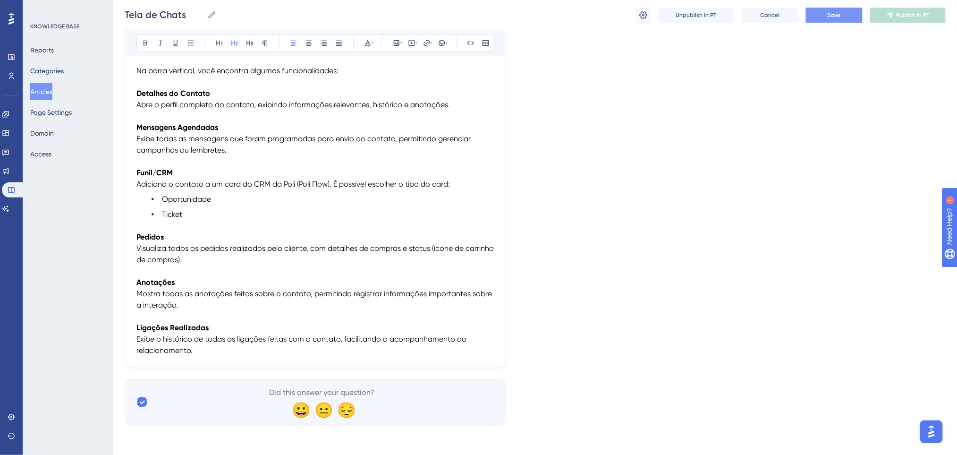
click at [838, 14] on span "Save" at bounding box center [834, 15] width 13 height 8
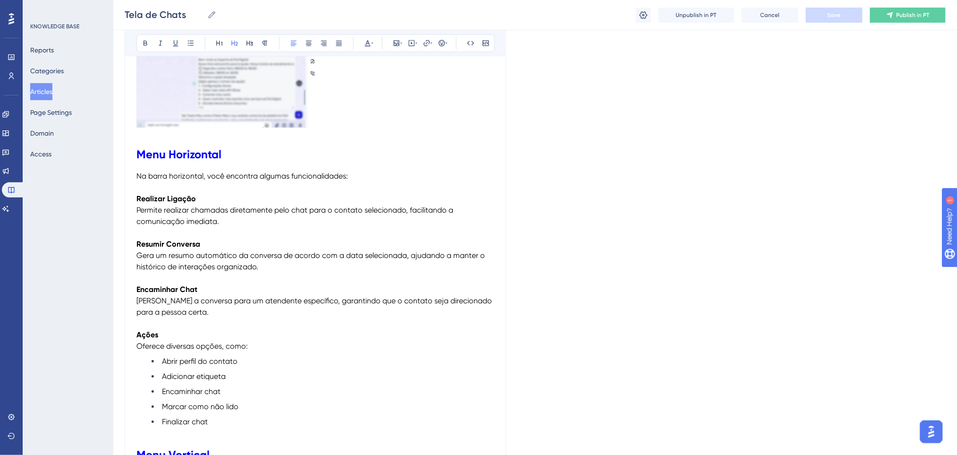
scroll to position [2241, 0]
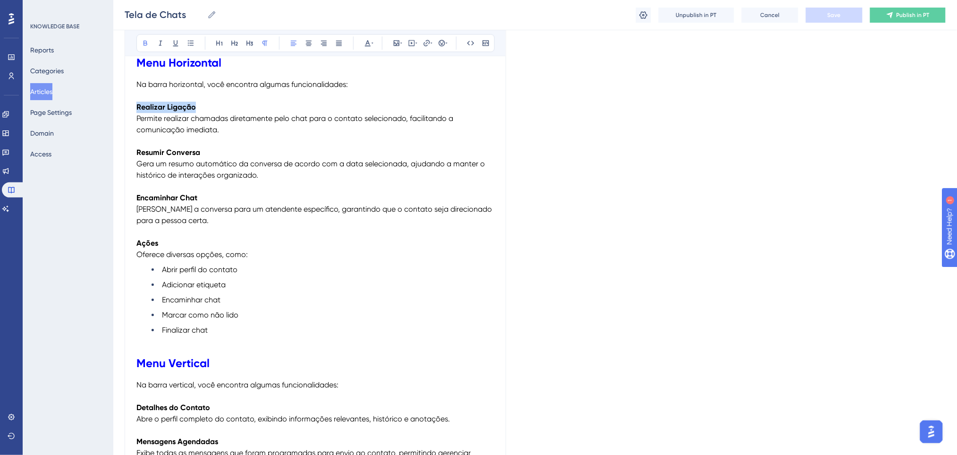
drag, startPoint x: 178, startPoint y: 101, endPoint x: 136, endPoint y: 102, distance: 42.5
click at [371, 38] on button at bounding box center [367, 42] width 13 height 13
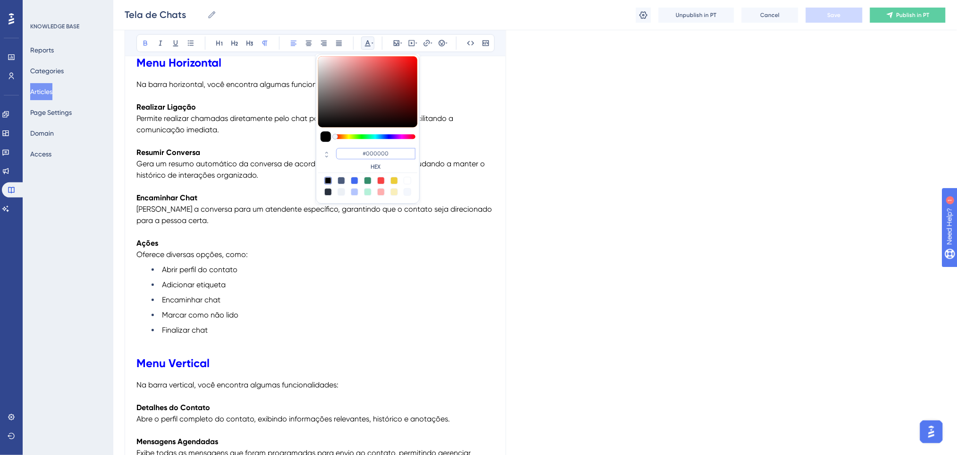
drag, startPoint x: 390, startPoint y: 154, endPoint x: 352, endPoint y: 146, distance: 39.0
click at [352, 146] on div "#000000 HEX" at bounding box center [367, 159] width 99 height 27
paste input "FF675F"
type input "#FF675F"
click at [246, 188] on p at bounding box center [315, 186] width 358 height 11
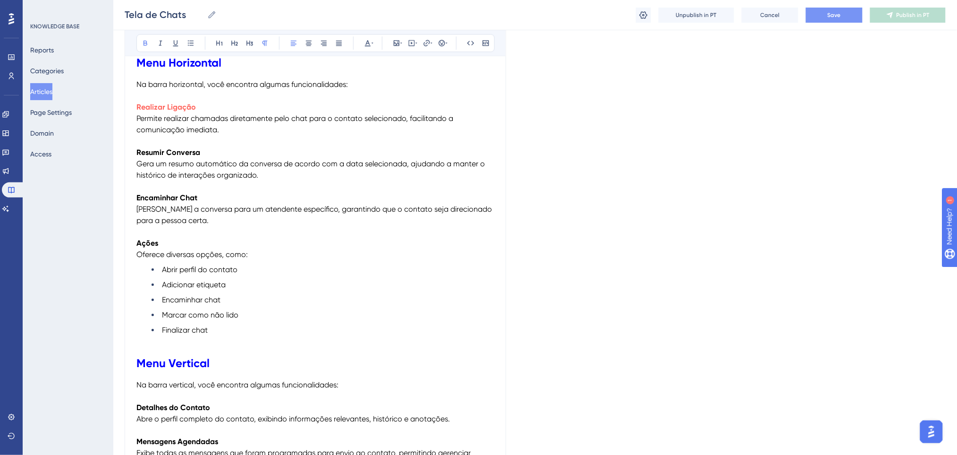
drag, startPoint x: 224, startPoint y: 154, endPoint x: 125, endPoint y: 157, distance: 99.2
click at [370, 42] on icon at bounding box center [368, 43] width 8 height 8
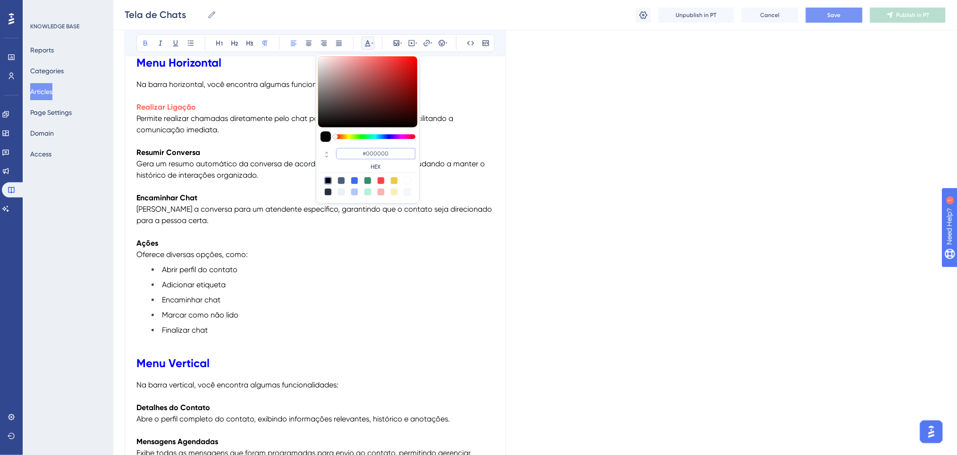
drag, startPoint x: 406, startPoint y: 154, endPoint x: 335, endPoint y: 144, distance: 71.6
click at [335, 144] on div "#000000 HEX" at bounding box center [368, 129] width 104 height 150
paste input "FF675F"
type input "#FF675F"
click at [246, 226] on p "Encaminhar Chat Encaminha a conversa para um atendente específico, garantindo q…" at bounding box center [315, 209] width 358 height 34
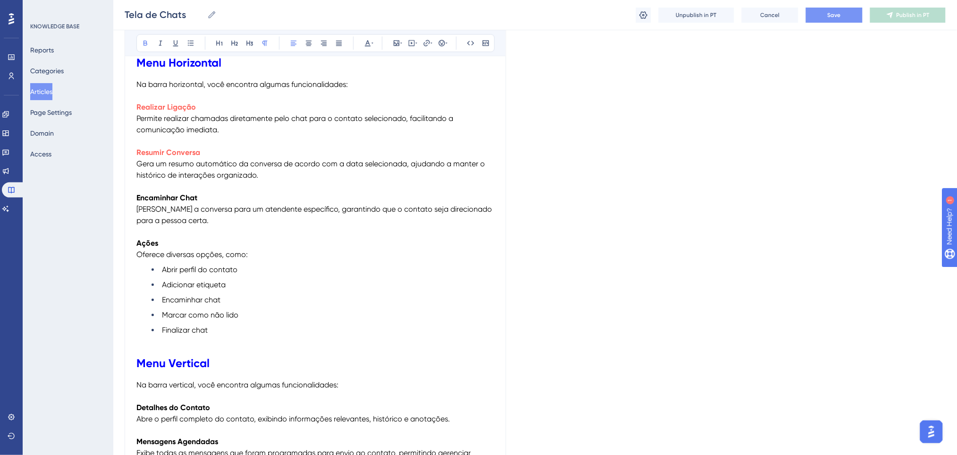
drag, startPoint x: 206, startPoint y: 193, endPoint x: 129, endPoint y: 196, distance: 76.5
click at [367, 45] on icon at bounding box center [368, 43] width 8 height 8
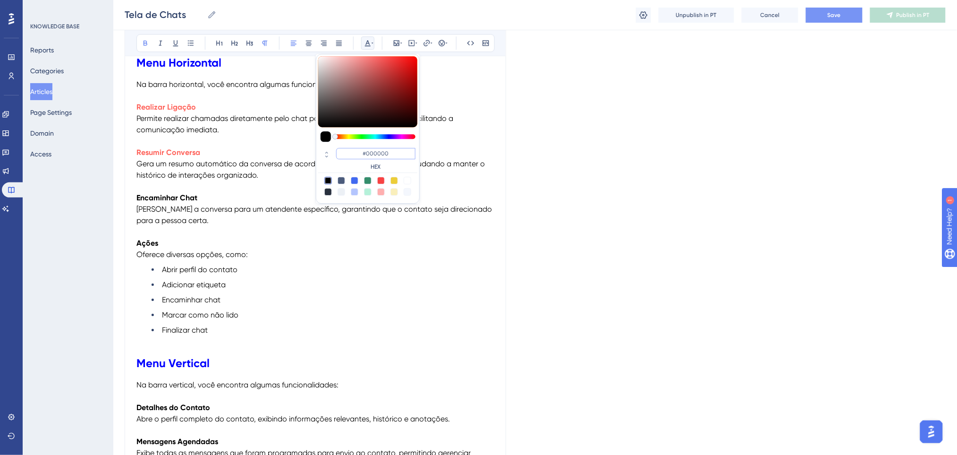
drag, startPoint x: 395, startPoint y: 154, endPoint x: 344, endPoint y: 146, distance: 51.6
click at [344, 146] on div "#000000 HEX" at bounding box center [367, 159] width 99 height 27
paste input "FF675F"
type input "#FF675F"
click at [281, 186] on p at bounding box center [315, 186] width 358 height 11
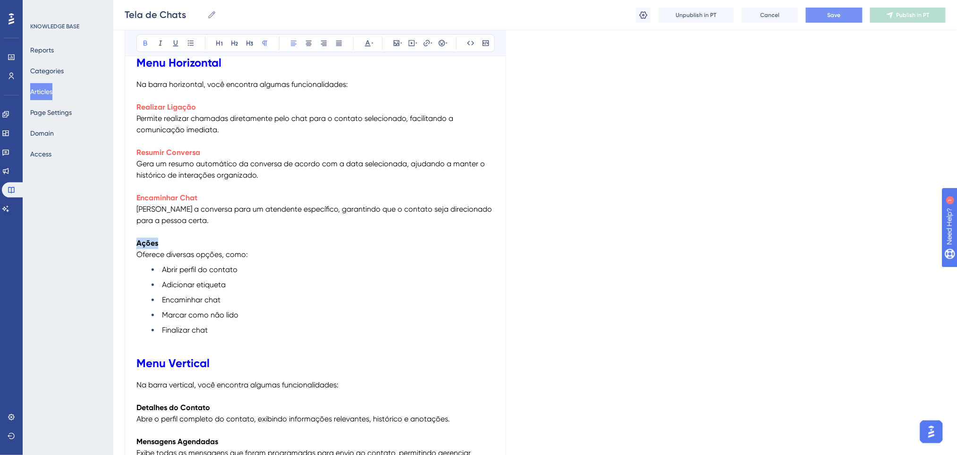
drag, startPoint x: 182, startPoint y: 243, endPoint x: 102, endPoint y: 242, distance: 79.3
click at [368, 42] on icon at bounding box center [368, 43] width 6 height 6
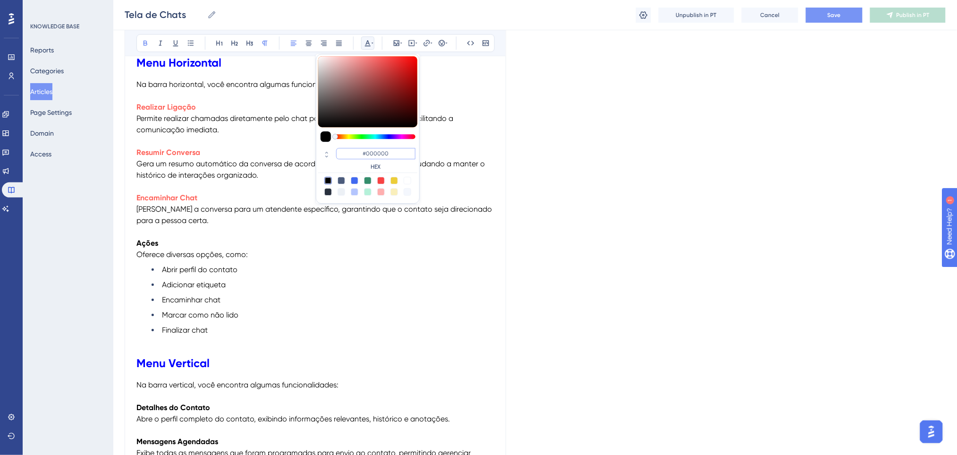
drag, startPoint x: 393, startPoint y: 154, endPoint x: 348, endPoint y: 147, distance: 45.4
click at [348, 147] on div "#000000 HEX" at bounding box center [367, 159] width 99 height 27
paste input "FF675F"
type input "#FF675F"
click at [288, 328] on li "Finalizar chat" at bounding box center [323, 329] width 343 height 11
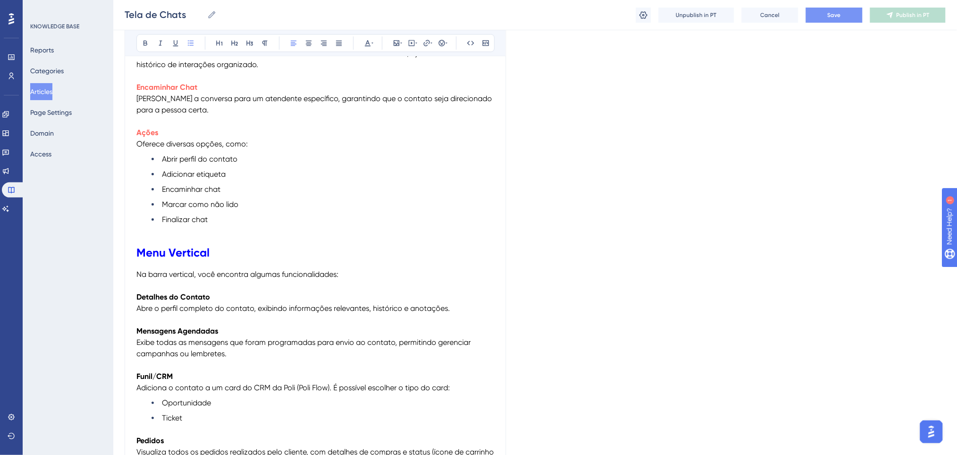
scroll to position [2430, 0]
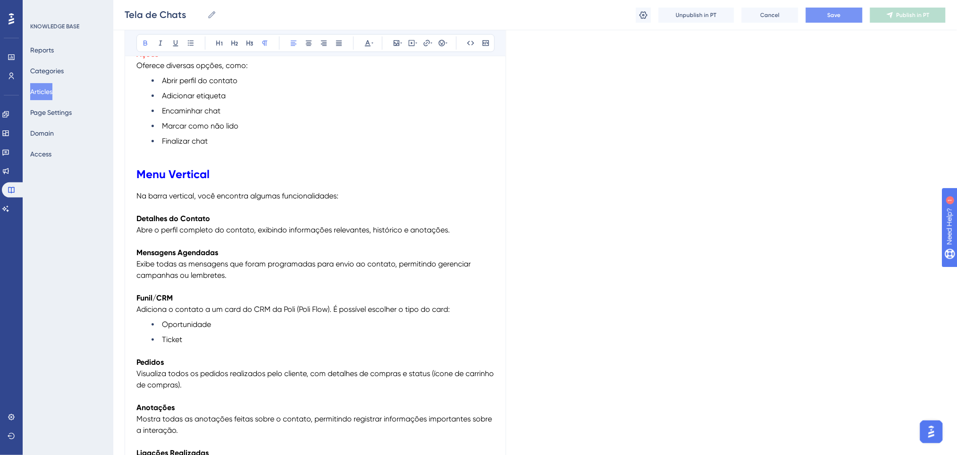
drag, startPoint x: 224, startPoint y: 219, endPoint x: 134, endPoint y: 216, distance: 90.7
click at [364, 41] on icon at bounding box center [368, 43] width 8 height 8
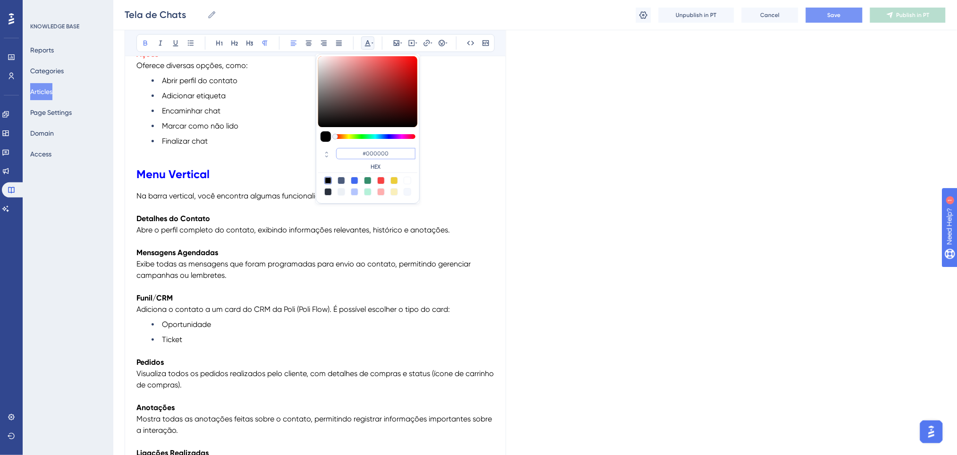
drag, startPoint x: 395, startPoint y: 153, endPoint x: 349, endPoint y: 151, distance: 46.3
click at [349, 151] on input "#000000" at bounding box center [375, 153] width 79 height 11
paste input "FF675F"
type input "#FF675F"
drag, startPoint x: 233, startPoint y: 257, endPoint x: 132, endPoint y: 254, distance: 101.1
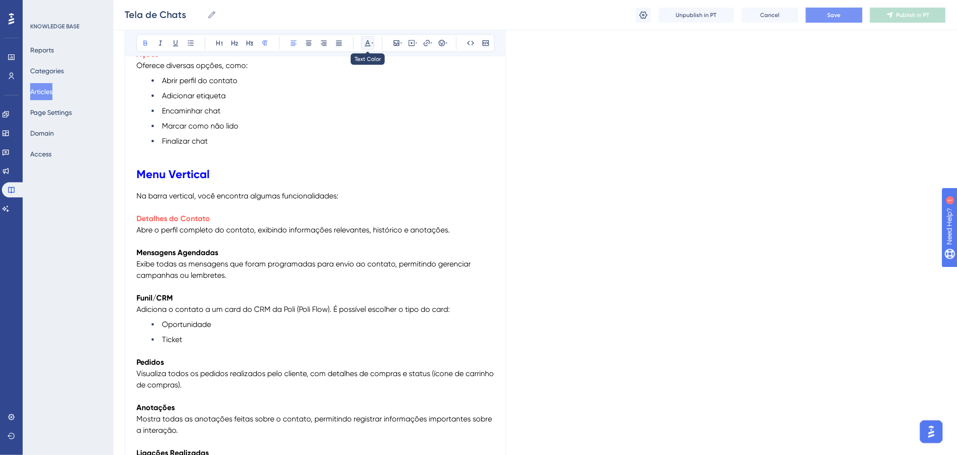
click at [372, 45] on icon at bounding box center [373, 43] width 2 height 8
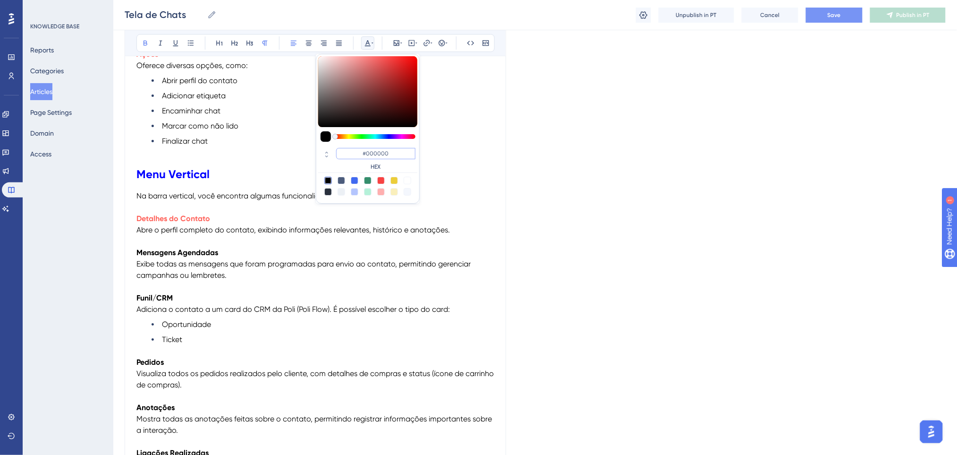
drag, startPoint x: 404, startPoint y: 156, endPoint x: 308, endPoint y: 143, distance: 96.7
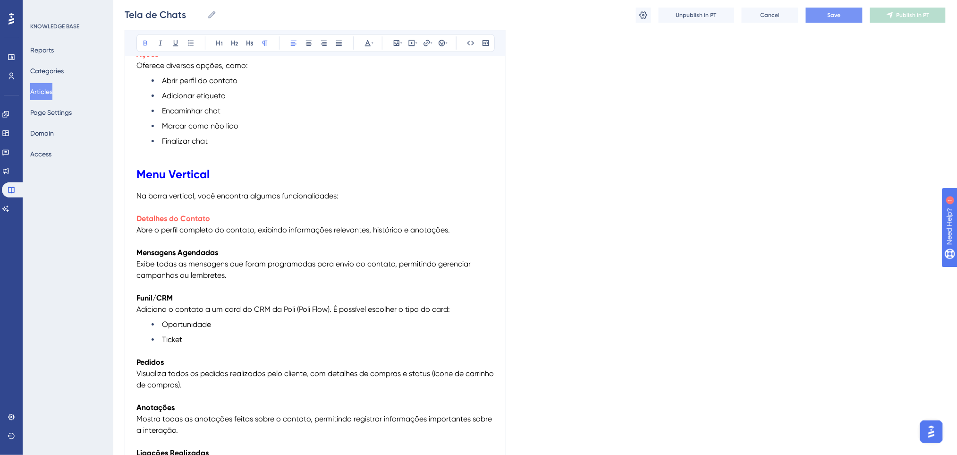
drag, startPoint x: 243, startPoint y: 256, endPoint x: 131, endPoint y: 255, distance: 111.9
click at [371, 42] on icon at bounding box center [368, 43] width 8 height 8
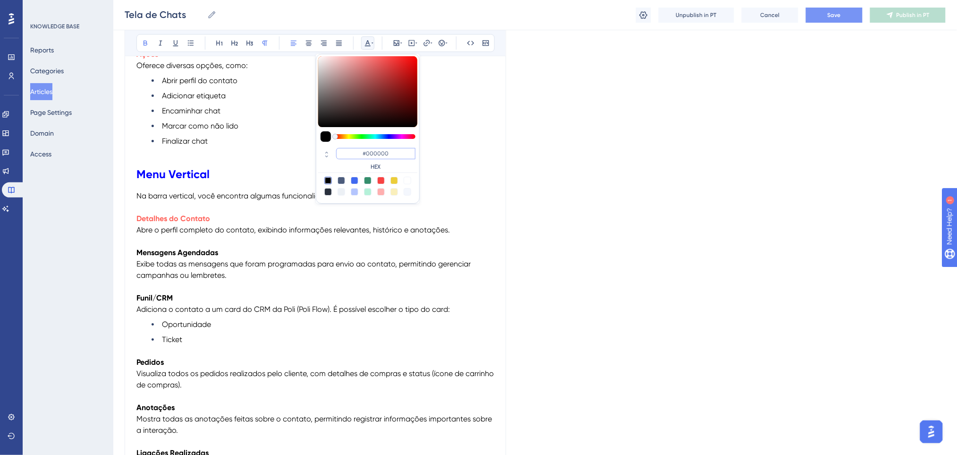
paste input "FF675F"
type input "#FF675F"
drag, startPoint x: 390, startPoint y: 153, endPoint x: 362, endPoint y: 148, distance: 29.2
click at [362, 148] on input "#FF675F" at bounding box center [375, 153] width 79 height 11
click at [142, 250] on strong "Mensagens Agendadas" at bounding box center [177, 252] width 82 height 9
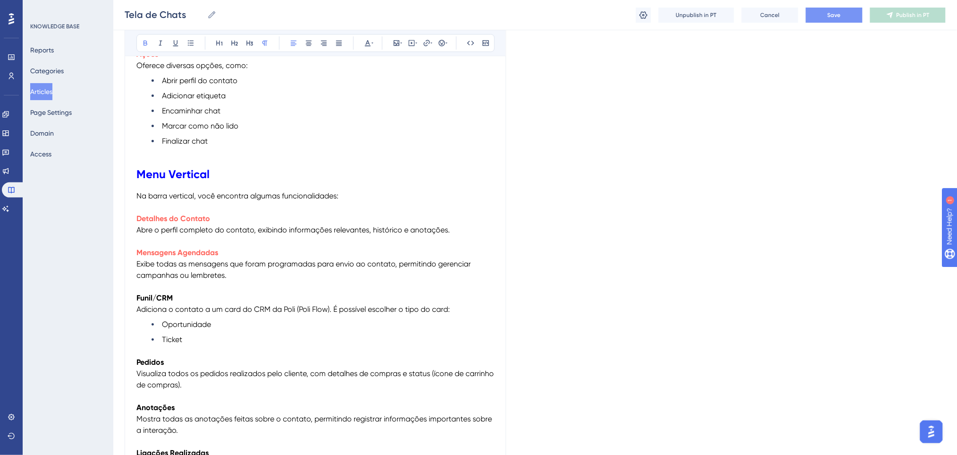
click at [140, 250] on strong "Mensagens Agendadas" at bounding box center [177, 252] width 82 height 9
drag, startPoint x: 180, startPoint y: 305, endPoint x: 145, endPoint y: 298, distance: 35.7
click at [179, 304] on p "Funil/CRM Adiciona o contato a um card do CRM da Poli (Poli Flow). É possível e…" at bounding box center [315, 303] width 358 height 23
click at [140, 298] on strong "Funil/CRM" at bounding box center [154, 297] width 36 height 9
click at [138, 298] on strong "Funil/CRM" at bounding box center [154, 297] width 36 height 9
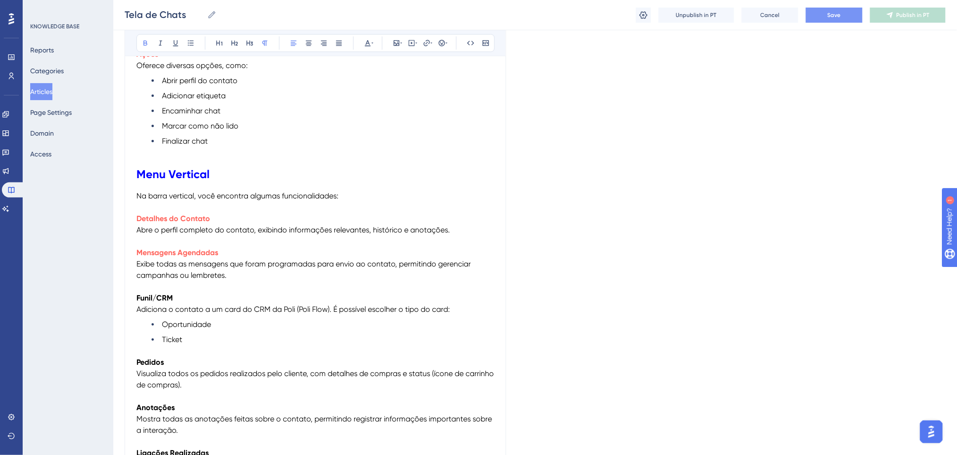
click at [231, 310] on span "Adiciona o contato a um card do CRM da Poli (Poli Flow). É possível escolher o …" at bounding box center [293, 309] width 314 height 9
click at [188, 296] on p "Funil/CRM Adiciona o contato a um card do CRM da Poli (Poli Flow). É possível e…" at bounding box center [315, 303] width 358 height 23
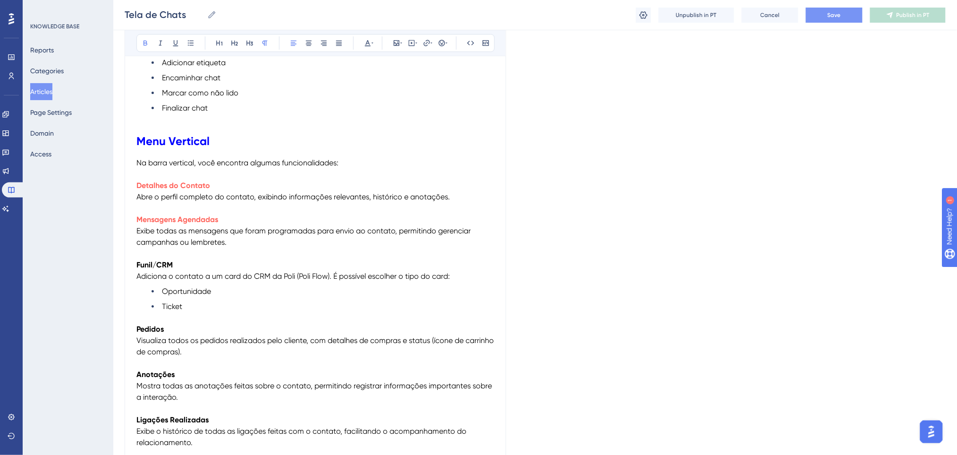
scroll to position [2493, 0]
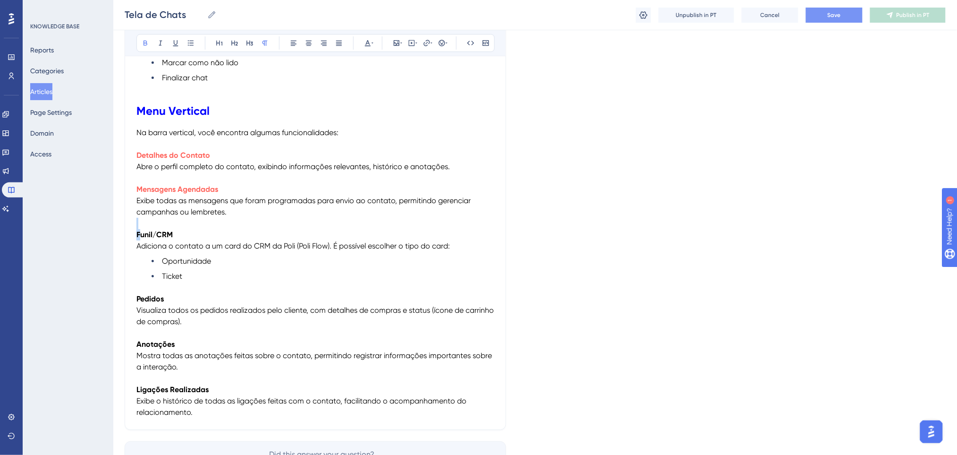
drag, startPoint x: 192, startPoint y: 228, endPoint x: 179, endPoint y: 241, distance: 18.4
click at [197, 241] on p "Funil/CRM Adiciona o contato a um card do CRM da Poli (Poli Flow). É possível e…" at bounding box center [315, 240] width 358 height 23
drag, startPoint x: 197, startPoint y: 241, endPoint x: 135, endPoint y: 237, distance: 62.9
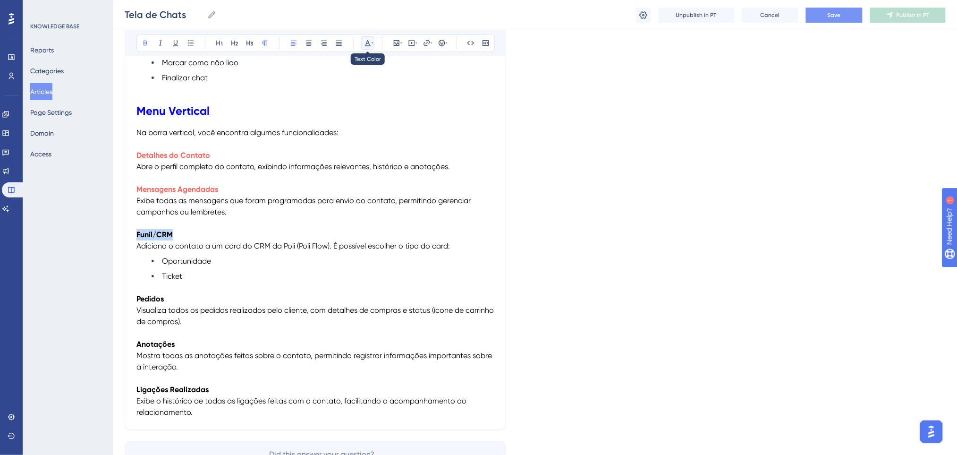
click at [367, 39] on icon at bounding box center [368, 43] width 8 height 8
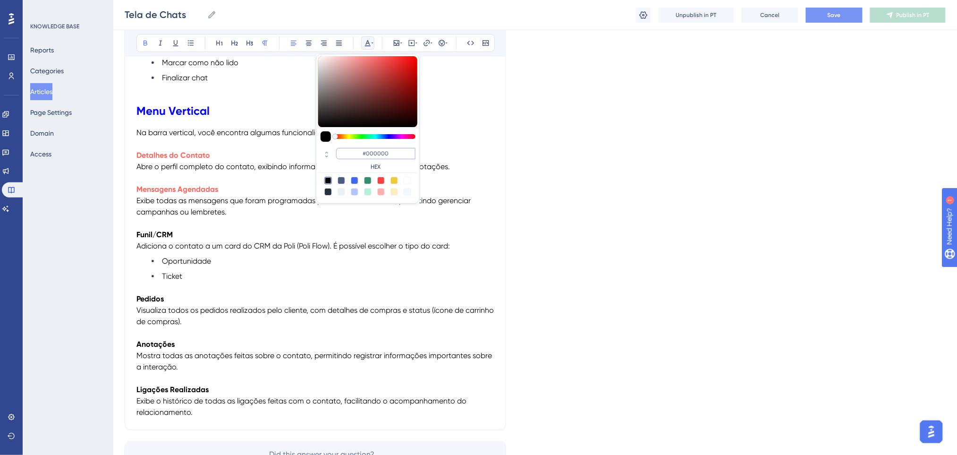
drag, startPoint x: 395, startPoint y: 158, endPoint x: 356, endPoint y: 149, distance: 40.2
click at [356, 149] on input "#000000" at bounding box center [375, 153] width 79 height 11
paste input "FF675F"
type input "#FF675F"
click at [262, 242] on span "Adiciona o contato a um card do CRM da Poli (Poli Flow). É possível escolher o …" at bounding box center [293, 245] width 314 height 9
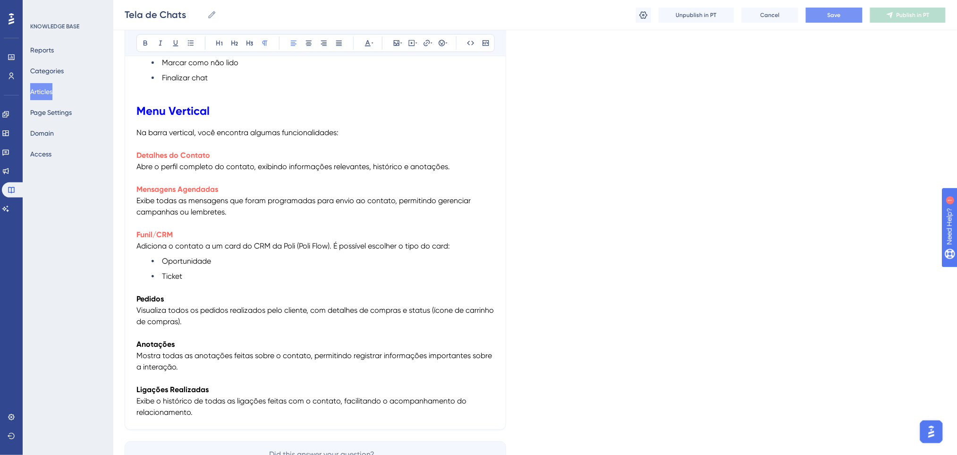
drag, startPoint x: 217, startPoint y: 420, endPoint x: 164, endPoint y: 199, distance: 226.8
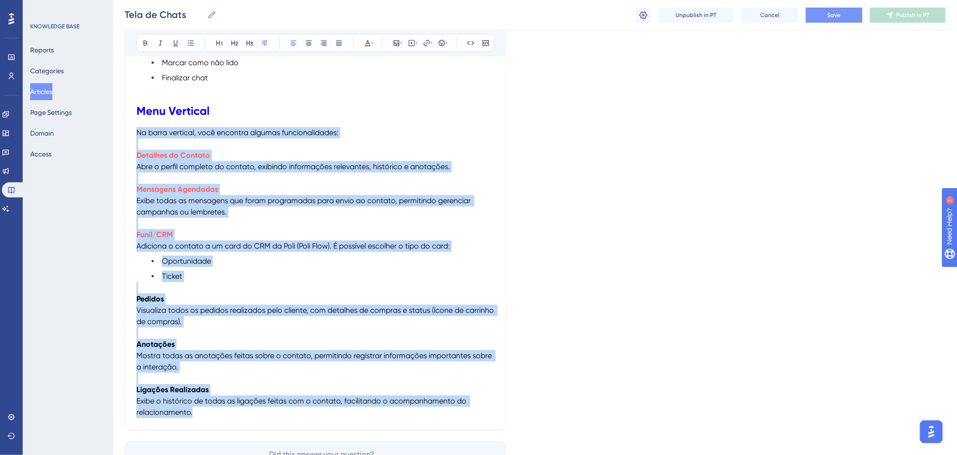
drag, startPoint x: 227, startPoint y: 410, endPoint x: 126, endPoint y: 136, distance: 291.6
click at [292, 40] on icon at bounding box center [294, 43] width 8 height 8
click at [236, 215] on p "Mensagens Agendadas Exibe todas as mensagens que foram programadas para envio a…" at bounding box center [315, 201] width 358 height 34
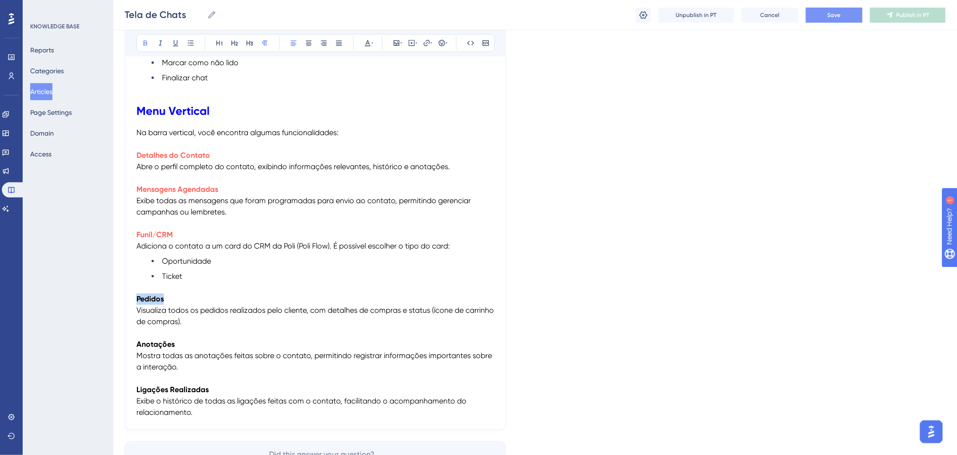
drag, startPoint x: 161, startPoint y: 301, endPoint x: 133, endPoint y: 299, distance: 27.9
click at [371, 43] on icon at bounding box center [368, 43] width 8 height 8
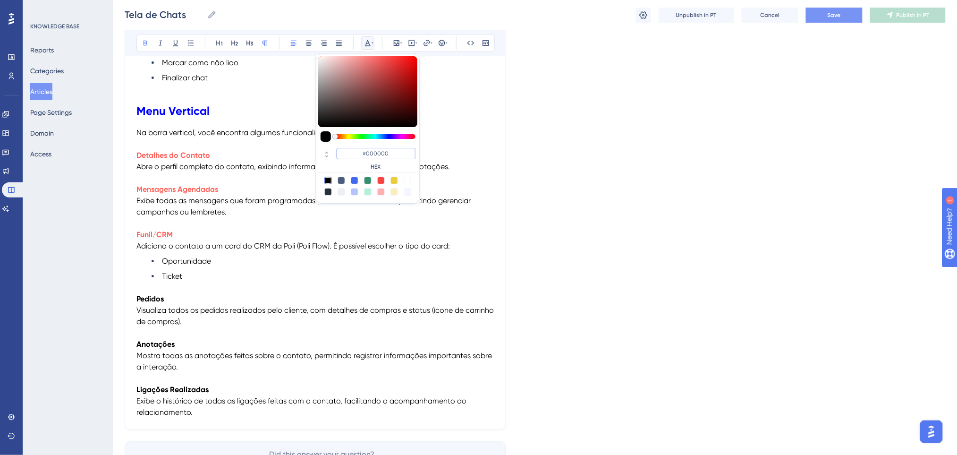
click at [361, 150] on input "#000000" at bounding box center [375, 153] width 79 height 11
paste input "FF675F"
type input "#FF675F"
drag, startPoint x: 279, startPoint y: 260, endPoint x: 194, endPoint y: 323, distance: 106.0
click at [272, 265] on li "Oportunidade" at bounding box center [323, 260] width 343 height 11
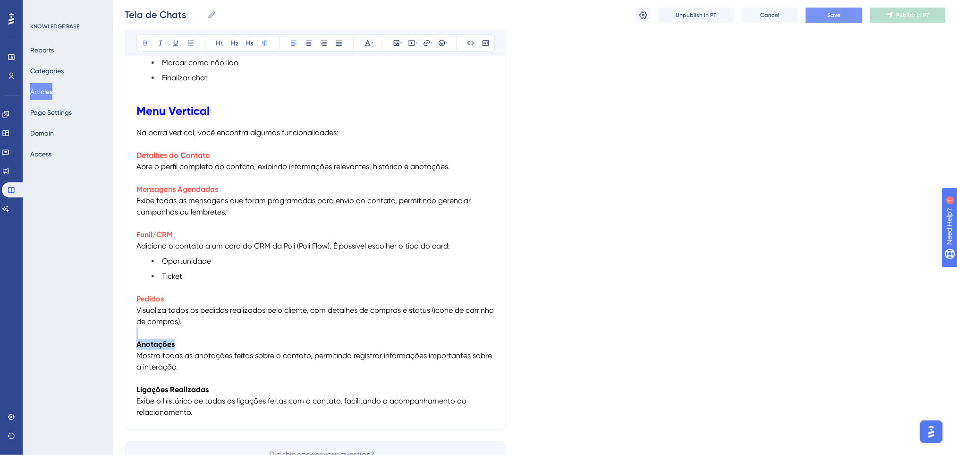
drag, startPoint x: 169, startPoint y: 345, endPoint x: 272, endPoint y: 242, distance: 145.6
click at [369, 45] on icon at bounding box center [368, 43] width 8 height 8
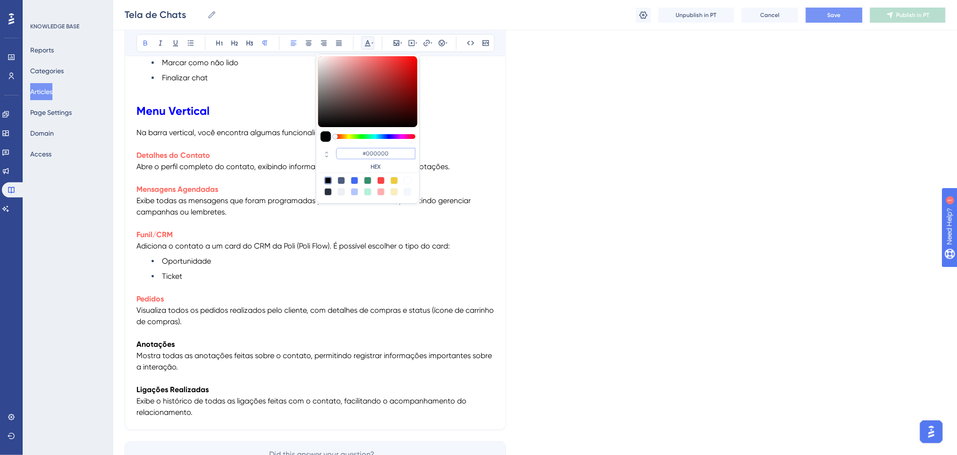
drag, startPoint x: 396, startPoint y: 155, endPoint x: 360, endPoint y: 154, distance: 36.4
click at [360, 154] on input "#000000" at bounding box center [375, 153] width 79 height 11
paste input "FF675F"
type input "#FF675F"
drag, startPoint x: 255, startPoint y: 309, endPoint x: 229, endPoint y: 344, distance: 43.5
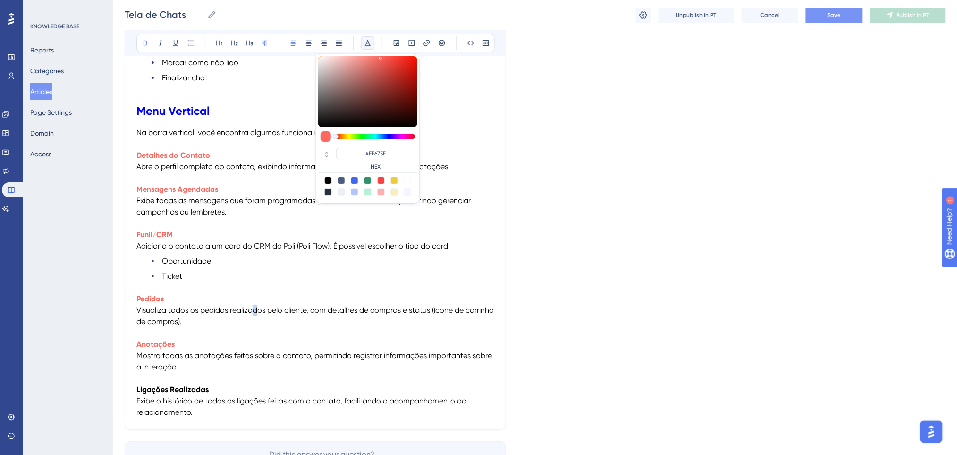
click at [253, 313] on span "Visualiza todos os pedidos realizados pelo cliente, com detalhes de compras e s…" at bounding box center [315, 315] width 359 height 20
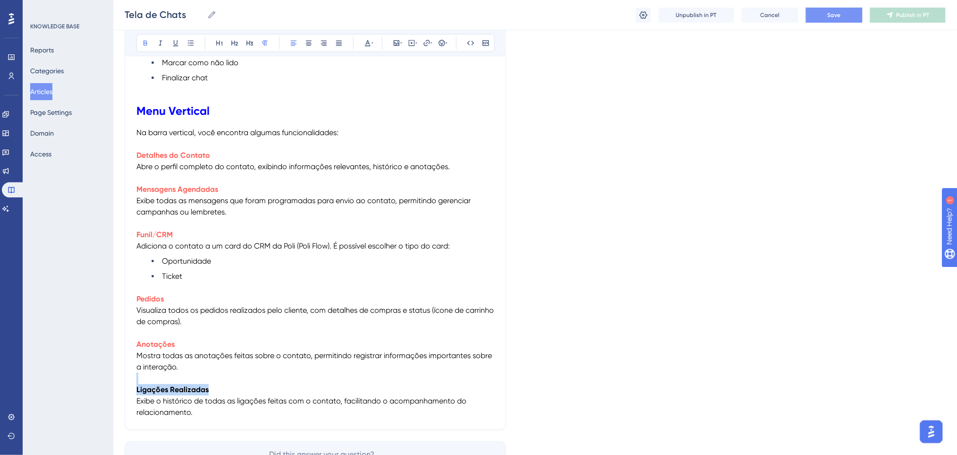
drag, startPoint x: 215, startPoint y: 391, endPoint x: 239, endPoint y: 249, distance: 144.2
click at [372, 45] on icon at bounding box center [373, 43] width 2 height 8
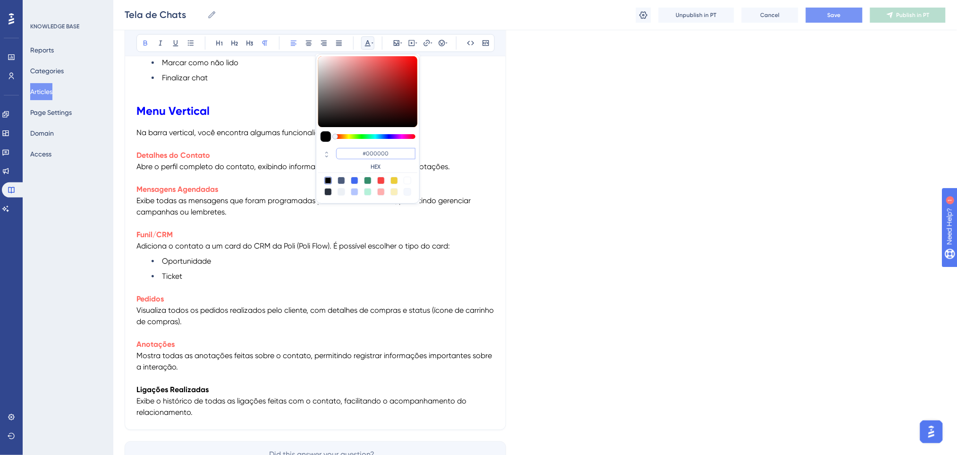
drag, startPoint x: 400, startPoint y: 151, endPoint x: 350, endPoint y: 158, distance: 51.0
click at [350, 158] on input "#000000" at bounding box center [375, 153] width 79 height 11
paste input "FF675F"
type input "#FF675F"
click at [314, 339] on p at bounding box center [315, 332] width 358 height 11
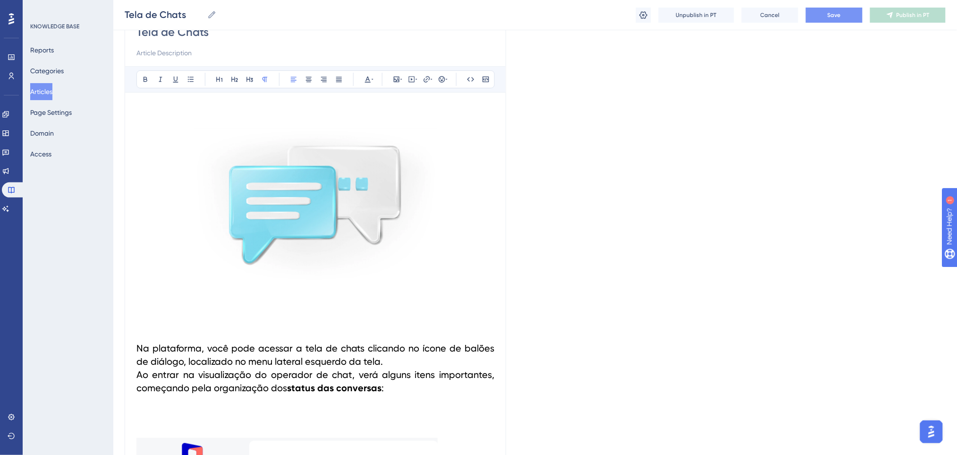
scroll to position [0, 0]
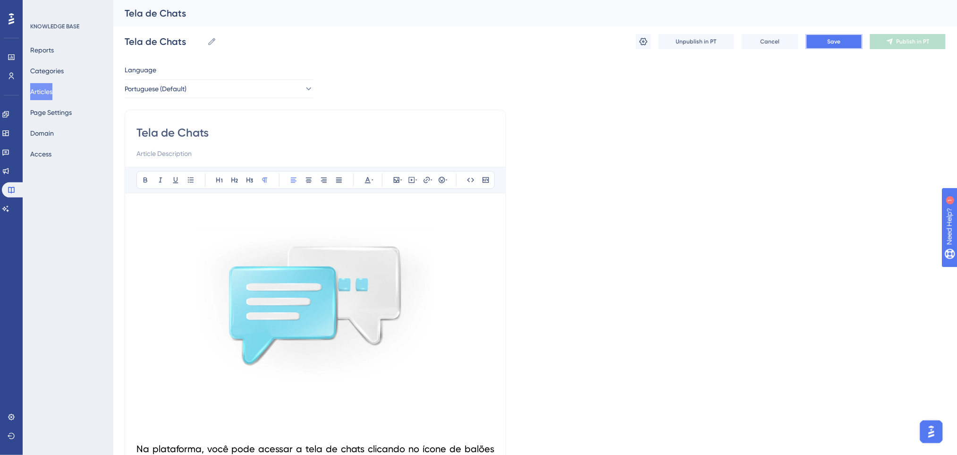
click at [840, 41] on span "Save" at bounding box center [834, 42] width 13 height 8
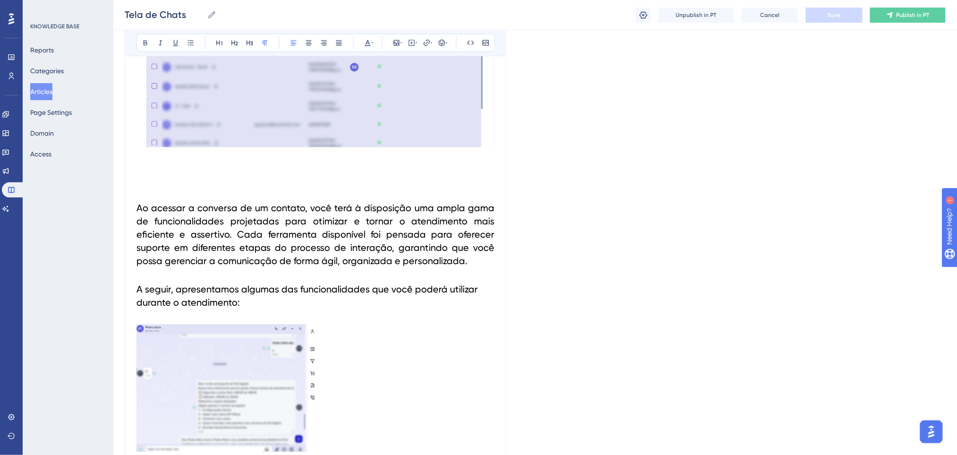
scroll to position [2078, 0]
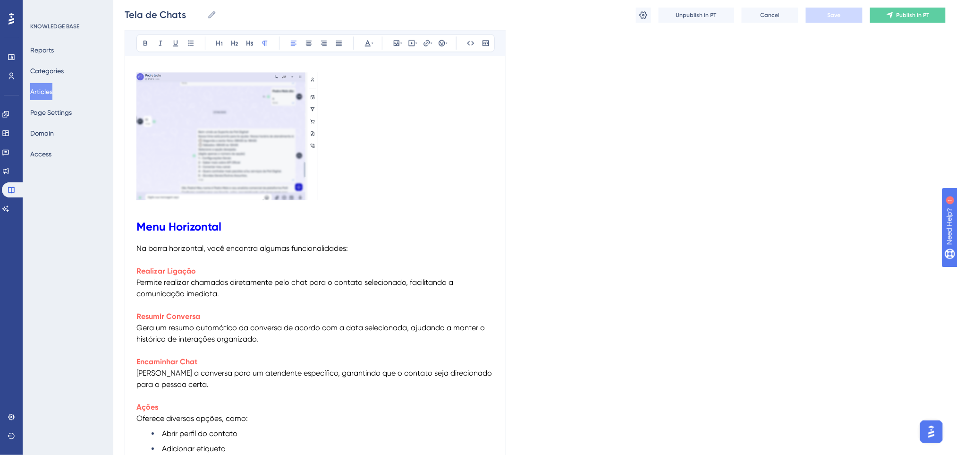
click at [140, 361] on strong "Encaminhar Chat" at bounding box center [166, 361] width 61 height 9
click at [225, 326] on span "Gera um resumo automático da conversa de acordo com a data selecionada, ajudand…" at bounding box center [311, 333] width 350 height 20
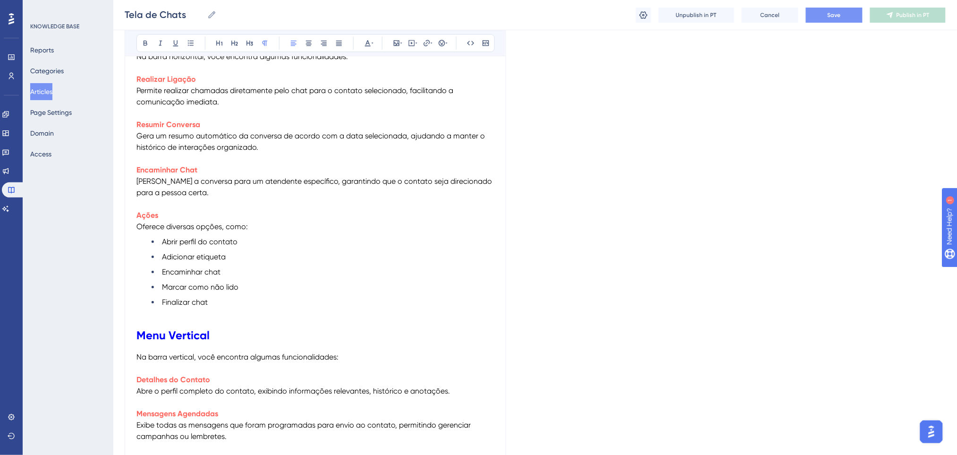
scroll to position [2329, 0]
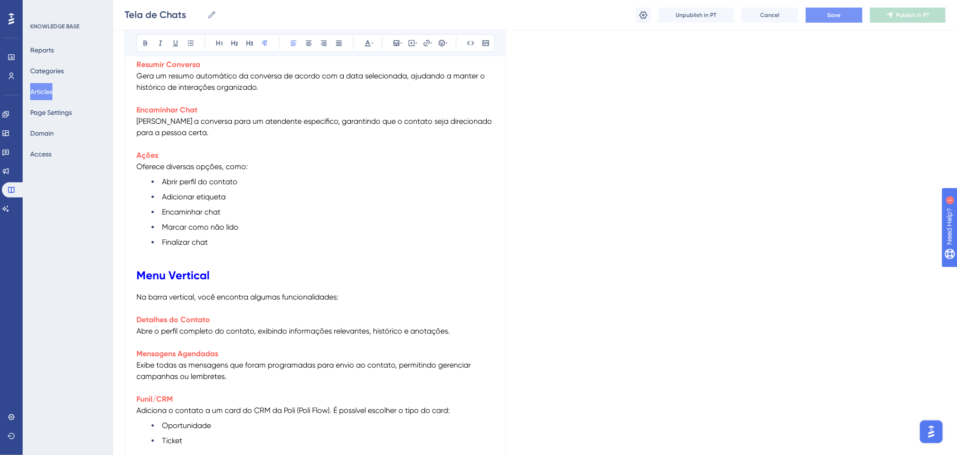
click at [139, 318] on strong "Detalhes do Contato" at bounding box center [173, 319] width 74 height 9
click at [269, 305] on p at bounding box center [315, 308] width 358 height 11
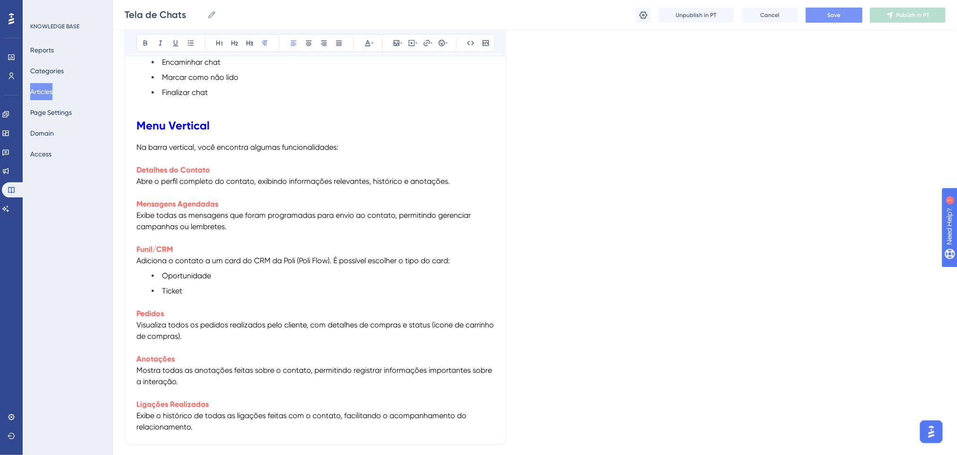
scroll to position [2518, 0]
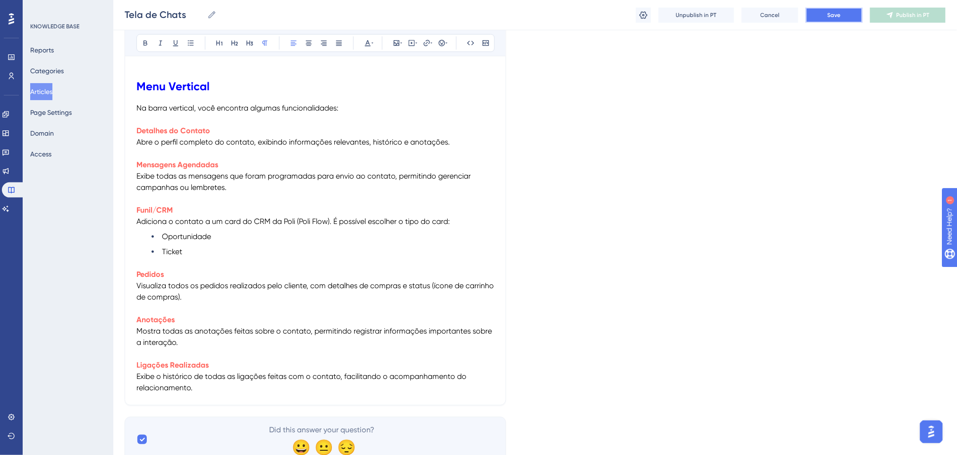
click at [851, 18] on button "Save" at bounding box center [834, 15] width 57 height 15
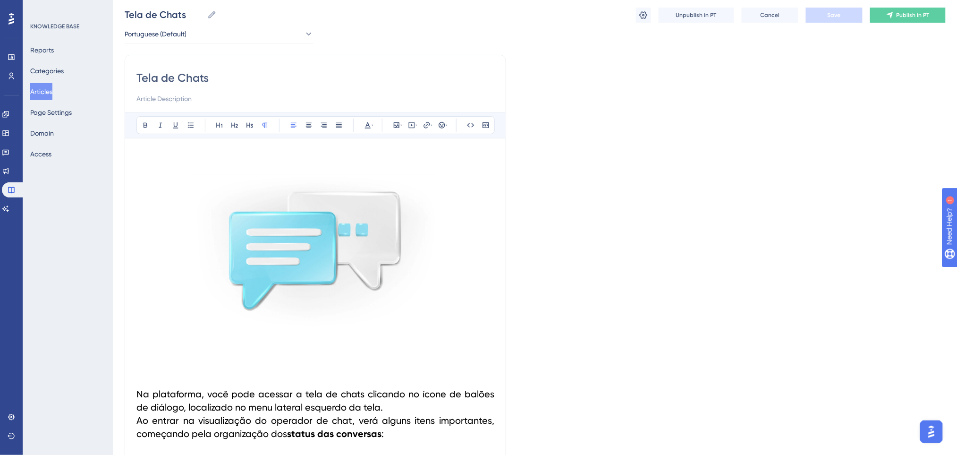
scroll to position [0, 0]
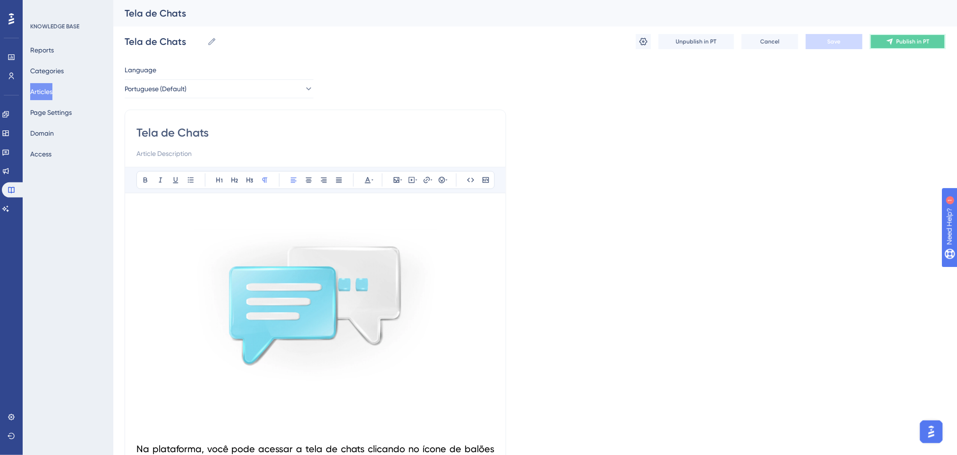
click at [897, 44] on span "Publish in PT" at bounding box center [913, 42] width 33 height 8
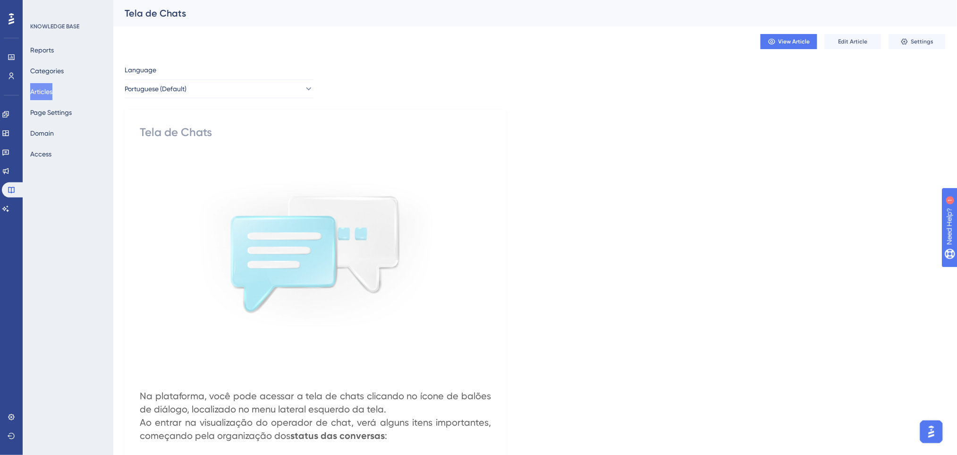
click at [44, 97] on button "Articles" at bounding box center [41, 91] width 22 height 17
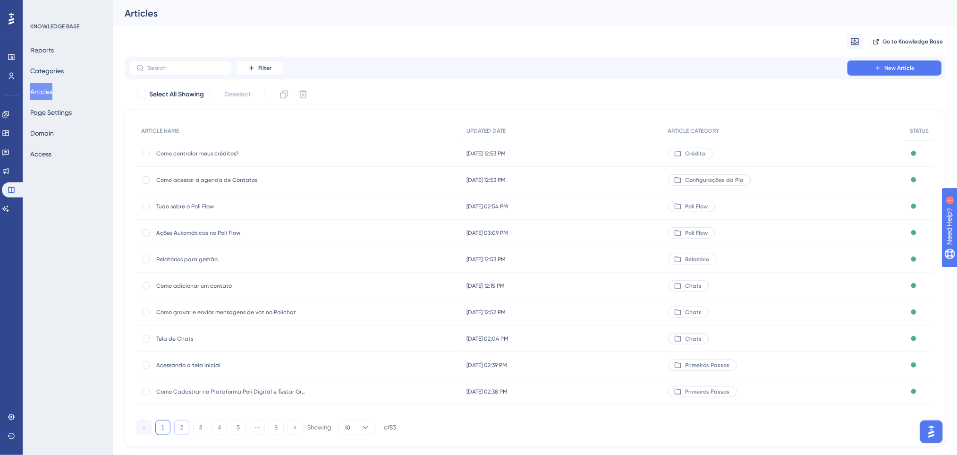
click at [187, 426] on button "2" at bounding box center [181, 427] width 15 height 15
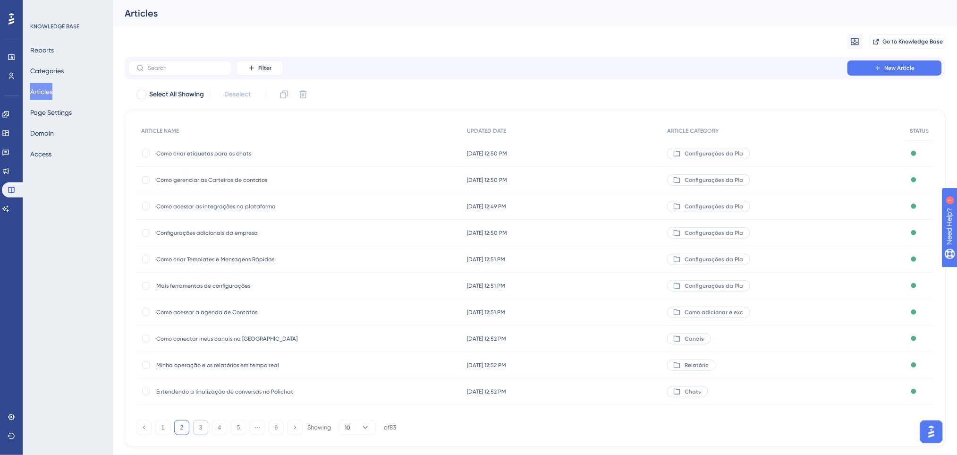
click at [202, 425] on button "3" at bounding box center [200, 427] width 15 height 15
click at [219, 424] on button "4" at bounding box center [219, 427] width 15 height 15
click at [234, 426] on button "5" at bounding box center [238, 427] width 15 height 15
click at [239, 426] on button "6" at bounding box center [238, 427] width 15 height 15
click at [237, 395] on div "Entendendo o balão de envio do Polichat Entendendo o balão de envio do Polichat" at bounding box center [231, 391] width 151 height 26
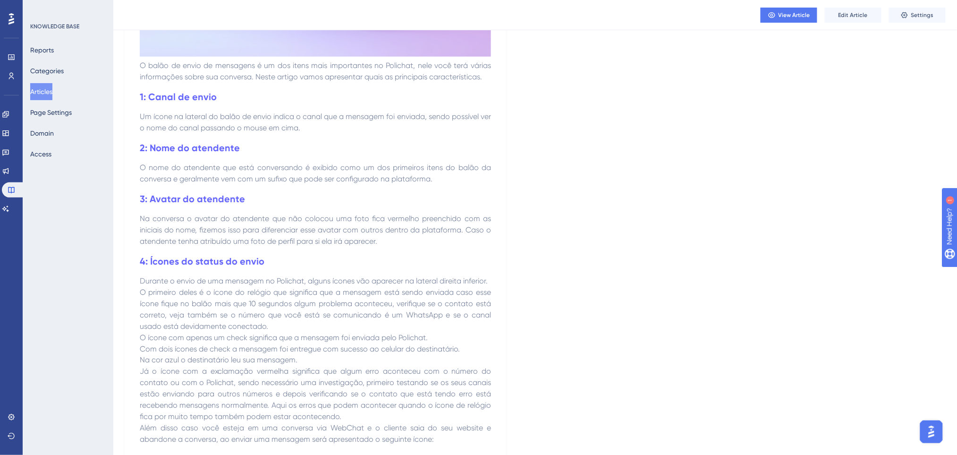
scroll to position [126, 0]
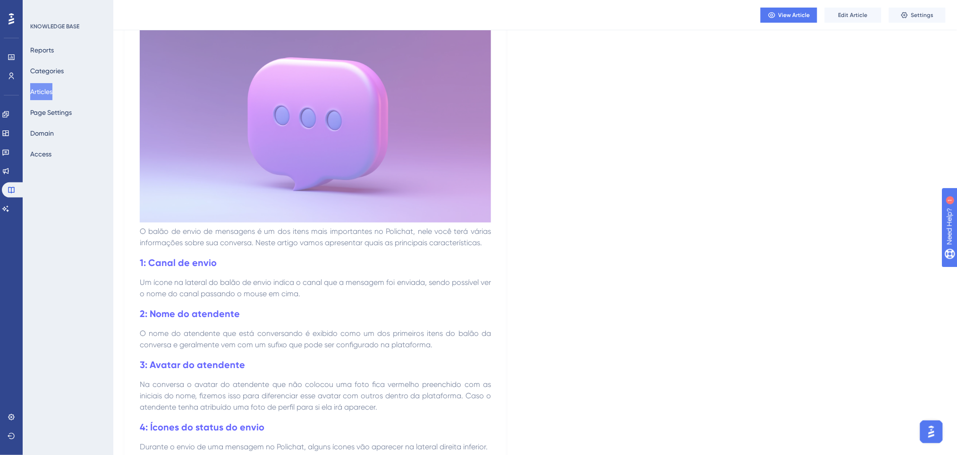
click at [52, 94] on button "Articles" at bounding box center [41, 91] width 22 height 17
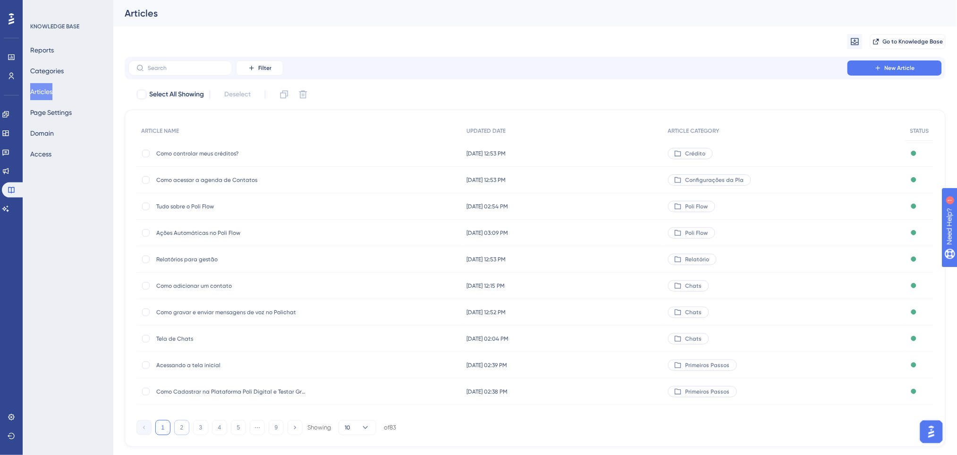
click at [179, 423] on button "2" at bounding box center [181, 427] width 15 height 15
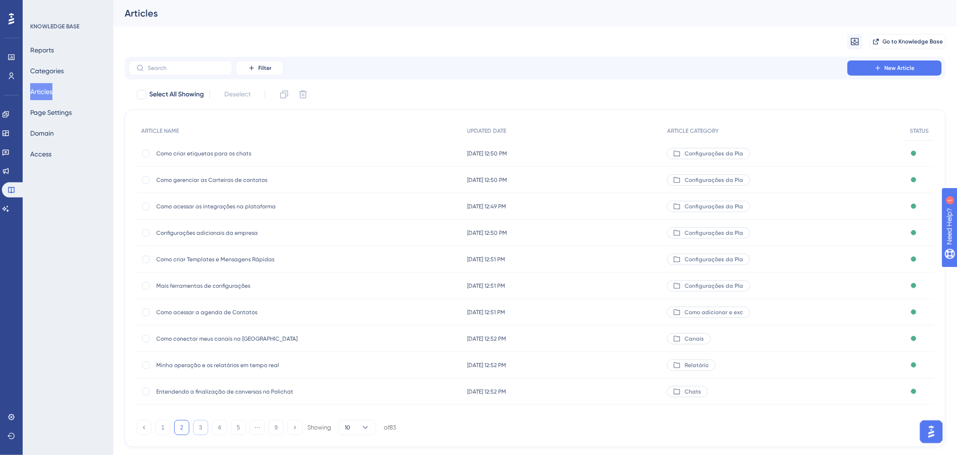
click at [201, 426] on button "3" at bounding box center [200, 427] width 15 height 15
click at [213, 426] on button "4" at bounding box center [219, 427] width 15 height 15
click at [235, 426] on button "5" at bounding box center [238, 427] width 15 height 15
click at [263, 363] on span "Como entrar em contato com o Suporte do Polichat" at bounding box center [231, 365] width 151 height 8
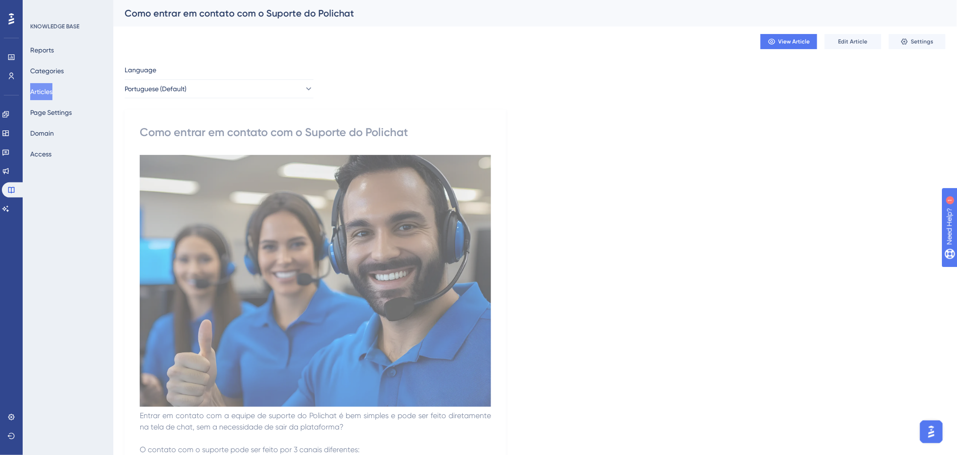
click at [844, 49] on div "View Article Edit Article Settings" at bounding box center [535, 41] width 821 height 30
click at [850, 43] on span "Edit Article" at bounding box center [853, 42] width 29 height 8
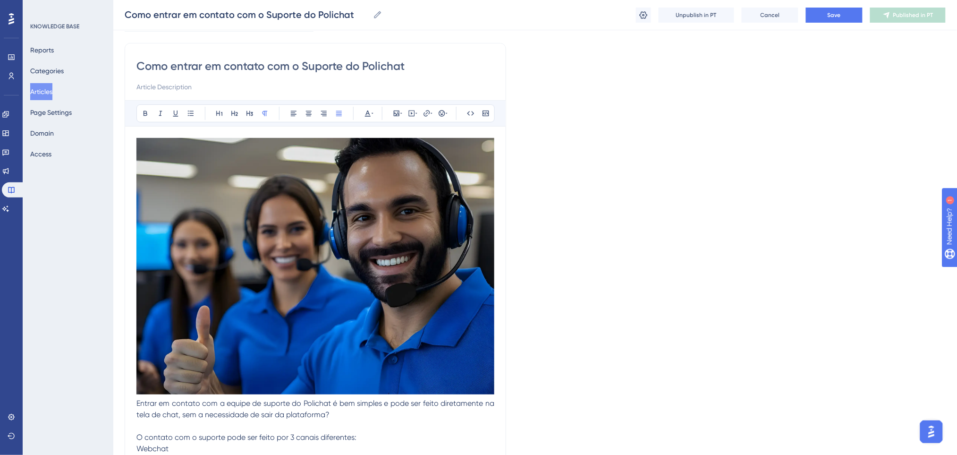
scroll to position [189, 0]
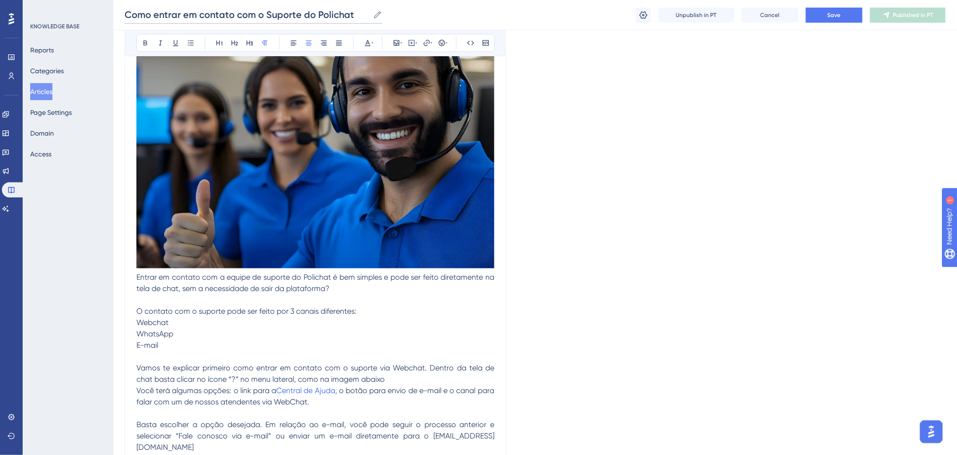
click at [318, 17] on input "Como entrar em contato com o Suporte do Polichat" at bounding box center [247, 14] width 245 height 13
click at [330, 13] on input "Como entrar em contato com o Suporte do Polichat" at bounding box center [247, 14] width 245 height 13
type input "Como entrar em contato com o Suporte do Poli chat"
click at [459, 15] on div "Como entrar em contato com o Suporte do Poli chat Como entrar em contato com o …" at bounding box center [535, 15] width 844 height 30
click at [829, 13] on span "Save" at bounding box center [834, 15] width 13 height 8
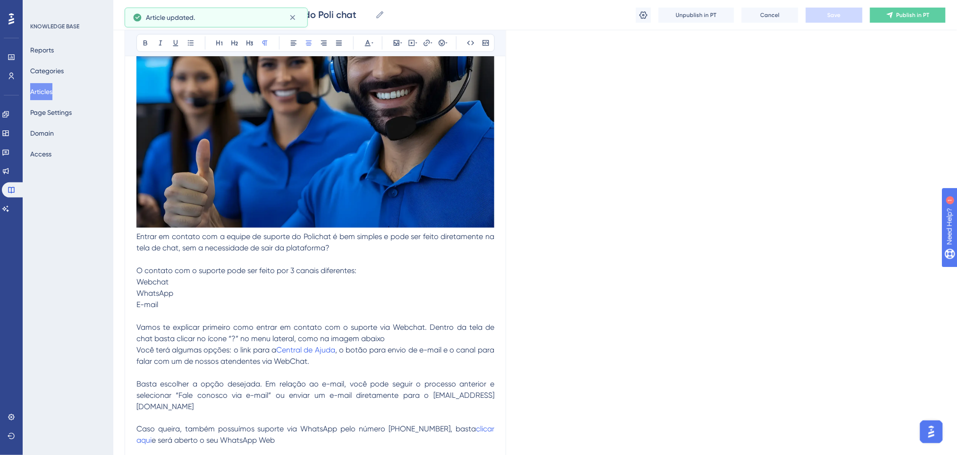
scroll to position [252, 0]
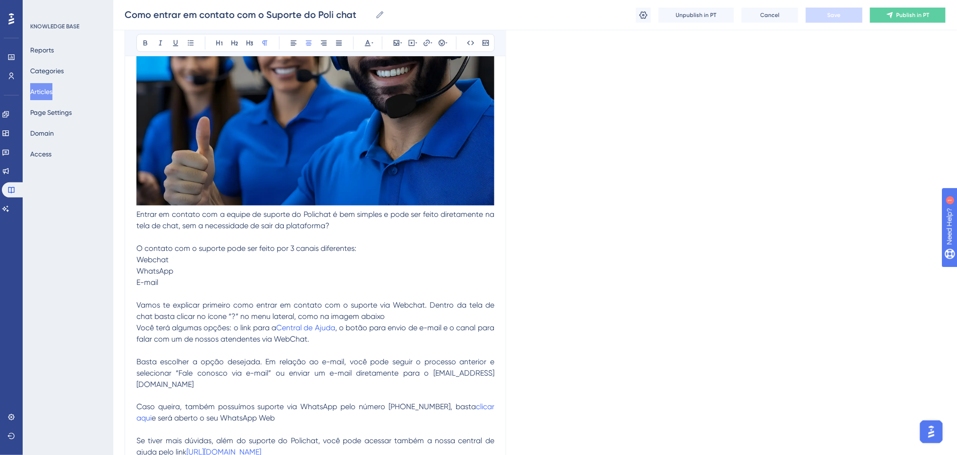
click at [390, 313] on p "Vamos te explicar primeiro como entrar em contato com o suporte via Webchat. De…" at bounding box center [315, 310] width 358 height 23
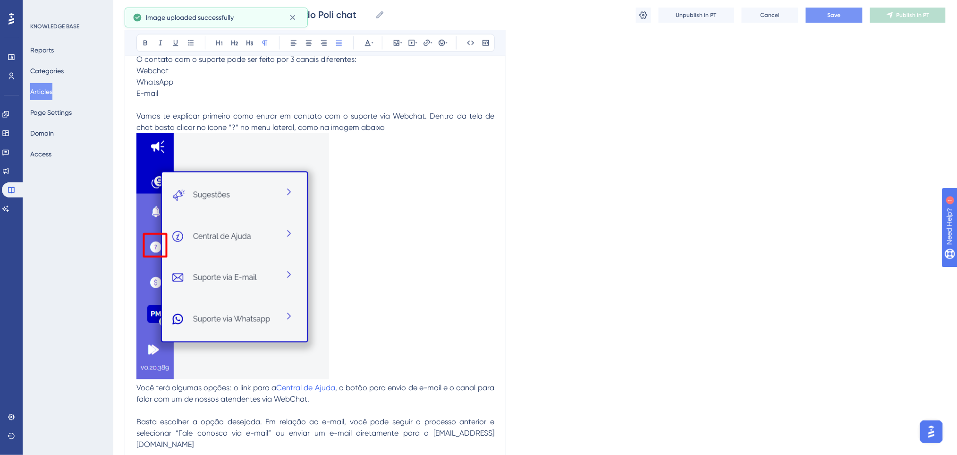
scroll to position [503, 0]
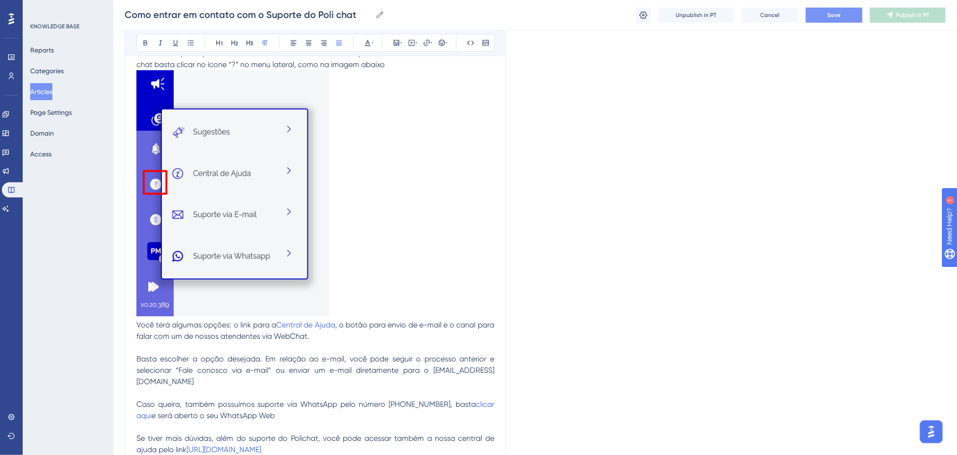
click at [233, 325] on span "Você terá algumas opções: o link para a" at bounding box center [206, 325] width 140 height 9
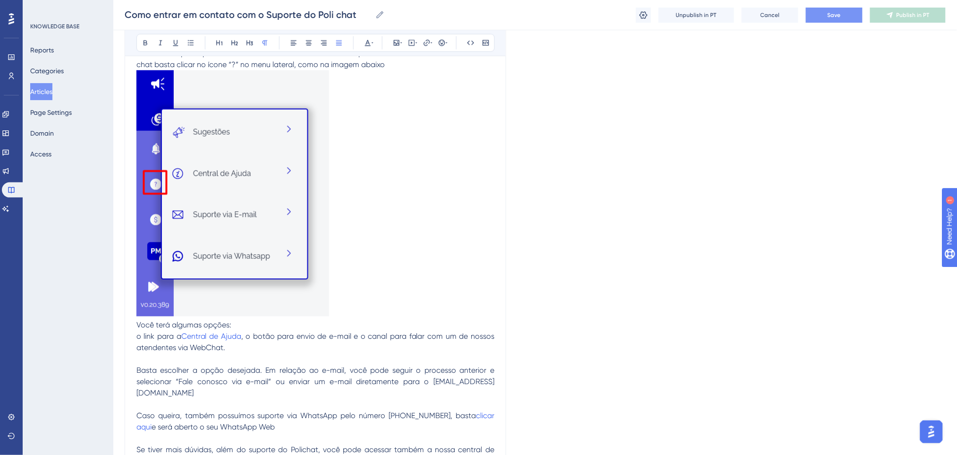
click at [143, 335] on span "o link para a" at bounding box center [158, 336] width 45 height 9
click at [296, 335] on span ", o botão para envio de e-mail e o canal para falar com um de nossos atendentes…" at bounding box center [316, 342] width 360 height 20
click at [251, 336] on span ", o botão para envio de e-mail e o canal para falar com um de nossos atendentes…" at bounding box center [316, 342] width 360 height 20
click at [242, 347] on span "o botão para envio de e-mail e o canal para falar com um de nossos atendentes v…" at bounding box center [300, 347] width 329 height 9
drag, startPoint x: 254, startPoint y: 347, endPoint x: 242, endPoint y: 352, distance: 13.6
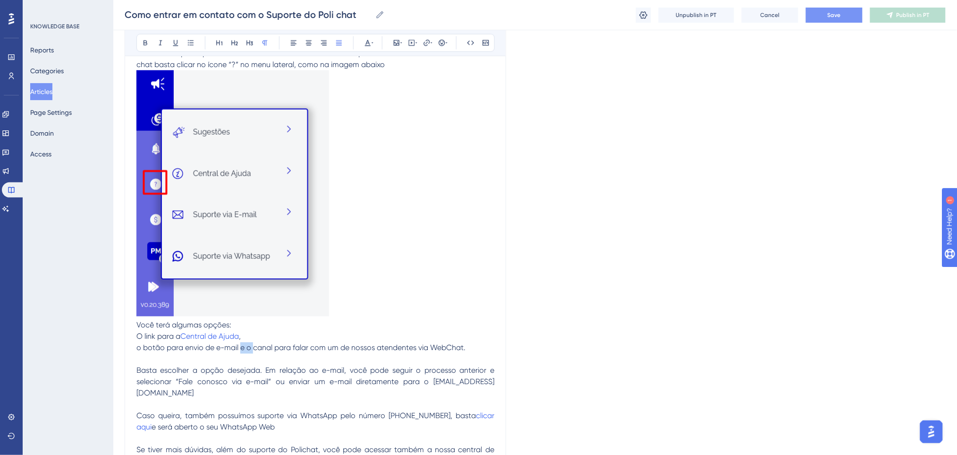
click at [242, 352] on span "o botão para envio de e-mail e o canal para falar com um de nossos atendentes v…" at bounding box center [300, 347] width 329 height 9
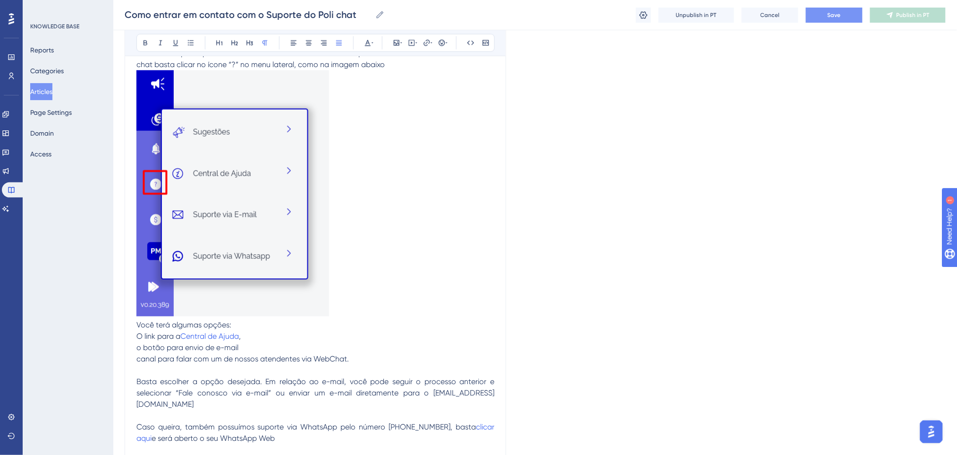
click at [242, 352] on p "Você terá algumas opções: O link para a Central de Ajuda , o botão para envio d…" at bounding box center [315, 342] width 358 height 45
click at [351, 356] on p "Você terá algumas opções: O link para a Central de Ajuda , o botão para envio d…" at bounding box center [315, 342] width 358 height 45
click at [253, 323] on p "Você terá algumas opções: O link para a Central de Ajuda , o botão para envio d…" at bounding box center [315, 342] width 358 height 45
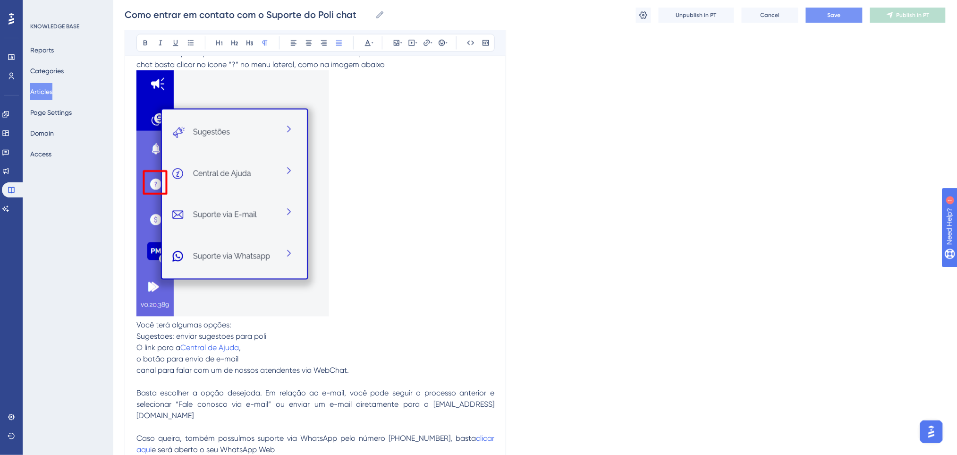
click at [303, 363] on p "Sugestoes: enviar sugestoes para poli O link para a Central de Ajuda , o botão …" at bounding box center [315, 353] width 358 height 45
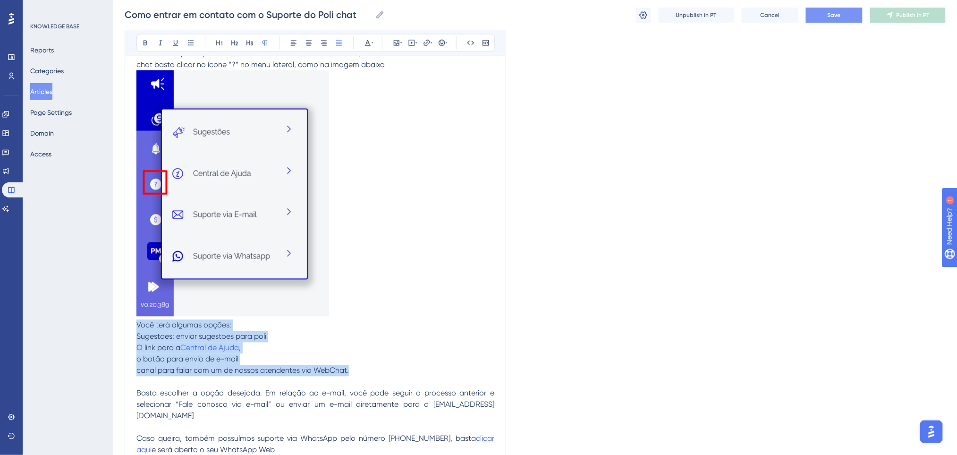
drag, startPoint x: 354, startPoint y: 373, endPoint x: 127, endPoint y: 328, distance: 230.9
click at [127, 328] on div "Como entrar em contato com o Suporte do Polichat Bold Italic Underline Bullet P…" at bounding box center [316, 57] width 382 height 910
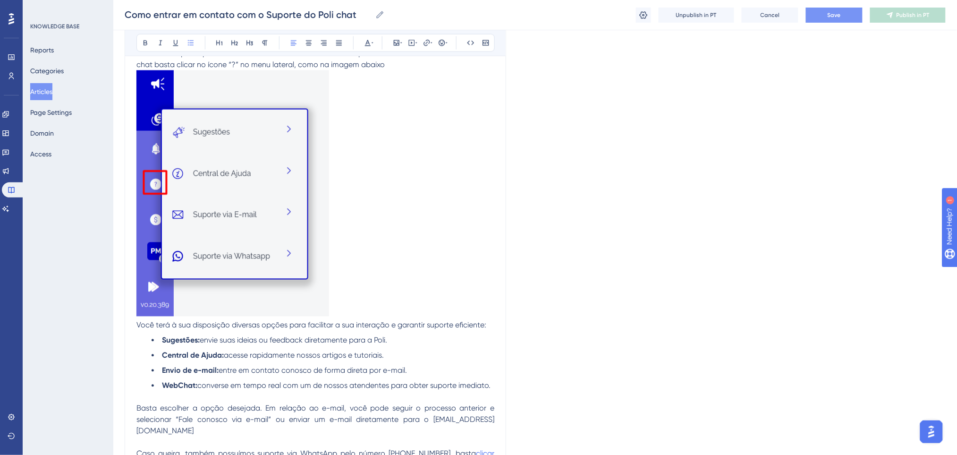
click at [319, 313] on img at bounding box center [232, 193] width 193 height 246
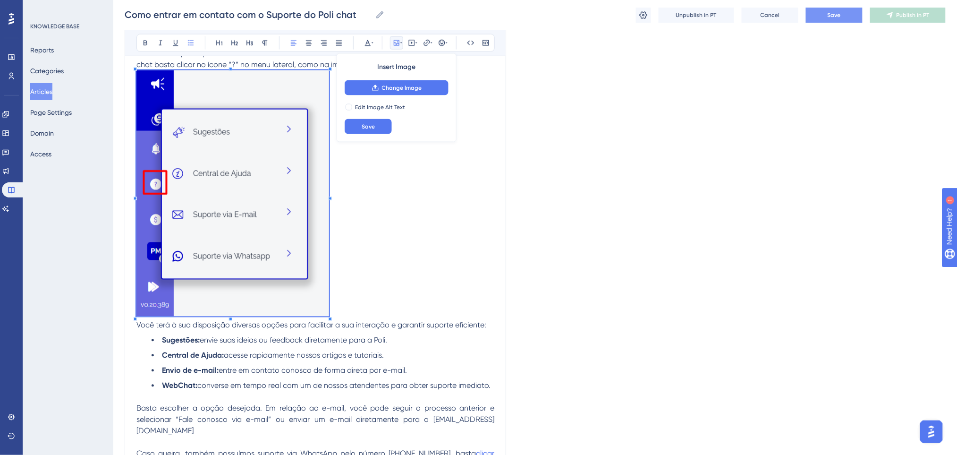
click at [393, 311] on p at bounding box center [315, 194] width 358 height 249
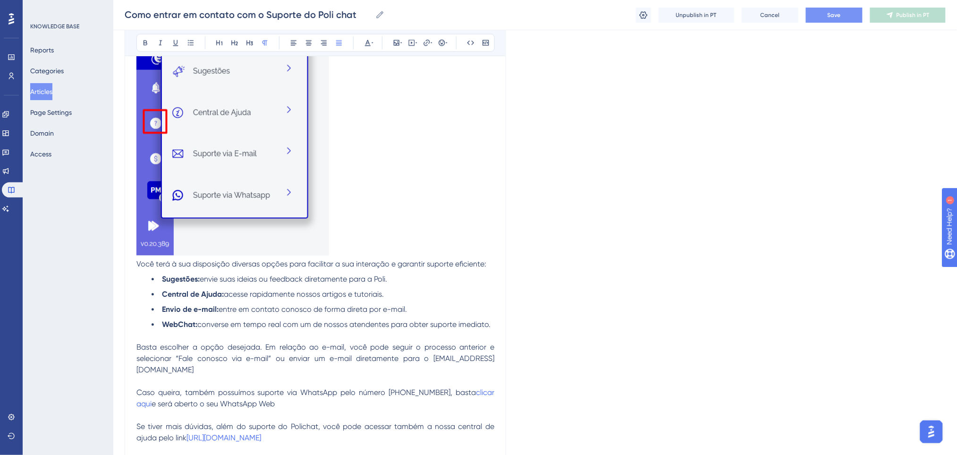
scroll to position [567, 0]
click at [259, 357] on span "Basta escolher a opção desejada. Em relação ao e-mail, você pode seguir o proce…" at bounding box center [316, 356] width 360 height 32
click at [348, 347] on span "Basta escolher a opção desejada. Em relação ao e-mail, você pode seguir o proce…" at bounding box center [316, 356] width 360 height 32
click at [386, 357] on span "Basta escolher a opção desejada. Em relação ao e-mail, você pode seguir o proce…" at bounding box center [316, 356] width 360 height 32
click at [274, 353] on span "Basta escolher a opção desejada. Em relação ao e-mail, você pode seguir o proce…" at bounding box center [316, 356] width 360 height 32
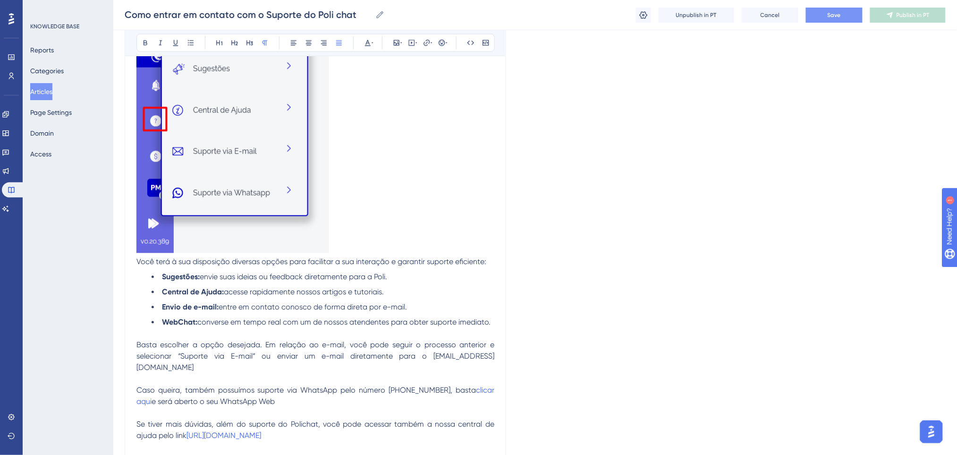
click at [357, 389] on p "Basta escolher a opção desejada. Em relação ao e-mail, você pode seguir o proce…" at bounding box center [315, 395] width 358 height 113
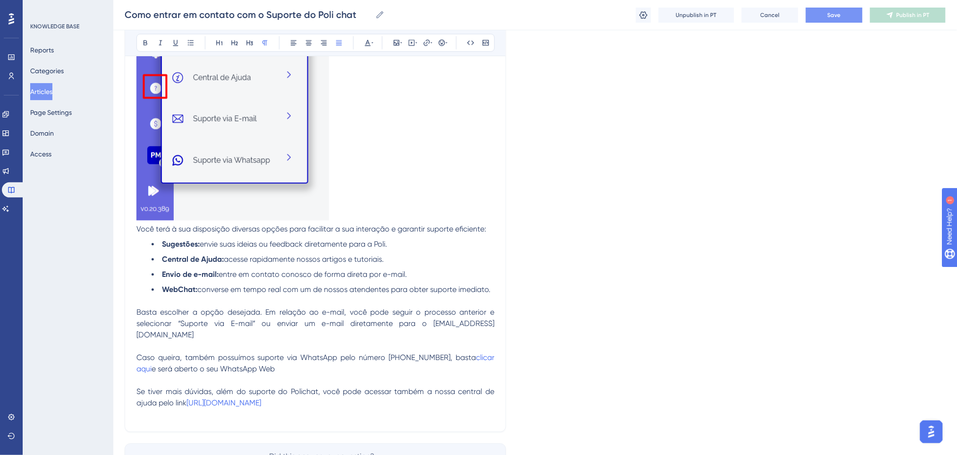
scroll to position [629, 0]
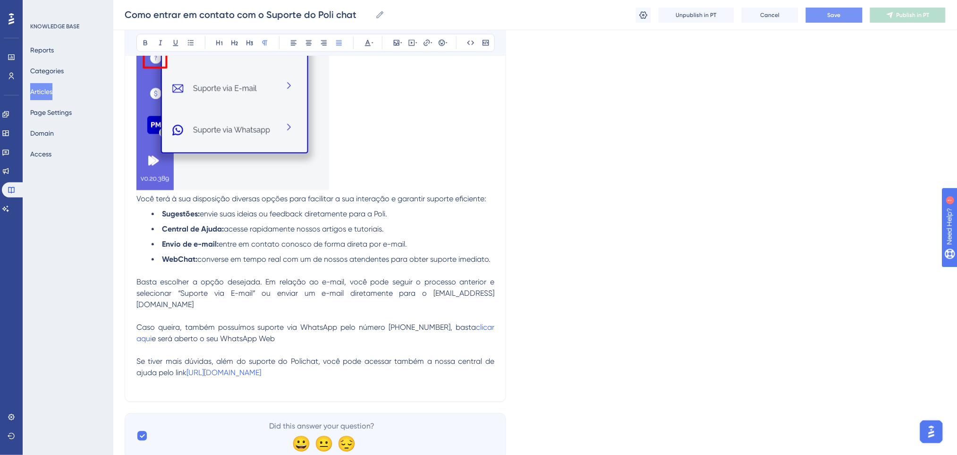
drag, startPoint x: 369, startPoint y: 374, endPoint x: 286, endPoint y: 372, distance: 83.6
click at [286, 372] on p "Basta escolher a opção desejada. Em relação ao e-mail, você pode seguir o proce…" at bounding box center [315, 333] width 358 height 113
drag, startPoint x: 346, startPoint y: 365, endPoint x: 189, endPoint y: 365, distance: 156.8
click at [189, 365] on p "Basta escolher a opção desejada. Em relação ao e-mail, você pode seguir o proce…" at bounding box center [315, 333] width 358 height 113
click at [327, 372] on p "Basta escolher a opção desejada. Em relação ao e-mail, você pode seguir o proce…" at bounding box center [315, 333] width 358 height 113
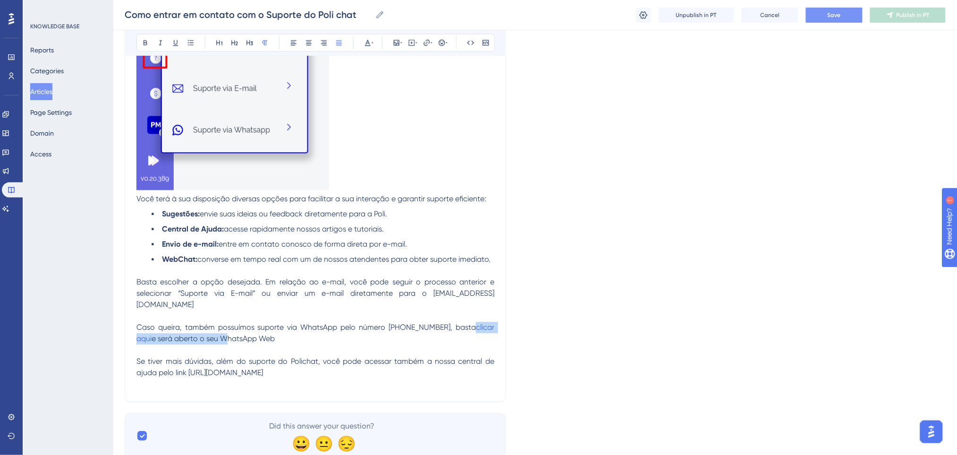
drag, startPoint x: 474, startPoint y: 312, endPoint x: 224, endPoint y: 329, distance: 250.9
click at [224, 329] on p "Basta escolher a opção desejada. Em relação ao e-mail, você pode seguir o proce…" at bounding box center [315, 333] width 358 height 113
click at [355, 336] on p "Basta escolher a opção desejada. Em relação ao e-mail, você pode seguir o proce…" at bounding box center [315, 333] width 358 height 113
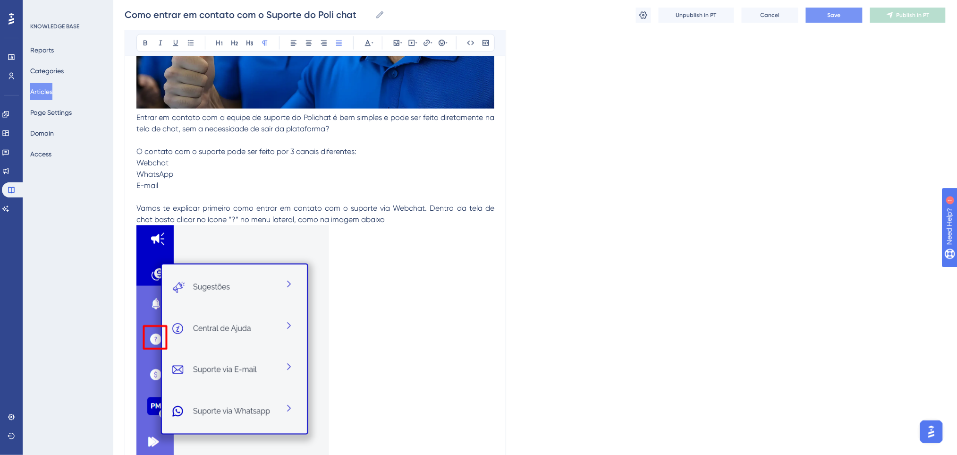
scroll to position [378, 0]
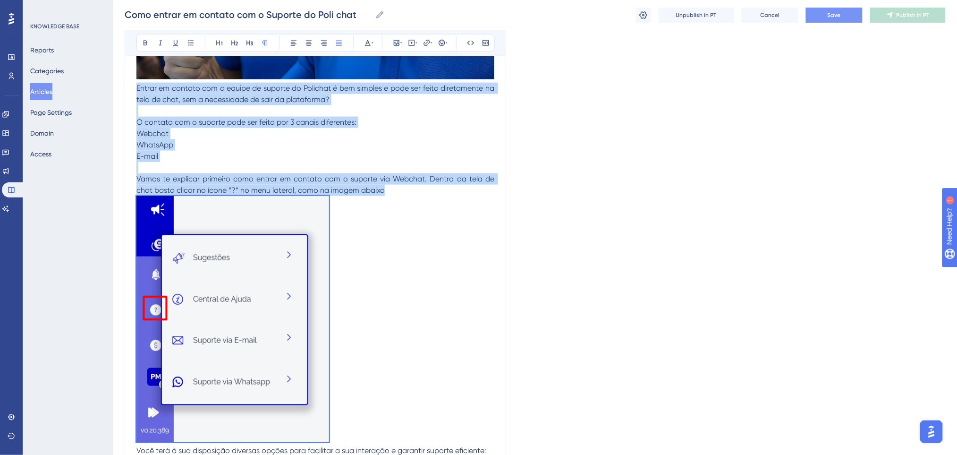
drag, startPoint x: 417, startPoint y: 197, endPoint x: 133, endPoint y: 86, distance: 305.3
click at [133, 86] on div "Como entrar em contato com o Suporte do Polichat Bold Italic Underline Bullet P…" at bounding box center [316, 190] width 382 height 925
click at [414, 181] on span "Vamos te explicar primeiro como entrar em contato com o suporte via Webchat. De…" at bounding box center [316, 184] width 360 height 20
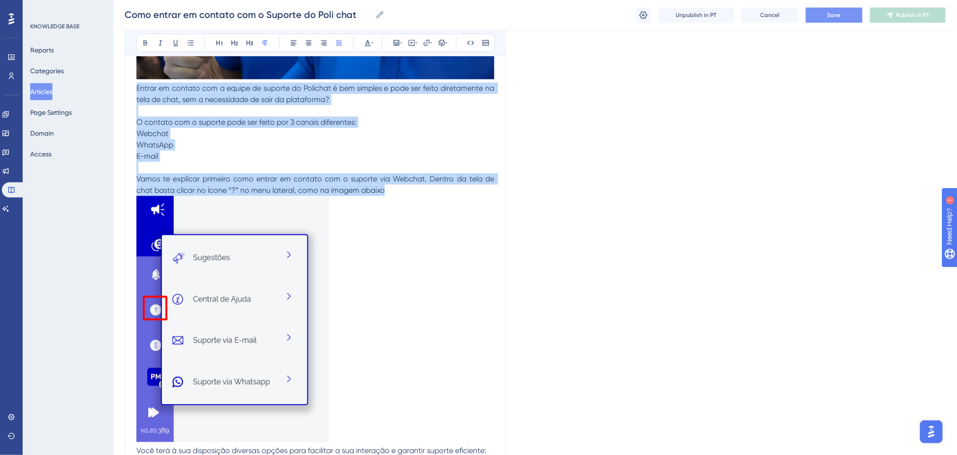
drag, startPoint x: 348, startPoint y: 165, endPoint x: 136, endPoint y: 86, distance: 225.3
click at [136, 86] on div "Entrar em contato com a equipe de suporte do Polichat é bem simples e pode ser …" at bounding box center [315, 232] width 358 height 819
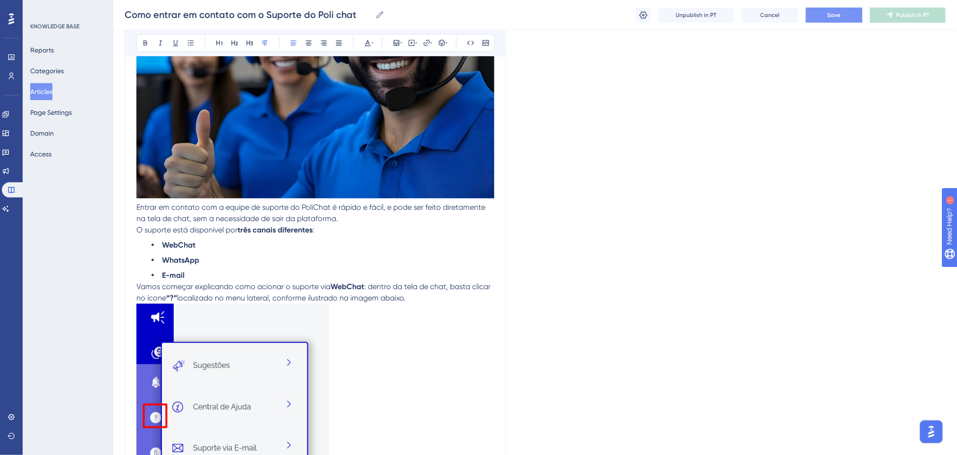
scroll to position [252, 0]
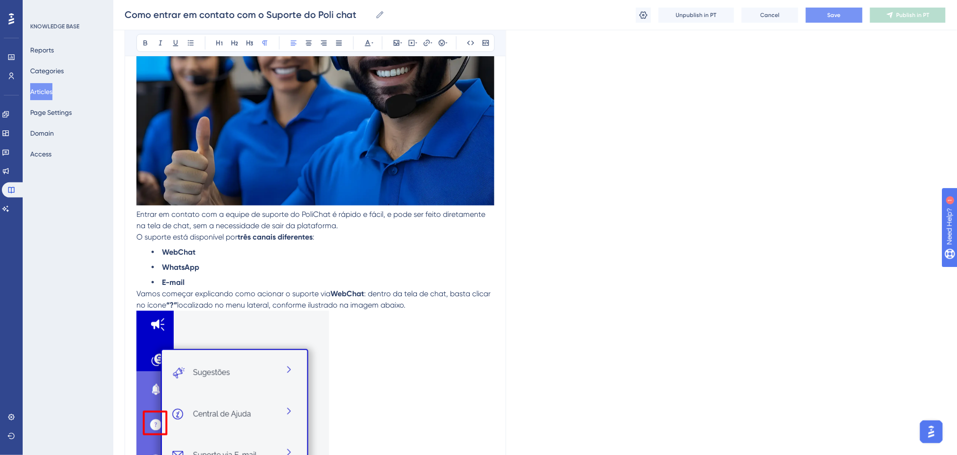
click at [500, 212] on div "Como entrar em contato com o Suporte do Polichat Bold Italic Underline Bullet P…" at bounding box center [316, 311] width 382 height 914
click at [491, 213] on p "Entrar em contato com a equipe de suporte do PoliChat é rápido e fácil, e pode …" at bounding box center [315, 220] width 358 height 23
click at [137, 212] on span "Entrar em contato com a equipe de suporte do PoliChat é rápido e fácil, e pode …" at bounding box center [311, 220] width 351 height 20
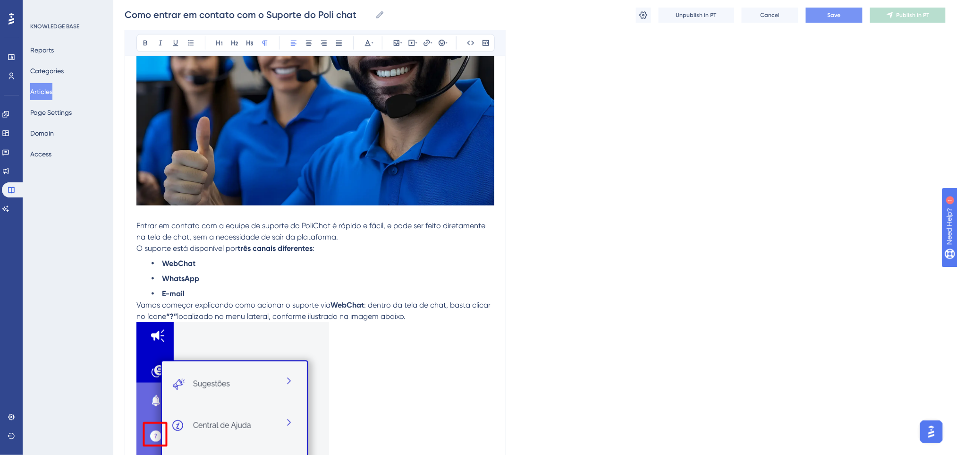
click at [136, 317] on div "Como entrar em contato com o Suporte do Polichat Bold Italic Underline Bullet P…" at bounding box center [316, 316] width 382 height 925
click at [139, 317] on span ": dentro da tela de chat, basta clicar no ícone" at bounding box center [314, 310] width 356 height 20
click at [137, 317] on span ": dentro da tela de chat, basta clicar no ícone" at bounding box center [314, 310] width 356 height 20
click at [425, 323] on p at bounding box center [315, 446] width 358 height 249
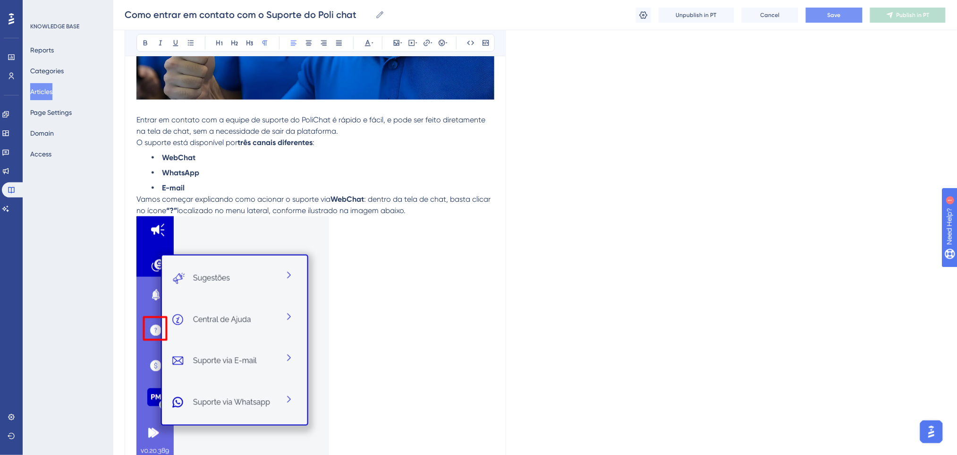
click at [422, 214] on p "Vamos começar explicando como acionar o suporte via WebChat : dentro da tela de…" at bounding box center [315, 205] width 358 height 23
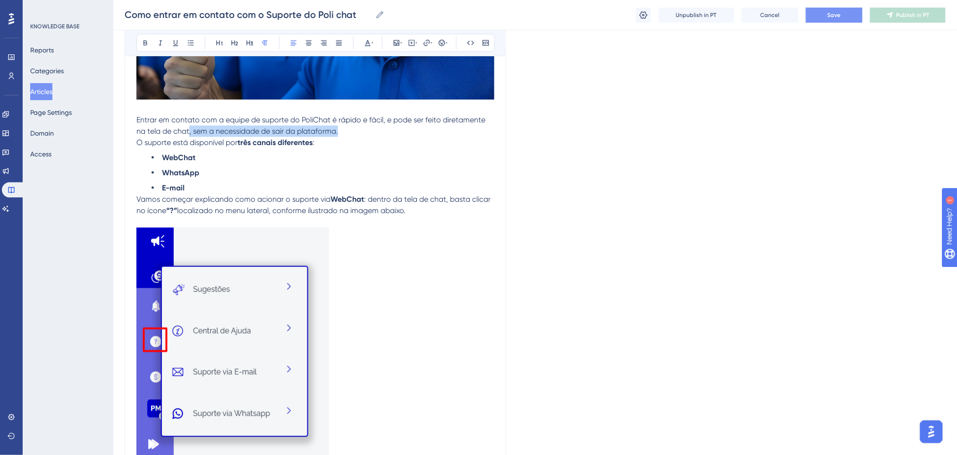
drag, startPoint x: 359, startPoint y: 128, endPoint x: 189, endPoint y: 132, distance: 170.0
click at [189, 132] on p "Entrar em contato com a equipe de suporte do PoliChat é rápido e fácil, e pode …" at bounding box center [315, 125] width 358 height 23
click at [390, 137] on p "O suporte está disponível por três canais diferentes :" at bounding box center [315, 142] width 358 height 11
drag, startPoint x: 366, startPoint y: 197, endPoint x: 377, endPoint y: 139, distance: 59.5
click at [335, 198] on p "Vamos começar explicando como acionar o suporte via WebChat : dentro da tela de…" at bounding box center [315, 205] width 358 height 23
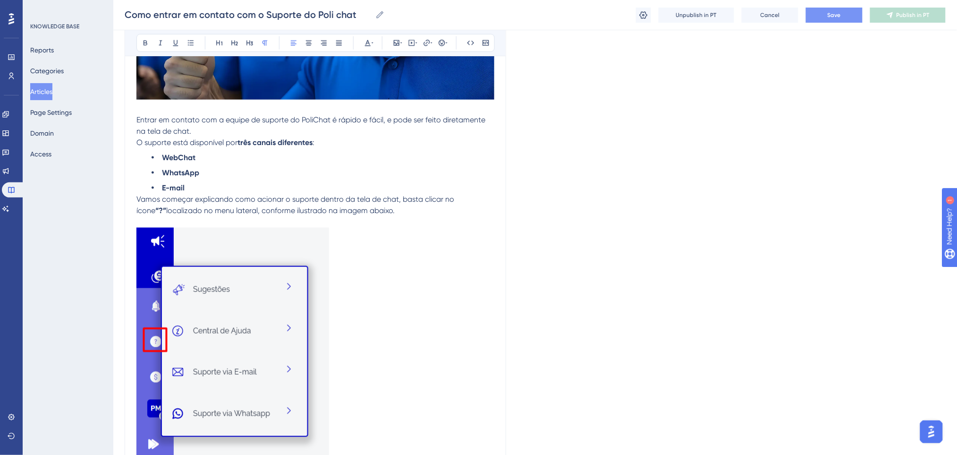
click at [403, 206] on p "Vamos começar explicando como acionar o suporte dentro da tela de chat, basta c…" at bounding box center [315, 205] width 358 height 23
click at [400, 201] on span "Vamos começar explicando como acionar o suporte dentro da tela de chat, basta c…" at bounding box center [296, 205] width 320 height 20
click at [142, 213] on span "basta clicar no ícone" at bounding box center [172, 210] width 72 height 9
click at [230, 201] on span "Vamos começar explicando como acionar o suporte dentro da tela de chat:" at bounding box center [268, 199] width 264 height 9
click at [274, 207] on span "localizado no menu lateral, conforme ilustrado na imagem abaixo." at bounding box center [334, 210] width 229 height 9
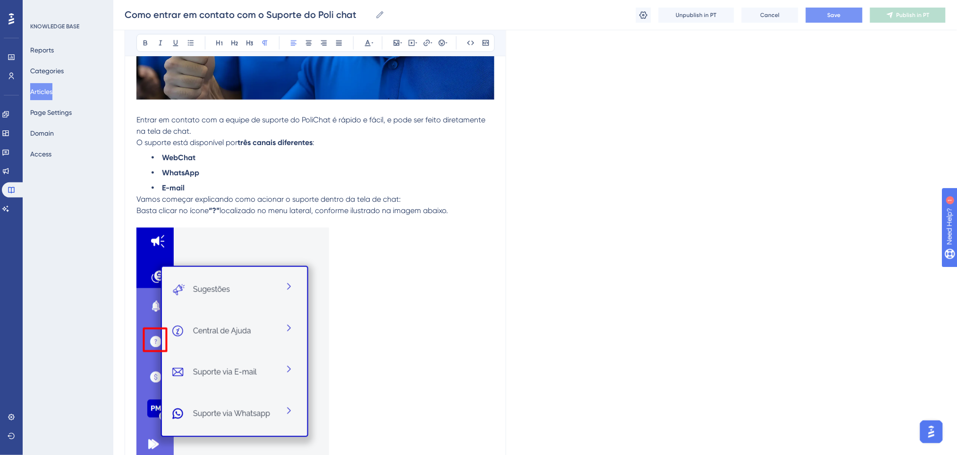
click at [458, 197] on p "Vamos começar explicando como acionar o suporte dentro da tela de chat: Basta c…" at bounding box center [315, 205] width 358 height 23
click at [460, 217] on p at bounding box center [315, 221] width 358 height 11
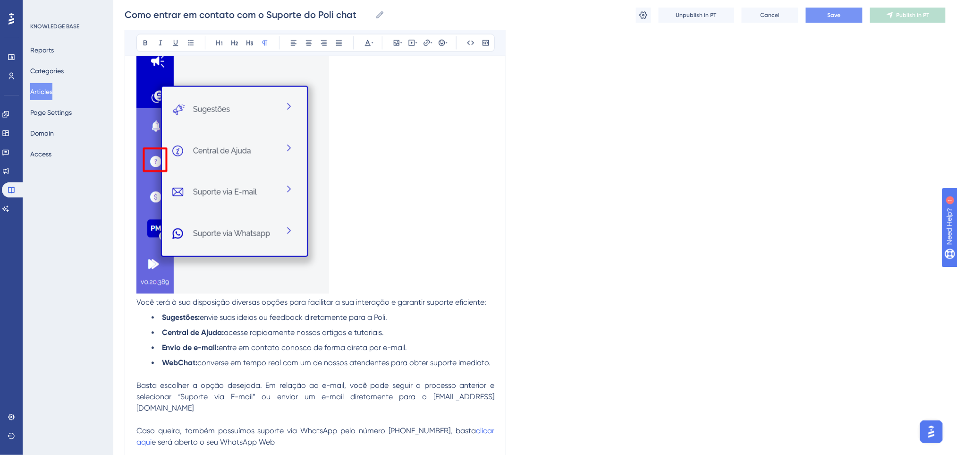
scroll to position [609, 0]
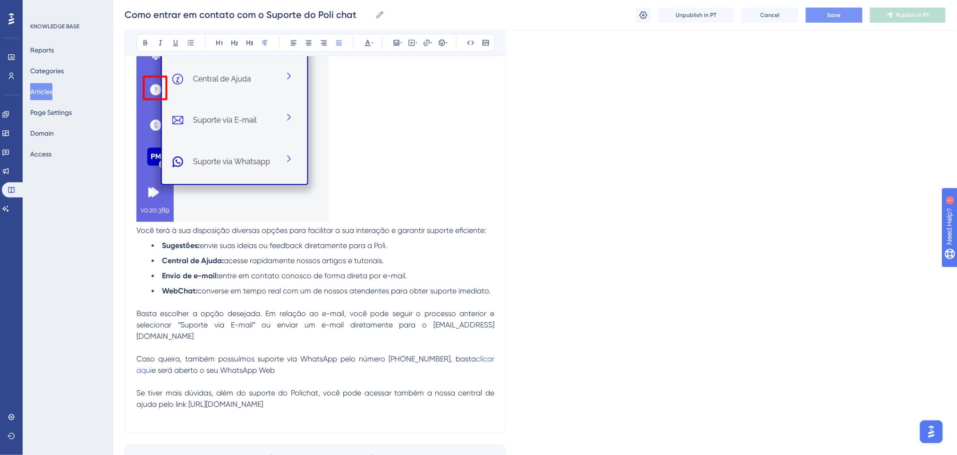
click at [404, 365] on p "Basta escolher a opção desejada. Em relação ao e-mail, você pode seguir o proce…" at bounding box center [315, 364] width 358 height 113
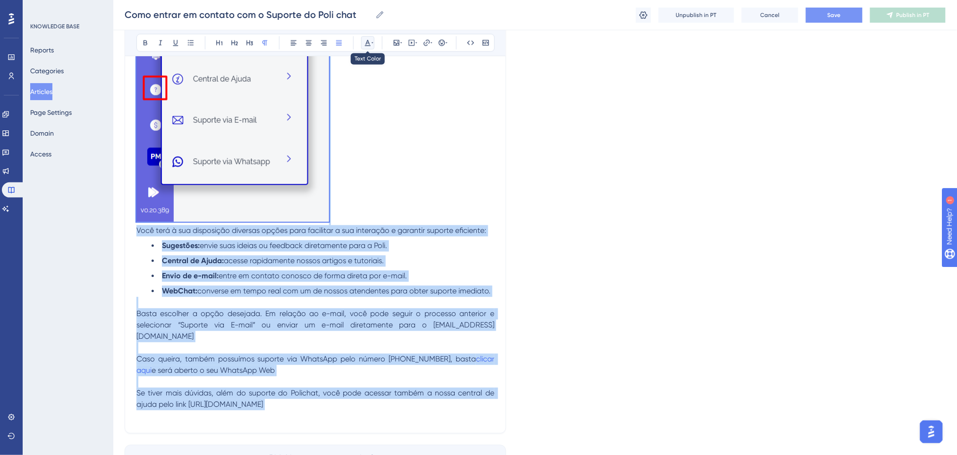
click at [369, 47] on button at bounding box center [367, 42] width 13 height 13
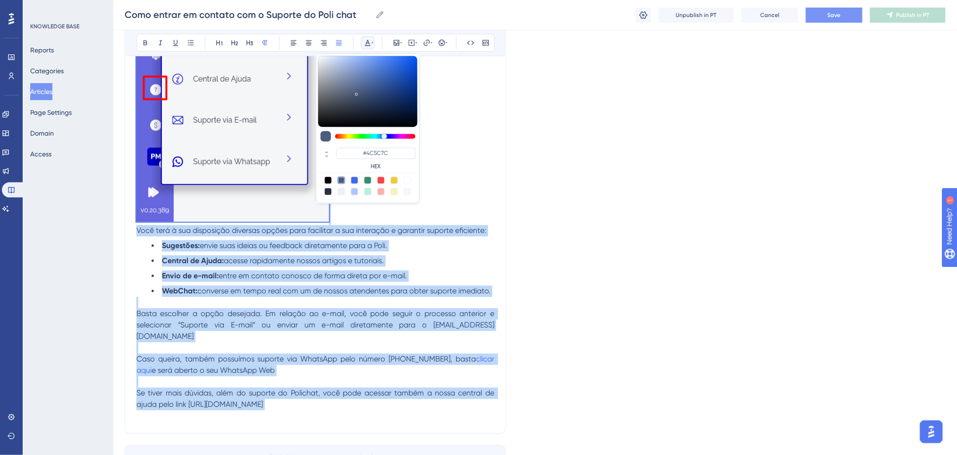
click at [328, 178] on div at bounding box center [328, 181] width 8 height 8
type input "#000000"
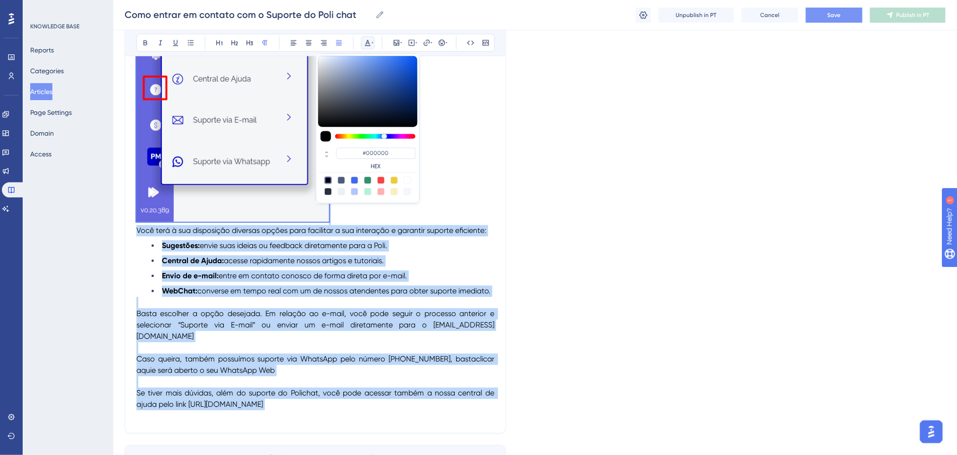
click at [332, 316] on span "Basta escolher a opção desejada. Em relação ao e-mail, você pode seguir o proce…" at bounding box center [316, 325] width 360 height 32
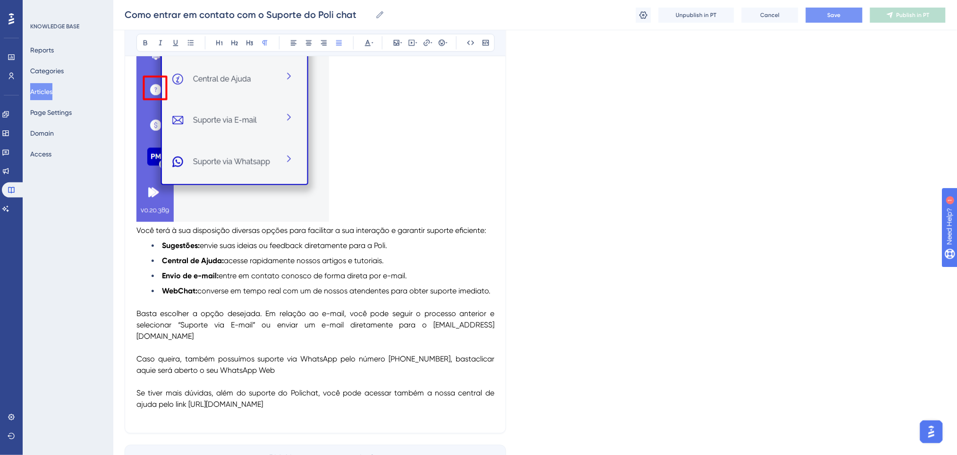
click at [410, 312] on span "Basta escolher a opção desejada. Em relação ao e-mail, você pode seguir o proce…" at bounding box center [316, 325] width 360 height 32
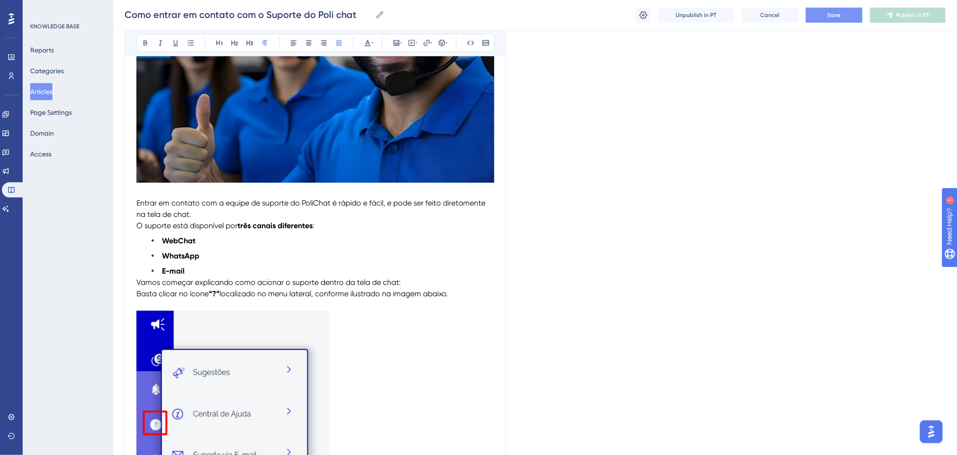
scroll to position [231, 0]
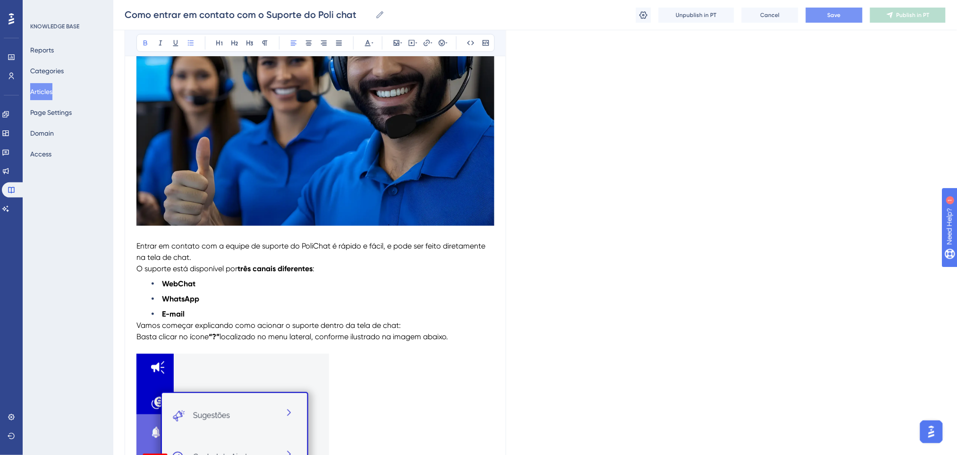
click at [375, 312] on li "E-mail" at bounding box center [323, 313] width 343 height 11
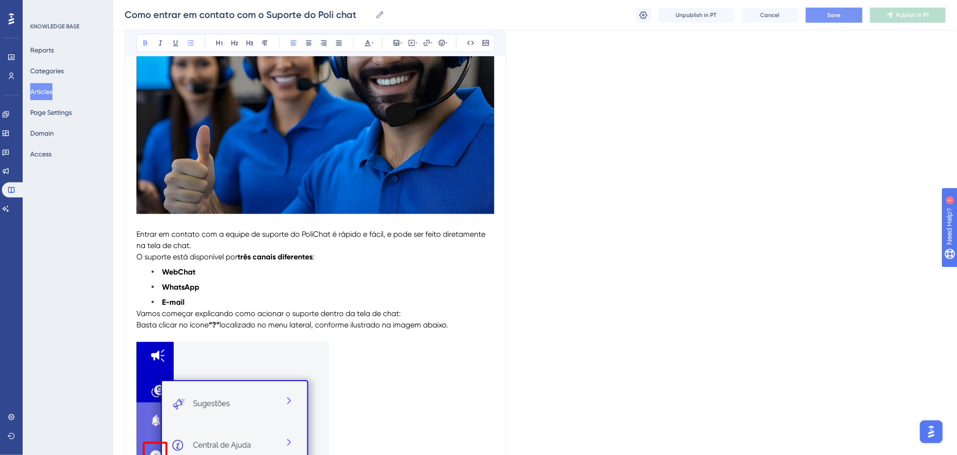
scroll to position [252, 0]
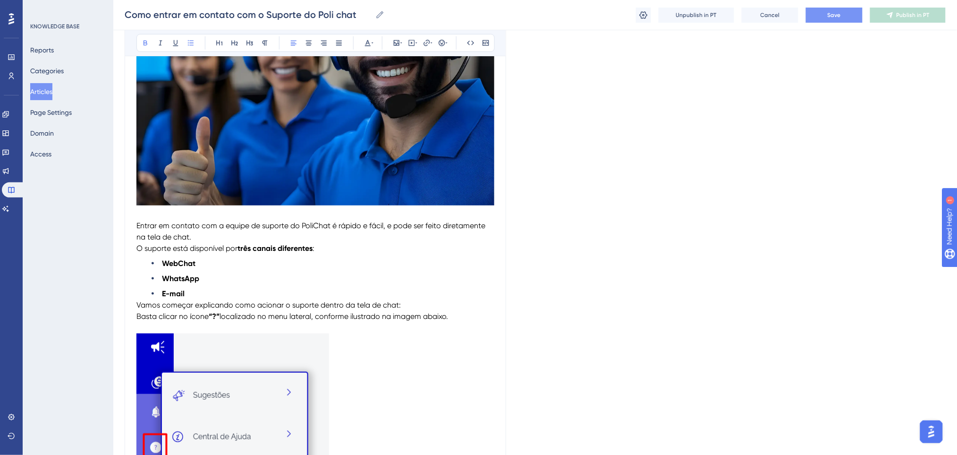
click at [323, 225] on span "Entrar em contato com a equipe de suporte do PoliChat é rápido e fácil, e pode …" at bounding box center [311, 231] width 351 height 20
click at [315, 225] on span "Entrar em contato com a equipe de suporte do PoliChat é rápido e fácil, e pode …" at bounding box center [311, 231] width 351 height 20
drag, startPoint x: 330, startPoint y: 226, endPoint x: 297, endPoint y: 228, distance: 32.6
click at [297, 228] on span "Entrar em contato com a equipe de suporte do PoliChat é rápido e fácil, e pode …" at bounding box center [311, 231] width 351 height 20
click at [354, 236] on p "Entrar em contato com a equipe de suporte da Poli é rápido e fácil, e pode ser …" at bounding box center [315, 231] width 358 height 23
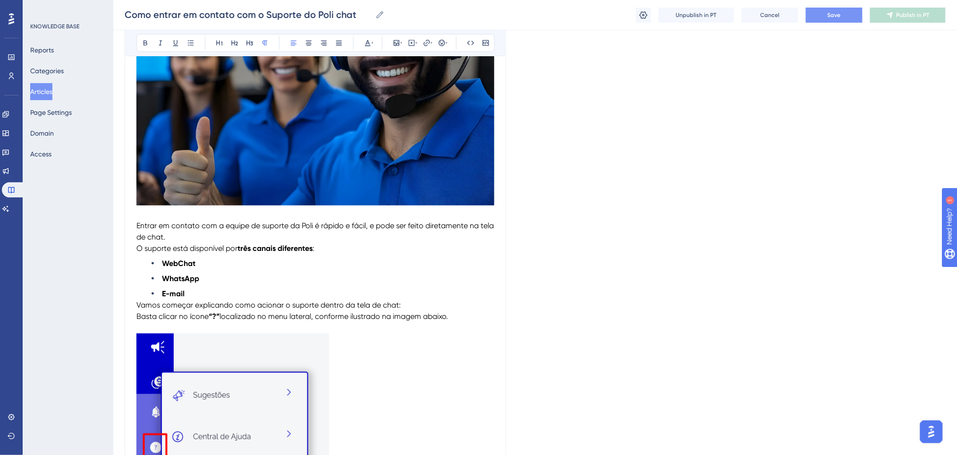
click at [355, 236] on p "Entrar em contato com a equipe de suporte da Poli é rápido e fácil, e pode ser …" at bounding box center [315, 231] width 358 height 23
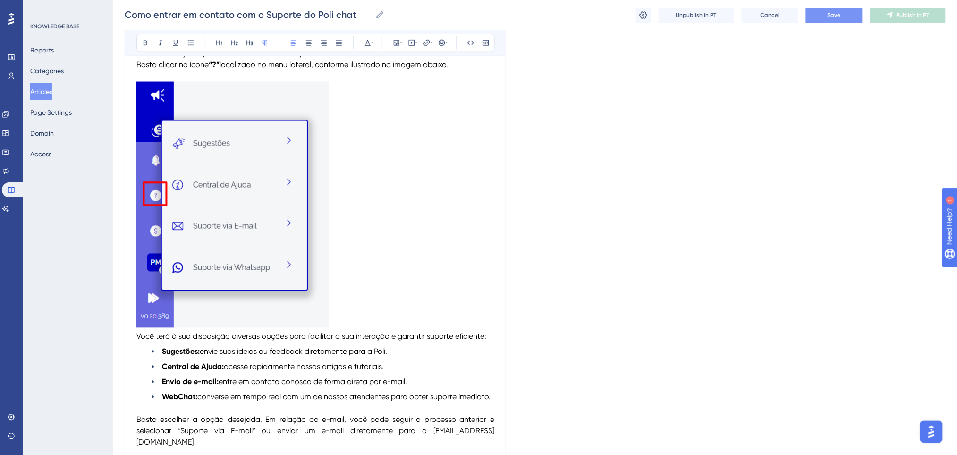
scroll to position [567, 0]
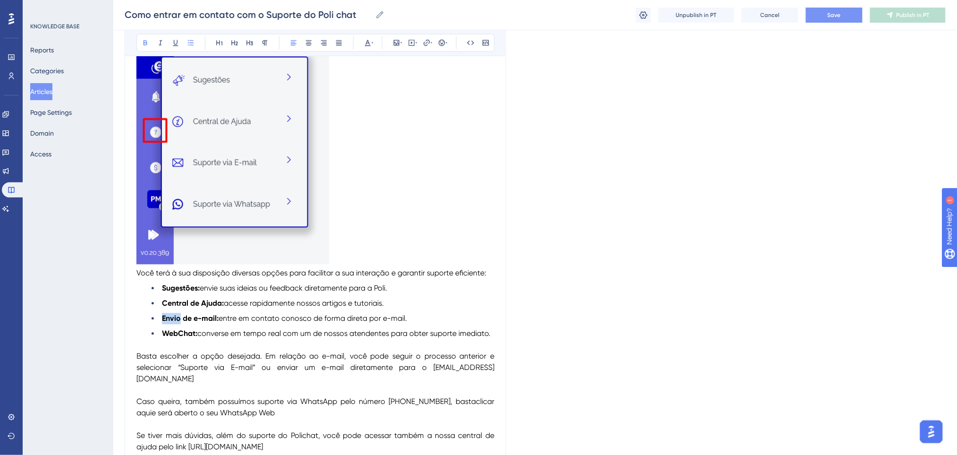
drag, startPoint x: 180, startPoint y: 318, endPoint x: 150, endPoint y: 317, distance: 30.2
click at [150, 317] on ul "Sugestões: envie suas ideias ou feedback diretamente para a Poli. Central de Aj…" at bounding box center [315, 311] width 358 height 57
drag, startPoint x: 193, startPoint y: 318, endPoint x: 159, endPoint y: 312, distance: 34.6
click at [159, 312] on ul "Sugestões: envie suas ideias ou feedback diretamente para a Poli. Central de Aj…" at bounding box center [315, 311] width 358 height 57
click at [252, 310] on ul "Sugestões: envie suas ideias ou feedback diretamente para a Poli. Central de Aj…" at bounding box center [315, 311] width 358 height 57
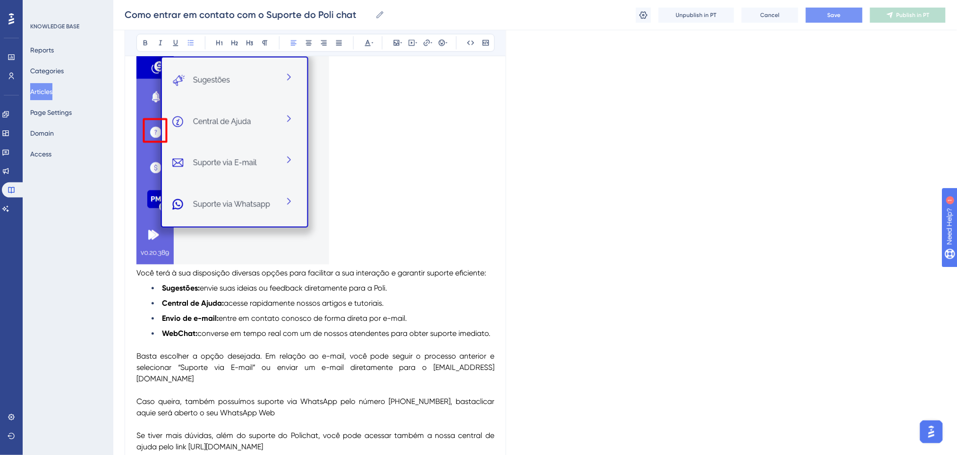
click at [447, 300] on li "Central de Ajuda: acesse rapidamente nossos artigos e tutoriais." at bounding box center [323, 303] width 343 height 11
click at [262, 356] on span "Basta escolher a opção desejada. Em relação ao e-mail, você pode seguir o proce…" at bounding box center [316, 368] width 360 height 32
click at [267, 354] on span "Basta escolher a opção desejada. Em relação ao e-mail, você pode seguir o proce…" at bounding box center [316, 368] width 360 height 32
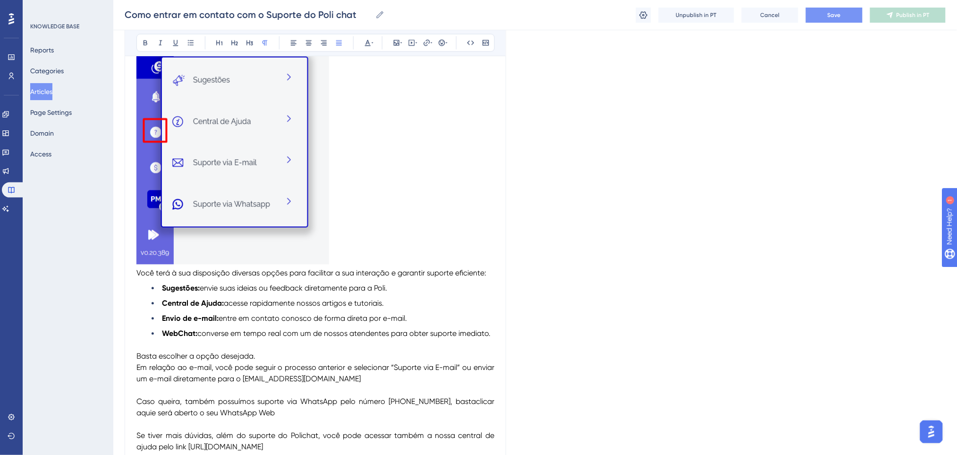
click at [305, 358] on p "Basta escolher a opção desejada. Em relação ao e-mail, você pode seguir o proce…" at bounding box center [315, 407] width 358 height 113
click at [390, 367] on span "Em relação ao e-mail, você pode seguir o processo anterior e selecionar “Suport…" at bounding box center [316, 373] width 360 height 20
click at [390, 377] on p "Basta escolher a opção desejada. Em relação ao e-mail, você pode seguir o proce…" at bounding box center [315, 407] width 358 height 113
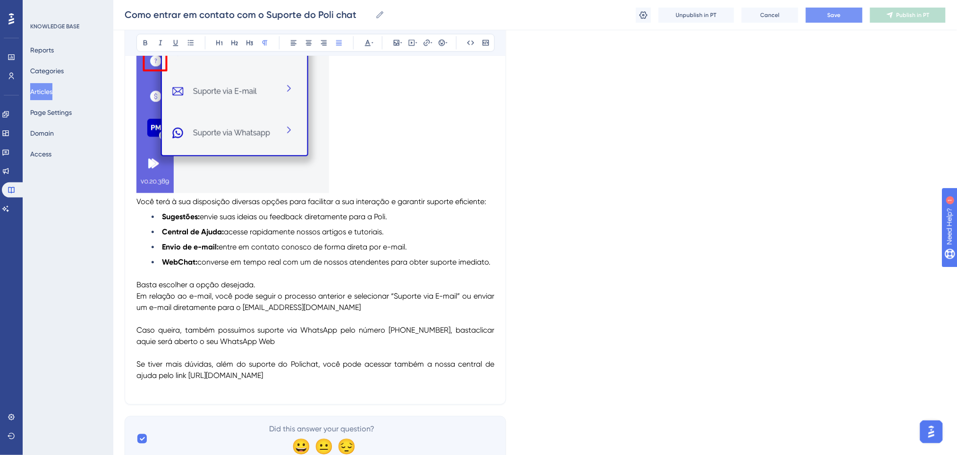
scroll to position [675, 0]
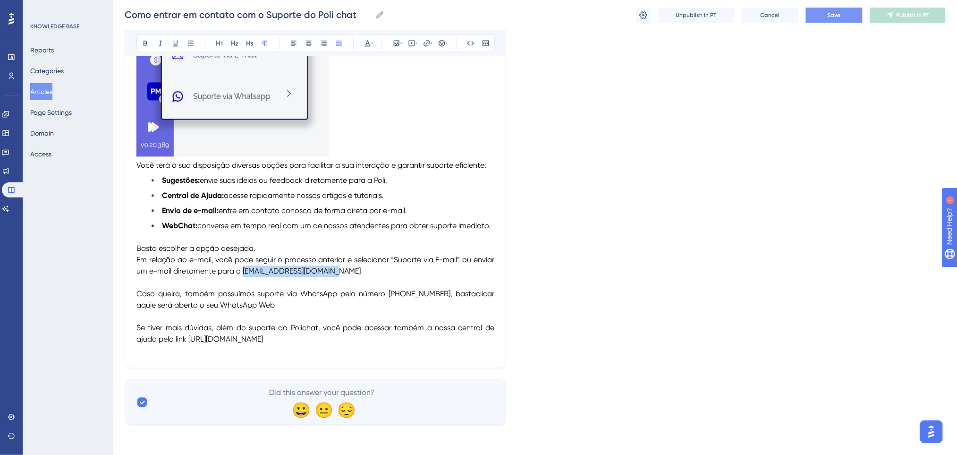
drag, startPoint x: 338, startPoint y: 268, endPoint x: 242, endPoint y: 274, distance: 96.0
click at [242, 274] on p "Basta escolher a opção desejada. Em relação ao e-mail, você pode seguir o proce…" at bounding box center [315, 299] width 358 height 113
click at [371, 276] on p "Basta escolher a opção desejada. Em relação ao e-mail, você pode seguir o proce…" at bounding box center [315, 299] width 358 height 113
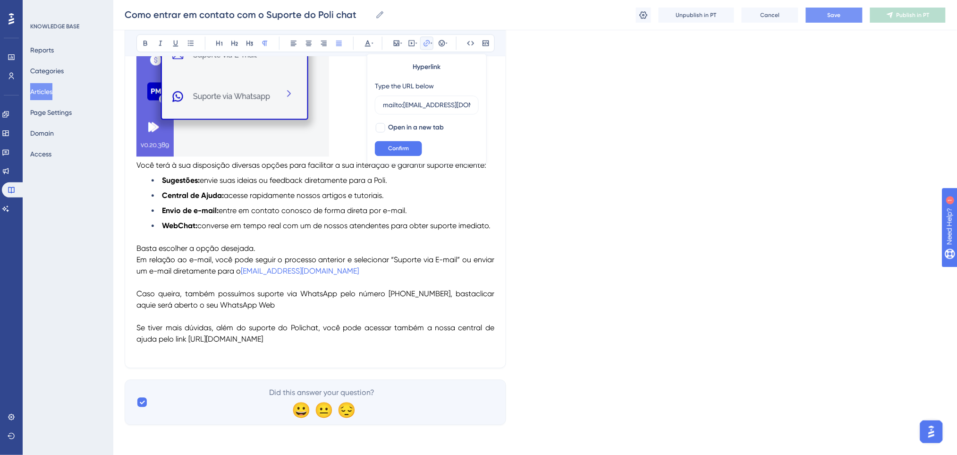
click at [340, 269] on p "Basta escolher a opção desejada. Em relação ao e-mail, você pode seguir o proce…" at bounding box center [315, 299] width 358 height 113
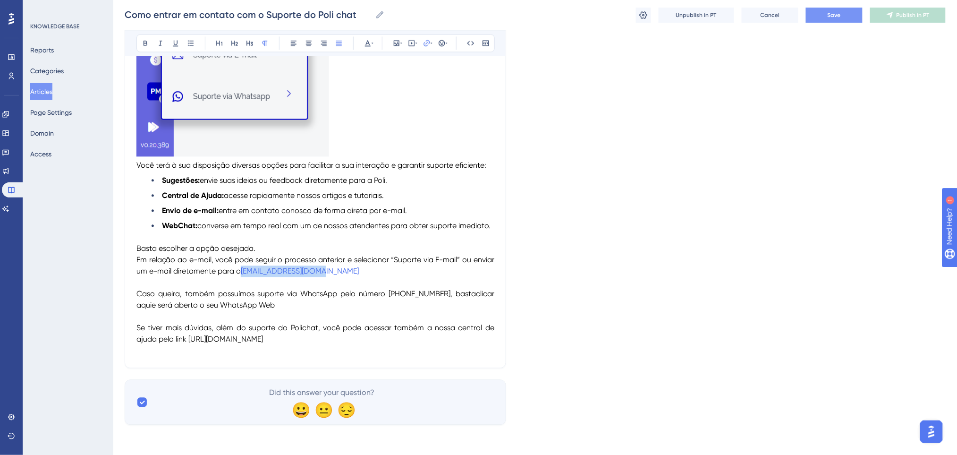
drag, startPoint x: 317, startPoint y: 270, endPoint x: 242, endPoint y: 271, distance: 75.5
click at [242, 271] on p "Basta escolher a opção desejada. Em relação ao e-mail, você pode seguir o proce…" at bounding box center [315, 299] width 358 height 113
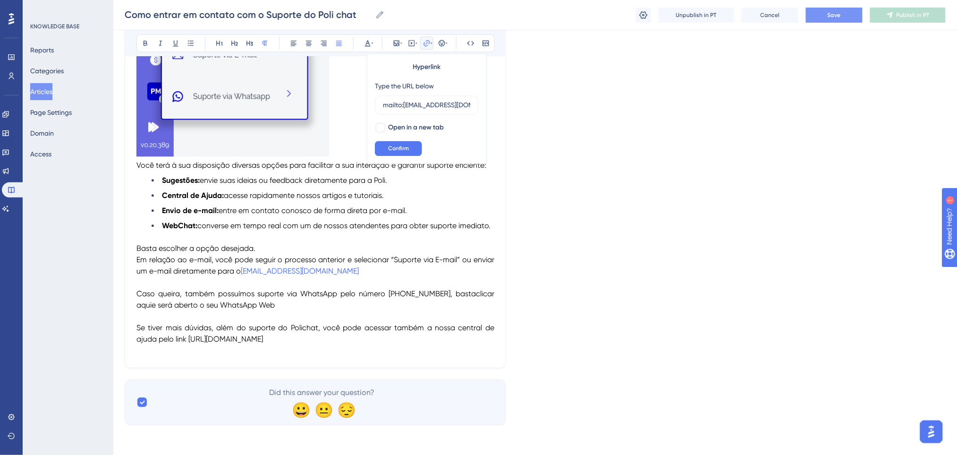
click at [428, 47] on button at bounding box center [426, 42] width 13 height 13
click at [426, 47] on button at bounding box center [426, 42] width 13 height 13
click at [381, 94] on div "Type the URL below mailto:suporte@poli.digital" at bounding box center [427, 97] width 104 height 34
click at [442, 108] on input "mailto:suporte@poli.digital" at bounding box center [427, 105] width 88 height 10
click at [407, 147] on span "Confirm" at bounding box center [398, 148] width 21 height 8
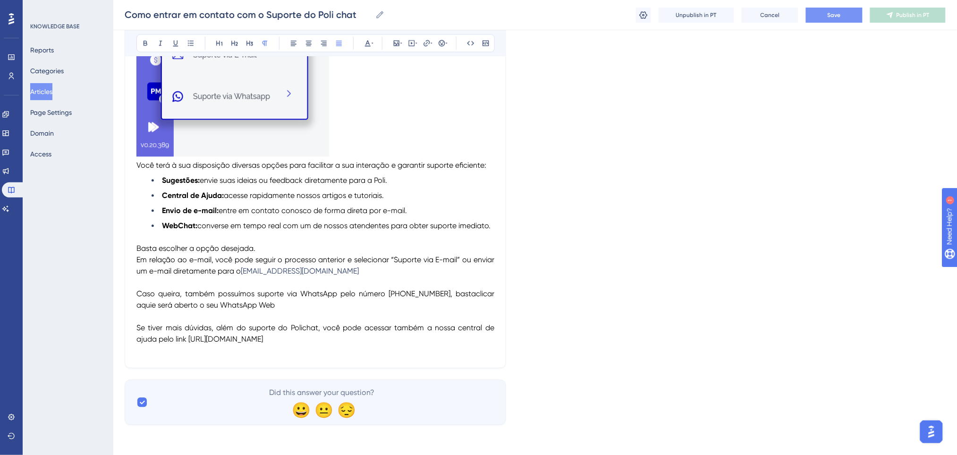
click at [371, 267] on p "Basta escolher a opção desejada. Em relação ao e-mail, você pode seguir o proce…" at bounding box center [315, 299] width 358 height 113
drag, startPoint x: 305, startPoint y: 271, endPoint x: 244, endPoint y: 270, distance: 60.9
click at [244, 270] on p "Basta escolher a opção desejada. Em relação ao e-mail, você pode seguir o proce…" at bounding box center [315, 299] width 358 height 113
click at [145, 43] on icon at bounding box center [146, 43] width 8 height 8
click at [382, 248] on p "Basta escolher a opção desejada. Em relação ao e-mail, você pode seguir o proce…" at bounding box center [315, 299] width 358 height 113
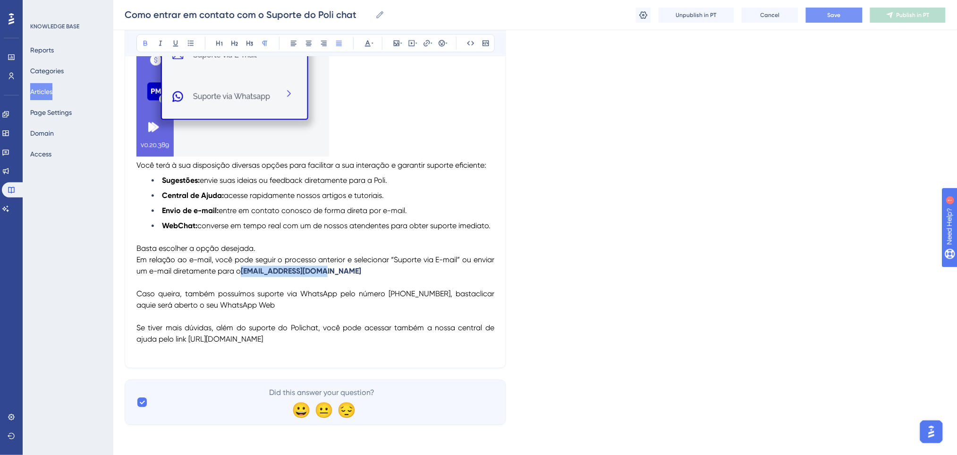
drag, startPoint x: 325, startPoint y: 273, endPoint x: 242, endPoint y: 273, distance: 83.6
click at [242, 273] on p "Basta escolher a opção desejada. Em relação ao e-mail, você pode seguir o proce…" at bounding box center [315, 299] width 358 height 113
click at [369, 45] on icon at bounding box center [368, 43] width 8 height 8
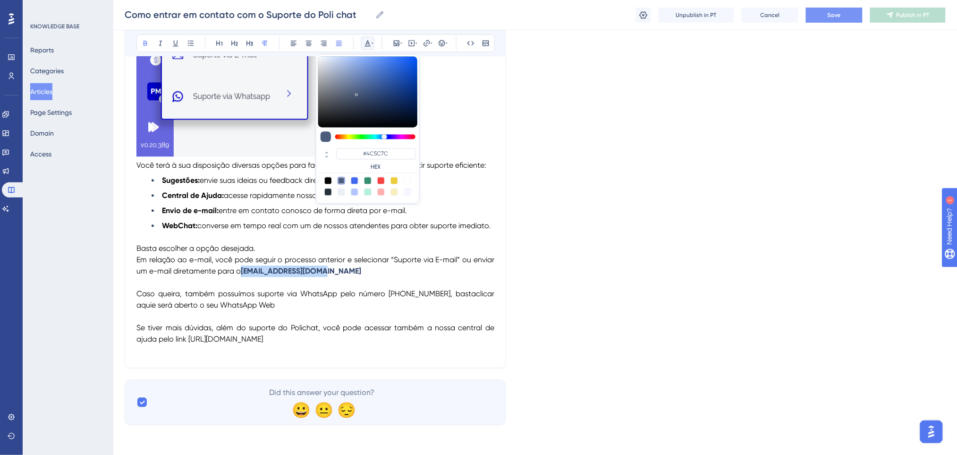
click at [330, 178] on div at bounding box center [328, 181] width 8 height 8
type input "#000000"
click at [384, 282] on p "Basta escolher a opção desejada. Em relação ao e-mail, você pode seguir o proce…" at bounding box center [315, 299] width 358 height 113
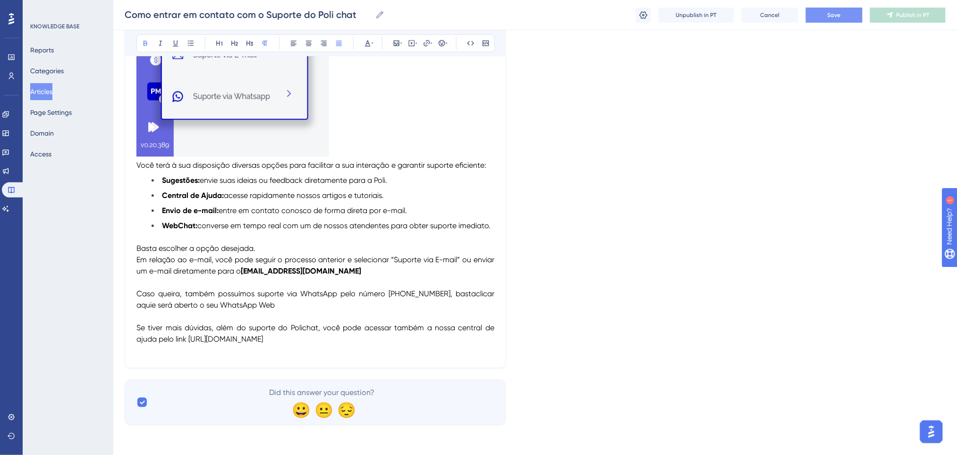
click at [407, 266] on p "Basta escolher a opção desejada. Em relação ao e-mail, você pode seguir o proce…" at bounding box center [315, 299] width 358 height 113
click at [370, 282] on p "Basta escolher a opção desejada. Em relação ao e-mail, você pode seguir o proce…" at bounding box center [315, 299] width 358 height 113
drag, startPoint x: 154, startPoint y: 305, endPoint x: 137, endPoint y: 308, distance: 17.3
click at [137, 308] on p "Basta escolher a opção desejada. Em relação ao e-mail, você pode seguir o proce…" at bounding box center [315, 299] width 358 height 113
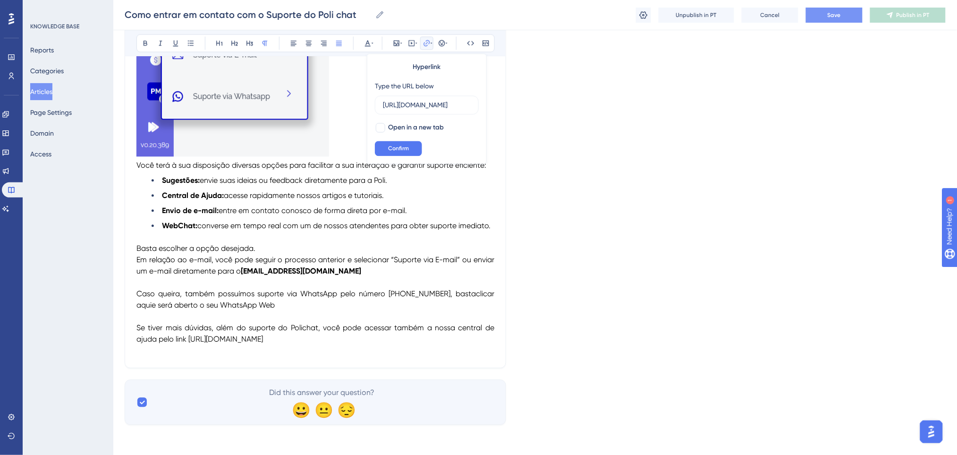
click at [390, 306] on p "Basta escolher a opção desejada. Em relação ao e-mail, você pode seguir o proce…" at bounding box center [315, 299] width 358 height 113
drag, startPoint x: 318, startPoint y: 327, endPoint x: 285, endPoint y: 329, distance: 33.6
click at [285, 329] on span "Se tiver mais dúvidas, além do suporte do Polichat, você pode acessar também a …" at bounding box center [316, 333] width 360 height 20
click at [310, 334] on p "Basta escolher a opção desejada. Em relação ao e-mail, você pode seguir o proce…" at bounding box center [315, 299] width 358 height 113
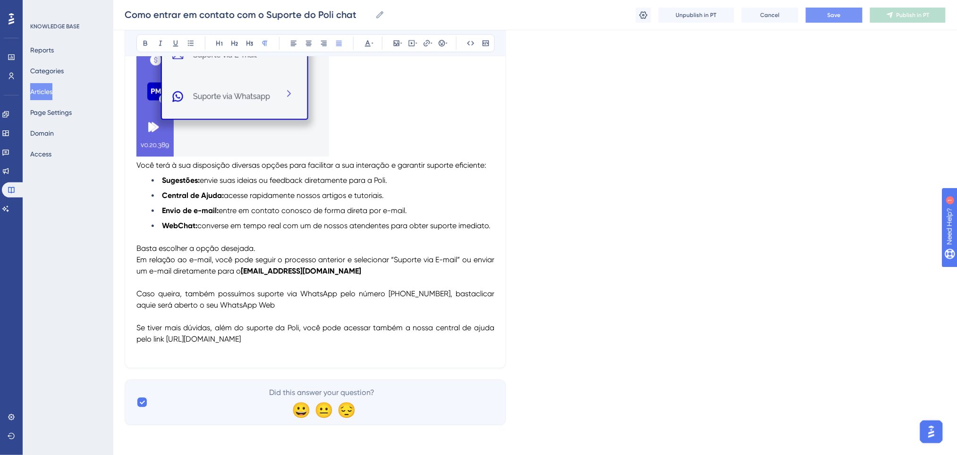
click at [310, 334] on p "Basta escolher a opção desejada. Em relação ao e-mail, você pode seguir o proce…" at bounding box center [315, 299] width 358 height 113
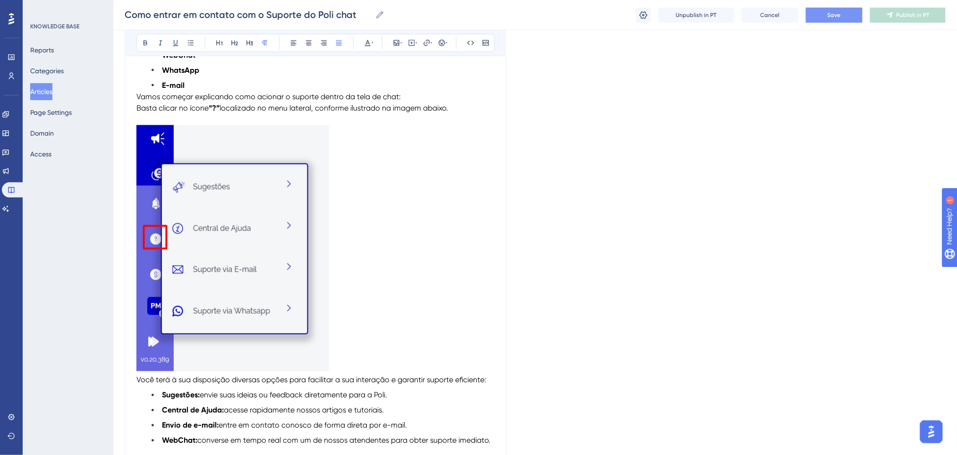
scroll to position [423, 0]
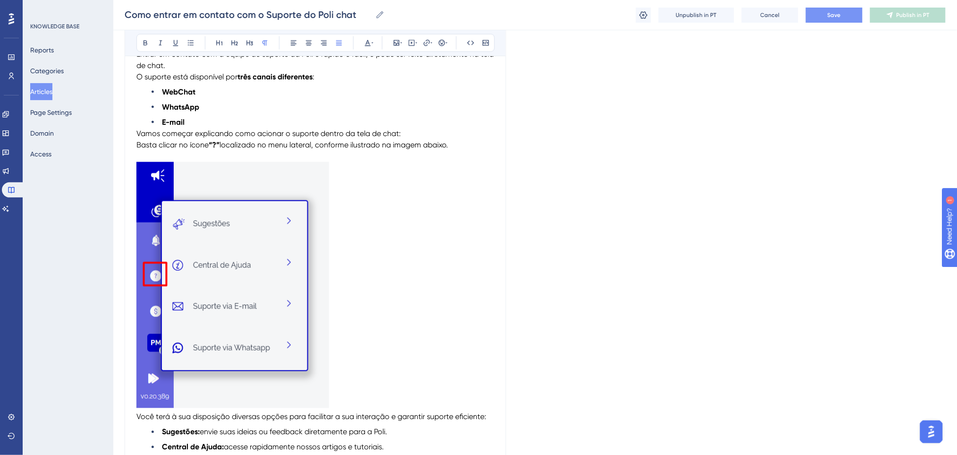
click at [826, 8] on button "Save" at bounding box center [834, 15] width 57 height 15
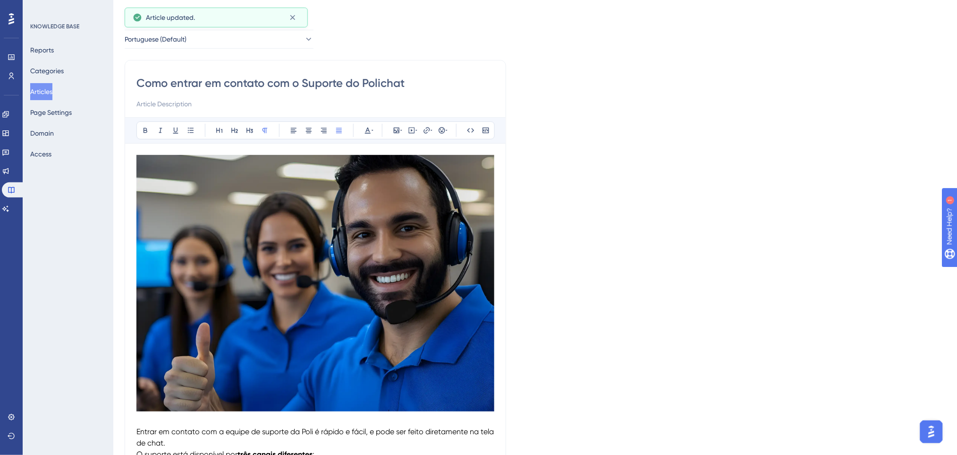
scroll to position [0, 0]
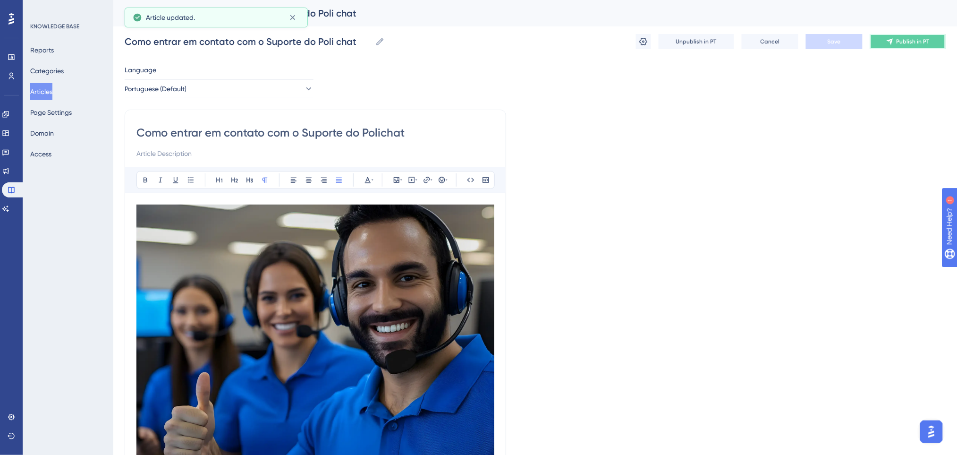
click at [897, 44] on span "Publish in PT" at bounding box center [913, 42] width 33 height 8
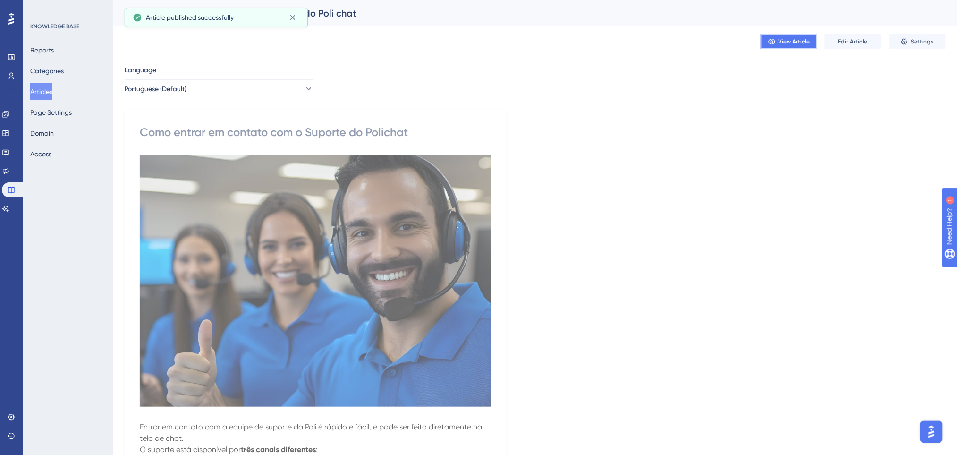
click at [801, 39] on span "View Article" at bounding box center [795, 42] width 32 height 8
click at [840, 43] on span "Edit Article" at bounding box center [853, 42] width 29 height 8
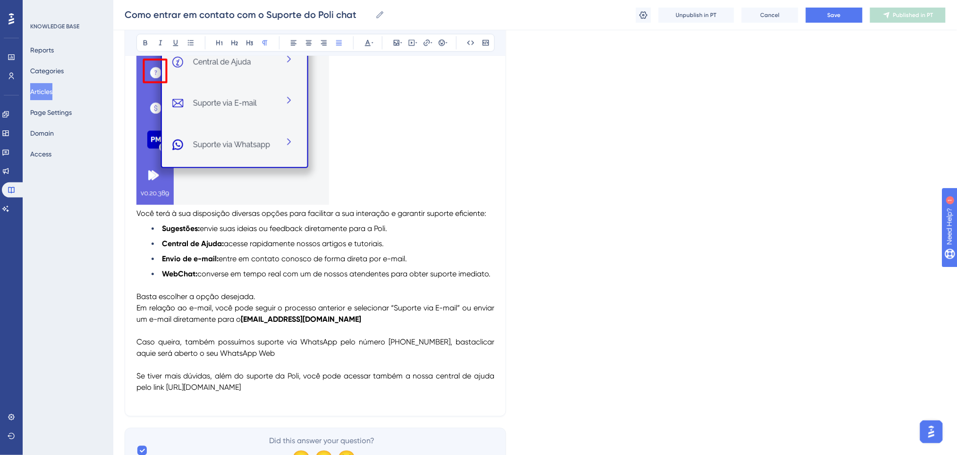
scroll to position [675, 0]
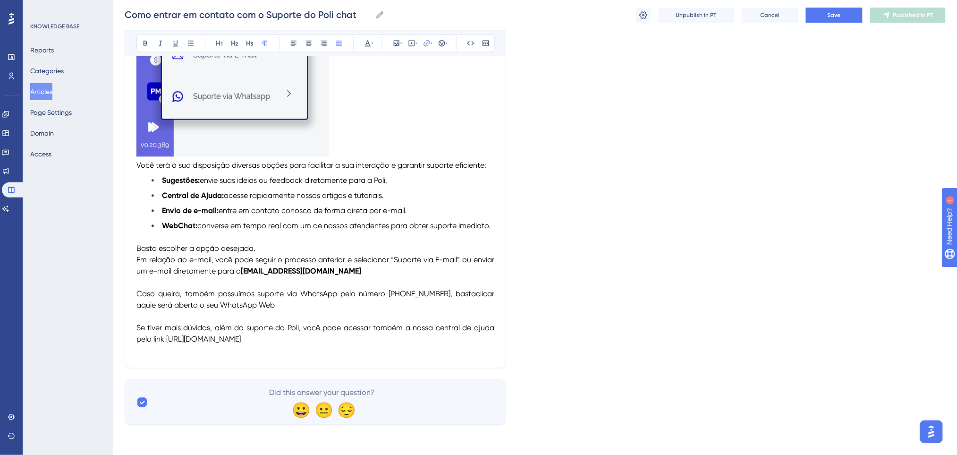
drag, startPoint x: 474, startPoint y: 291, endPoint x: 152, endPoint y: 306, distance: 322.3
click at [152, 306] on p "Basta escolher a opção desejada. Em relação ao e-mail, você pode seguir o proce…" at bounding box center [315, 299] width 358 height 113
click at [366, 44] on icon at bounding box center [368, 43] width 8 height 8
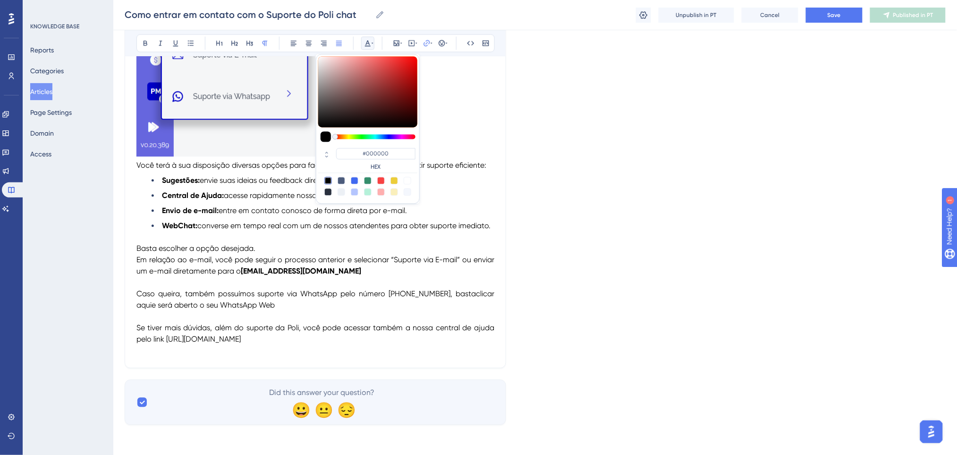
click at [356, 179] on div at bounding box center [355, 181] width 8 height 8
type input "#4169F0"
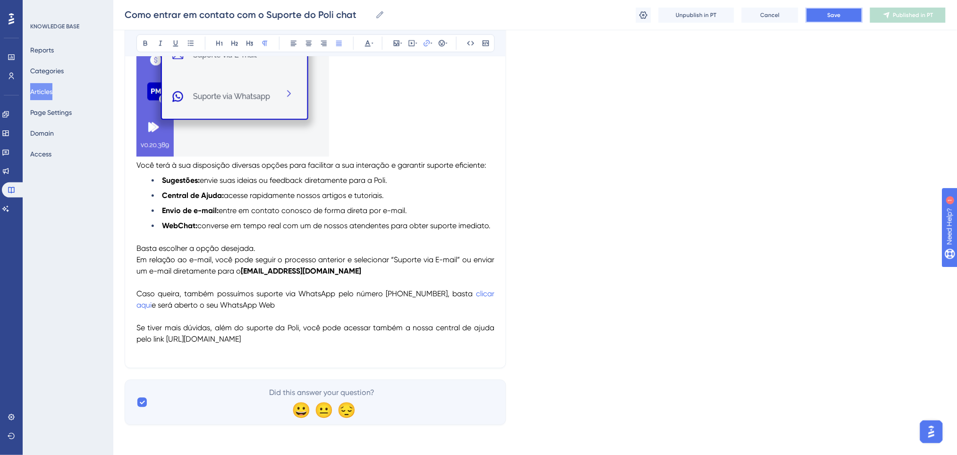
click at [831, 19] on button "Save" at bounding box center [834, 15] width 57 height 15
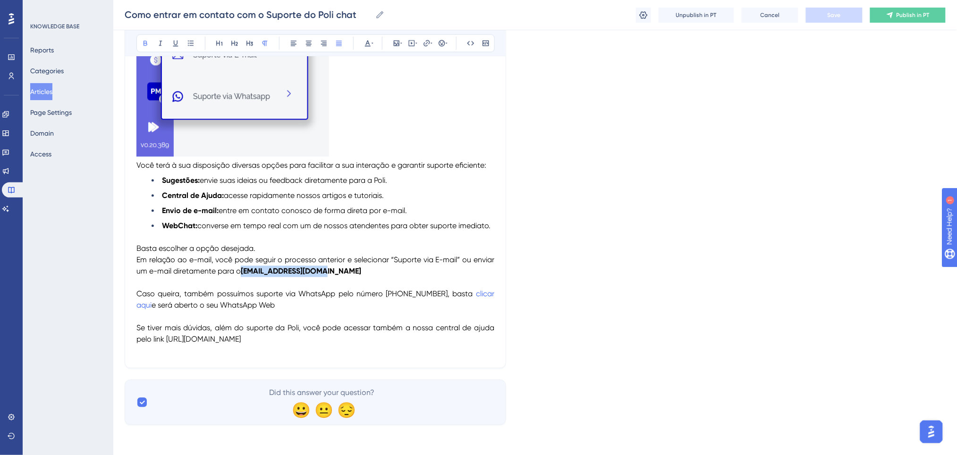
drag, startPoint x: 315, startPoint y: 273, endPoint x: 244, endPoint y: 271, distance: 71.8
click at [244, 271] on p "Basta escolher a opção desejada. Em relação ao e-mail, você pode seguir o proce…" at bounding box center [315, 299] width 358 height 113
click at [372, 43] on icon at bounding box center [373, 43] width 2 height 8
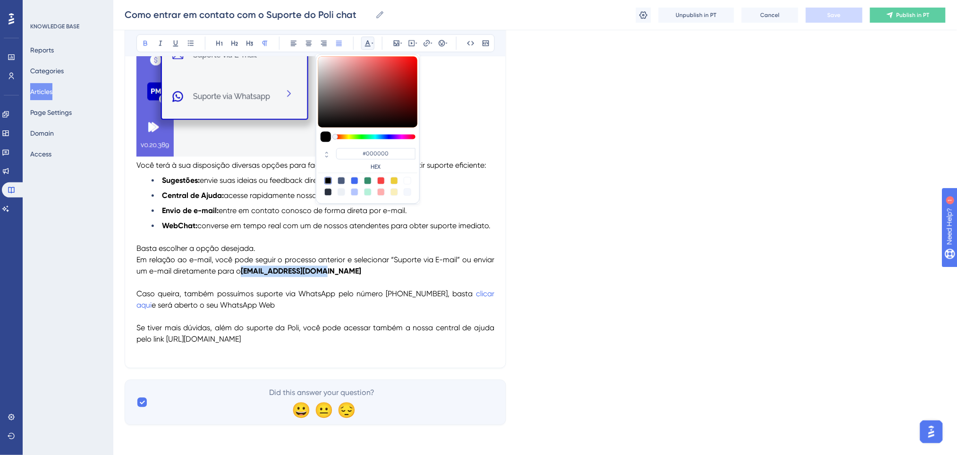
click at [356, 181] on div at bounding box center [355, 181] width 8 height 8
type input "#4169F0"
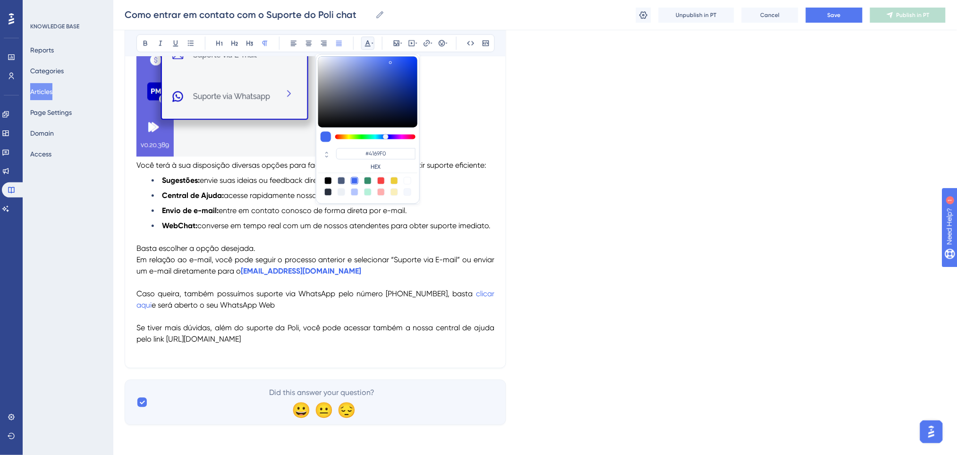
click at [409, 263] on span "Em relação ao e-mail, você pode seguir o processo anterior e selecionar “Suport…" at bounding box center [316, 265] width 360 height 20
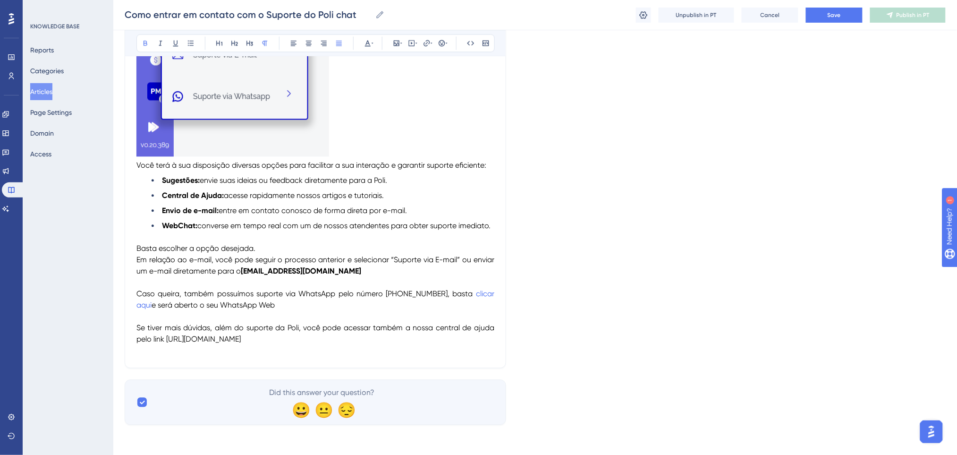
click at [356, 280] on p "Basta escolher a opção desejada. Em relação ao e-mail, você pode seguir o proce…" at bounding box center [315, 299] width 358 height 113
drag, startPoint x: 275, startPoint y: 337, endPoint x: 168, endPoint y: 340, distance: 107.2
click at [168, 340] on p "Basta escolher a opção desejada. Em relação ao e-mail, você pode seguir o proce…" at bounding box center [315, 299] width 358 height 113
click at [147, 43] on icon at bounding box center [146, 43] width 8 height 8
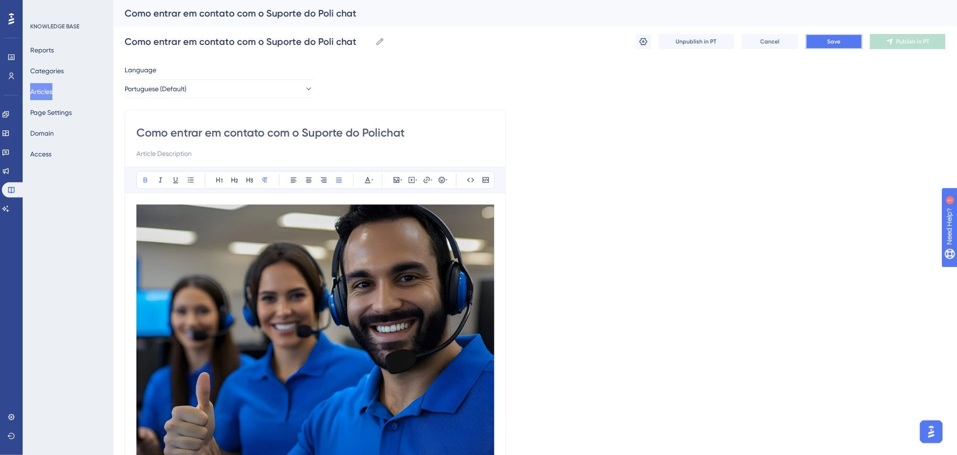
click at [843, 42] on button "Save" at bounding box center [834, 41] width 57 height 15
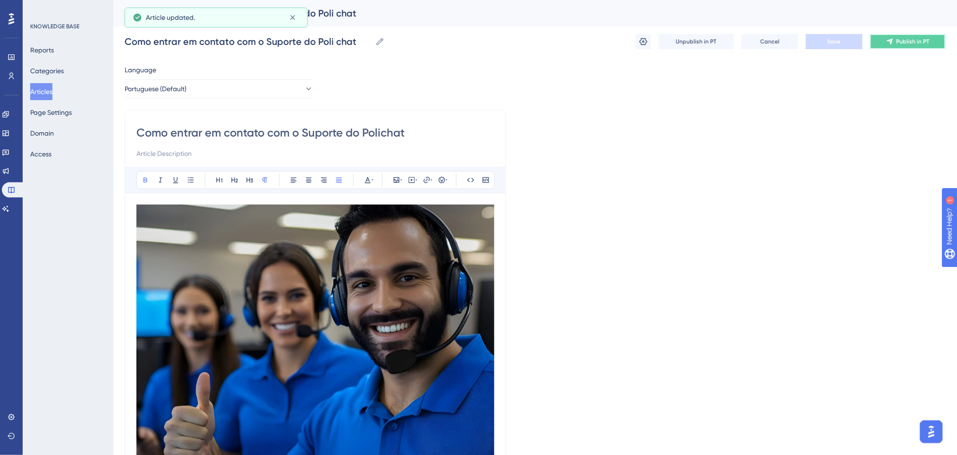
click at [887, 41] on icon at bounding box center [890, 42] width 8 height 8
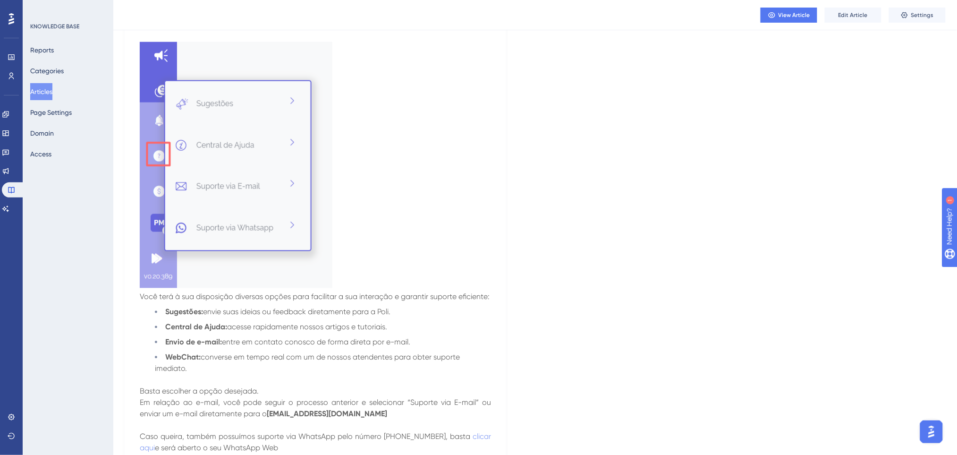
scroll to position [381, 0]
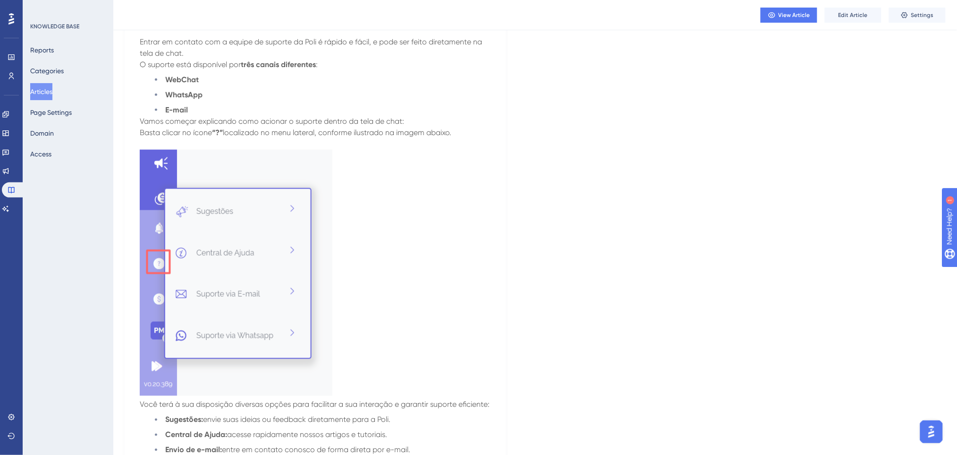
click at [52, 92] on button "Articles" at bounding box center [41, 91] width 22 height 17
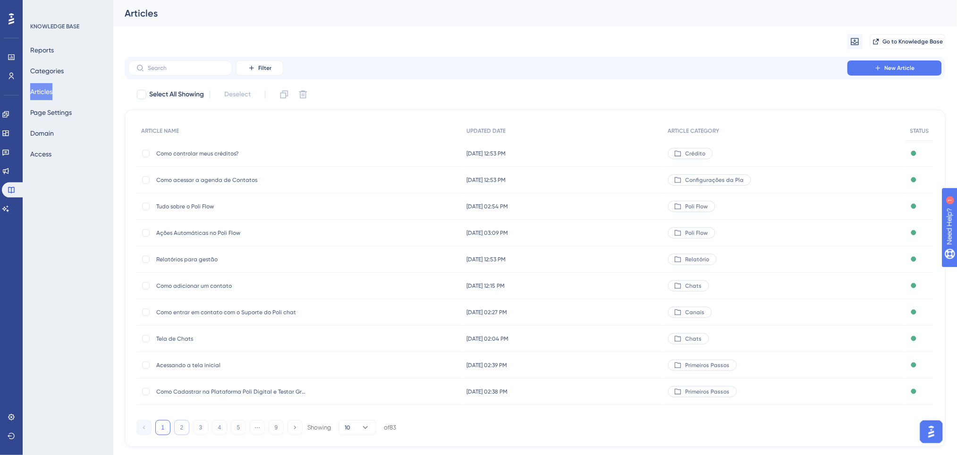
click at [184, 426] on button "2" at bounding box center [181, 427] width 15 height 15
click at [209, 393] on span "Como gravar e enviar mensagens de voz no Polichat" at bounding box center [231, 392] width 151 height 8
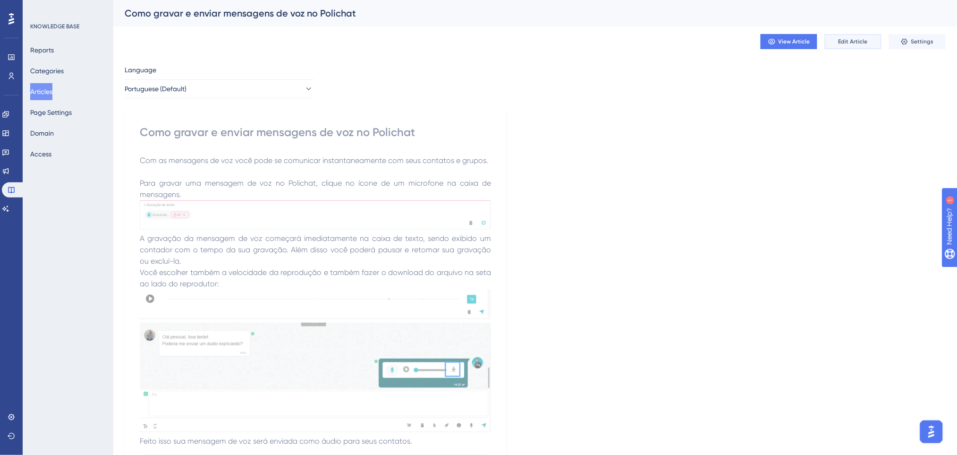
click at [867, 45] on button "Edit Article" at bounding box center [853, 41] width 57 height 15
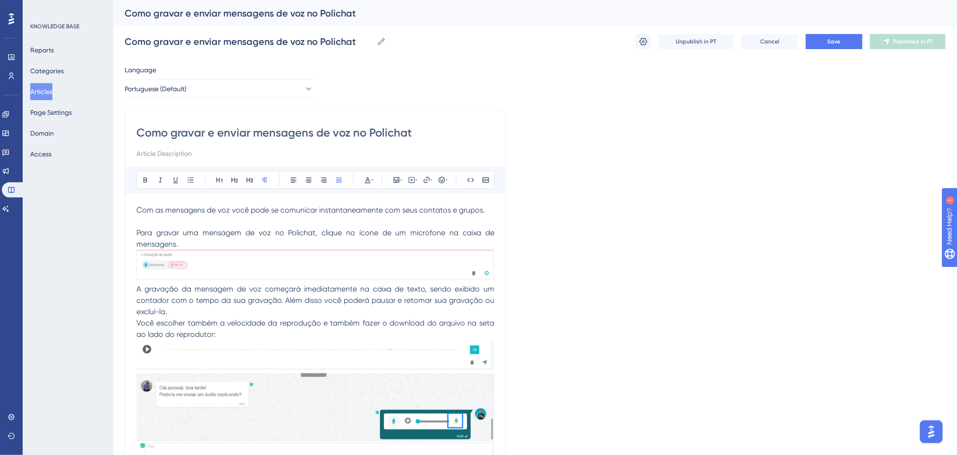
click at [340, 264] on img at bounding box center [315, 265] width 358 height 30
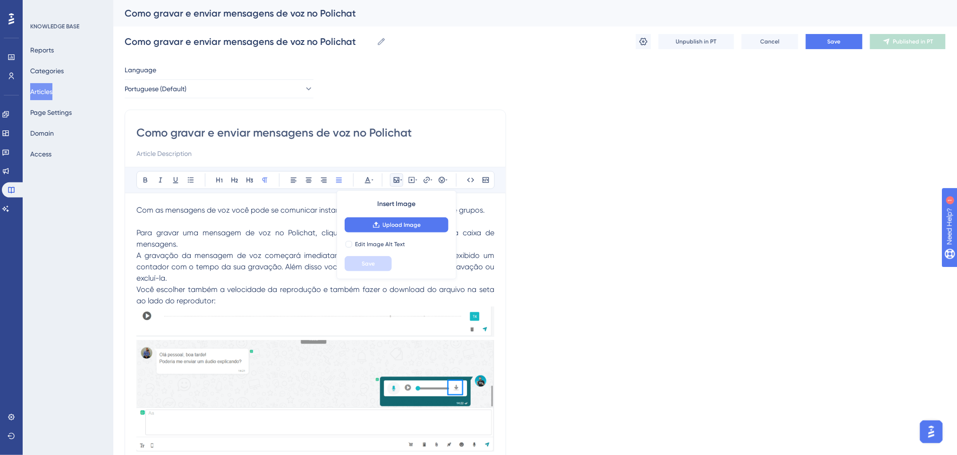
click at [182, 243] on p "Para gravar uma mensagem de voz no Polichat, clique no ícone de um microfone na…" at bounding box center [315, 238] width 358 height 23
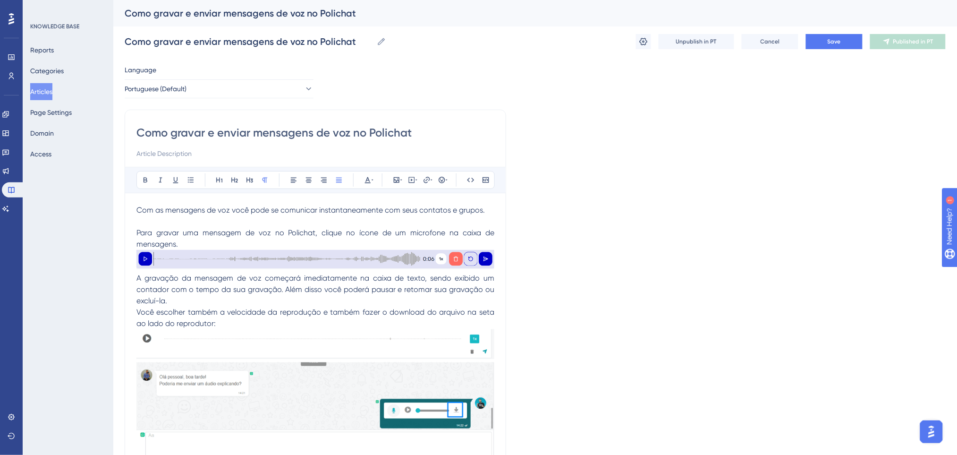
click at [413, 280] on span "A gravação da mensagem de voz começará imediatamente na caixa de texto, sendo e…" at bounding box center [316, 289] width 360 height 32
click at [427, 280] on span "A gravação da mensagem de voz começará imediatamente na caixa de texto, sendo e…" at bounding box center [316, 289] width 360 height 32
click at [284, 291] on span "A gravação da mensagem de voz começará imediatamente na caixa de texto, sendo e…" at bounding box center [316, 289] width 360 height 32
click at [313, 321] on p "Você escolher também a velocidade da reprodução e também fazer o download do ar…" at bounding box center [315, 317] width 358 height 23
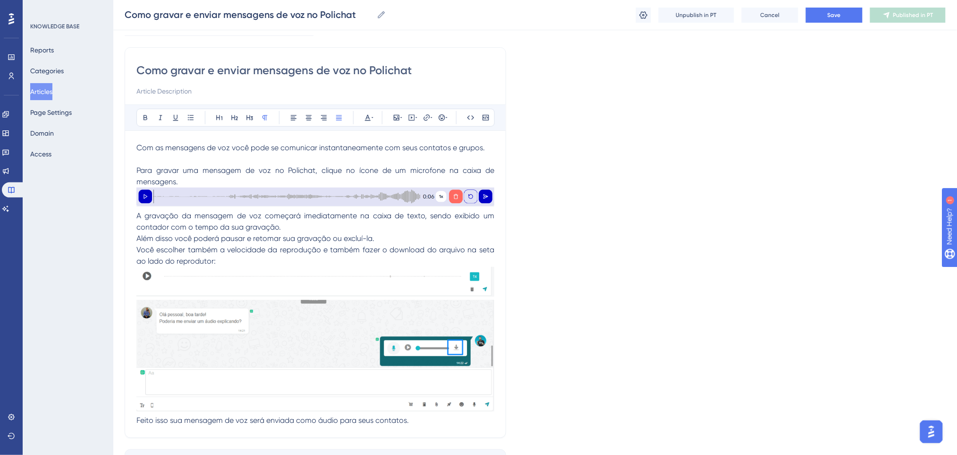
scroll to position [126, 0]
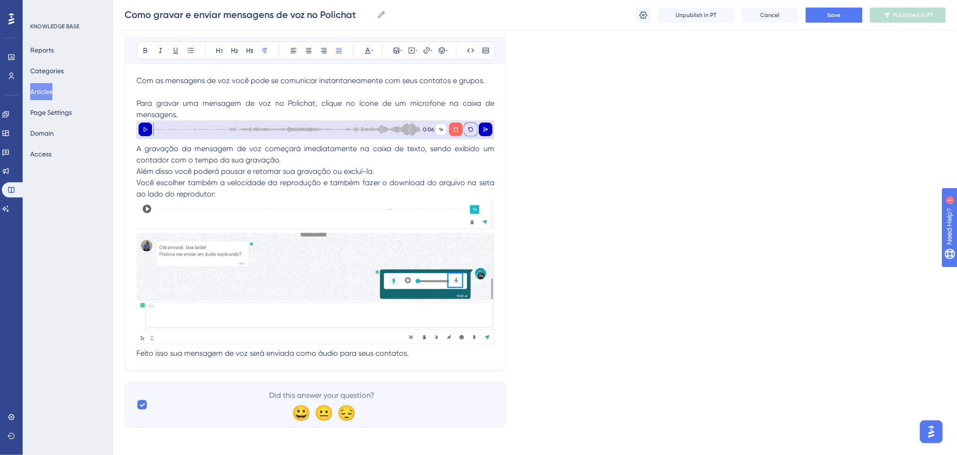
click at [314, 292] on img at bounding box center [315, 288] width 358 height 111
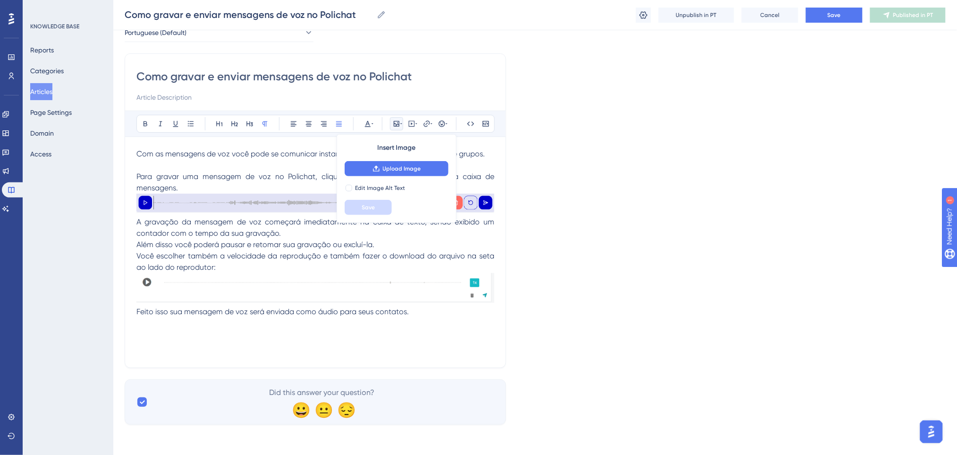
scroll to position [52, 0]
click at [230, 278] on img at bounding box center [315, 288] width 358 height 30
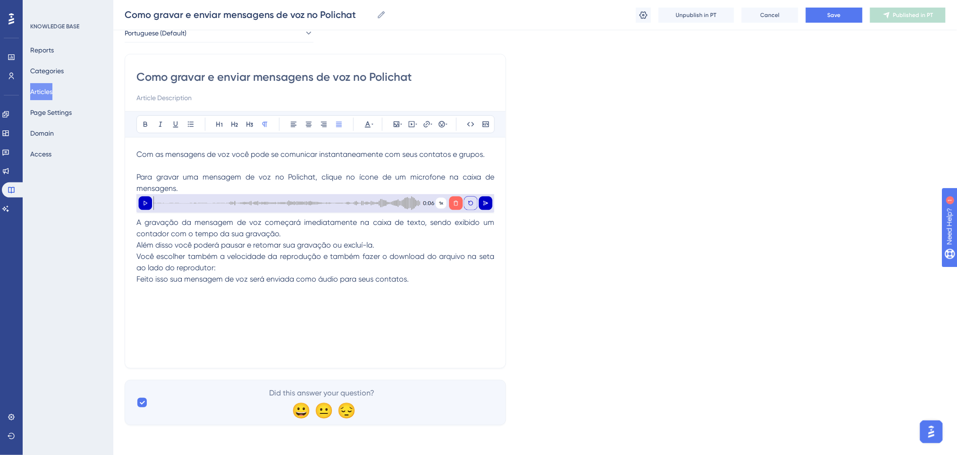
click at [243, 268] on p "Você escolher também a velocidade da reprodução e também fazer o download do ar…" at bounding box center [315, 262] width 358 height 23
click at [244, 264] on p "Você escolher também a velocidade da reprodução e também fazer o download do ar…" at bounding box center [315, 262] width 358 height 23
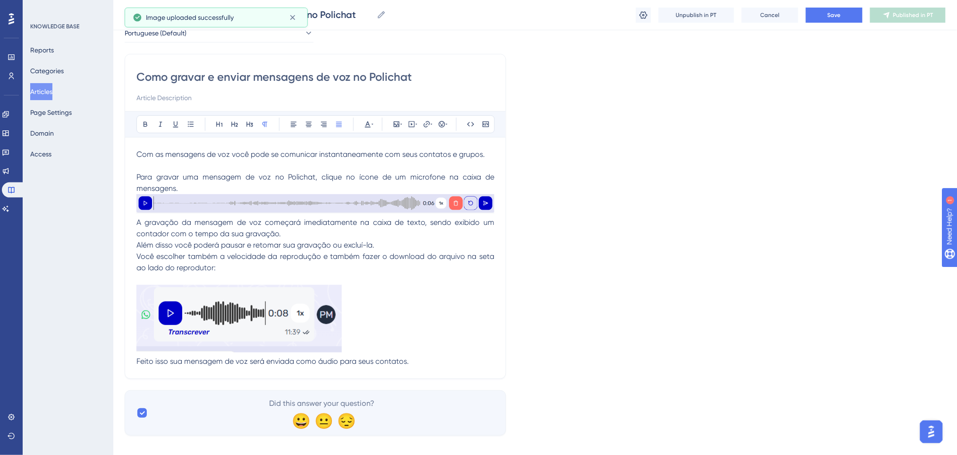
click at [245, 261] on p "Você escolher também a velocidade da reprodução e também fazer o download do ar…" at bounding box center [315, 303] width 358 height 105
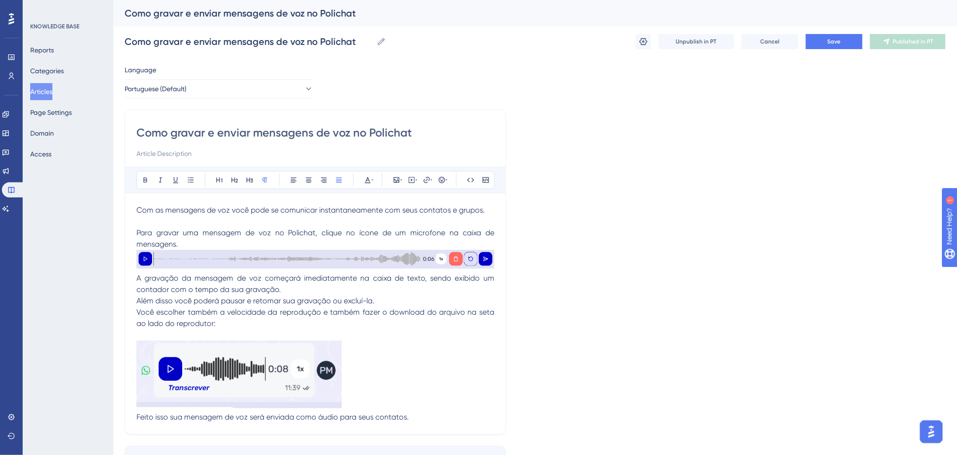
click at [298, 320] on p "Você escolher também a velocidade da reprodução e também fazer o download do ar…" at bounding box center [315, 358] width 358 height 105
drag, startPoint x: 366, startPoint y: 310, endPoint x: 442, endPoint y: 321, distance: 76.3
click at [442, 321] on p "Você escolher também a velocidade da reprodução e também fazer o download do ar…" at bounding box center [315, 358] width 358 height 105
click at [361, 321] on span "Ao enviar é possivel utilizar a funcionalidade ''Transcrever'', o qual vai tras…" at bounding box center [286, 323] width 300 height 9
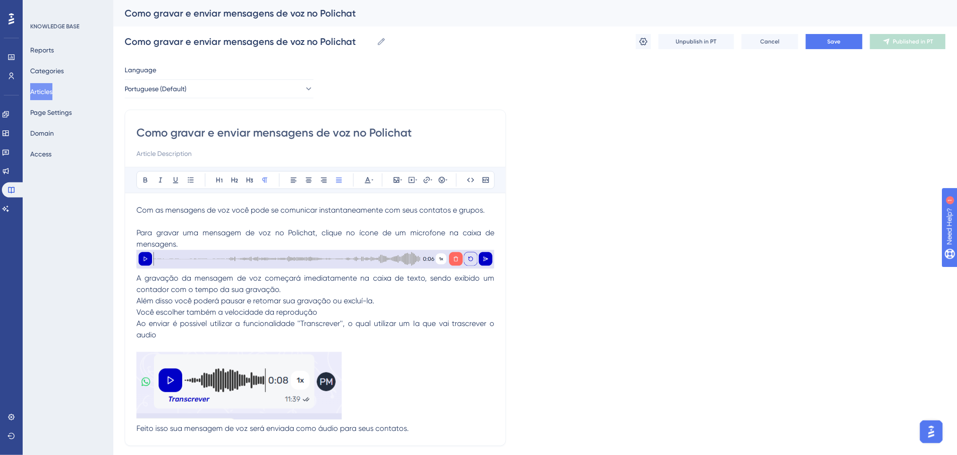
click at [165, 340] on p "Você escolher também a velocidade da reprodução Ao enviar é possivel utilizar a…" at bounding box center [315, 364] width 358 height 116
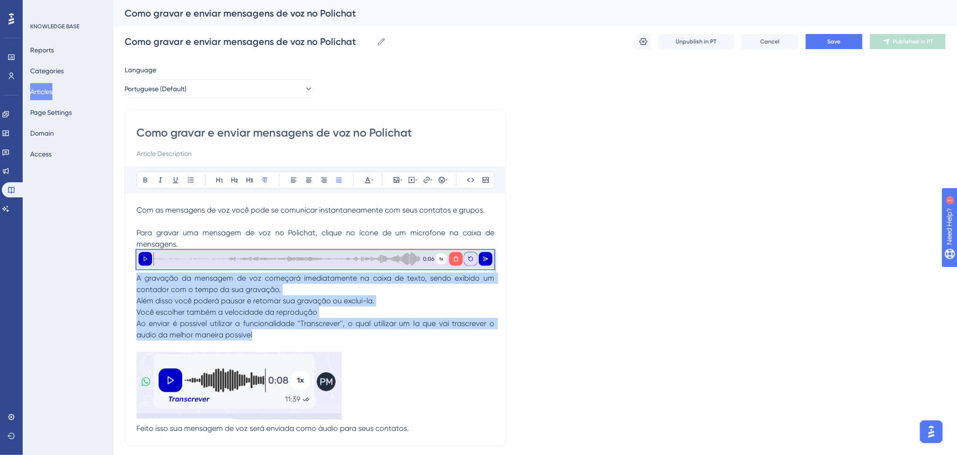
drag, startPoint x: 271, startPoint y: 335, endPoint x: 127, endPoint y: 271, distance: 157.5
click at [127, 271] on div "Como gravar e enviar mensagens de voz no Polichat Bold Italic Underline Bullet …" at bounding box center [316, 278] width 382 height 336
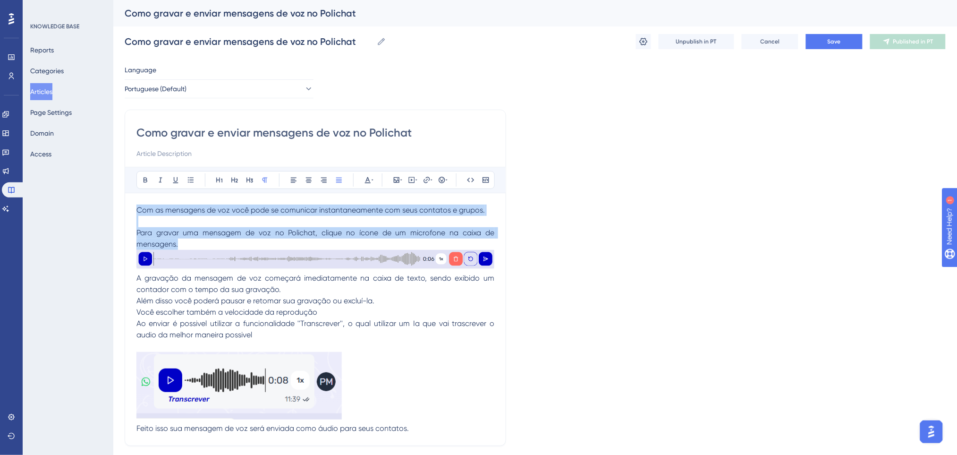
drag, startPoint x: 136, startPoint y: 205, endPoint x: 206, endPoint y: 241, distance: 78.1
click at [206, 241] on div "Com as mensagens de voz você pode se comunicar instantaneamente com seus contat…" at bounding box center [315, 318] width 358 height 229
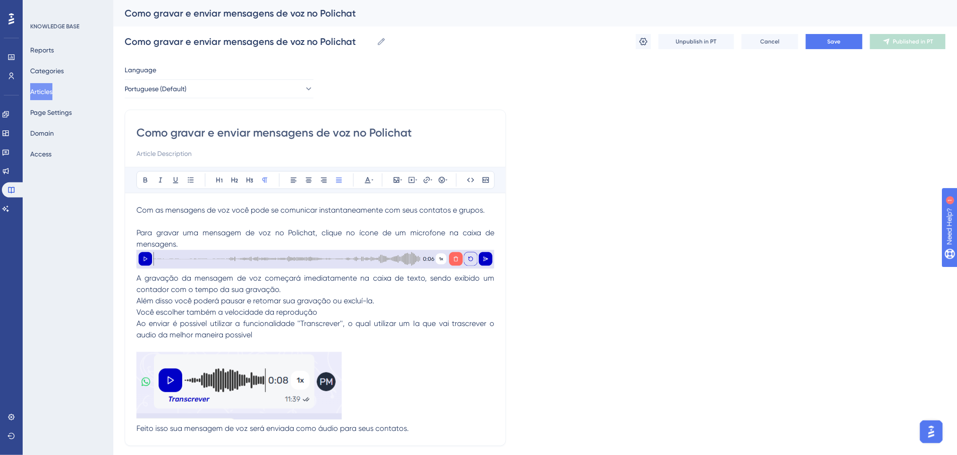
drag, startPoint x: 136, startPoint y: 279, endPoint x: 306, endPoint y: 309, distance: 172.6
click at [306, 309] on div "Como gravar e enviar mensagens de voz no Polichat Bold Italic Underline Bullet …" at bounding box center [316, 278] width 382 height 336
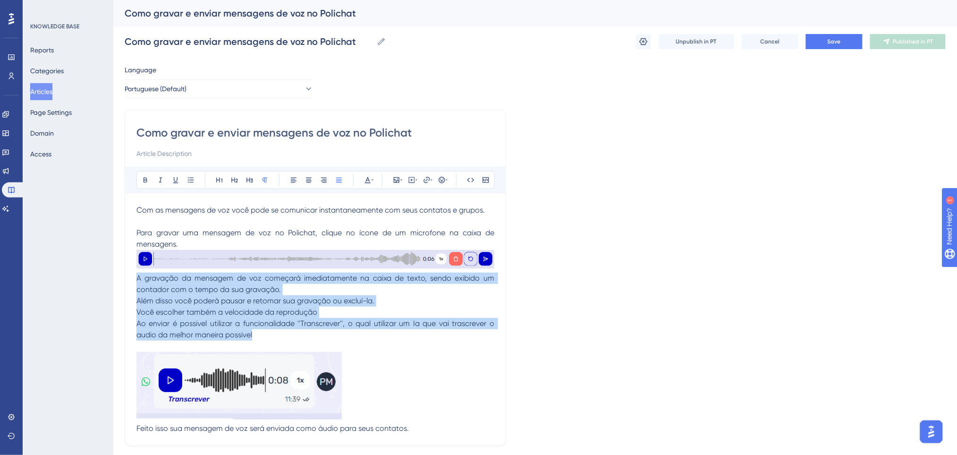
drag, startPoint x: 263, startPoint y: 331, endPoint x: 129, endPoint y: 280, distance: 143.5
click at [129, 280] on div "Como gravar e enviar mensagens de voz no Polichat Bold Italic Underline Bullet …" at bounding box center [316, 278] width 382 height 336
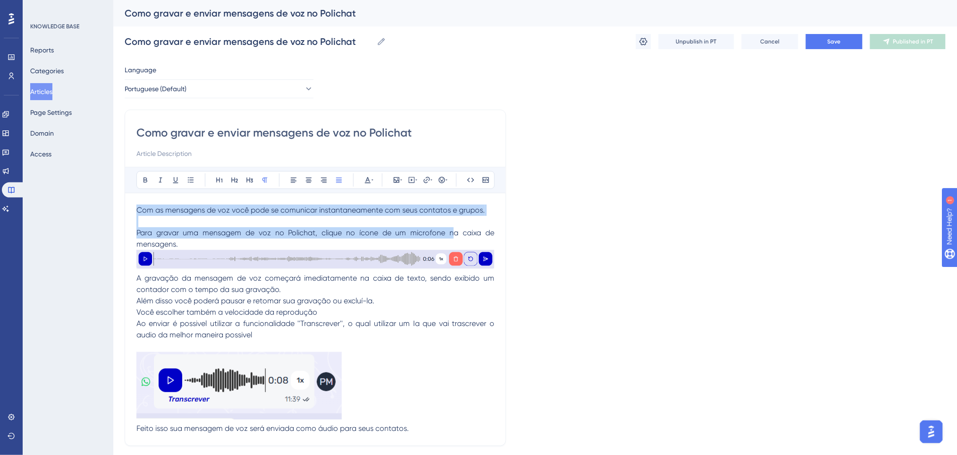
drag, startPoint x: 454, startPoint y: 237, endPoint x: 104, endPoint y: 207, distance: 351.2
click at [113, 204] on div "Performance Users Engagement Widgets Feedback Product Updates Knowledge Base AI…" at bounding box center [535, 258] width 844 height 517
drag, startPoint x: 210, startPoint y: 243, endPoint x: 134, endPoint y: 206, distance: 84.7
click at [134, 206] on div "Como gravar e enviar mensagens de voz no Polichat Bold Italic Underline Bullet …" at bounding box center [316, 278] width 382 height 336
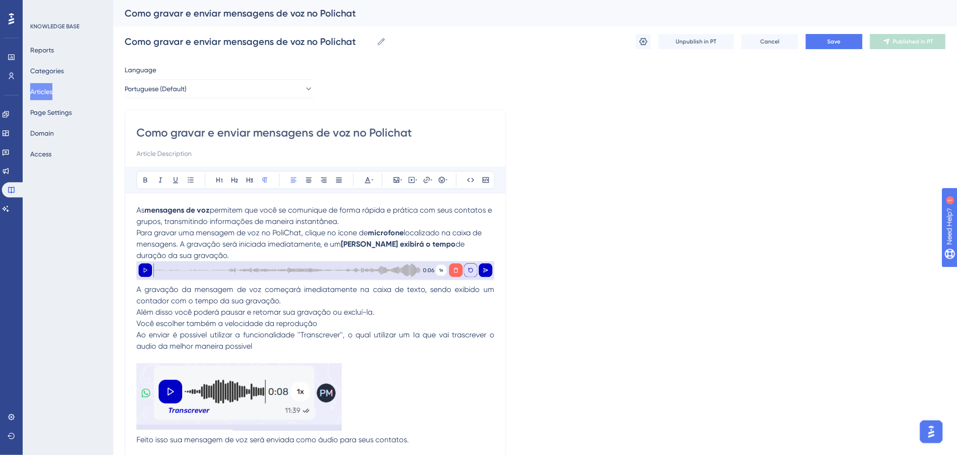
click at [360, 221] on p "As mensagens de voz permitem que você se comunique de forma rápida e prática co…" at bounding box center [315, 215] width 358 height 23
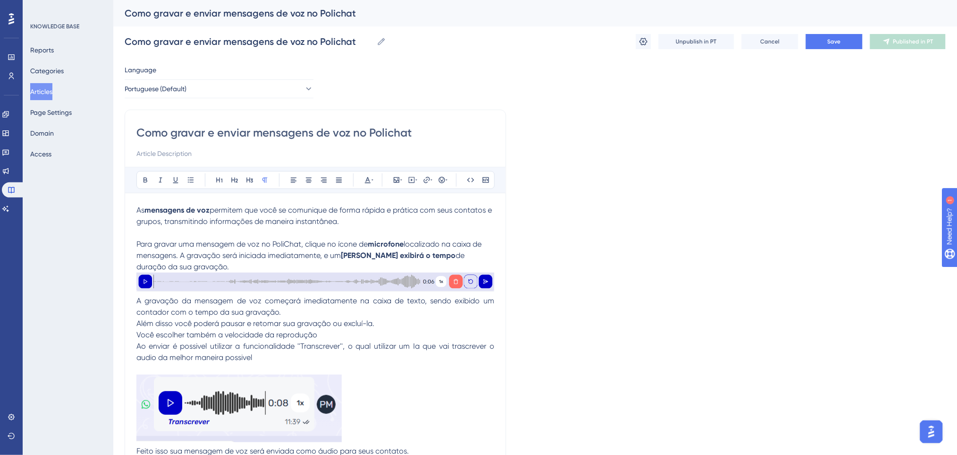
click at [287, 267] on p "Para gravar uma mensagem de voz no PoliChat, clique no ícone de microfone local…" at bounding box center [315, 255] width 358 height 34
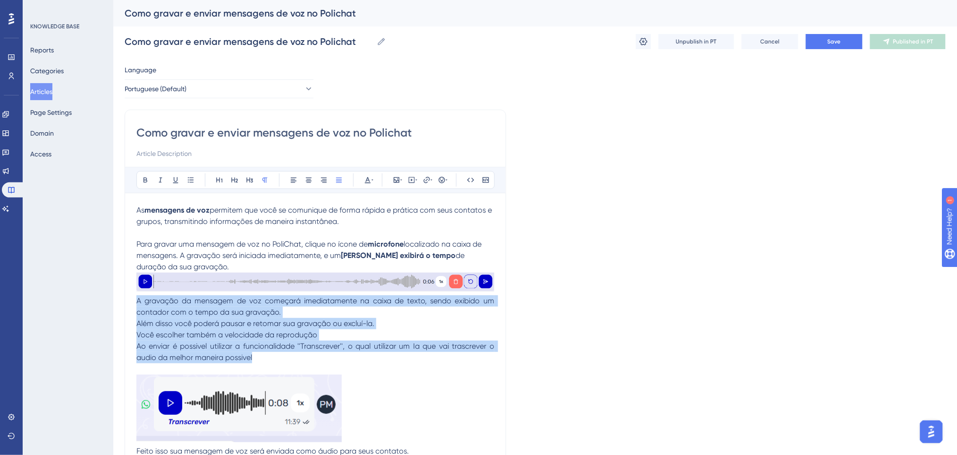
drag, startPoint x: 261, startPoint y: 358, endPoint x: 130, endPoint y: 301, distance: 142.5
click at [130, 301] on div "Como gravar e enviar mensagens de voz no Polichat Bold Italic Underline Bullet …" at bounding box center [316, 289] width 382 height 359
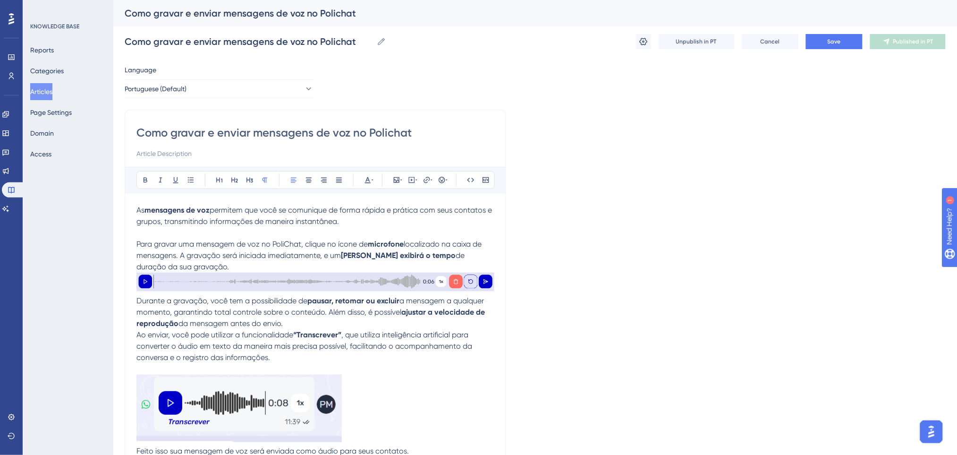
click at [308, 316] on span "a mensagem a qualquer momento, garantindo total controle sobre o conteúdo. Além…" at bounding box center [310, 306] width 349 height 20
click at [328, 310] on span "a mensagem a qualquer momento, garantindo total controle sobre o conteúdo. Além…" at bounding box center [310, 306] width 349 height 20
click at [348, 316] on p "Durante a gravação, você tem a possibilidade de pausar, retomar ou excluir a me…" at bounding box center [315, 312] width 358 height 34
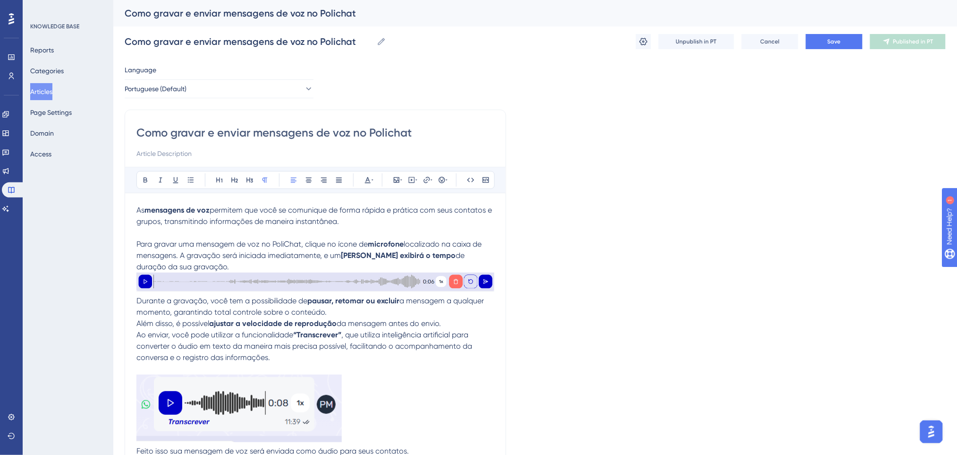
click at [449, 325] on p "Durante a gravação, você tem a possibilidade de pausar, retomar ou excluir a me…" at bounding box center [315, 312] width 358 height 34
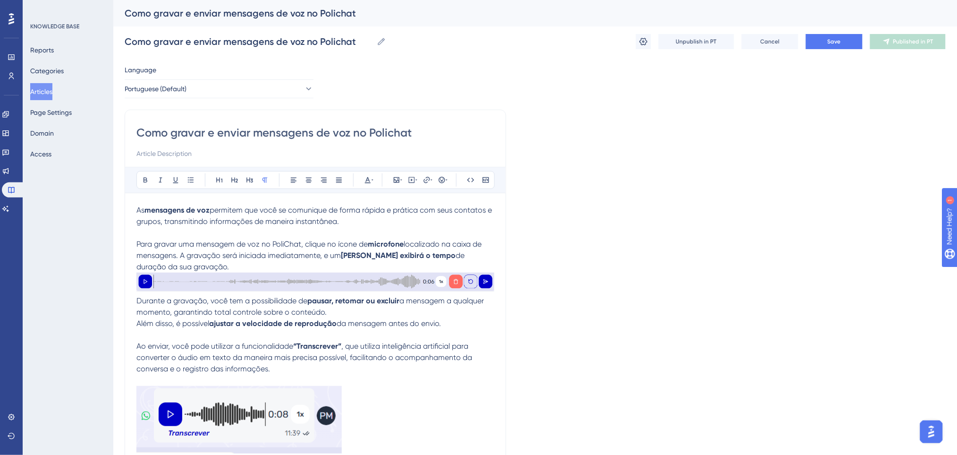
click at [336, 348] on strong "“Transcrever”" at bounding box center [317, 345] width 48 height 9
click at [308, 365] on p "Ao enviar, você pode utilizar a funcionalidade “Transcrever” , que utiliza inte…" at bounding box center [315, 398] width 358 height 116
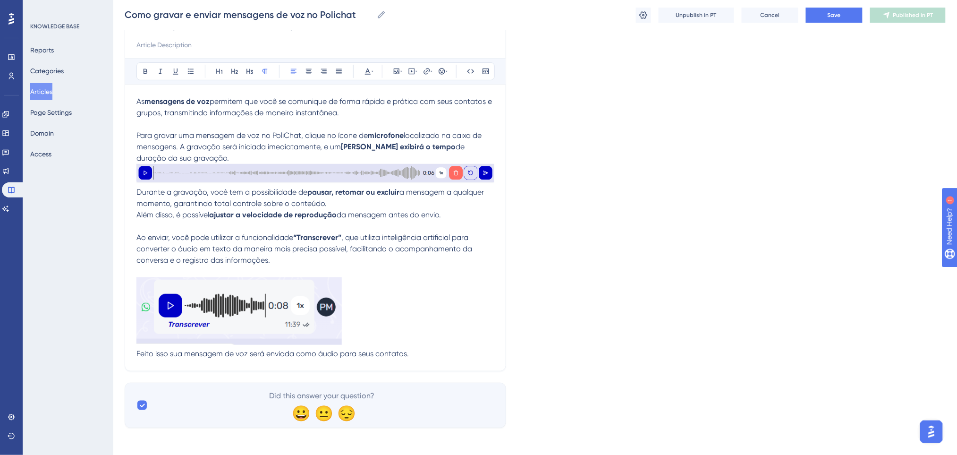
scroll to position [108, 0]
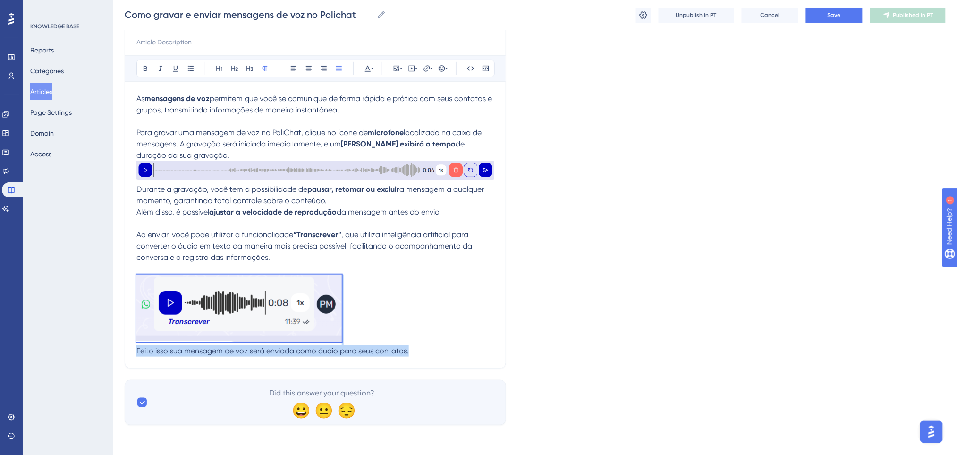
drag, startPoint x: 413, startPoint y: 348, endPoint x: 87, endPoint y: 344, distance: 325.8
click at [113, 344] on div "Performance Users Engagement Widgets Feedback Product Updates Knowledge Base AI…" at bounding box center [535, 166] width 844 height 548
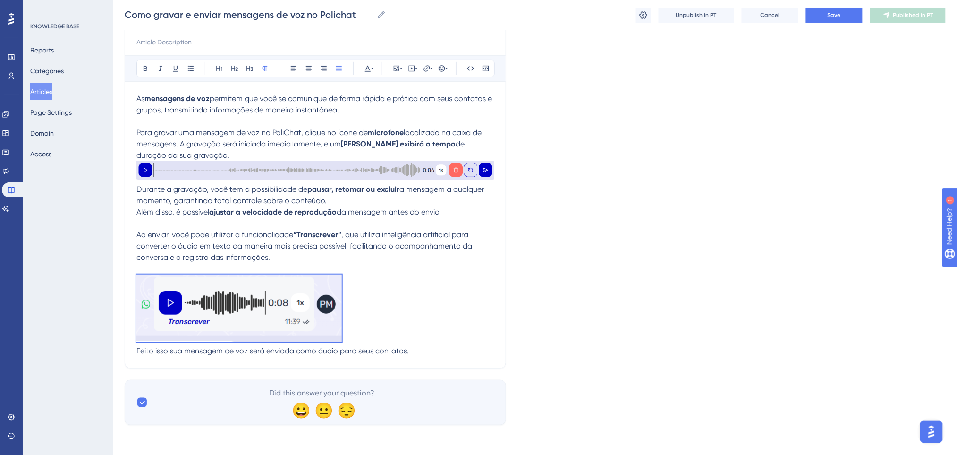
scroll to position [96, 0]
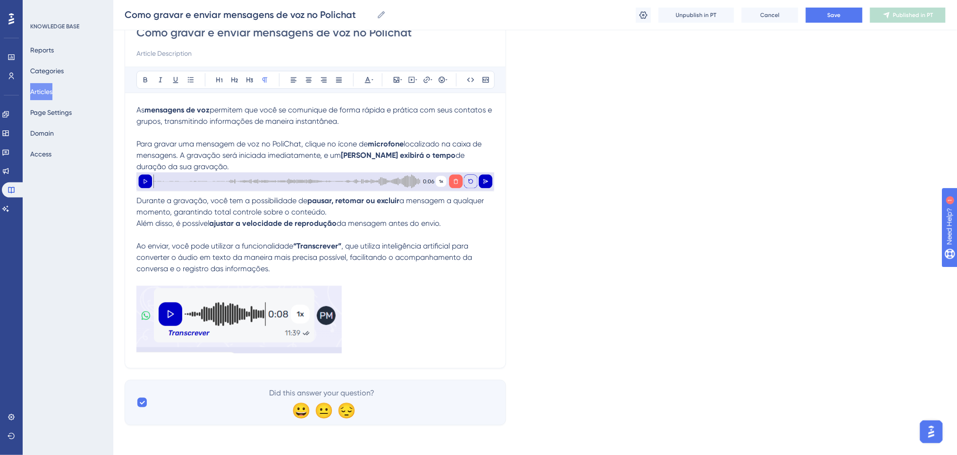
click at [393, 324] on p "Ao enviar, você pode utilizar a funcionalidade “Transcrever” , que utiliza inte…" at bounding box center [315, 298] width 358 height 116
click at [844, 15] on button "Save" at bounding box center [834, 15] width 57 height 15
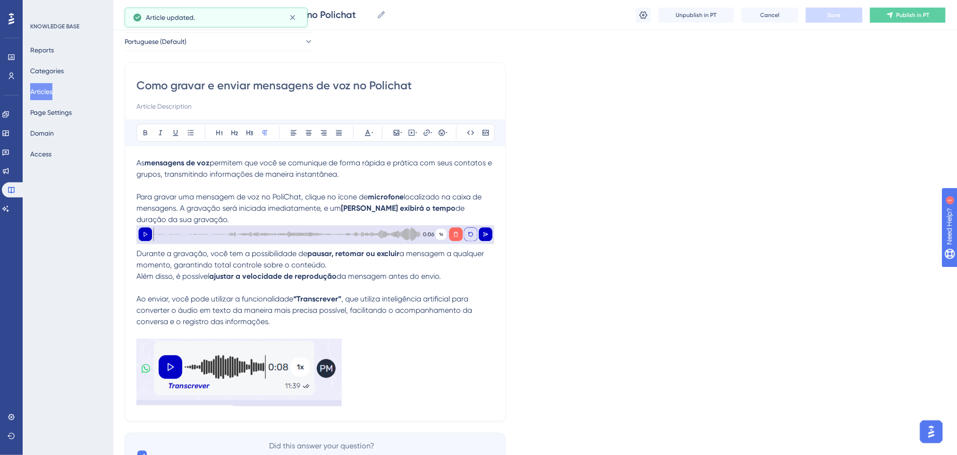
scroll to position [0, 0]
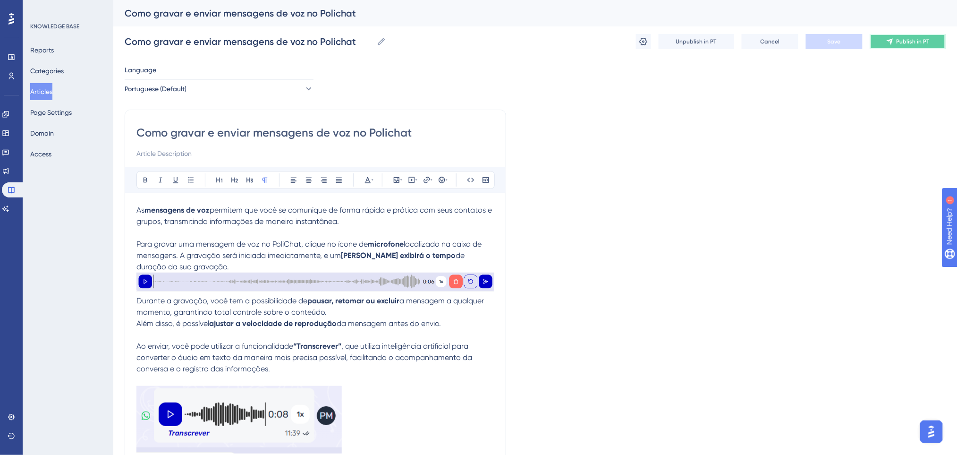
click at [897, 38] on span "Publish in PT" at bounding box center [913, 42] width 33 height 8
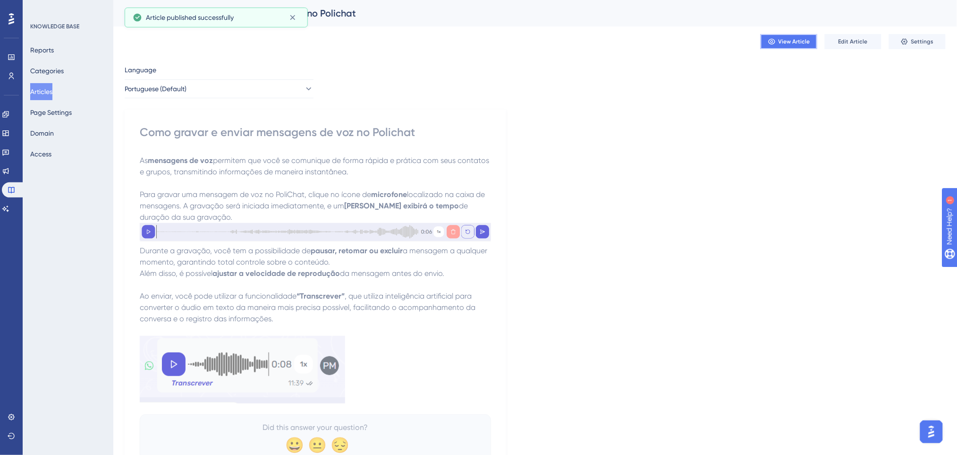
click at [794, 41] on span "View Article" at bounding box center [795, 42] width 32 height 8
click at [40, 93] on button "Articles" at bounding box center [41, 91] width 22 height 17
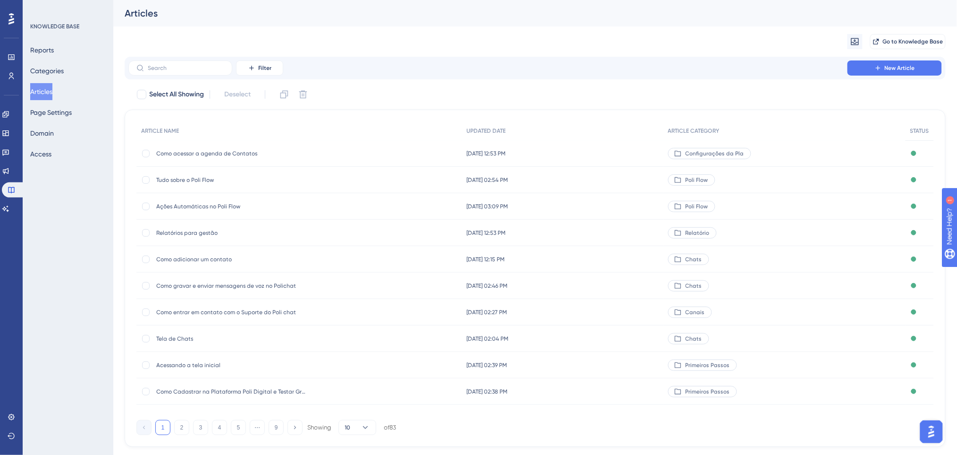
click at [287, 258] on span "Como adicionar um contato" at bounding box center [231, 259] width 151 height 8
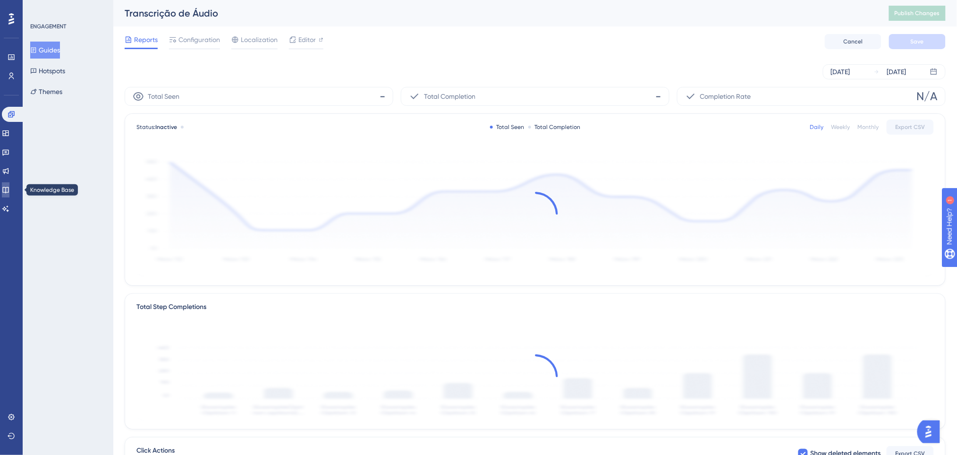
click at [6, 184] on link at bounding box center [6, 189] width 8 height 15
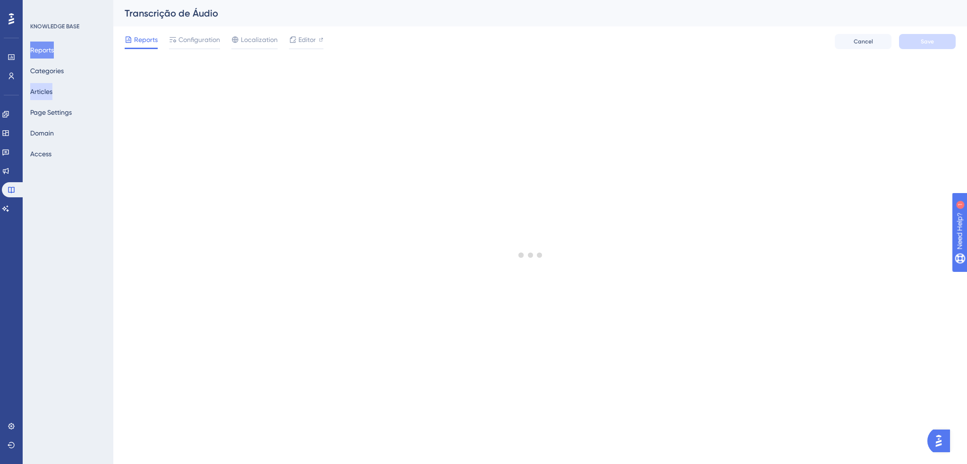
click at [52, 94] on button "Articles" at bounding box center [41, 91] width 22 height 17
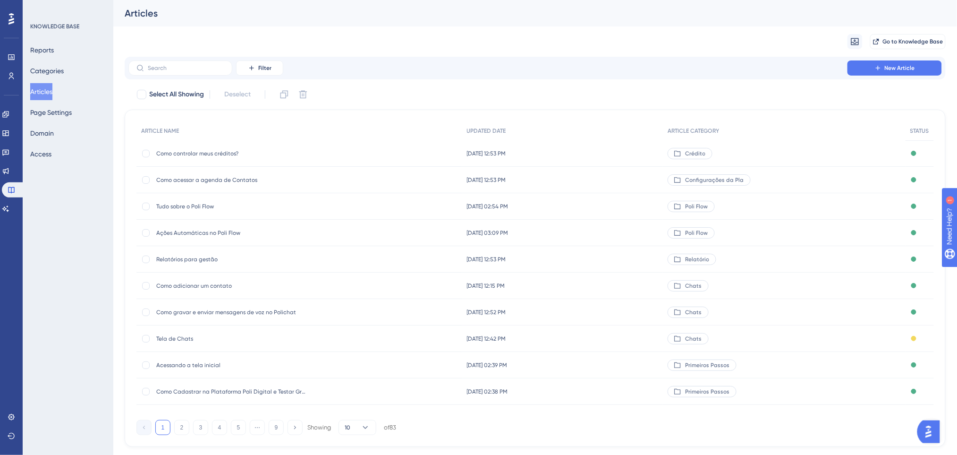
click at [192, 337] on span "Tela de Chats" at bounding box center [231, 339] width 151 height 8
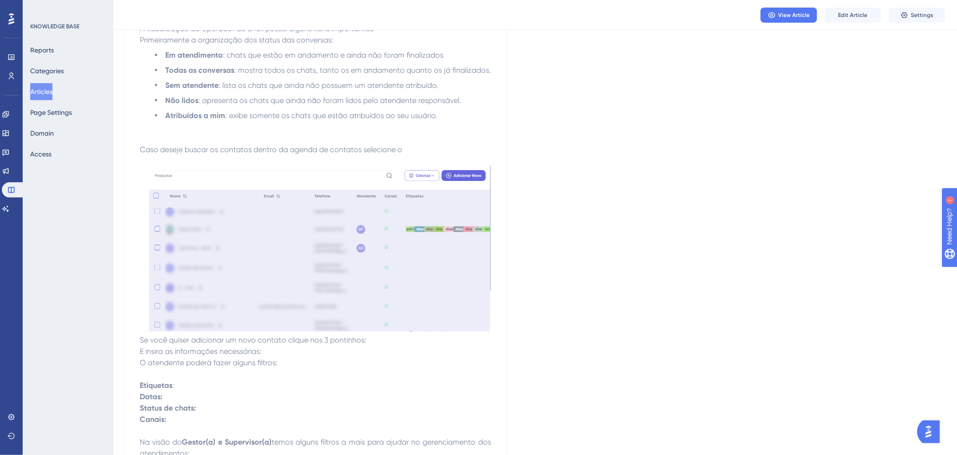
scroll to position [441, 0]
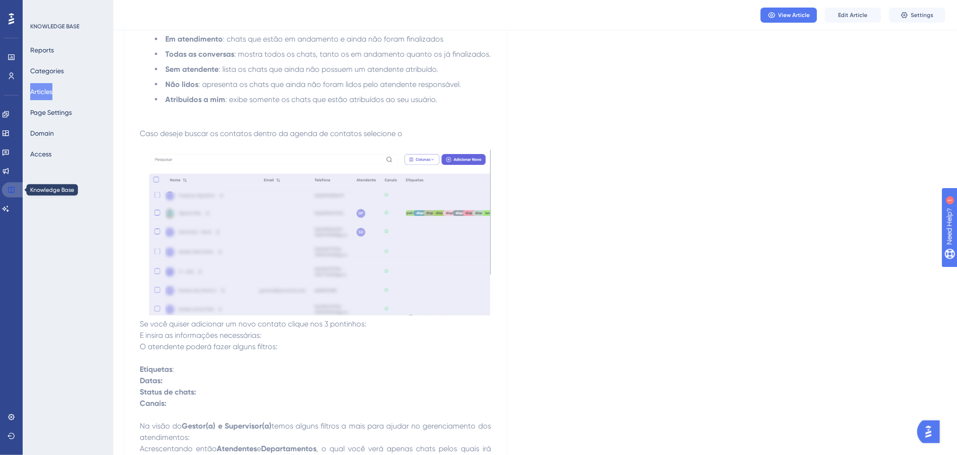
click at [11, 186] on icon at bounding box center [12, 190] width 8 height 8
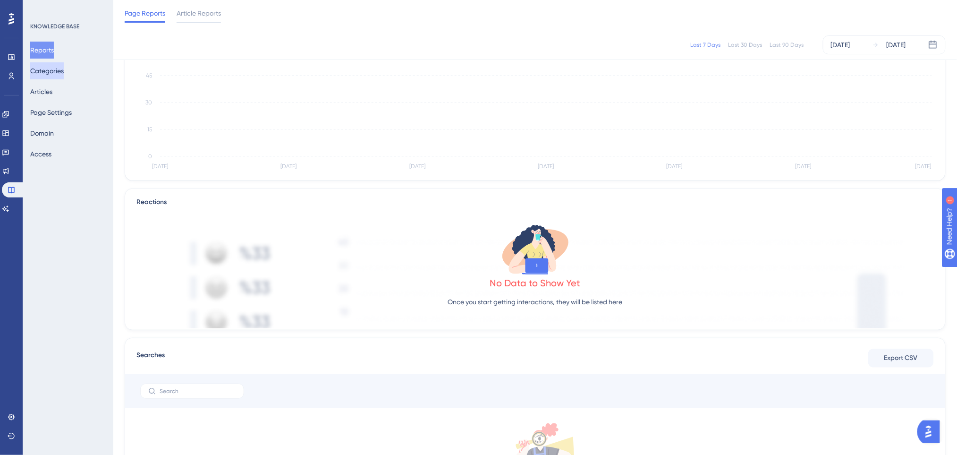
scroll to position [189, 0]
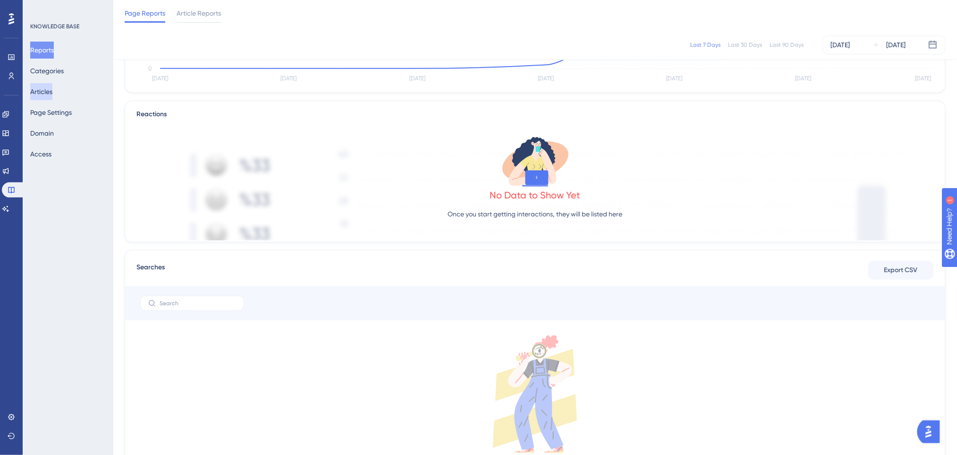
click at [48, 95] on button "Articles" at bounding box center [41, 91] width 22 height 17
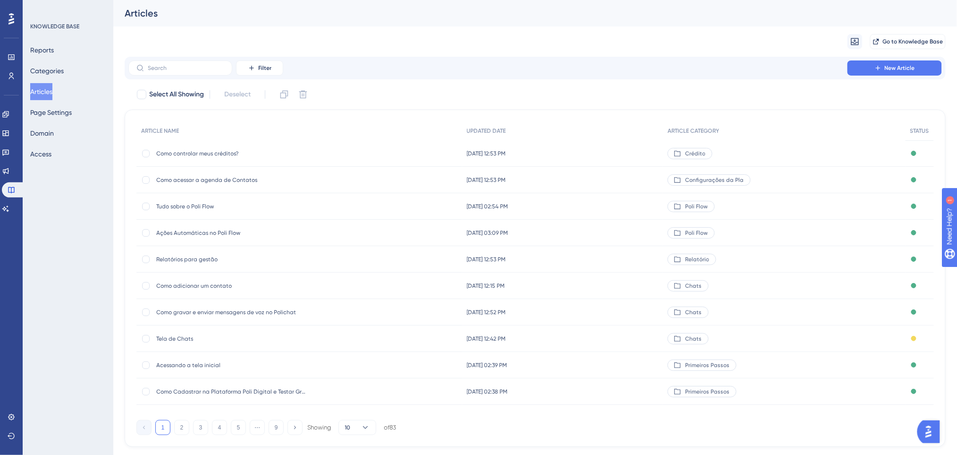
click at [221, 288] on span "Como adicionar um contato" at bounding box center [231, 286] width 151 height 8
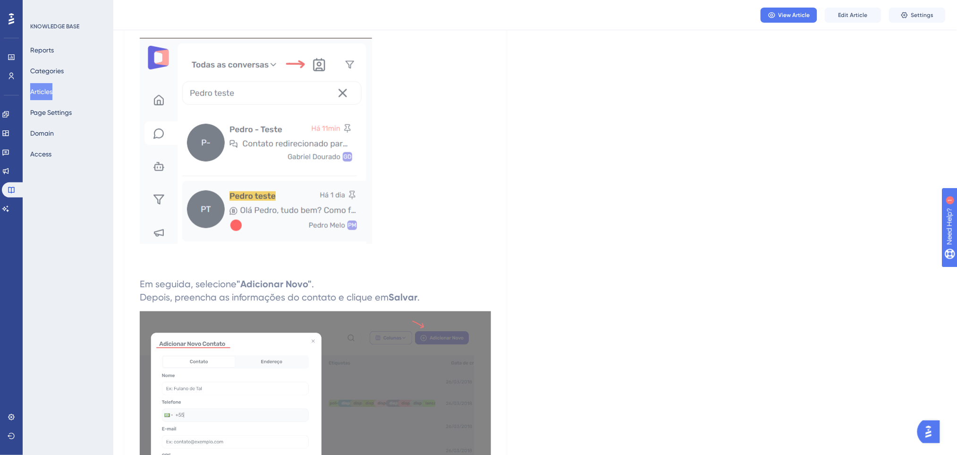
scroll to position [126, 0]
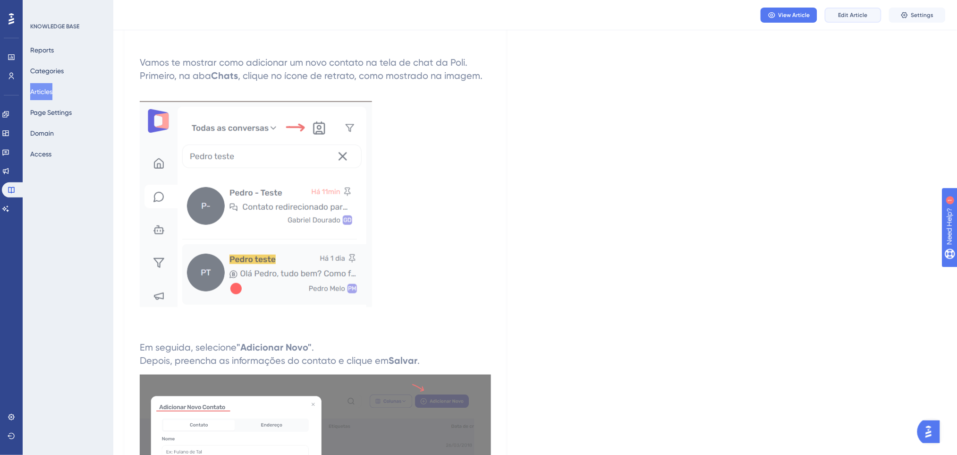
click at [869, 15] on button "Edit Article" at bounding box center [853, 15] width 57 height 15
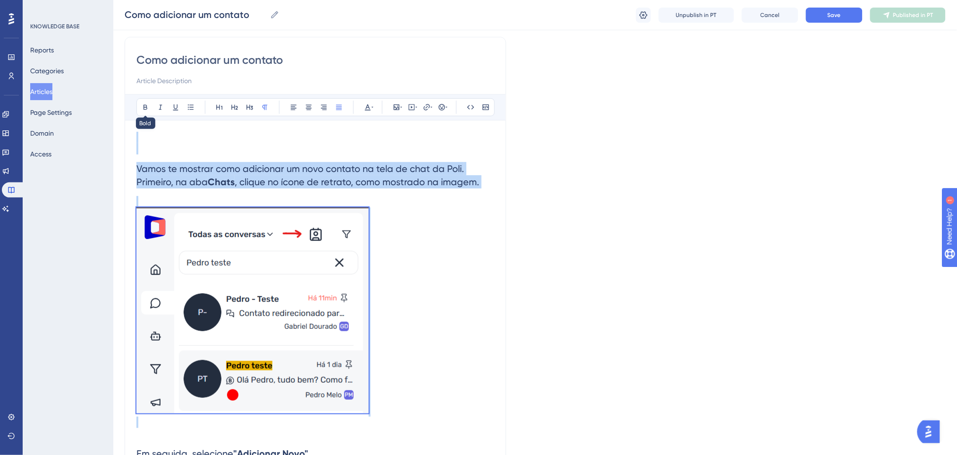
scroll to position [52, 0]
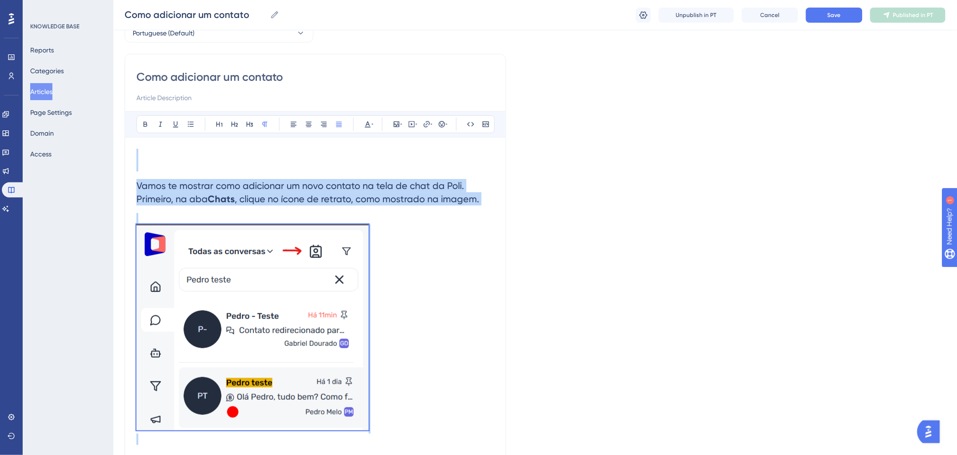
drag, startPoint x: 410, startPoint y: 250, endPoint x: 139, endPoint y: 144, distance: 291.1
click at [139, 144] on div "Bold Italic Underline Bullet Point Heading 1 Heading 2 Heading 3 Normal Align L…" at bounding box center [315, 439] width 358 height 656
copy div "Vamos te mostrar como adicionar um novo contato na tela de chat da Poli. Primei…"
click at [364, 190] on span "Vamos te mostrar como adicionar um novo contato na tela de chat da Poli." at bounding box center [300, 185] width 328 height 11
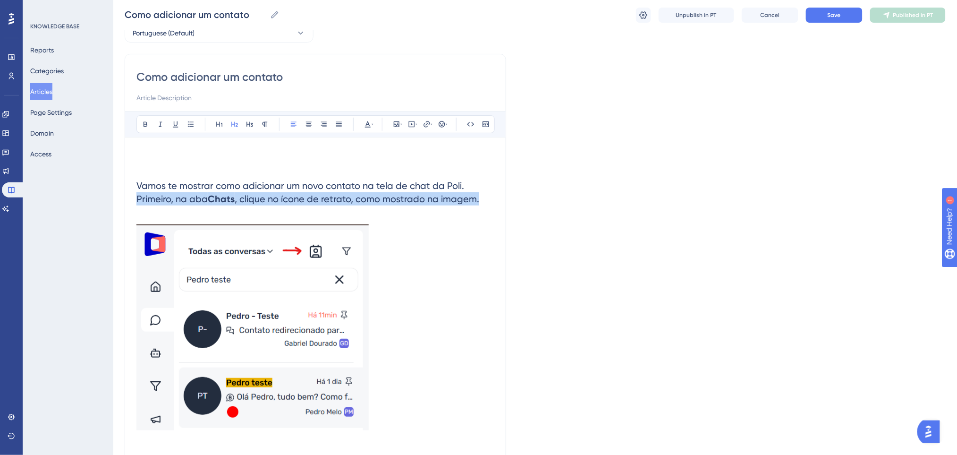
drag, startPoint x: 482, startPoint y: 198, endPoint x: 107, endPoint y: 203, distance: 374.9
click at [113, 203] on div "Performance Users Engagement Widgets Feedback Product Updates Knowledge Base AI…" at bounding box center [535, 399] width 844 height 902
copy h2 "Primeiro, na aba Chats , clique no ícone de retrato, como mostrado na imagem."
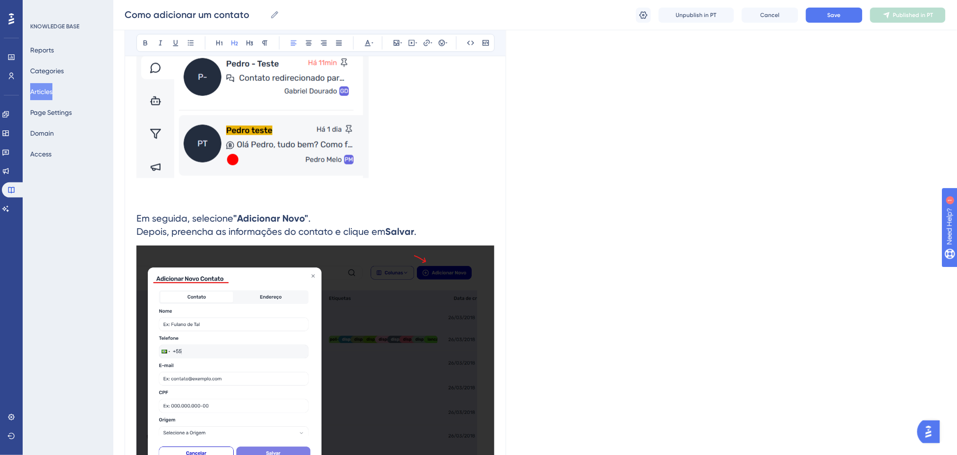
scroll to position [178, 0]
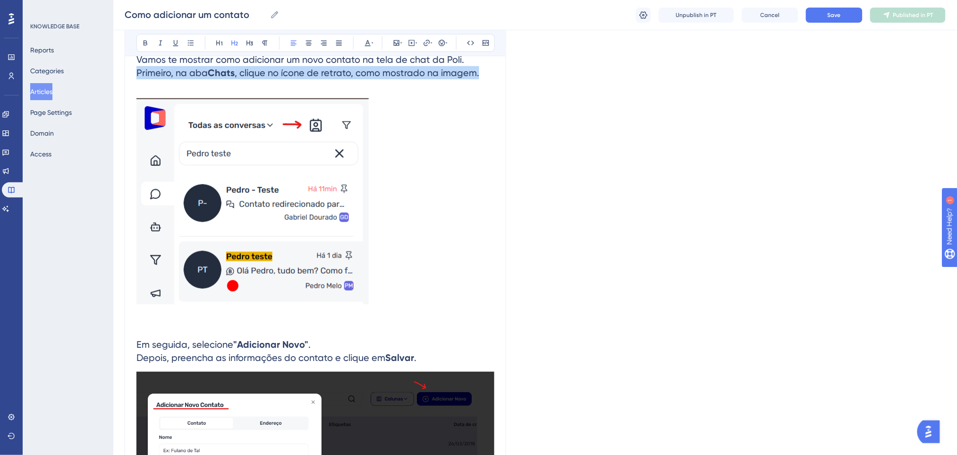
click at [475, 216] on p at bounding box center [315, 202] width 358 height 209
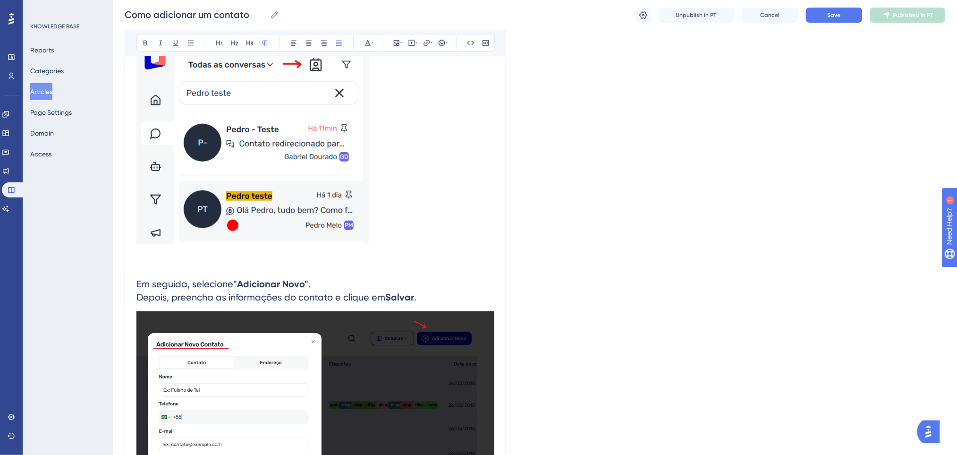
scroll to position [367, 0]
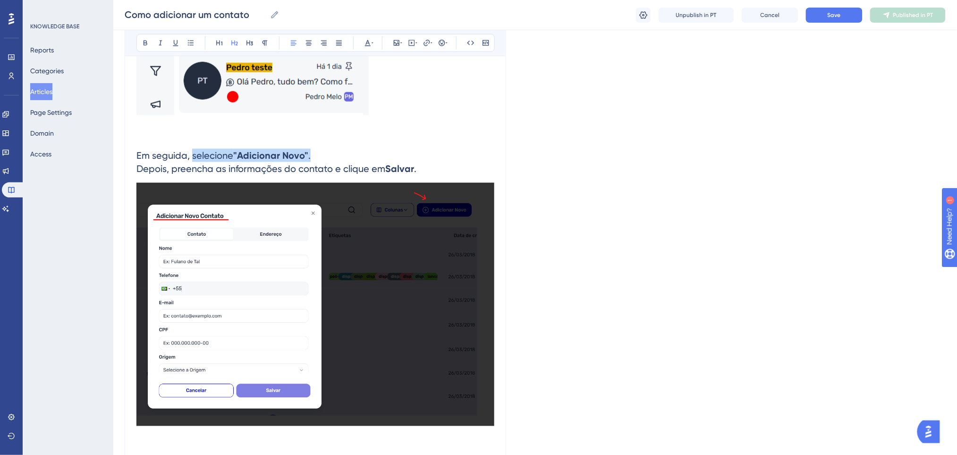
drag, startPoint x: 318, startPoint y: 153, endPoint x: 191, endPoint y: 151, distance: 127.5
click at [191, 151] on h2 "Em seguida, selecione "Adicionar Novo" . Depois, preencha as informações do con…" at bounding box center [315, 162] width 358 height 42
copy h2 "selecione "Adicionar Novo" ."
click at [189, 152] on span "Em seguida, selecione" at bounding box center [184, 155] width 97 height 11
drag, startPoint x: 193, startPoint y: 152, endPoint x: 425, endPoint y: 172, distance: 233.7
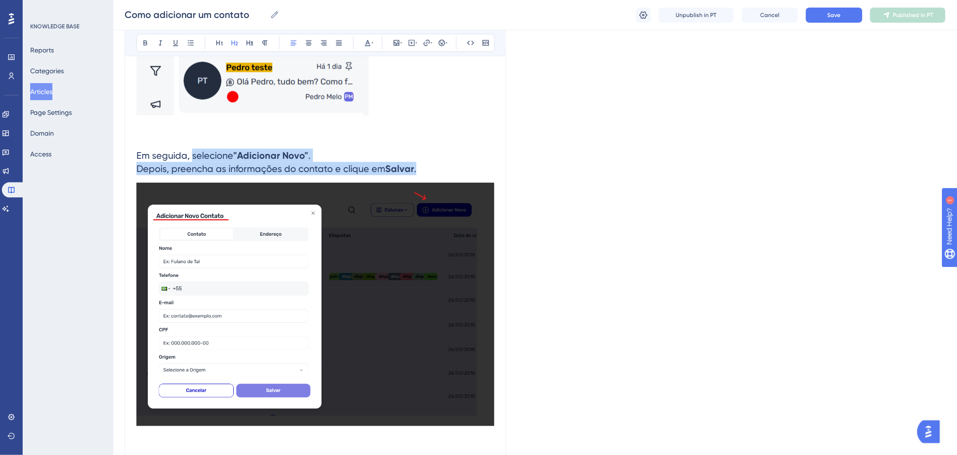
click at [425, 172] on h2 "Em seguida, selecione "Adicionar Novo" . Depois, preencha as informações do con…" at bounding box center [315, 162] width 358 height 42
copy h2 "selecione "Adicionar Novo" . Depois, preencha as informações do contato e cliqu…"
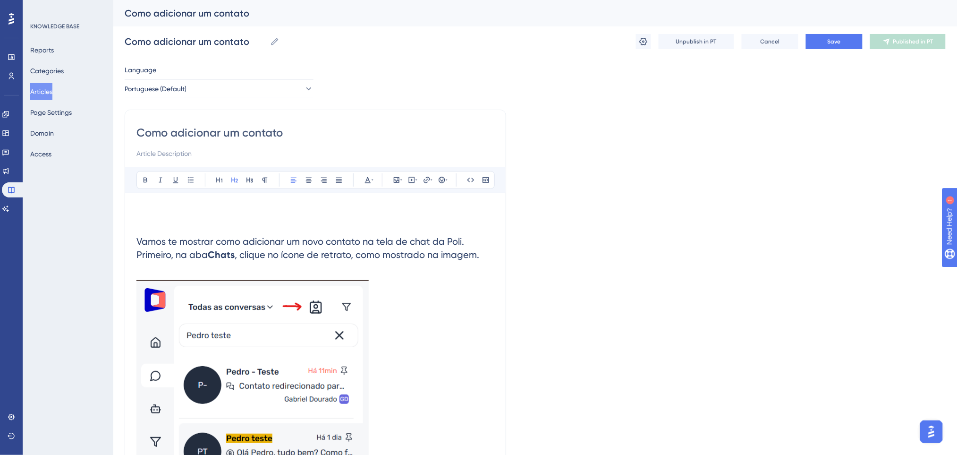
click at [46, 92] on button "Articles" at bounding box center [41, 91] width 22 height 17
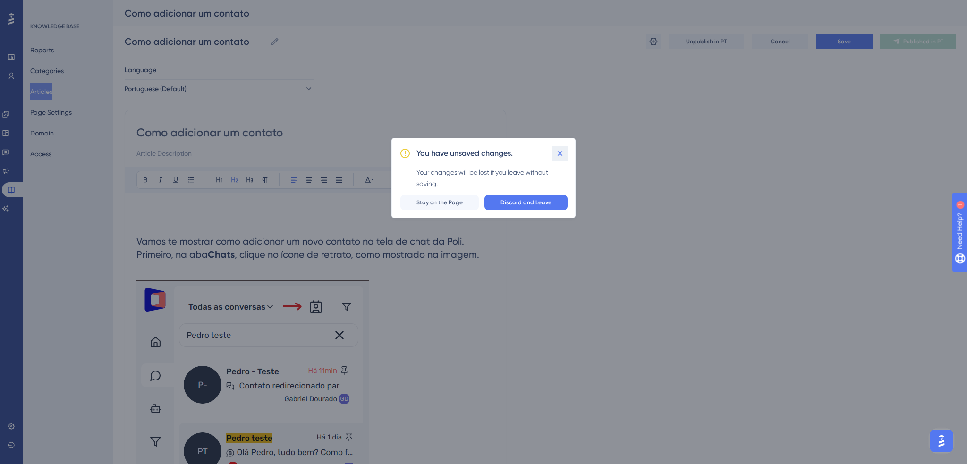
click at [558, 149] on icon at bounding box center [559, 153] width 9 height 9
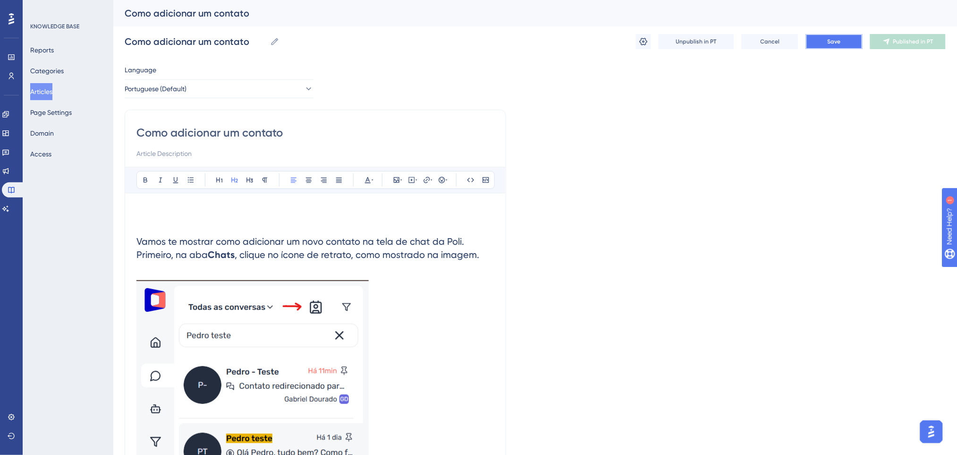
click at [835, 44] on span "Save" at bounding box center [834, 42] width 13 height 8
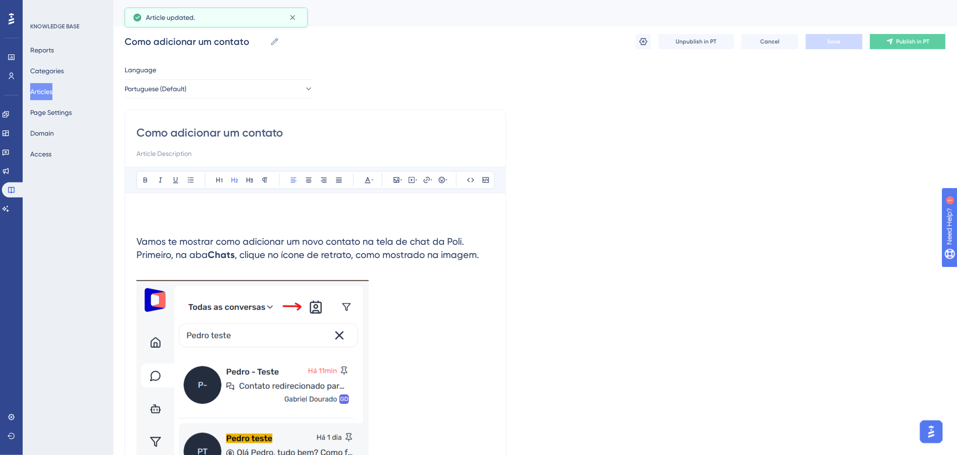
click at [47, 89] on button "Articles" at bounding box center [41, 91] width 22 height 17
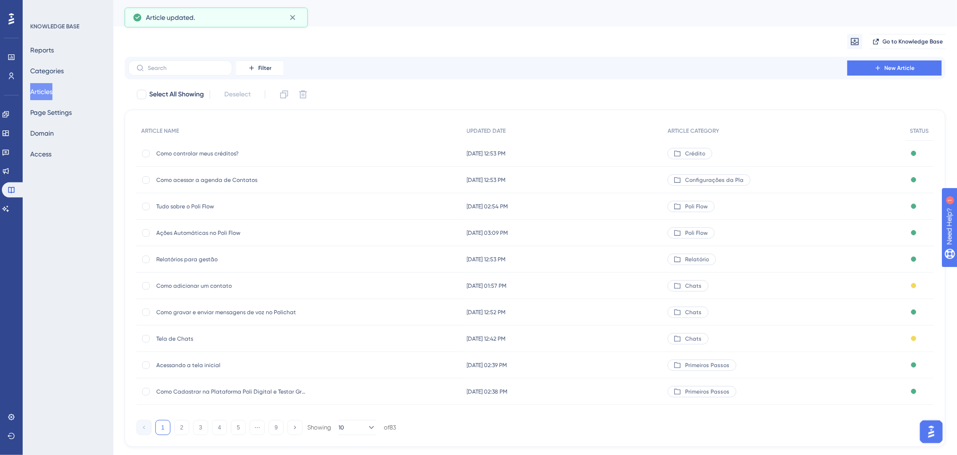
click at [283, 151] on span "Como controlar meus créditos?" at bounding box center [231, 154] width 151 height 8
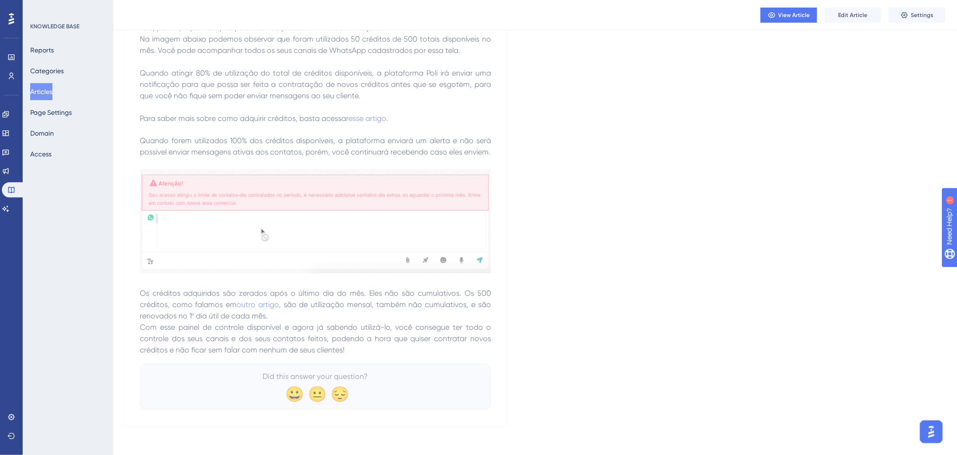
scroll to position [512, 0]
click at [52, 100] on button "Articles" at bounding box center [41, 91] width 22 height 17
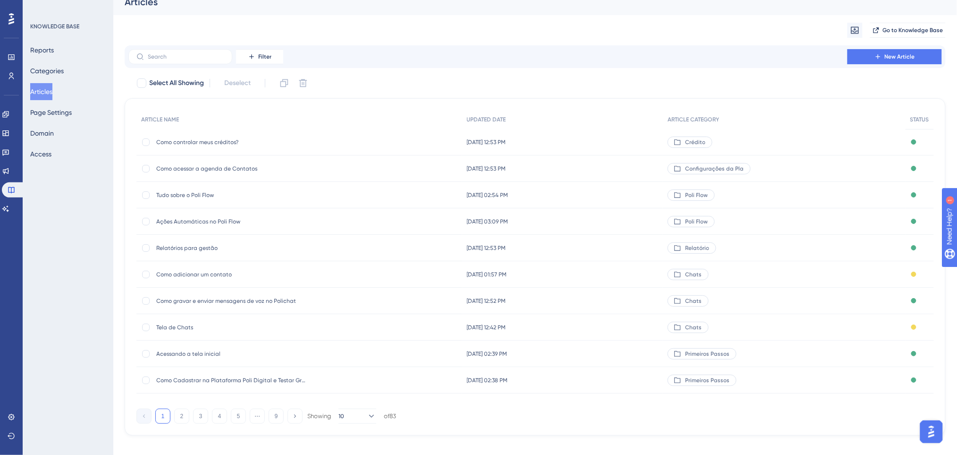
scroll to position [22, 0]
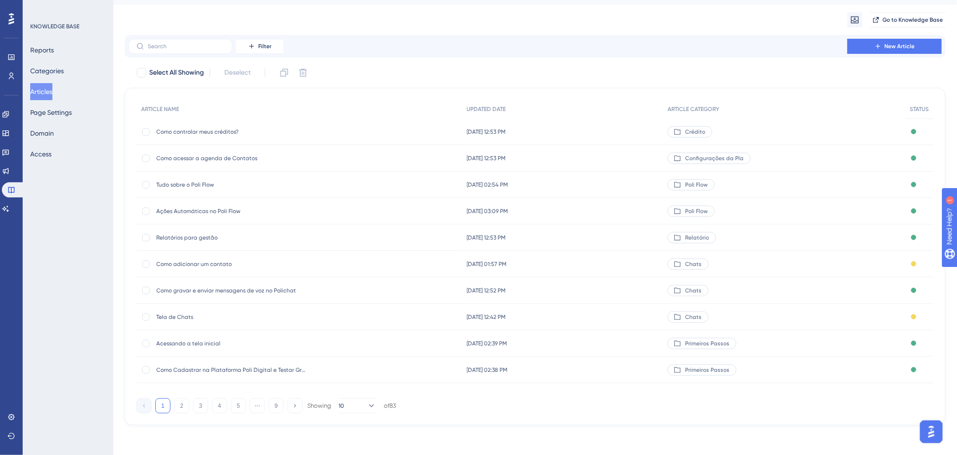
click at [199, 181] on span "Tudo sobre o Poli Flow" at bounding box center [231, 185] width 151 height 8
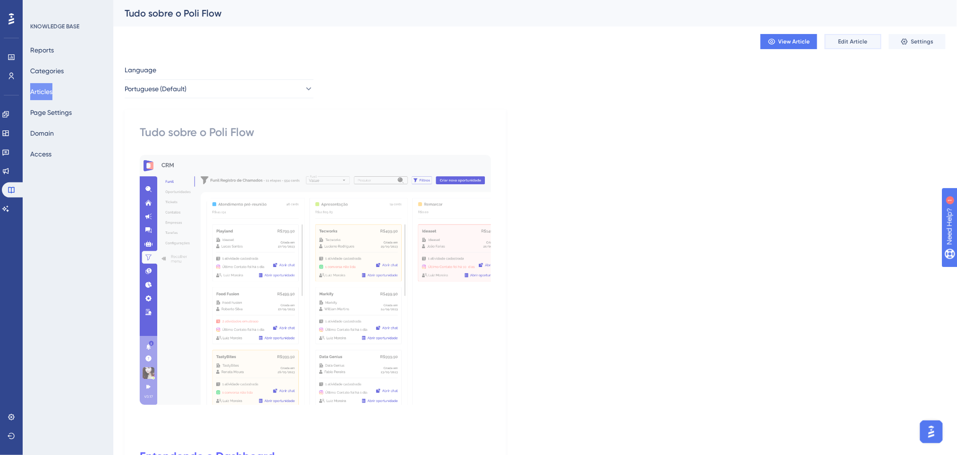
click at [854, 46] on button "Edit Article" at bounding box center [853, 41] width 57 height 15
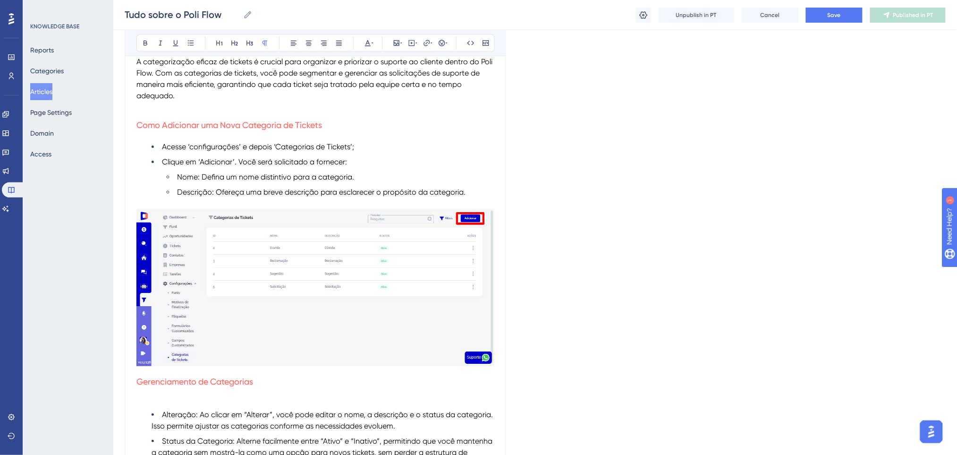
scroll to position [10311, 0]
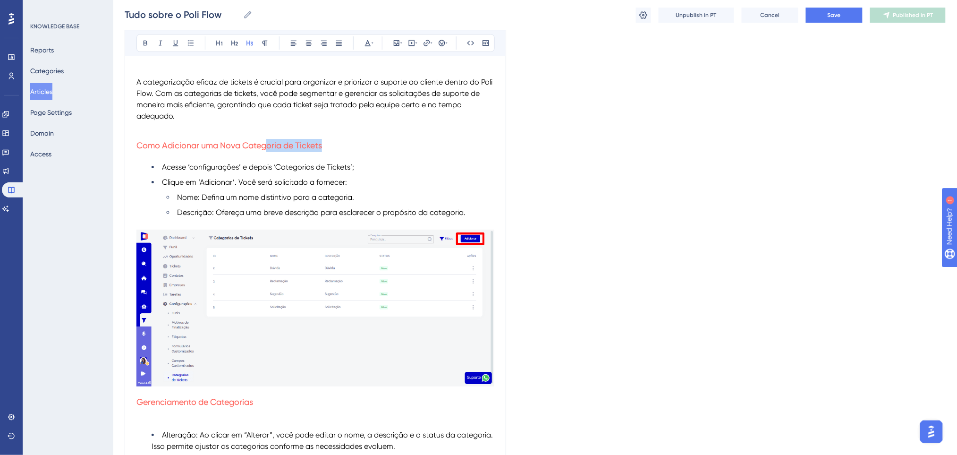
drag, startPoint x: 332, startPoint y: 161, endPoint x: 268, endPoint y: 170, distance: 64.7
click at [268, 158] on h3 "Como Adicionar uma Nova Categoria de Tickets" at bounding box center [315, 145] width 358 height 25
click at [366, 42] on icon at bounding box center [368, 43] width 8 height 8
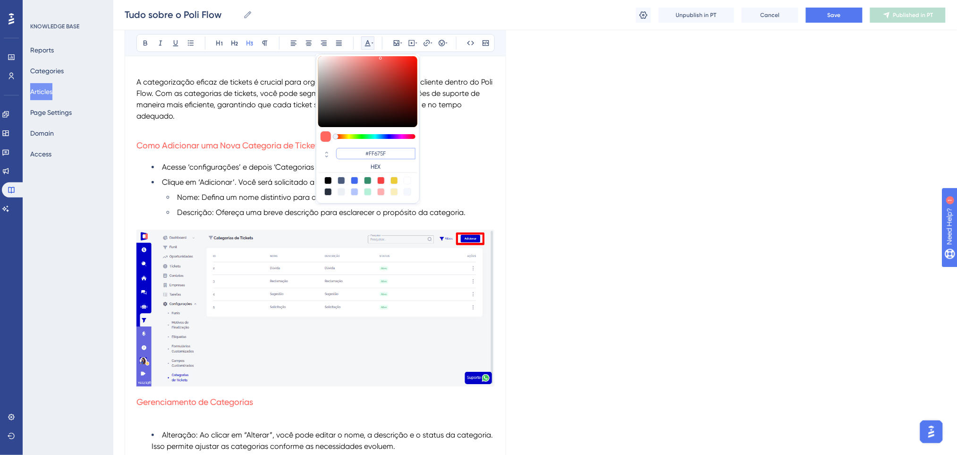
drag, startPoint x: 406, startPoint y: 153, endPoint x: 361, endPoint y: 151, distance: 44.4
click at [361, 151] on input "#FF675F" at bounding box center [375, 153] width 79 height 11
click at [195, 133] on p at bounding box center [315, 127] width 358 height 11
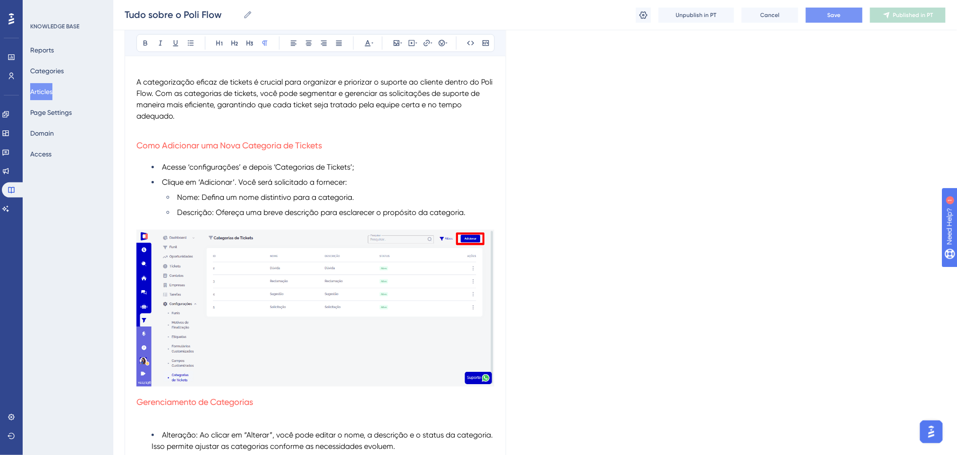
click at [834, 10] on button "Save" at bounding box center [834, 15] width 57 height 15
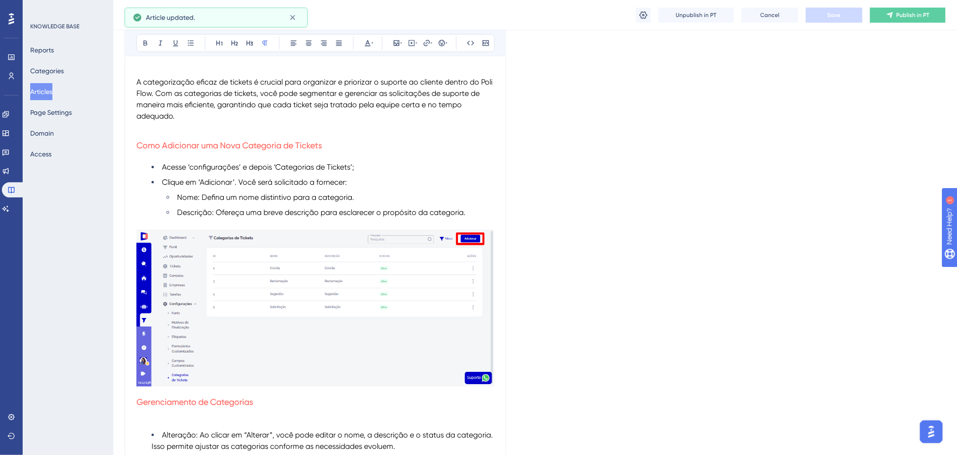
click at [41, 93] on button "Articles" at bounding box center [41, 91] width 22 height 17
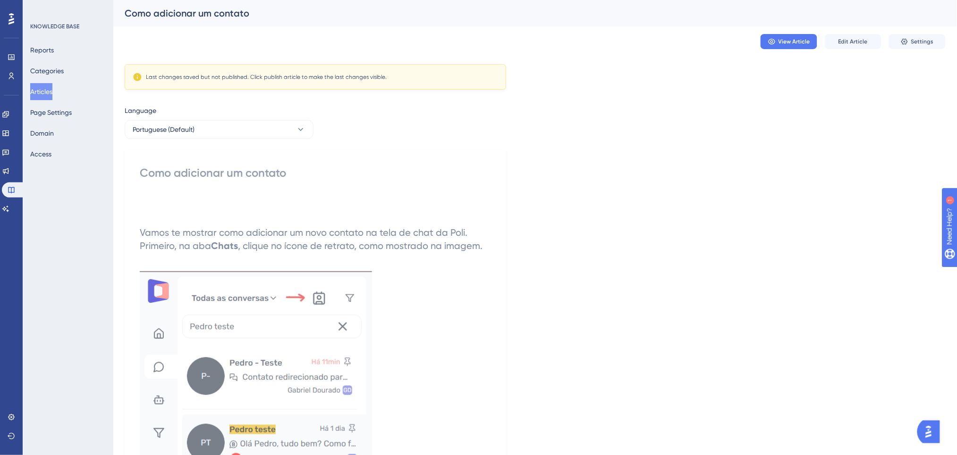
click at [42, 90] on button "Articles" at bounding box center [41, 91] width 22 height 17
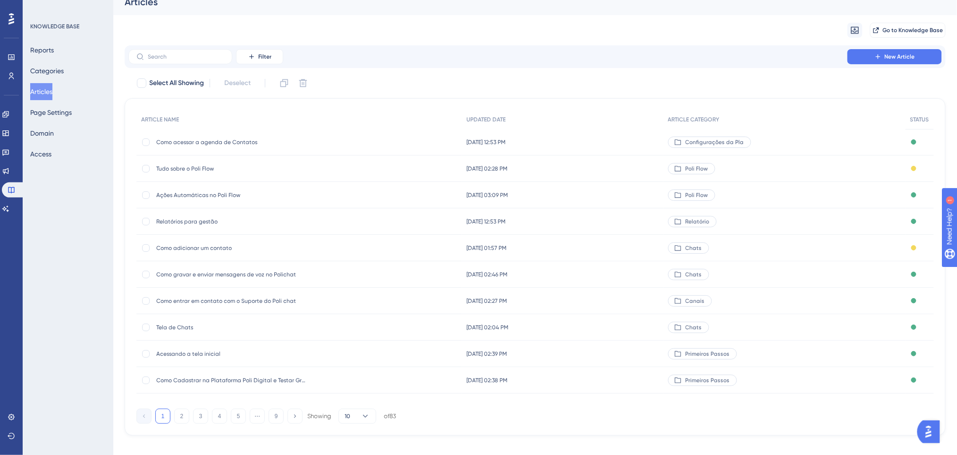
scroll to position [22, 0]
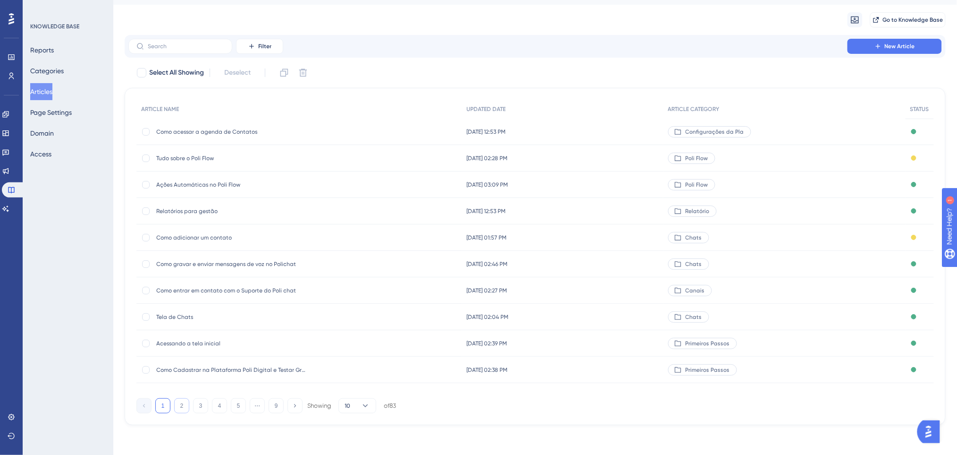
click at [184, 403] on button "2" at bounding box center [181, 405] width 15 height 15
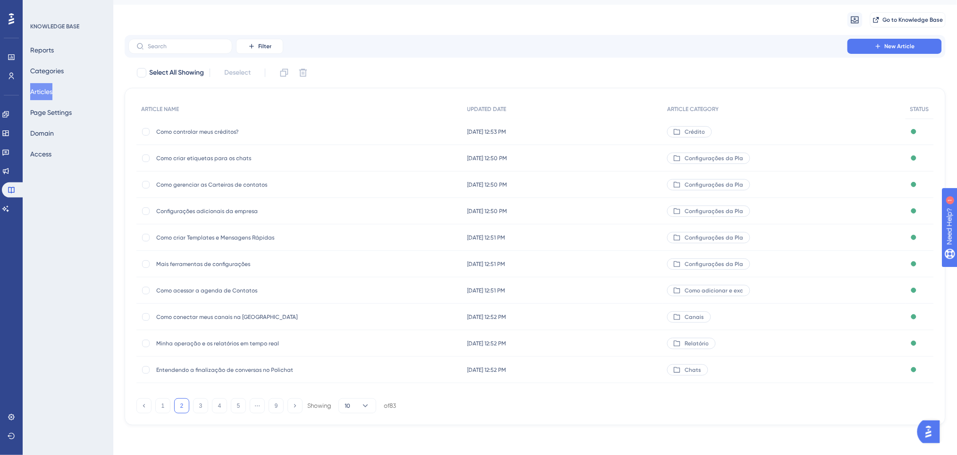
click at [205, 369] on span "Entendendo a finalização de conversas no Polichat" at bounding box center [231, 370] width 151 height 8
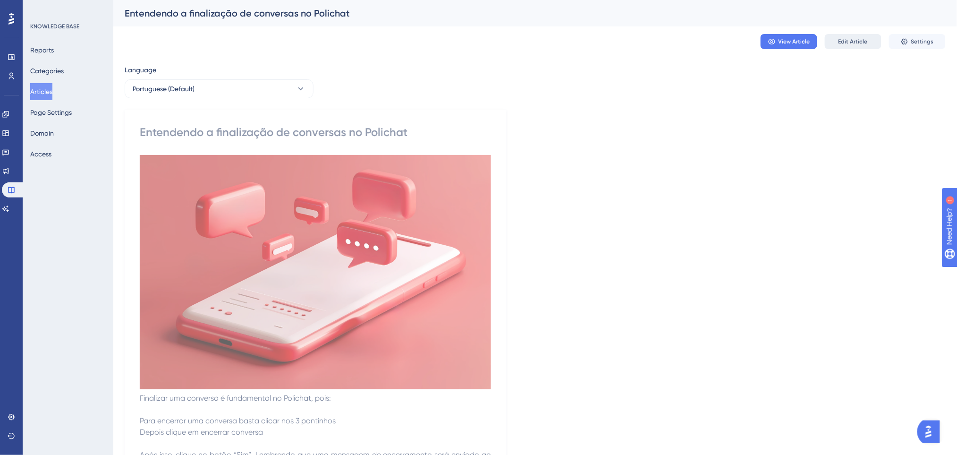
click at [870, 41] on button "Edit Article" at bounding box center [853, 41] width 57 height 15
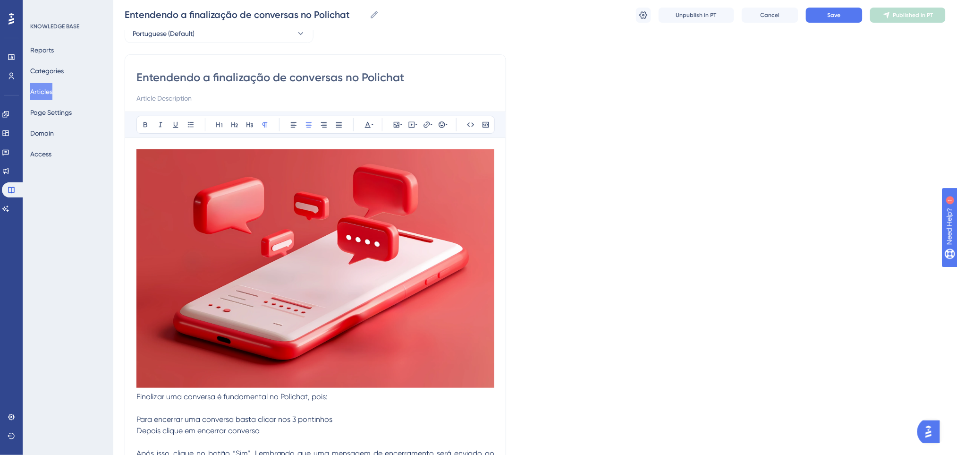
scroll to position [126, 0]
